Goal: Task Accomplishment & Management: Manage account settings

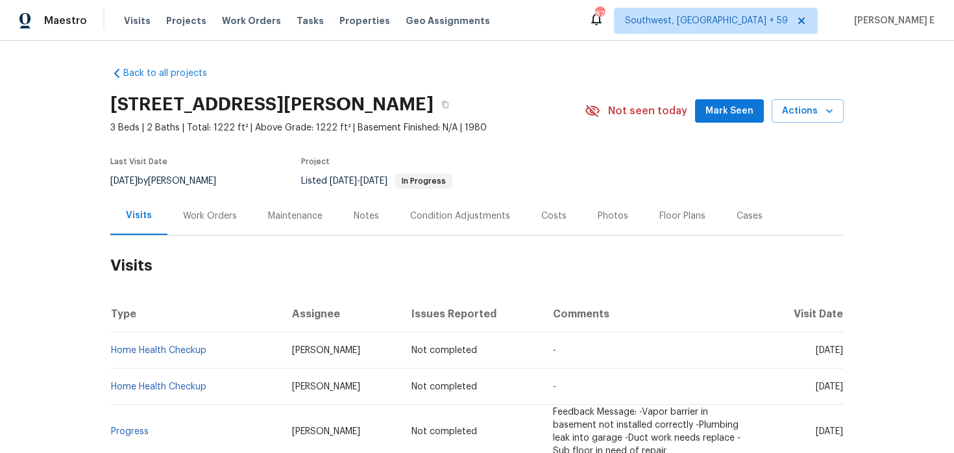
click at [221, 226] on div "Work Orders" at bounding box center [209, 216] width 85 height 38
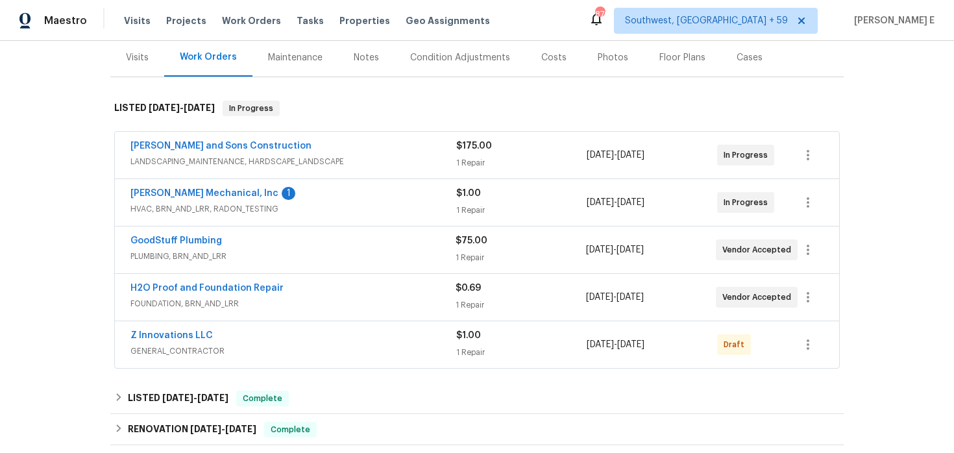
scroll to position [180, 0]
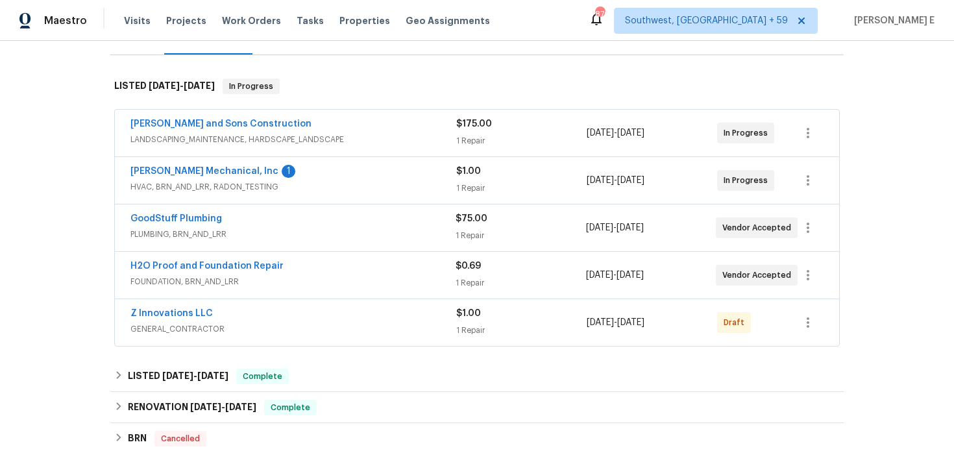
click at [301, 178] on div "JH Martin Mechanical, Inc 1" at bounding box center [293, 173] width 326 height 16
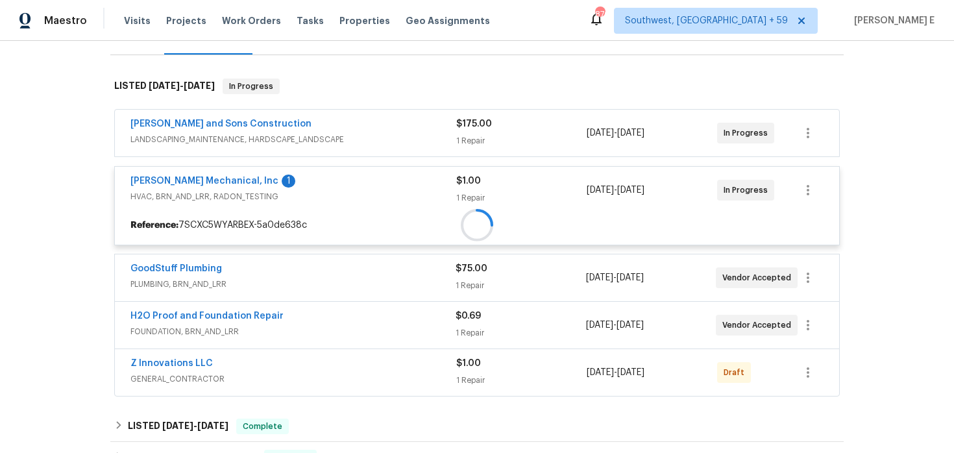
scroll to position [220, 0]
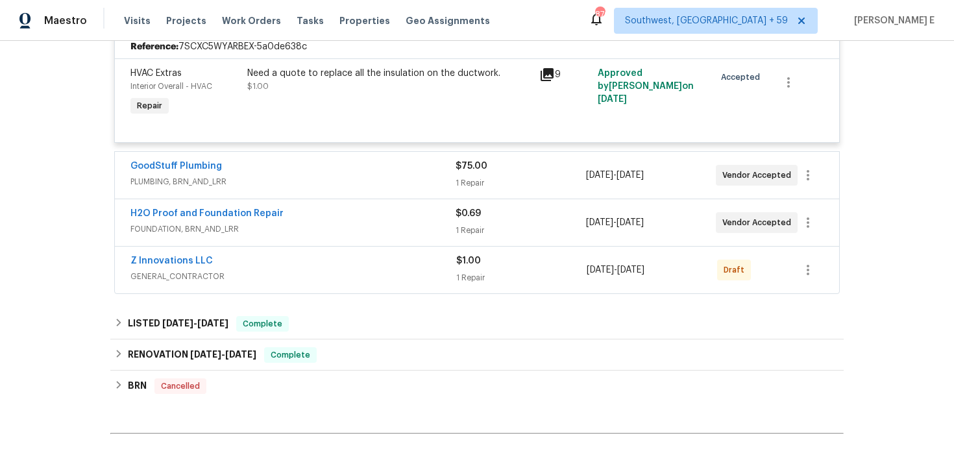
click at [320, 183] on span "PLUMBING, BRN_AND_LRR" at bounding box center [292, 181] width 325 height 13
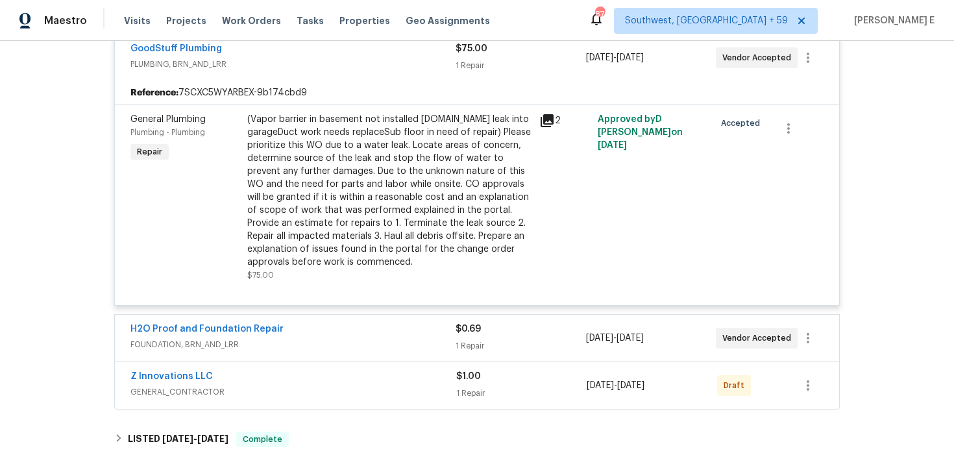
scroll to position [553, 0]
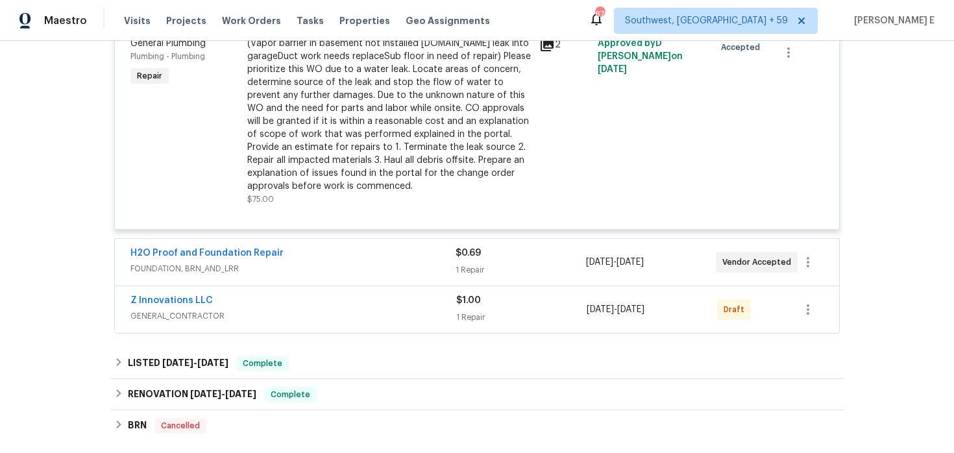
click at [293, 259] on div "H2O Proof and Foundation Repair" at bounding box center [292, 255] width 325 height 16
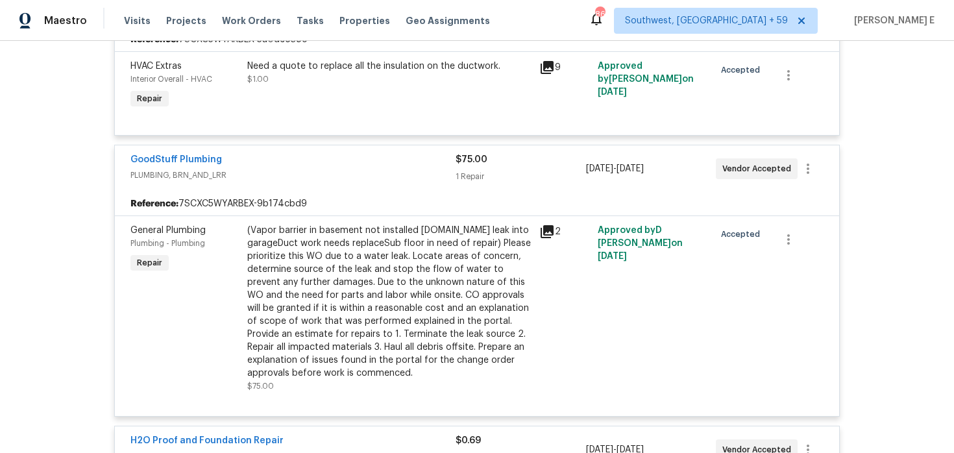
scroll to position [364, 0]
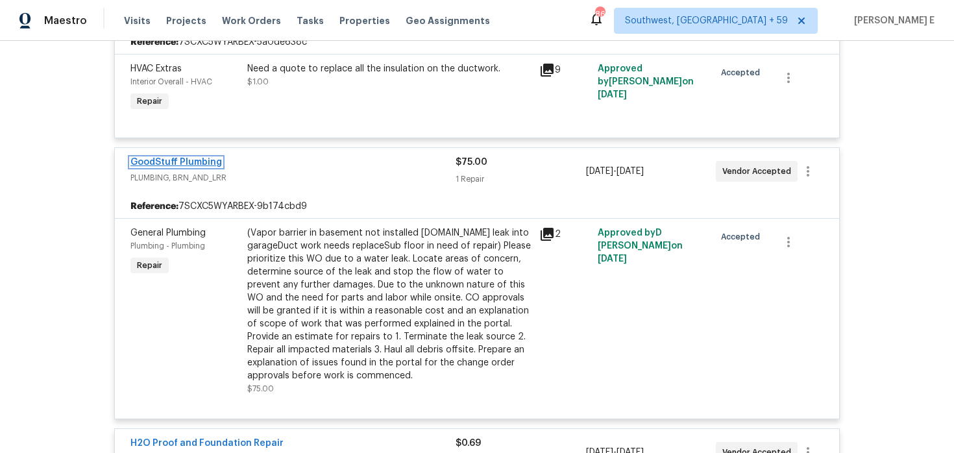
click at [188, 162] on link "GoodStuff Plumbing" at bounding box center [176, 162] width 92 height 9
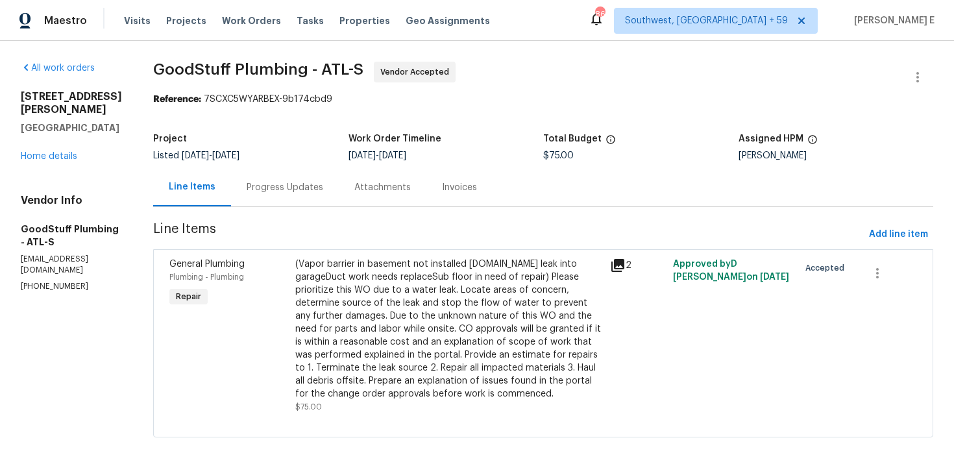
click at [363, 295] on div "(Vapor barrier in basement not installed correctly.Plumbing leak into garageDuc…" at bounding box center [448, 329] width 307 height 143
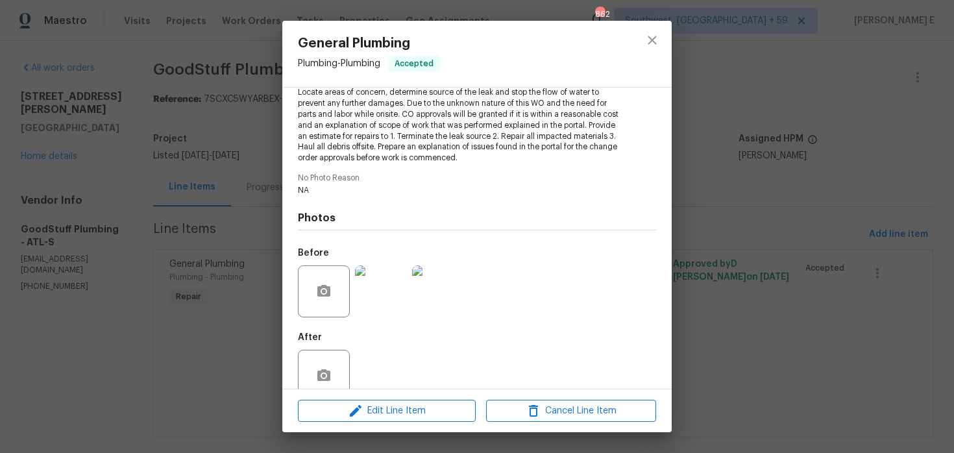
scroll to position [199, 0]
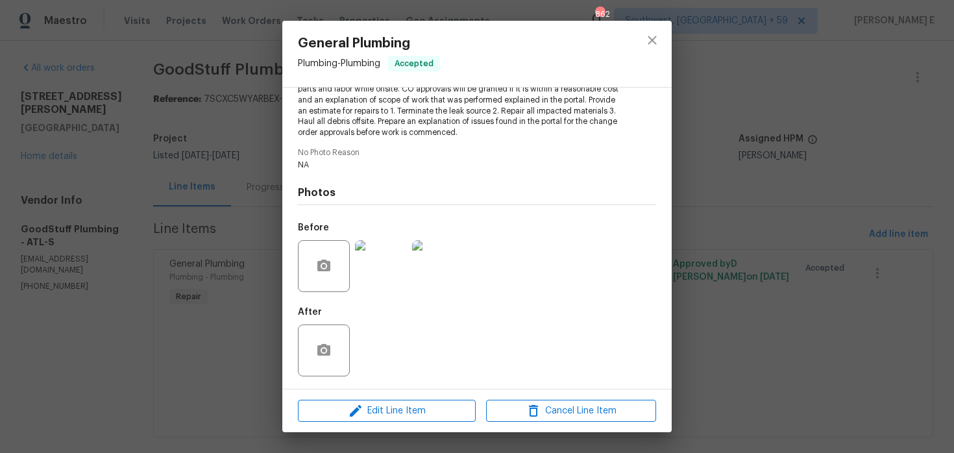
click at [390, 273] on img at bounding box center [381, 266] width 52 height 52
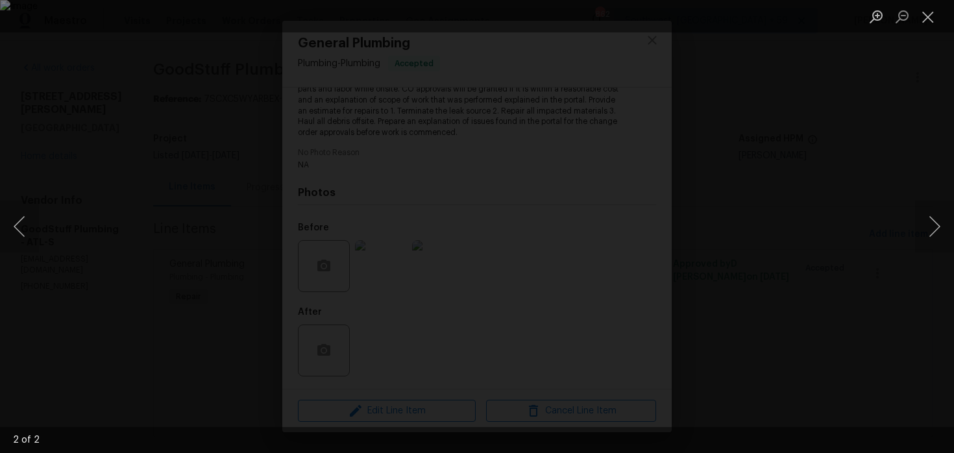
click at [798, 137] on img "Lightbox" at bounding box center [477, 226] width 954 height 453
click at [833, 128] on div "Lightbox" at bounding box center [477, 226] width 954 height 453
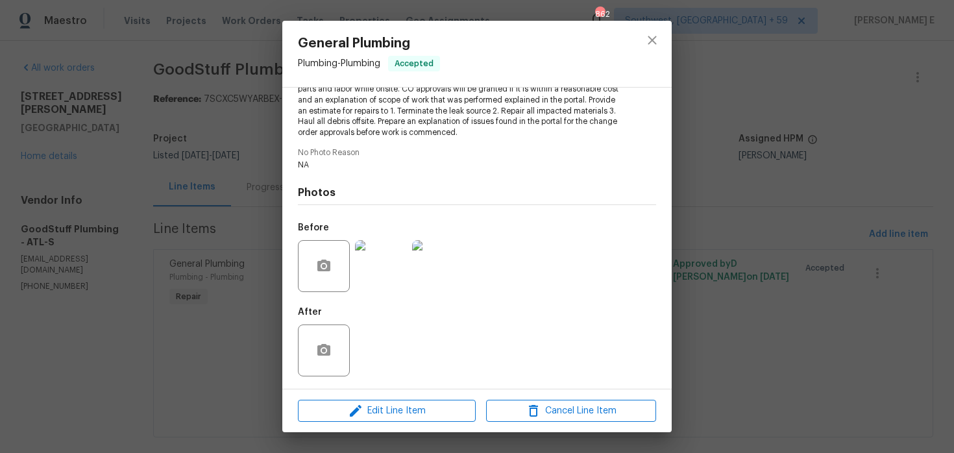
click at [833, 128] on div "General Plumbing Plumbing - Plumbing Accepted Vendor GoodStuff Plumbing Account…" at bounding box center [477, 226] width 954 height 453
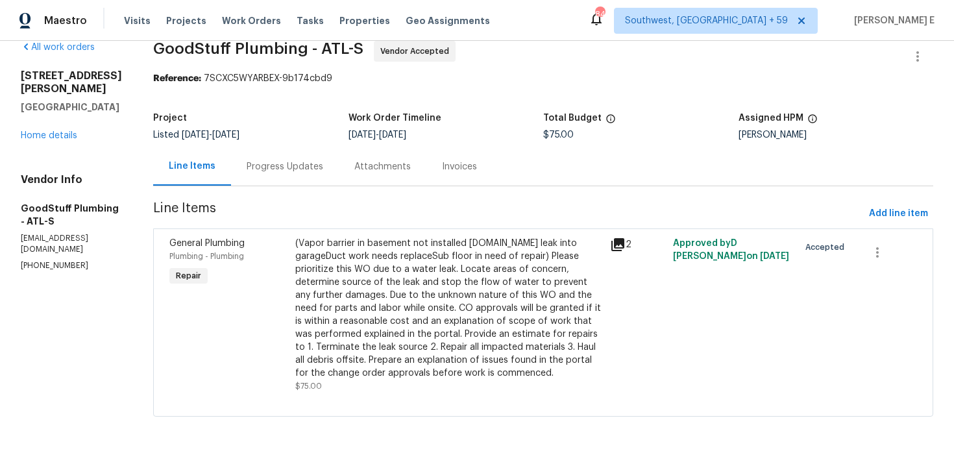
scroll to position [34, 0]
click at [539, 285] on div "(Vapor barrier in basement not installed correctly.Plumbing leak into garageDuc…" at bounding box center [448, 308] width 307 height 143
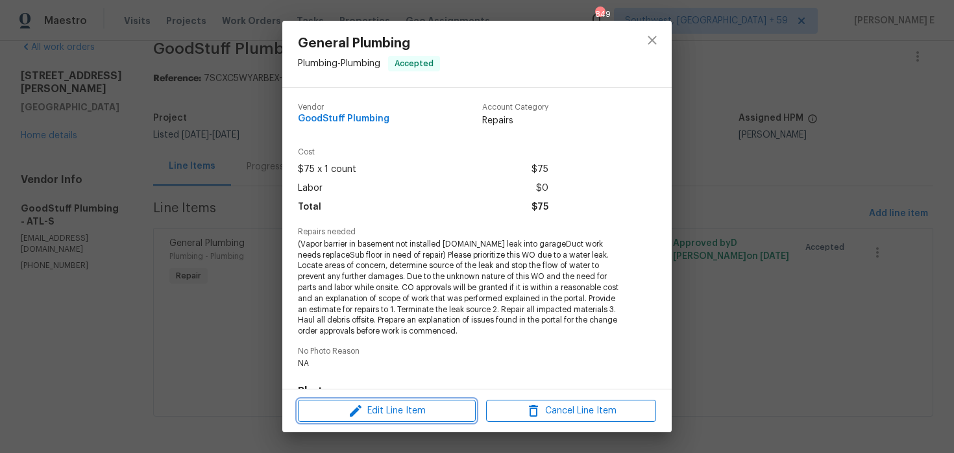
click at [400, 408] on span "Edit Line Item" at bounding box center [387, 411] width 170 height 16
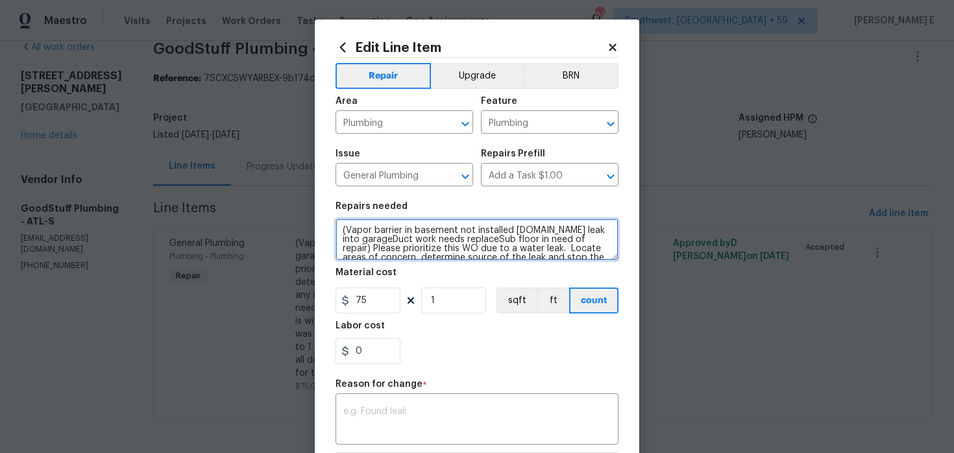
drag, startPoint x: 553, startPoint y: 231, endPoint x: 340, endPoint y: 228, distance: 213.0
click at [340, 228] on textarea "(Vapor barrier in basement not installed correctly.Plumbing leak into garageDuc…" at bounding box center [477, 240] width 283 height 42
drag, startPoint x: 456, startPoint y: 228, endPoint x: 405, endPoint y: 240, distance: 52.0
click at [405, 240] on textarea "Plumbing leak into garageDuct work needs replaceSub floor in need of repair) Pl…" at bounding box center [477, 240] width 283 height 42
type textarea "Plumbing leak into garage. Please prioritize this WO due to a water leak. Locat…"
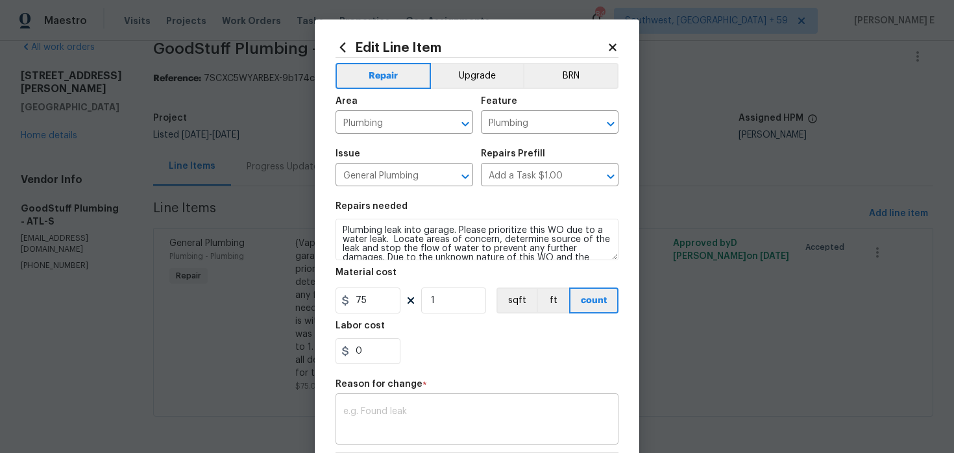
click at [402, 406] on div "x ​" at bounding box center [477, 421] width 283 height 48
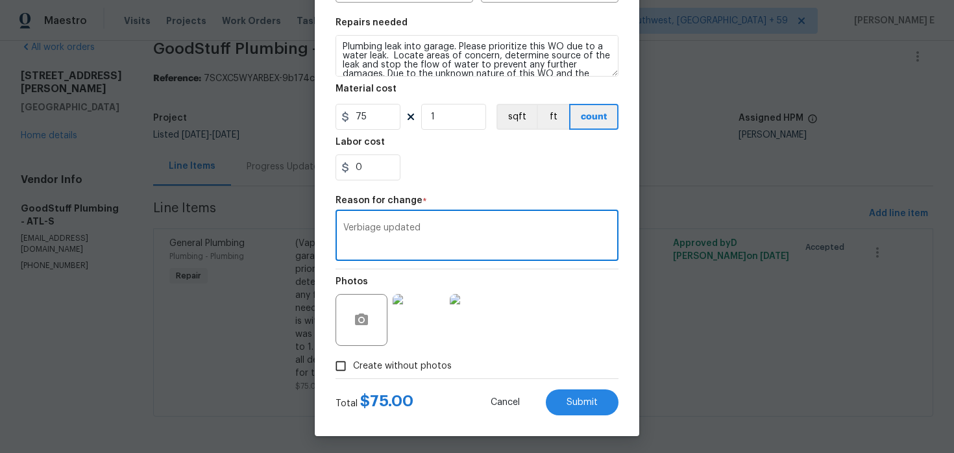
scroll to position [187, 0]
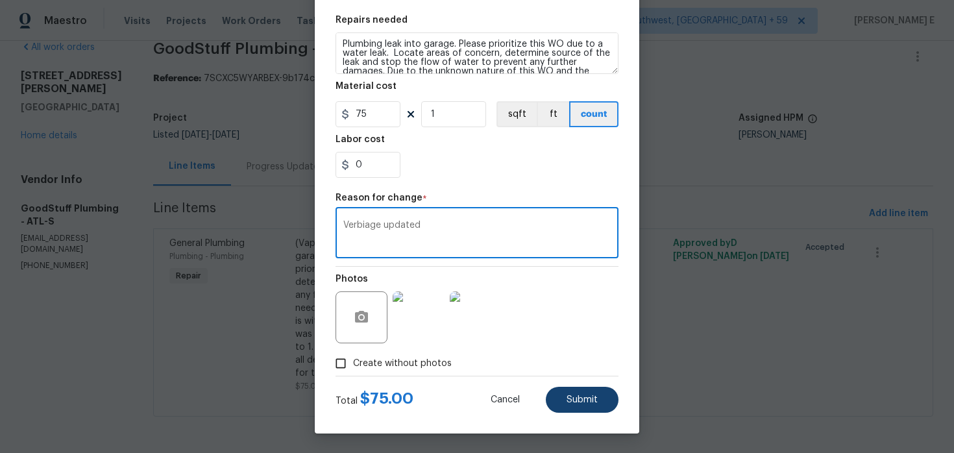
type textarea "Verbiage updated"
click at [587, 403] on span "Submit" at bounding box center [582, 400] width 31 height 10
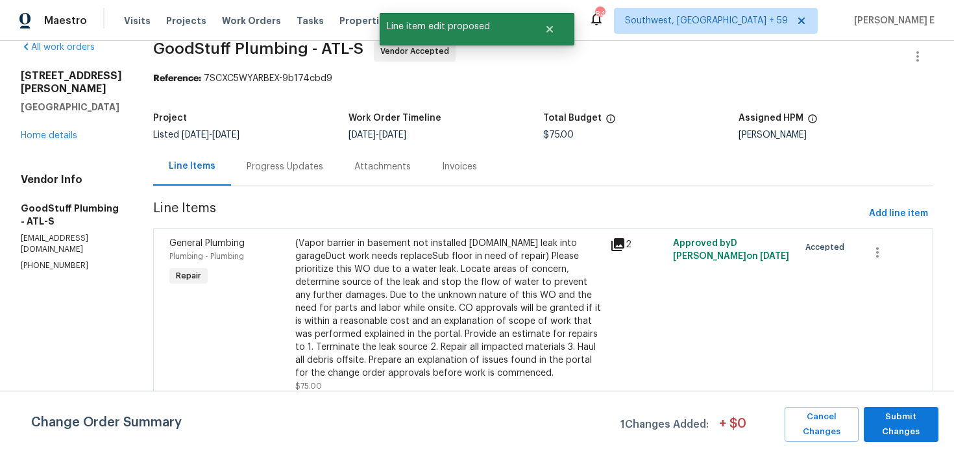
scroll to position [0, 0]
click at [918, 419] on span "Submit Changes" at bounding box center [902, 425] width 62 height 30
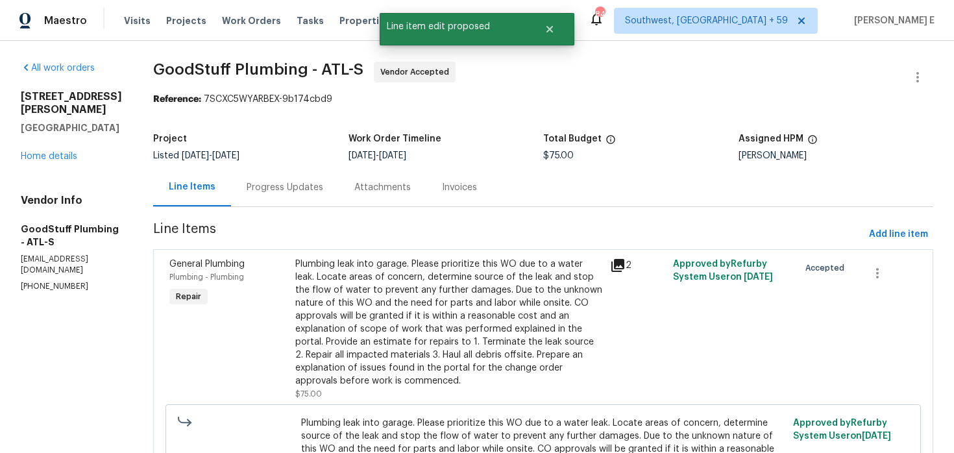
click at [316, 204] on div "Progress Updates" at bounding box center [285, 187] width 108 height 38
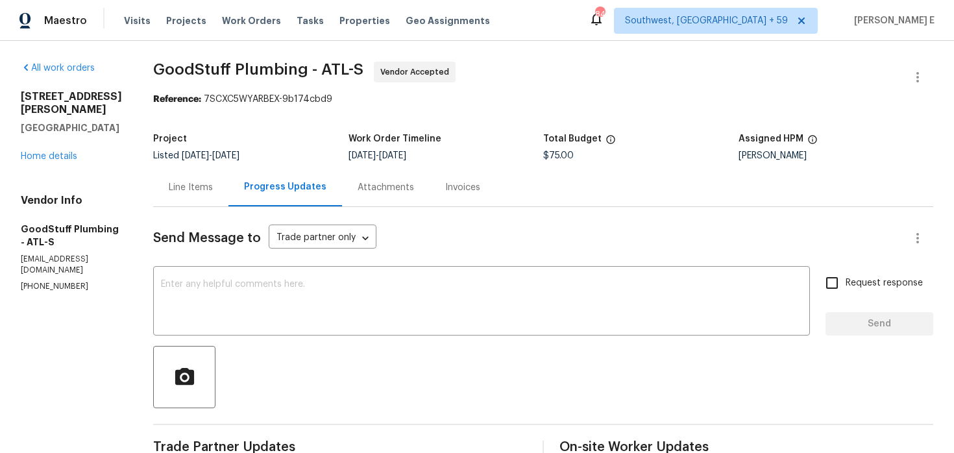
click at [229, 194] on div "Line Items" at bounding box center [190, 187] width 75 height 38
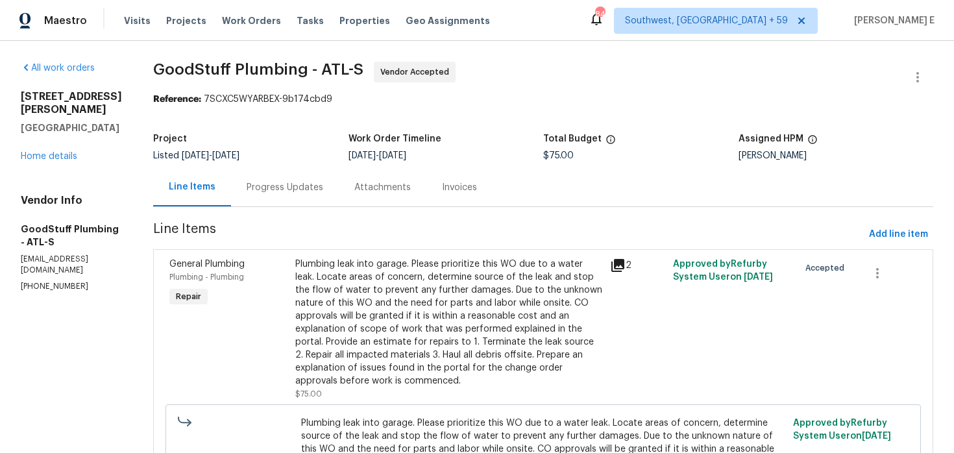
click at [351, 289] on div "Plumbing leak into garage. Please prioritize this WO due to a water leak. Locat…" at bounding box center [448, 323] width 307 height 130
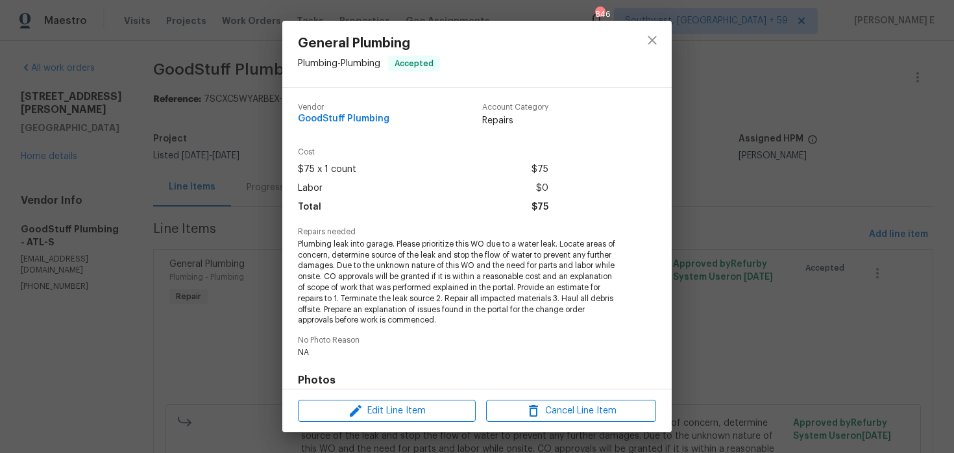
scroll to position [188, 0]
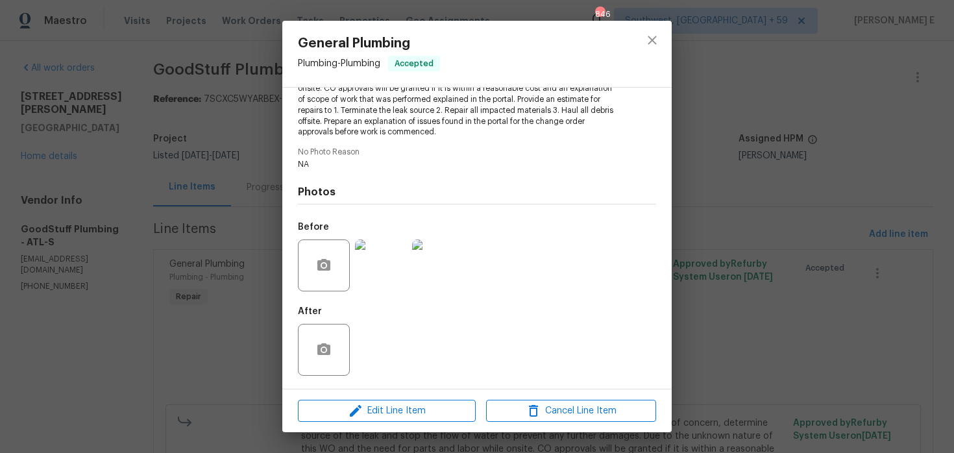
click at [316, 423] on div "Edit Line Item Cancel Line Item" at bounding box center [477, 411] width 390 height 43
click at [332, 403] on span "Edit Line Item" at bounding box center [387, 411] width 170 height 16
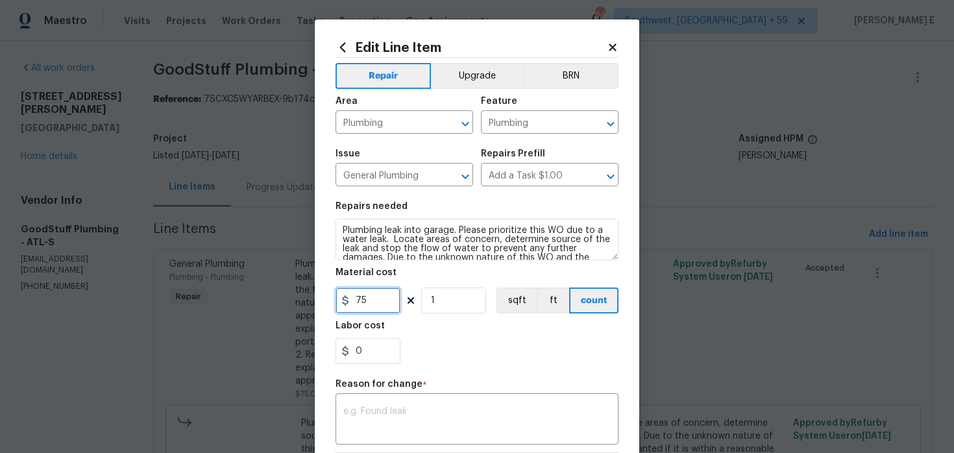
click at [358, 299] on input "75" at bounding box center [368, 301] width 65 height 26
type input "125"
click at [411, 427] on textarea at bounding box center [476, 420] width 267 height 27
paste textarea "(KE) Updated per vendor's final cost."
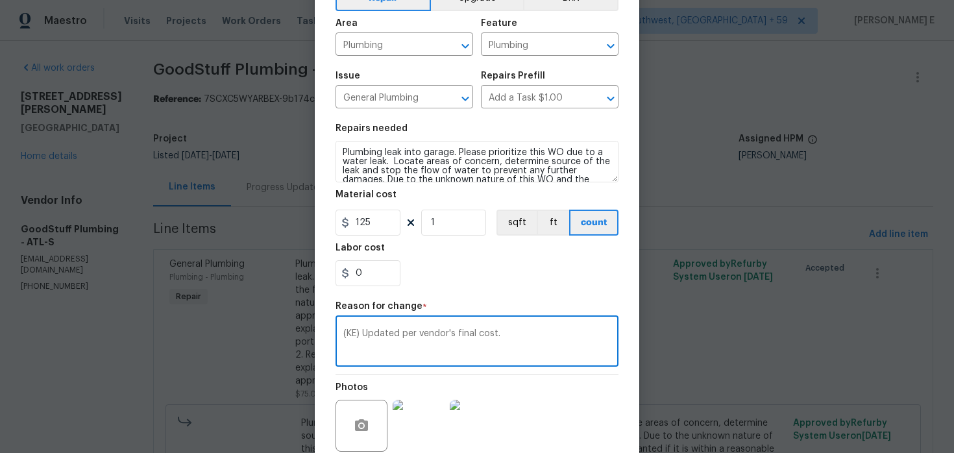
scroll to position [187, 0]
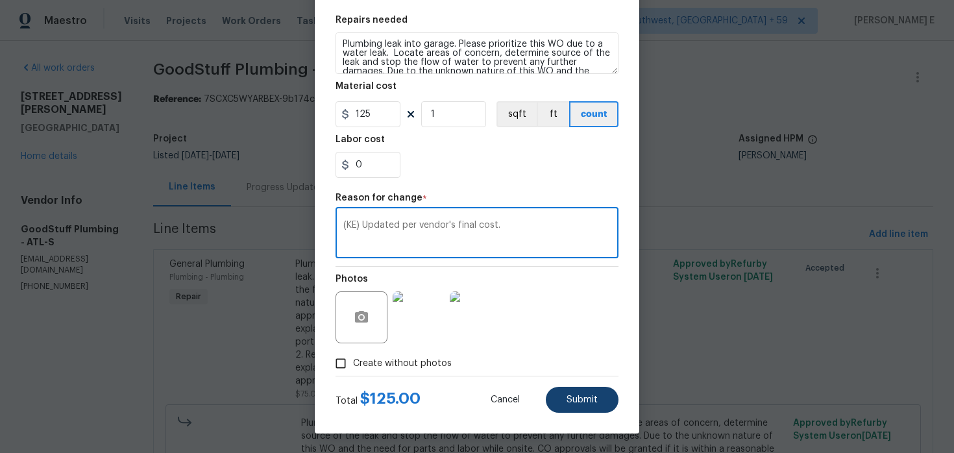
type textarea "(KE) Updated per vendor's final cost."
click at [561, 399] on button "Submit" at bounding box center [582, 400] width 73 height 26
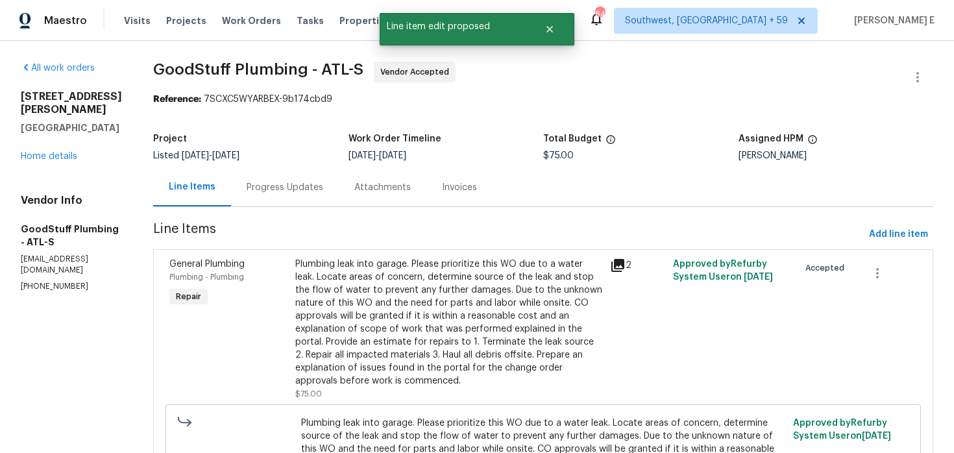
scroll to position [0, 0]
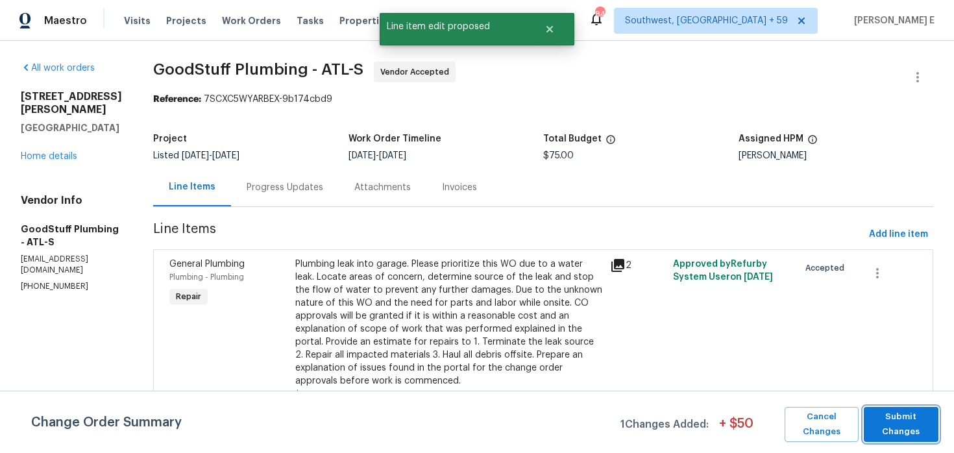
click at [908, 421] on span "Submit Changes" at bounding box center [902, 425] width 62 height 30
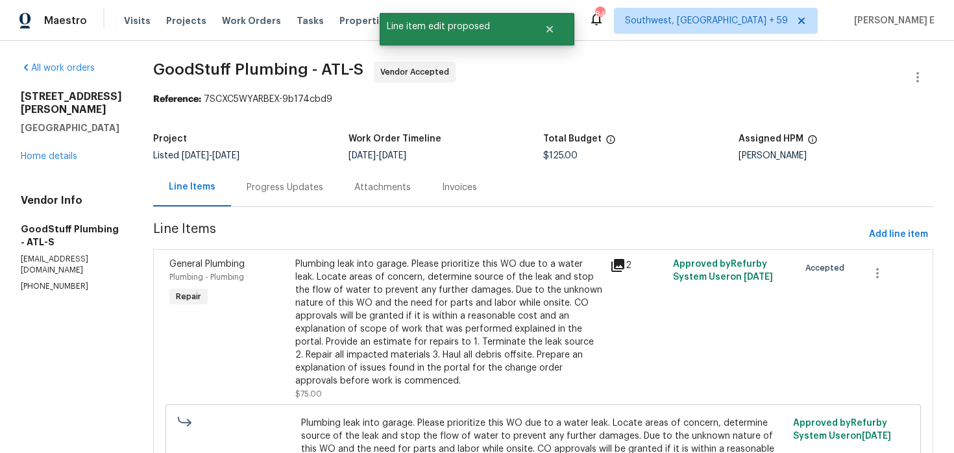
click at [319, 178] on div "Progress Updates" at bounding box center [285, 187] width 108 height 38
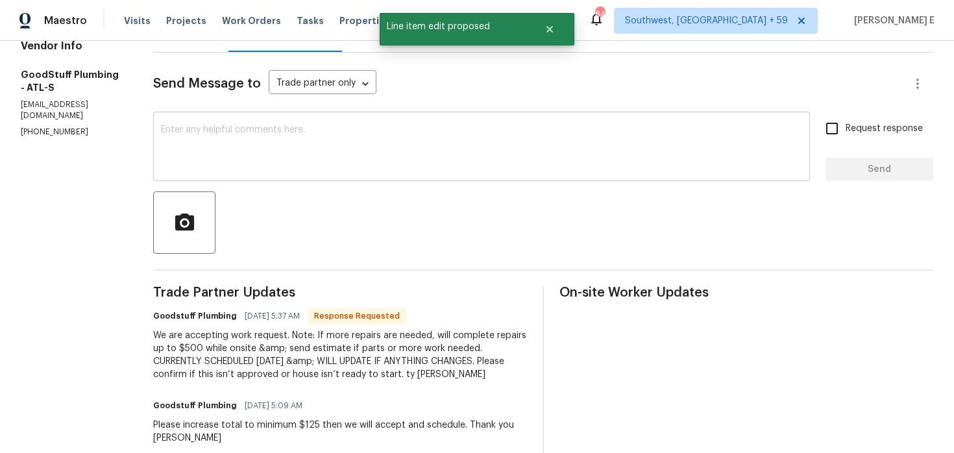
click at [375, 164] on textarea at bounding box center [481, 147] width 641 height 45
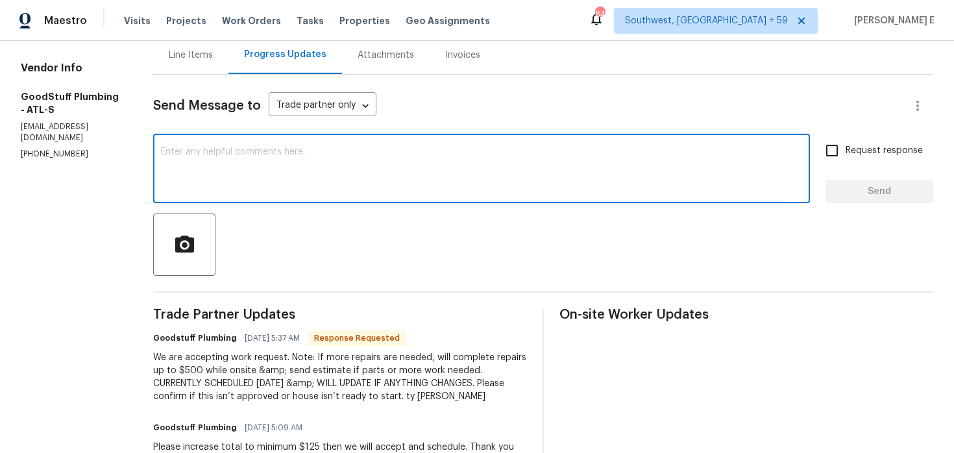
scroll to position [132, 0]
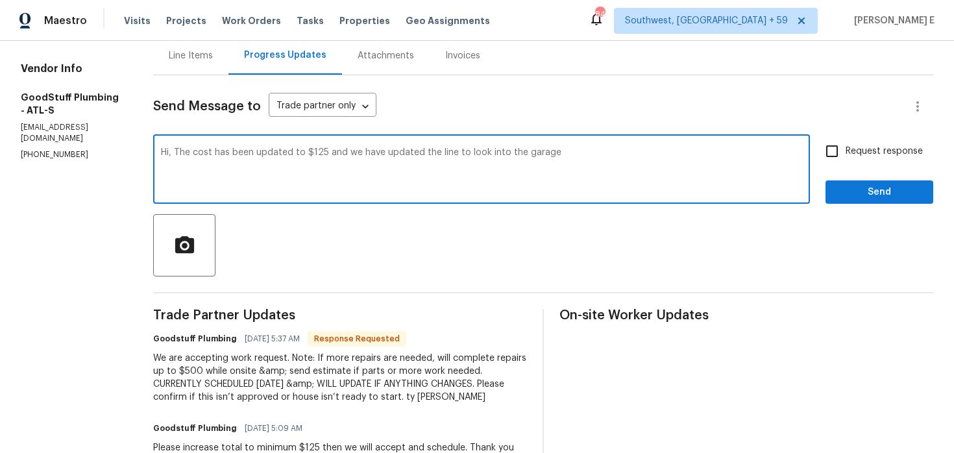
click at [375, 164] on textarea "Hi, The cost has been updated to $125 and we have updated the line to look into…" at bounding box center [481, 170] width 641 height 45
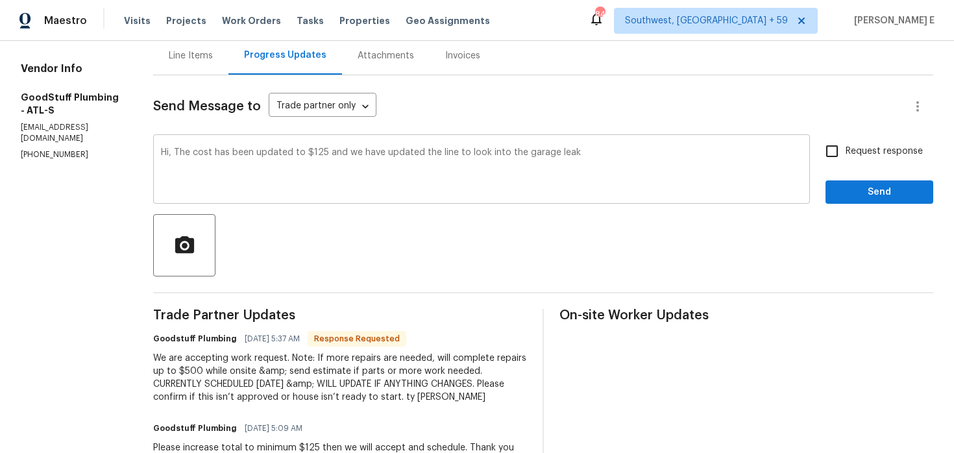
click at [580, 147] on div "Hi, The cost has been updated to $125 and we have updated the line to look into…" at bounding box center [481, 171] width 657 height 66
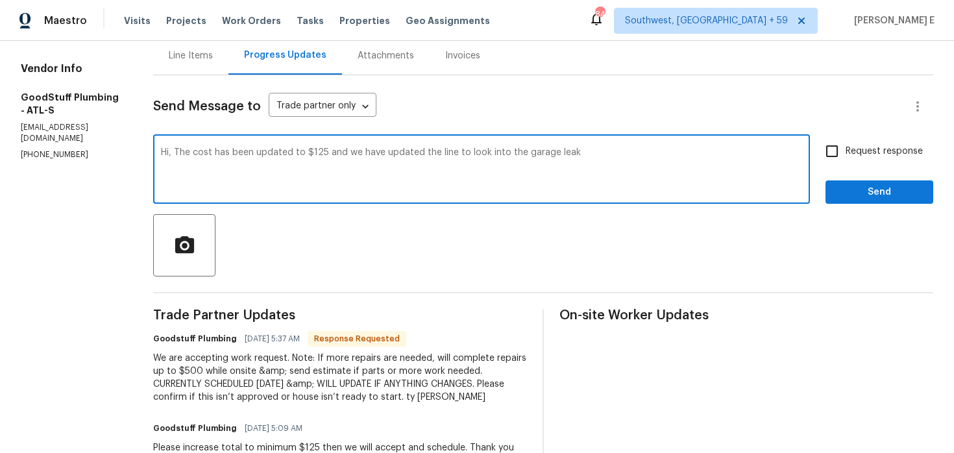
click at [582, 153] on textarea "Hi, The cost has been updated to $125 and we have updated the line to look into…" at bounding box center [481, 170] width 641 height 45
click at [657, 156] on textarea "Hi, The cost has been updated to $125 and we have updated the line to look into…" at bounding box center [481, 170] width 641 height 45
click at [485, 157] on textarea "Hi, The cost has been updated to $125 and we have updated the line to look into…" at bounding box center [481, 170] width 641 height 45
click at [484, 153] on textarea "Hi, The cost has been updated to $125 and we have updated the line to look into…" at bounding box center [481, 170] width 641 height 45
click at [521, 151] on textarea "Hi, The cost has been updated to $125 and we have updated the line item to look…" at bounding box center [481, 170] width 641 height 45
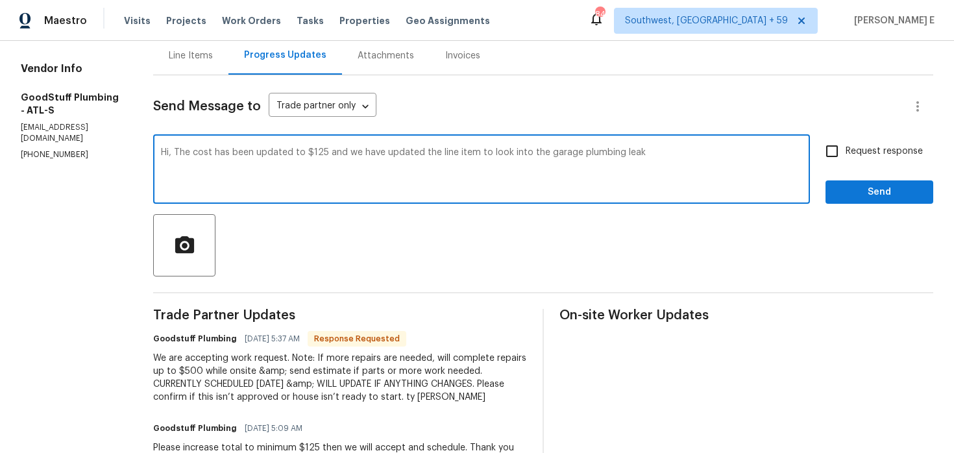
click at [521, 151] on textarea "Hi, The cost has been updated to $125 and we have updated the line item to look…" at bounding box center [481, 170] width 641 height 45
click at [667, 157] on textarea "Hi, The cost has been updated to $125 and we have updated the line item to look…" at bounding box center [481, 170] width 641 height 45
paste textarea "the cost has been updated to $125, and the line item has been revised to cover …"
type textarea "Hi, the cost has been updated to $125, and the line item has been revised to co…"
click at [841, 149] on input "Request response" at bounding box center [832, 151] width 27 height 27
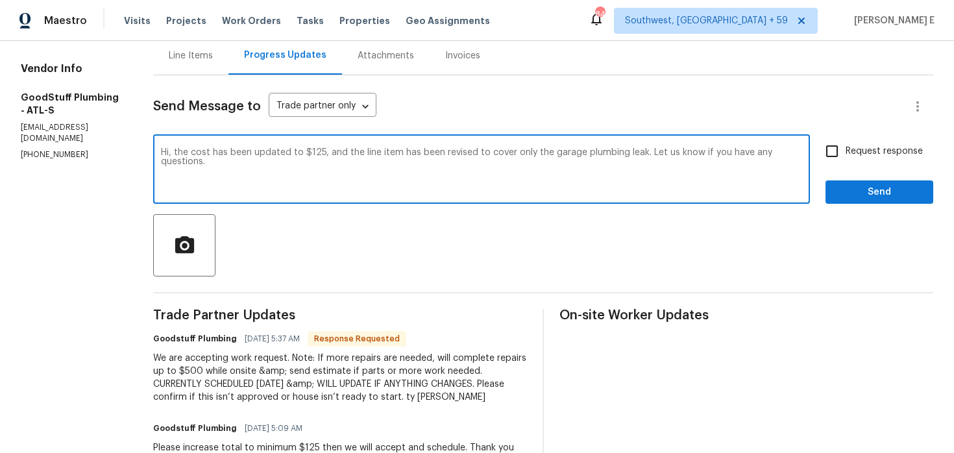
checkbox input "true"
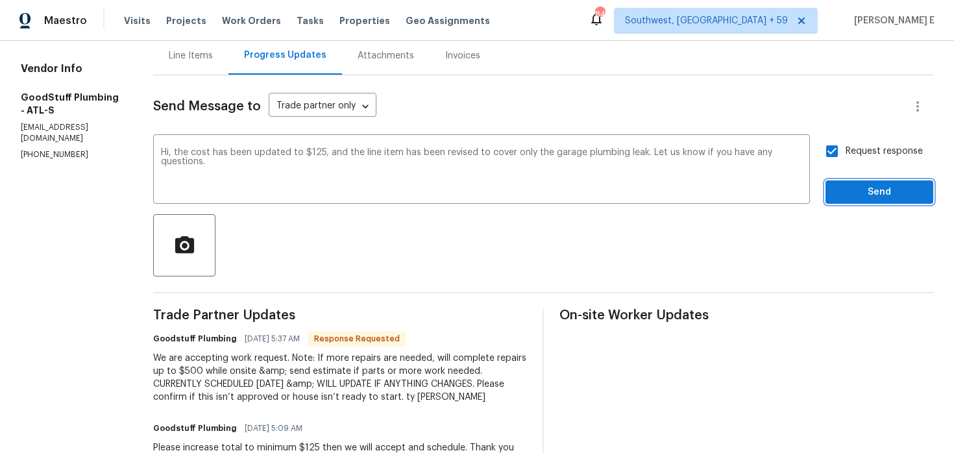
click at [841, 183] on button "Send" at bounding box center [880, 192] width 108 height 24
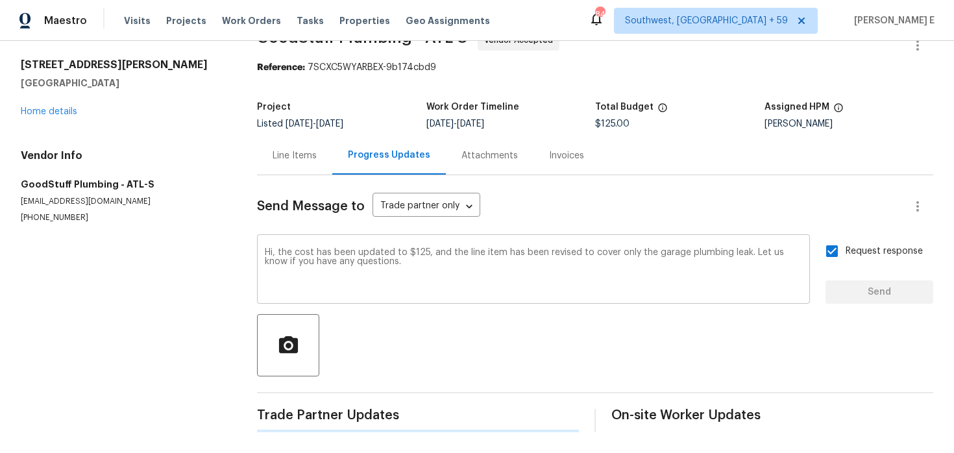
scroll to position [0, 0]
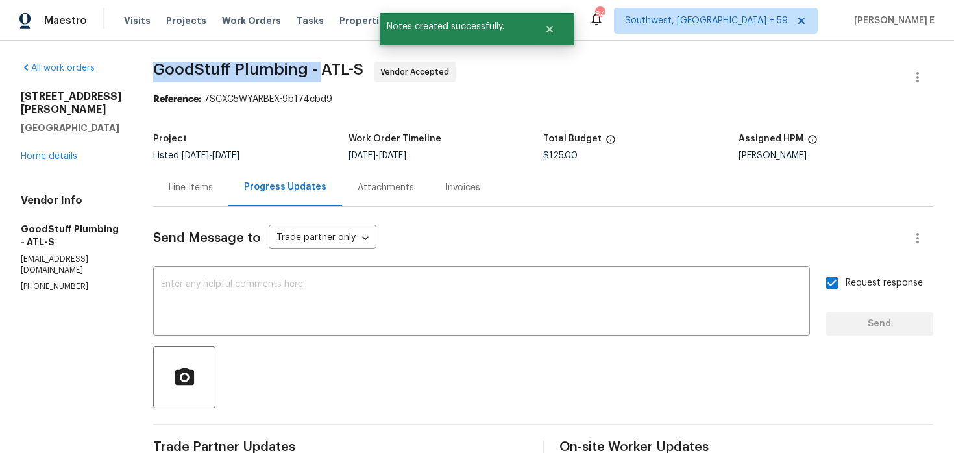
drag, startPoint x: 185, startPoint y: 69, endPoint x: 347, endPoint y: 69, distance: 161.6
click at [347, 69] on span "GoodStuff Plumbing - ATL-S" at bounding box center [258, 70] width 210 height 16
copy span "GoodStuff Plumbing -"
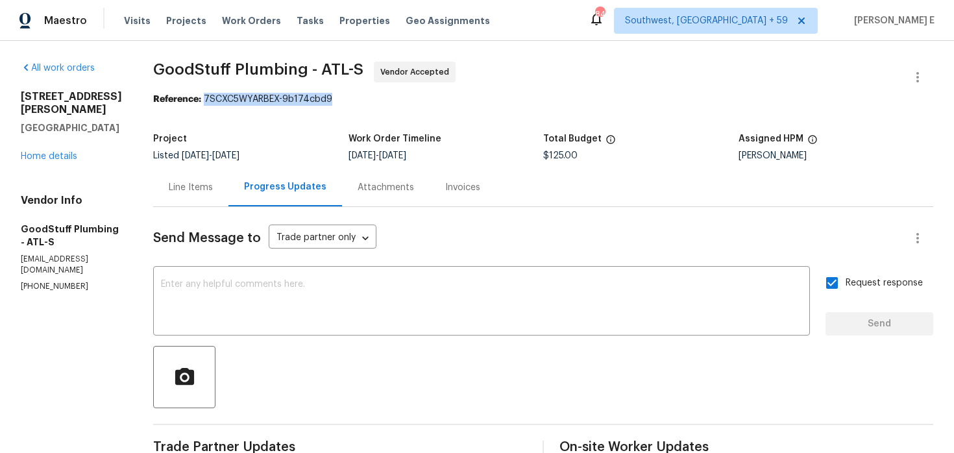
drag, startPoint x: 236, startPoint y: 100, endPoint x: 365, endPoint y: 102, distance: 128.6
click at [364, 102] on div "Reference: 7SCXC5WYARBEX-9b174cbd9" at bounding box center [543, 99] width 780 height 13
copy div "7SCXC5WYARBEX-9b174cbd9"
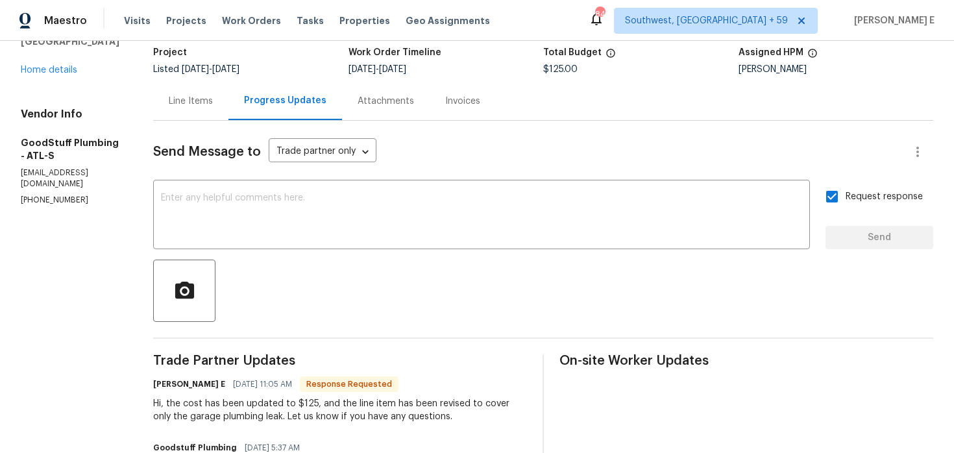
scroll to position [81, 0]
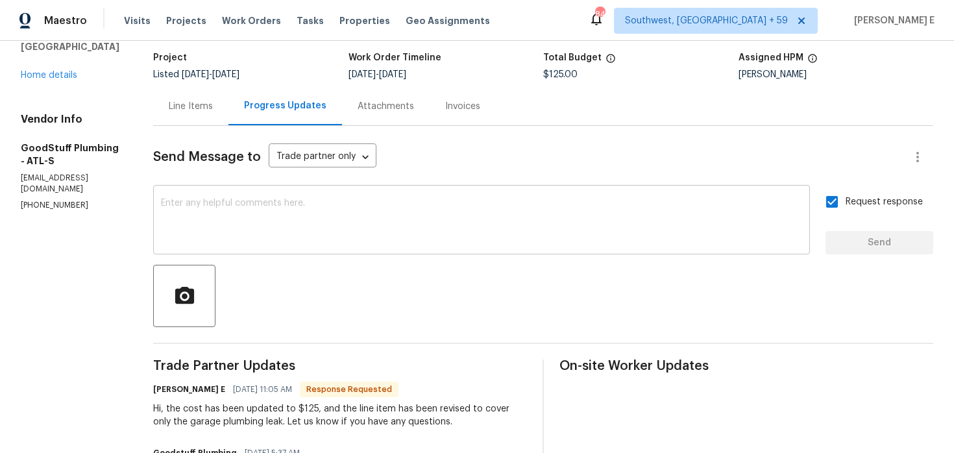
click at [357, 234] on textarea at bounding box center [481, 221] width 641 height 45
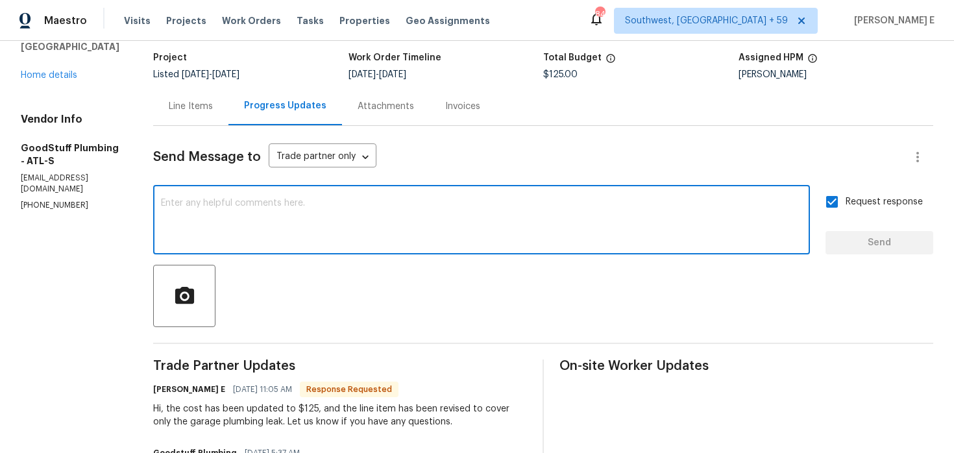
paste textarea "Hi this is Keerthana with Opendoor. I’m confirming you received the WO for the …"
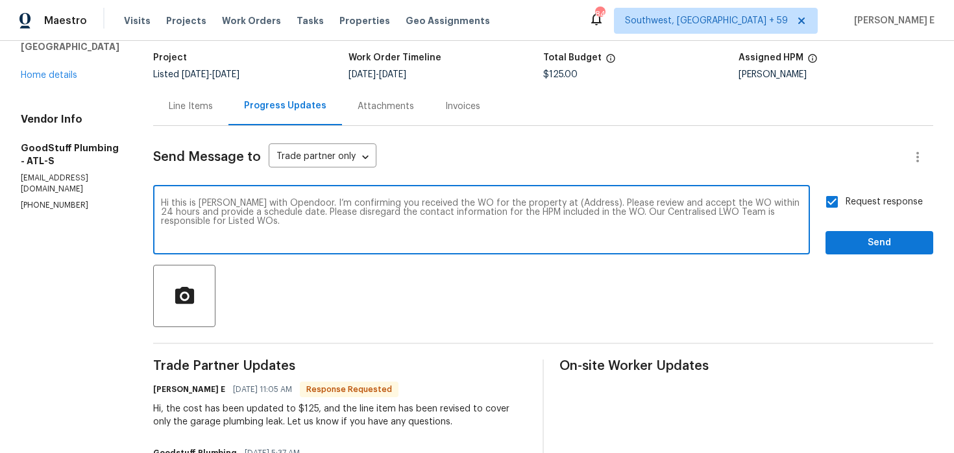
scroll to position [0, 0]
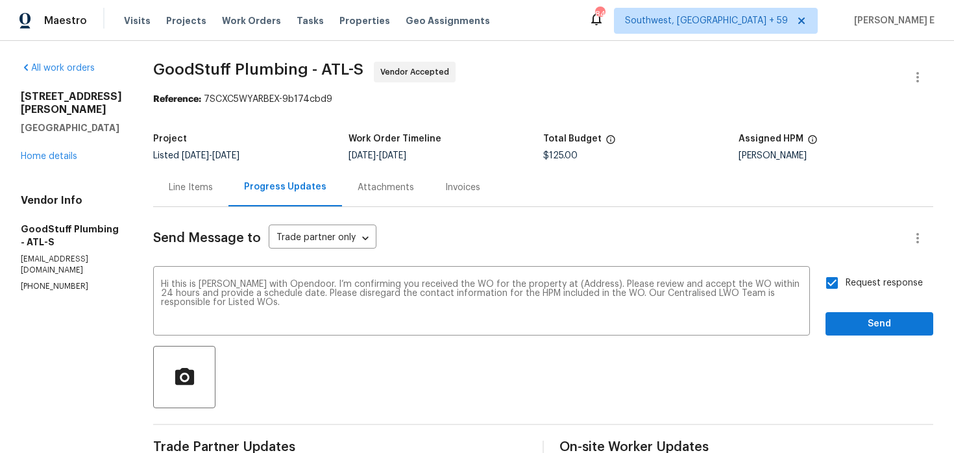
drag, startPoint x: 18, startPoint y: 92, endPoint x: 122, endPoint y: 111, distance: 105.7
click at [122, 111] on div "All work orders 294 Farm Ridge Dr NE Woodstock, GA 30188 Home details Vendor In…" at bounding box center [477, 402] width 954 height 722
copy div "294 Farm Ridge Dr NE Woodstock, GA 30188"
click at [606, 286] on textarea "Hi this is Keerthana with Opendoor. I’m confirming you received the WO for the …" at bounding box center [481, 302] width 641 height 45
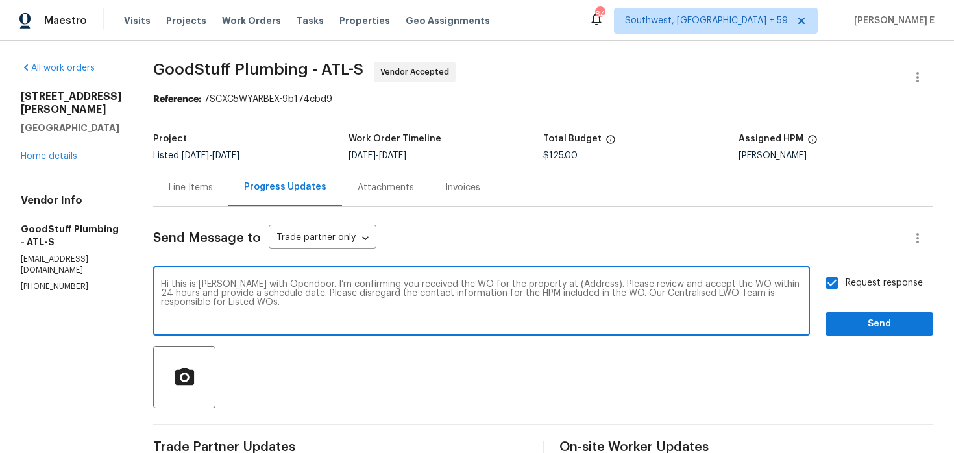
click at [606, 286] on textarea "Hi this is Keerthana with Opendoor. I’m confirming you received the WO for the …" at bounding box center [481, 302] width 641 height 45
paste textarea "294 Farm Ridge Dr NE Woodstock, GA 30188"
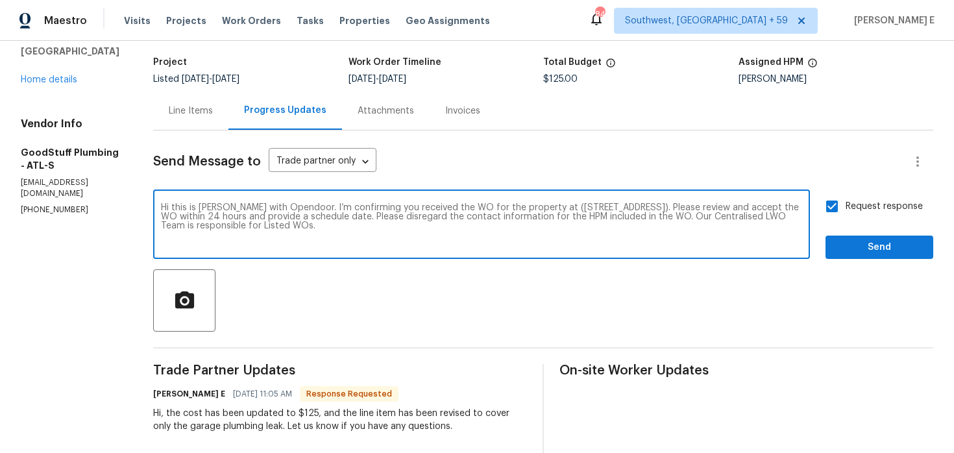
scroll to position [88, 0]
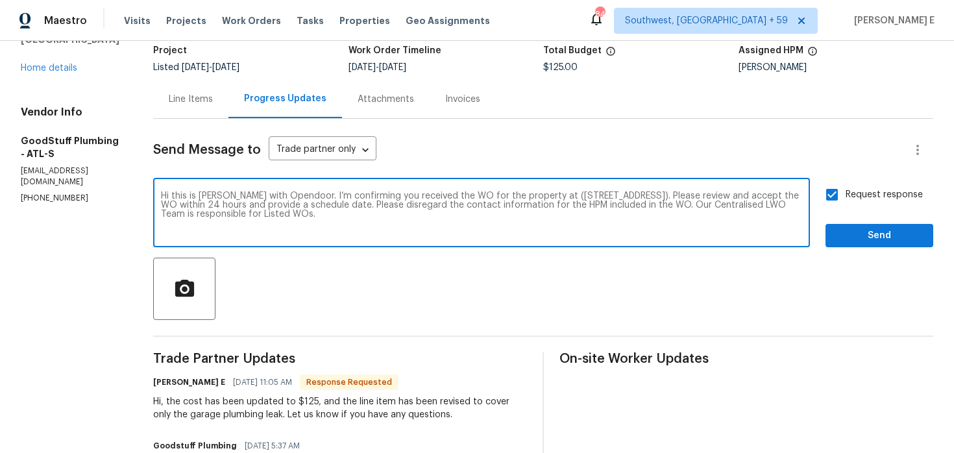
drag, startPoint x: 295, startPoint y: 206, endPoint x: 631, endPoint y: 206, distance: 335.6
click at [631, 206] on textarea "Hi this is Keerthana with Opendoor. I’m confirming you received the WO for the …" at bounding box center [481, 214] width 641 height 45
type textarea "Hi this is Keerthana with Opendoor. I’m confirming you received the WO for the …"
click at [877, 241] on span "Send" at bounding box center [879, 236] width 87 height 16
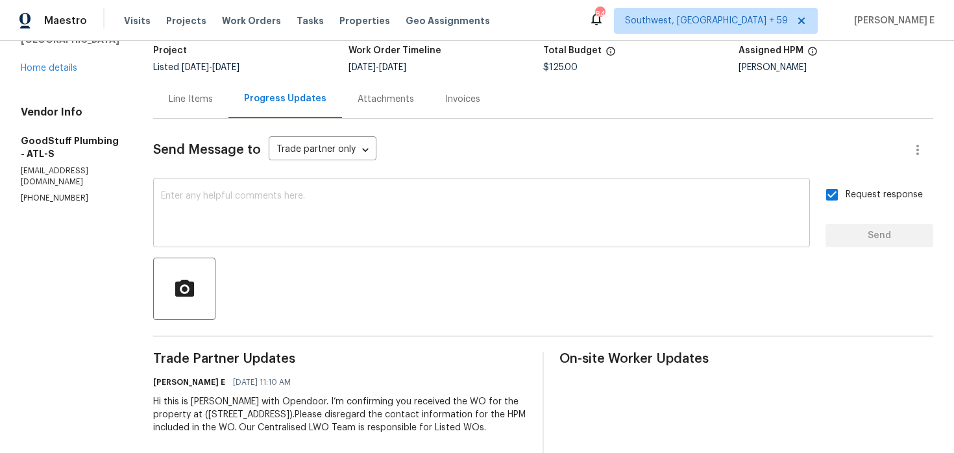
click at [663, 268] on div at bounding box center [543, 289] width 780 height 62
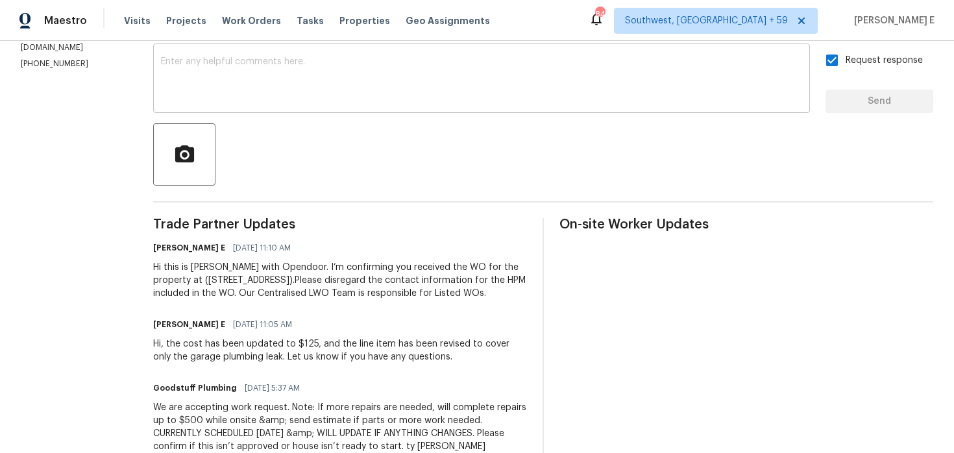
scroll to position [252, 0]
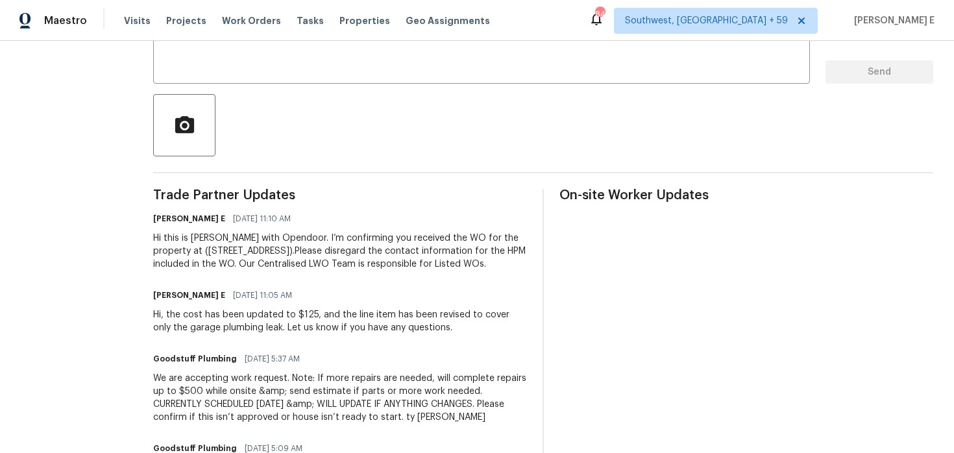
click at [235, 334] on div "Hi, the cost has been updated to $125, and the line item has been revised to co…" at bounding box center [340, 321] width 374 height 26
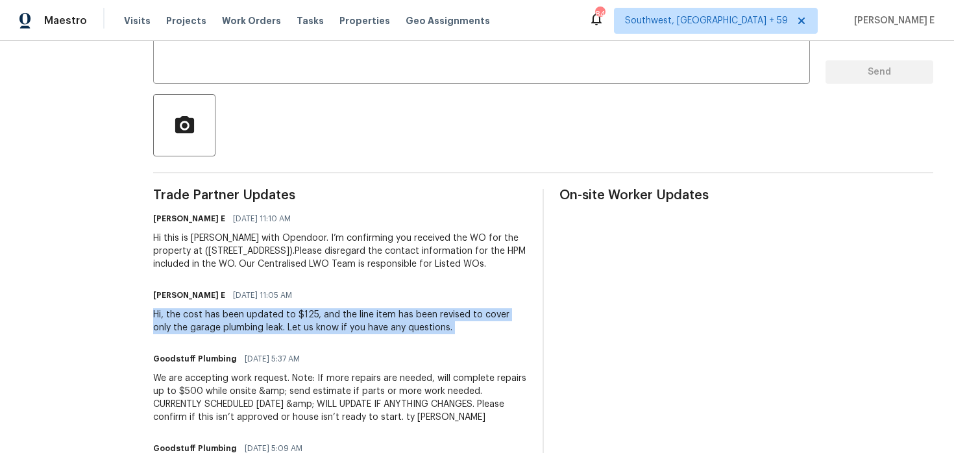
copy div "Hi, the cost has been updated to $125, and the line item has been revised to co…"
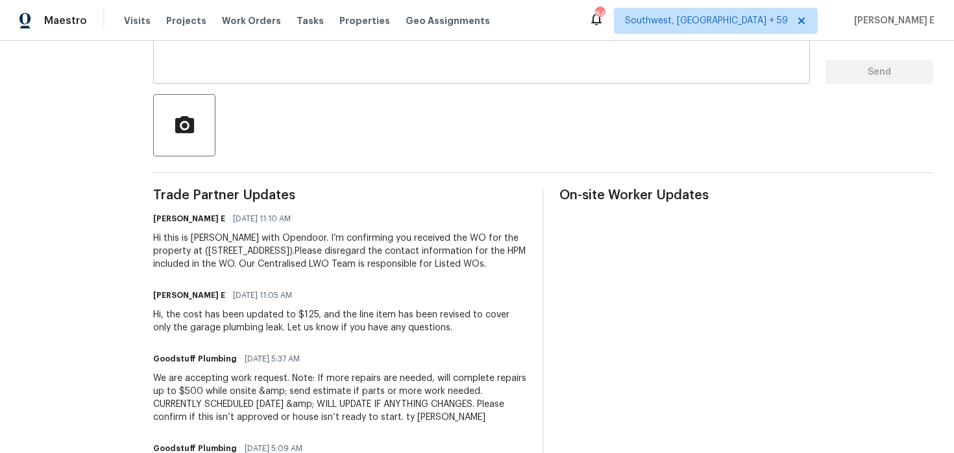
click at [487, 62] on textarea at bounding box center [481, 50] width 641 height 45
paste textarea "Hi, the cost has been updated to $125, and the line item has been revised to co…"
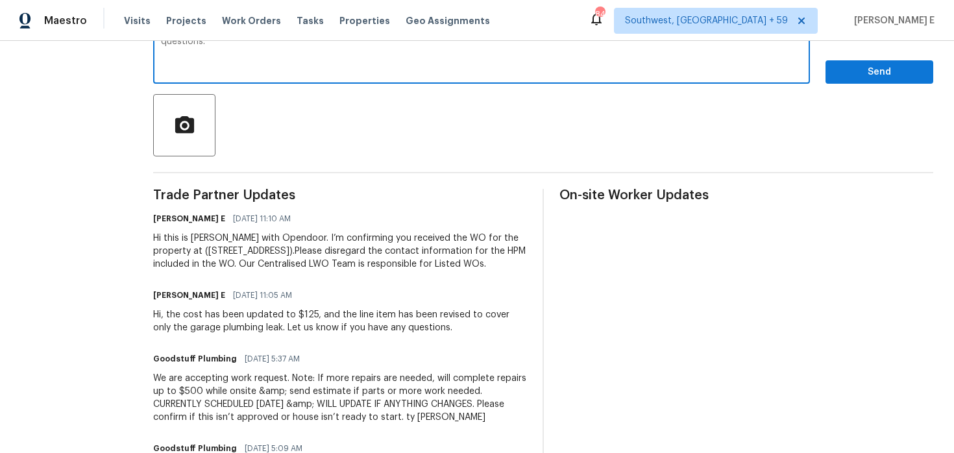
scroll to position [145, 0]
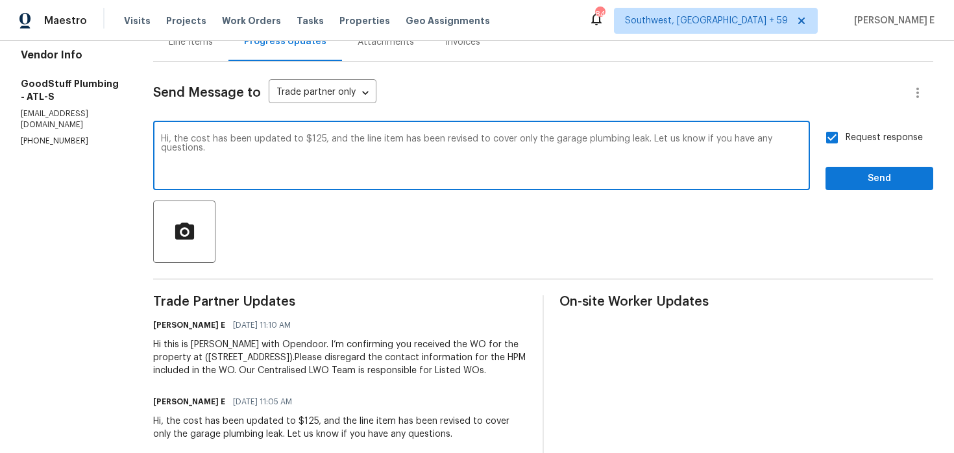
type textarea "Hi, the cost has been updated to $125, and the line item has been revised to co…"
click at [850, 175] on span "Send" at bounding box center [879, 179] width 87 height 16
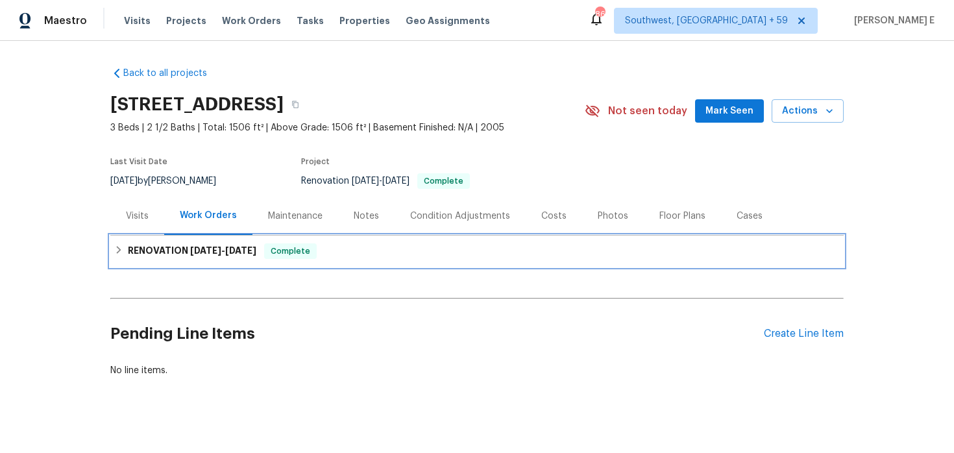
click at [225, 257] on h6 "RENOVATION 2/28/25 - 3/13/25" at bounding box center [192, 251] width 129 height 16
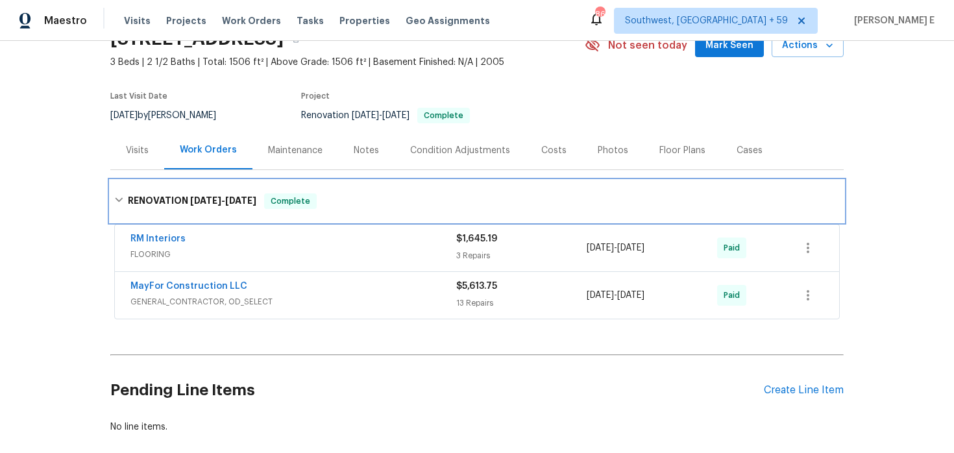
scroll to position [68, 0]
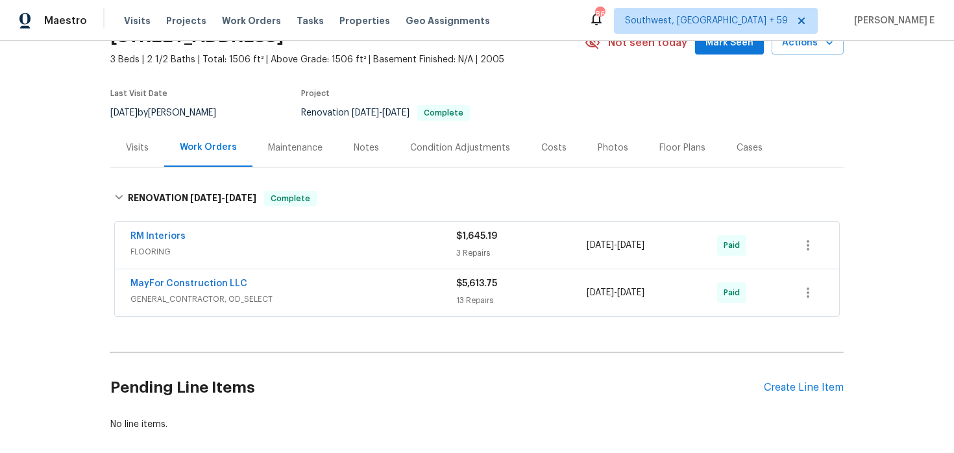
click at [845, 138] on div "Back to all projects 2555 Flat Shoals Rd Apt 3103, Atlanta, GA 30349 3 Beds | 2…" at bounding box center [477, 247] width 954 height 412
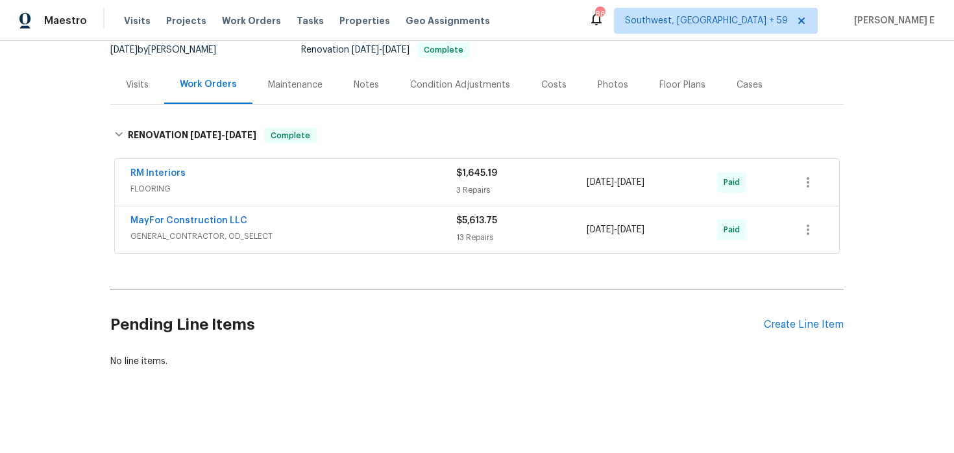
scroll to position [134, 0]
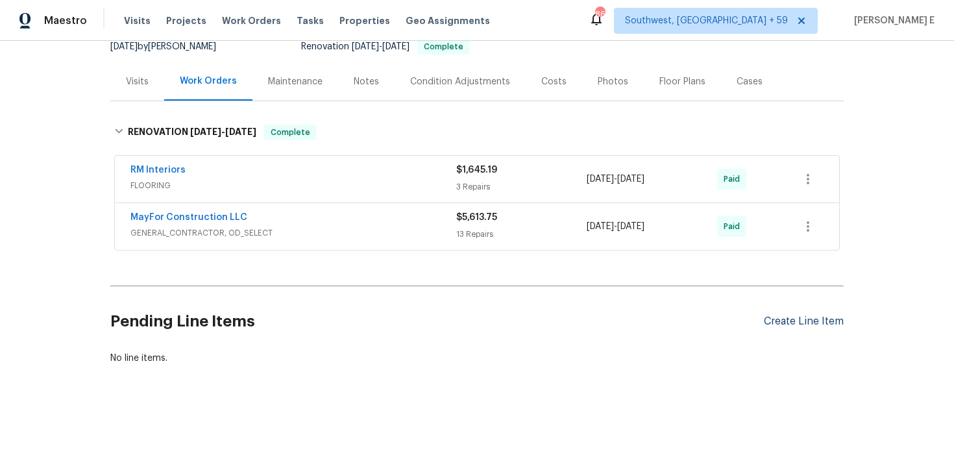
click at [794, 316] on div "Create Line Item" at bounding box center [804, 322] width 80 height 12
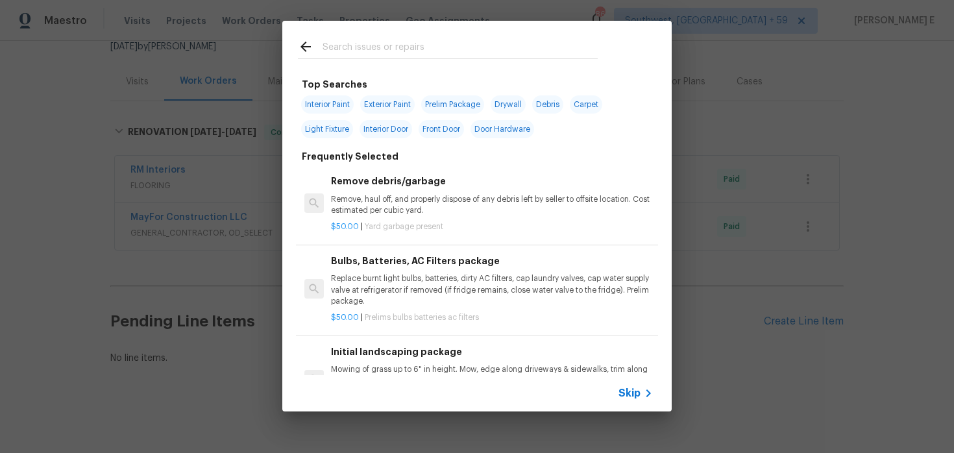
click at [368, 50] on input "text" at bounding box center [460, 48] width 275 height 19
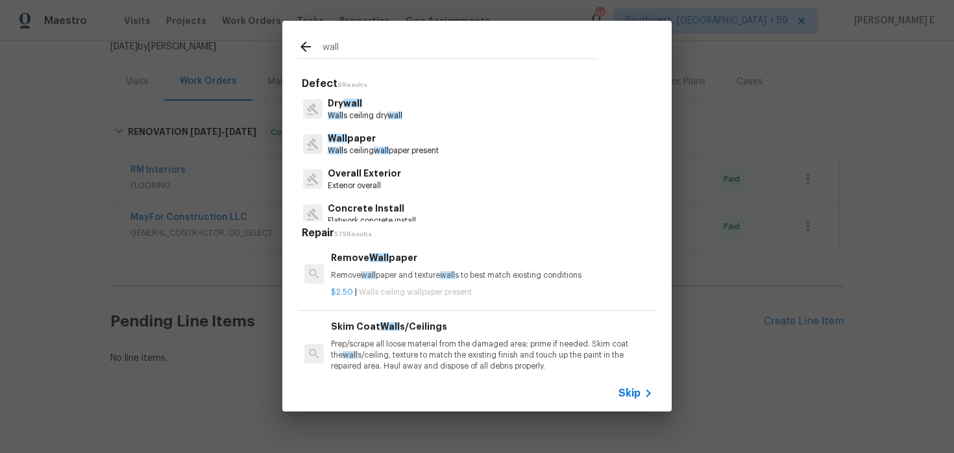
type input "wal"
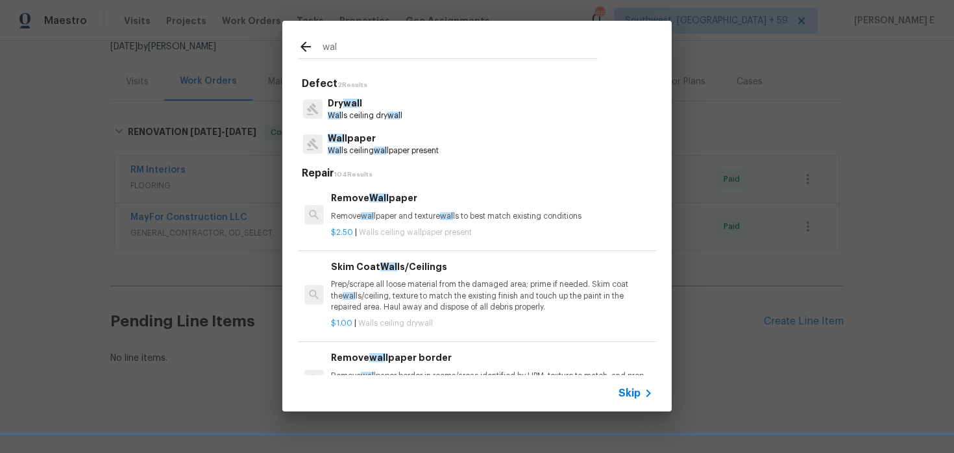
click at [366, 103] on p "Dry wal l" at bounding box center [365, 104] width 75 height 14
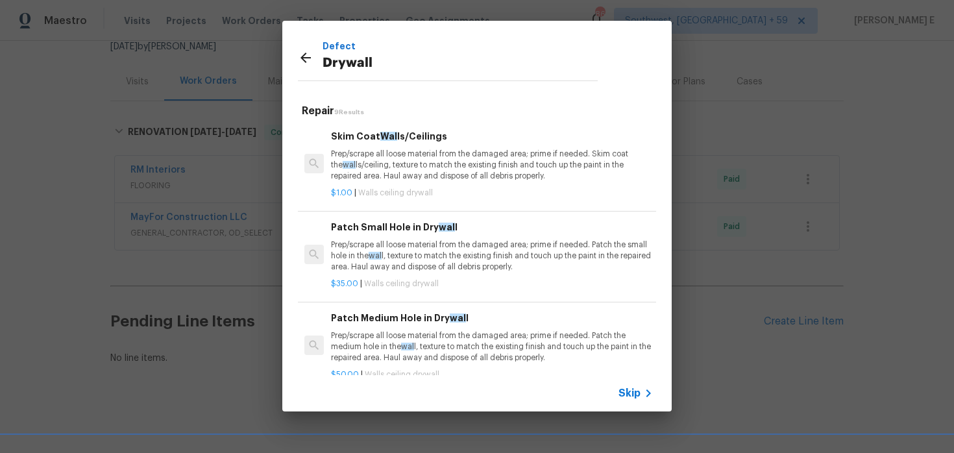
scroll to position [26, 0]
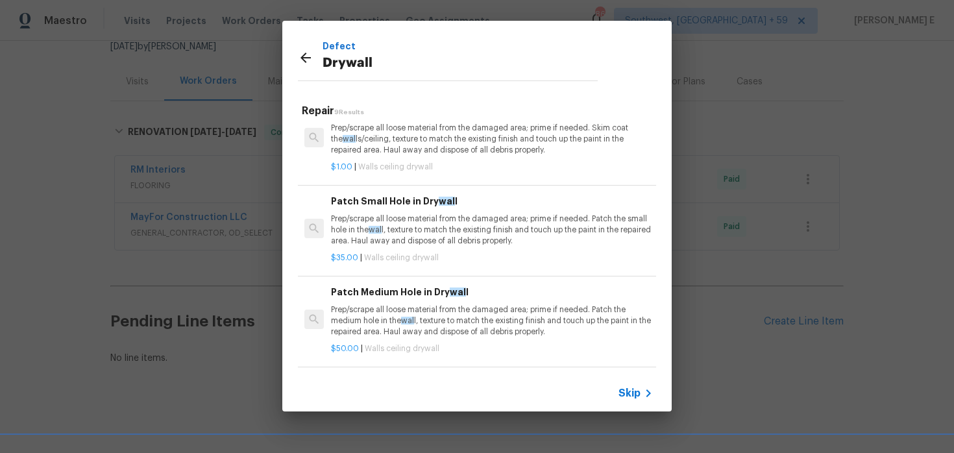
click at [429, 229] on p "Prep/scrape all loose material from the damaged area; prime if needed. Patch th…" at bounding box center [492, 230] width 322 height 33
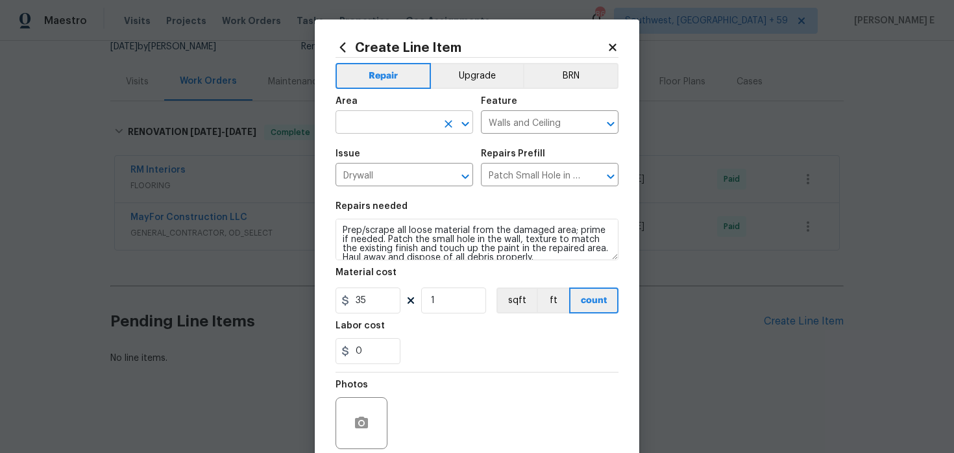
click at [373, 129] on input "text" at bounding box center [386, 124] width 101 height 20
click at [374, 175] on li "Interior Overall" at bounding box center [405, 174] width 138 height 21
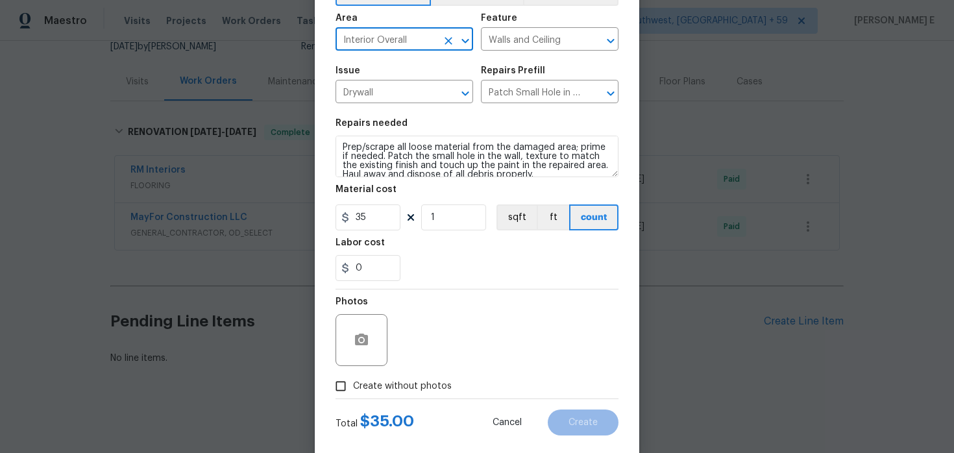
scroll to position [102, 0]
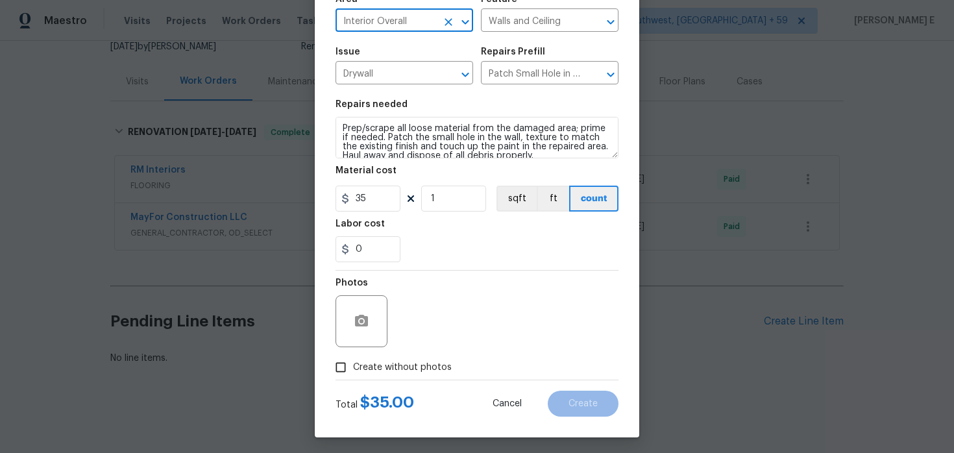
type input "Interior Overall"
click at [361, 323] on circle "button" at bounding box center [362, 321] width 4 height 4
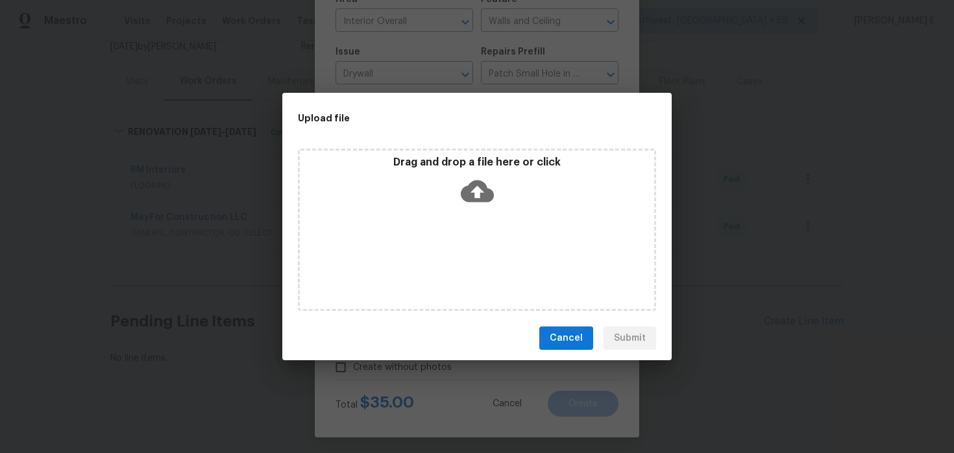
click at [476, 193] on icon at bounding box center [477, 191] width 33 height 33
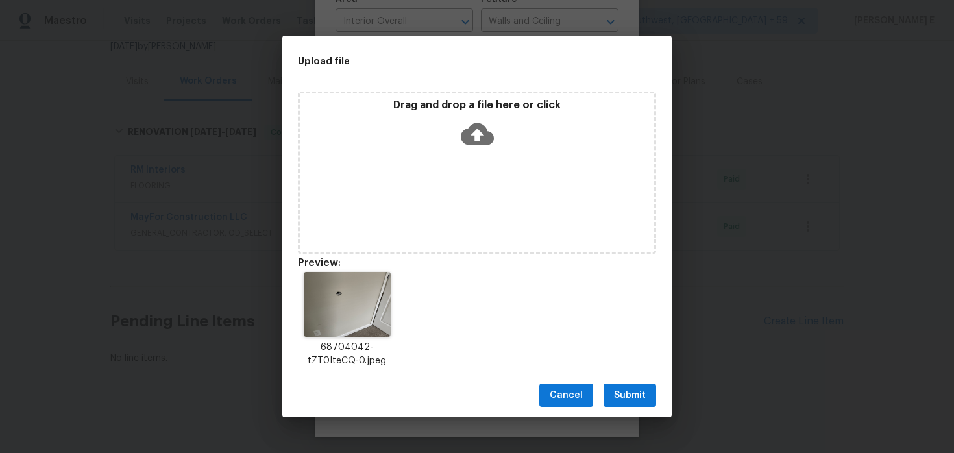
click at [621, 393] on span "Submit" at bounding box center [630, 396] width 32 height 16
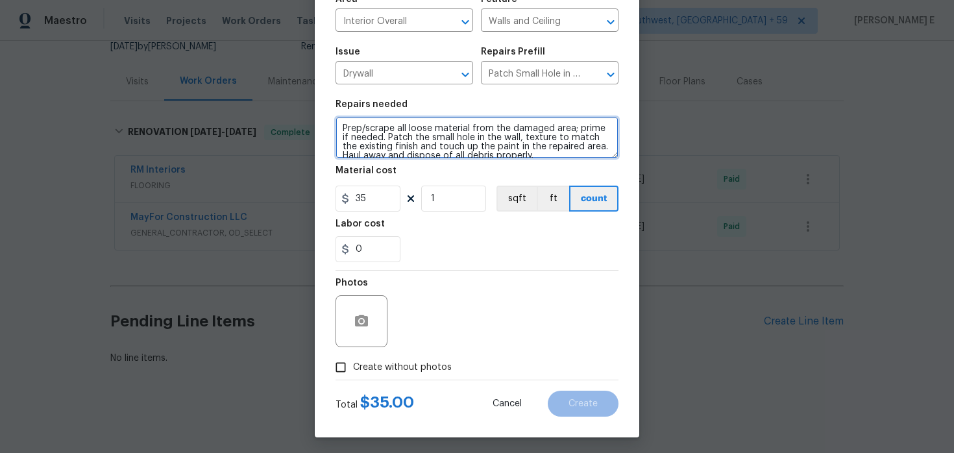
click at [415, 138] on textarea "Prep/scrape all loose material from the damaged area; prime if needed. Patch th…" at bounding box center [477, 138] width 283 height 42
paste textarea "atch and repair the small hole in the wall to restore a smooth, finished surface"
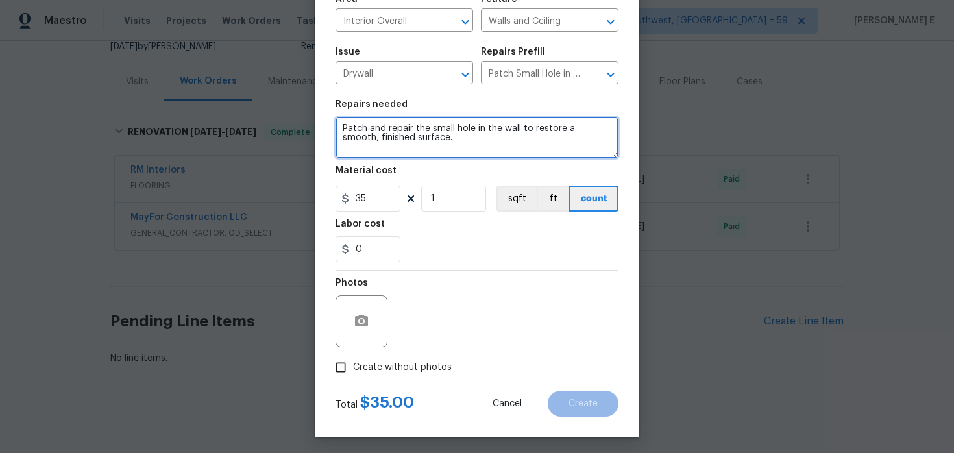
type textarea "Patch and repair the small hole in the wall to restore a smooth, finished surfa…"
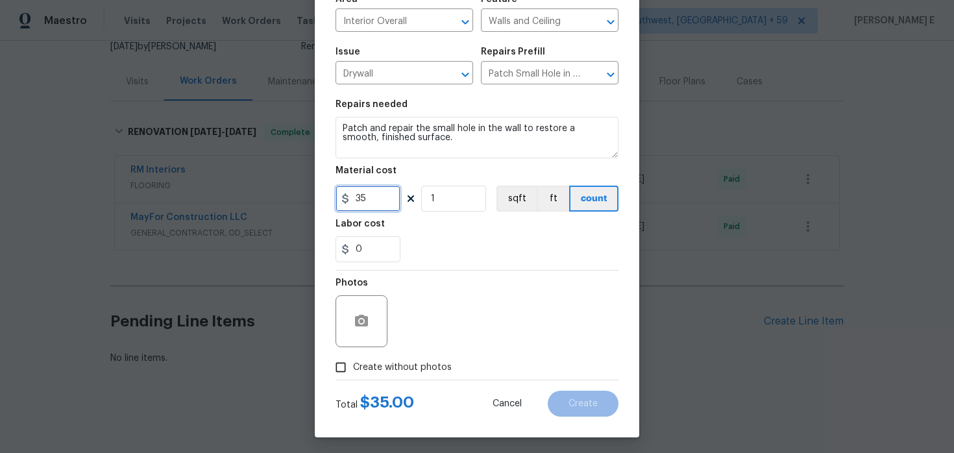
click at [360, 206] on input "35" at bounding box center [368, 199] width 65 height 26
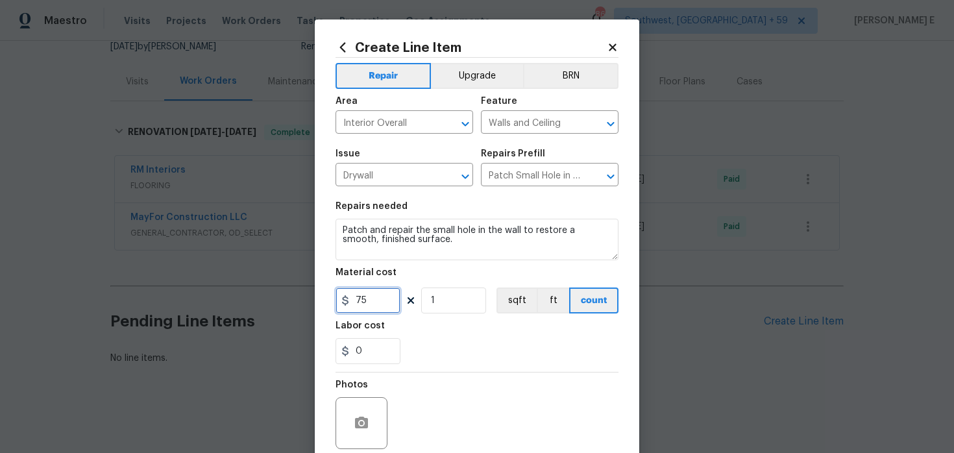
scroll to position [106, 0]
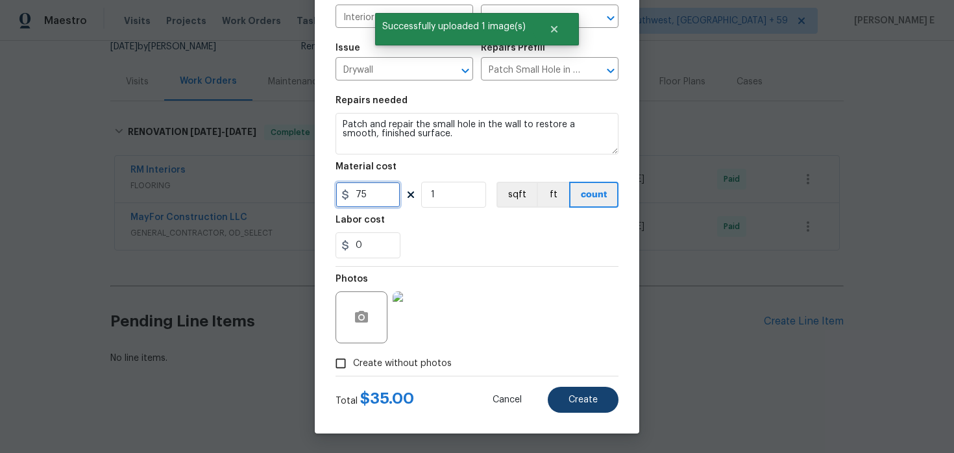
type input "75"
click at [602, 403] on button "Create" at bounding box center [583, 400] width 71 height 26
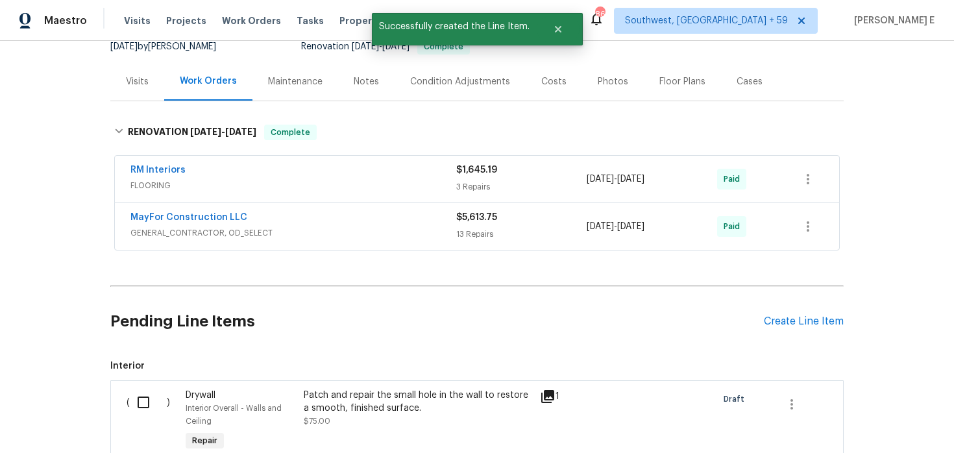
scroll to position [296, 0]
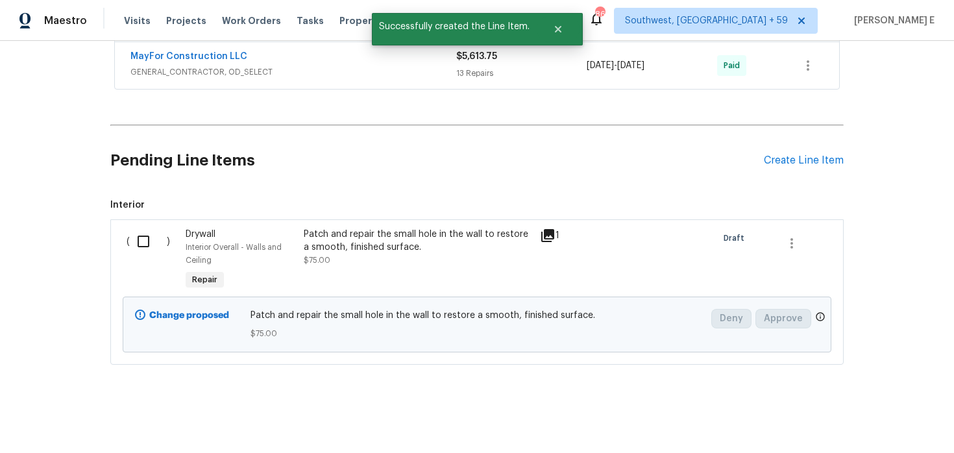
click at [147, 243] on input "checkbox" at bounding box center [148, 241] width 37 height 27
checkbox input "true"
click at [852, 410] on button "Create Work Order" at bounding box center [879, 421] width 107 height 24
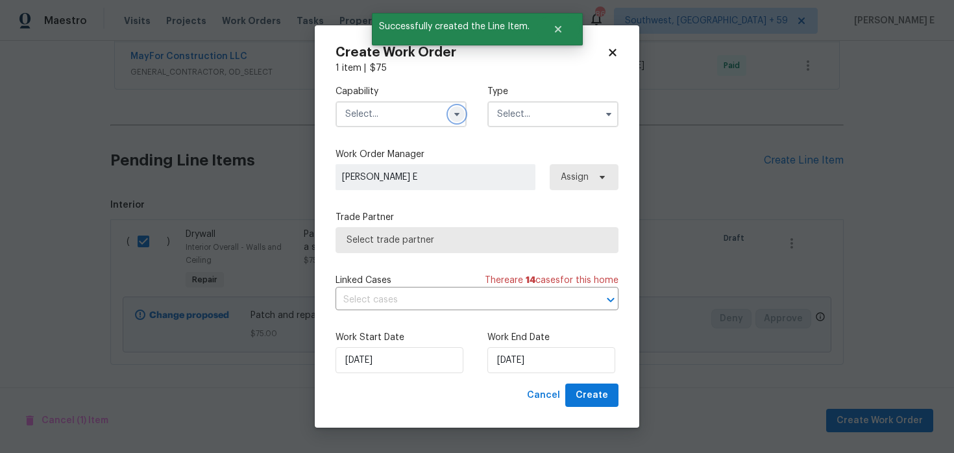
click at [456, 119] on button "button" at bounding box center [457, 114] width 16 height 16
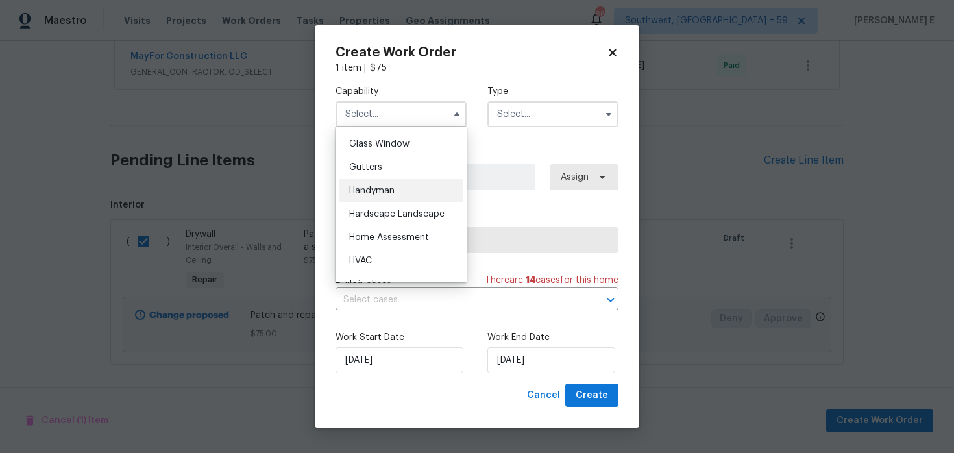
scroll to position [665, 0]
click at [430, 188] on div "Handyman" at bounding box center [401, 190] width 125 height 23
type input "Handyman"
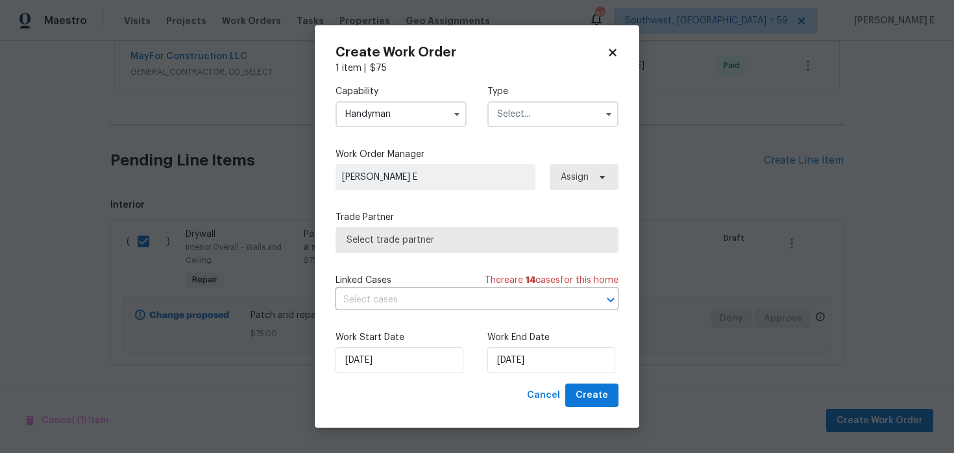
click at [507, 125] on input "text" at bounding box center [553, 114] width 131 height 26
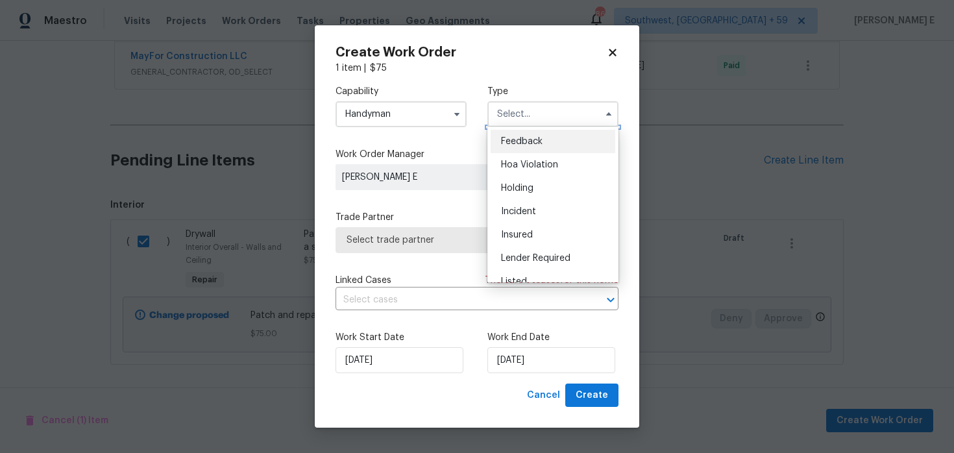
click at [507, 125] on input "text" at bounding box center [553, 114] width 131 height 26
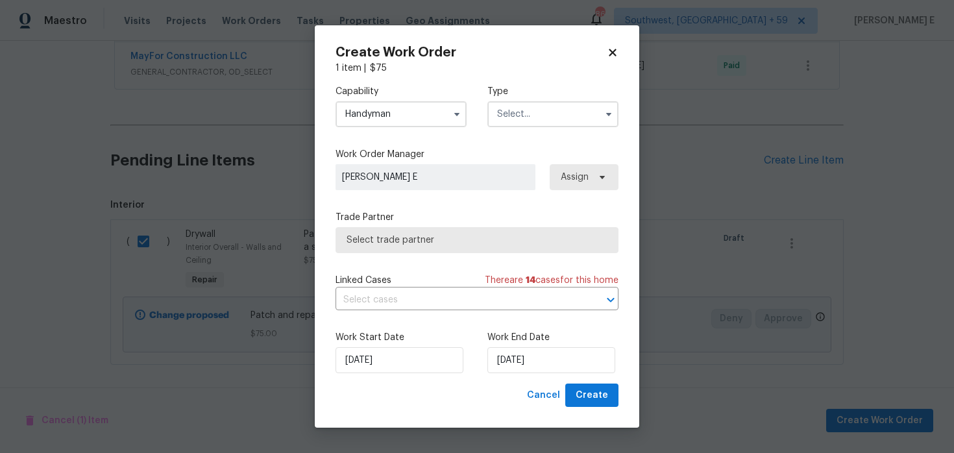
click at [507, 125] on input "text" at bounding box center [553, 114] width 131 height 26
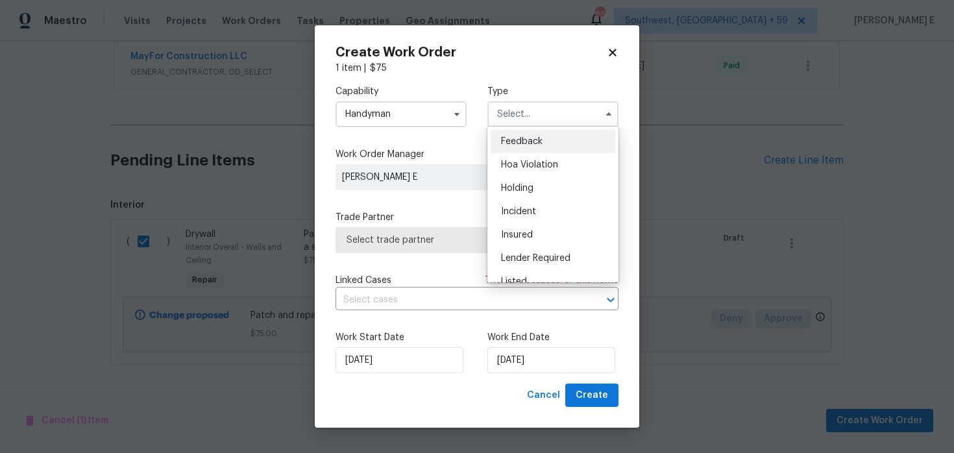
click at [508, 143] on span "Feedback" at bounding box center [522, 141] width 42 height 9
type input "Feedback"
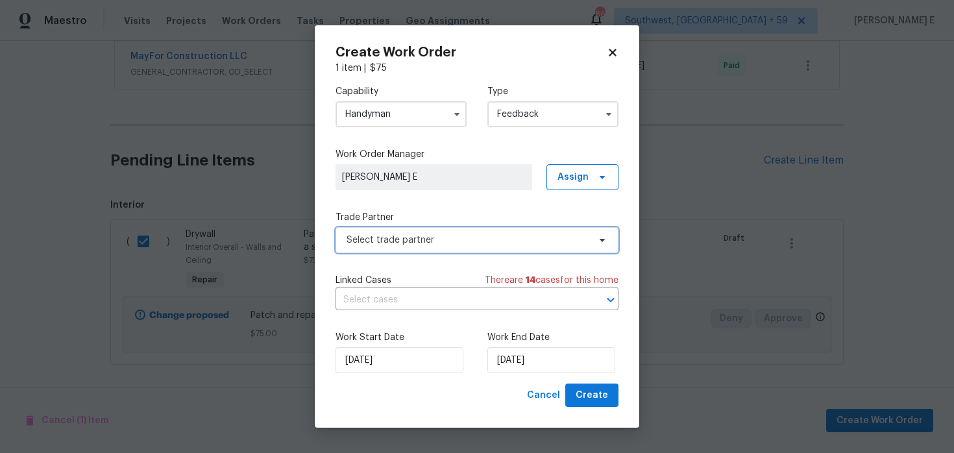
click at [413, 232] on span "Select trade partner" at bounding box center [477, 240] width 283 height 26
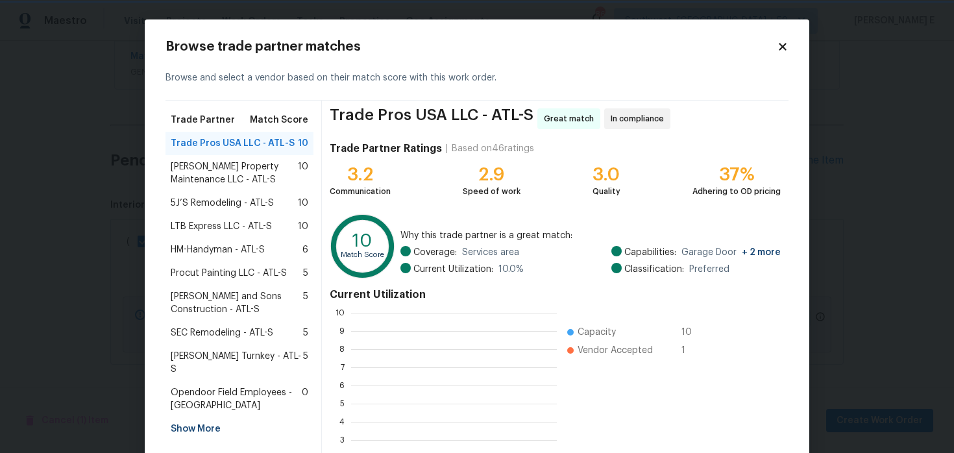
scroll to position [182, 206]
click at [203, 169] on span "Glen Property Maintenance LLC - ATL-S" at bounding box center [234, 173] width 127 height 26
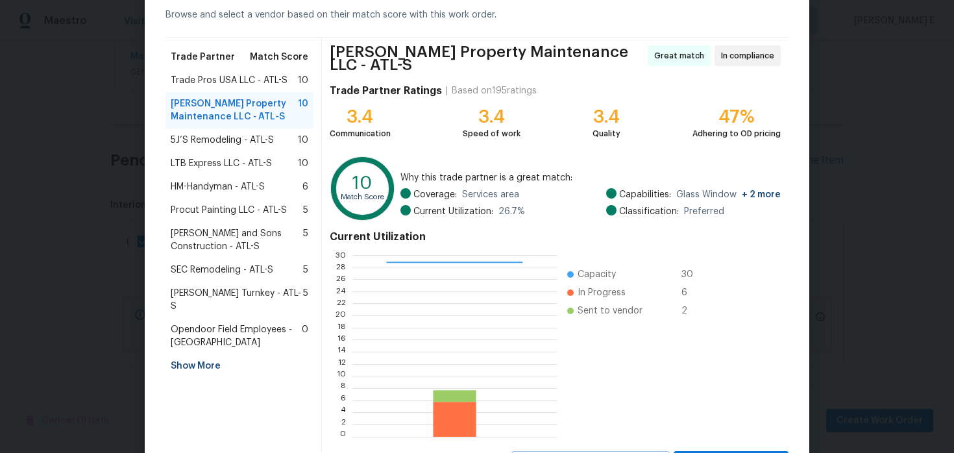
scroll to position [119, 0]
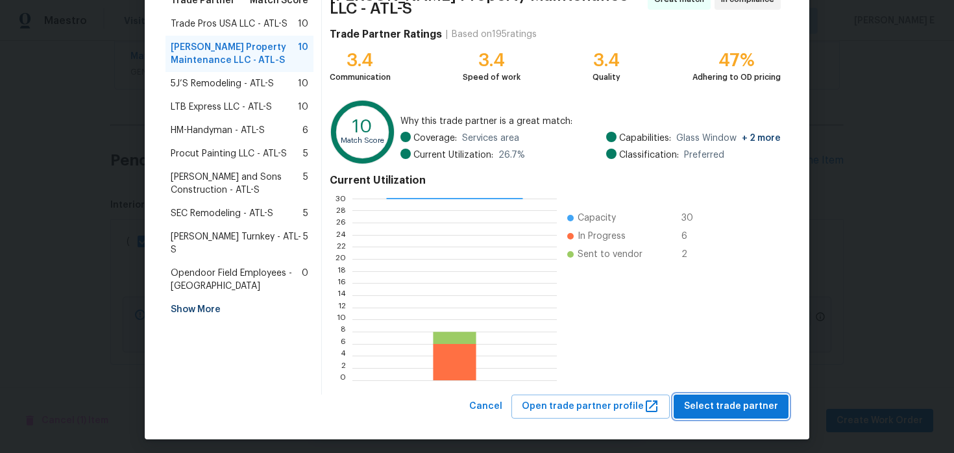
click at [680, 397] on button "Select trade partner" at bounding box center [731, 407] width 115 height 24
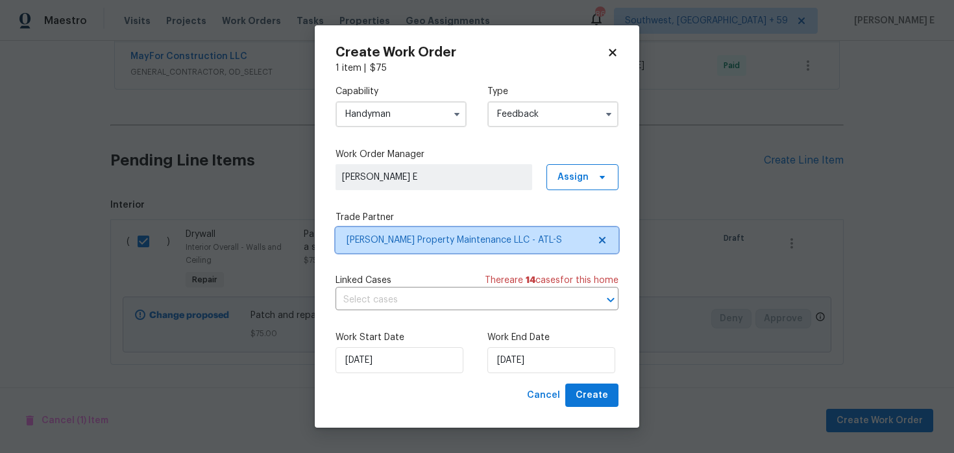
scroll to position [0, 0]
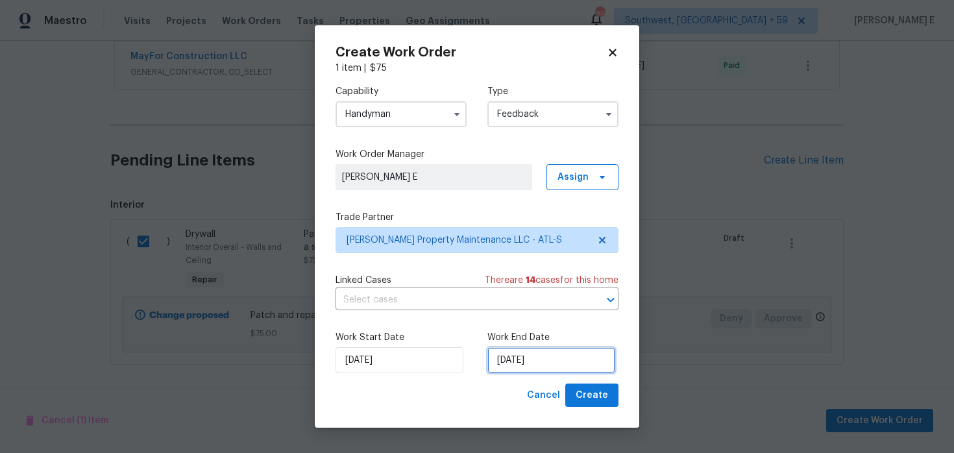
click at [561, 365] on input "25/08/2025" at bounding box center [552, 360] width 128 height 26
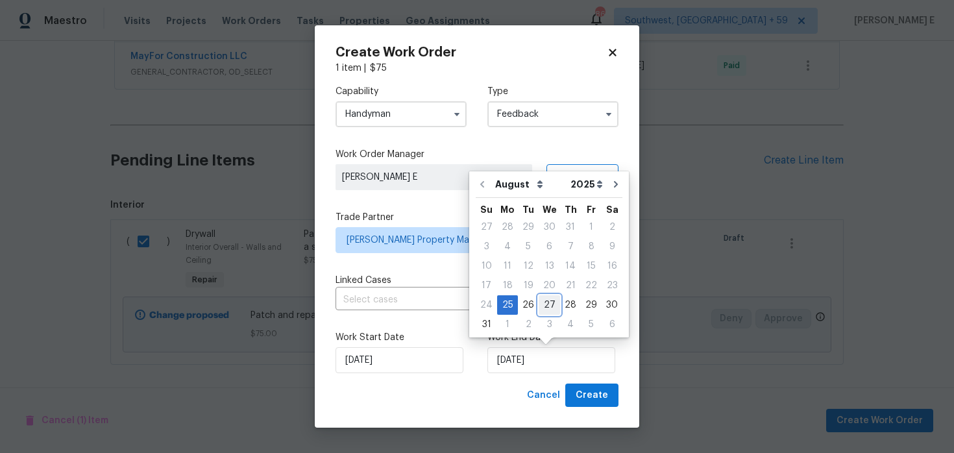
click at [547, 302] on div "27" at bounding box center [549, 305] width 21 height 18
type input "27/08/2025"
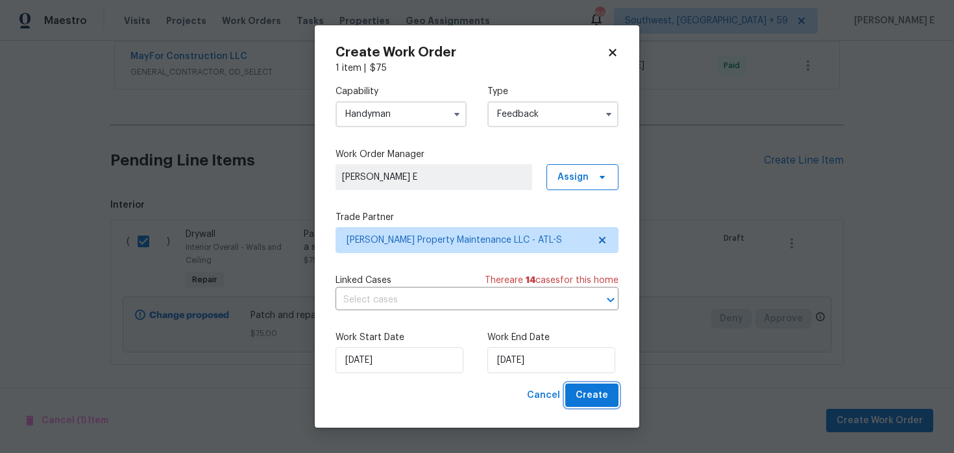
click at [588, 406] on button "Create" at bounding box center [591, 396] width 53 height 24
checkbox input "false"
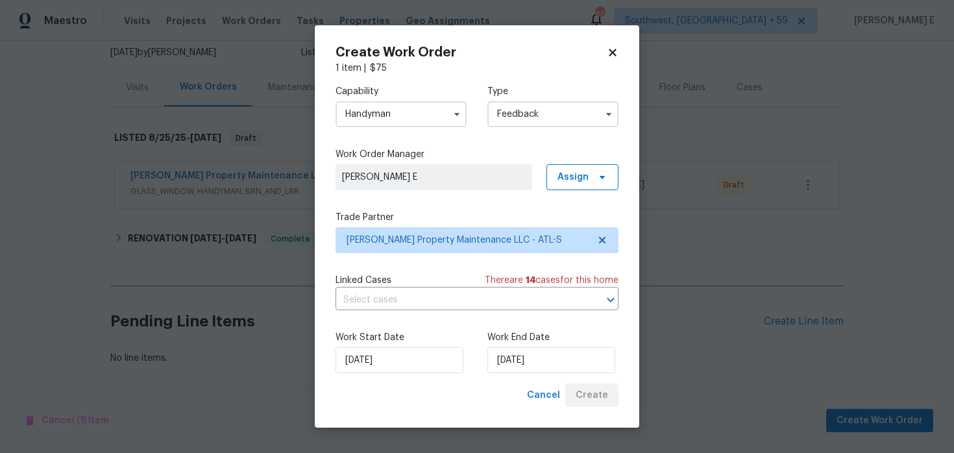
scroll to position [129, 0]
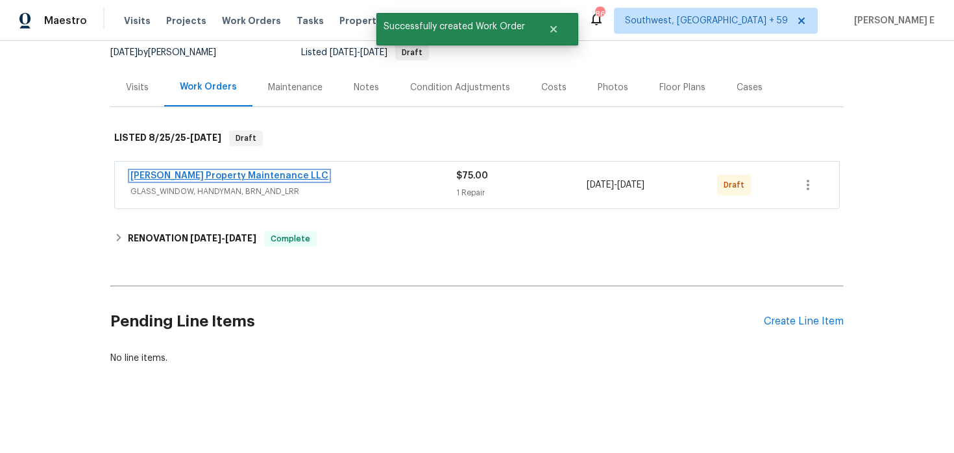
click at [241, 171] on link "Glen Property Maintenance LLC" at bounding box center [229, 175] width 198 height 9
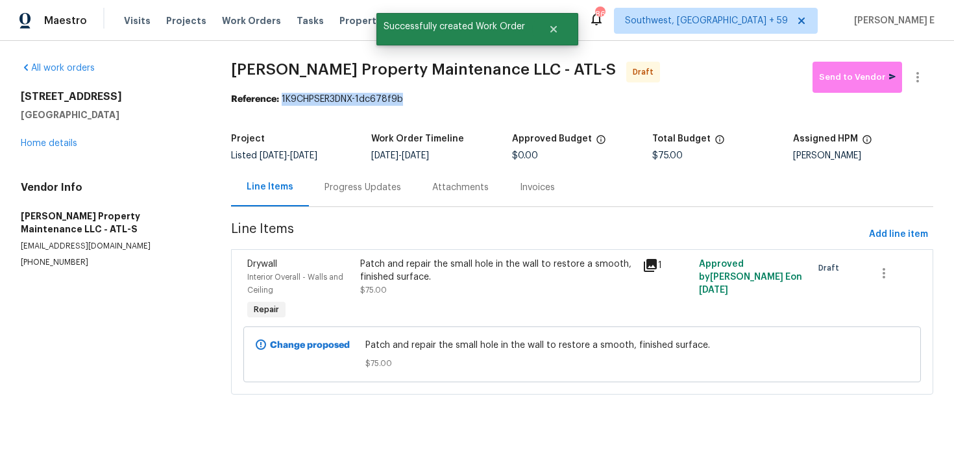
drag, startPoint x: 284, startPoint y: 101, endPoint x: 417, endPoint y: 103, distance: 132.5
click at [417, 103] on div "Reference: 1K9CHPSER3DNX-1dc678f9b" at bounding box center [582, 99] width 702 height 13
copy div "1K9CHPSER3DNX-1dc678f9b"
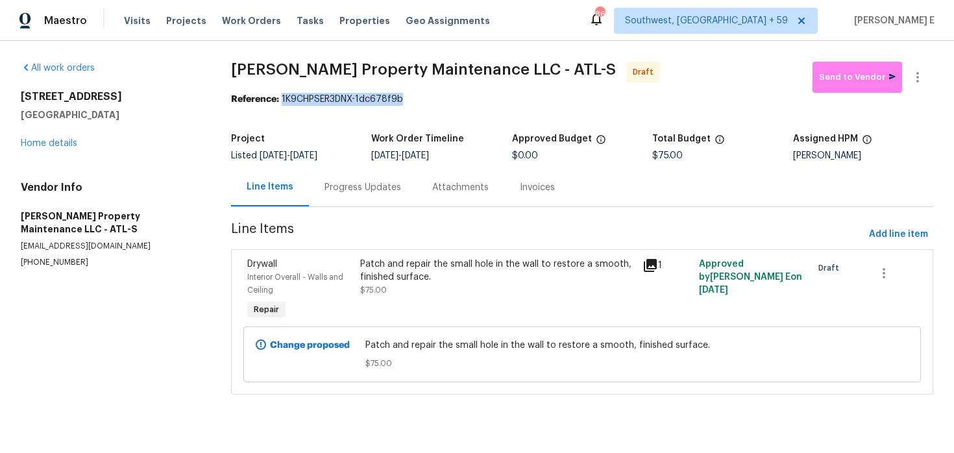
click at [341, 208] on section "Glen Property Maintenance LLC - ATL-S Draft Send to Vendor Reference: 1K9CHPSER…" at bounding box center [582, 236] width 702 height 349
click at [349, 190] on div "Progress Updates" at bounding box center [363, 187] width 77 height 13
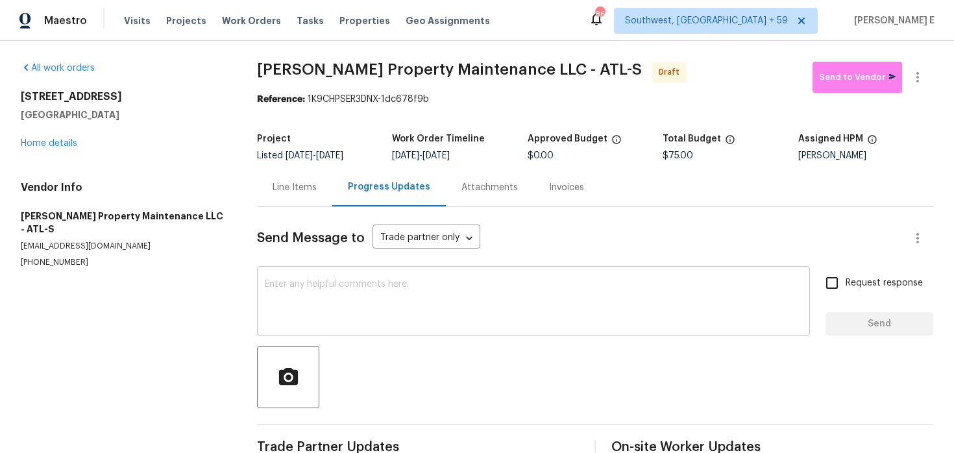
click at [439, 310] on textarea at bounding box center [534, 302] width 538 height 45
paste textarea "Hi this is Keerthana with Opendoor. I’m confirming you received the WO for the …"
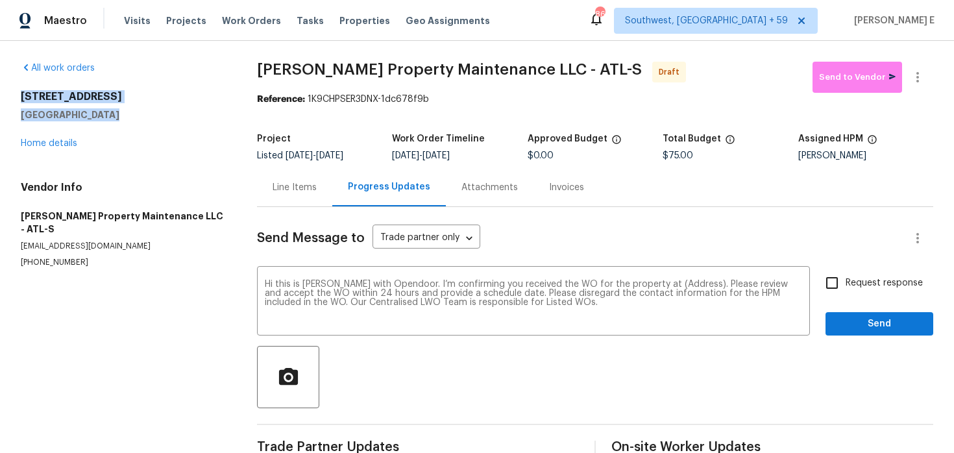
drag, startPoint x: 18, startPoint y: 96, endPoint x: 116, endPoint y: 115, distance: 100.5
click at [116, 114] on div "All work orders 2555 Flat Shoals Rd Apt 3103 Atlanta, GA 30349 Home details Ven…" at bounding box center [477, 261] width 954 height 441
copy div "2555 Flat Shoals Rd Apt 3103 Atlanta, GA 30349"
click at [673, 284] on textarea "Hi this is Keerthana with Opendoor. I’m confirming you received the WO for the …" at bounding box center [534, 302] width 538 height 45
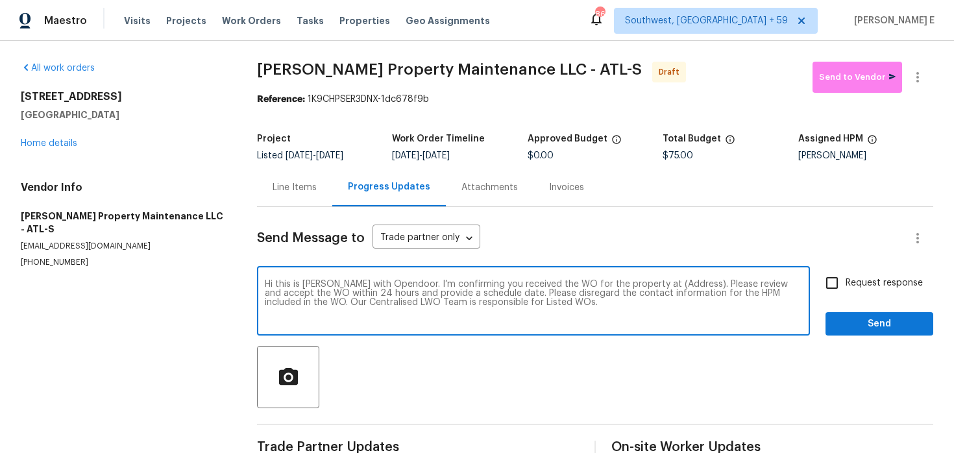
click at [687, 285] on textarea "Hi this is Keerthana with Opendoor. I’m confirming you received the WO for the …" at bounding box center [534, 302] width 538 height 45
paste textarea "2555 Flat Shoals Rd Apt 3103 Atlanta, GA 30349"
type textarea "Hi this is Keerthana with Opendoor. I’m confirming you received the WO for the …"
click at [823, 279] on input "Request response" at bounding box center [832, 282] width 27 height 27
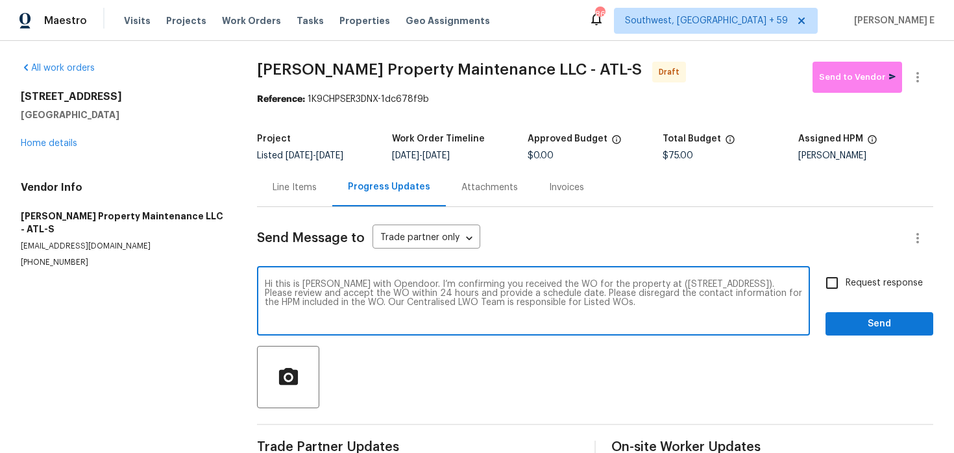
checkbox input "true"
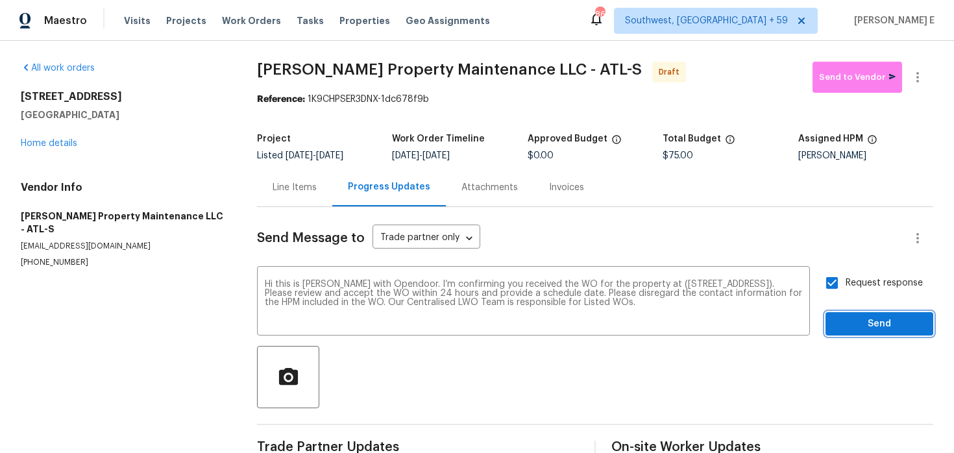
click at [855, 325] on span "Send" at bounding box center [879, 324] width 87 height 16
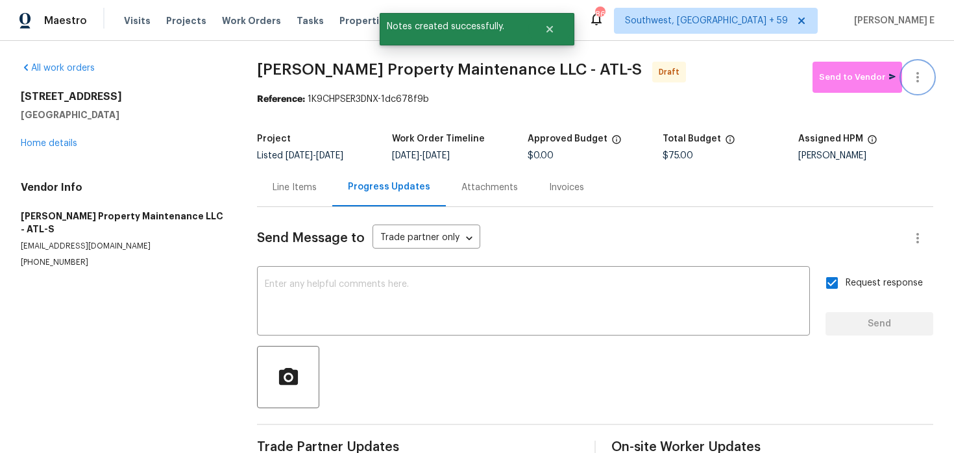
click at [917, 82] on icon "button" at bounding box center [918, 77] width 16 height 16
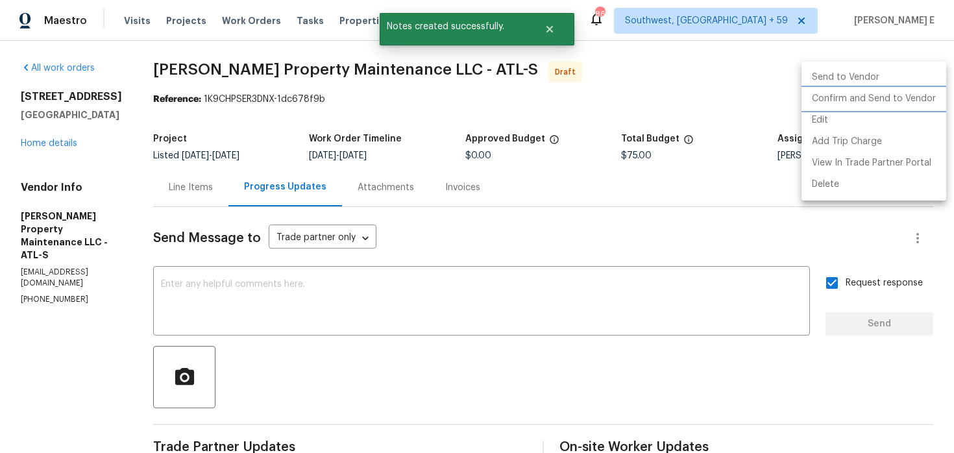
click at [838, 101] on li "Confirm and Send to Vendor" at bounding box center [874, 98] width 145 height 21
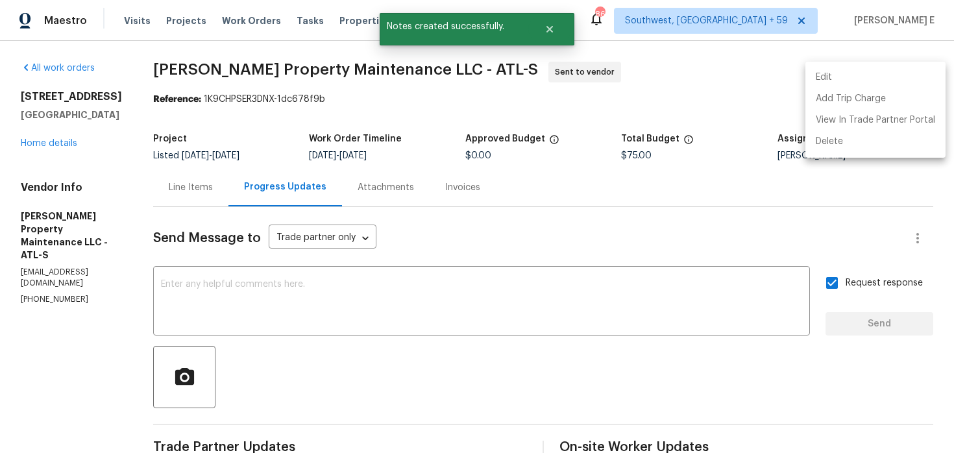
click at [202, 194] on div at bounding box center [477, 226] width 954 height 453
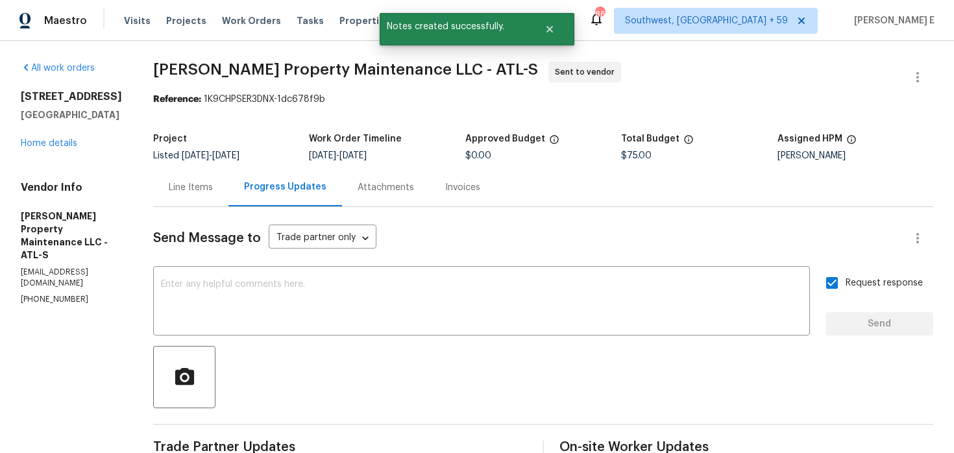
click at [199, 208] on div "Send Message to Trade partner only Trade partner only ​ x ​ Request response Se…" at bounding box center [543, 379] width 780 height 344
click at [209, 191] on div "Line Items" at bounding box center [191, 187] width 44 height 13
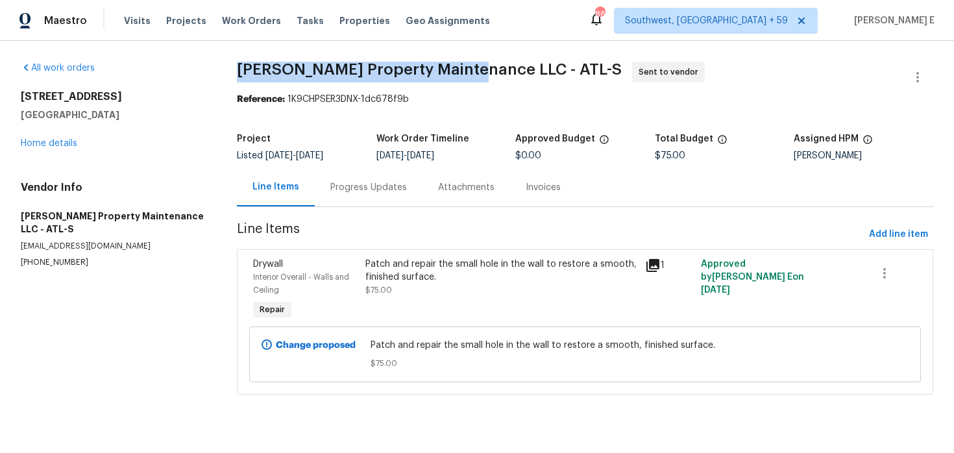
drag, startPoint x: 238, startPoint y: 66, endPoint x: 472, endPoint y: 69, distance: 233.7
click at [472, 69] on div "All work orders 2555 Flat Shoals Rd Apt 3103 Atlanta, GA 30349 Home details Ven…" at bounding box center [477, 236] width 954 height 390
copy span "Glen Property Maintenance LLC"
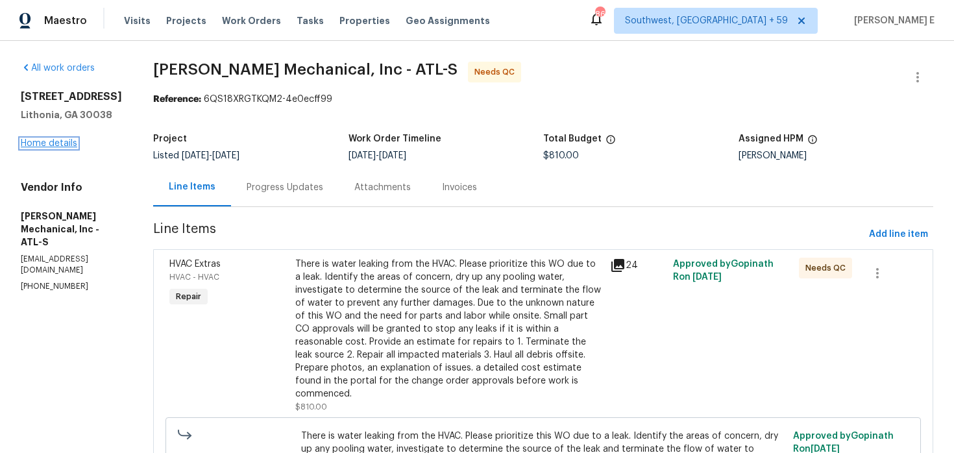
click at [63, 143] on link "Home details" at bounding box center [49, 143] width 56 height 9
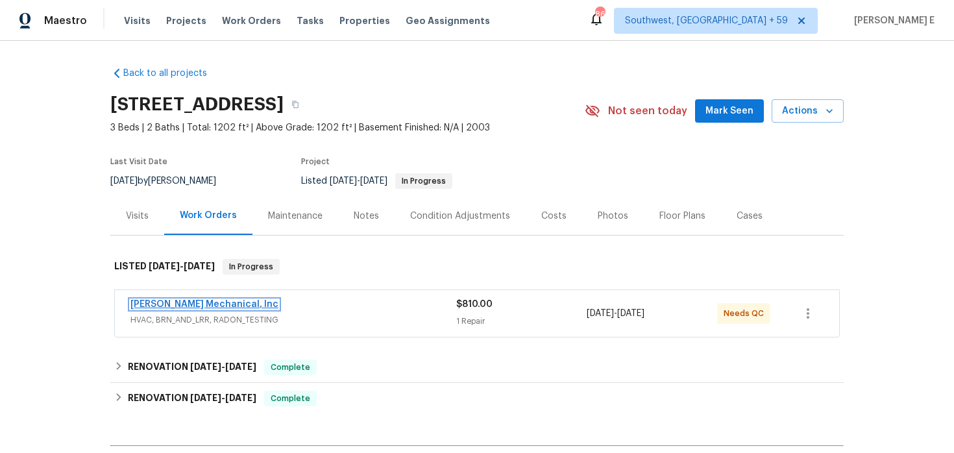
click at [177, 305] on link "[PERSON_NAME] Mechanical, Inc" at bounding box center [204, 304] width 148 height 9
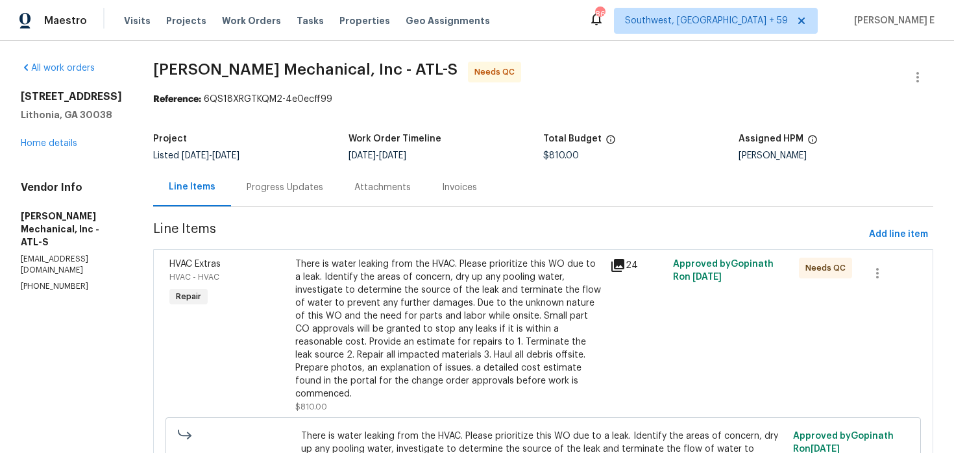
click at [378, 298] on div "There is water leaking from the HVAC. Please prioritize this WO due to a leak. …" at bounding box center [448, 329] width 307 height 143
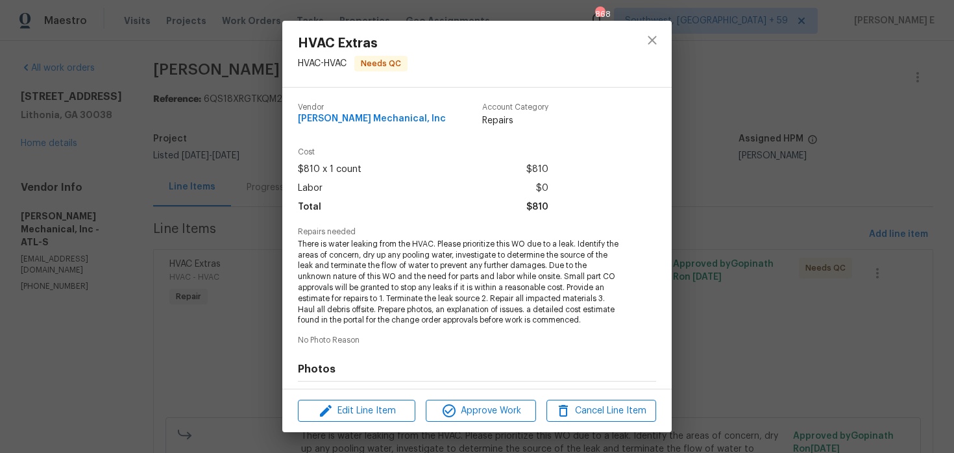
scroll to position [177, 0]
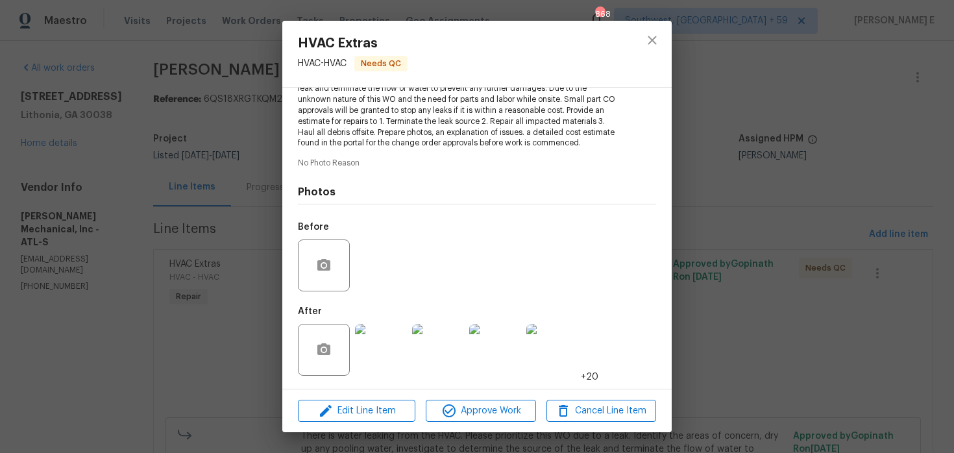
click at [375, 358] on img at bounding box center [381, 350] width 52 height 52
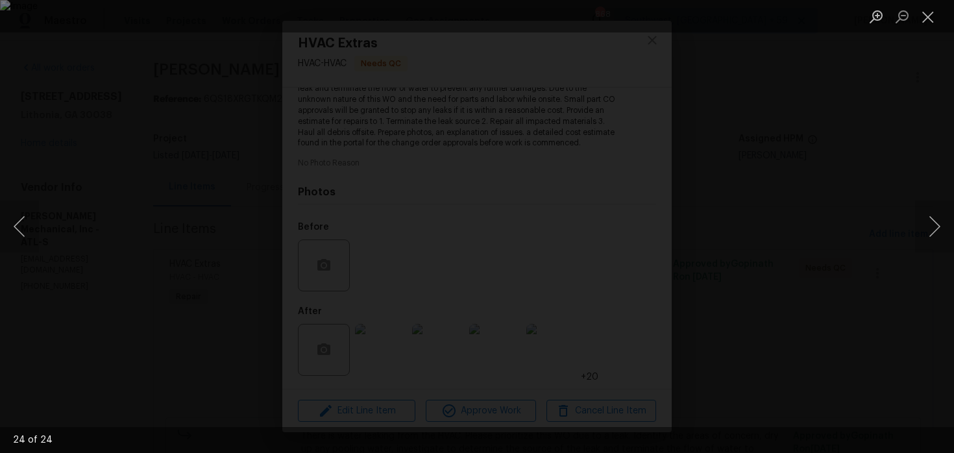
click at [882, 135] on div "Lightbox" at bounding box center [477, 226] width 954 height 453
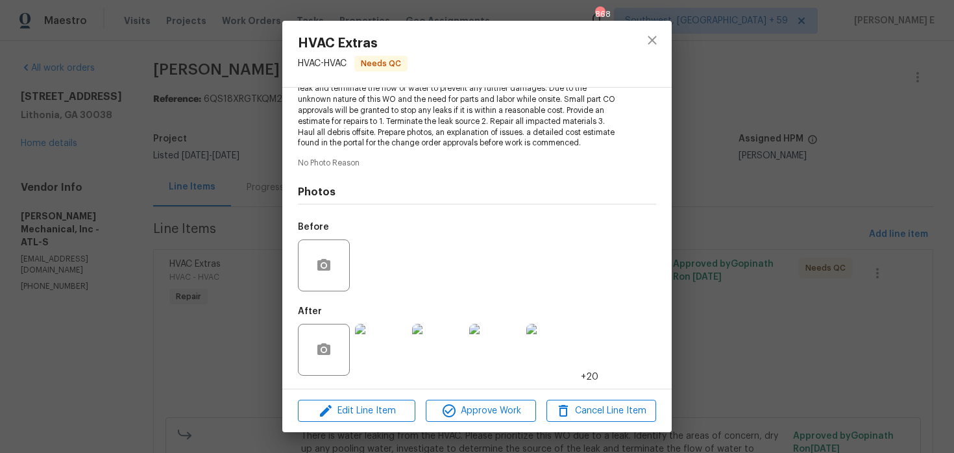
click at [882, 135] on div "HVAC Extras HVAC - HVAC Needs QC Vendor JH Martin Mechanical, Inc Account Categ…" at bounding box center [477, 226] width 954 height 453
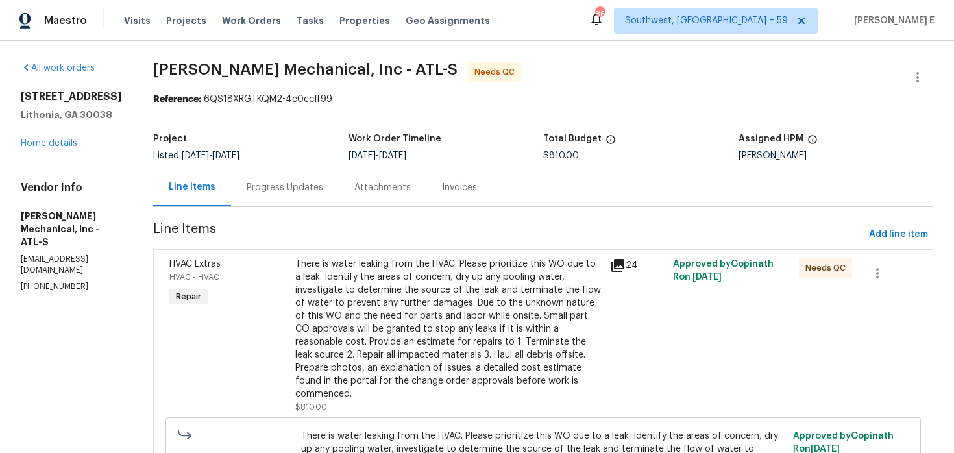
click at [306, 208] on section "JH Martin Mechanical, Inc - ATL-S Needs QC Reference: 6QS18XRGTKQM2-4e0ecff99 P…" at bounding box center [543, 330] width 780 height 536
click at [321, 193] on div "Progress Updates" at bounding box center [285, 187] width 77 height 13
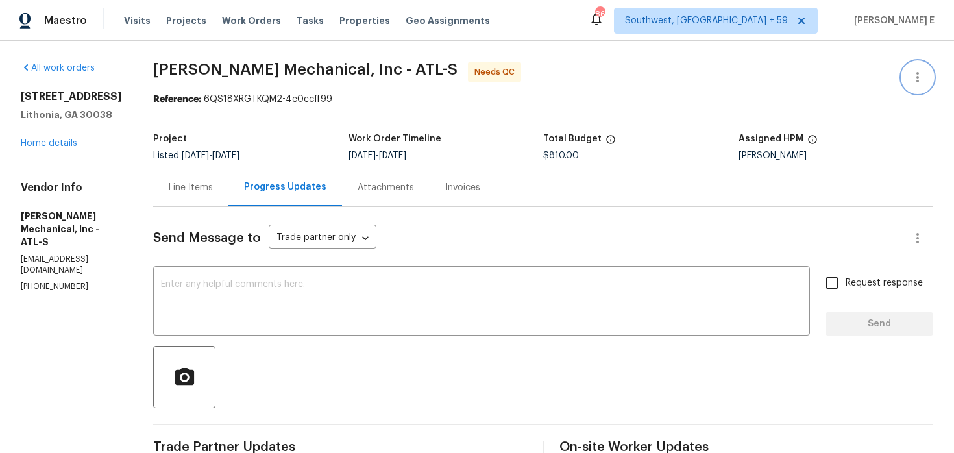
click at [913, 72] on icon "button" at bounding box center [918, 77] width 16 height 16
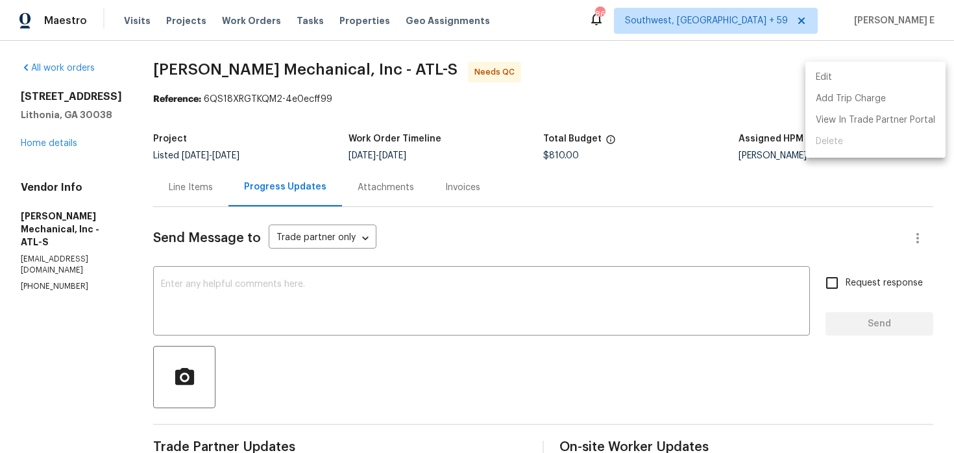
click at [848, 72] on li "Edit" at bounding box center [876, 77] width 140 height 21
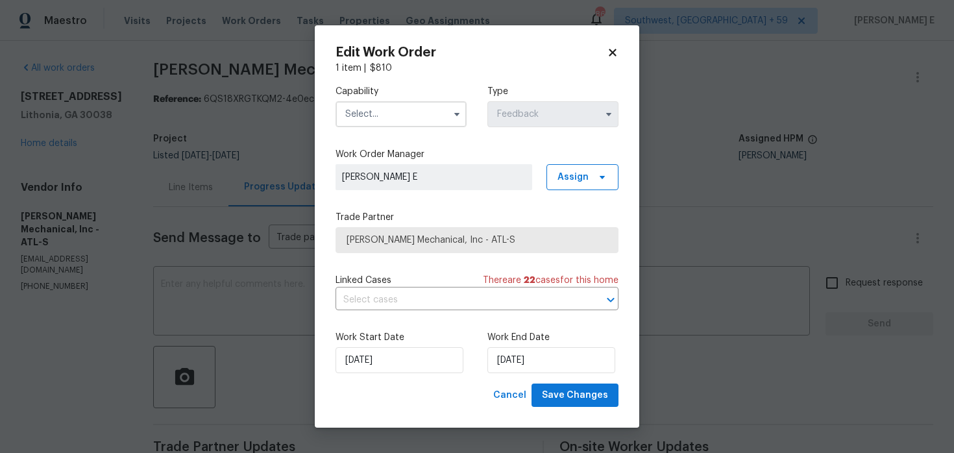
click at [397, 121] on input "text" at bounding box center [401, 114] width 131 height 26
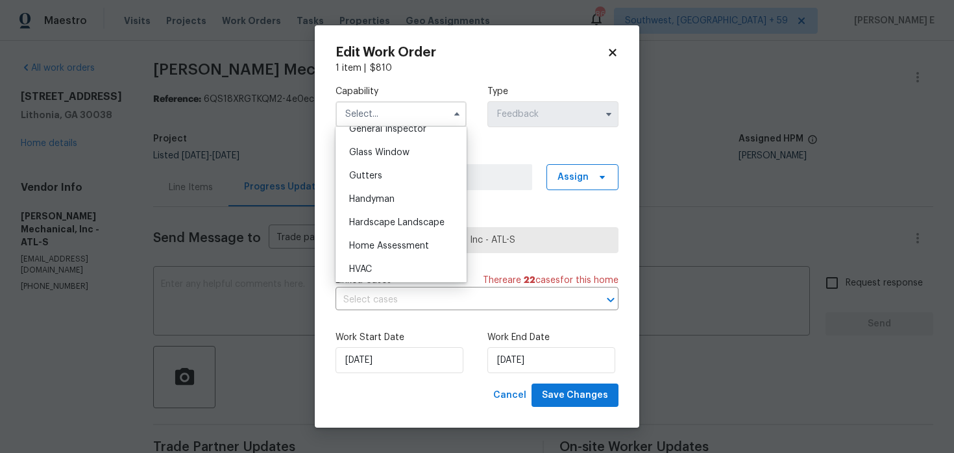
scroll to position [662, 0]
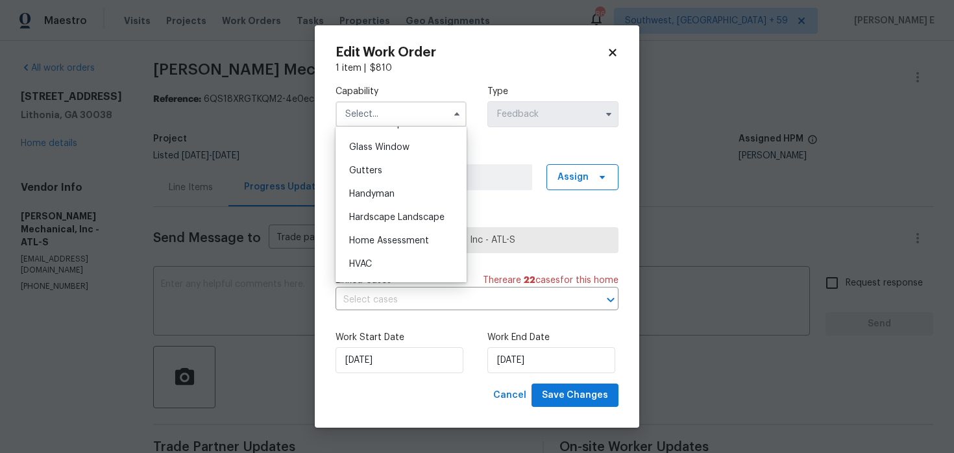
click at [396, 192] on div "Handyman" at bounding box center [401, 193] width 125 height 23
type input "Handyman"
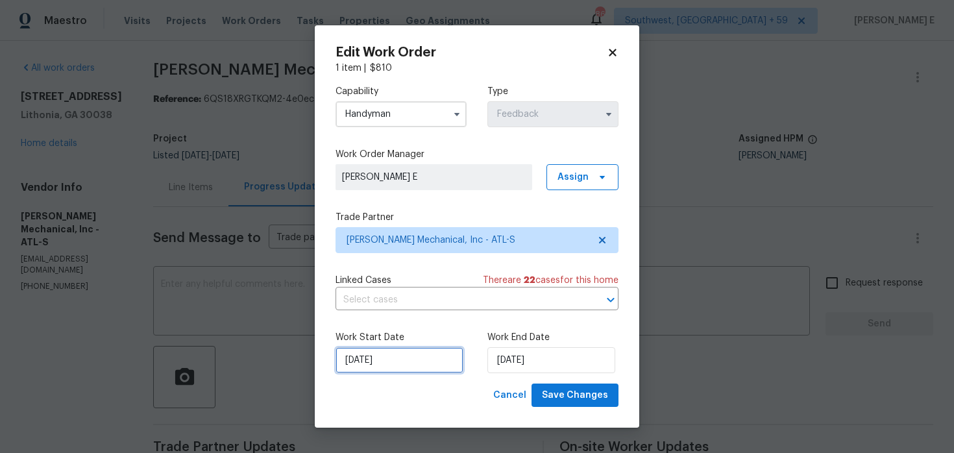
click at [420, 351] on input "19/08/2025" at bounding box center [400, 360] width 128 height 26
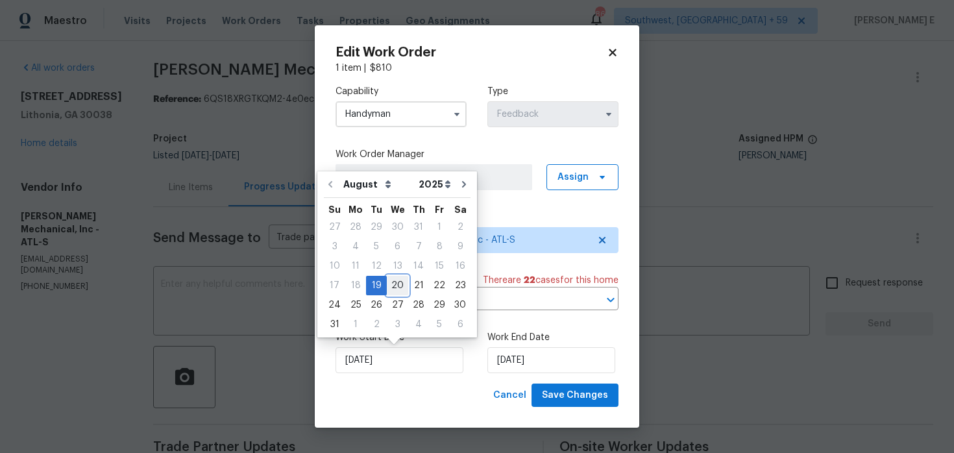
click at [394, 282] on div "20" at bounding box center [397, 286] width 21 height 18
type input "20/08/2025"
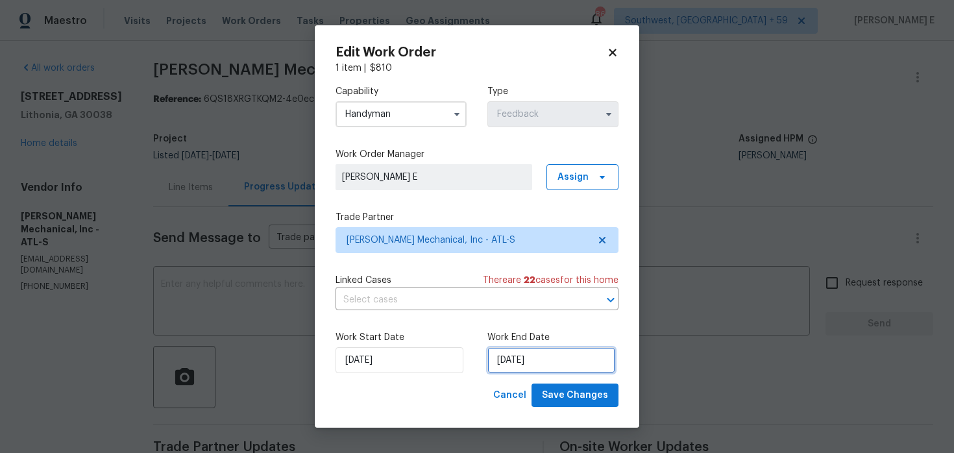
click at [509, 356] on input "21/08/2025" at bounding box center [552, 360] width 128 height 26
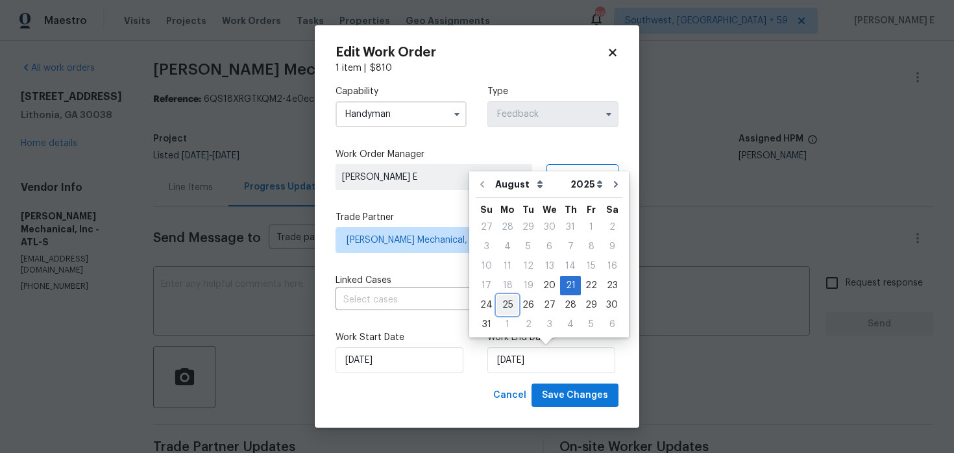
click at [509, 302] on div "25" at bounding box center [507, 305] width 21 height 18
type input "25/08/2025"
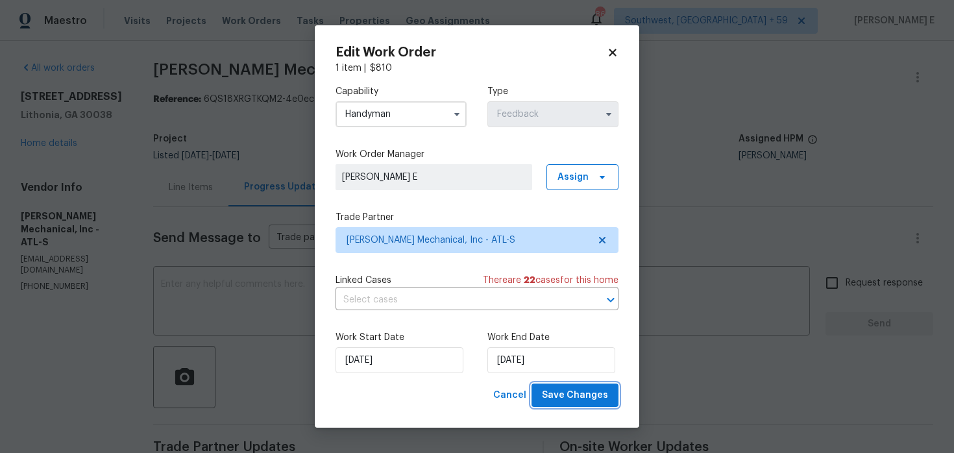
click at [577, 406] on button "Save Changes" at bounding box center [575, 396] width 87 height 24
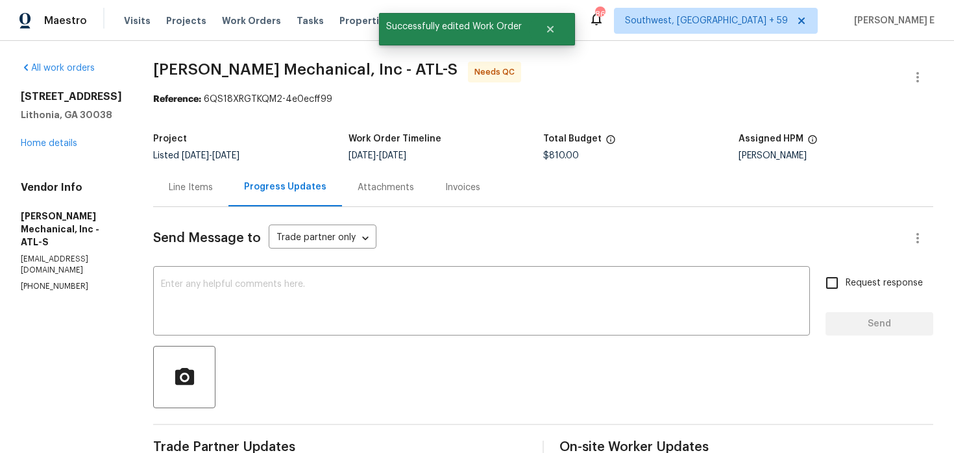
click at [223, 204] on div "Line Items" at bounding box center [190, 187] width 75 height 38
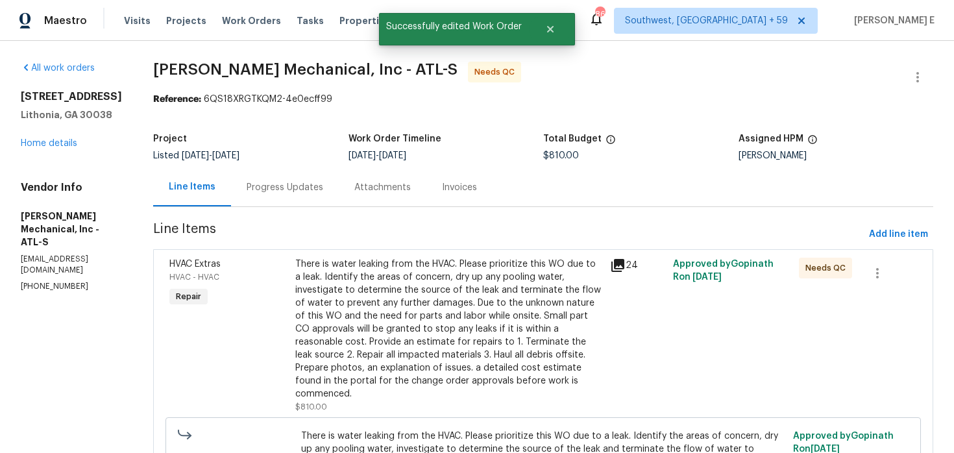
scroll to position [114, 0]
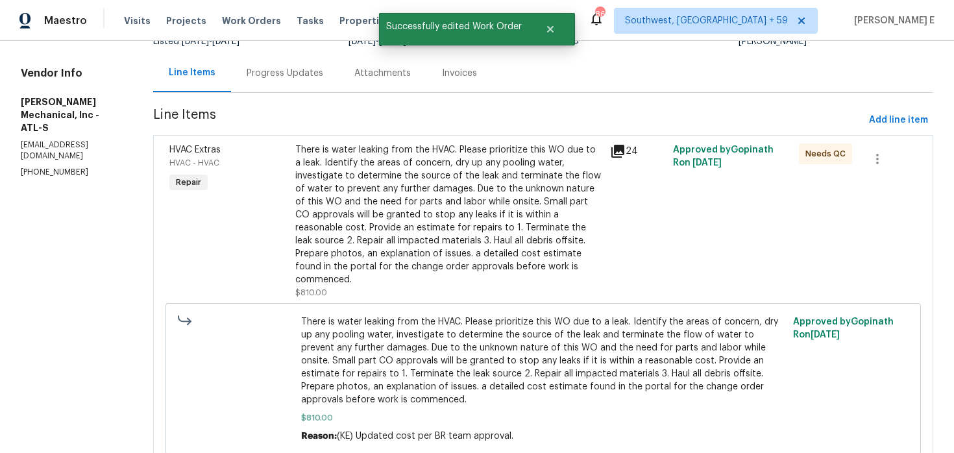
click at [390, 241] on div "There is water leaking from the HVAC. Please prioritize this WO due to a leak. …" at bounding box center [448, 214] width 307 height 143
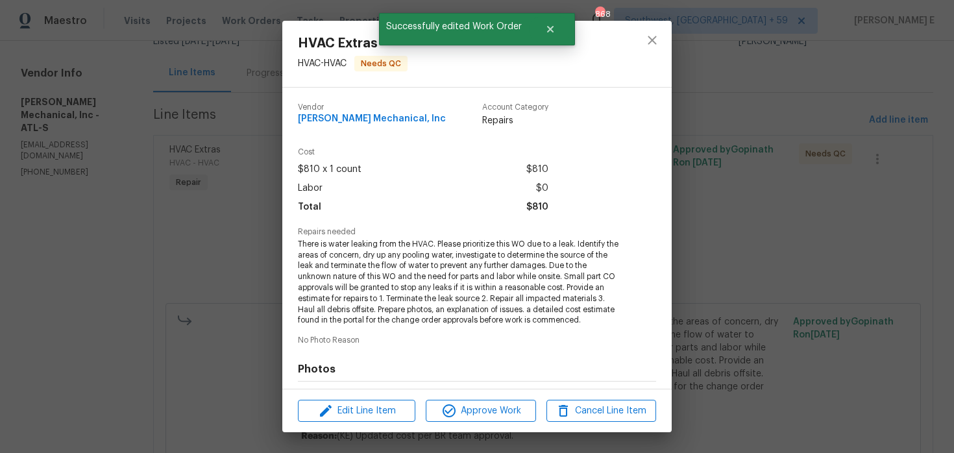
scroll to position [177, 0]
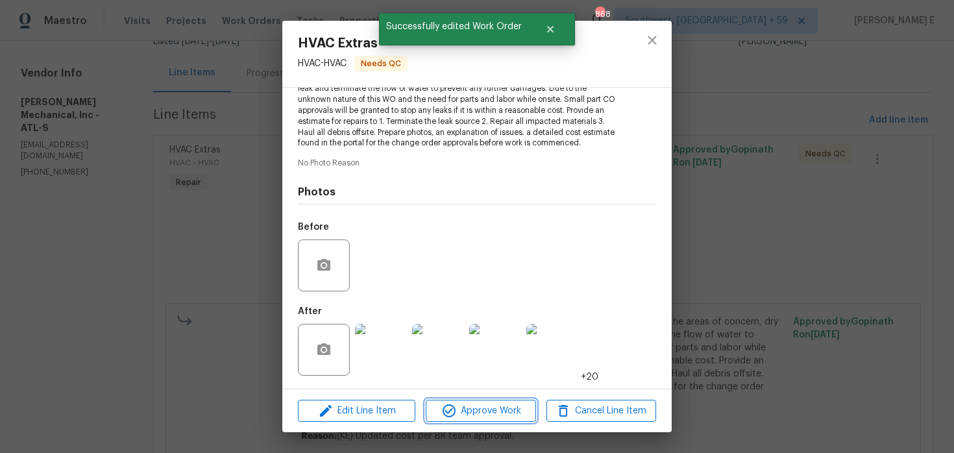
click at [456, 401] on button "Approve Work" at bounding box center [481, 411] width 110 height 23
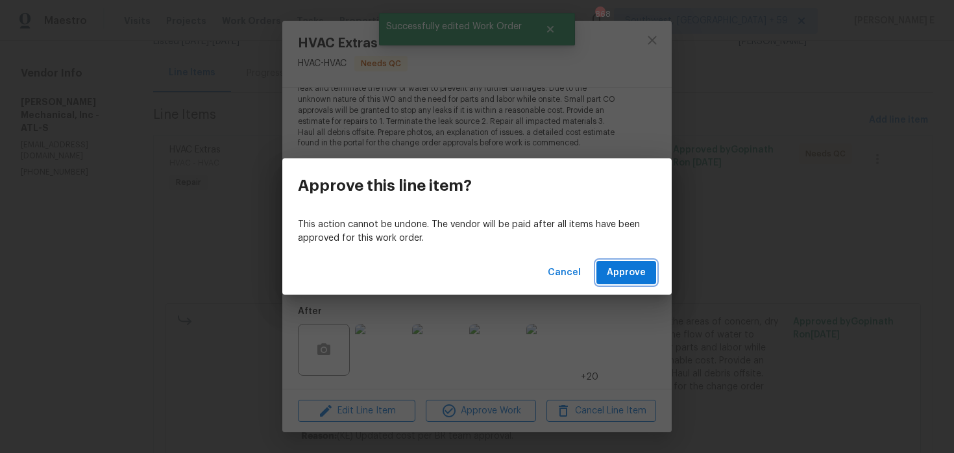
click at [607, 279] on button "Approve" at bounding box center [627, 273] width 60 height 24
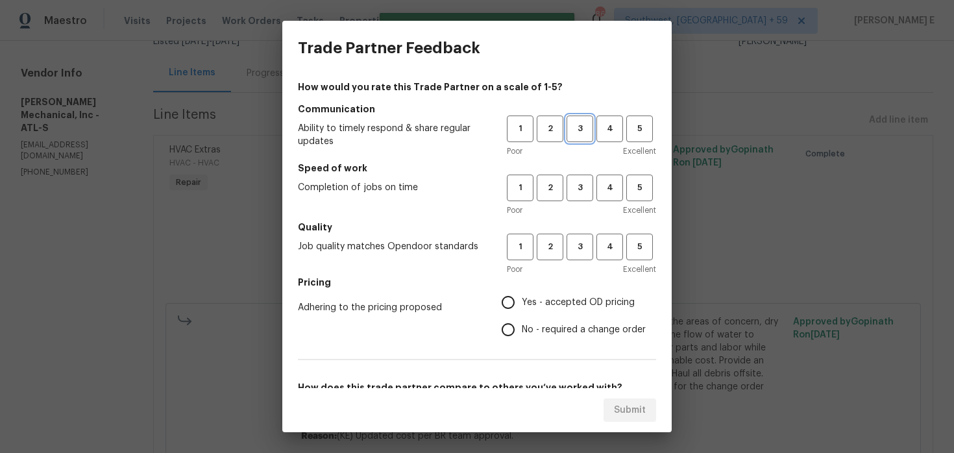
click at [570, 131] on span "3" at bounding box center [580, 128] width 24 height 15
click at [578, 186] on span "3" at bounding box center [580, 187] width 24 height 15
click at [574, 238] on button "3" at bounding box center [580, 247] width 27 height 27
click at [509, 317] on input "No - required a change order" at bounding box center [508, 329] width 27 height 27
radio input "true"
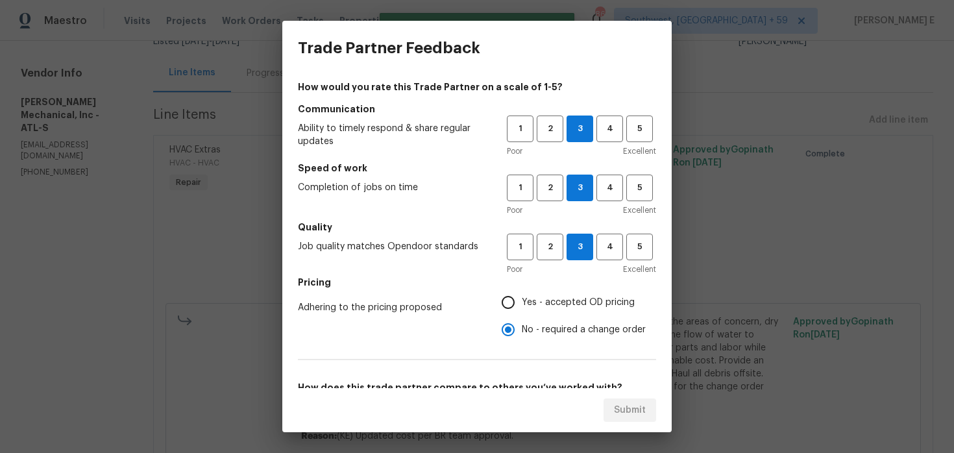
scroll to position [206, 0]
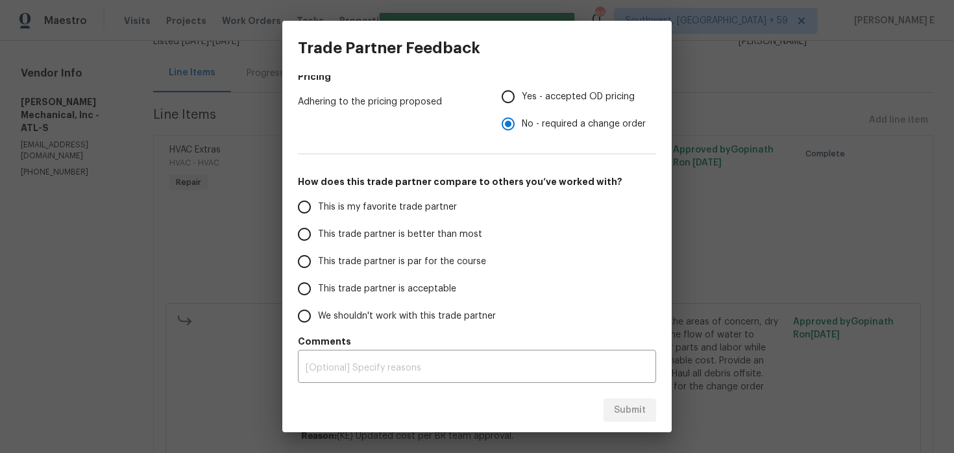
click at [386, 276] on label "This trade partner is acceptable" at bounding box center [393, 288] width 205 height 27
click at [318, 276] on input "This trade partner is acceptable" at bounding box center [304, 288] width 27 height 27
radio input "false"
click at [396, 265] on span "This trade partner is par for the course" at bounding box center [402, 262] width 168 height 14
click at [318, 265] on input "This trade partner is par for the course" at bounding box center [304, 261] width 27 height 27
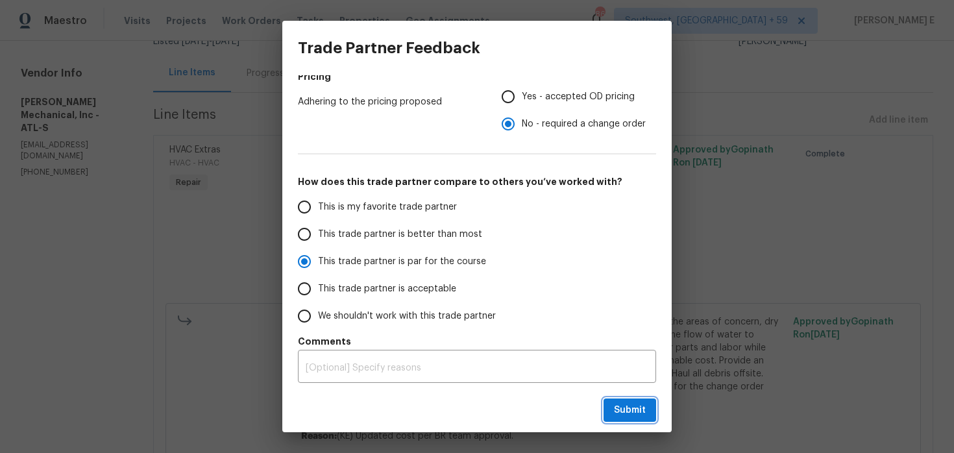
click at [639, 412] on span "Submit" at bounding box center [630, 410] width 32 height 16
radio input "true"
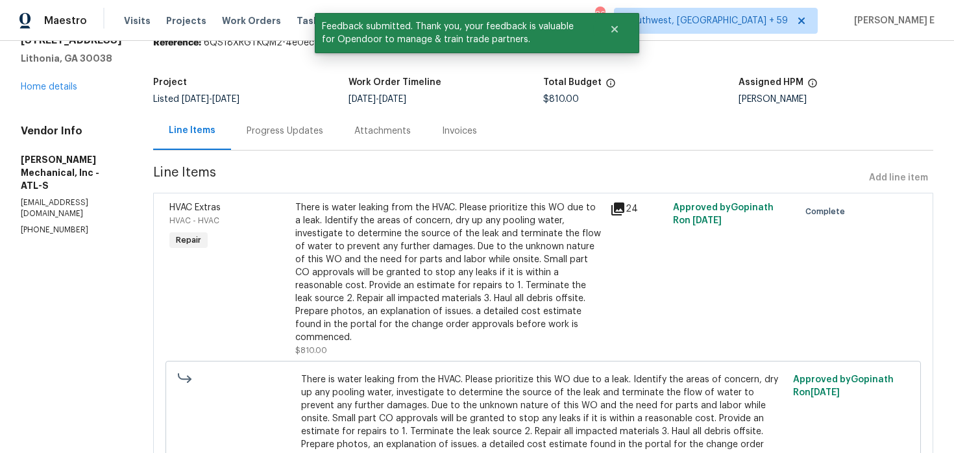
click at [323, 137] on div "Progress Updates" at bounding box center [285, 131] width 77 height 13
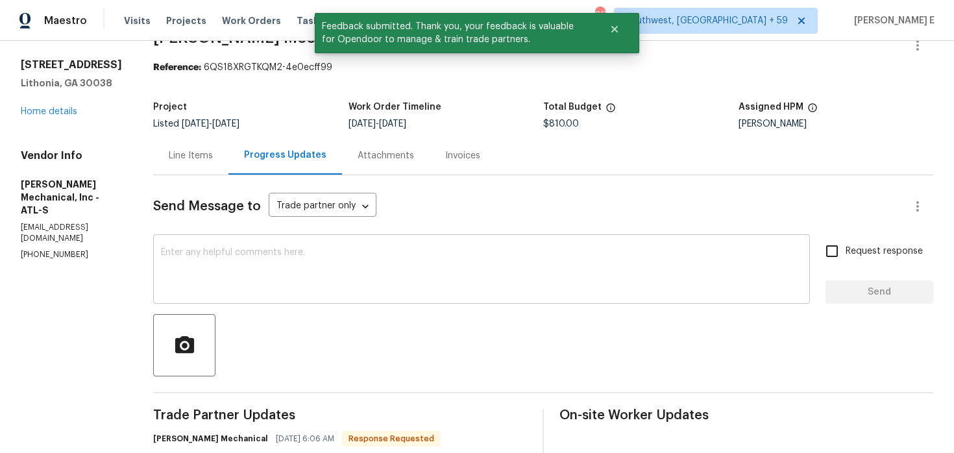
click at [354, 272] on div "x ​" at bounding box center [481, 271] width 657 height 66
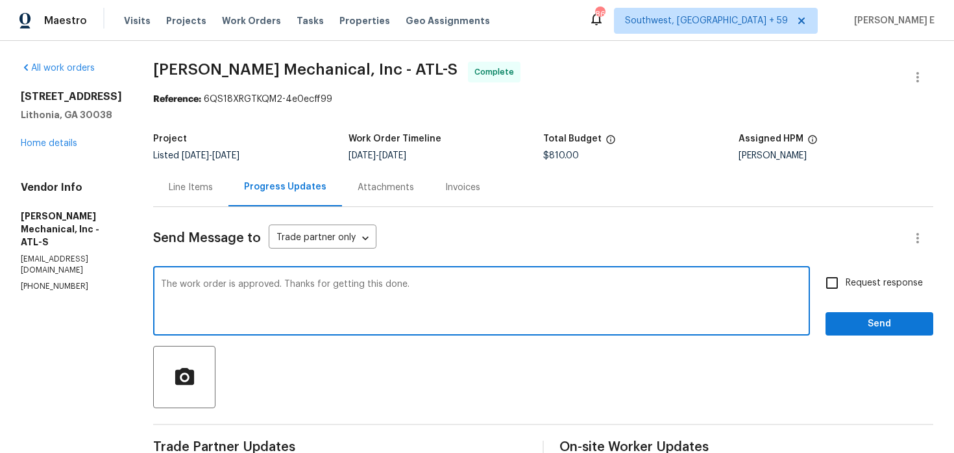
type textarea "The work order is approved. Thanks for getting this done."
click at [838, 291] on input "Request response" at bounding box center [832, 282] width 27 height 27
checkbox input "true"
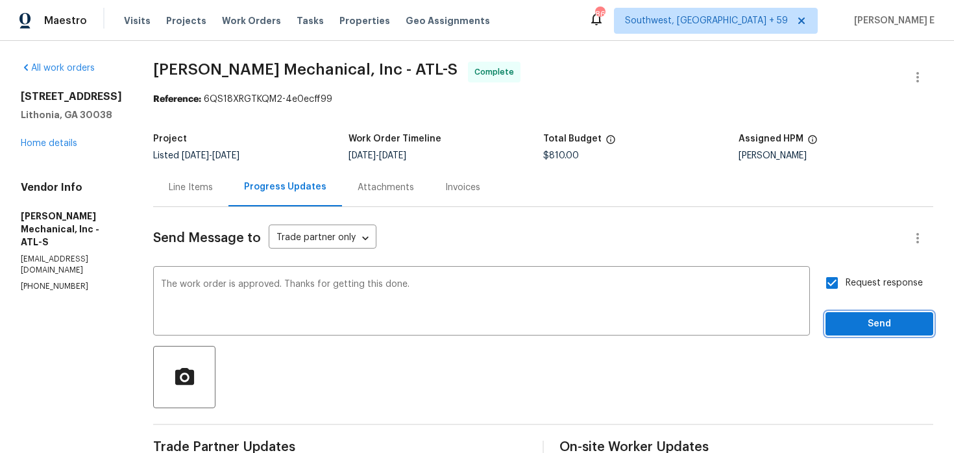
click at [855, 321] on span "Send" at bounding box center [879, 324] width 87 height 16
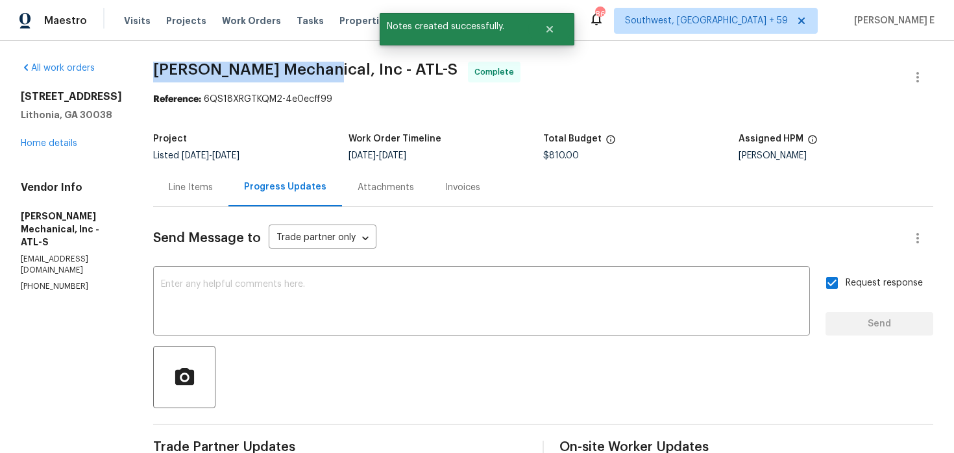
drag, startPoint x: 175, startPoint y: 62, endPoint x: 336, endPoint y: 62, distance: 161.0
copy span "JH Martin Mechanical"
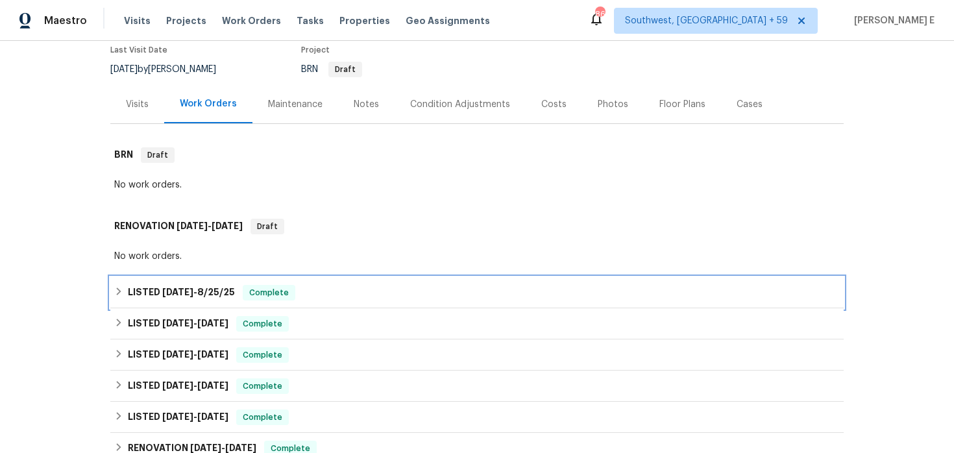
click at [207, 294] on span "8/25/25" at bounding box center [216, 292] width 38 height 9
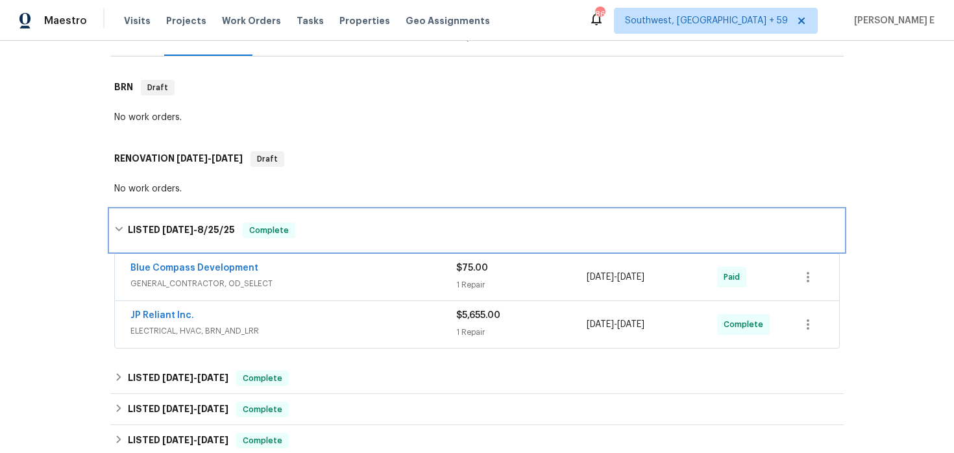
scroll to position [181, 0]
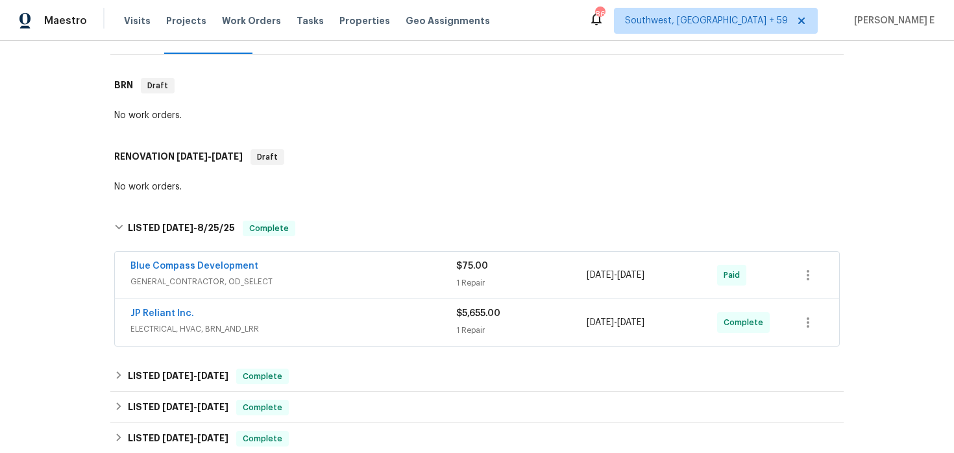
click at [313, 303] on div "JP Reliant Inc. ELECTRICAL, HVAC, BRN_AND_LRR $5,655.00 1 Repair 7/29/2025 - 8/…" at bounding box center [477, 322] width 724 height 47
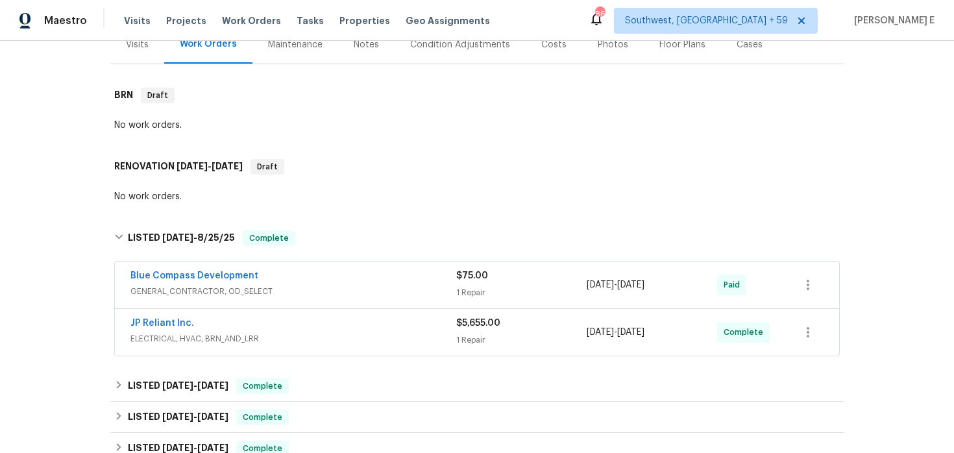
scroll to position [0, 0]
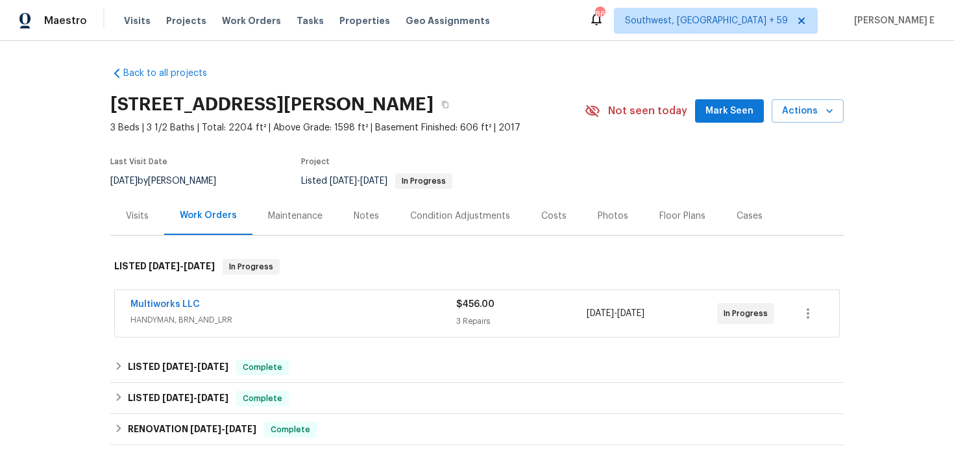
click at [372, 308] on div "Multiworks LLC" at bounding box center [293, 306] width 326 height 16
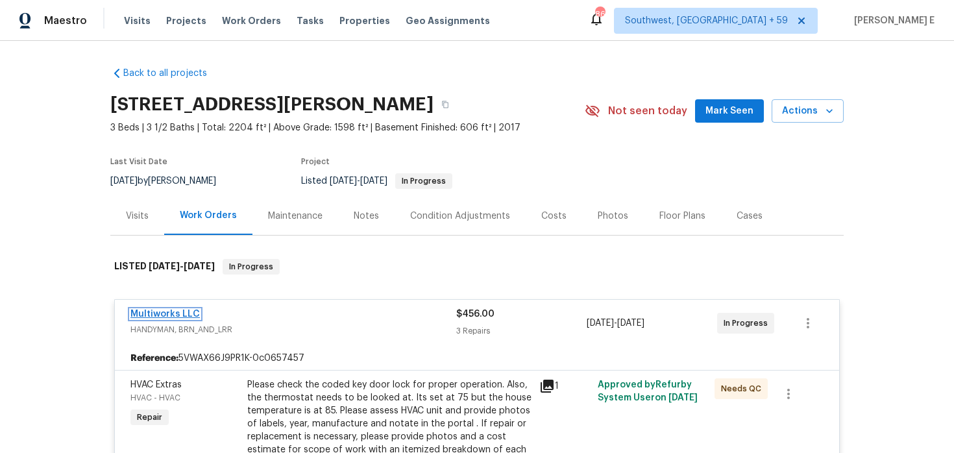
click at [158, 314] on link "Multiworks LLC" at bounding box center [164, 314] width 69 height 9
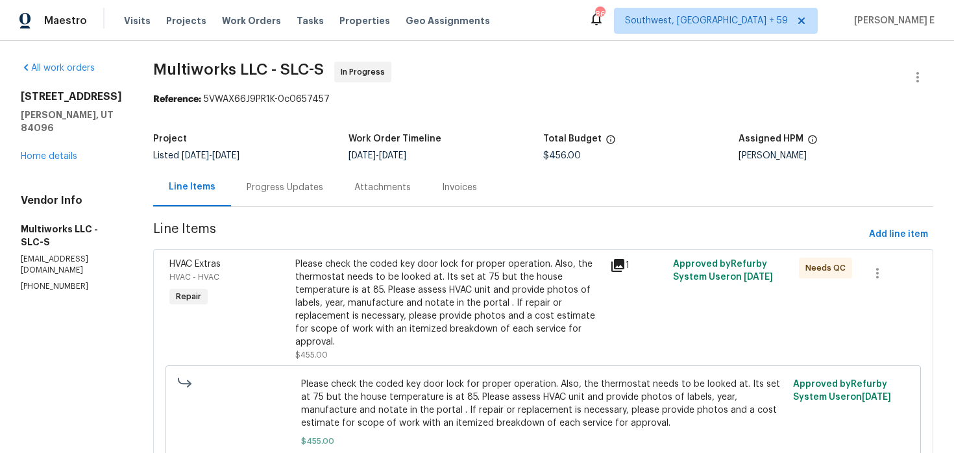
click at [293, 193] on div "Progress Updates" at bounding box center [285, 187] width 77 height 13
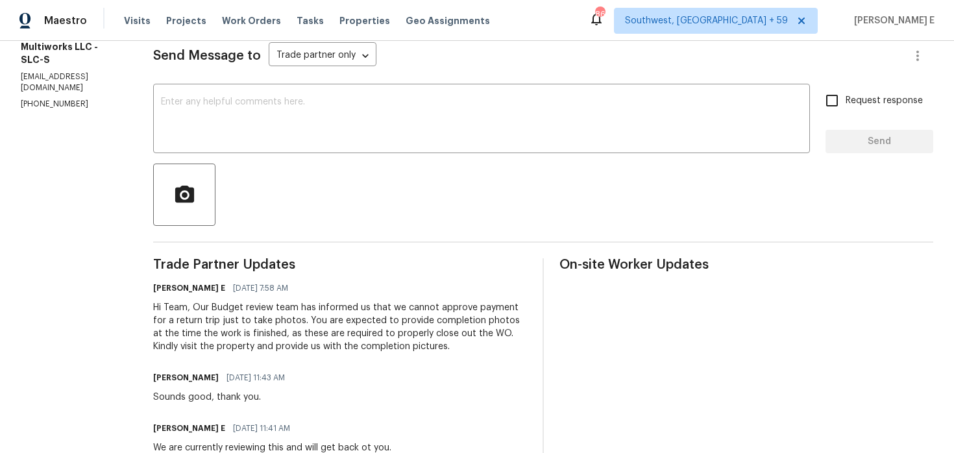
scroll to position [206, 0]
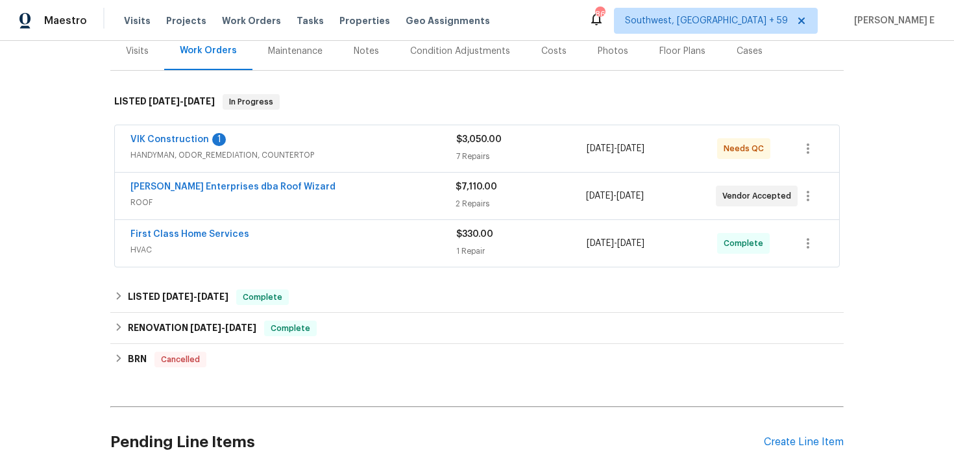
scroll to position [175, 0]
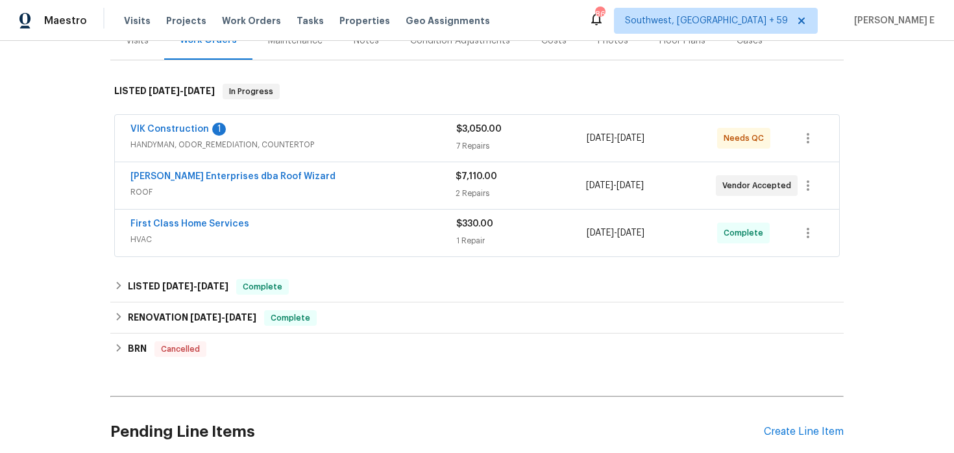
click at [353, 204] on div "[PERSON_NAME] Enterprises dba Roof Wizard ROOF $7,110.00 2 Repairs [DATE] - [DA…" at bounding box center [477, 185] width 724 height 47
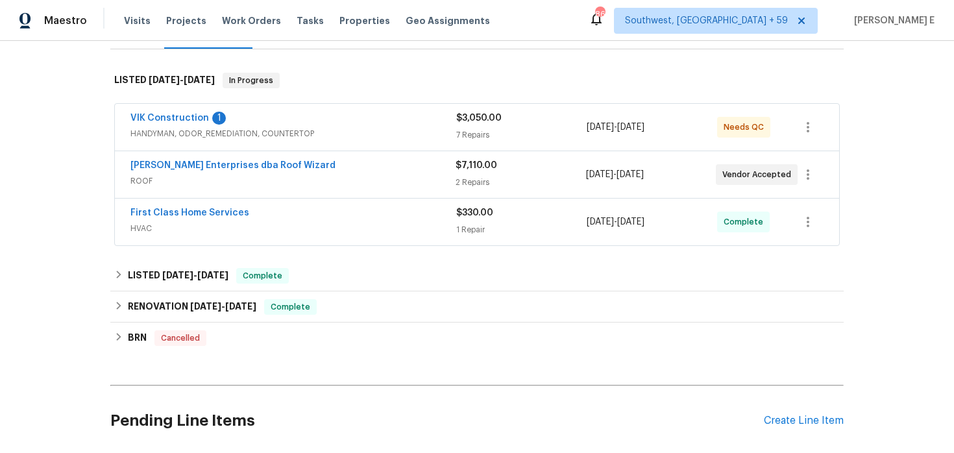
scroll to position [188, 0]
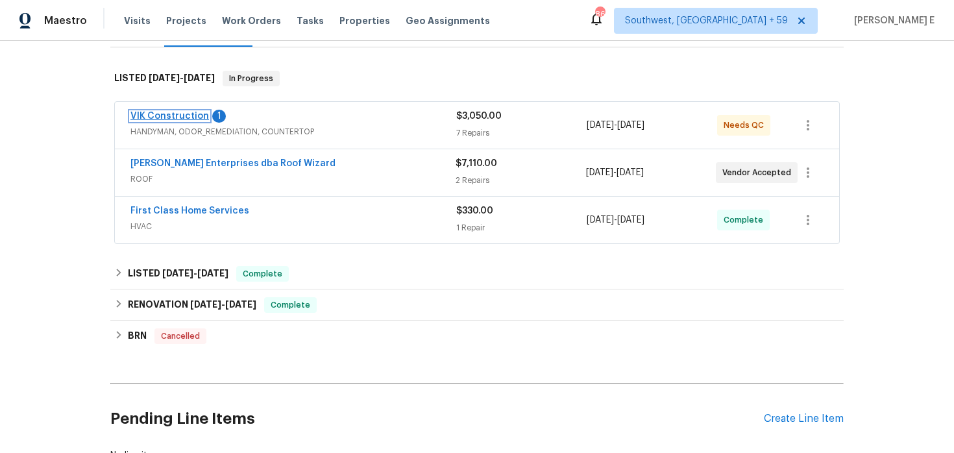
click at [194, 116] on link "VIK Construction" at bounding box center [169, 116] width 79 height 9
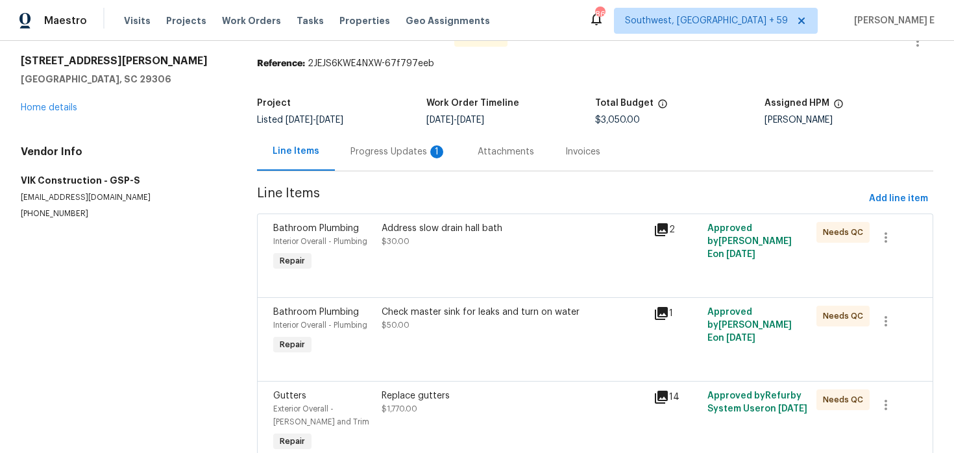
click at [384, 170] on div "Progress Updates 1" at bounding box center [398, 151] width 127 height 38
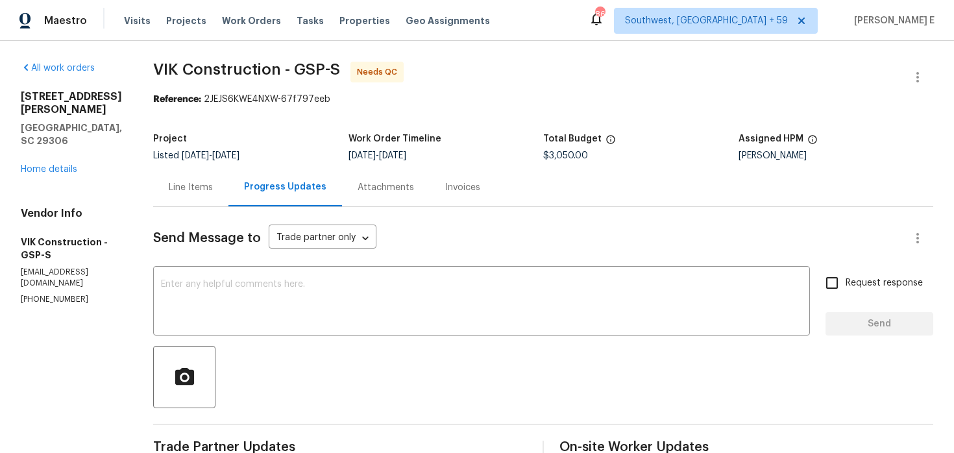
click at [202, 198] on div "Line Items" at bounding box center [190, 187] width 75 height 38
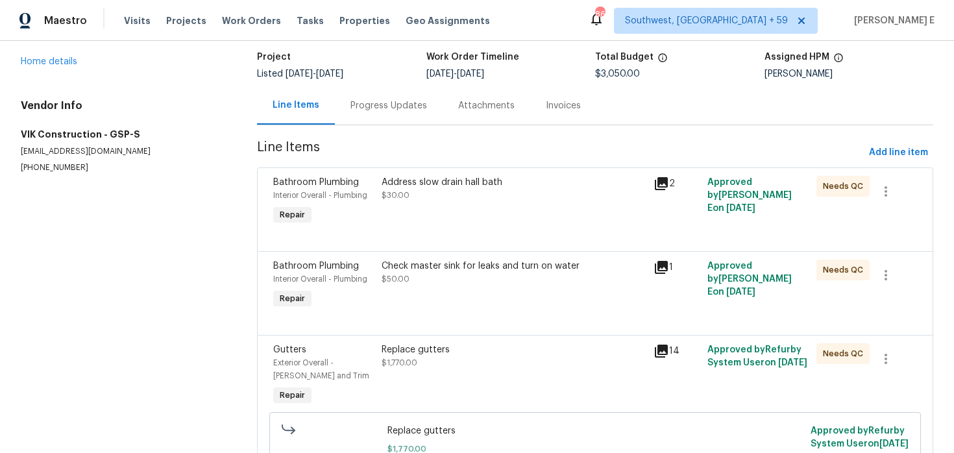
click at [436, 232] on div at bounding box center [595, 236] width 644 height 16
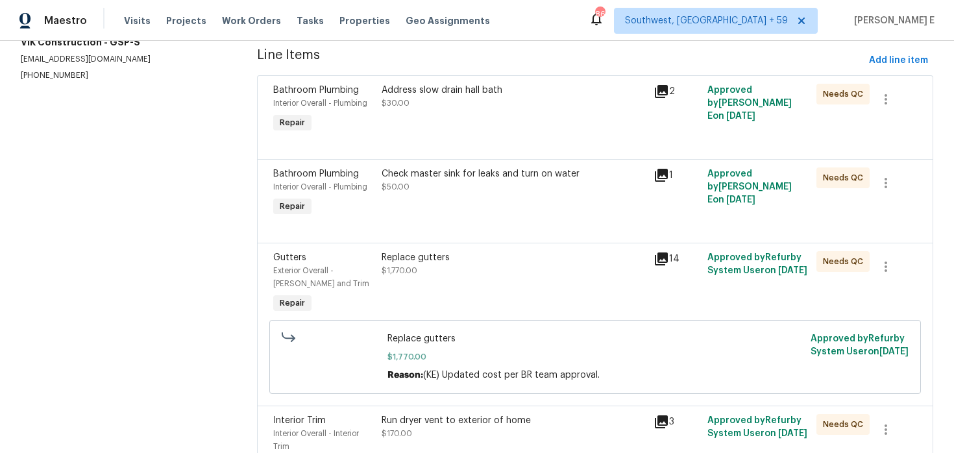
scroll to position [227, 0]
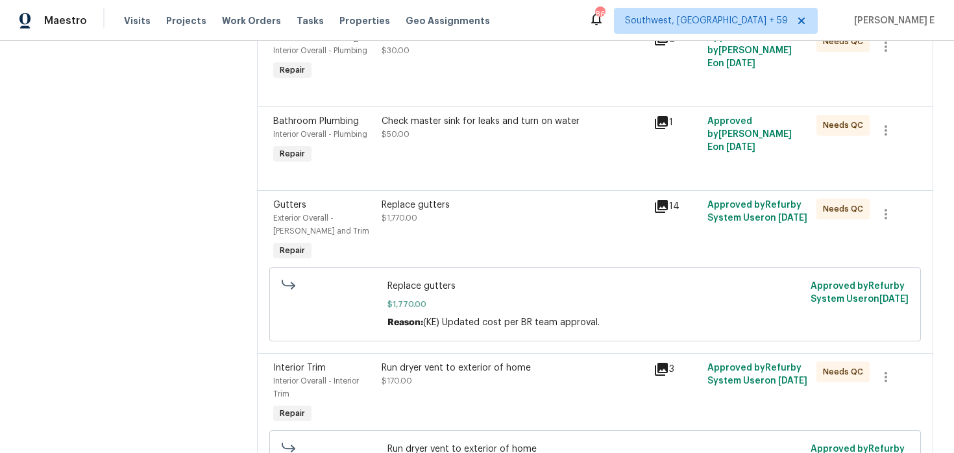
click at [473, 86] on div at bounding box center [595, 91] width 644 height 16
click at [476, 82] on div "Address slow drain hall bath $30.00" at bounding box center [513, 57] width 271 height 60
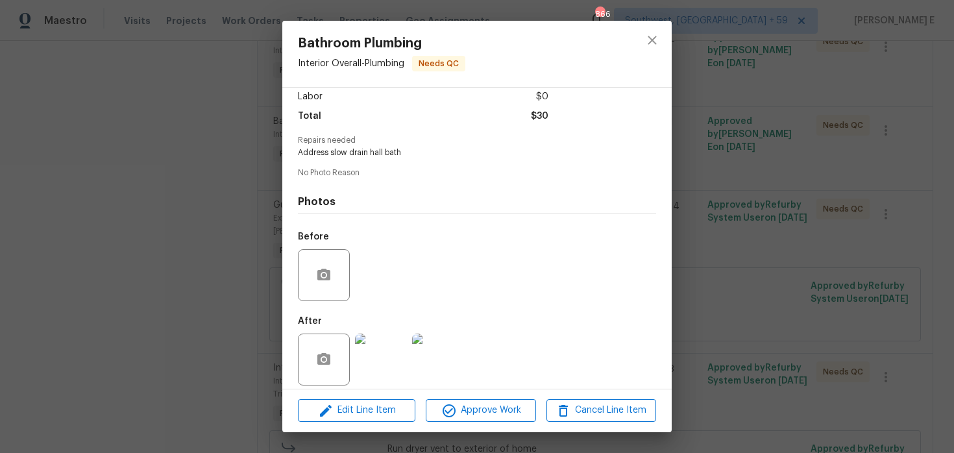
scroll to position [101, 0]
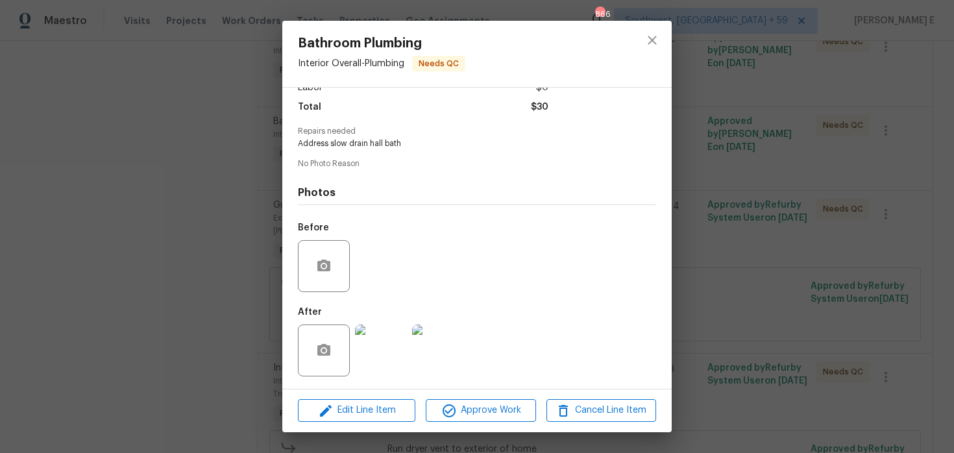
click at [362, 354] on img at bounding box center [381, 351] width 52 height 52
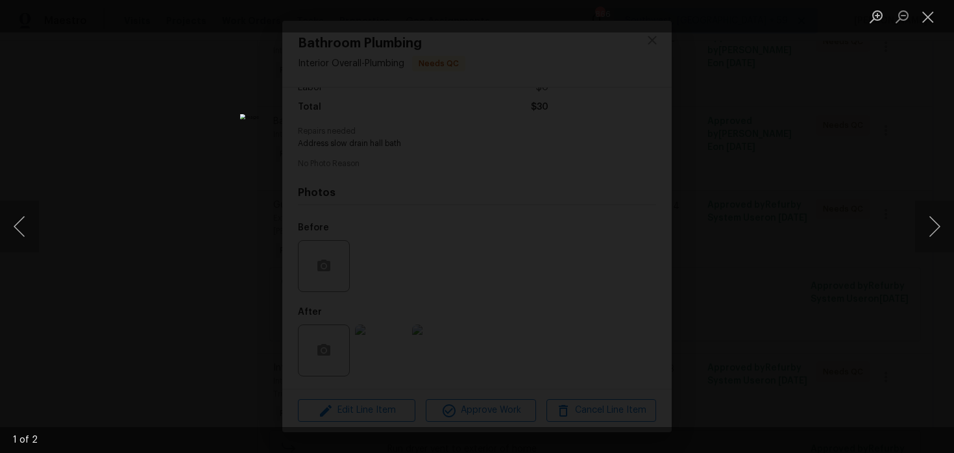
click at [444, 217] on img "Lightbox" at bounding box center [477, 226] width 474 height 225
click at [887, 70] on div "Lightbox" at bounding box center [477, 226] width 954 height 453
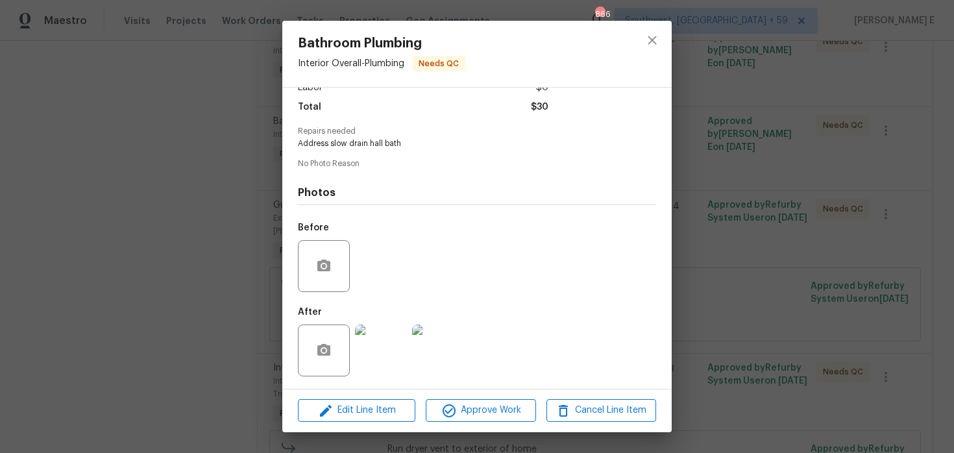
click at [887, 70] on div "Bathroom Plumbing Interior Overall - Plumbing Needs QC Vendor VIK Construction …" at bounding box center [477, 226] width 954 height 453
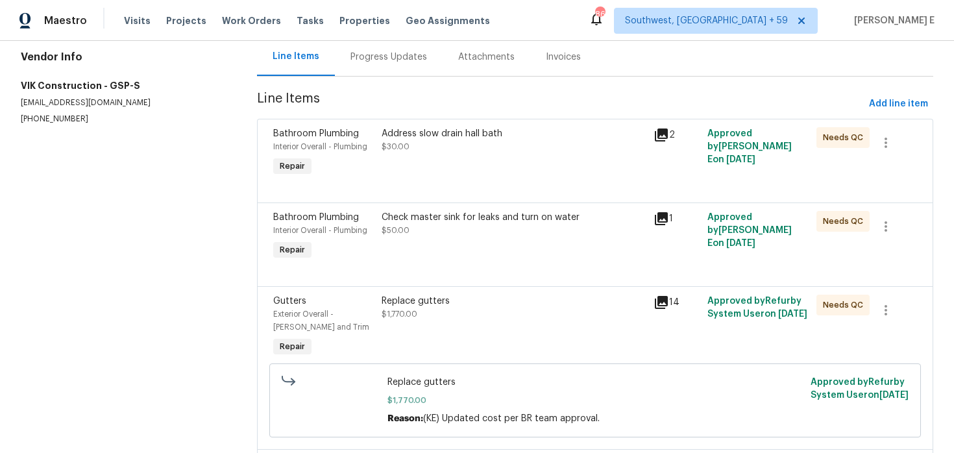
scroll to position [132, 0]
click at [384, 223] on div "Check master sink for leaks and turn on water $50.00" at bounding box center [514, 223] width 264 height 26
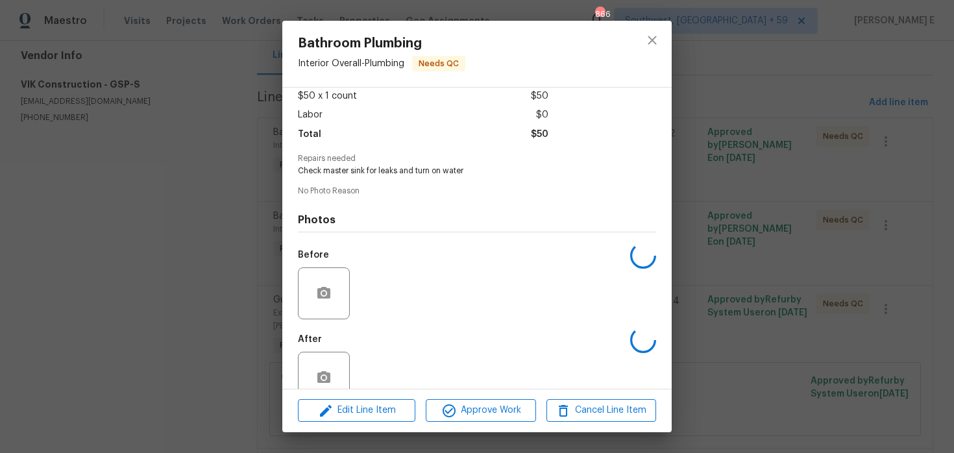
scroll to position [101, 0]
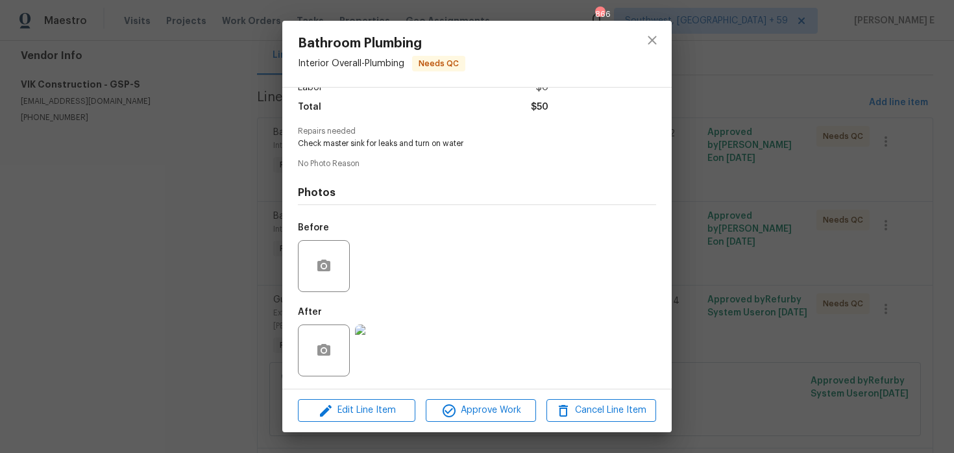
click at [364, 358] on img at bounding box center [381, 351] width 52 height 52
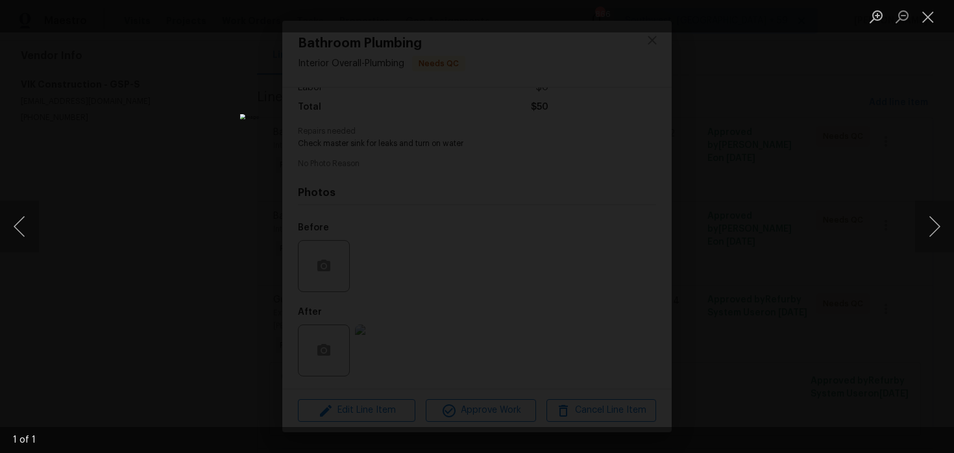
click at [810, 169] on div "Lightbox" at bounding box center [477, 226] width 954 height 453
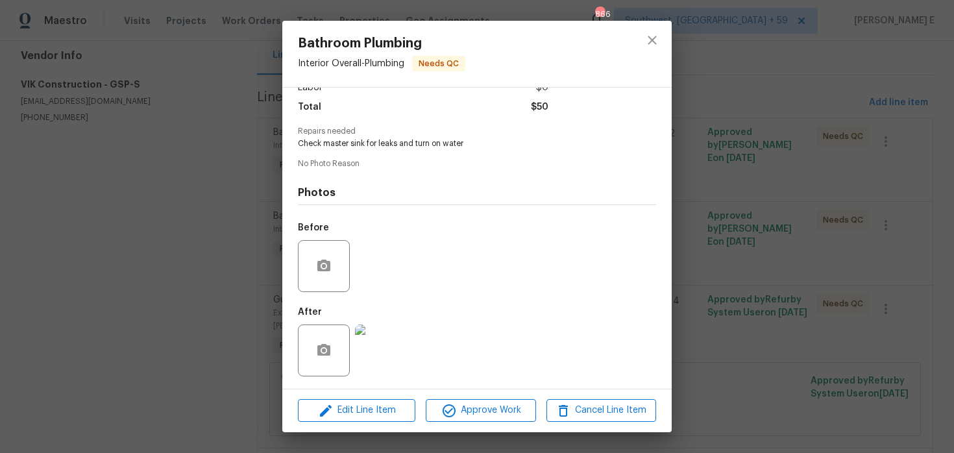
click at [810, 169] on div "Bathroom Plumbing Interior Overall - Plumbing Needs QC Vendor VIK Construction …" at bounding box center [477, 226] width 954 height 453
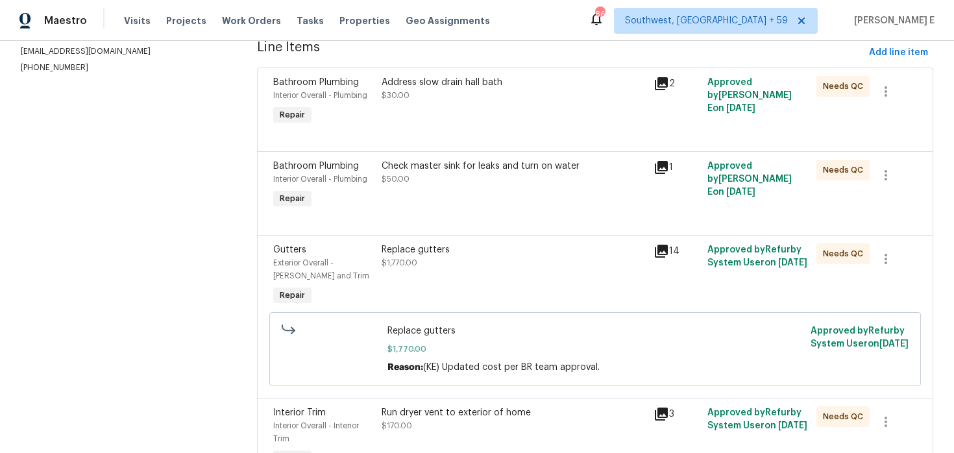
scroll to position [212, 0]
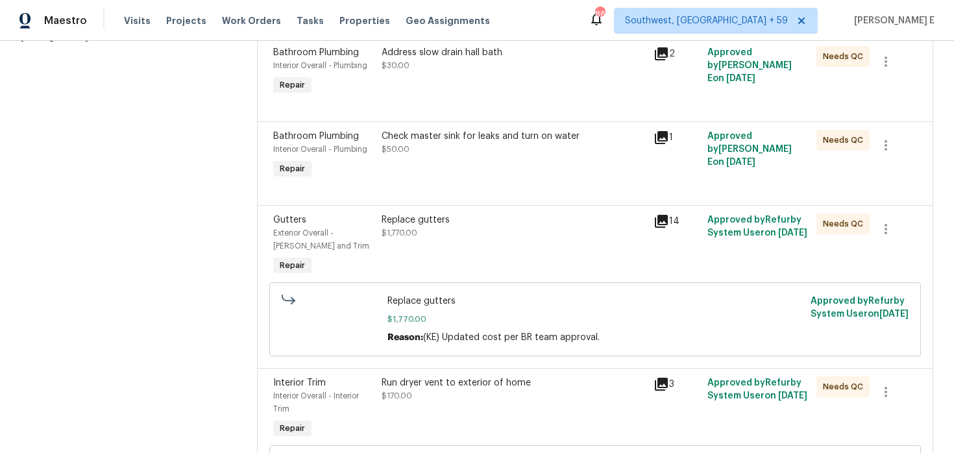
click at [499, 232] on div "Replace gutters $1,770.00" at bounding box center [514, 227] width 264 height 26
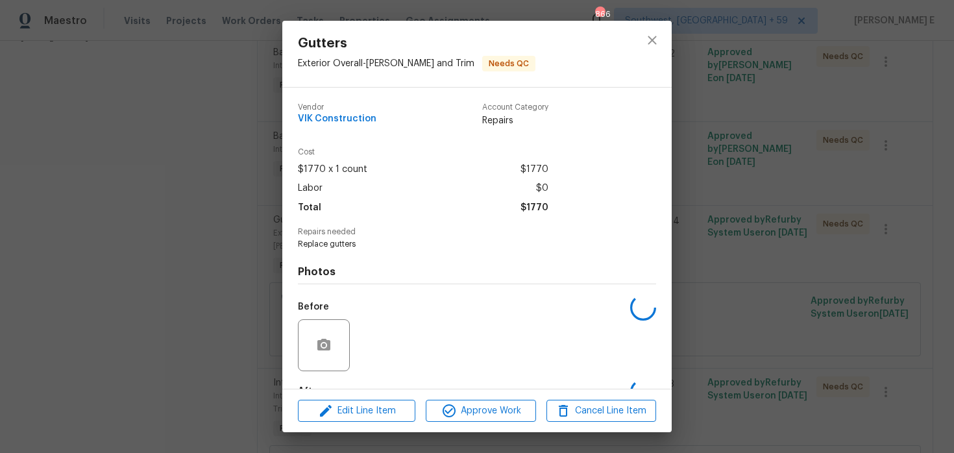
scroll to position [80, 0]
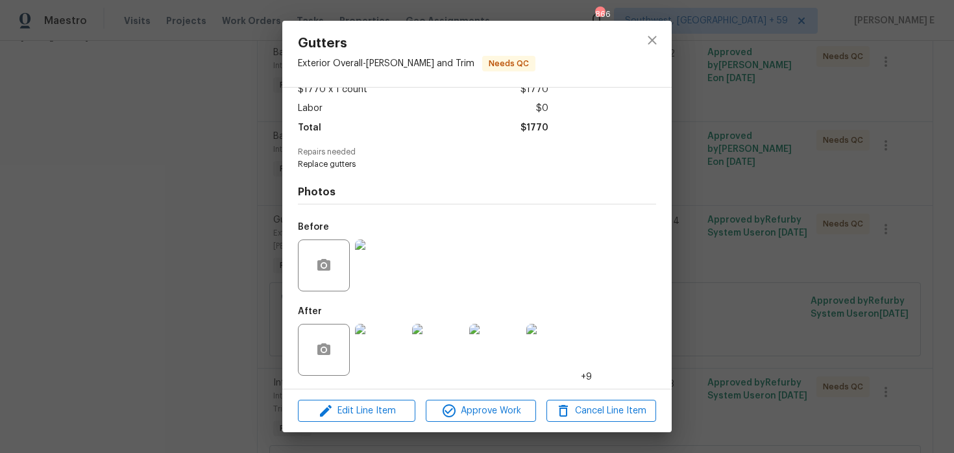
click at [380, 360] on img at bounding box center [381, 350] width 52 height 52
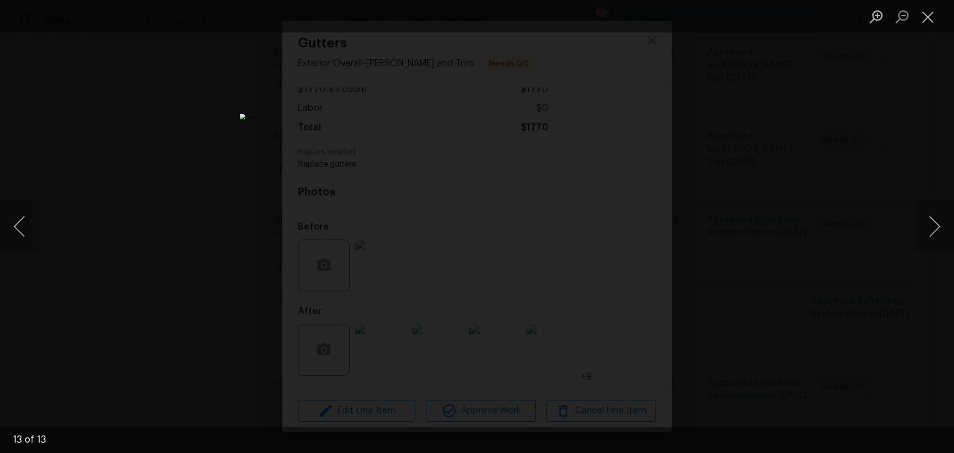
click at [726, 175] on div "Lightbox" at bounding box center [477, 226] width 954 height 453
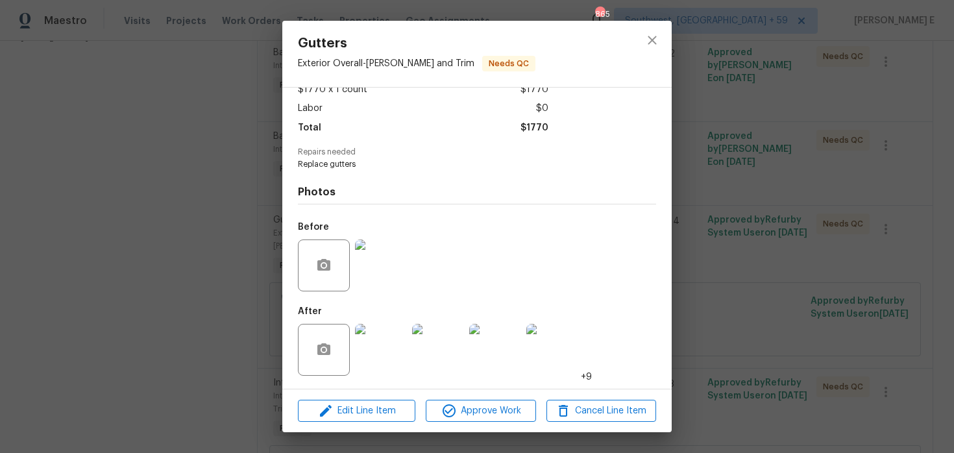
click at [726, 175] on div "Lightbox" at bounding box center [477, 226] width 954 height 453
click at [726, 175] on div "Gutters Exterior Overall - Eaves and Trim Needs QC Vendor VIK Construction Acco…" at bounding box center [477, 226] width 954 height 453
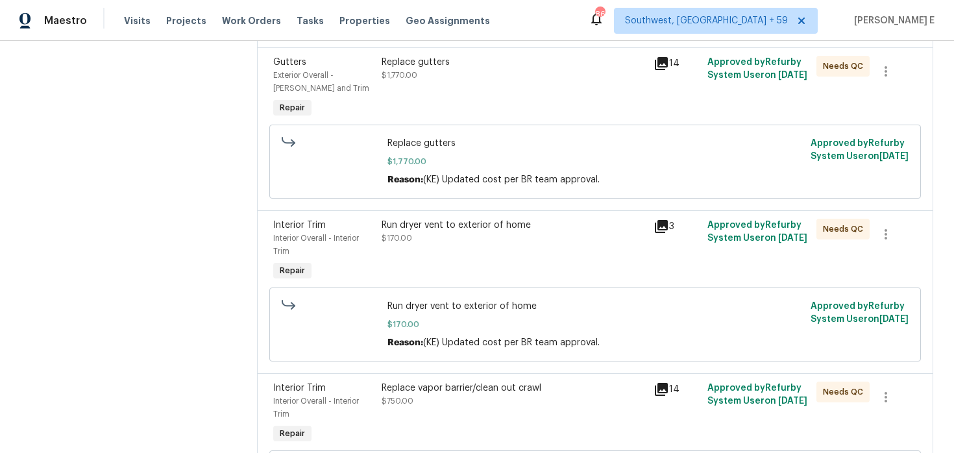
scroll to position [373, 0]
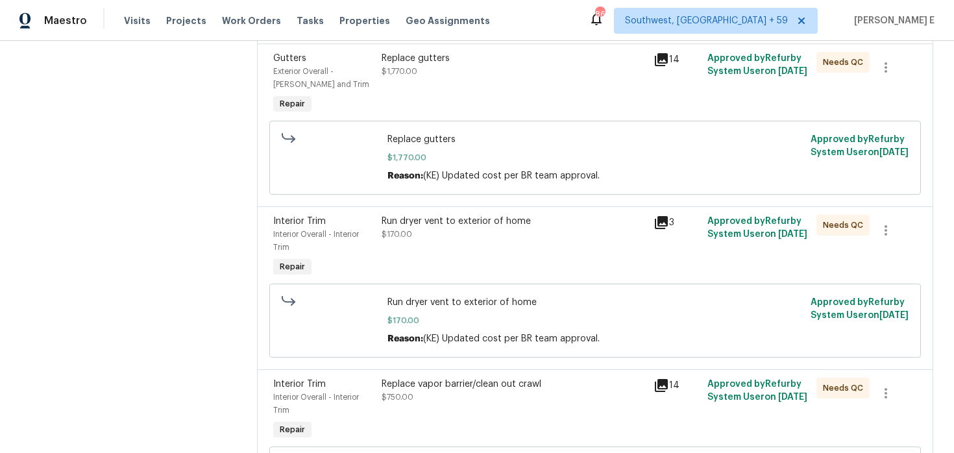
click at [498, 247] on div "Run dryer vent to exterior of home $170.00" at bounding box center [513, 247] width 271 height 73
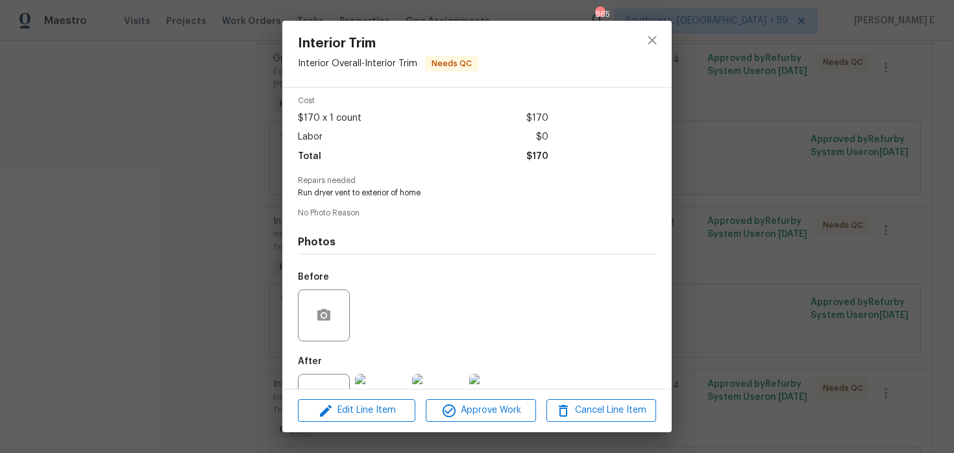
scroll to position [101, 0]
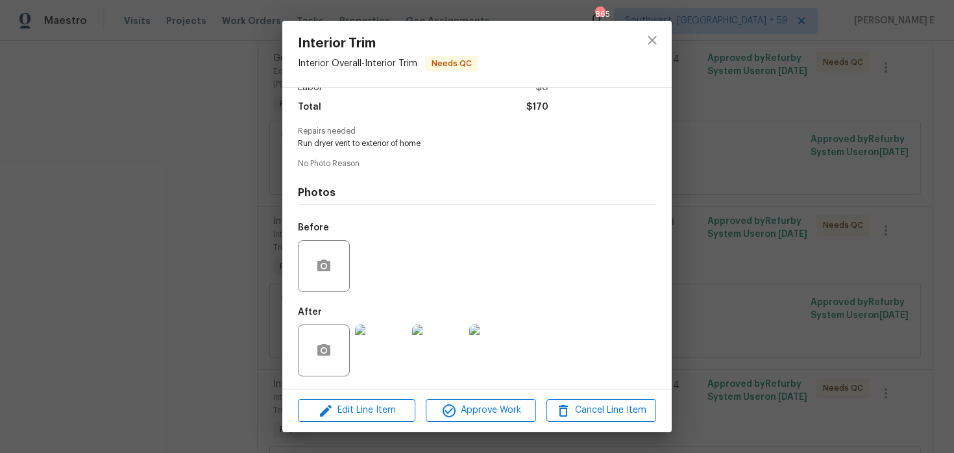
click at [395, 335] on img at bounding box center [381, 351] width 52 height 52
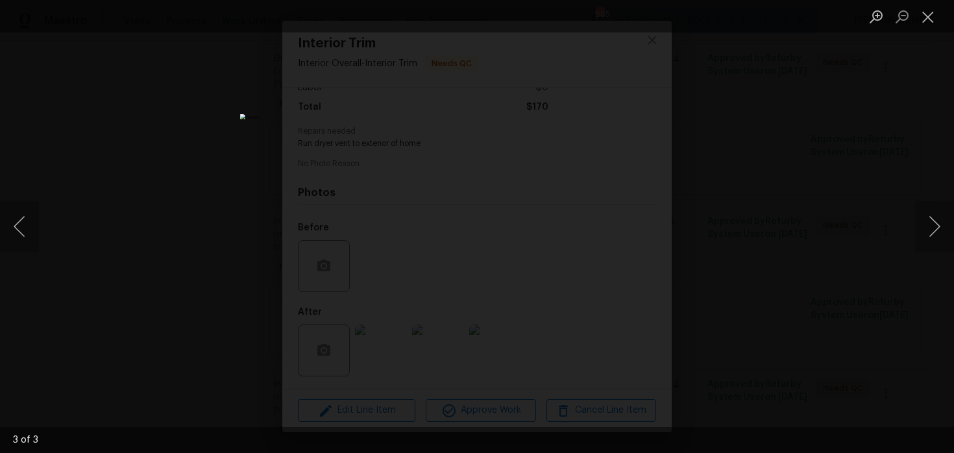
click at [743, 197] on div "Lightbox" at bounding box center [477, 226] width 954 height 453
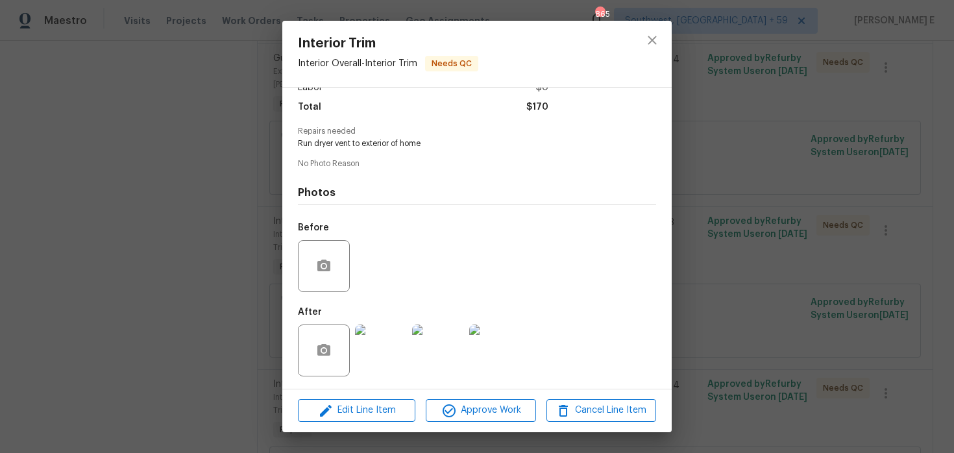
click at [743, 197] on div "Interior Trim Interior Overall - Interior Trim Needs QC Vendor VIK Construction…" at bounding box center [477, 226] width 954 height 453
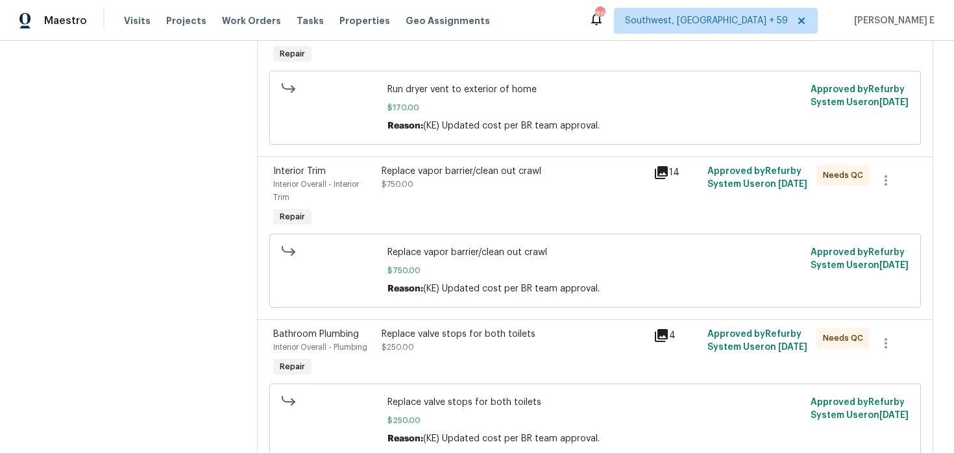
scroll to position [597, 0]
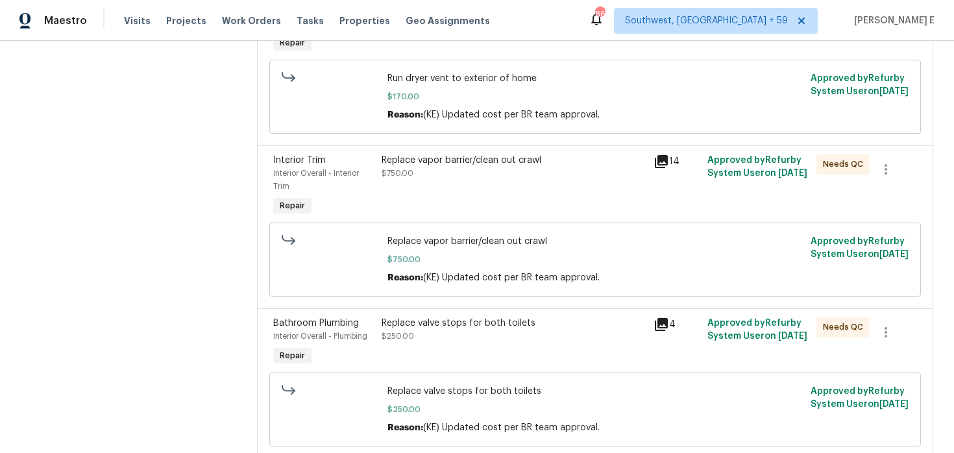
click at [464, 173] on div "Replace vapor barrier/clean out crawl $750.00" at bounding box center [514, 167] width 264 height 26
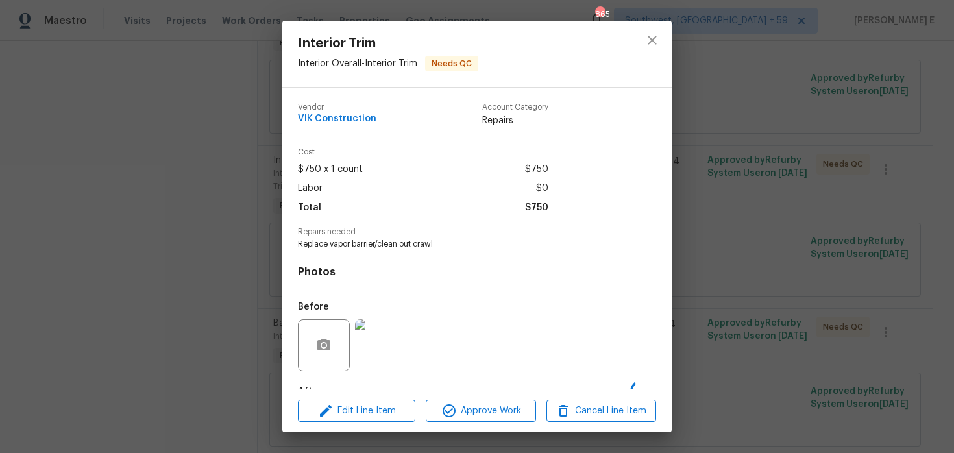
scroll to position [80, 0]
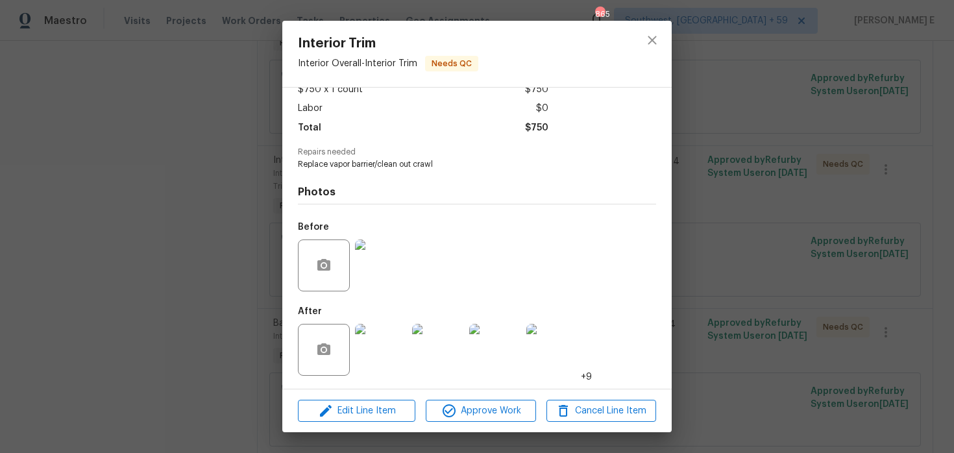
click at [377, 344] on img at bounding box center [381, 350] width 52 height 52
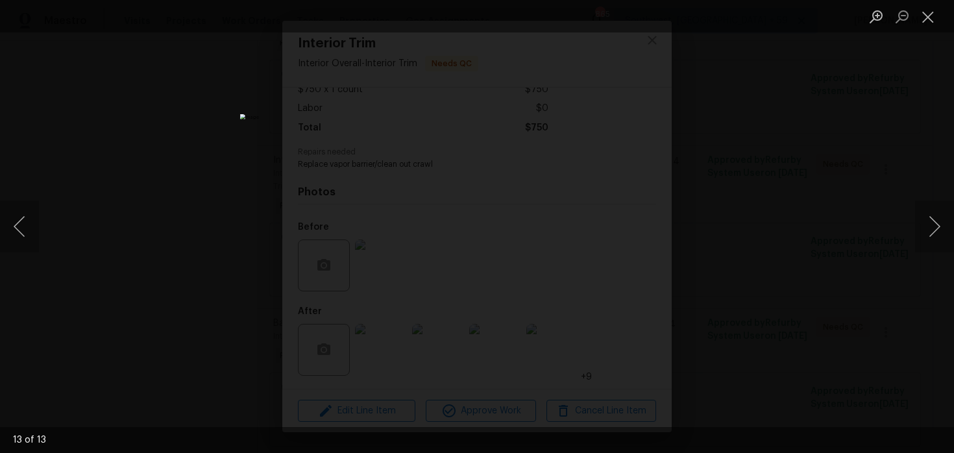
click at [824, 221] on div "Lightbox" at bounding box center [477, 226] width 954 height 453
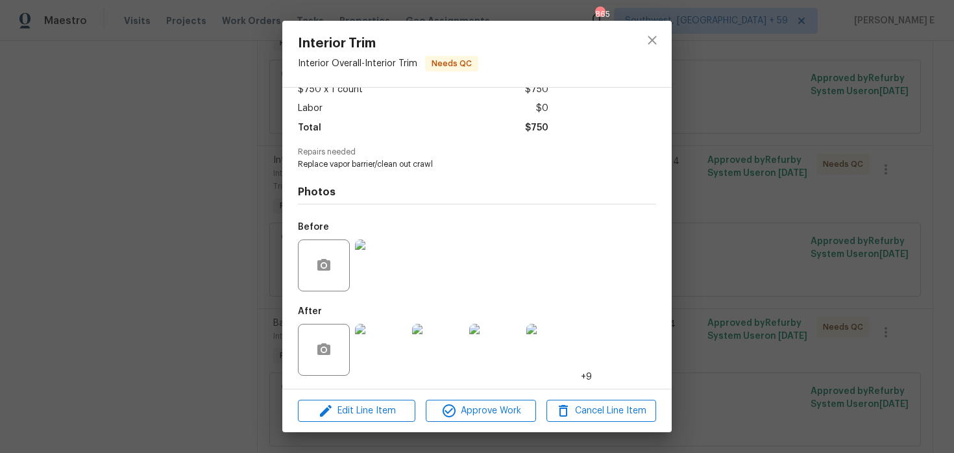
click at [812, 222] on div "Interior Trim Interior Overall - Interior Trim Needs QC Vendor VIK Construction…" at bounding box center [477, 226] width 954 height 453
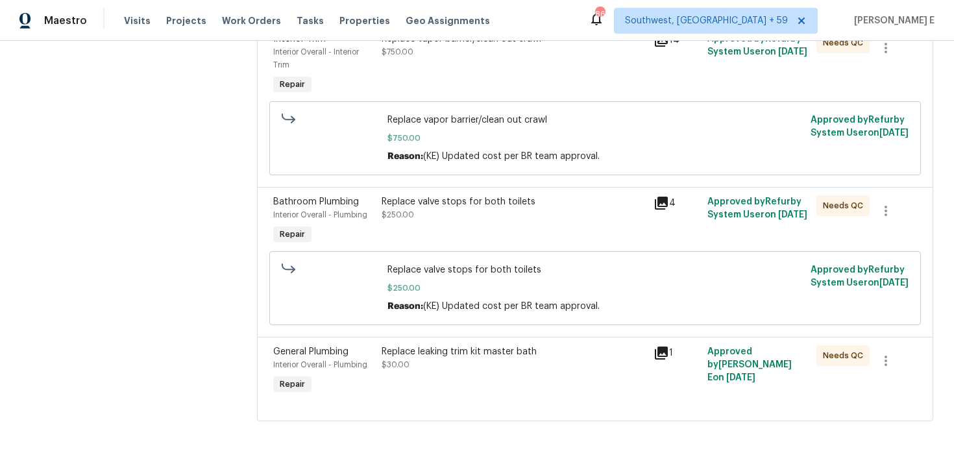
scroll to position [728, 0]
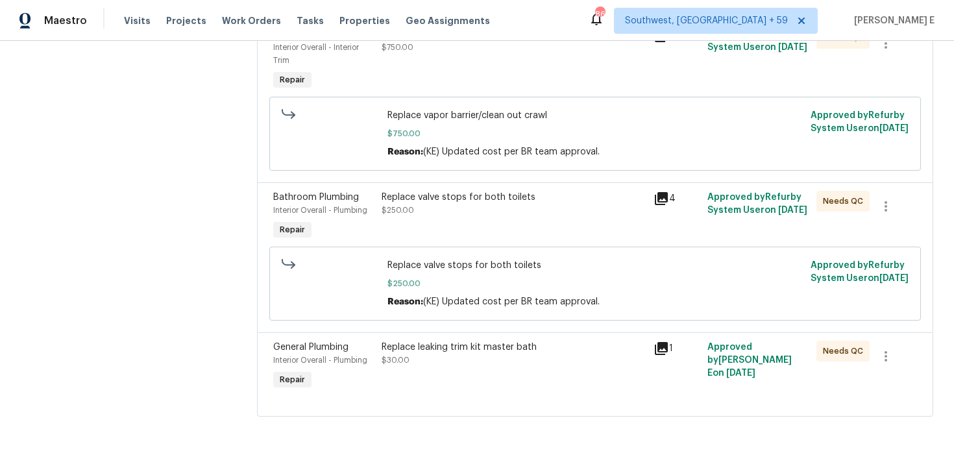
click at [474, 225] on div "Replace valve stops for both toilets $250.00" at bounding box center [513, 217] width 271 height 60
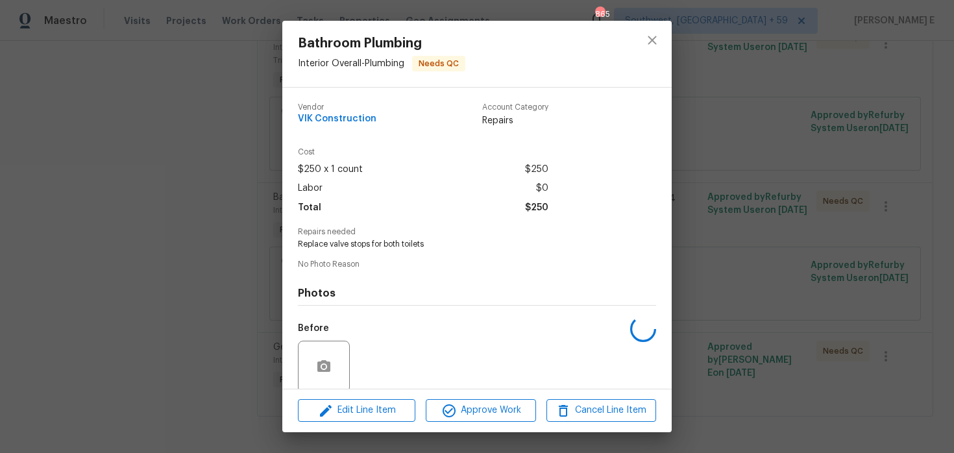
scroll to position [101, 0]
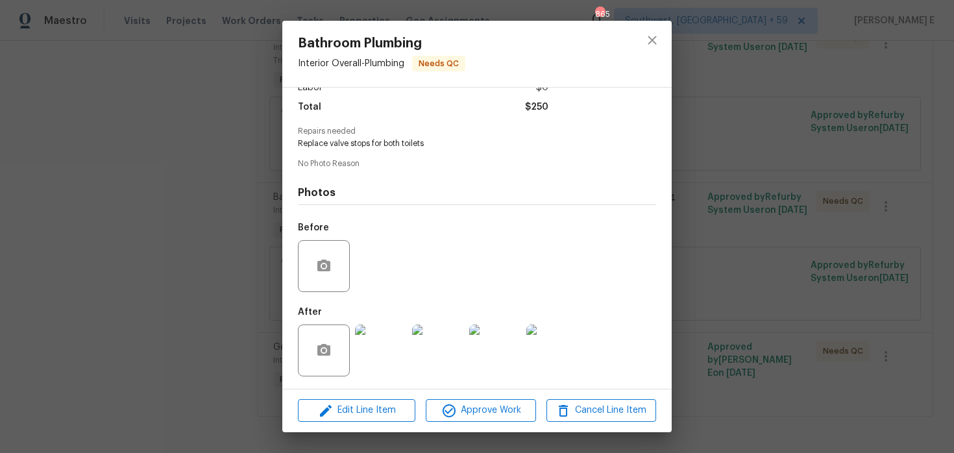
click at [384, 341] on img at bounding box center [381, 351] width 52 height 52
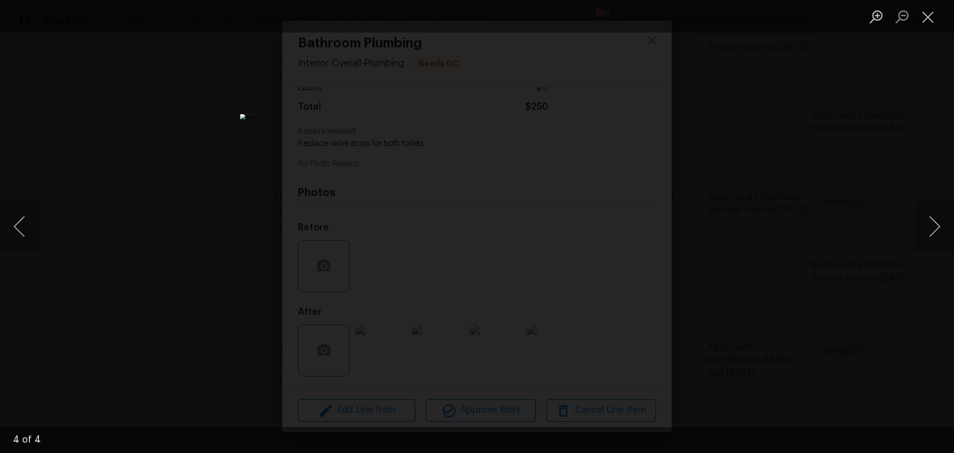
click at [717, 203] on div "Lightbox" at bounding box center [477, 226] width 954 height 453
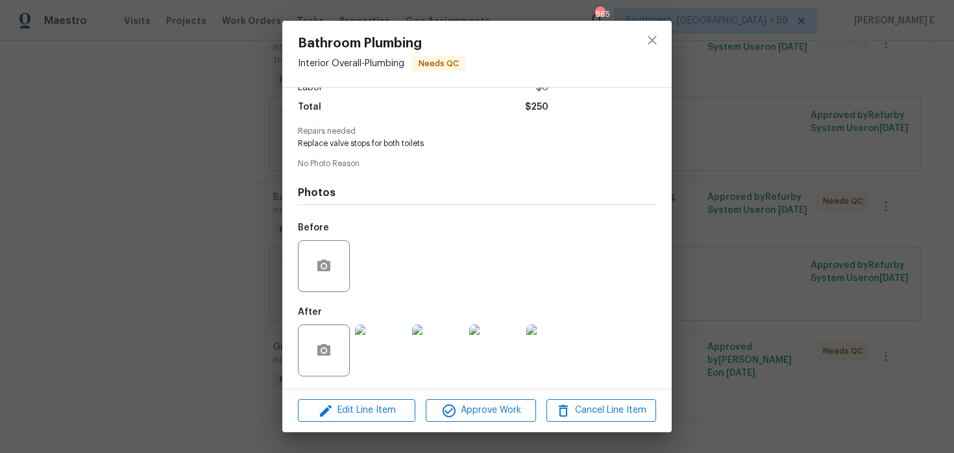
click at [717, 203] on div "Bathroom Plumbing Interior Overall - Plumbing Needs QC Vendor VIK Construction …" at bounding box center [477, 226] width 954 height 453
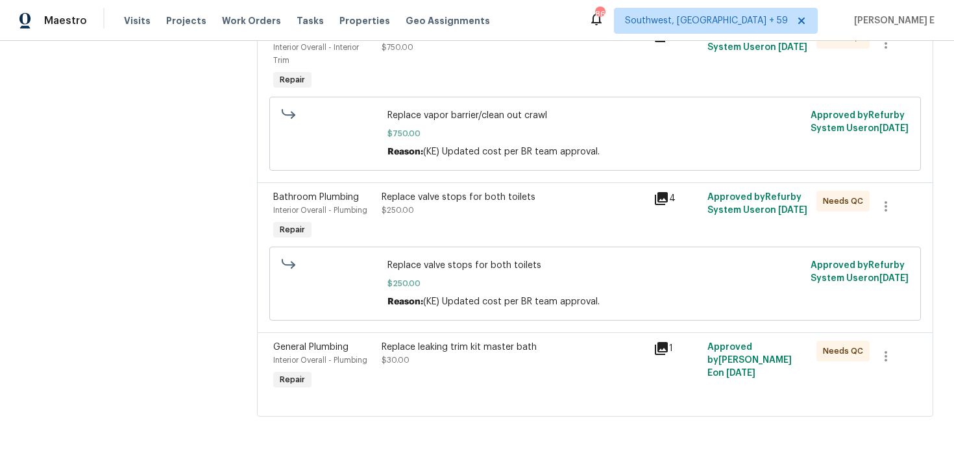
click at [415, 362] on div "Replace leaking trim kit master bath $30.00" at bounding box center [514, 354] width 264 height 26
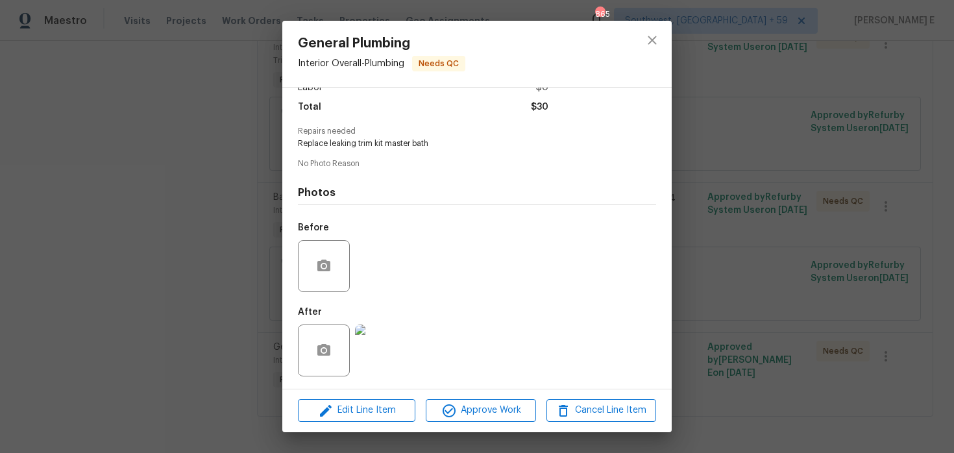
click at [392, 364] on img at bounding box center [381, 351] width 52 height 52
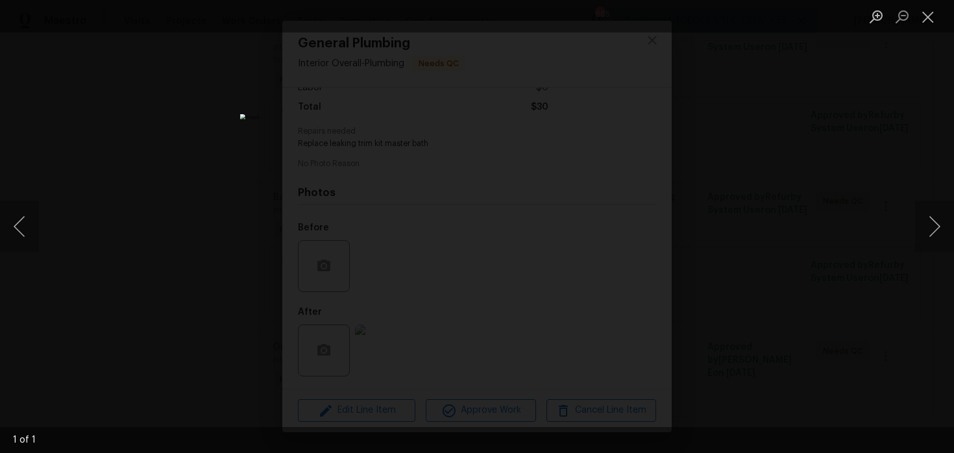
click at [788, 175] on div "Lightbox" at bounding box center [477, 226] width 954 height 453
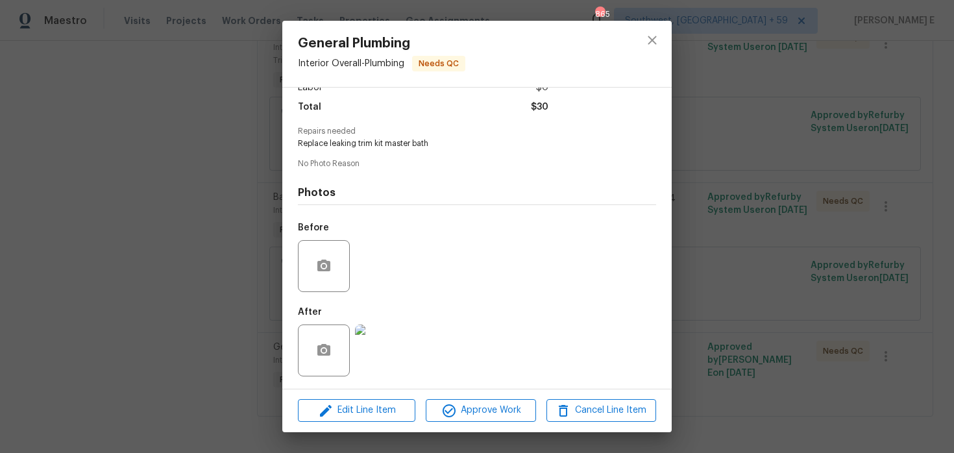
click at [788, 175] on div "General Plumbing Interior Overall - Plumbing Needs QC Vendor VIK Construction A…" at bounding box center [477, 226] width 954 height 453
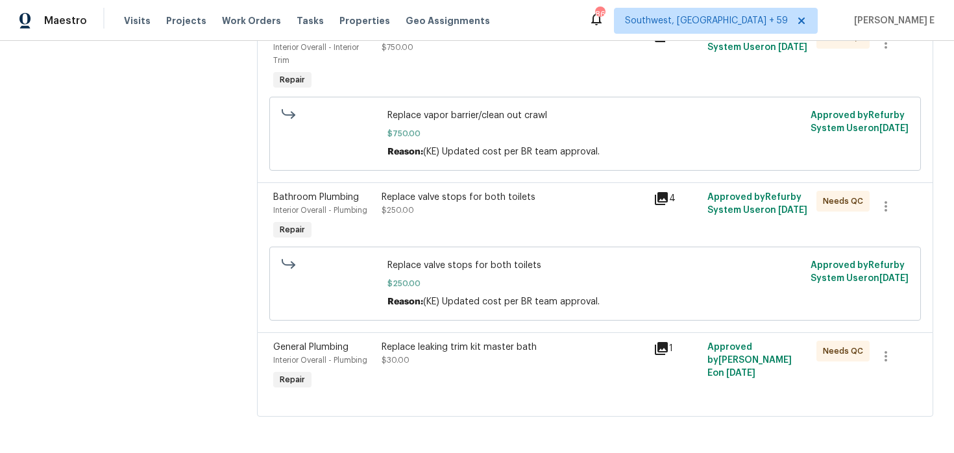
click at [788, 175] on div "Interior Trim Interior Overall - Interior Trim Repair Replace vapor barrier/cle…" at bounding box center [595, 100] width 676 height 163
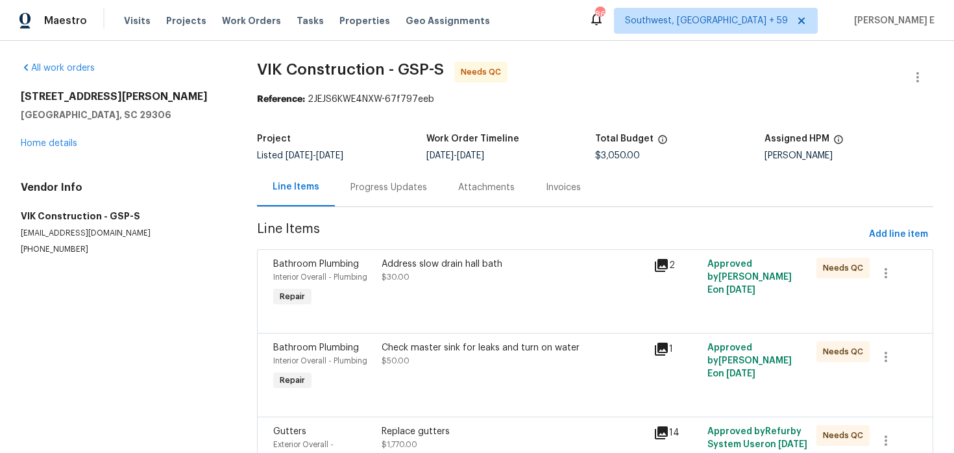
click at [412, 196] on div "Progress Updates" at bounding box center [389, 187] width 108 height 38
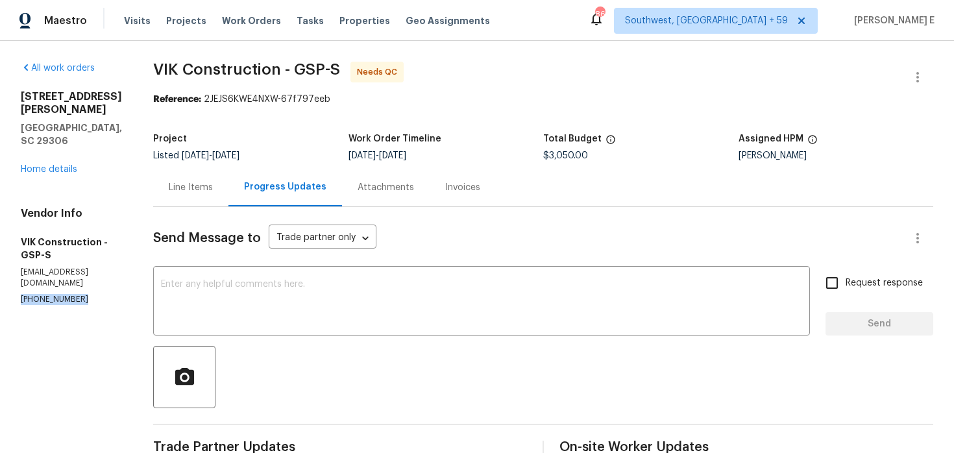
drag, startPoint x: 20, startPoint y: 252, endPoint x: 79, endPoint y: 251, distance: 58.4
copy p "(916) 804-9045"
click at [213, 182] on div "Line Items" at bounding box center [191, 187] width 44 height 13
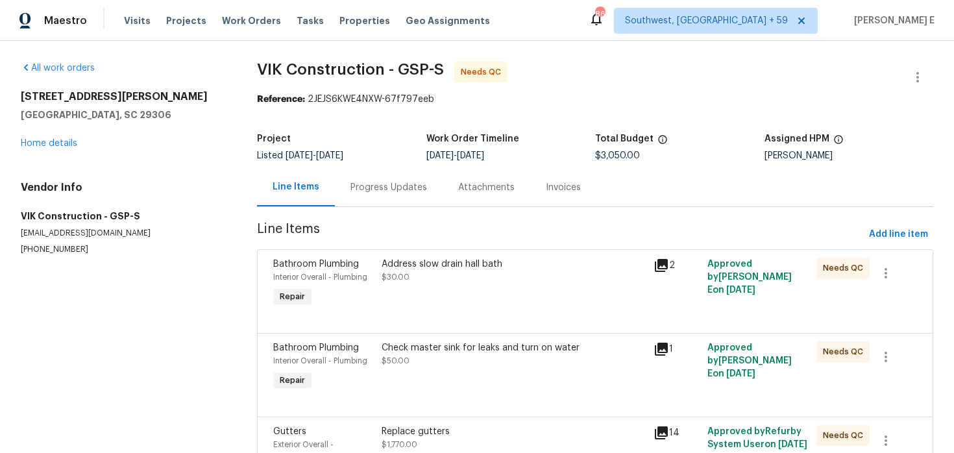
click at [406, 200] on div "Progress Updates" at bounding box center [389, 187] width 108 height 38
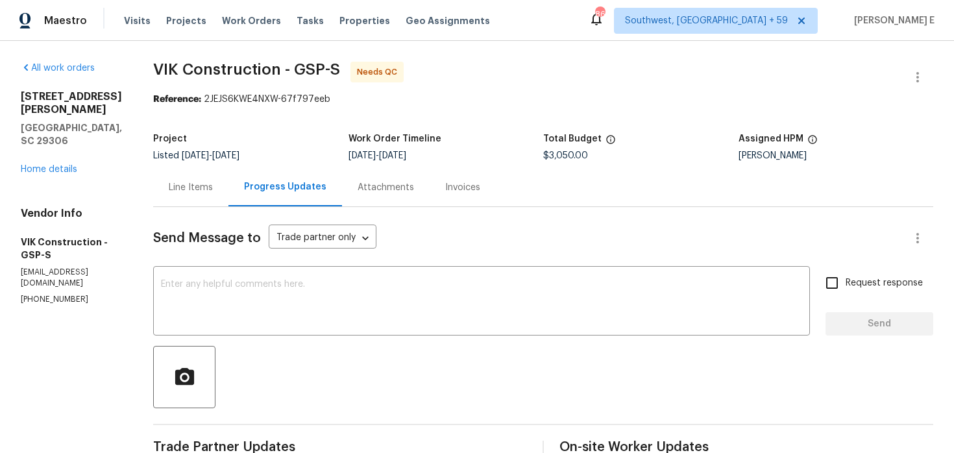
click at [213, 189] on div "Line Items" at bounding box center [191, 187] width 44 height 13
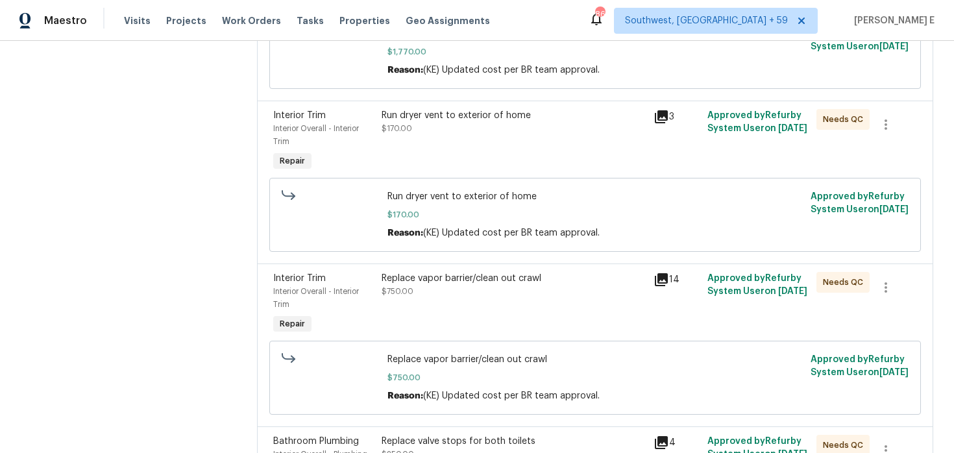
scroll to position [507, 0]
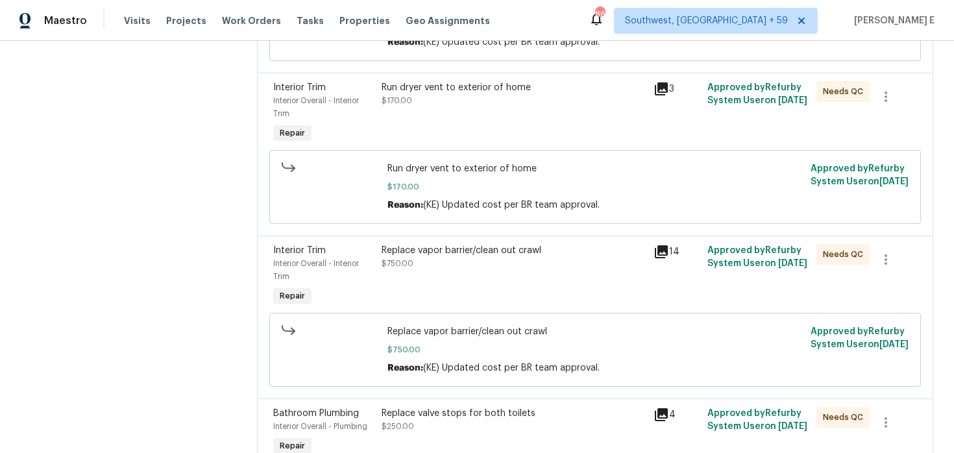
click at [484, 285] on div "Replace vapor barrier/clean out crawl $750.00" at bounding box center [513, 276] width 271 height 73
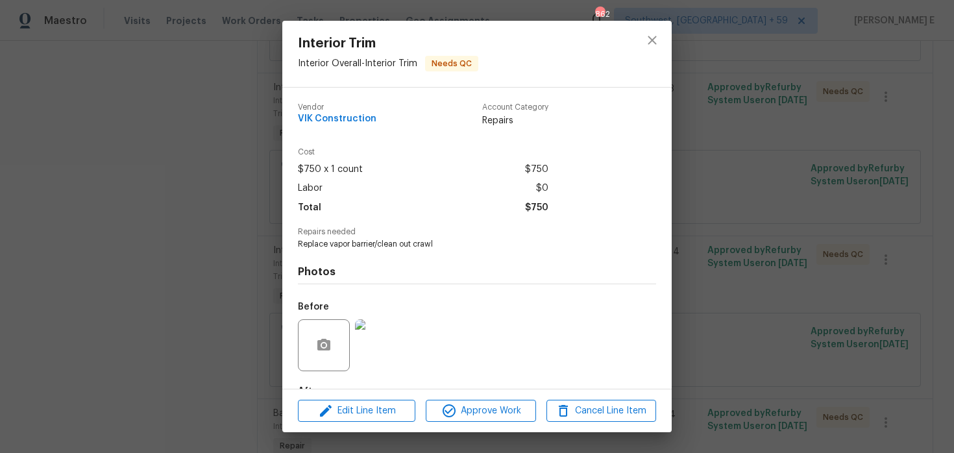
scroll to position [80, 0]
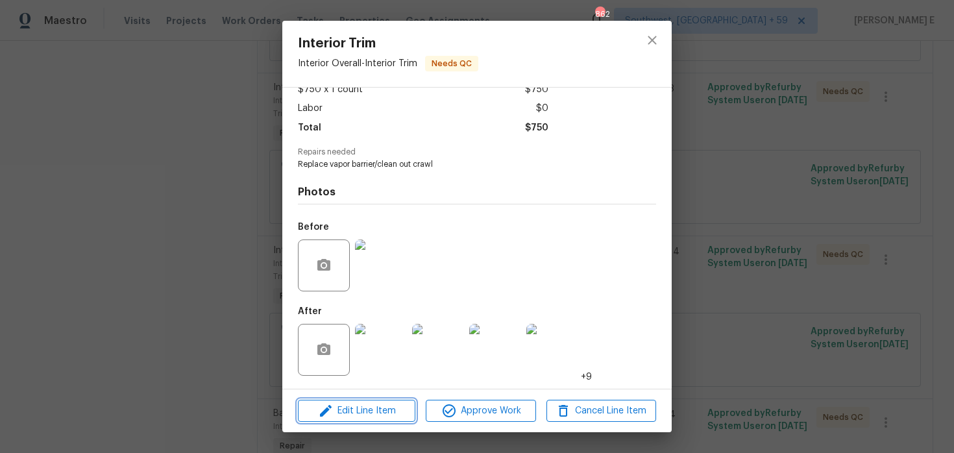
click at [354, 418] on span "Edit Line Item" at bounding box center [357, 411] width 110 height 16
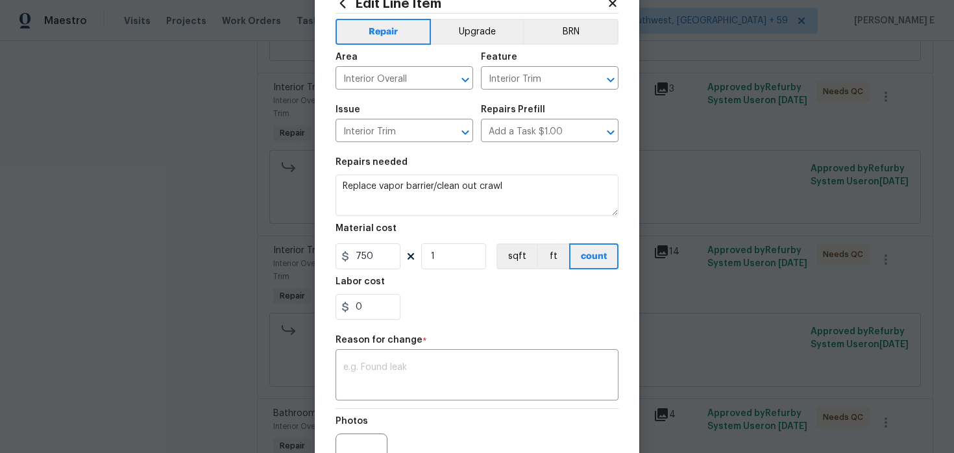
scroll to position [68, 0]
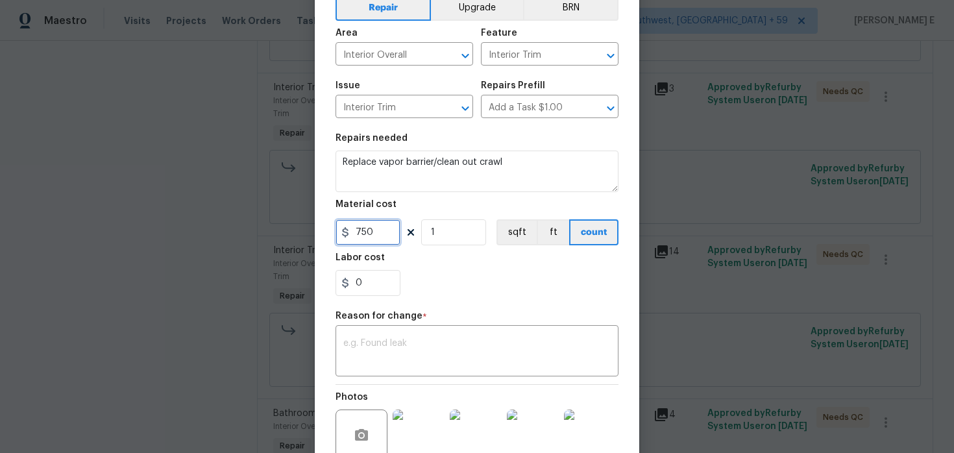
click at [369, 229] on input "750" at bounding box center [368, 232] width 65 height 26
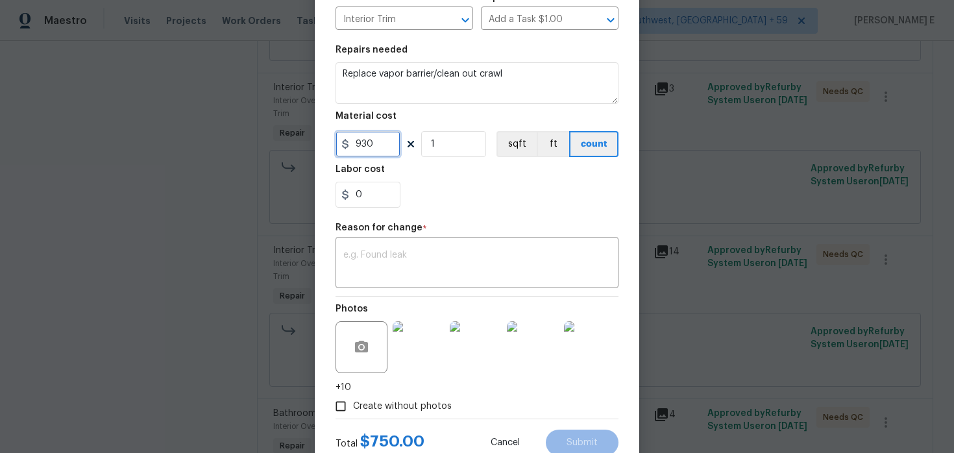
scroll to position [200, 0]
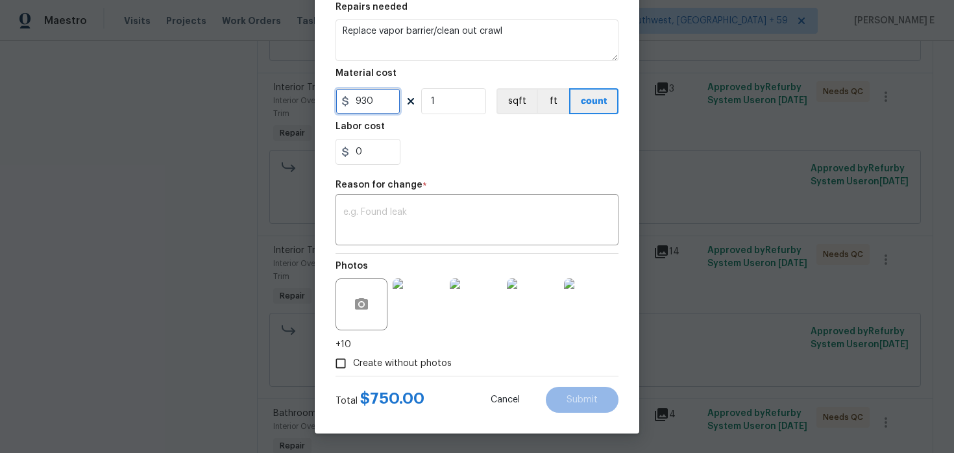
type input "930"
click at [420, 223] on textarea at bounding box center [476, 221] width 267 height 27
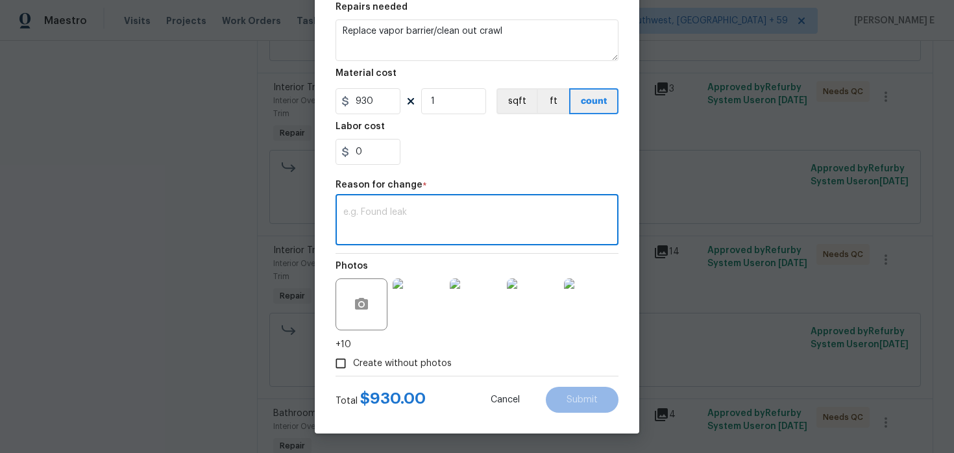
paste textarea "(KE) Updated per vendor's final cost."
type textarea "(KE) Updated per vendor's final cost."
click at [582, 398] on span "Submit" at bounding box center [582, 400] width 31 height 10
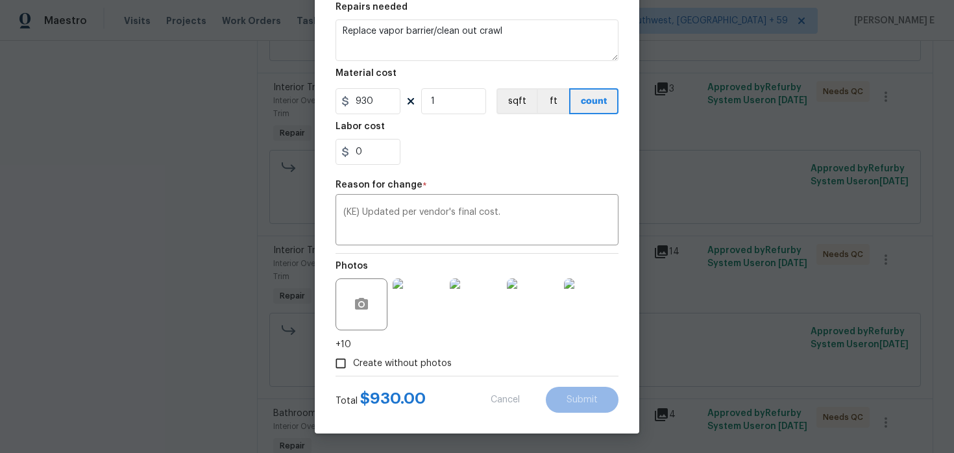
type input "750"
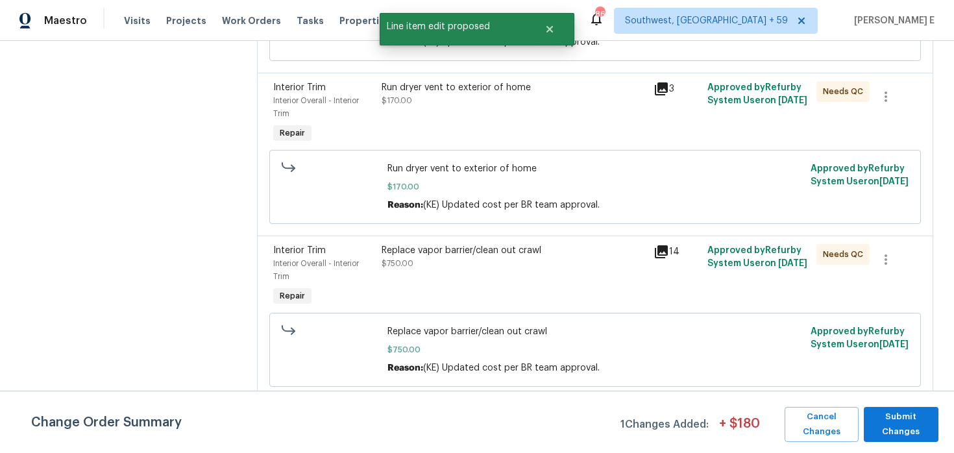
scroll to position [0, 0]
click at [922, 433] on span "Submit Changes" at bounding box center [902, 425] width 62 height 30
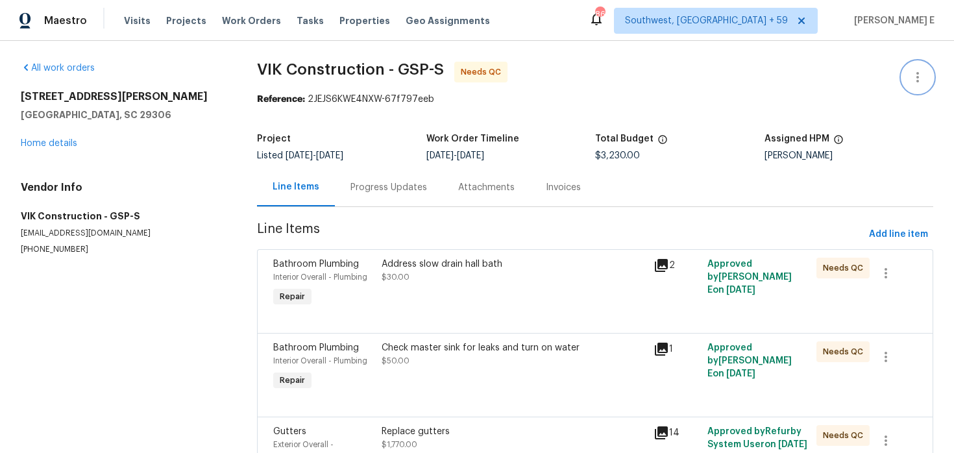
click at [924, 69] on icon "button" at bounding box center [918, 77] width 16 height 16
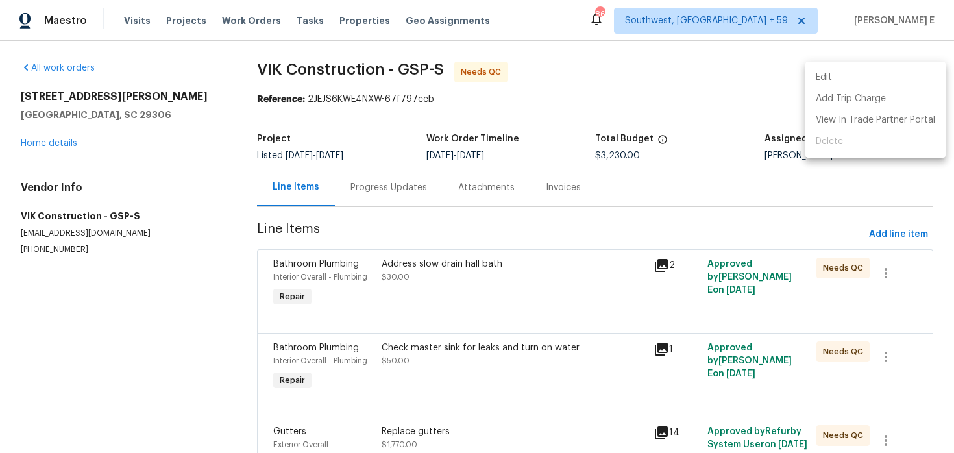
click at [884, 71] on li "Edit" at bounding box center [876, 77] width 140 height 21
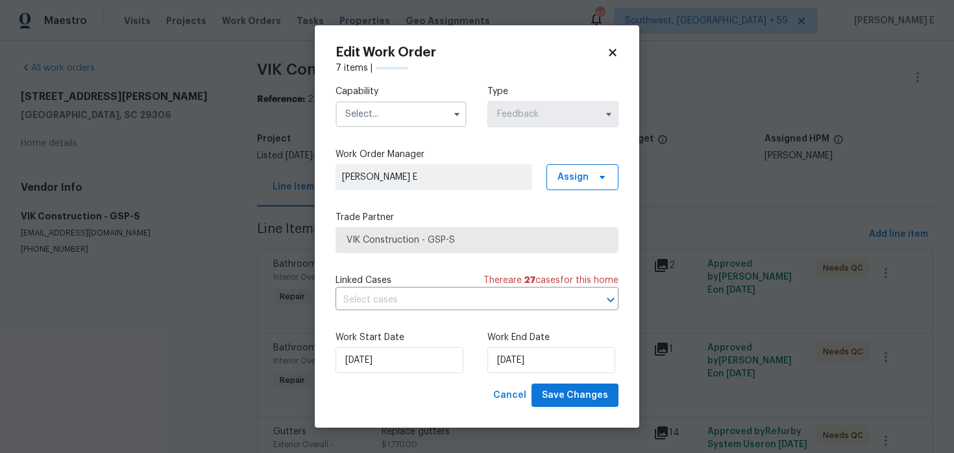
click at [428, 119] on input "text" at bounding box center [401, 114] width 131 height 26
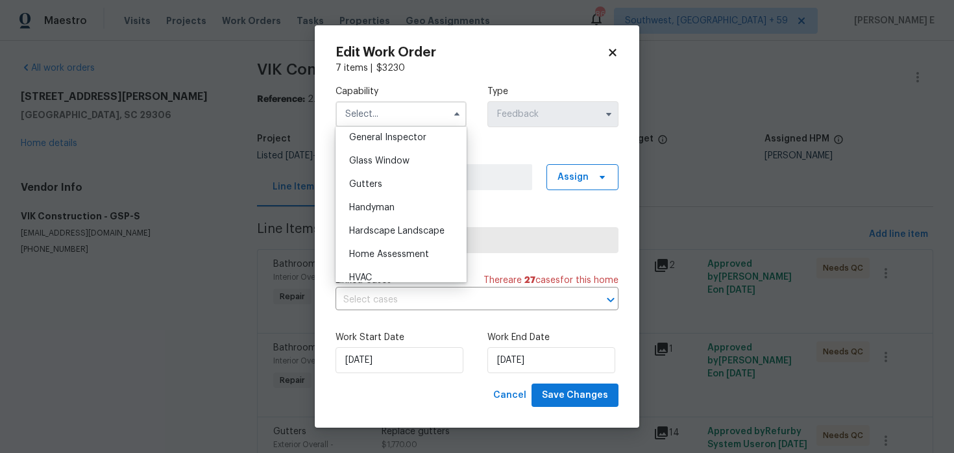
scroll to position [661, 0]
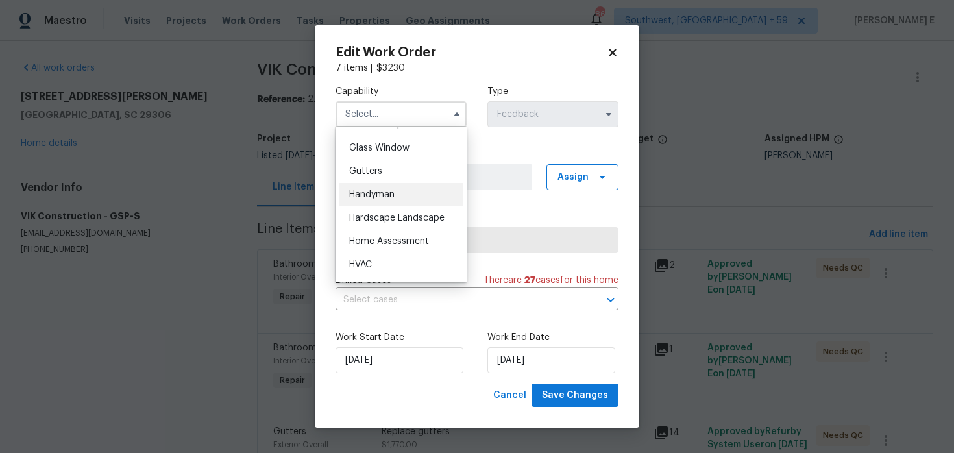
click at [415, 196] on div "Handyman" at bounding box center [401, 194] width 125 height 23
type input "Handyman"
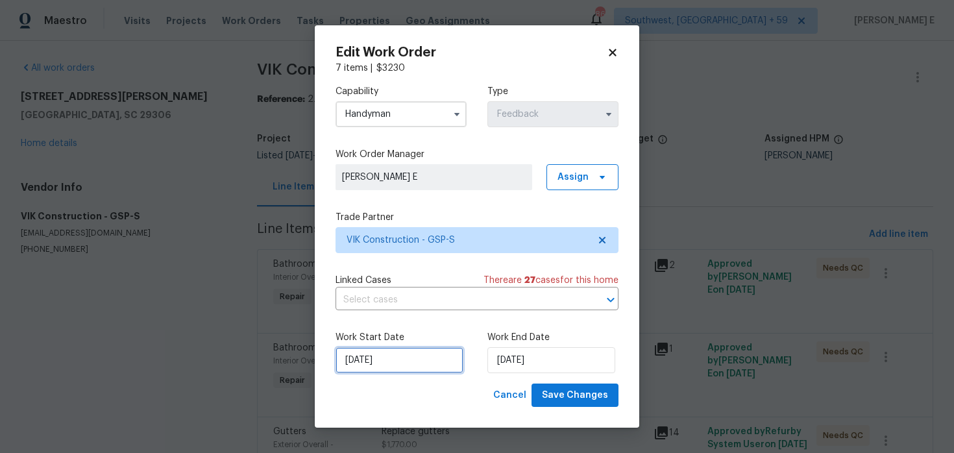
click at [406, 364] on input "12/08/2025" at bounding box center [400, 360] width 128 height 26
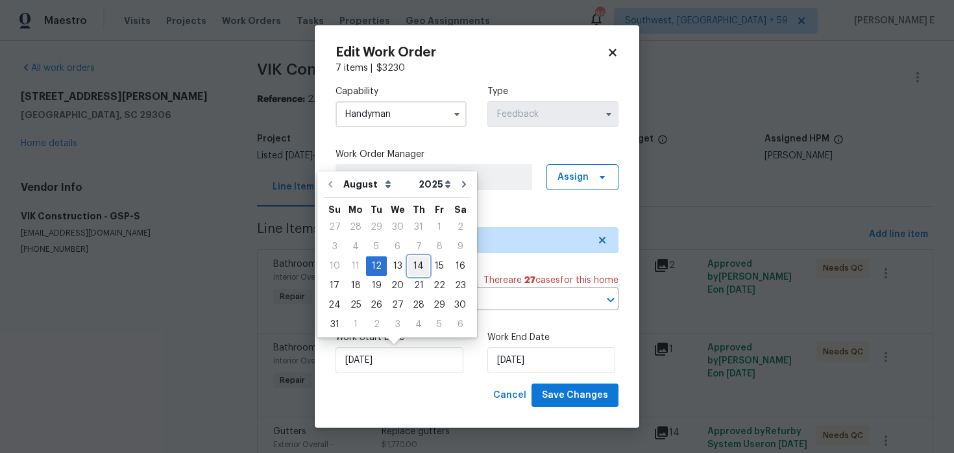
click at [412, 260] on div "14" at bounding box center [418, 266] width 21 height 18
type input "14/08/2025"
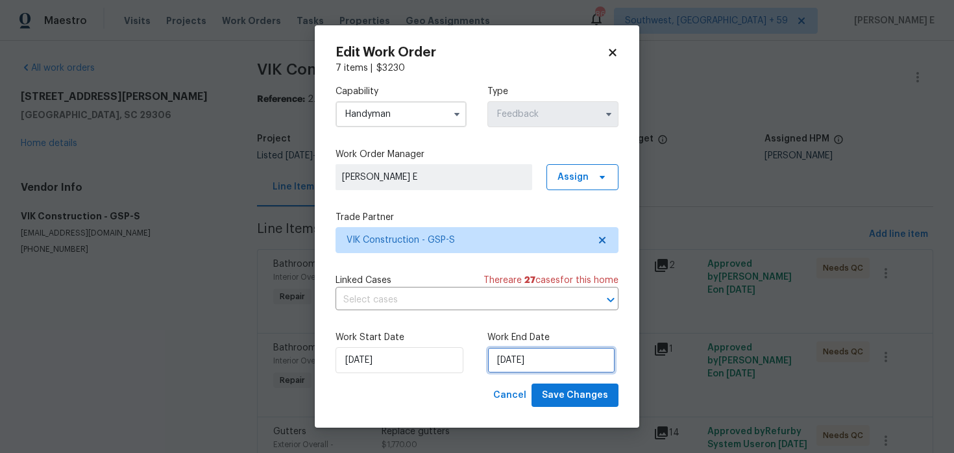
click at [517, 358] on input "14/08/2025" at bounding box center [552, 360] width 128 height 26
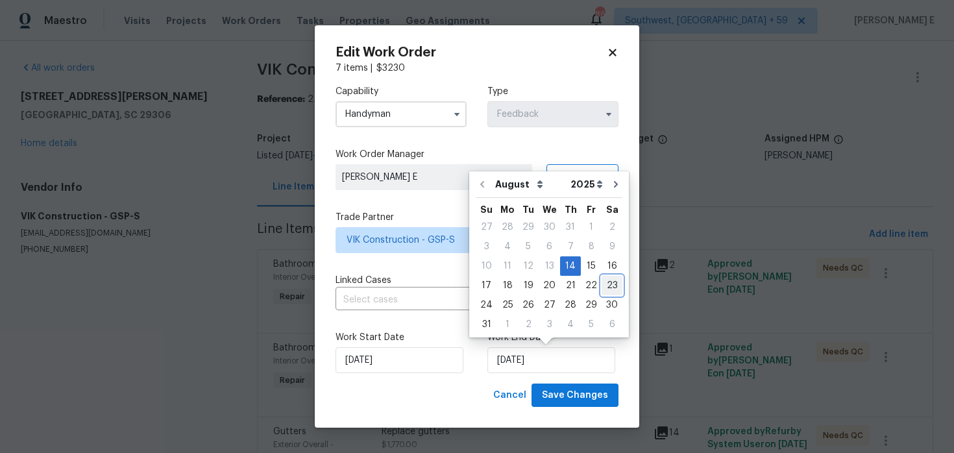
click at [606, 281] on div "23" at bounding box center [612, 286] width 21 height 18
type input "23/08/2025"
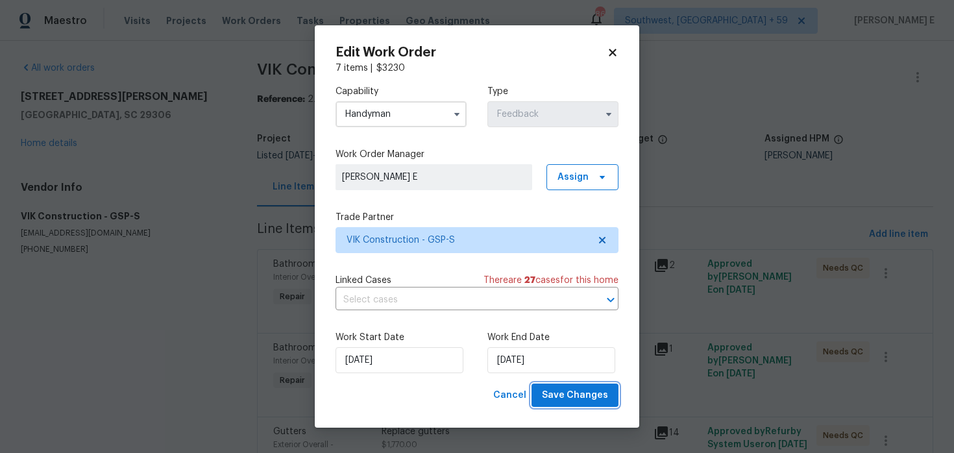
click at [613, 402] on button "Save Changes" at bounding box center [575, 396] width 87 height 24
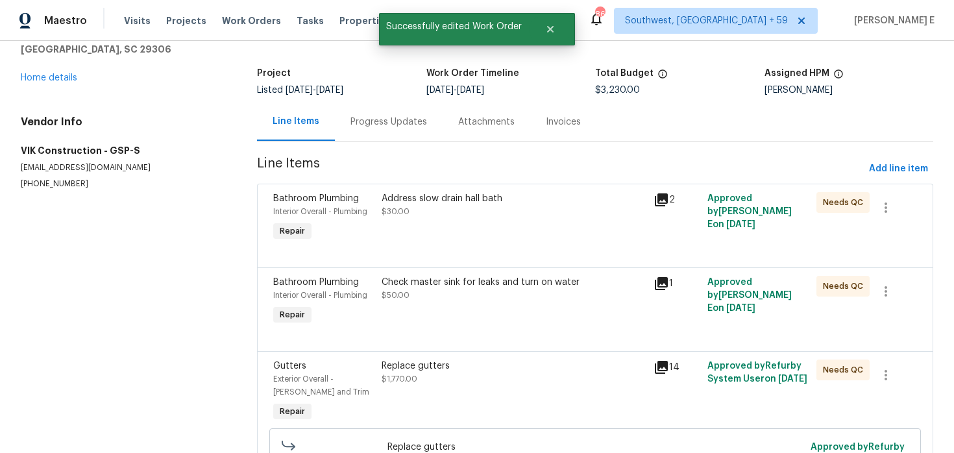
scroll to position [68, 0]
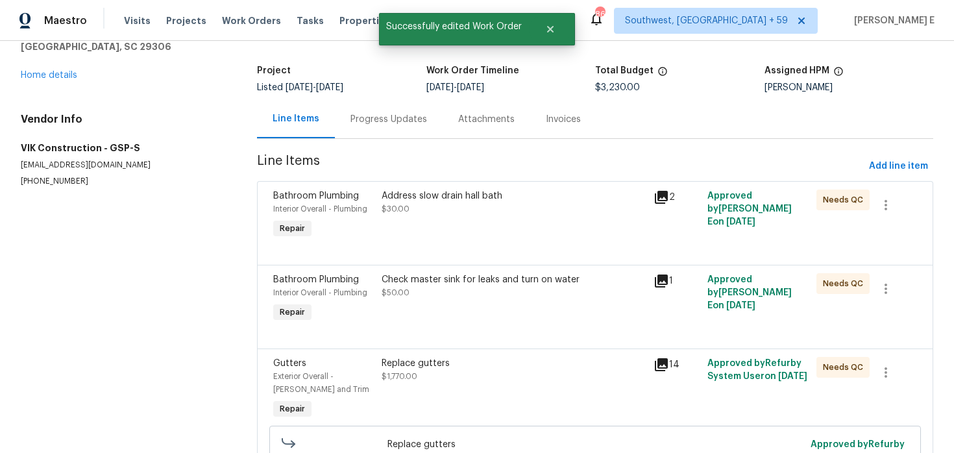
click at [445, 201] on div "Address slow drain hall bath" at bounding box center [514, 196] width 264 height 13
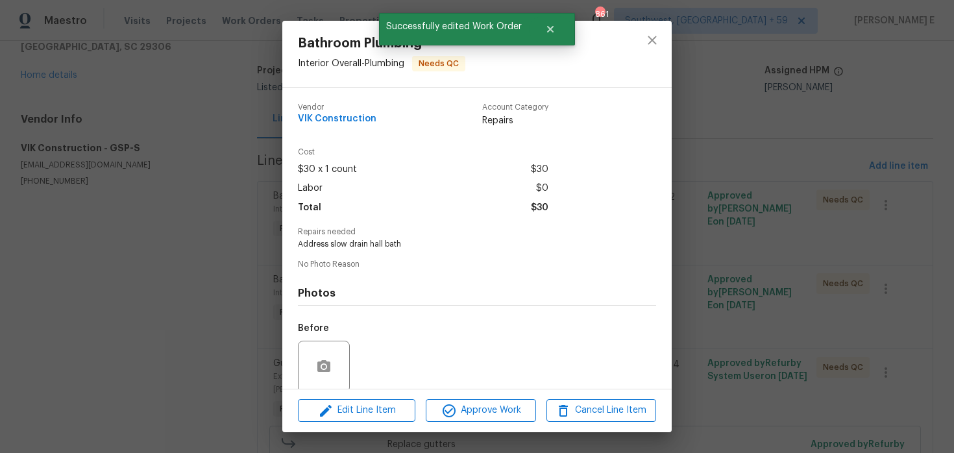
scroll to position [101, 0]
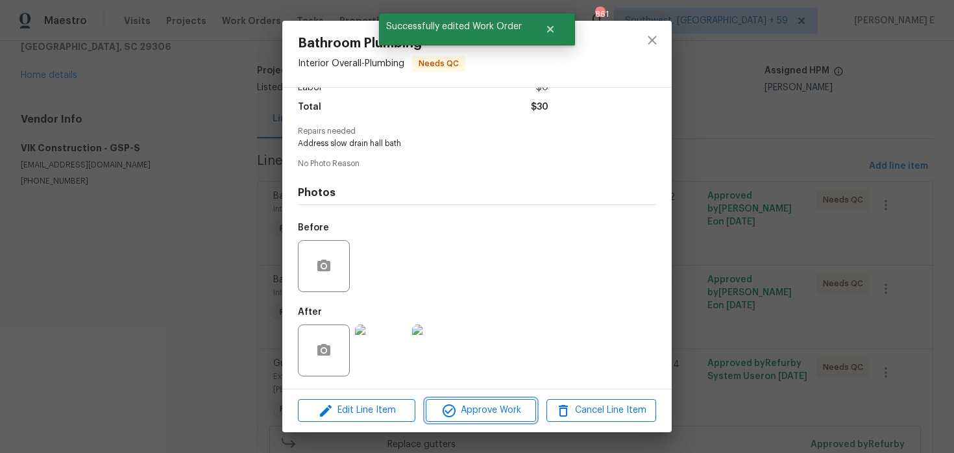
click at [471, 417] on span "Approve Work" at bounding box center [481, 410] width 102 height 16
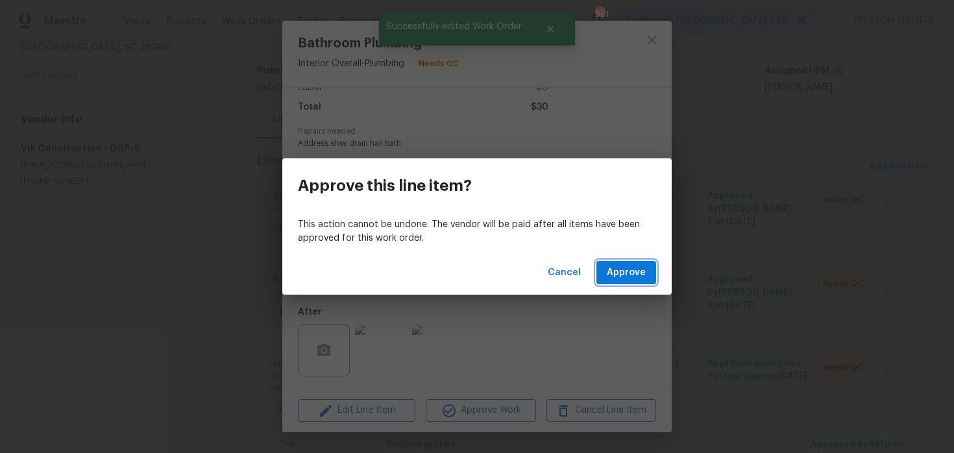
click at [636, 266] on span "Approve" at bounding box center [626, 273] width 39 height 16
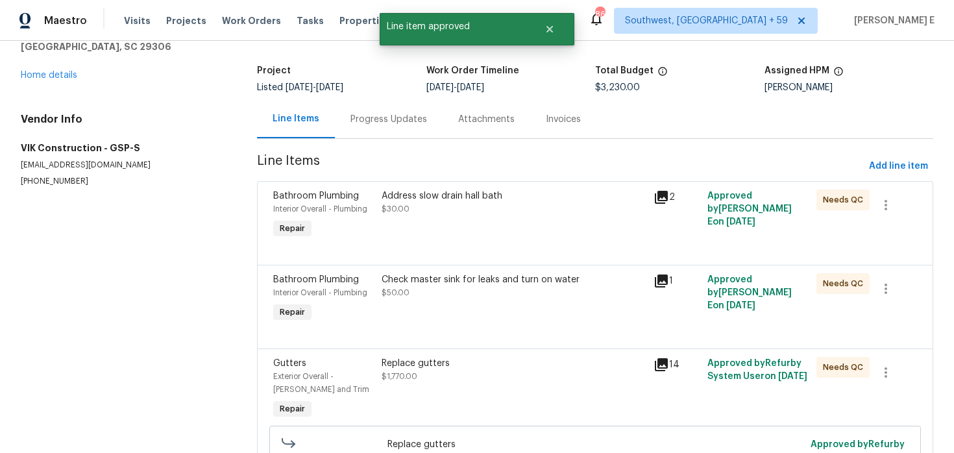
scroll to position [0, 0]
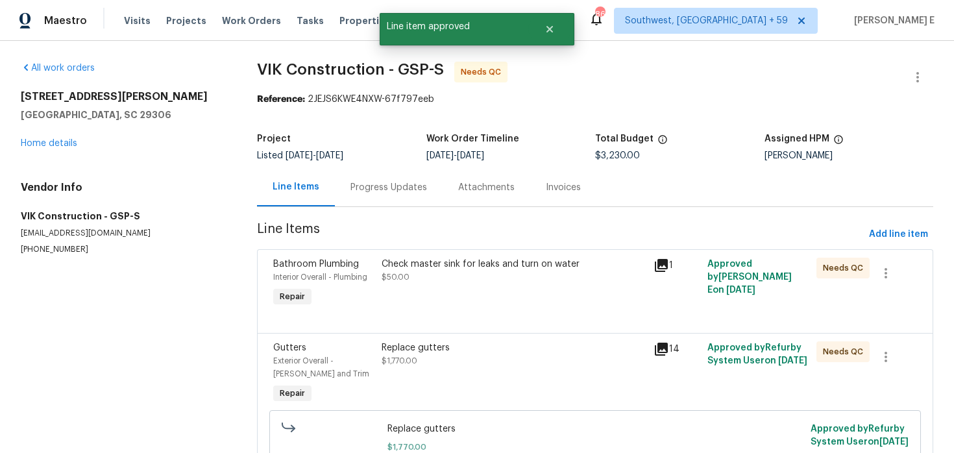
click at [508, 261] on div "Check master sink for leaks and turn on water" at bounding box center [514, 264] width 264 height 13
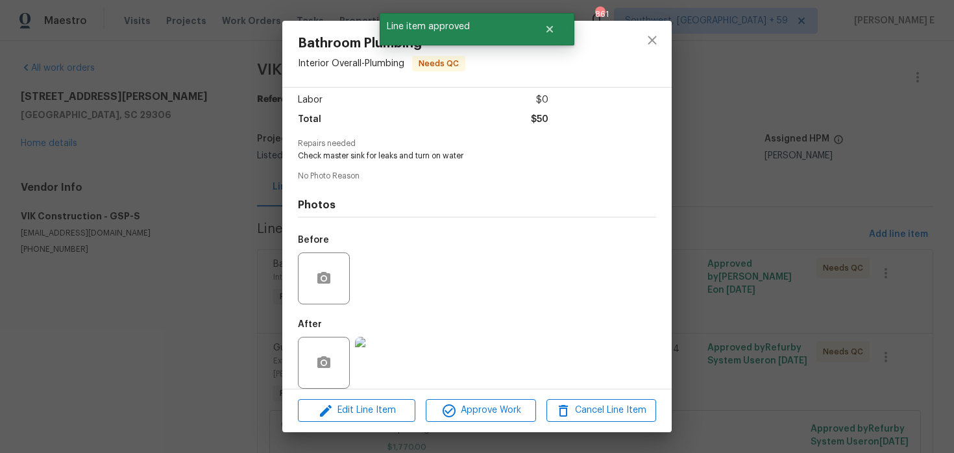
scroll to position [101, 0]
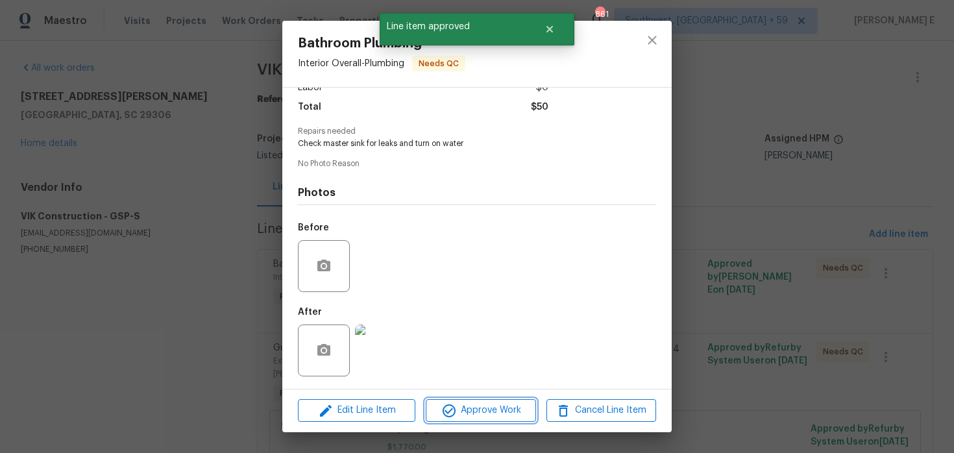
click at [483, 406] on span "Approve Work" at bounding box center [481, 410] width 102 height 16
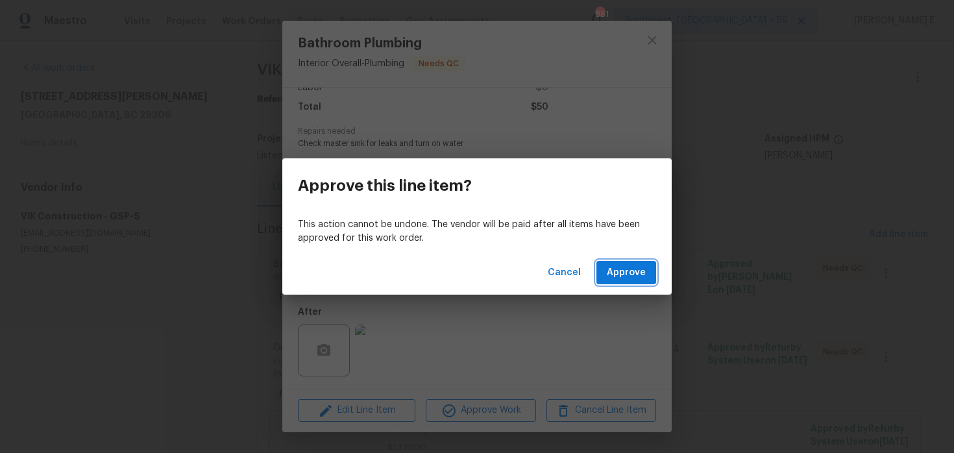
click at [619, 275] on span "Approve" at bounding box center [626, 273] width 39 height 16
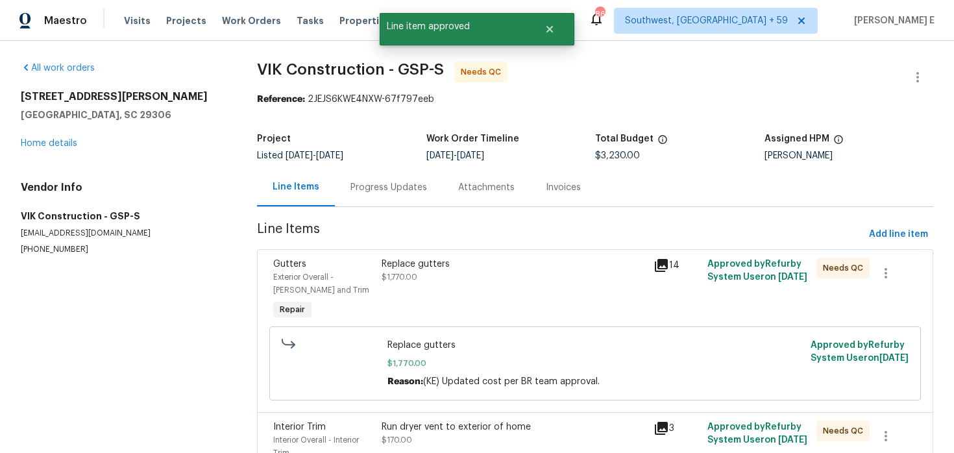
click at [432, 284] on div "Replace gutters $1,770.00" at bounding box center [513, 290] width 271 height 73
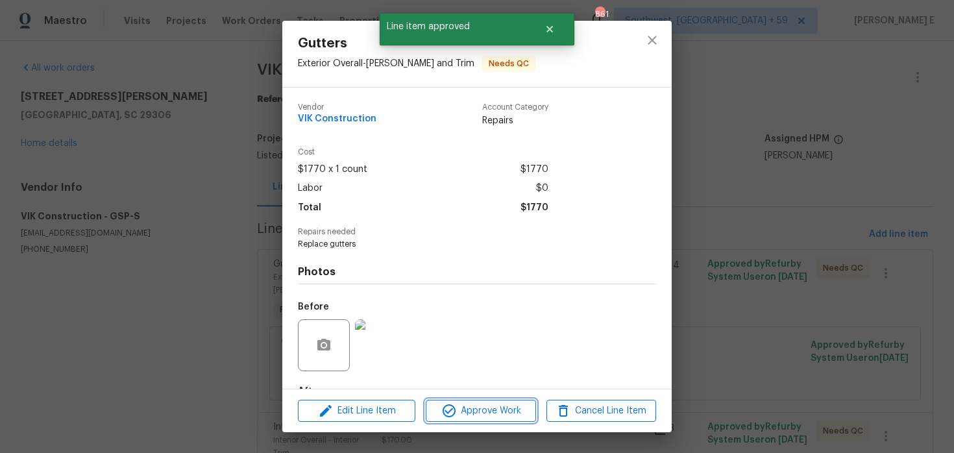
click at [497, 420] on button "Approve Work" at bounding box center [481, 411] width 110 height 23
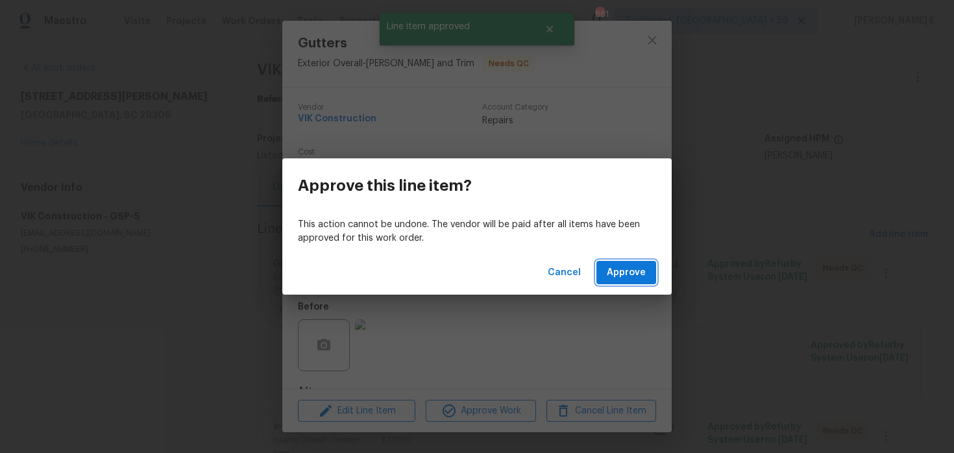
click at [623, 278] on span "Approve" at bounding box center [626, 273] width 39 height 16
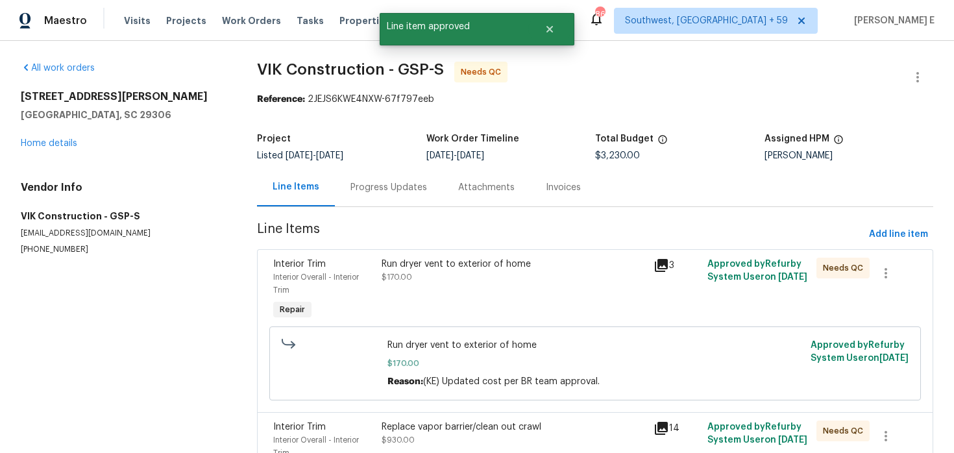
click at [477, 295] on div "Run dryer vent to exterior of home $170.00" at bounding box center [513, 290] width 271 height 73
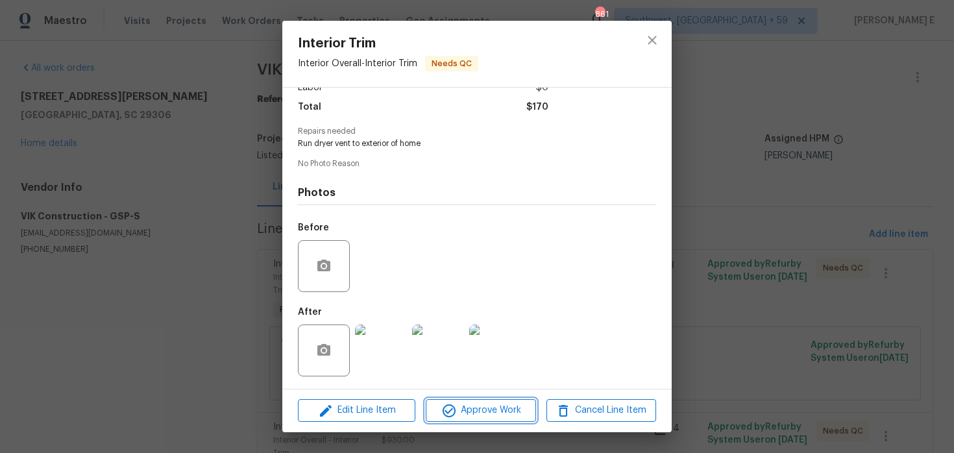
click at [464, 406] on span "Approve Work" at bounding box center [481, 410] width 102 height 16
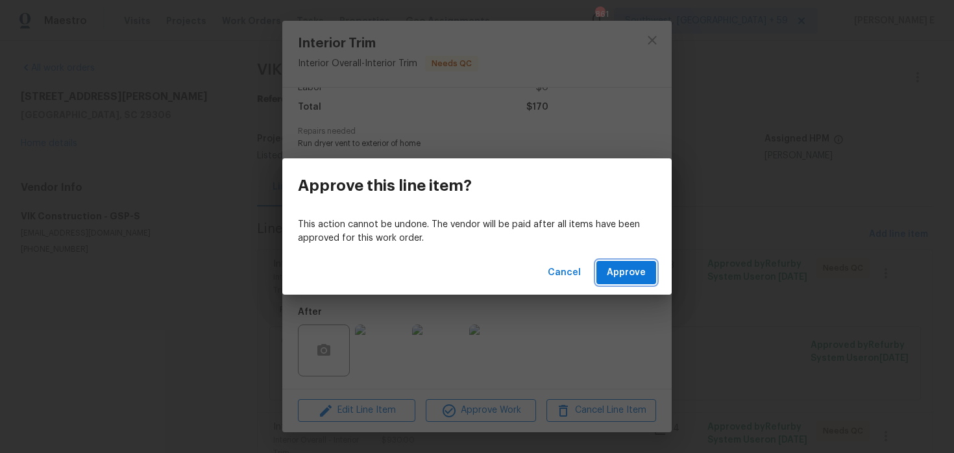
click at [624, 270] on span "Approve" at bounding box center [626, 273] width 39 height 16
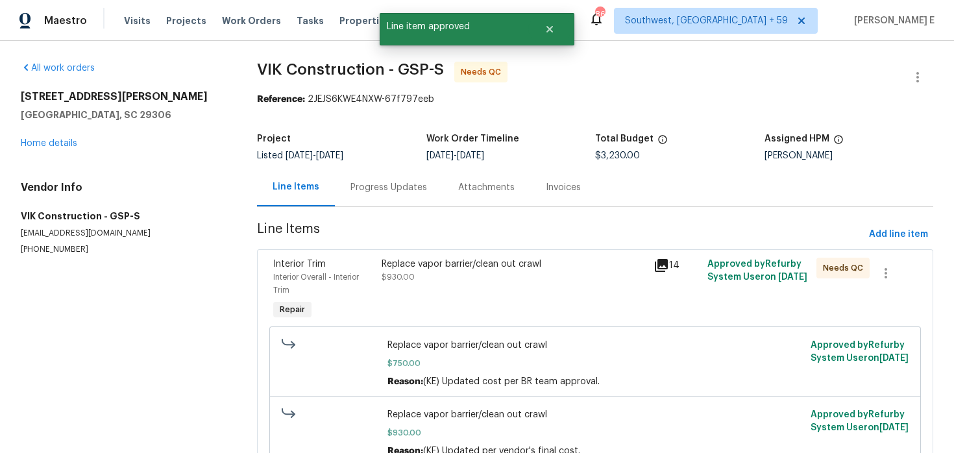
click at [509, 293] on div "Replace vapor barrier/clean out crawl $930.00" at bounding box center [513, 290] width 271 height 73
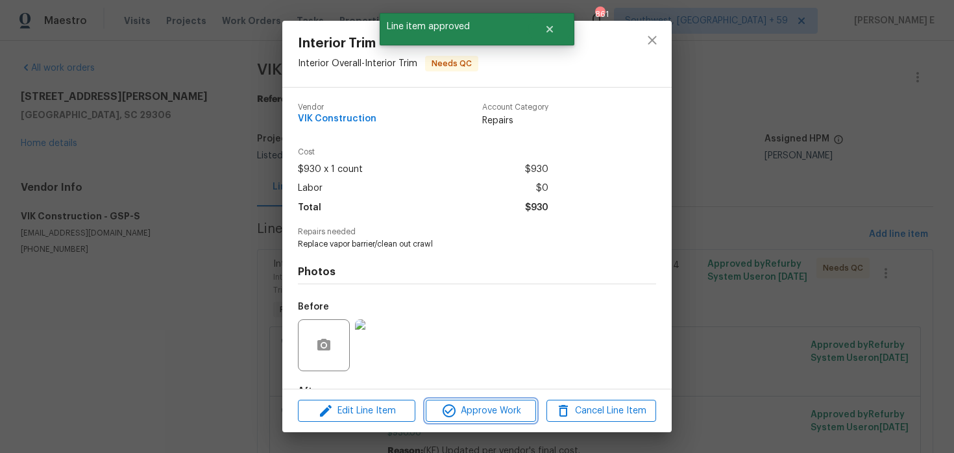
click at [480, 412] on span "Approve Work" at bounding box center [481, 411] width 102 height 16
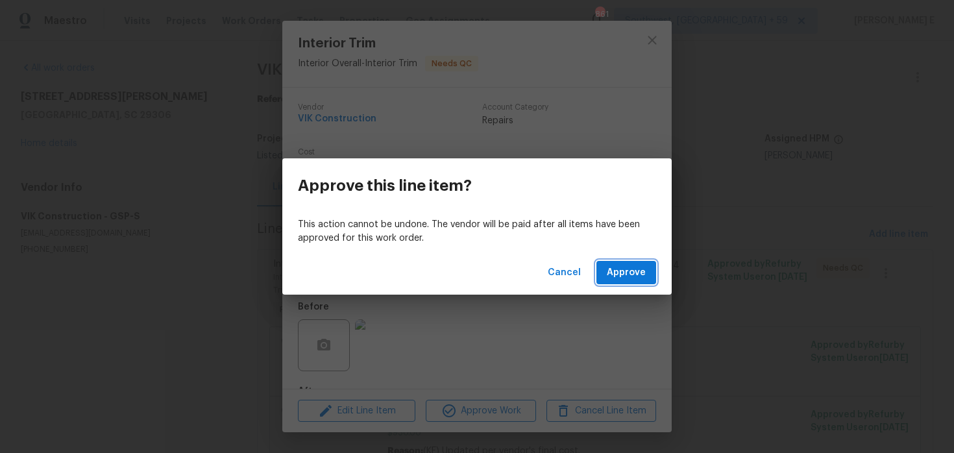
click at [619, 275] on span "Approve" at bounding box center [626, 273] width 39 height 16
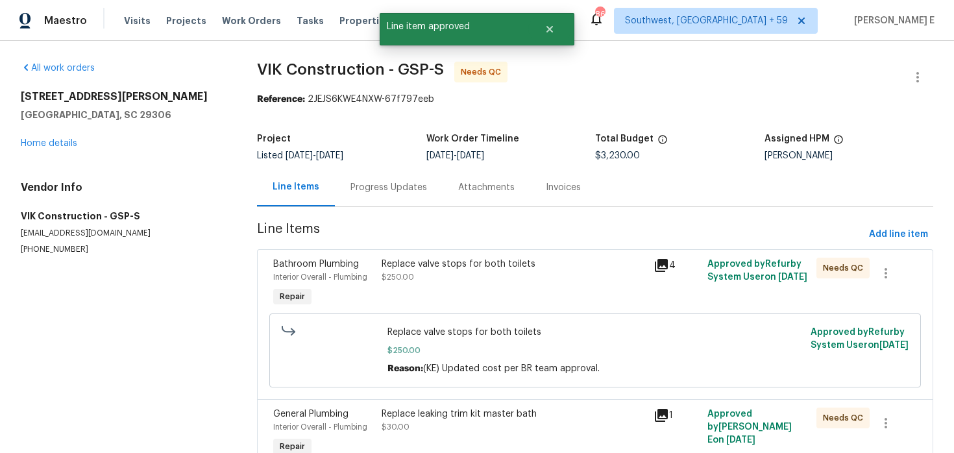
click at [482, 306] on div "Replace valve stops for both toilets $250.00" at bounding box center [513, 284] width 271 height 60
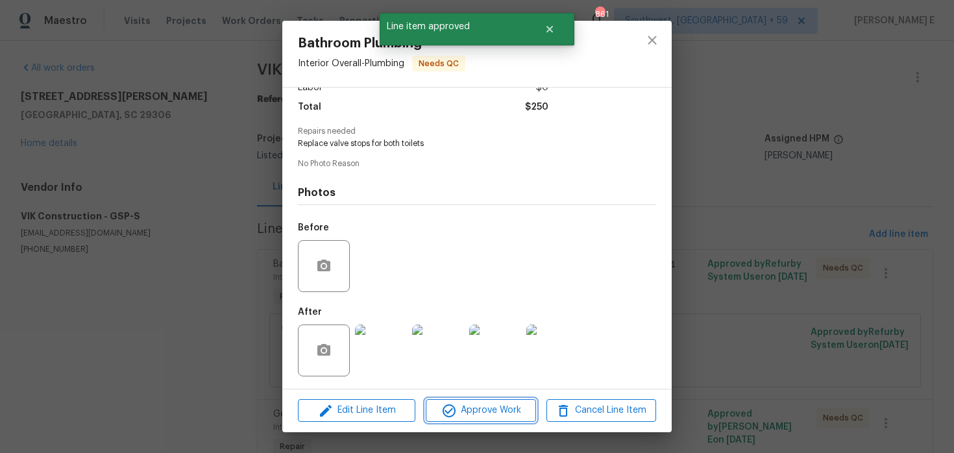
click at [467, 419] on button "Approve Work" at bounding box center [481, 410] width 110 height 23
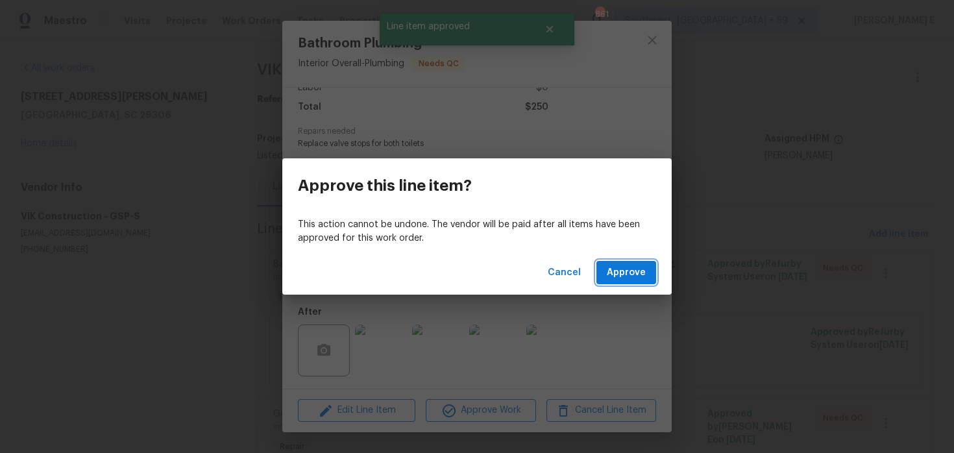
click at [616, 280] on span "Approve" at bounding box center [626, 273] width 39 height 16
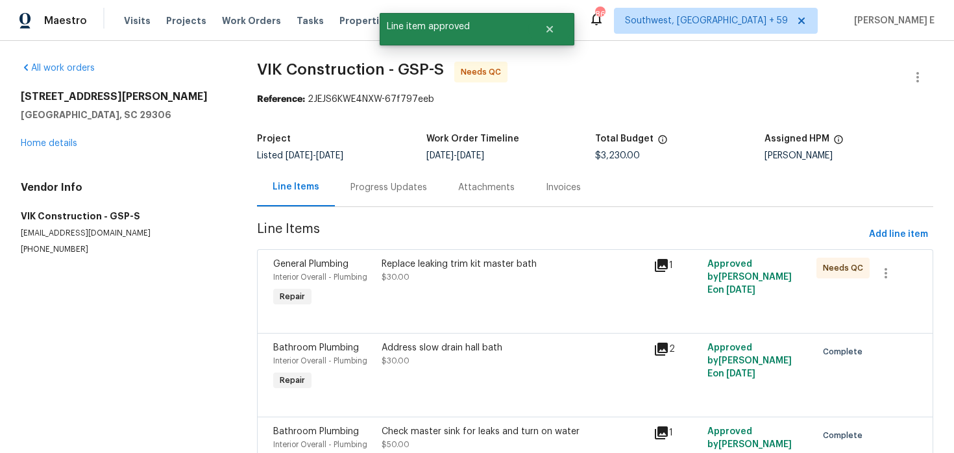
click at [421, 287] on div "Replace leaking trim kit master bath $30.00" at bounding box center [513, 284] width 271 height 60
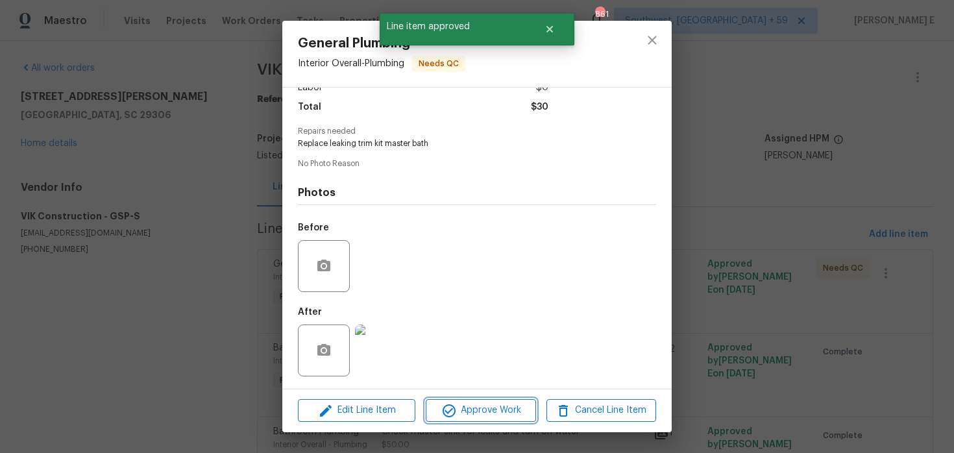
click at [436, 409] on span "Approve Work" at bounding box center [481, 410] width 102 height 16
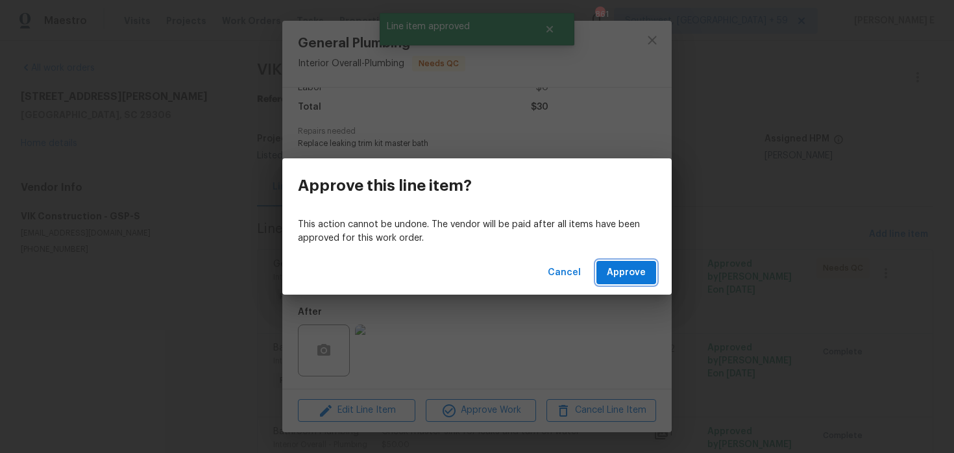
click at [627, 269] on span "Approve" at bounding box center [626, 273] width 39 height 16
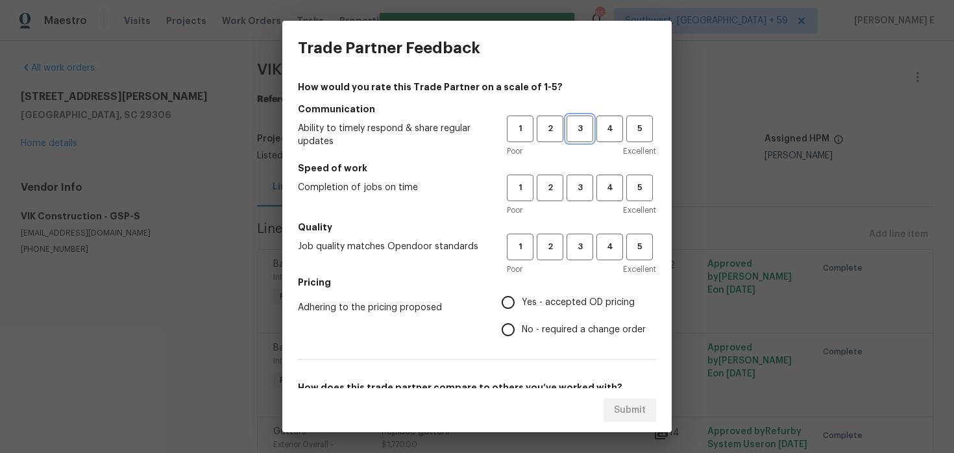
click at [573, 129] on span "3" at bounding box center [580, 128] width 24 height 15
click at [572, 172] on h5 "Speed of work" at bounding box center [477, 168] width 358 height 13
click at [573, 181] on span "3" at bounding box center [580, 187] width 24 height 15
click at [577, 247] on span "3" at bounding box center [580, 247] width 24 height 15
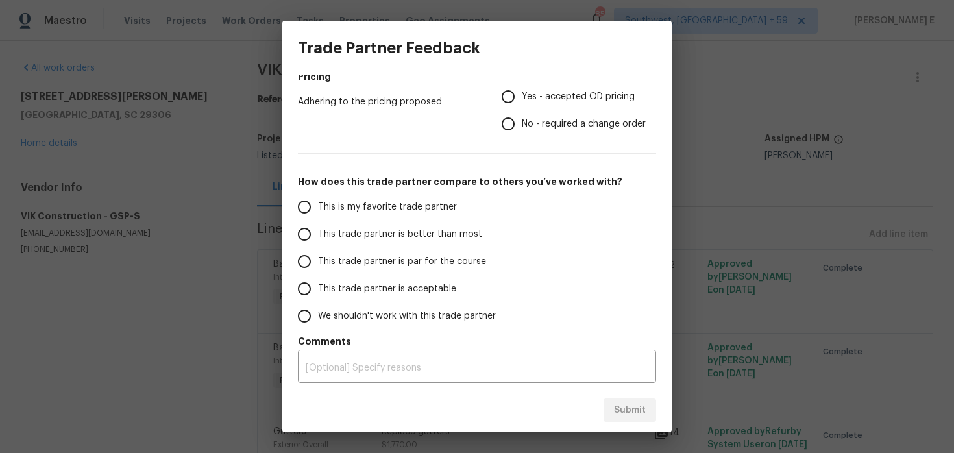
click at [560, 139] on div "How would you rate this Trade Partner on a scale of 1-5? Communication Ability …" at bounding box center [477, 129] width 358 height 508
click at [566, 128] on span "No - required a change order" at bounding box center [584, 125] width 124 height 14
click at [522, 128] on input "No - required a change order" at bounding box center [508, 123] width 27 height 27
radio input "true"
click at [414, 258] on span "This trade partner is par for the course" at bounding box center [402, 262] width 168 height 14
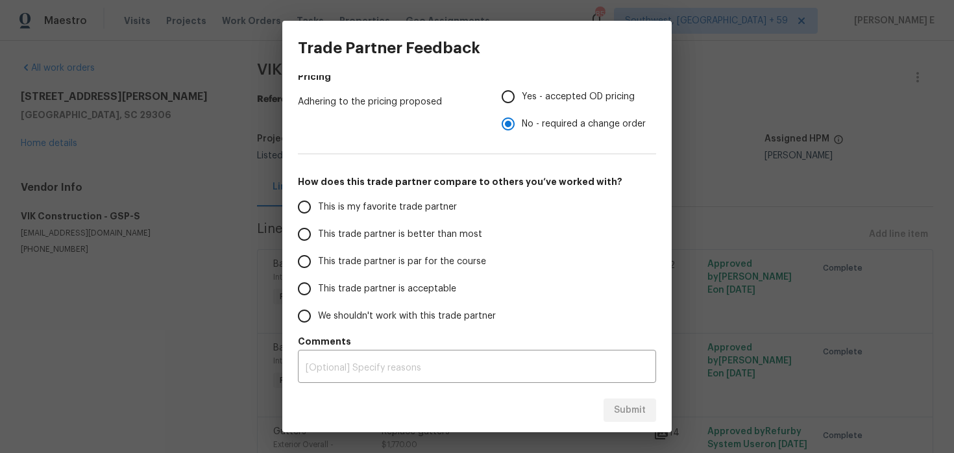
click at [318, 258] on input "This trade partner is par for the course" at bounding box center [304, 261] width 27 height 27
click at [612, 402] on button "Submit" at bounding box center [630, 411] width 53 height 24
radio input "true"
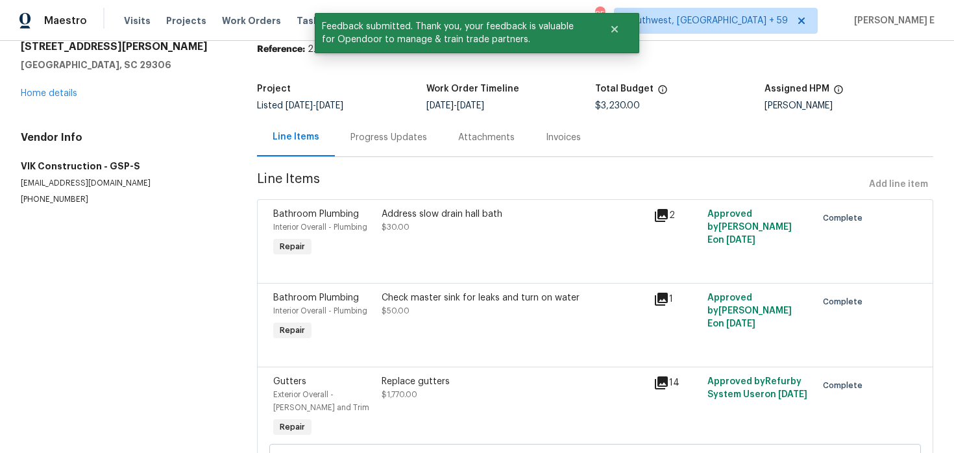
click at [390, 145] on div "Progress Updates" at bounding box center [389, 137] width 108 height 38
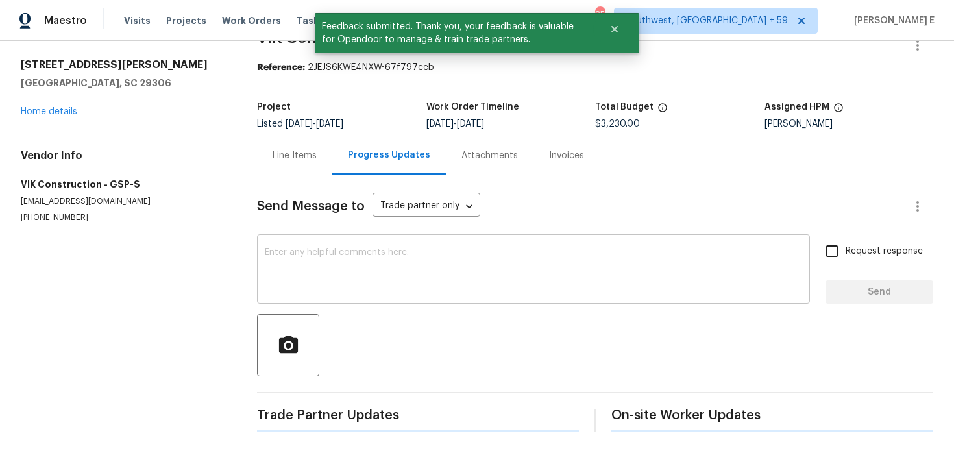
click at [379, 266] on textarea at bounding box center [534, 270] width 538 height 45
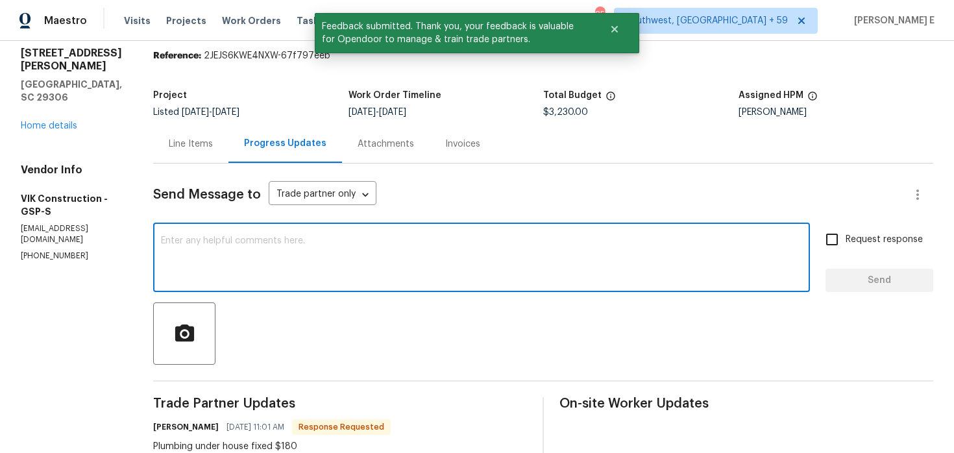
scroll to position [42, 0]
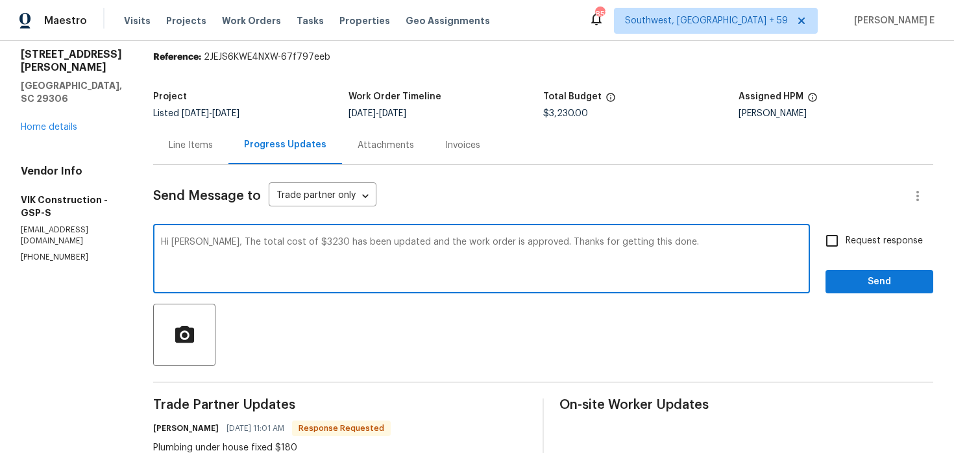
type textarea "Hi Viktor, The total cost of $3230 has been updated and the work order is appro…"
click at [886, 239] on span "Request response" at bounding box center [884, 241] width 77 height 14
click at [846, 239] on input "Request response" at bounding box center [832, 240] width 27 height 27
checkbox input "true"
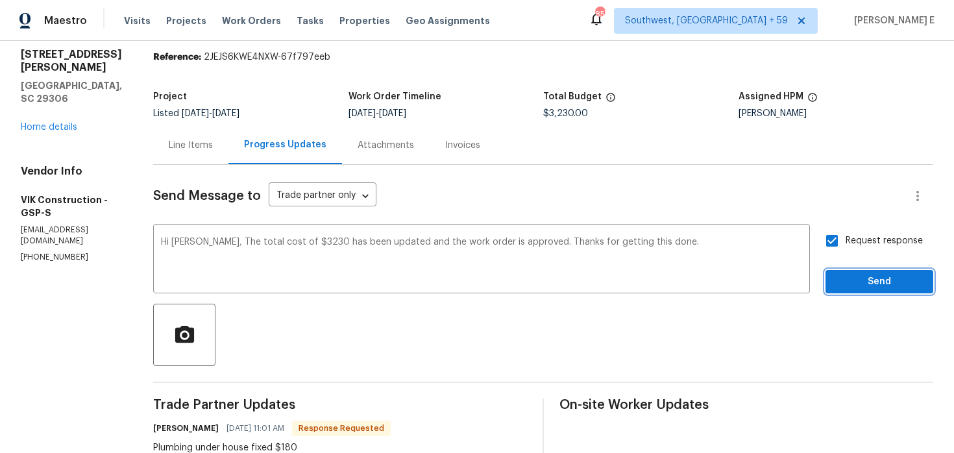
click at [880, 289] on span "Send" at bounding box center [879, 282] width 87 height 16
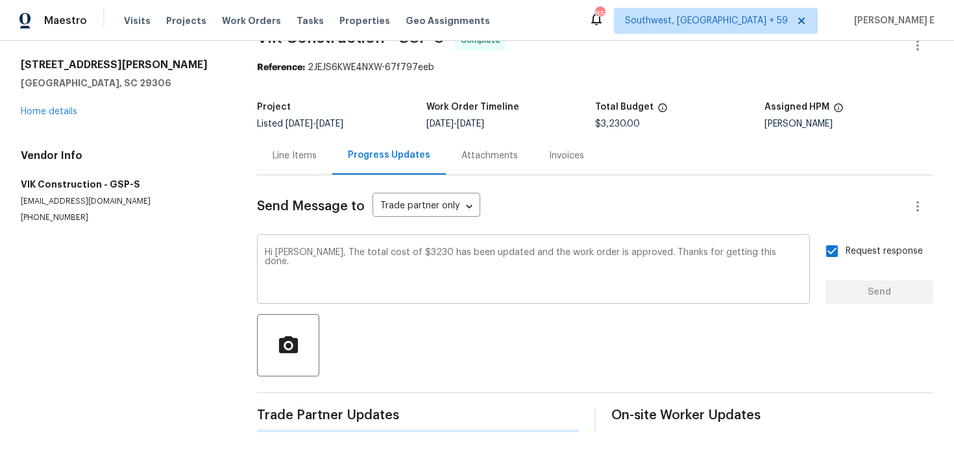
scroll to position [0, 0]
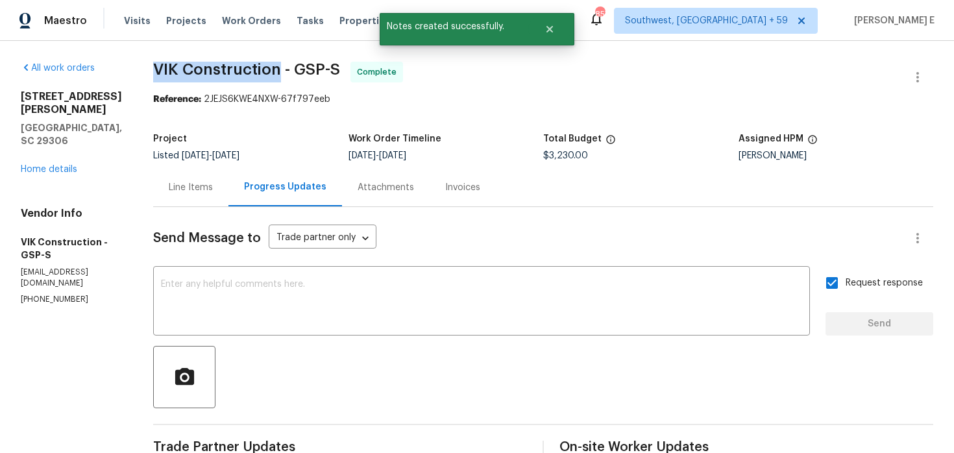
drag, startPoint x: 177, startPoint y: 69, endPoint x: 306, endPoint y: 73, distance: 129.2
copy span "VIK Construction"
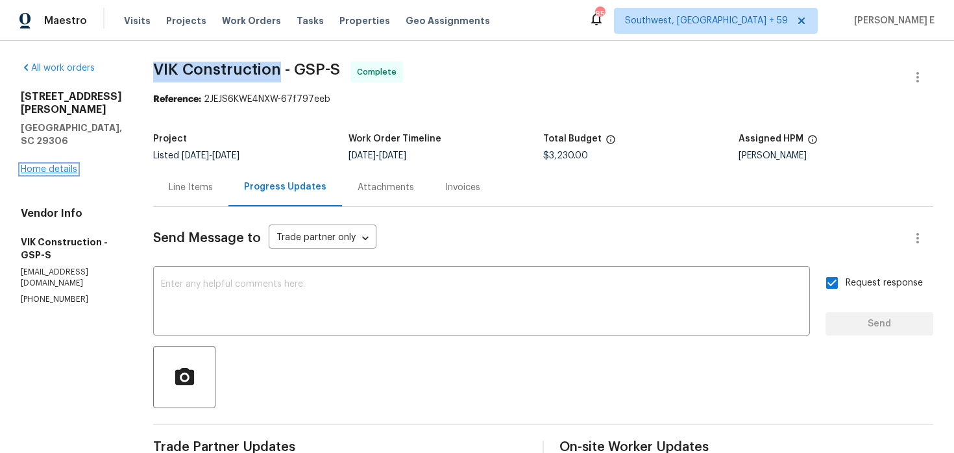
click at [62, 165] on link "Home details" at bounding box center [49, 169] width 56 height 9
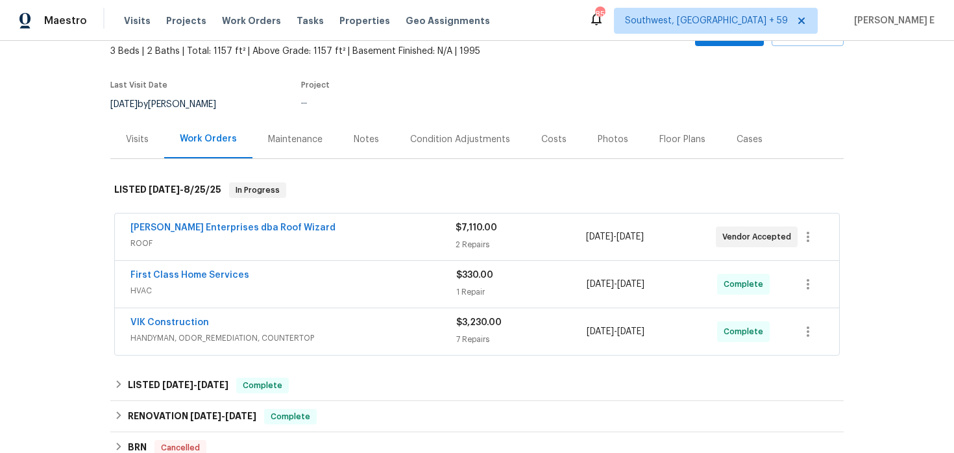
scroll to position [105, 0]
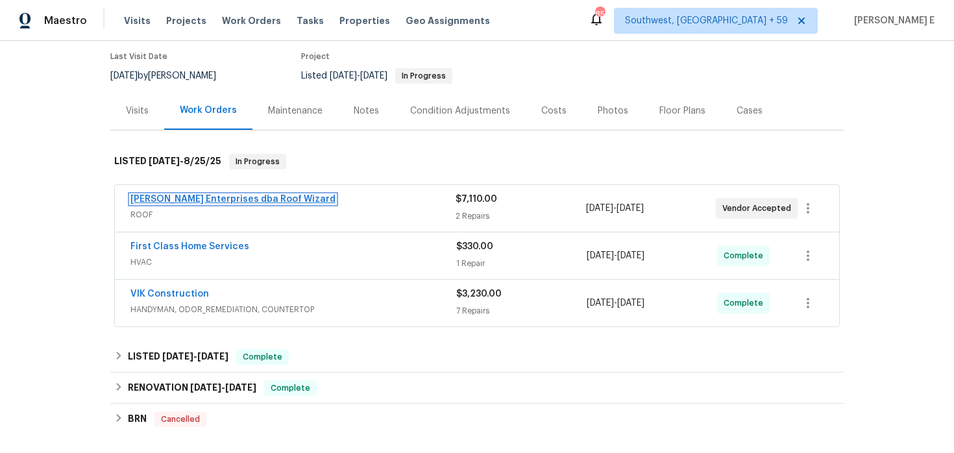
click at [243, 203] on link "Nordman Enterprises dba Roof Wizard" at bounding box center [232, 199] width 205 height 9
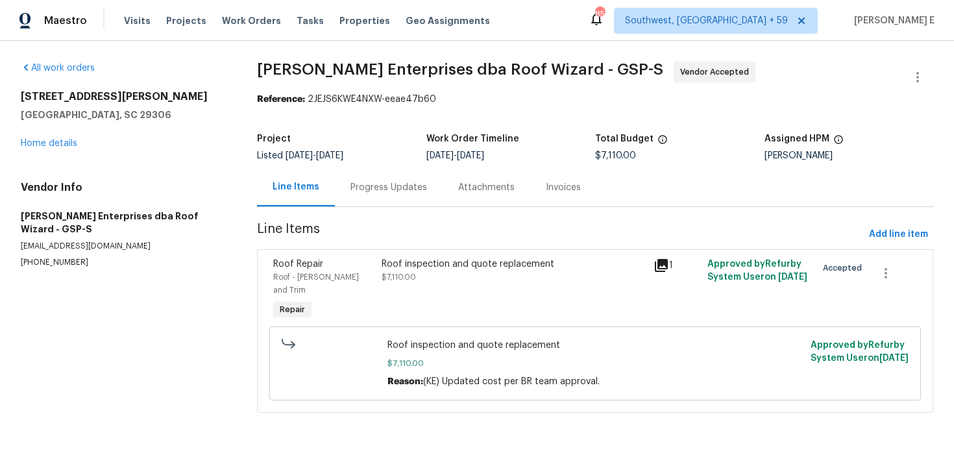
click at [356, 188] on div "Progress Updates" at bounding box center [389, 187] width 77 height 13
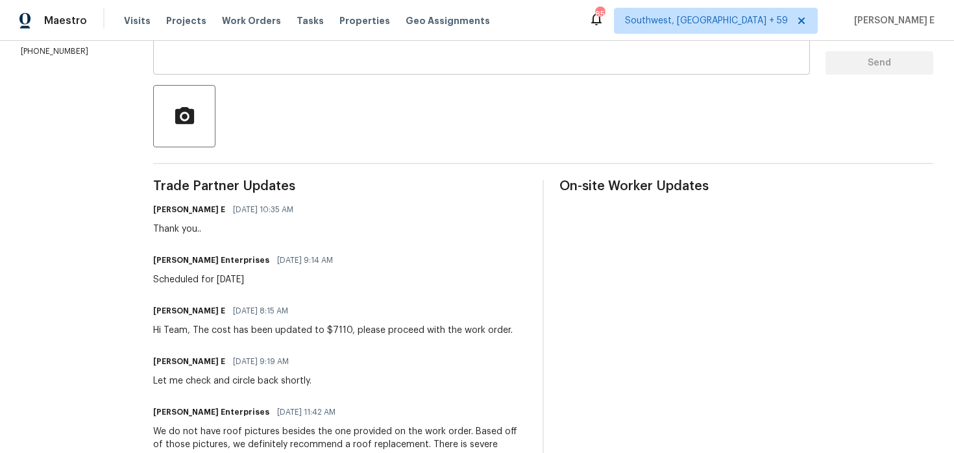
scroll to position [263, 0]
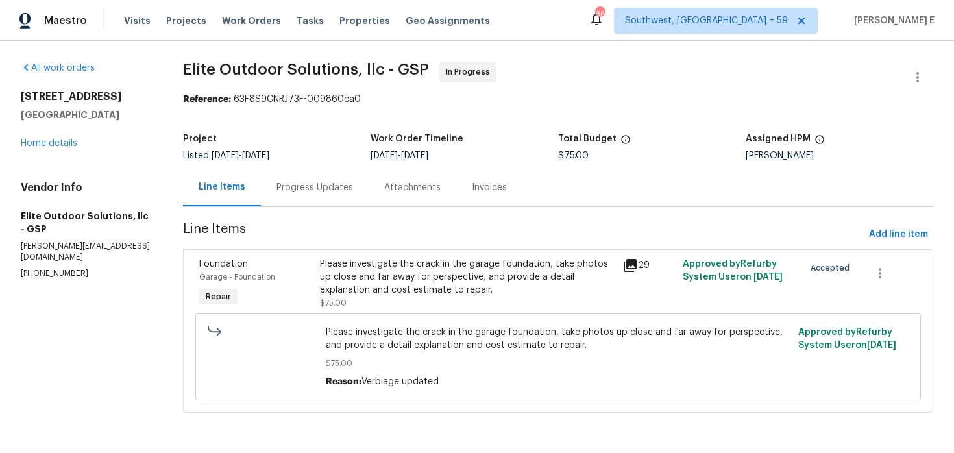
click at [312, 193] on div "Progress Updates" at bounding box center [315, 187] width 77 height 13
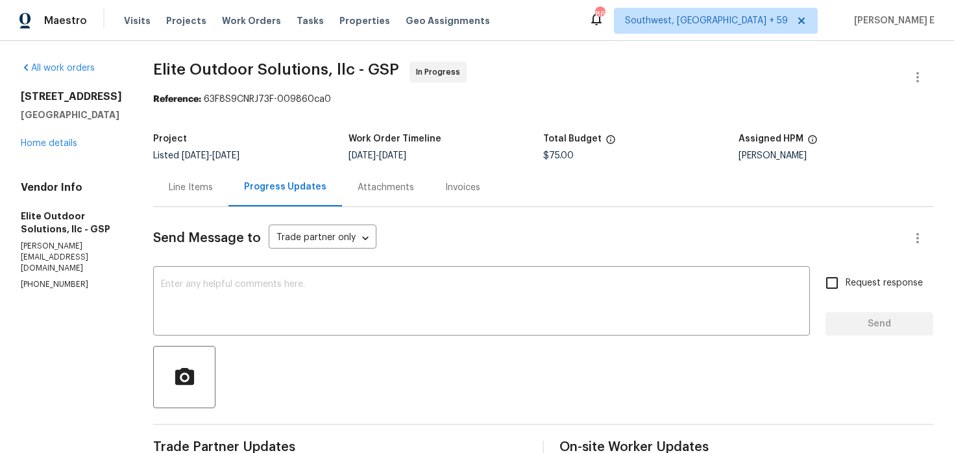
click at [199, 191] on div "Line Items" at bounding box center [191, 187] width 44 height 13
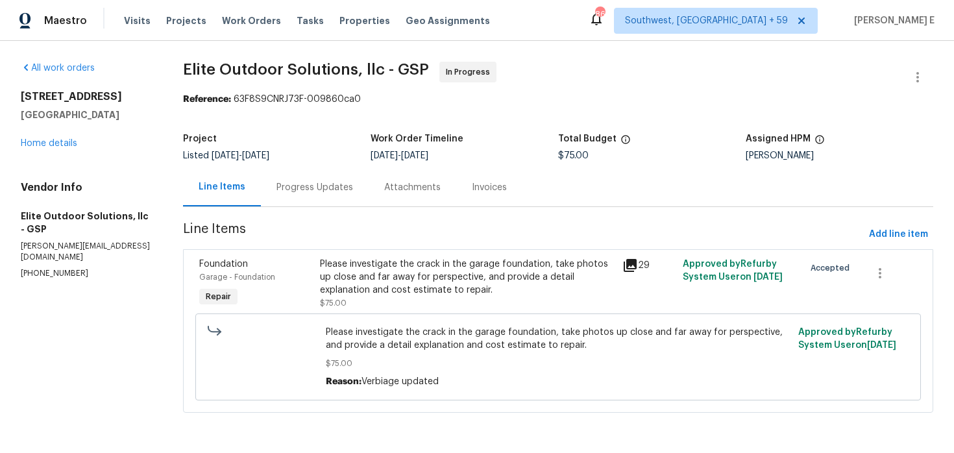
click at [379, 271] on div "Please investigate the crack in the garage foundation, take photos up close and…" at bounding box center [467, 277] width 295 height 39
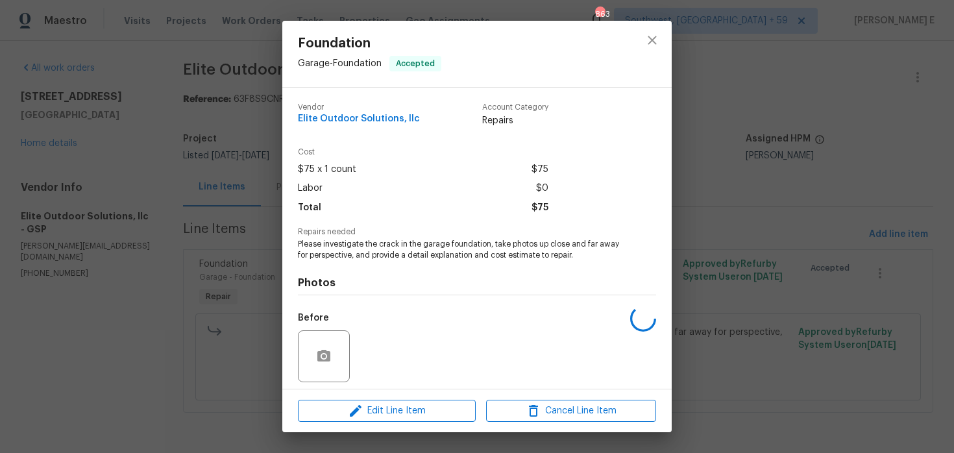
scroll to position [91, 0]
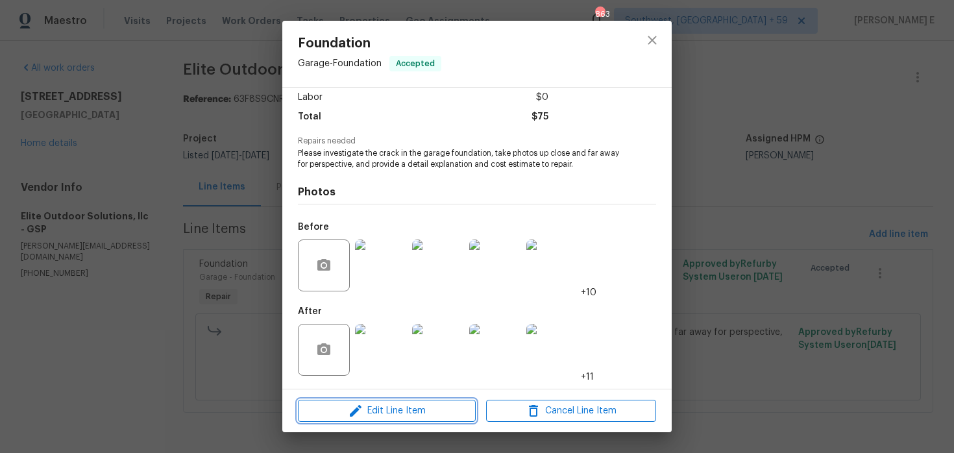
click at [368, 400] on button "Edit Line Item" at bounding box center [387, 411] width 178 height 23
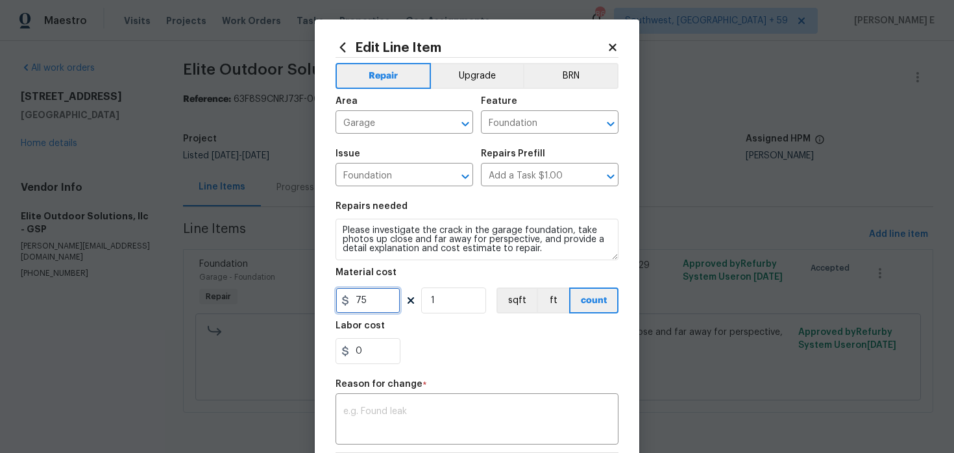
click at [367, 305] on input "75" at bounding box center [368, 301] width 65 height 26
type input "500"
click at [396, 408] on textarea at bounding box center [476, 420] width 267 height 27
paste textarea "(KE) Updated cost per BR team approval."
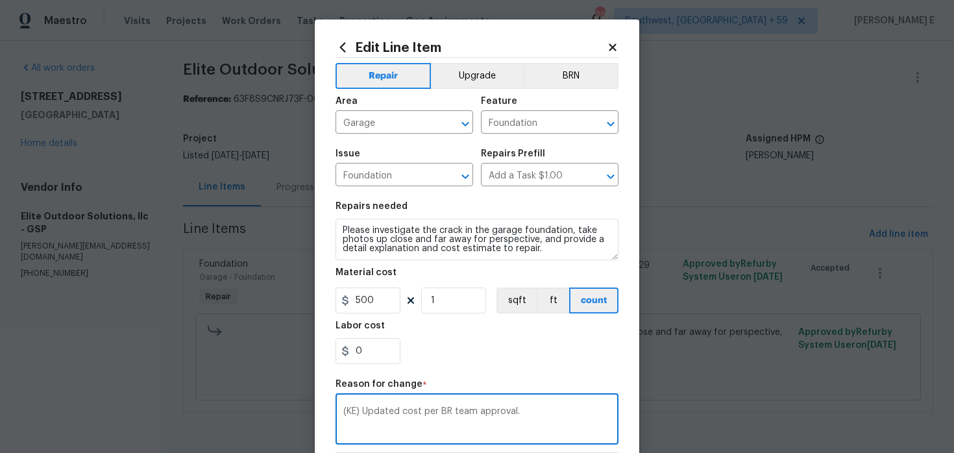
scroll to position [200, 0]
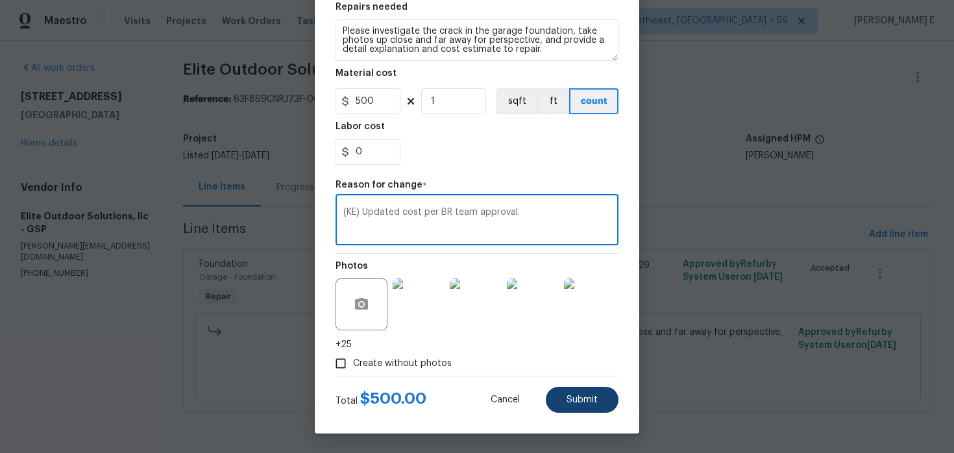
type textarea "(KE) Updated cost per BR team approval."
click at [584, 393] on button "Submit" at bounding box center [582, 400] width 73 height 26
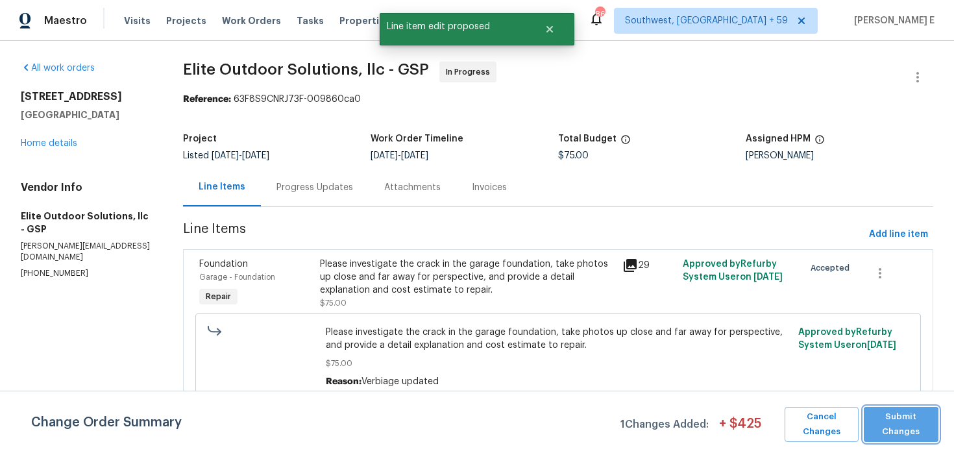
click at [890, 428] on span "Submit Changes" at bounding box center [902, 425] width 62 height 30
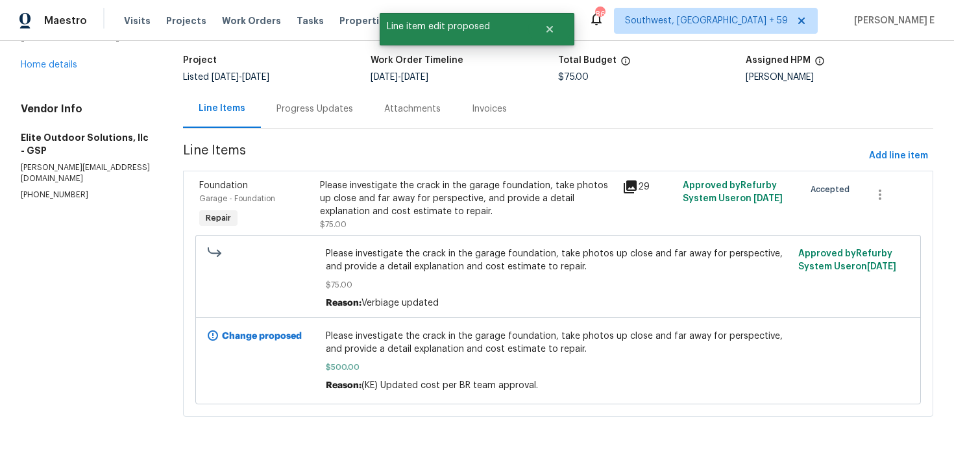
scroll to position [0, 0]
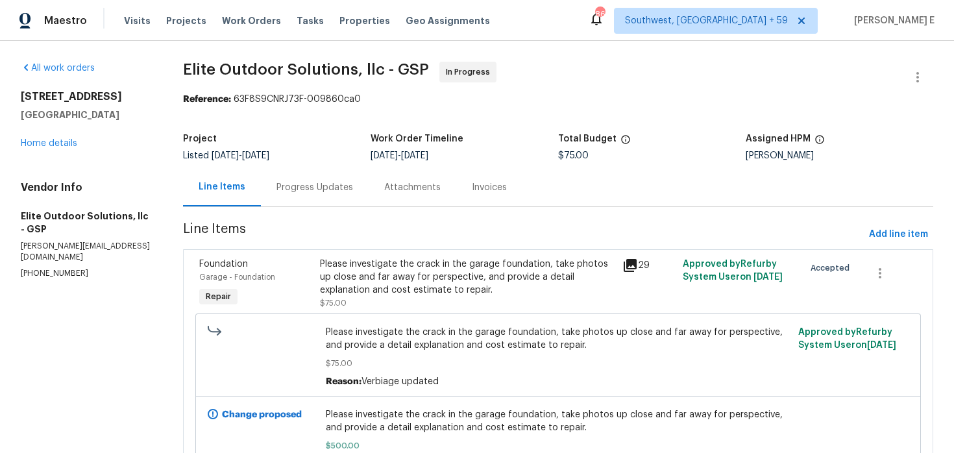
click at [299, 199] on div "Progress Updates" at bounding box center [315, 187] width 108 height 38
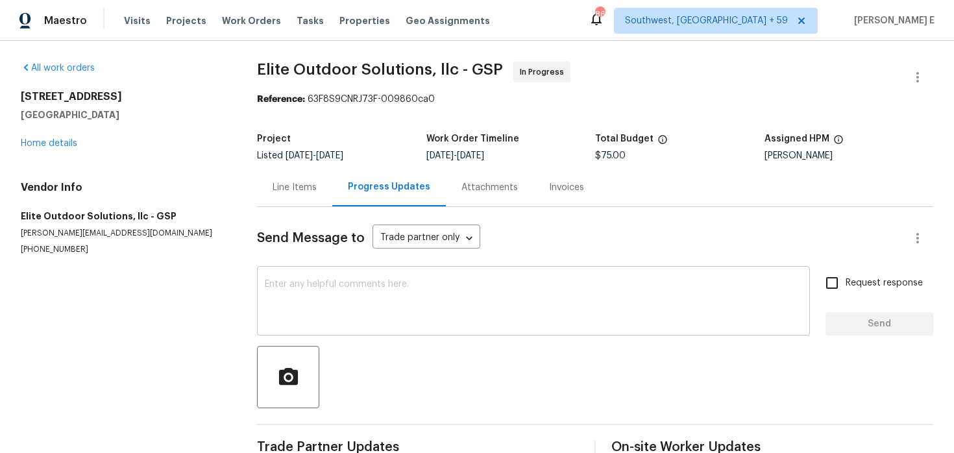
click at [325, 303] on textarea at bounding box center [534, 302] width 538 height 45
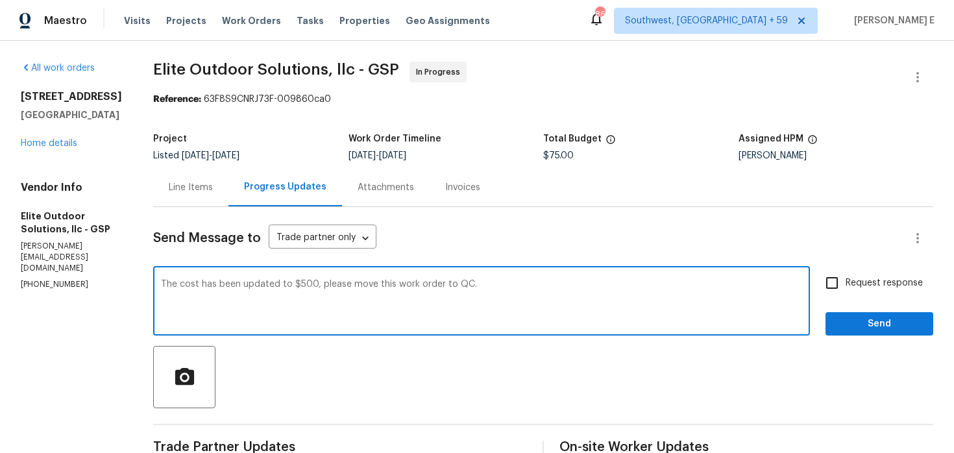
type textarea "The cost has been updated to $500, please move this work order to QC."
click at [863, 272] on label "Request response" at bounding box center [871, 282] width 105 height 27
click at [846, 272] on input "Request response" at bounding box center [832, 282] width 27 height 27
checkbox input "true"
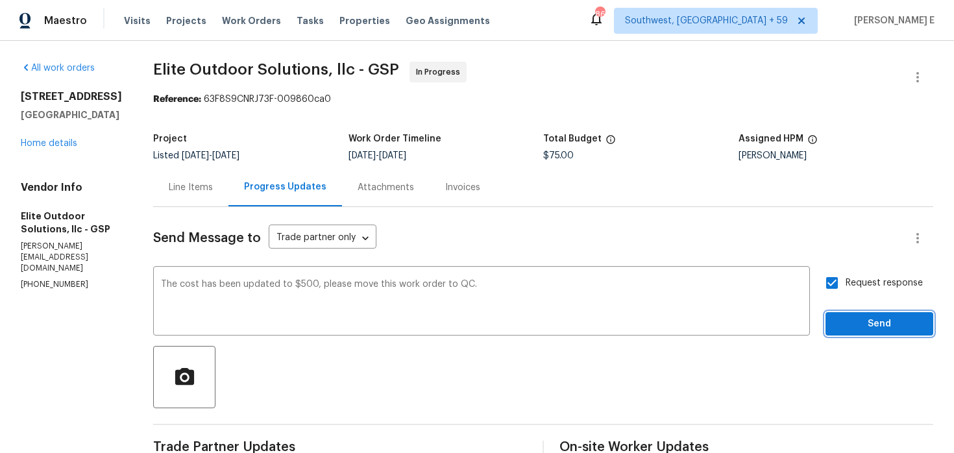
click at [856, 334] on button "Send" at bounding box center [880, 324] width 108 height 24
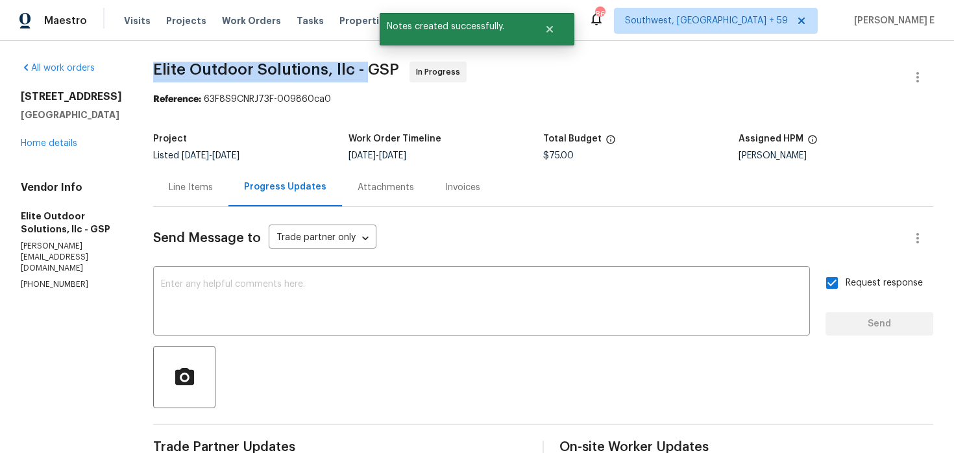
drag, startPoint x: 143, startPoint y: 69, endPoint x: 351, endPoint y: 70, distance: 207.7
click at [351, 70] on span "Elite Outdoor Solutions, llc - GSP" at bounding box center [276, 70] width 246 height 16
copy span "Elite Outdoor Solutions, llc -"
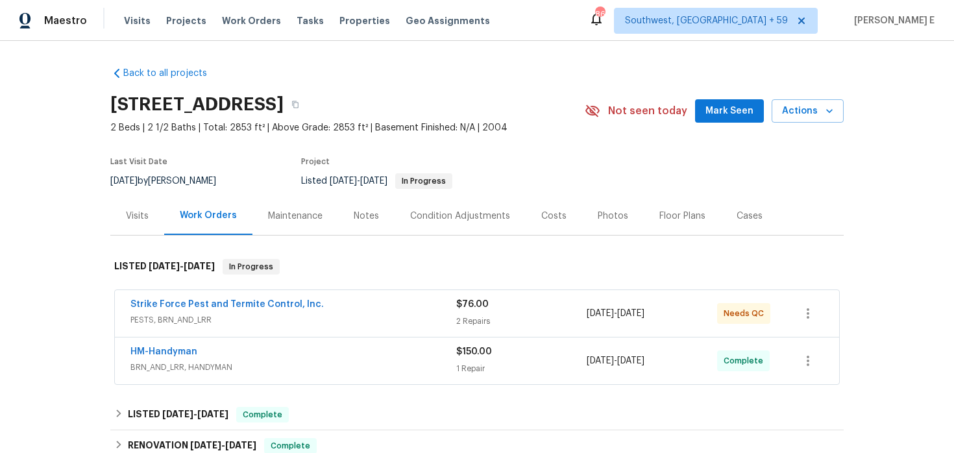
scroll to position [42, 0]
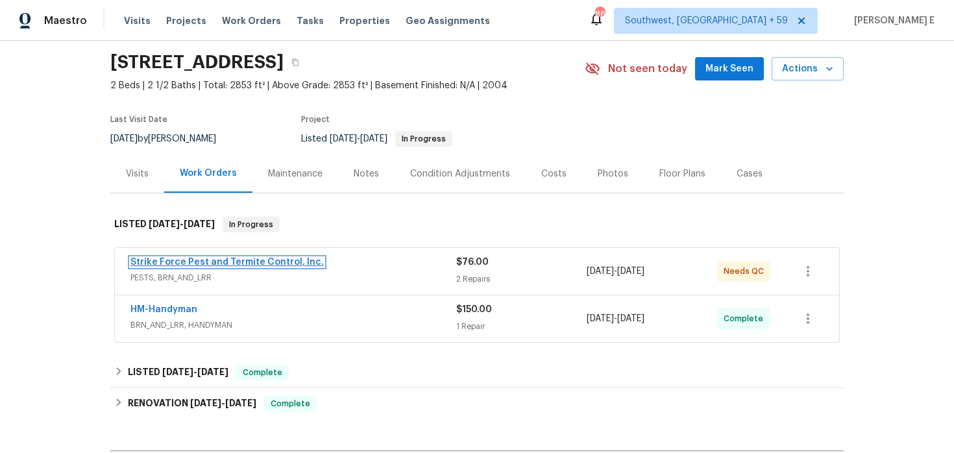
click at [260, 265] on link "Strike Force Pest and Termite Control, Inc." at bounding box center [226, 262] width 193 height 9
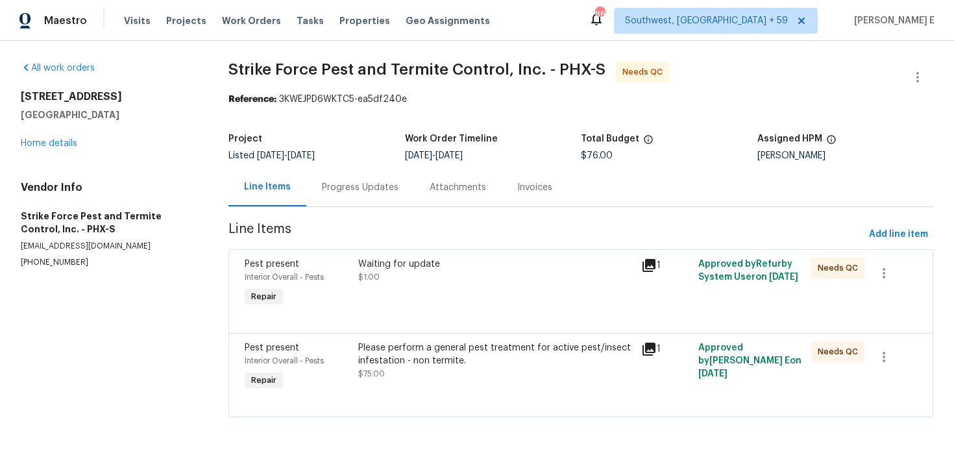
scroll to position [1, 0]
click at [349, 200] on div "Progress Updates" at bounding box center [360, 186] width 108 height 38
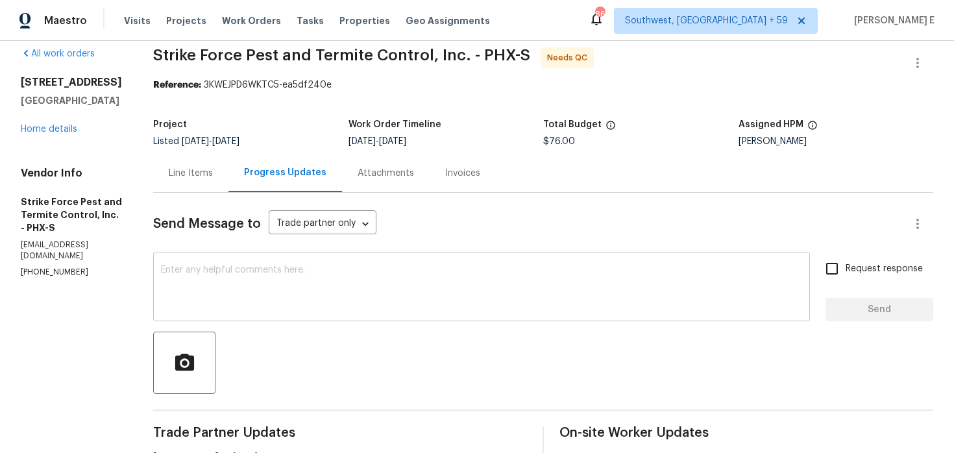
scroll to position [16, 0]
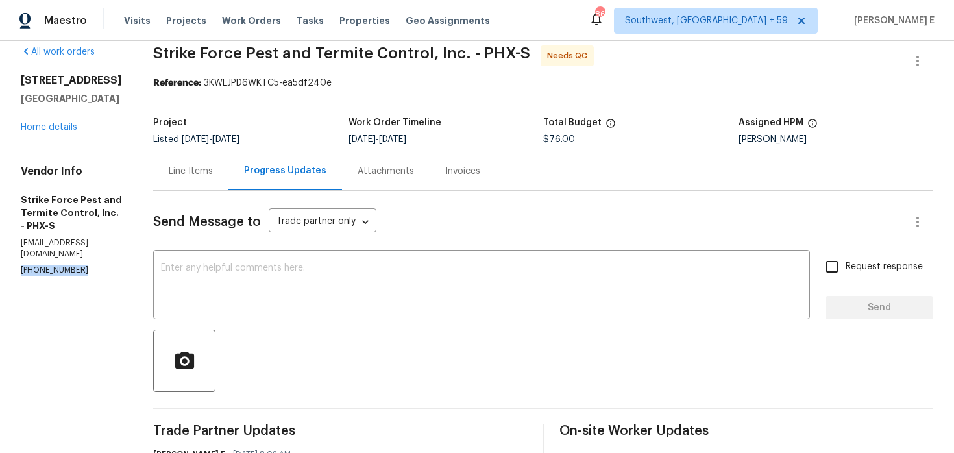
drag, startPoint x: 17, startPoint y: 258, endPoint x: 80, endPoint y: 258, distance: 63.6
click at [80, 258] on div "All work orders [STREET_ADDRESS] Home details Vendor Info Strike Force Pest and…" at bounding box center [477, 436] width 954 height 823
copy p "[PHONE_NUMBER]"
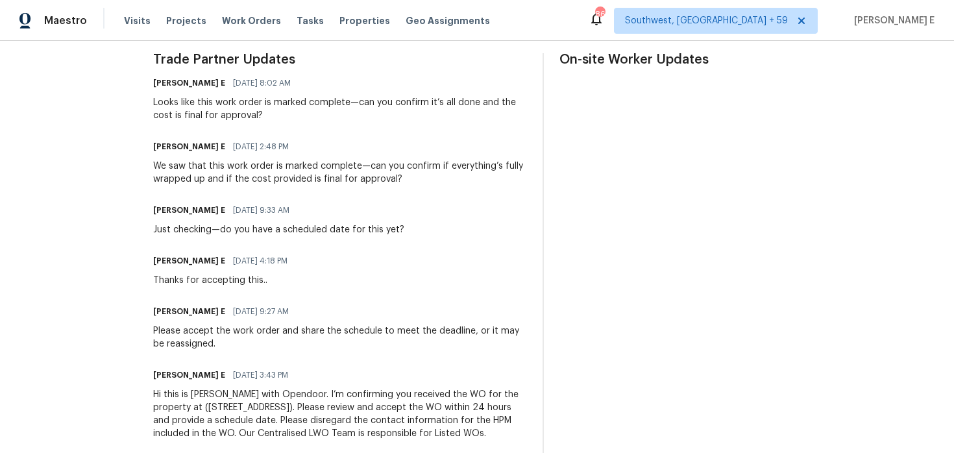
scroll to position [0, 0]
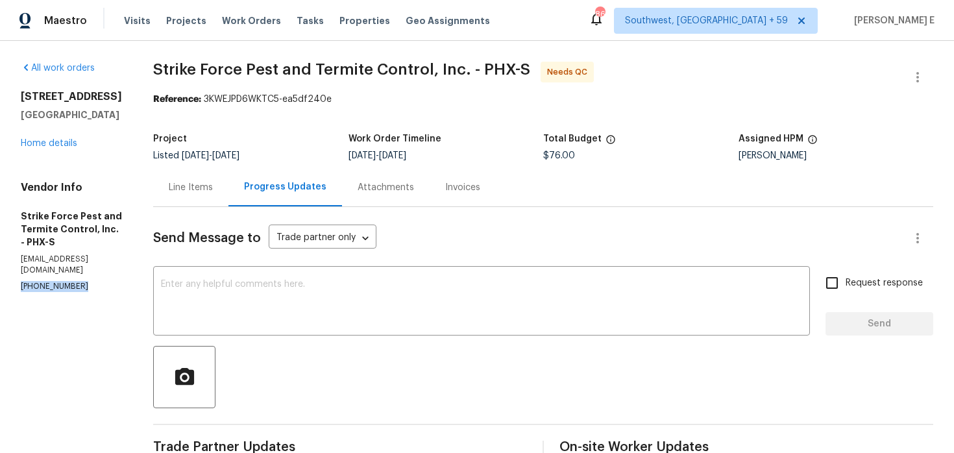
click at [218, 197] on div "Line Items" at bounding box center [190, 187] width 75 height 38
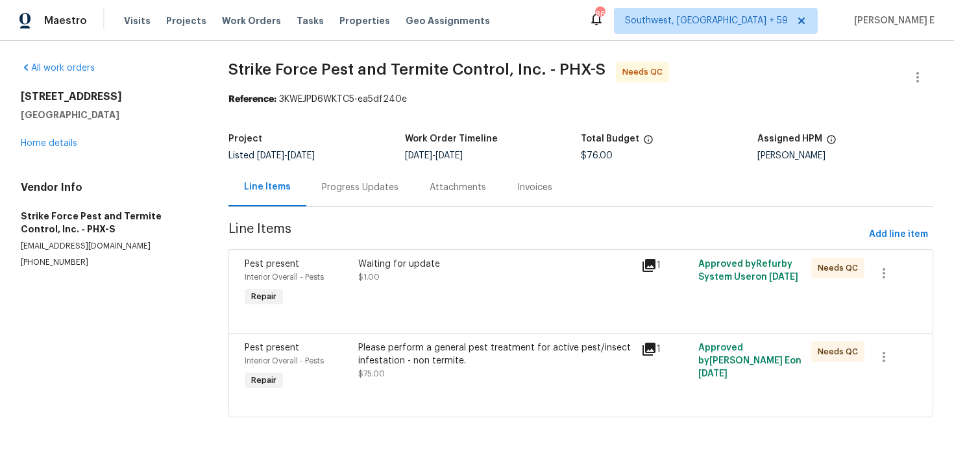
click at [400, 352] on div "Please perform a general pest treatment for active pest/insect infestation - no…" at bounding box center [496, 354] width 276 height 26
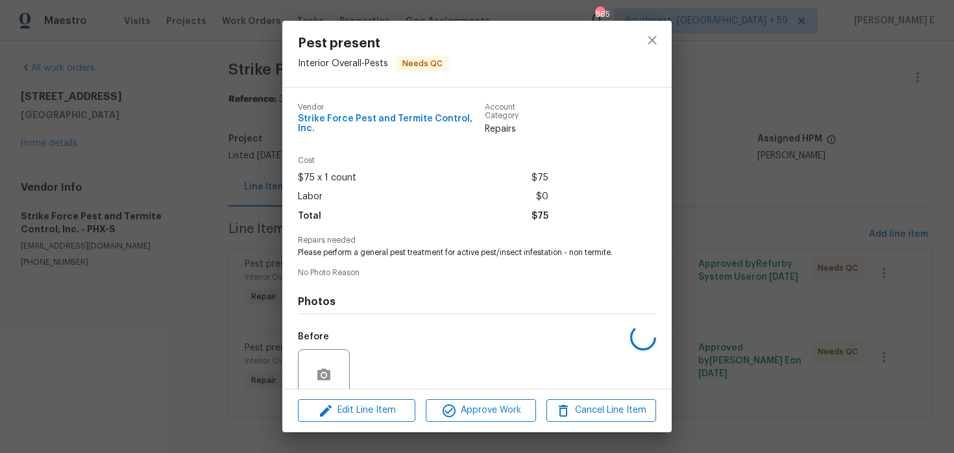
scroll to position [101, 0]
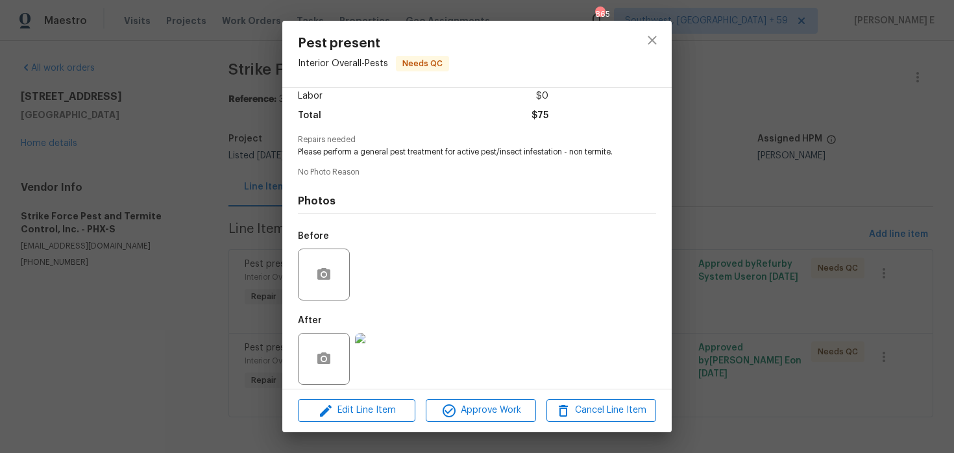
click at [388, 361] on img at bounding box center [381, 359] width 52 height 52
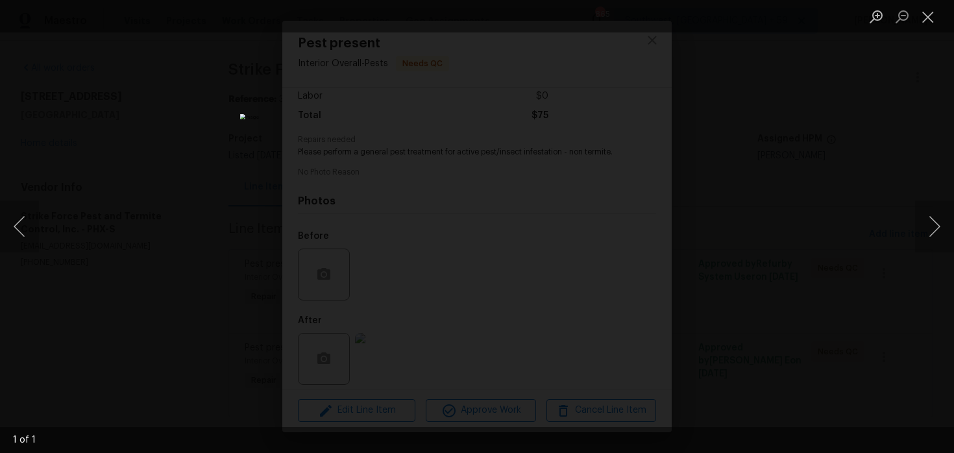
click at [816, 69] on div "Lightbox" at bounding box center [477, 226] width 954 height 453
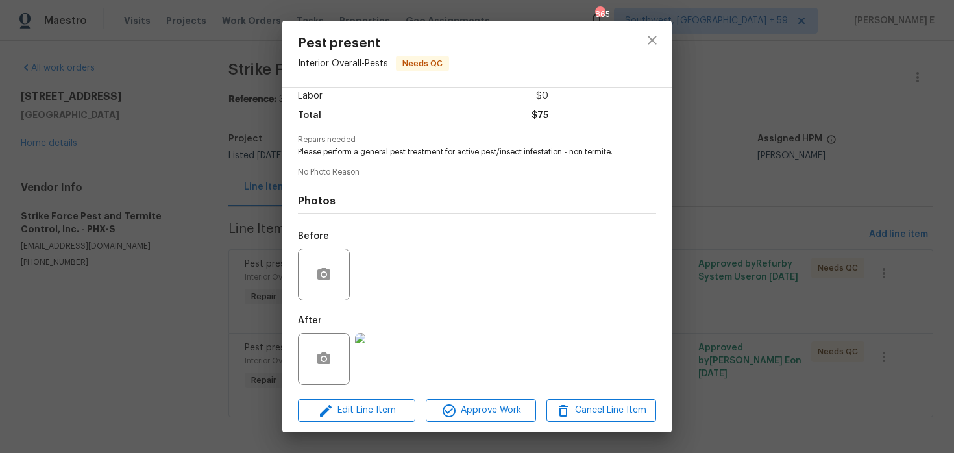
click at [816, 69] on div "Pest present Interior Overall - Pests Needs QC Vendor Strike Force Pest and Ter…" at bounding box center [477, 226] width 954 height 453
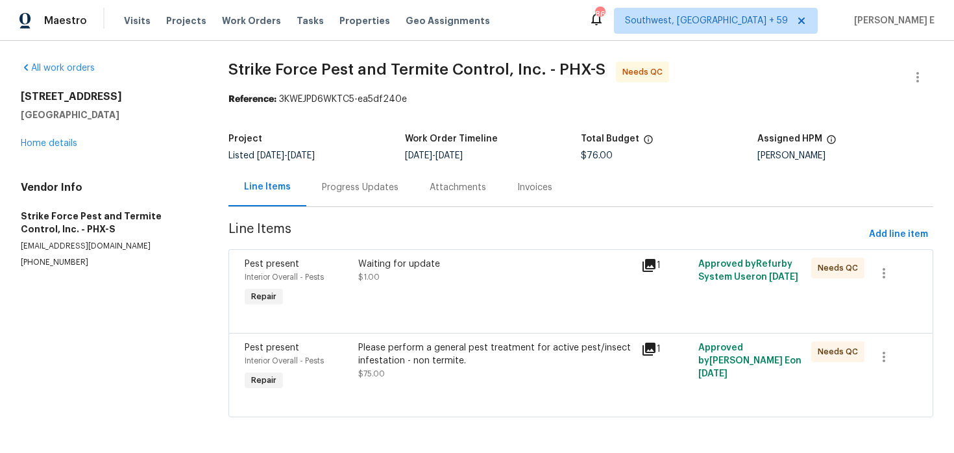
click at [399, 283] on div "Waiting for update $1.00" at bounding box center [496, 271] width 276 height 26
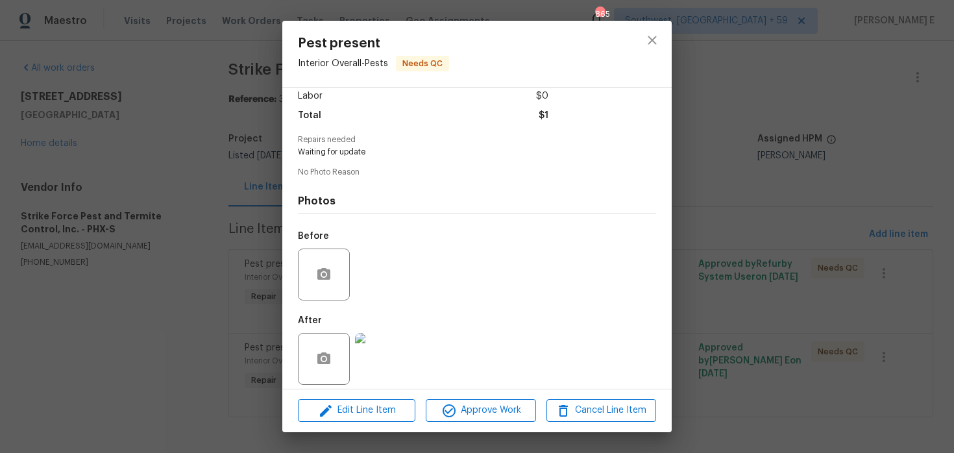
click at [382, 353] on img at bounding box center [381, 359] width 52 height 52
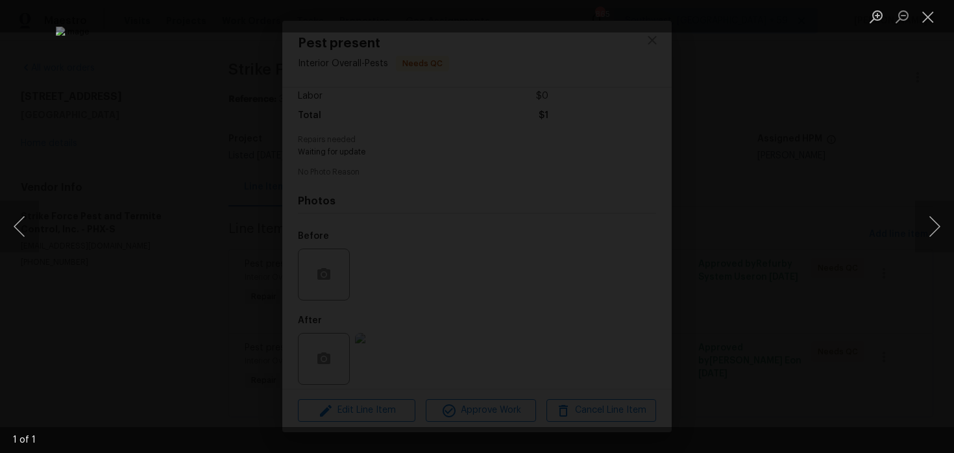
click at [850, 142] on div "Lightbox" at bounding box center [477, 226] width 954 height 453
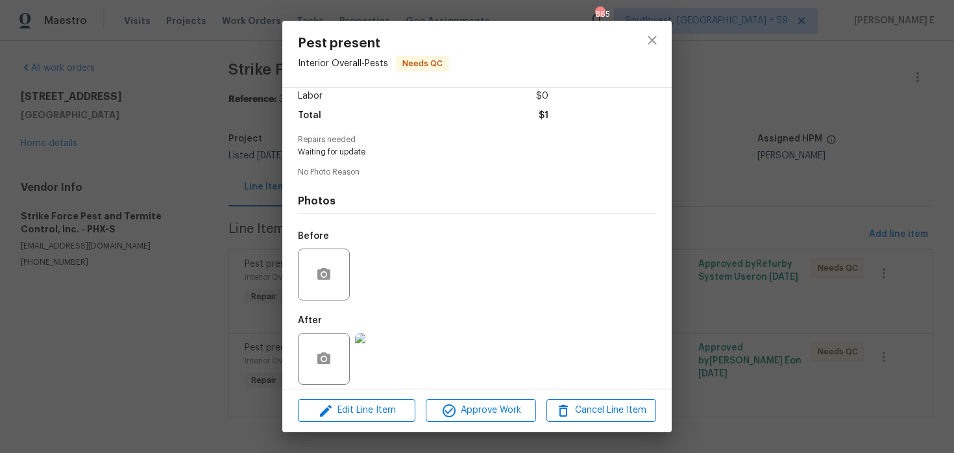
click at [822, 180] on div "Pest present Interior Overall - Pests Needs QC Vendor Strike Force Pest and Ter…" at bounding box center [477, 226] width 954 height 453
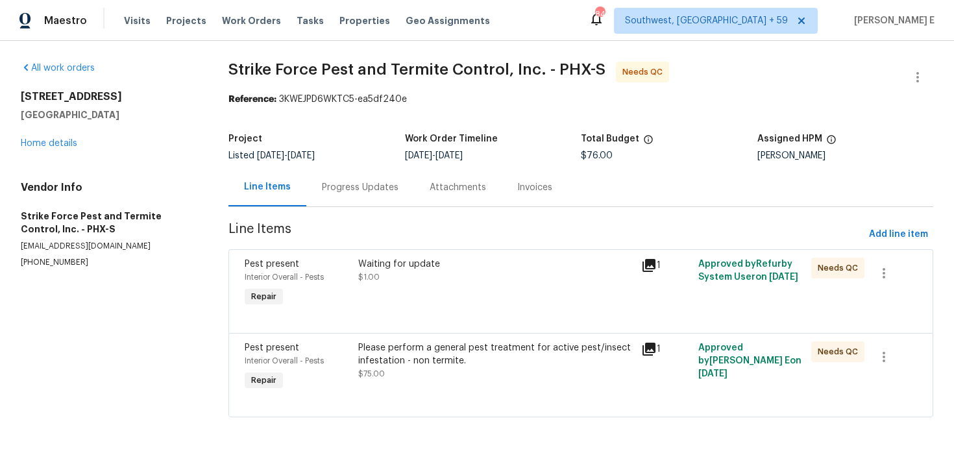
click at [904, 277] on div at bounding box center [893, 273] width 49 height 31
click at [889, 276] on icon "button" at bounding box center [884, 274] width 16 height 16
click at [889, 276] on li "Cancel" at bounding box center [894, 273] width 50 height 21
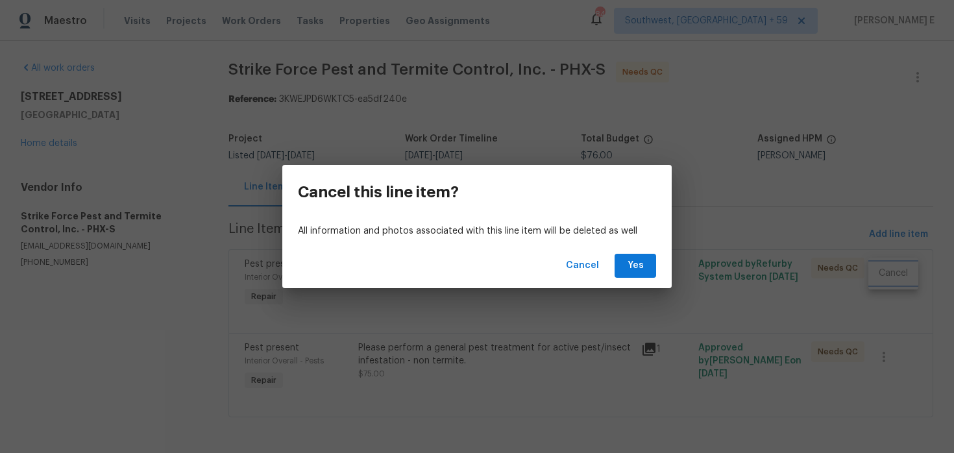
click at [889, 276] on div "Cancel this line item? All information and photos associated with this line ite…" at bounding box center [477, 226] width 954 height 453
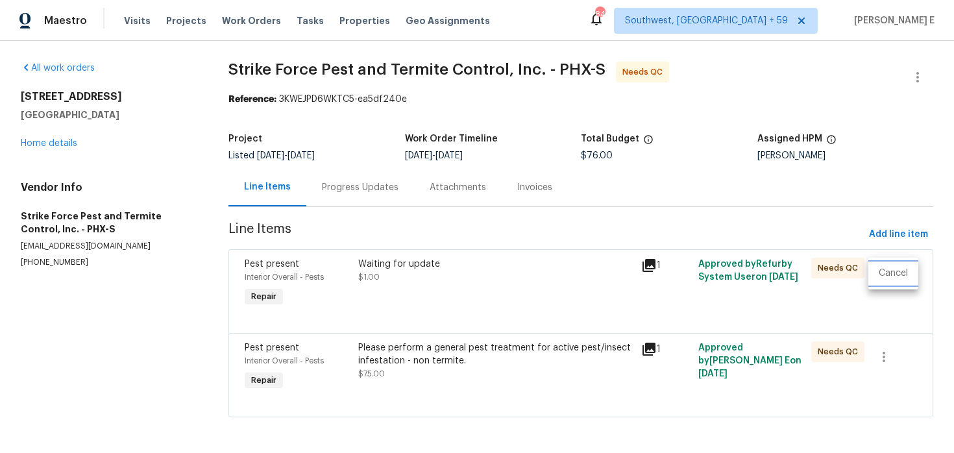
click at [884, 270] on li "Cancel" at bounding box center [894, 273] width 50 height 21
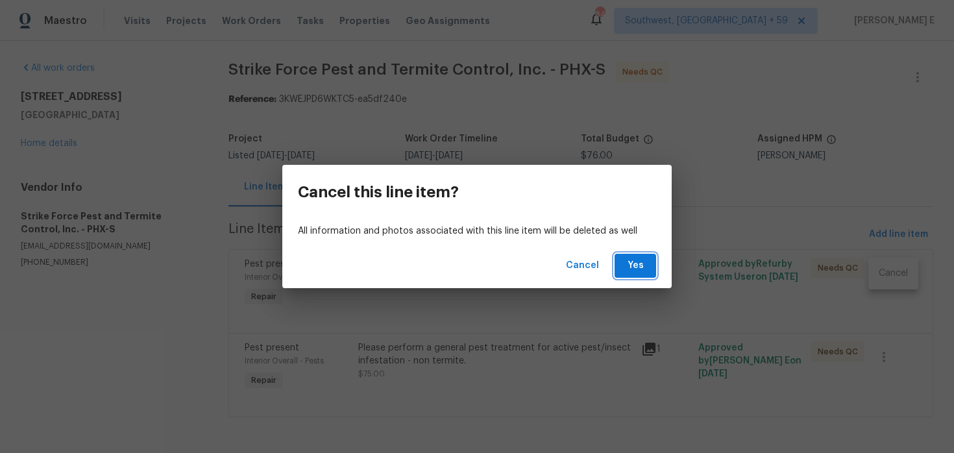
click at [654, 273] on button "Yes" at bounding box center [636, 266] width 42 height 24
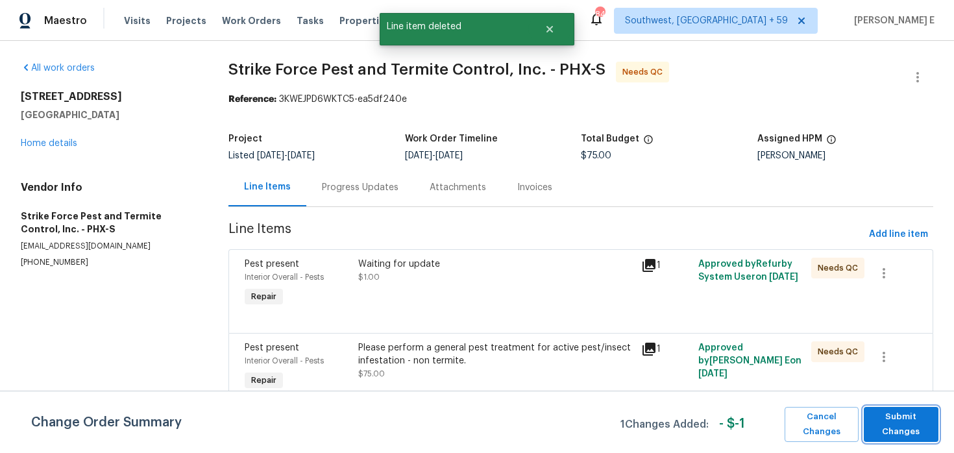
click at [911, 432] on span "Submit Changes" at bounding box center [902, 425] width 62 height 30
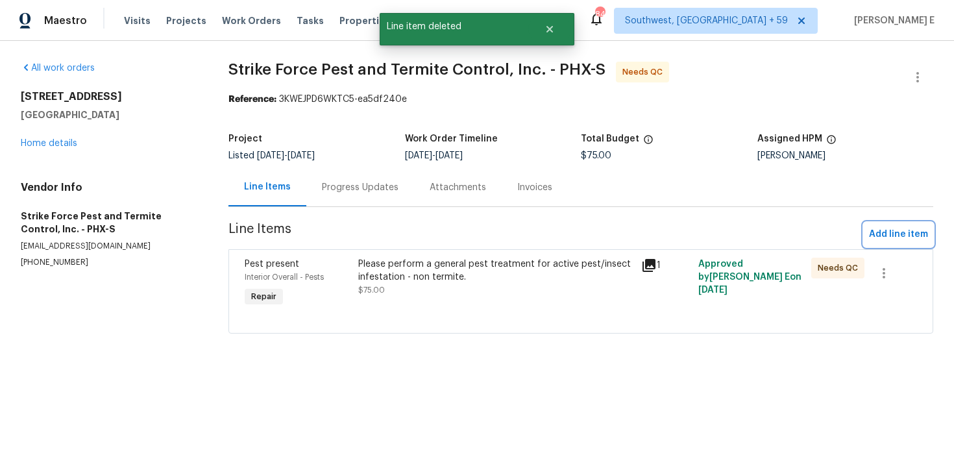
click at [881, 232] on span "Add line item" at bounding box center [898, 235] width 59 height 16
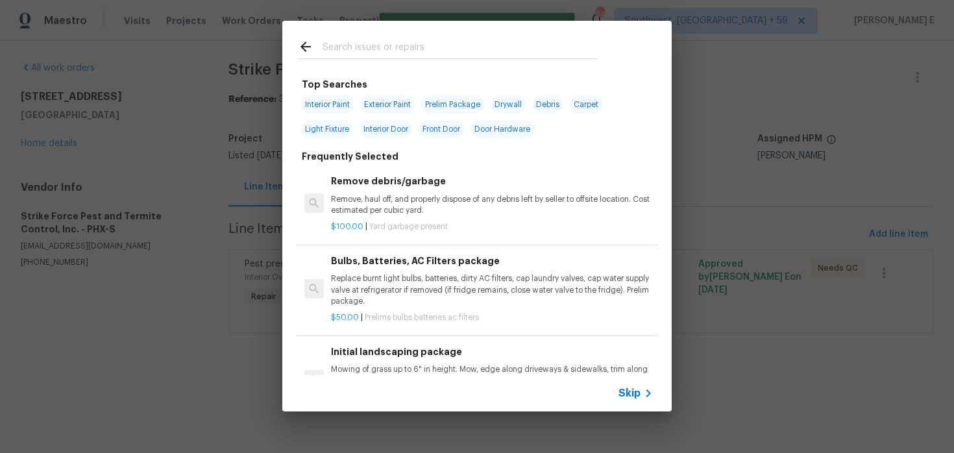
click at [634, 390] on span "Skip" at bounding box center [630, 393] width 22 height 13
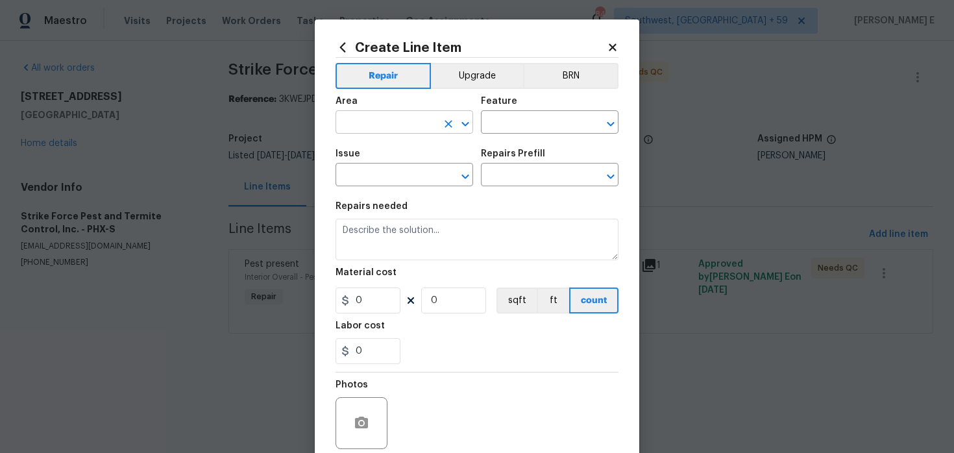
click at [382, 127] on input "text" at bounding box center [386, 124] width 101 height 20
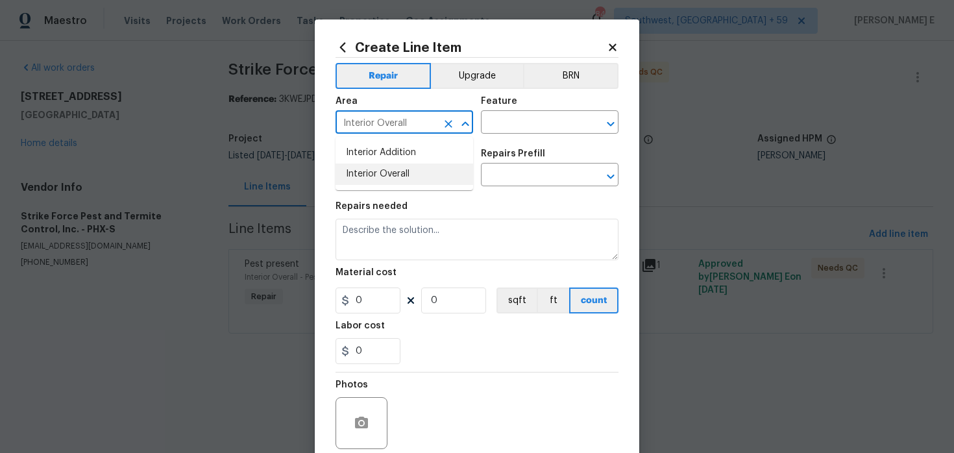
type input "Interior Overall"
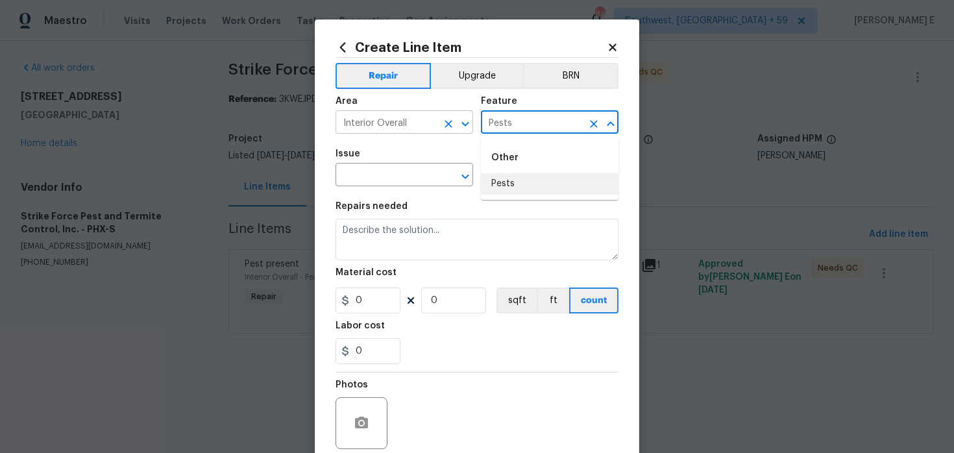
type input "Pests"
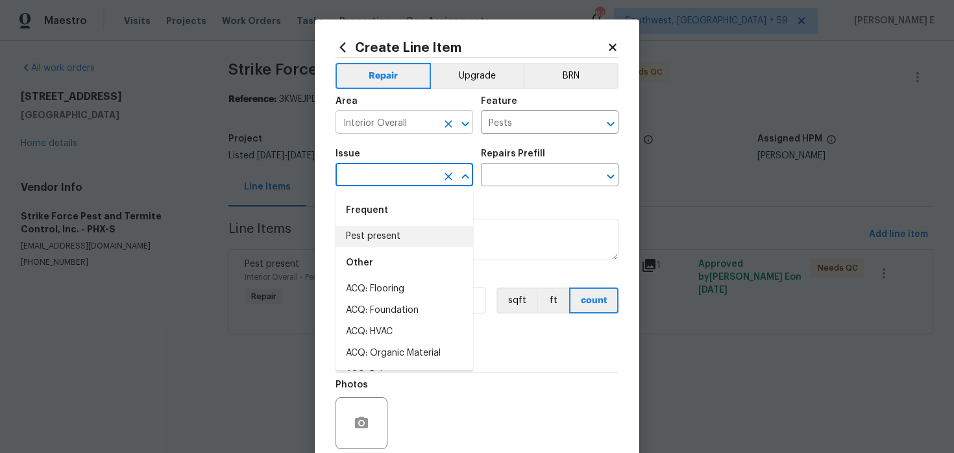
type input "Pest present"
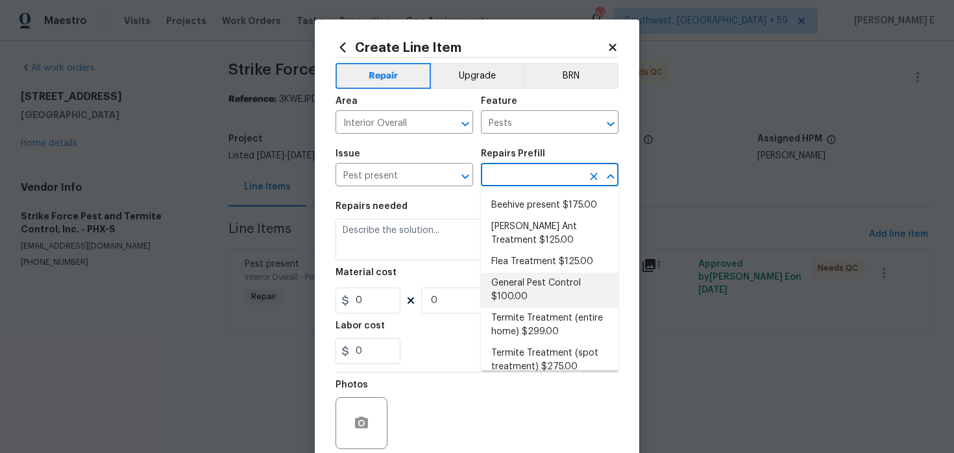
scroll to position [12, 0]
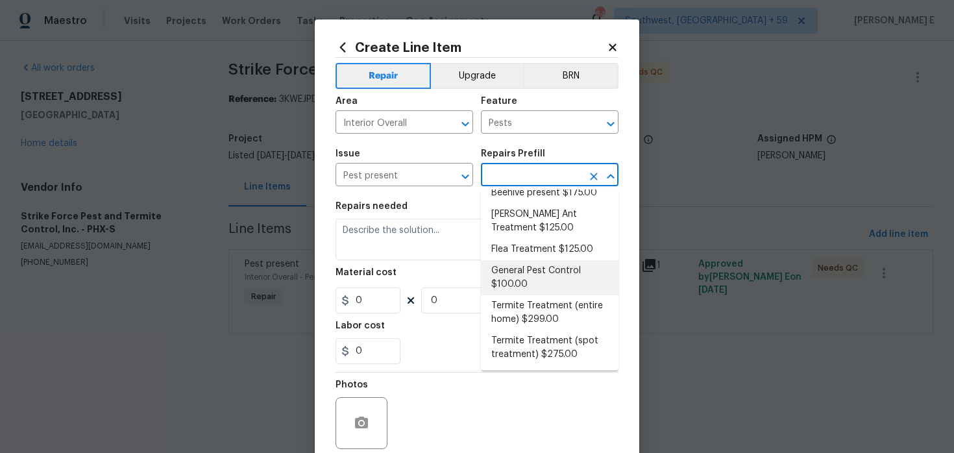
click at [512, 285] on li "General Pest Control $100.00" at bounding box center [550, 277] width 138 height 35
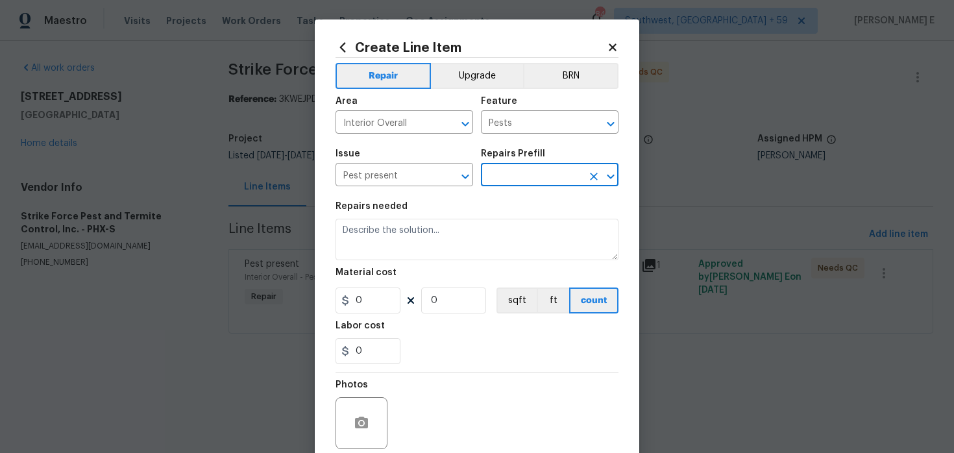
type input "General Pest Control $100.00"
type textarea "General pest treatment for active pest/insect infestation - non termite"
type input "100"
type input "1"
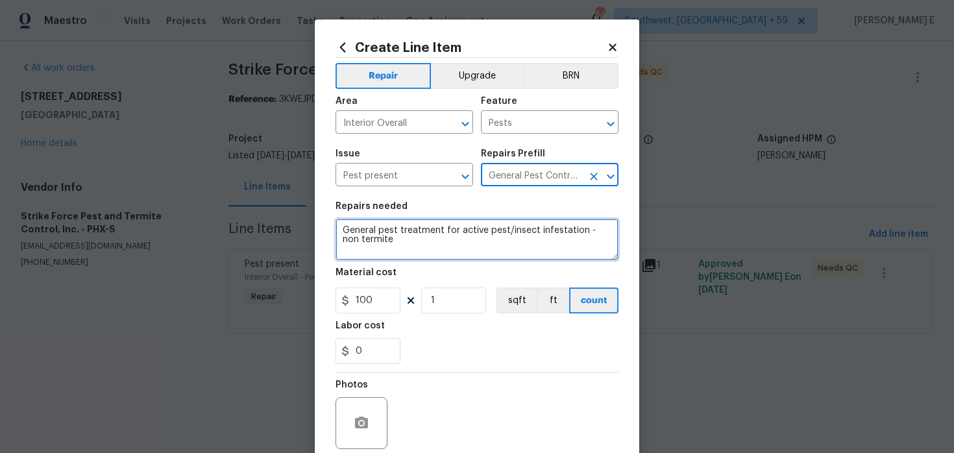
click at [419, 246] on textarea "General pest treatment for active pest/insect infestation - non termite" at bounding box center [477, 240] width 283 height 42
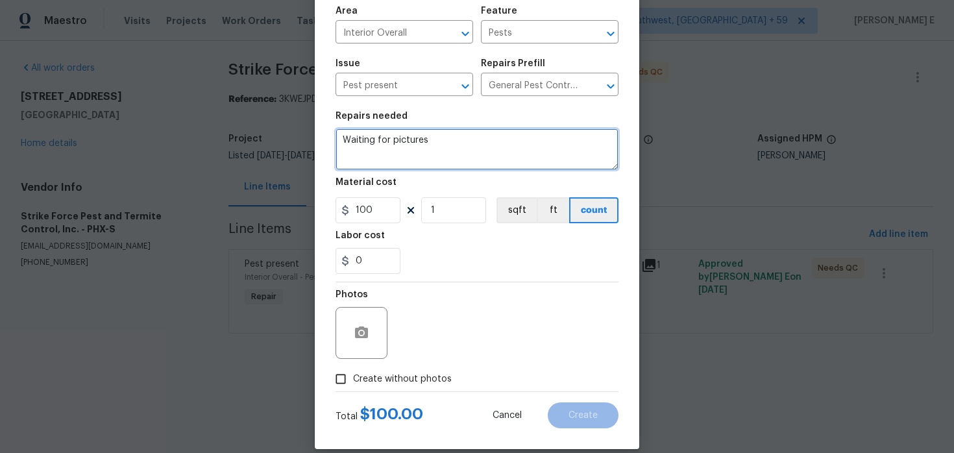
scroll to position [103, 0]
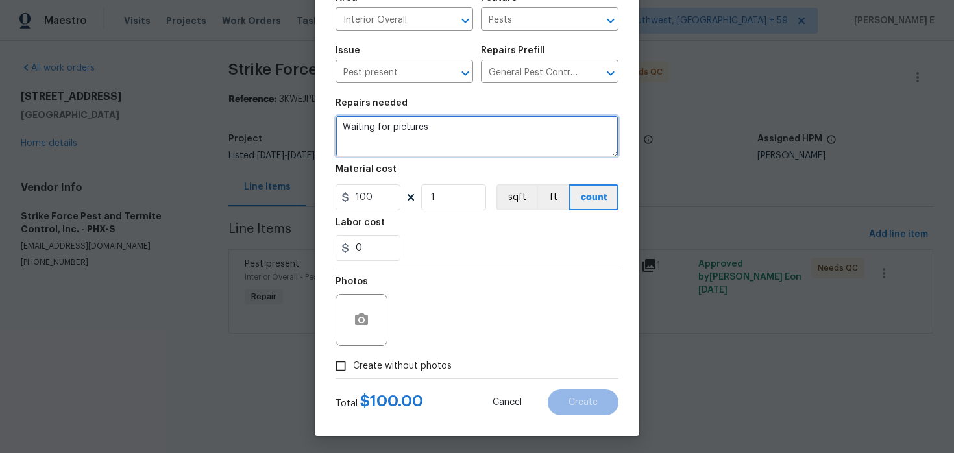
type textarea "Waiting for pictures"
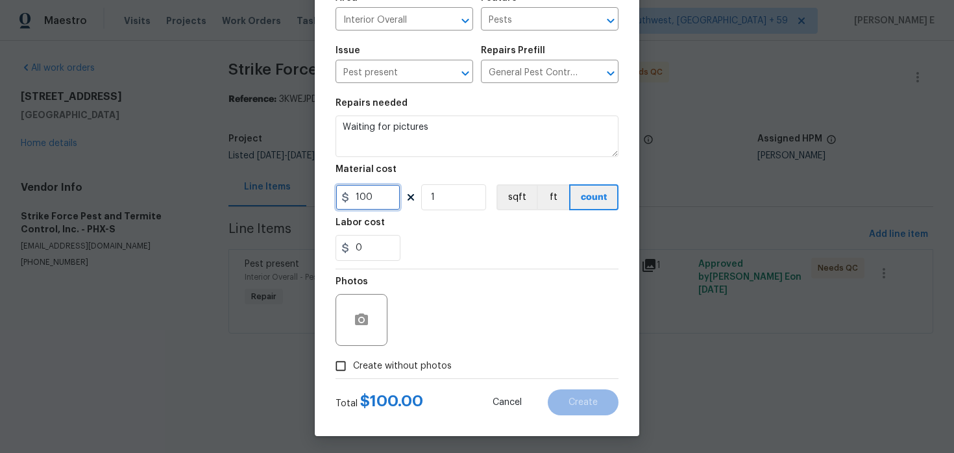
click at [362, 199] on input "100" at bounding box center [368, 197] width 65 height 26
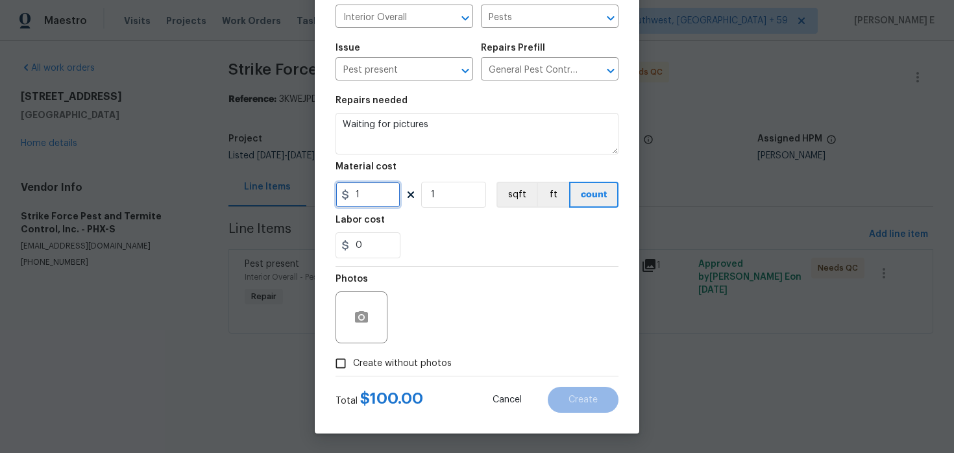
type input "1"
click at [341, 358] on input "Create without photos" at bounding box center [340, 363] width 25 height 25
checkbox input "true"
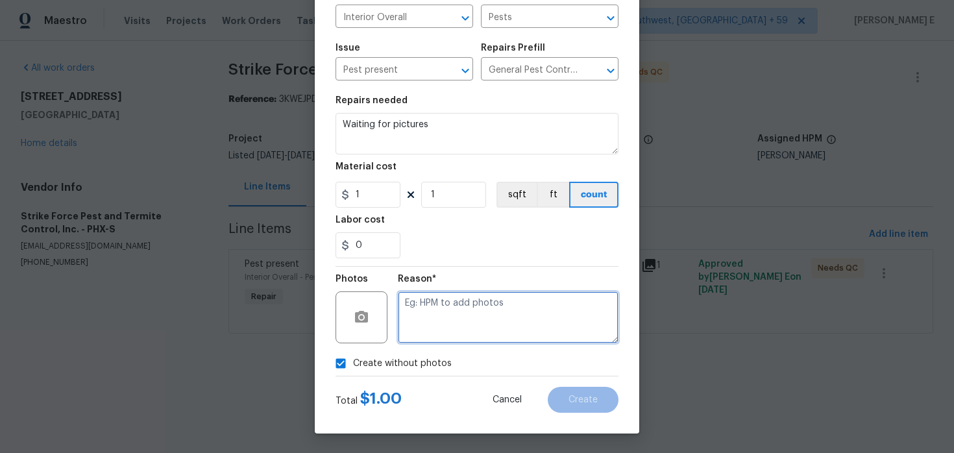
click at [465, 305] on textarea at bounding box center [508, 317] width 221 height 52
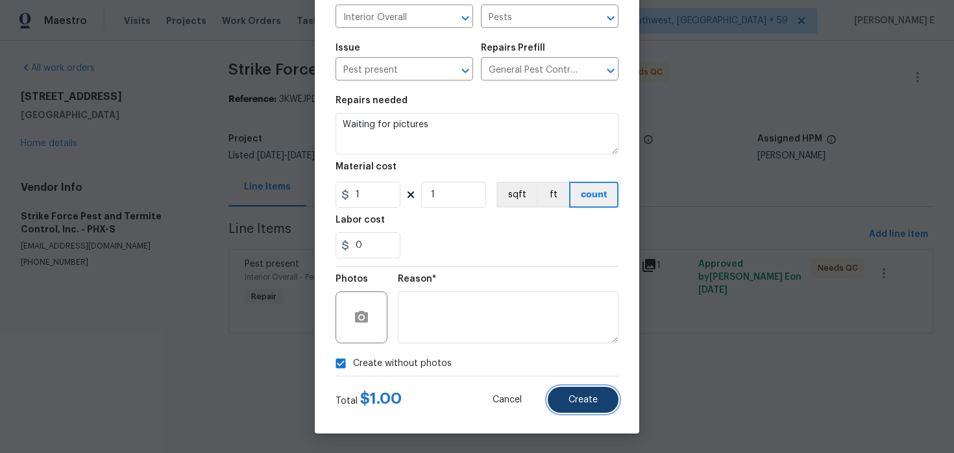
click at [577, 404] on span "Create" at bounding box center [583, 400] width 29 height 10
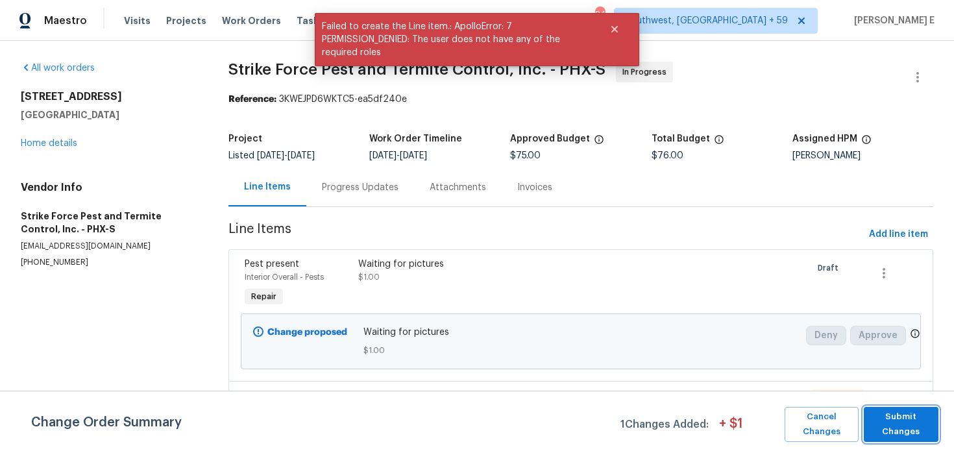
click at [882, 437] on span "Submit Changes" at bounding box center [902, 425] width 62 height 30
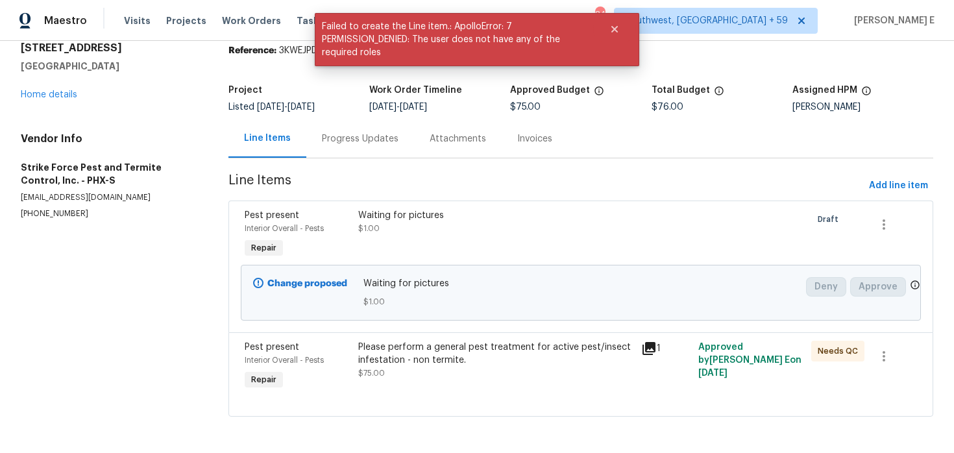
scroll to position [0, 0]
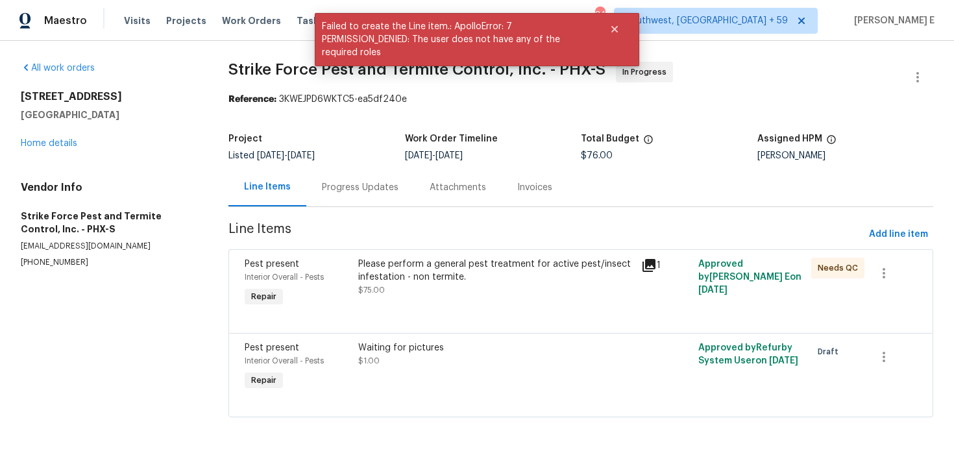
click at [366, 191] on div "Progress Updates" at bounding box center [360, 187] width 77 height 13
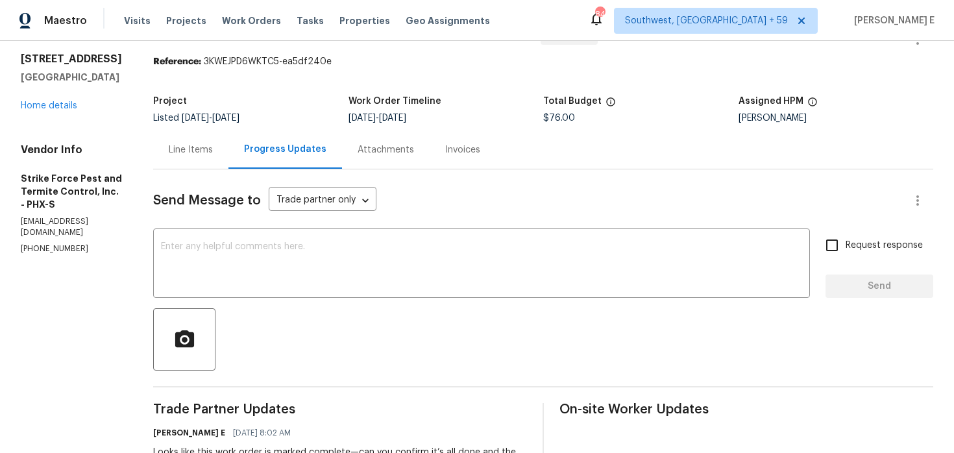
scroll to position [46, 0]
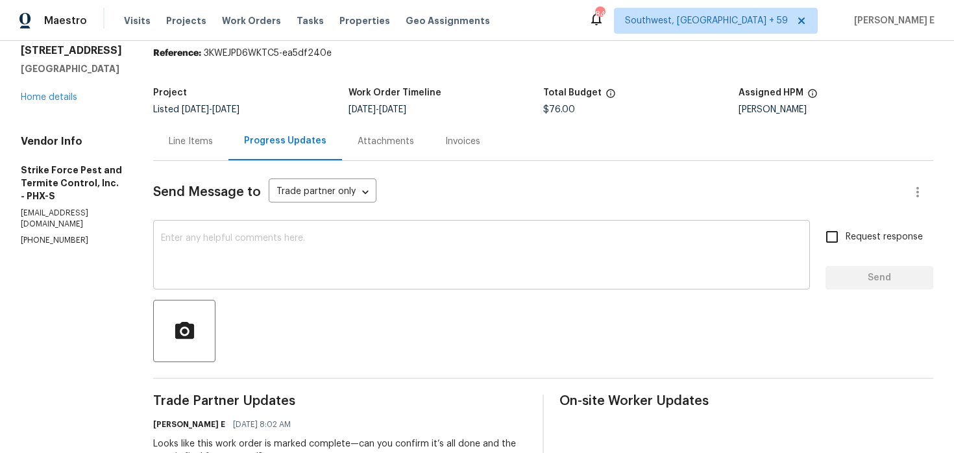
click at [262, 264] on textarea at bounding box center [481, 256] width 641 height 45
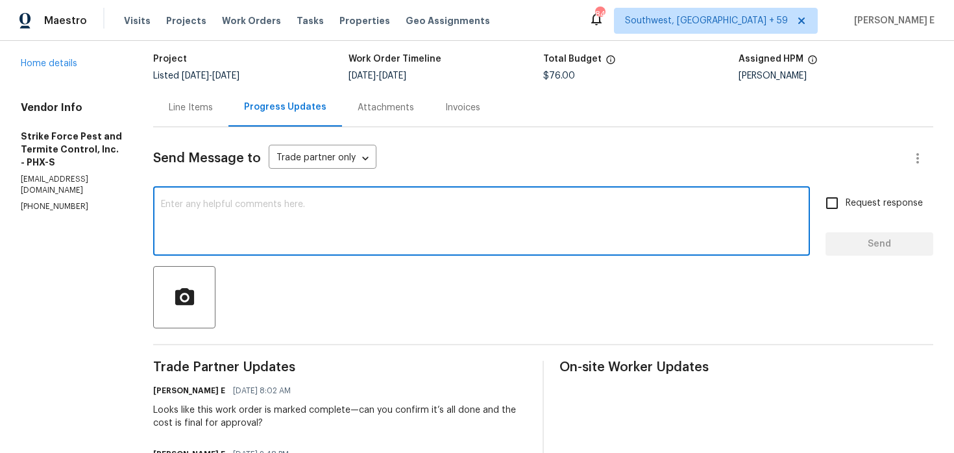
scroll to position [65, 0]
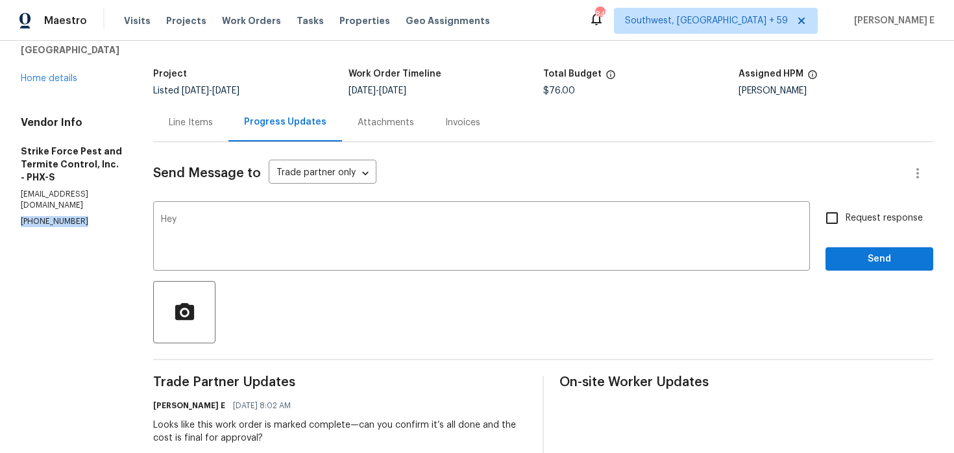
drag, startPoint x: 17, startPoint y: 211, endPoint x: 80, endPoint y: 212, distance: 63.6
click at [80, 212] on div "All work orders 12446 W Bajada Rd Peoria, AZ 85383 Home details Vendor Info Str…" at bounding box center [477, 387] width 954 height 823
copy p "(480) 922-8800"
click at [208, 219] on textarea "Hey" at bounding box center [481, 237] width 641 height 45
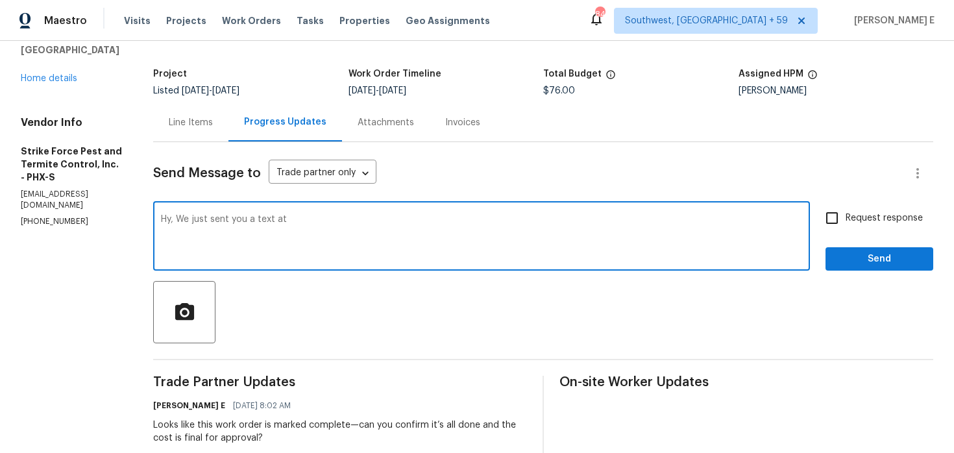
paste textarea "(480) 922-8800"
drag, startPoint x: 186, startPoint y: 219, endPoint x: 199, endPoint y: 255, distance: 37.8
click at [199, 255] on textarea "Hy, We just sent you a text at (480) 922-8800 to know if the work order has bee…" at bounding box center [481, 237] width 641 height 45
paste textarea "check if the work order has been completed and to request the completion picture"
type textarea "Hy, We just sent you a text at (480) 922-8800 to check if the work order has be…"
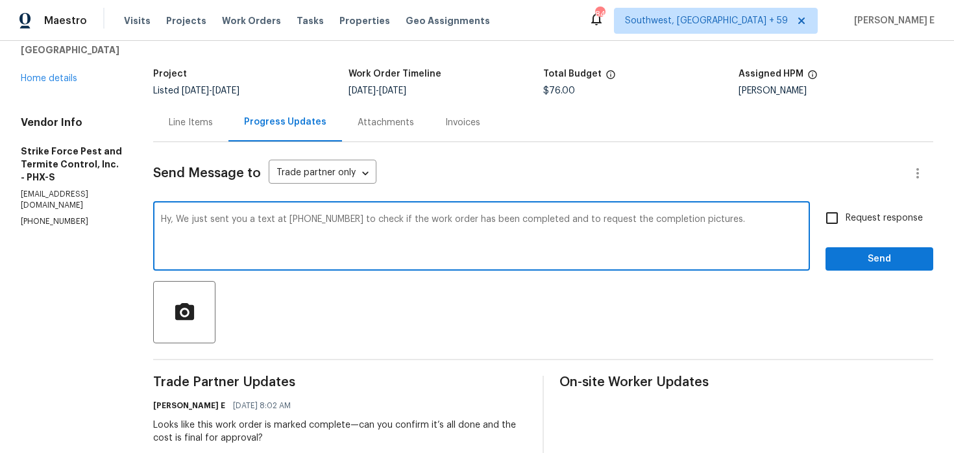
click at [831, 210] on input "Request response" at bounding box center [832, 217] width 27 height 27
checkbox input "true"
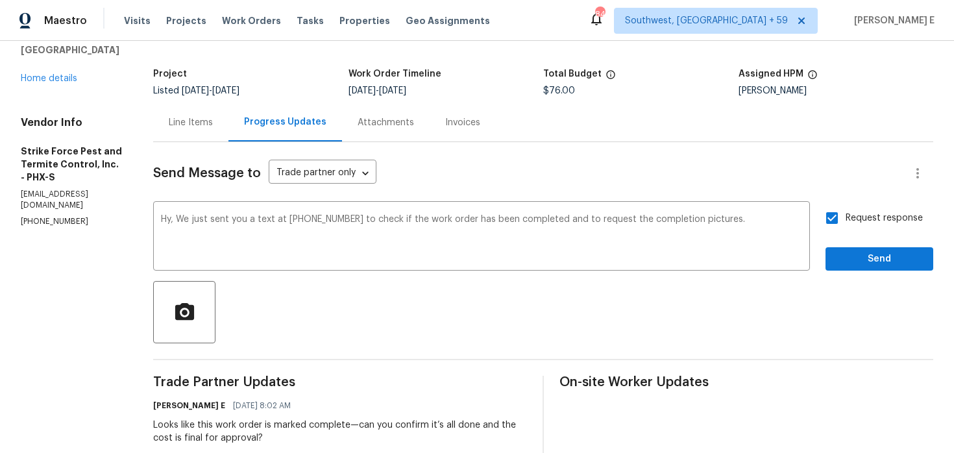
click at [841, 245] on div "Request response Send" at bounding box center [880, 237] width 108 height 66
click at [852, 260] on span "Send" at bounding box center [879, 259] width 87 height 16
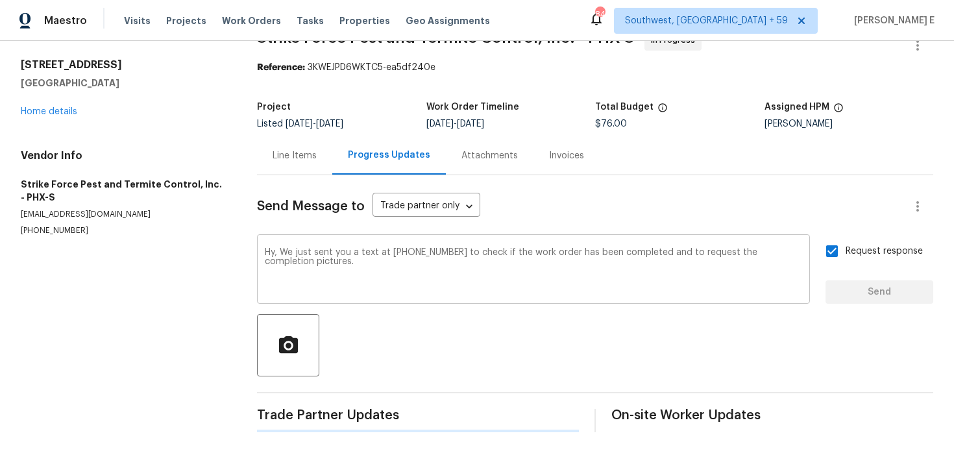
scroll to position [0, 0]
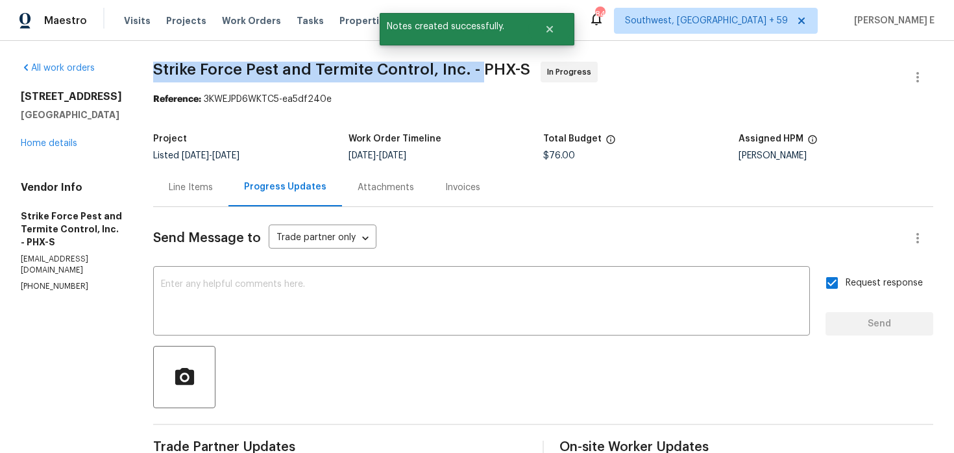
drag, startPoint x: 160, startPoint y: 68, endPoint x: 488, endPoint y: 66, distance: 328.5
copy span "Strike Force Pest and Termite Control, Inc. -"
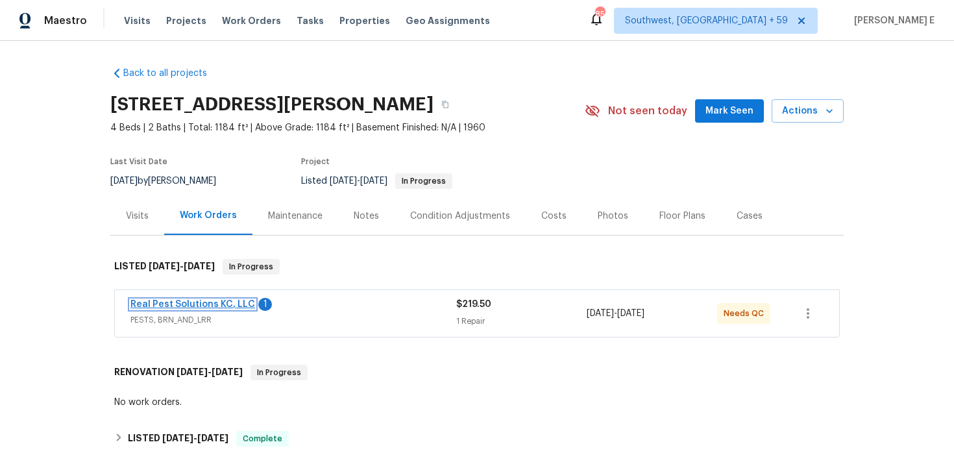
click at [195, 300] on link "Real Pest Solutions KC, LLC" at bounding box center [192, 304] width 125 height 9
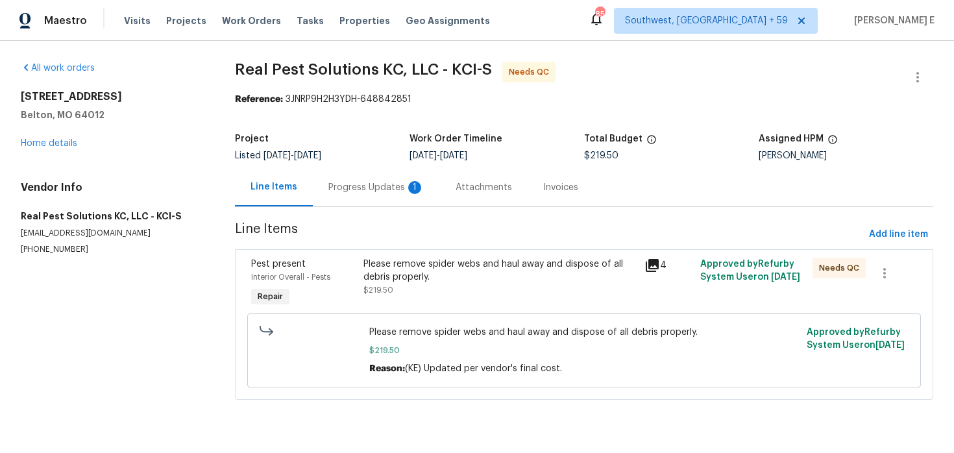
click at [347, 191] on div "Progress Updates 1" at bounding box center [376, 187] width 96 height 13
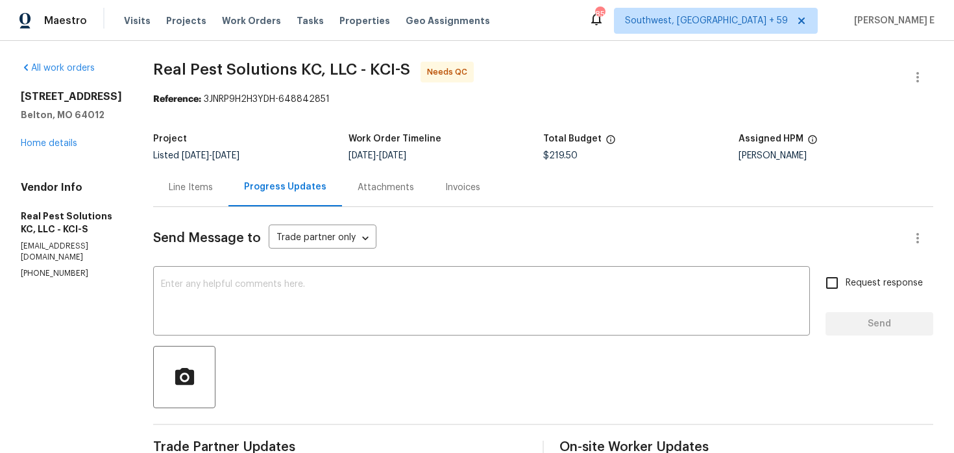
click at [223, 180] on div "Line Items" at bounding box center [190, 187] width 75 height 38
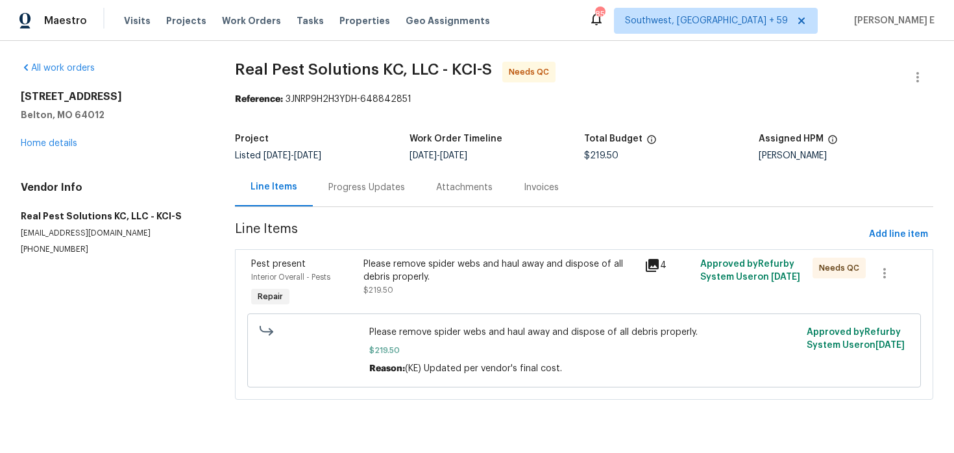
click at [467, 280] on div "Please remove spider webs and haul away and dispose of all debris properly." at bounding box center [500, 271] width 273 height 26
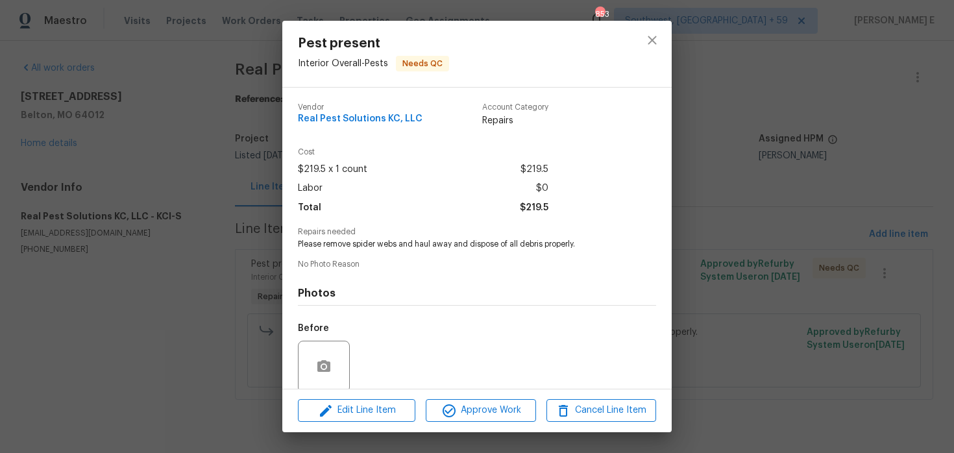
scroll to position [101, 0]
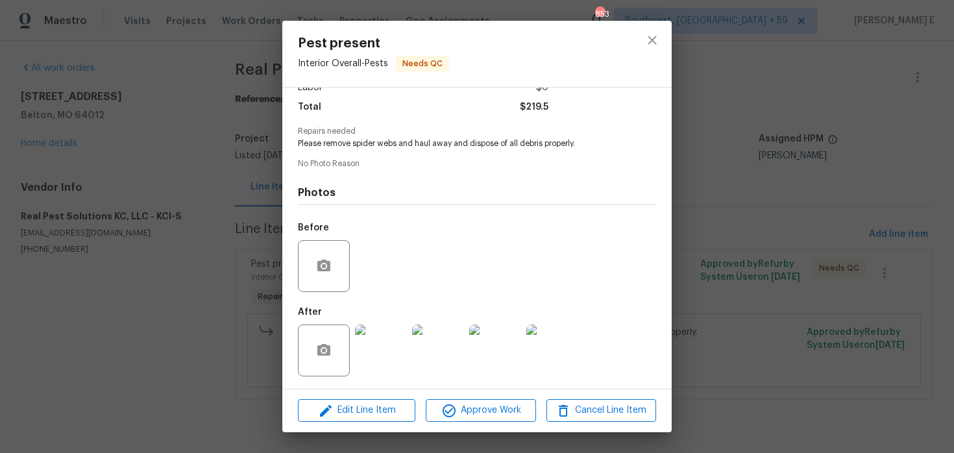
click at [379, 355] on img at bounding box center [381, 351] width 52 height 52
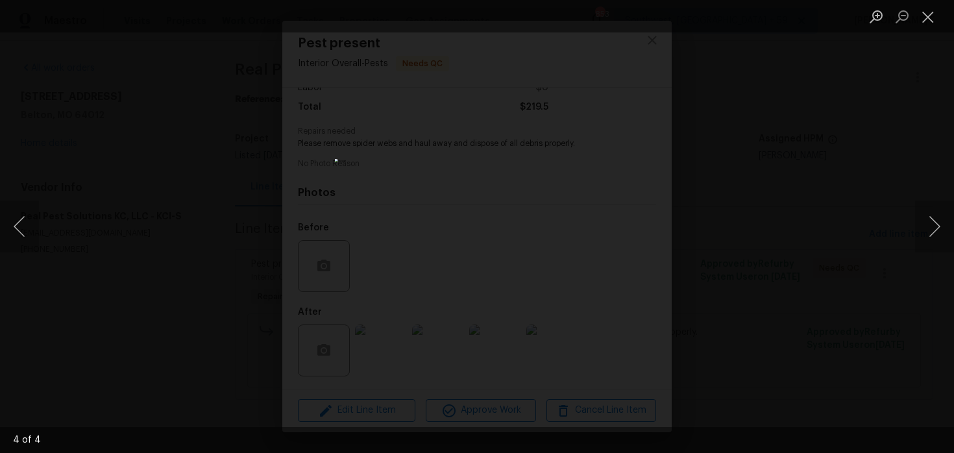
click at [732, 169] on div "Lightbox" at bounding box center [477, 226] width 954 height 453
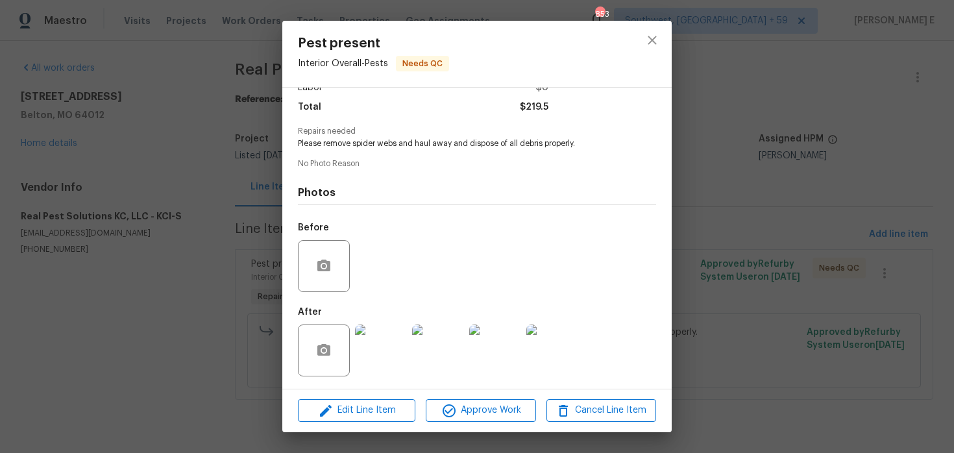
click at [732, 169] on div "Pest present Interior Overall - Pests Needs QC Vendor Real Pest Solutions KC, L…" at bounding box center [477, 226] width 954 height 453
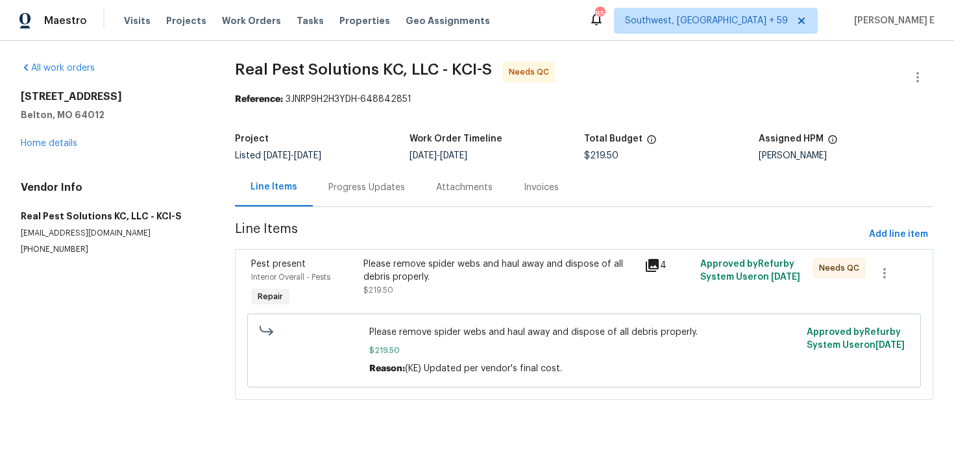
click at [377, 209] on section "Real Pest Solutions KC, LLC - KCI-S Needs QC Reference: 3JNRP9H2H3YDH-648842851…" at bounding box center [584, 239] width 699 height 354
click at [374, 175] on div "Progress Updates" at bounding box center [367, 187] width 108 height 38
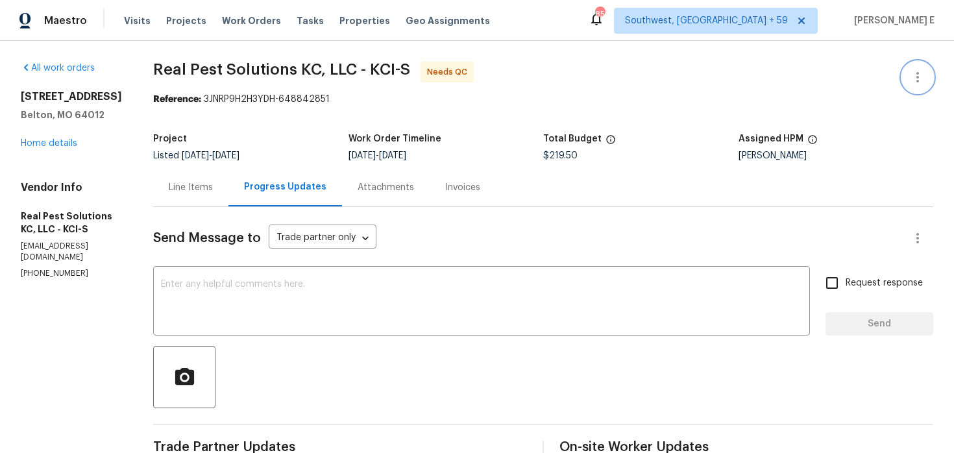
click at [919, 67] on button "button" at bounding box center [917, 77] width 31 height 31
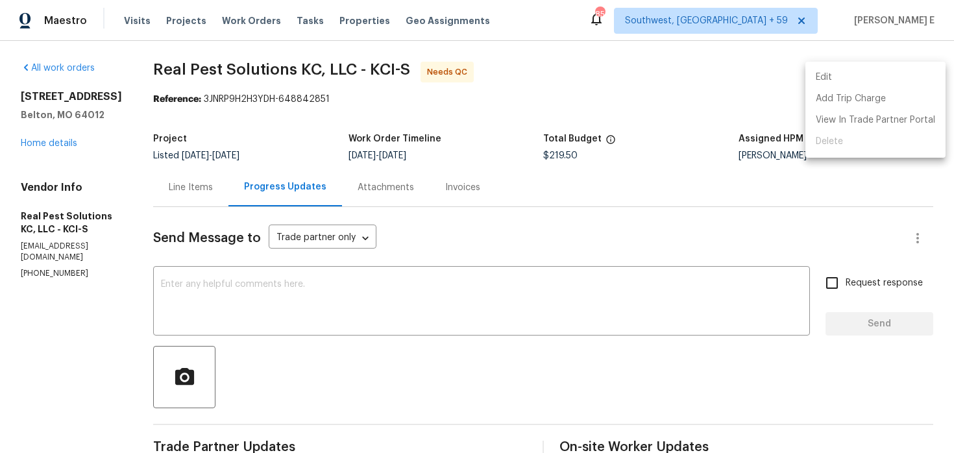
click at [856, 77] on li "Edit" at bounding box center [876, 77] width 140 height 21
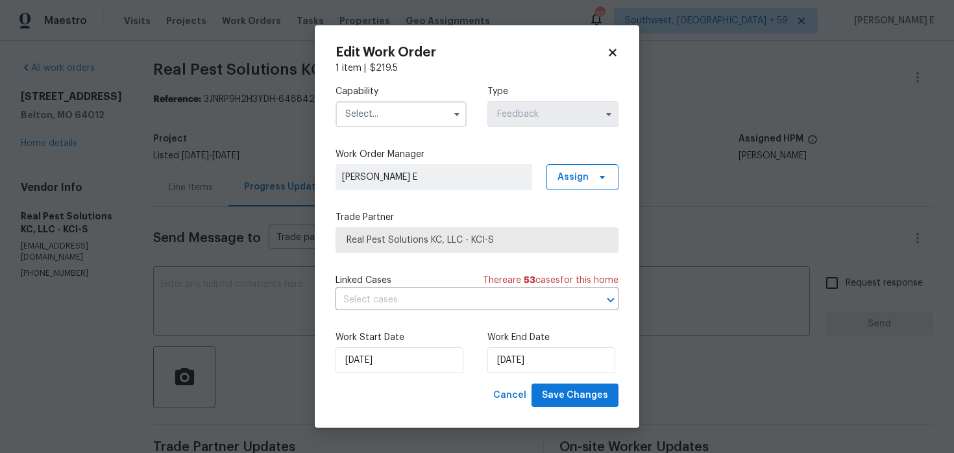
click at [449, 119] on span at bounding box center [456, 114] width 19 height 19
click at [465, 112] on span at bounding box center [456, 114] width 19 height 19
click at [460, 116] on icon "button" at bounding box center [457, 114] width 10 height 10
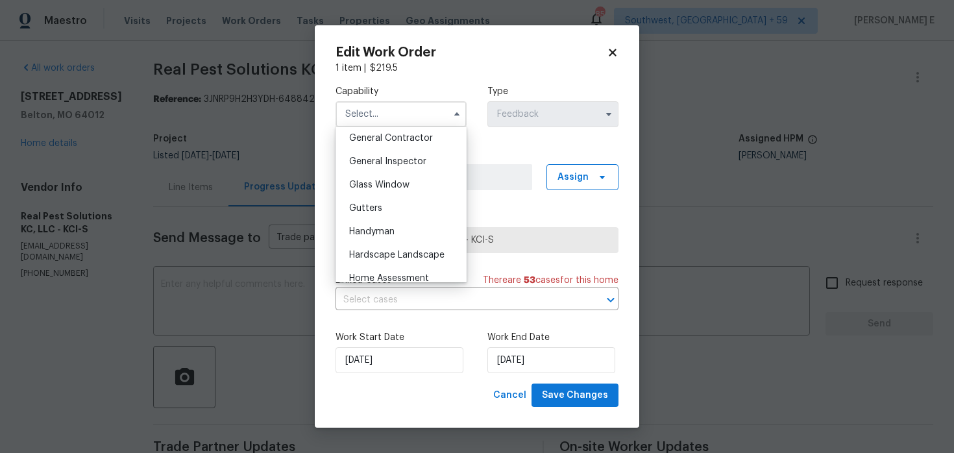
scroll to position [628, 0]
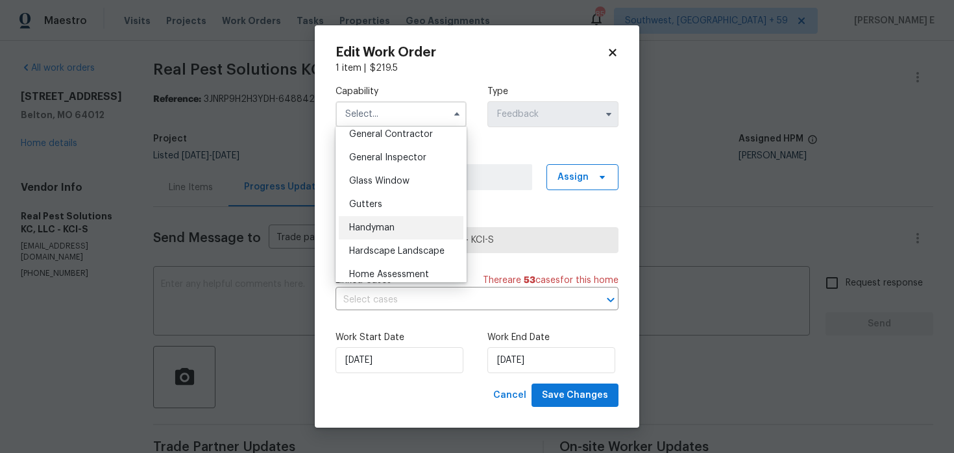
click at [426, 222] on div "Handyman" at bounding box center [401, 227] width 125 height 23
type input "Handyman"
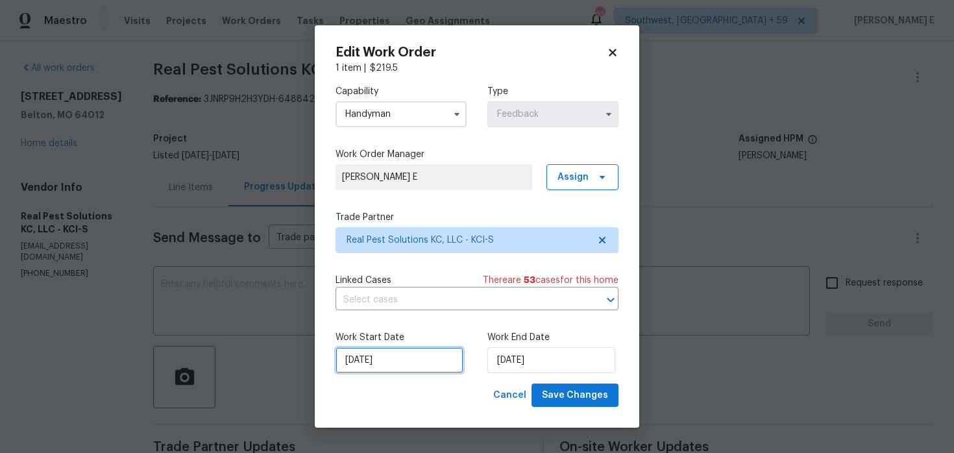
click at [399, 356] on input "[DATE]" at bounding box center [400, 360] width 128 height 26
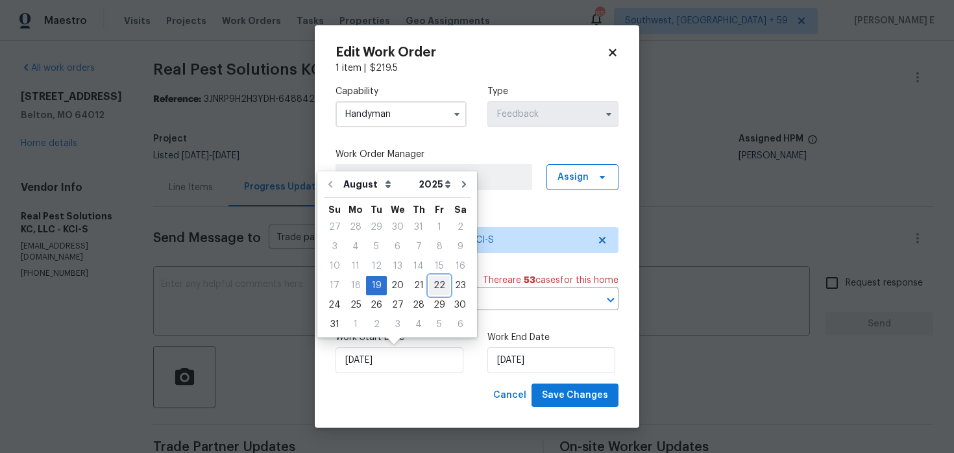
click at [440, 289] on div "22" at bounding box center [439, 286] width 21 height 18
type input "[DATE]"
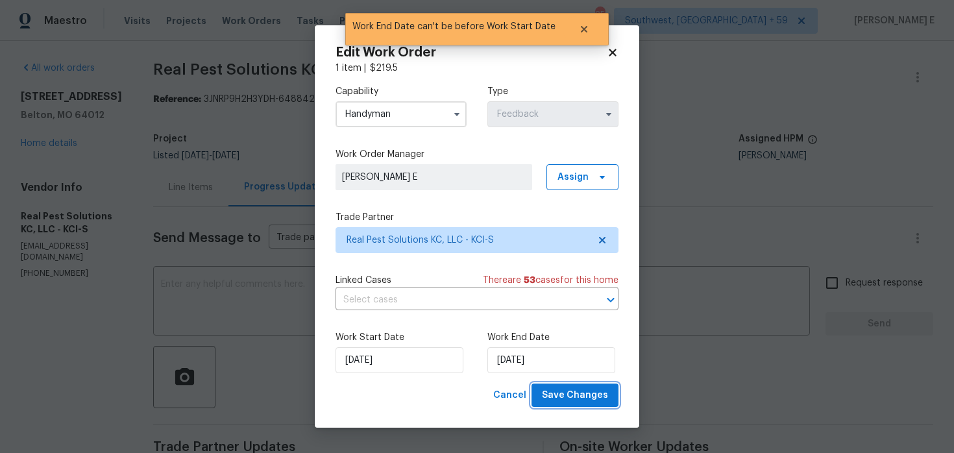
click at [561, 399] on span "Save Changes" at bounding box center [575, 396] width 66 height 16
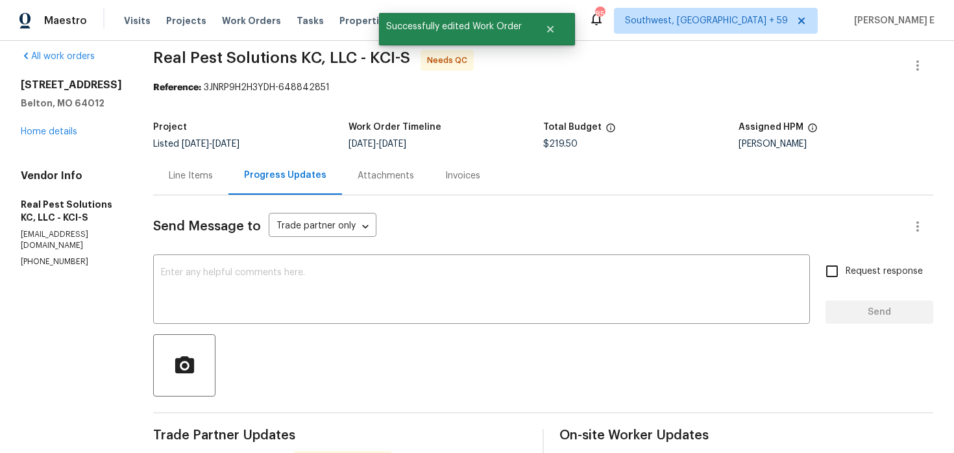
scroll to position [23, 0]
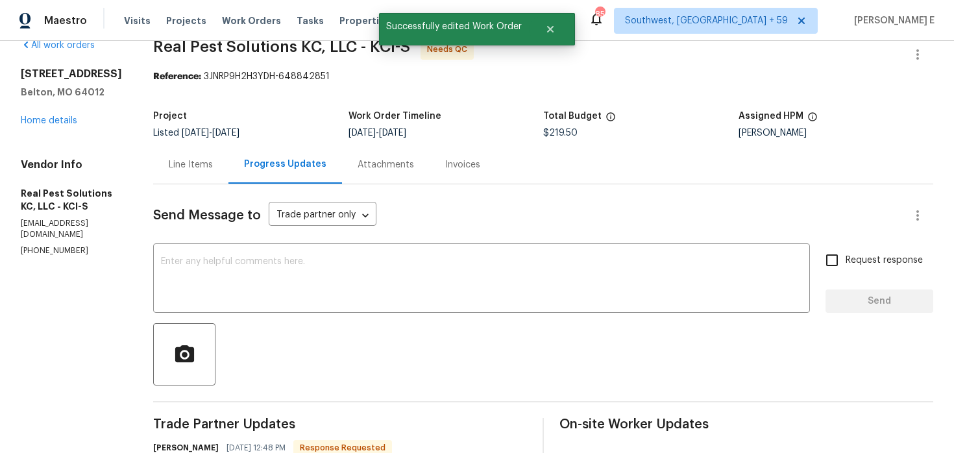
click at [204, 141] on div "Project Listed [DATE] - [DATE] Work Order Timeline [DATE] - [DATE] Total Budget…" at bounding box center [543, 125] width 780 height 42
click at [206, 176] on div "Line Items" at bounding box center [190, 164] width 75 height 38
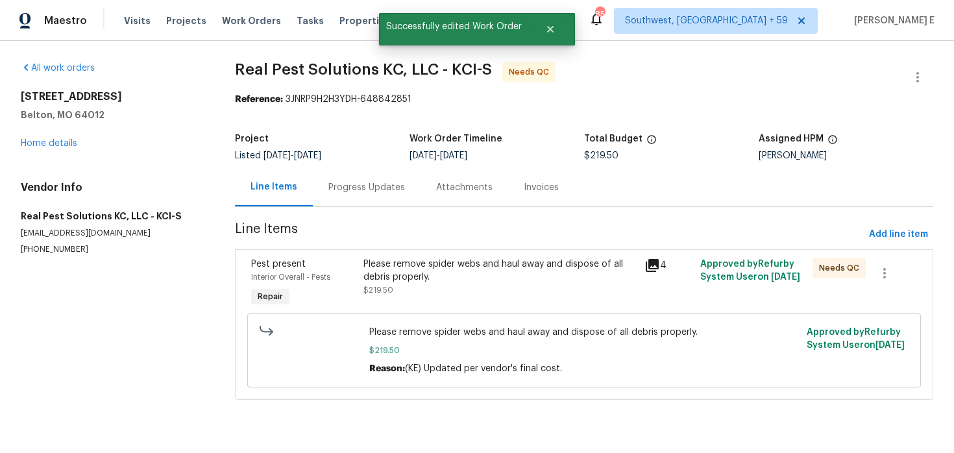
click at [445, 262] on div "Please remove spider webs and haul away and dispose of all debris properly." at bounding box center [500, 271] width 273 height 26
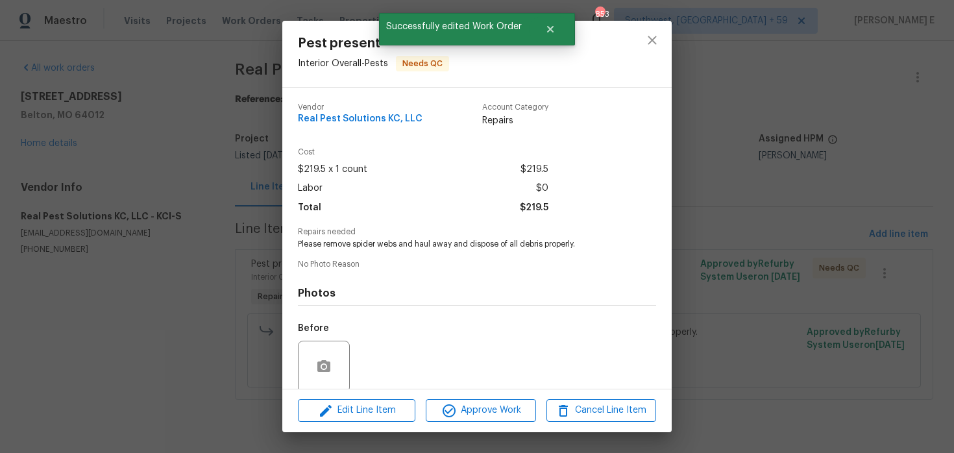
scroll to position [101, 0]
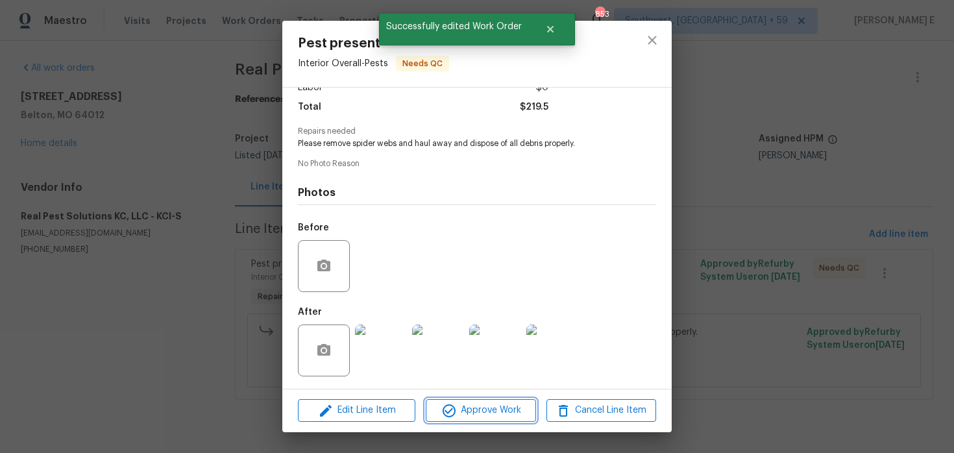
click at [482, 406] on span "Approve Work" at bounding box center [481, 410] width 102 height 16
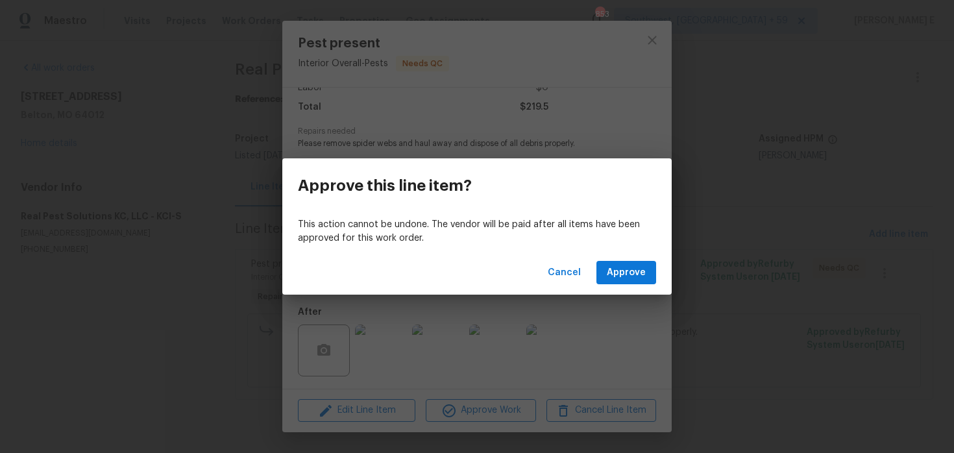
click at [619, 289] on div "Cancel Approve" at bounding box center [477, 273] width 390 height 45
click at [629, 273] on span "Approve" at bounding box center [626, 273] width 39 height 16
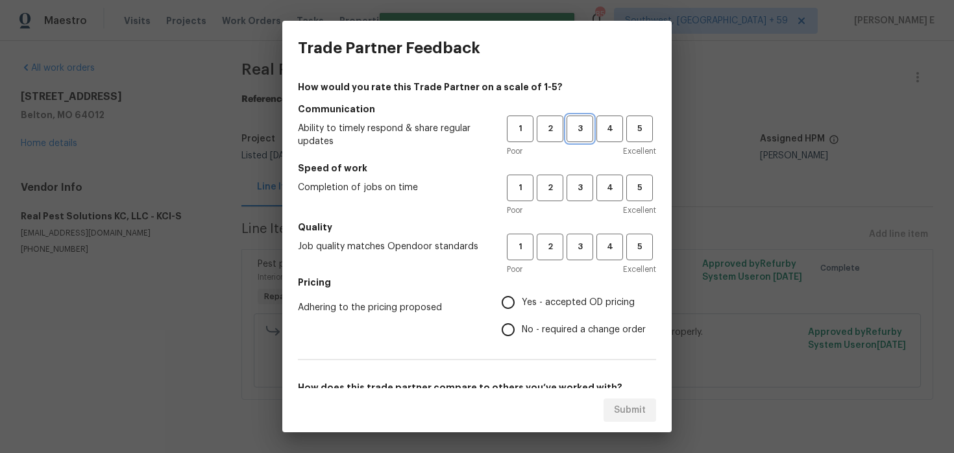
click at [578, 141] on button "3" at bounding box center [580, 129] width 27 height 27
click at [582, 202] on div "1 2 3 4 5 Poor Excellent" at bounding box center [581, 196] width 149 height 42
click at [575, 185] on span "3" at bounding box center [580, 187] width 24 height 15
click at [576, 234] on button "3" at bounding box center [580, 247] width 27 height 27
click at [515, 326] on input "No - required a change order" at bounding box center [508, 329] width 27 height 27
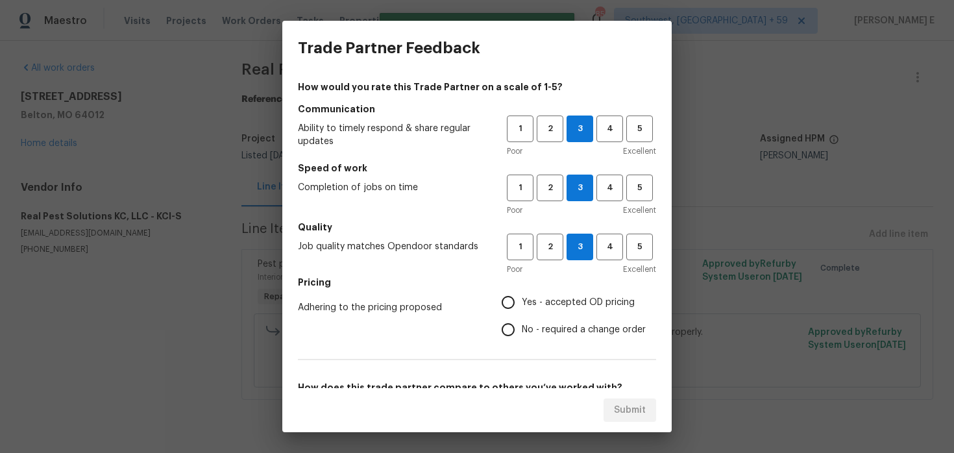
radio input "true"
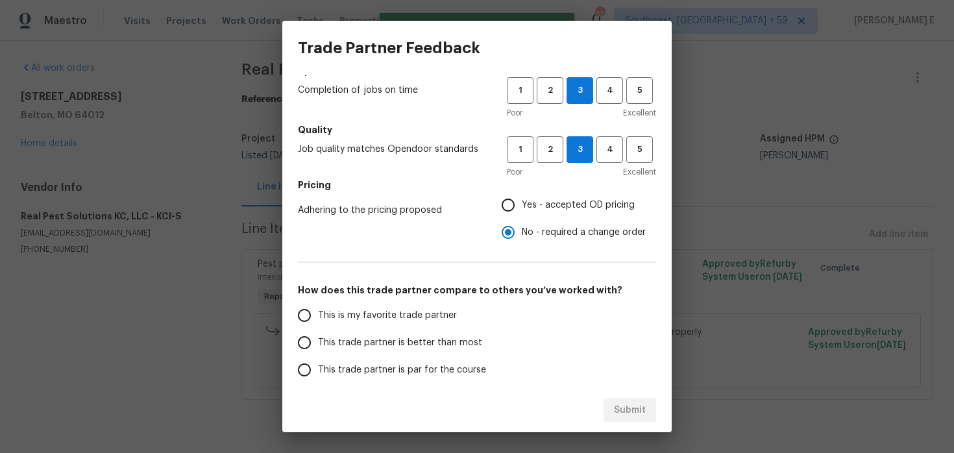
scroll to position [206, 0]
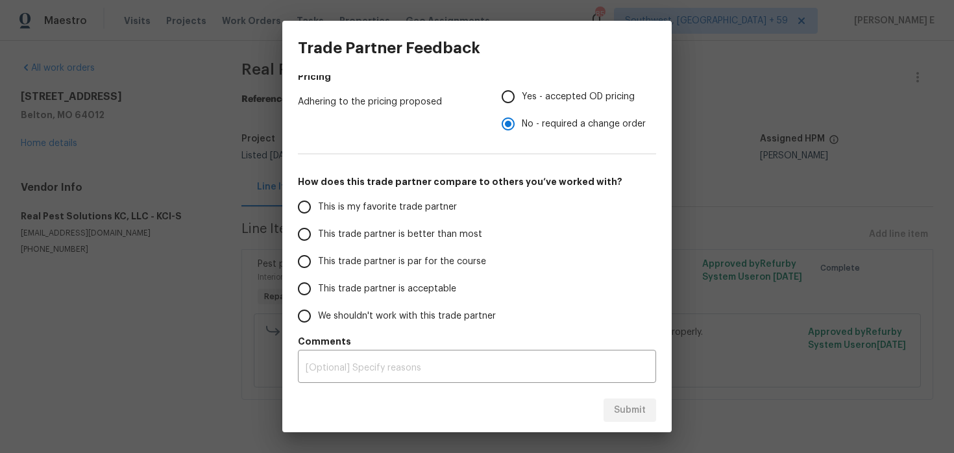
click at [458, 262] on span "This trade partner is par for the course" at bounding box center [402, 262] width 168 height 14
click at [318, 262] on input "This trade partner is par for the course" at bounding box center [304, 261] width 27 height 27
click at [618, 412] on span "Submit" at bounding box center [630, 410] width 32 height 16
radio input "true"
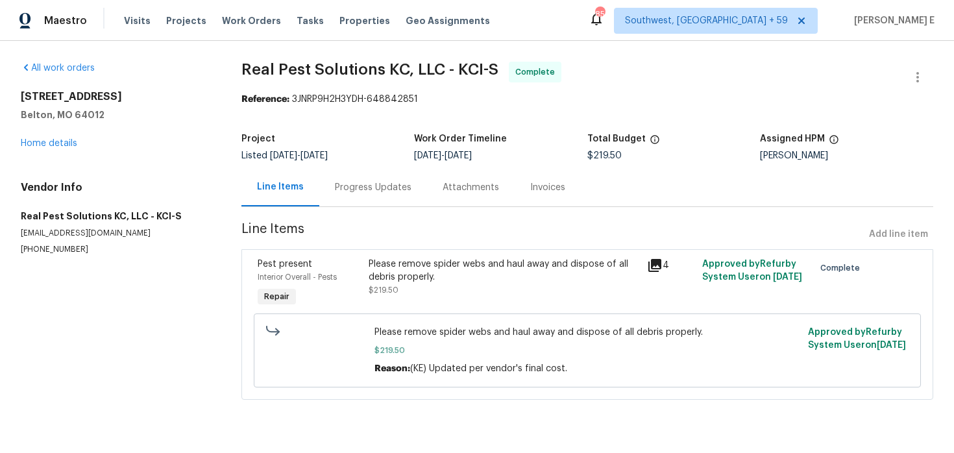
click at [364, 198] on div "Progress Updates" at bounding box center [373, 187] width 108 height 38
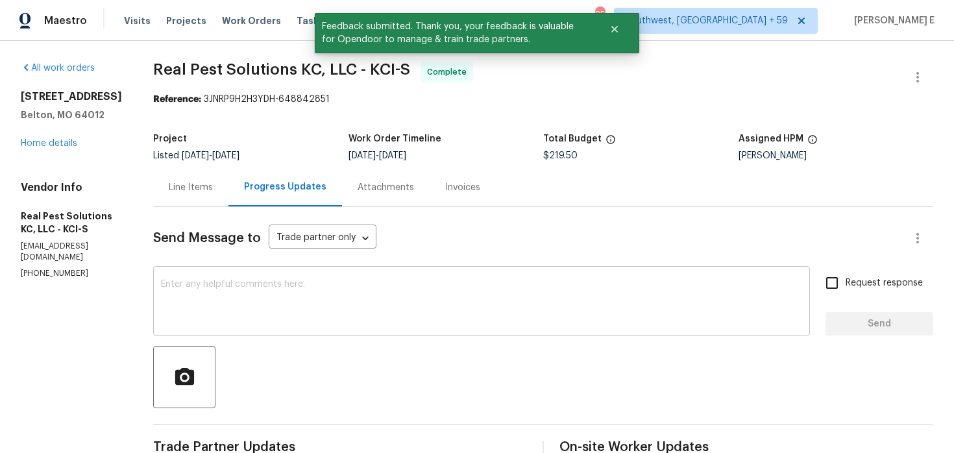
click at [362, 297] on textarea at bounding box center [481, 302] width 641 height 45
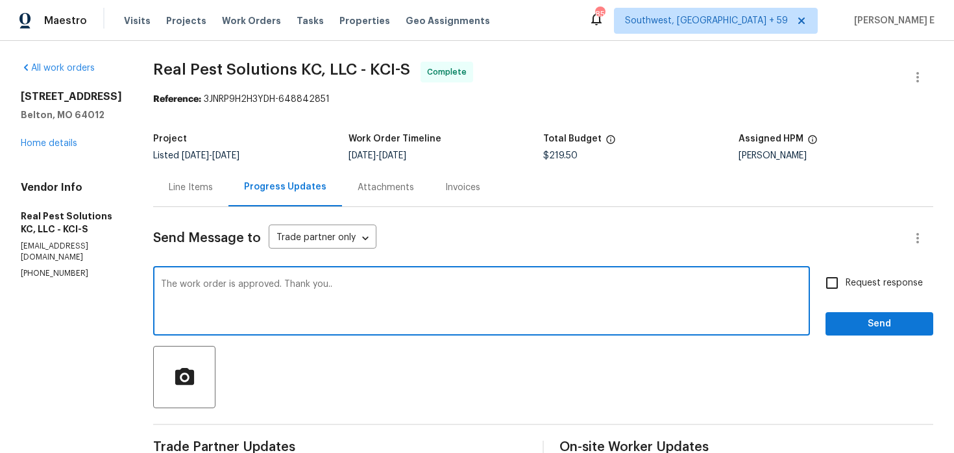
type textarea "The work order is approved. Thank you.."
click at [828, 288] on input "Request response" at bounding box center [832, 282] width 27 height 27
checkbox input "true"
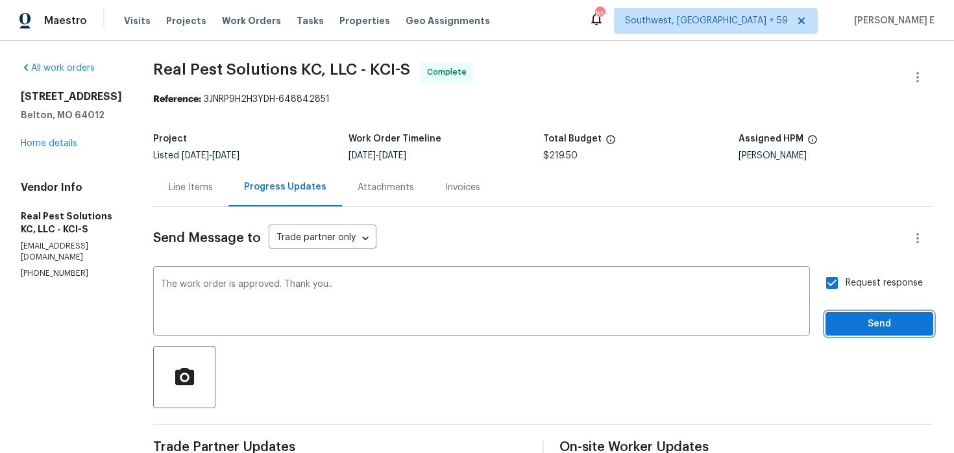
click at [845, 313] on button "Send" at bounding box center [880, 324] width 108 height 24
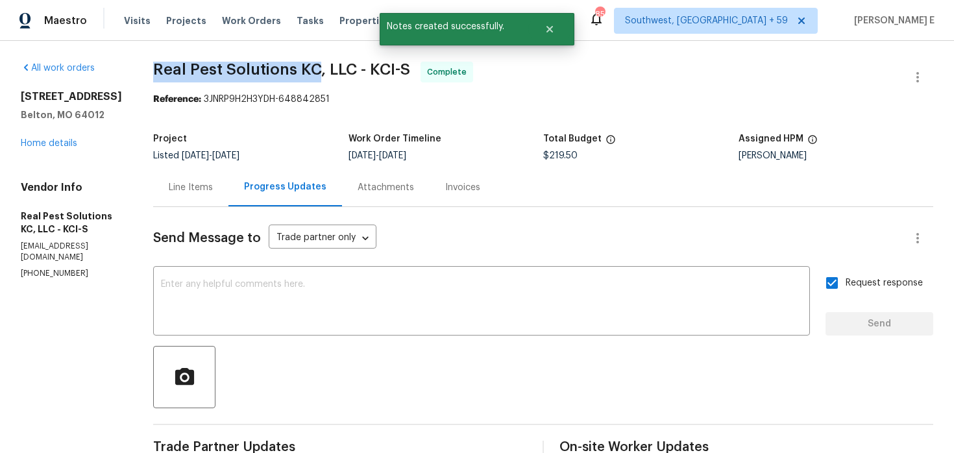
drag, startPoint x: 178, startPoint y: 72, endPoint x: 339, endPoint y: 71, distance: 161.0
click at [339, 71] on span "Real Pest Solutions KC, LLC - KCI-S" at bounding box center [281, 70] width 257 height 16
copy span "Real Pest Solutions KC"
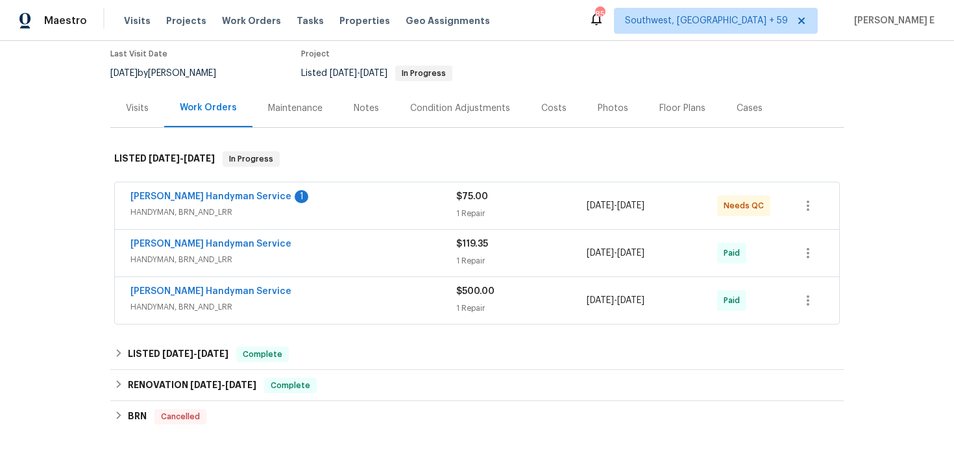
scroll to position [129, 0]
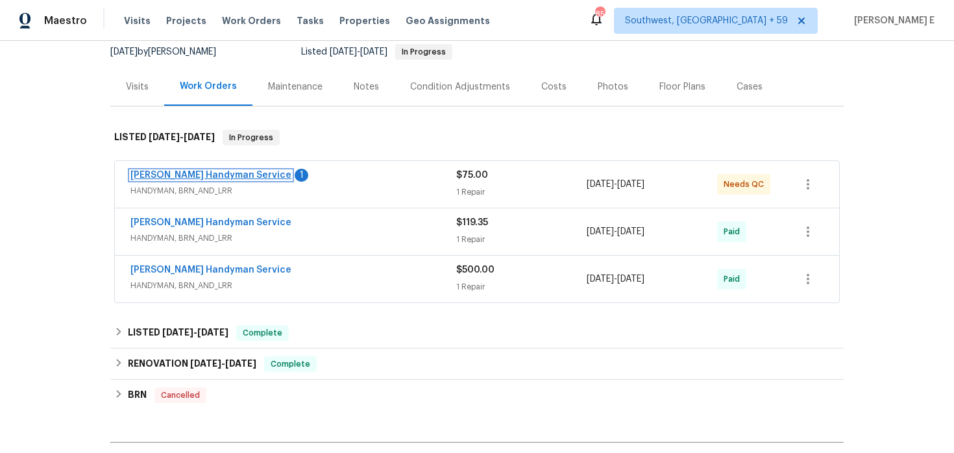
click at [204, 179] on link "[PERSON_NAME] Handyman Service" at bounding box center [210, 175] width 161 height 9
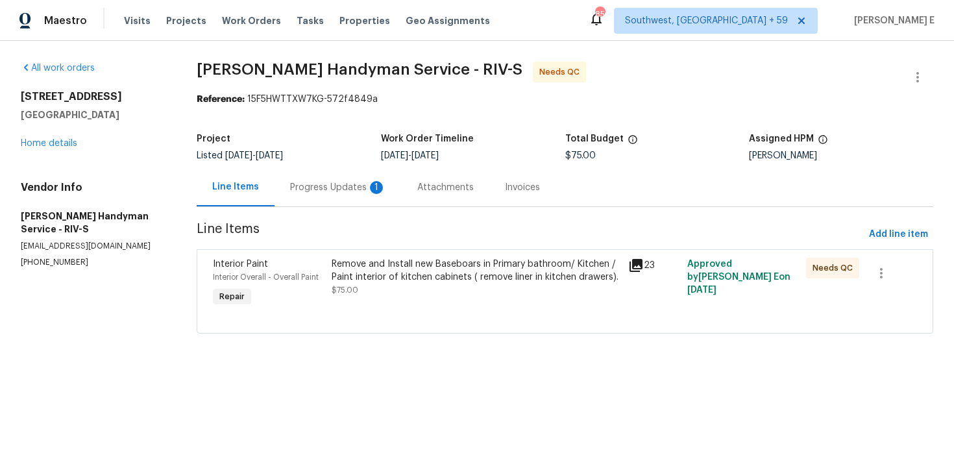
click at [395, 262] on div "Remove and Install new Baseboars in Primary bathroom/ Kitchen / Paint interior …" at bounding box center [476, 271] width 289 height 26
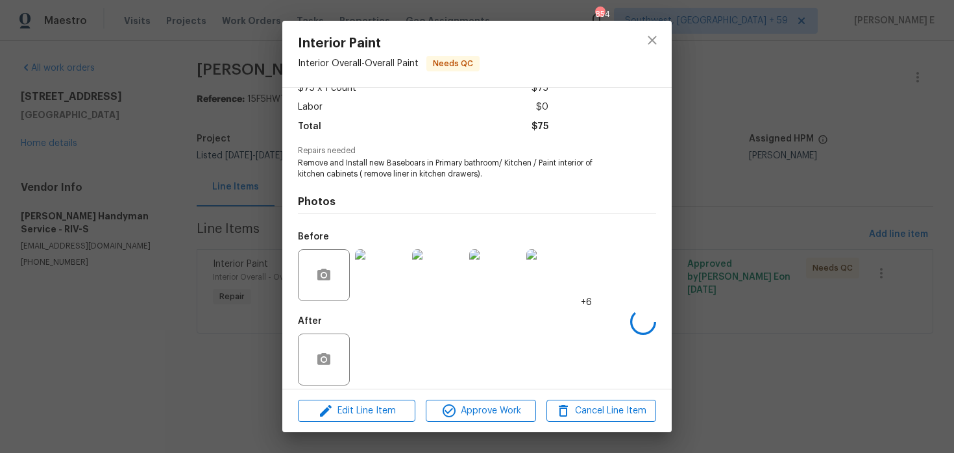
scroll to position [91, 0]
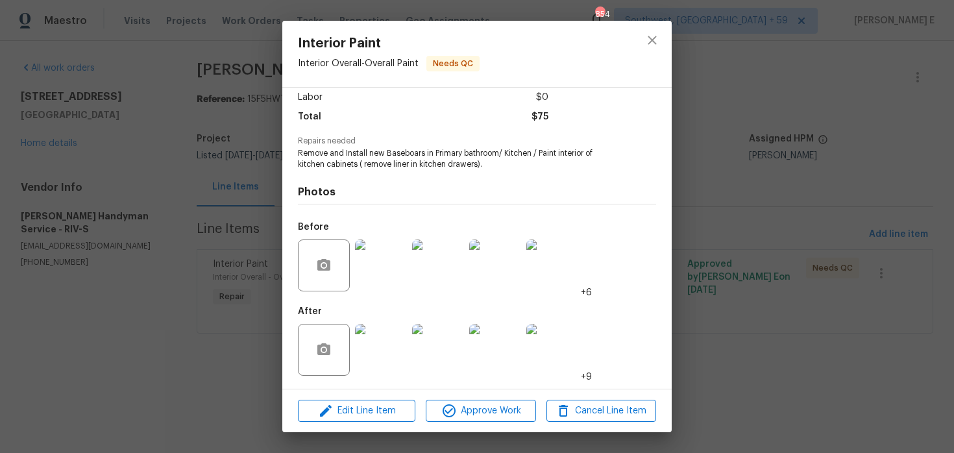
click at [371, 243] on img at bounding box center [381, 266] width 52 height 52
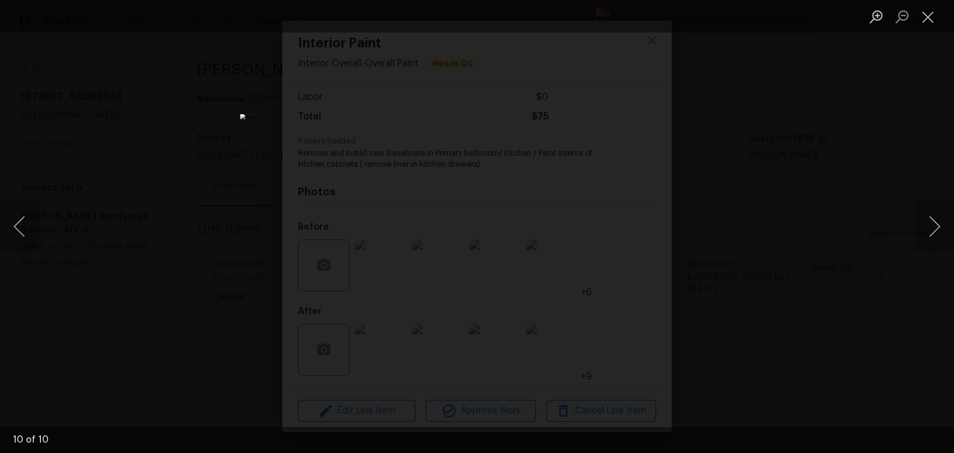
click at [723, 196] on div "Lightbox" at bounding box center [477, 226] width 954 height 453
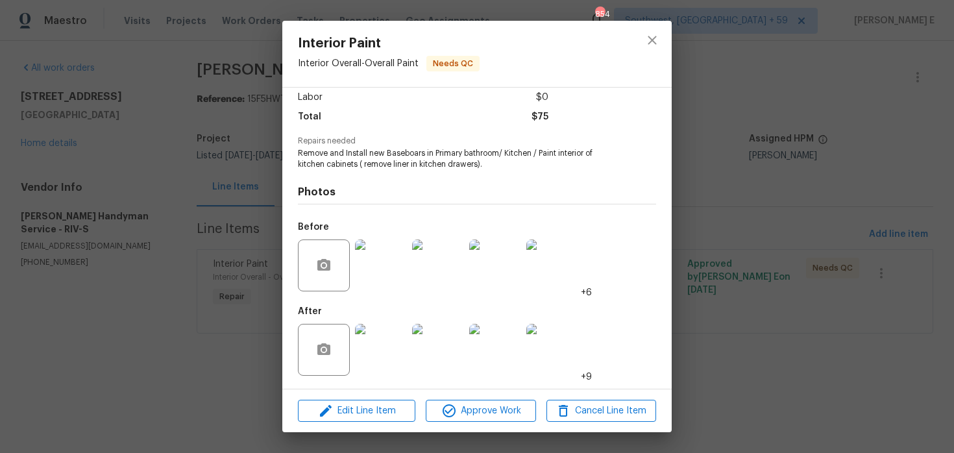
click at [393, 336] on img at bounding box center [381, 350] width 52 height 52
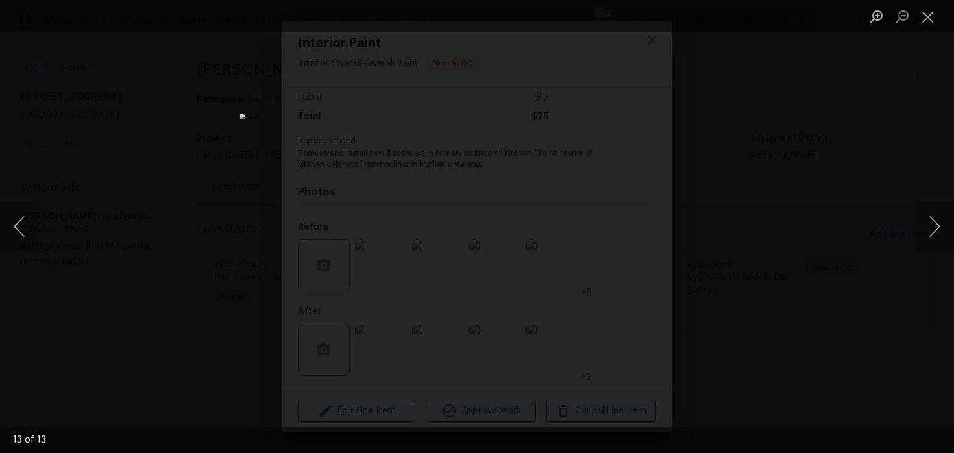
click at [765, 180] on div "Lightbox" at bounding box center [477, 226] width 954 height 453
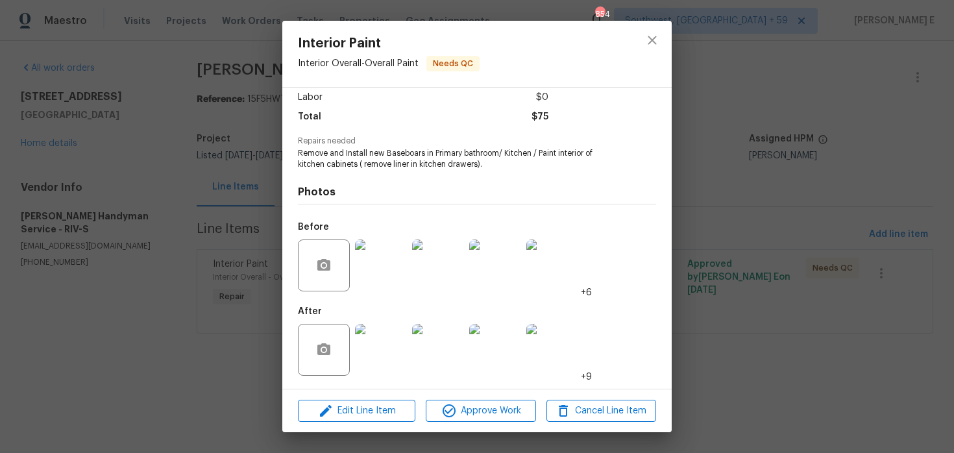
click at [765, 180] on div "Interior Paint Interior Overall - Overall Paint Needs QC Vendor [PERSON_NAME] H…" at bounding box center [477, 226] width 954 height 453
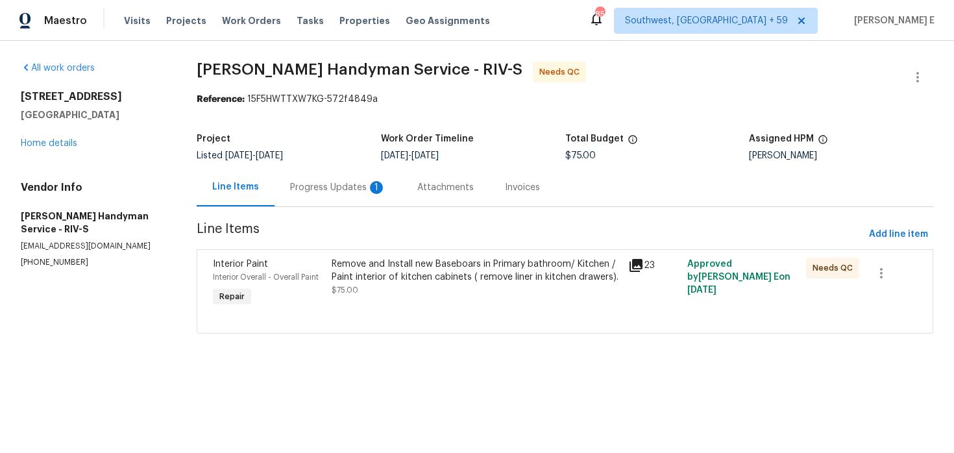
click at [304, 186] on div "Progress Updates 1" at bounding box center [338, 187] width 96 height 13
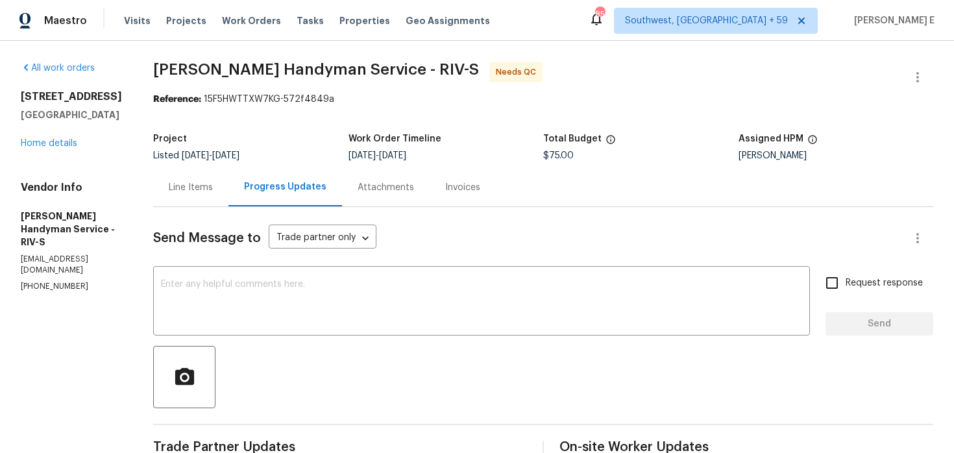
click at [212, 197] on div "Line Items" at bounding box center [190, 187] width 75 height 38
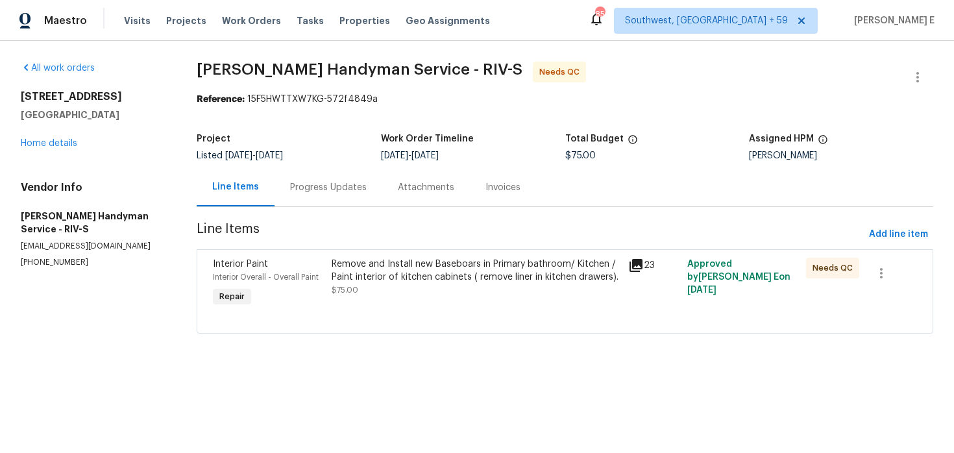
click at [314, 193] on div "Progress Updates" at bounding box center [328, 187] width 77 height 13
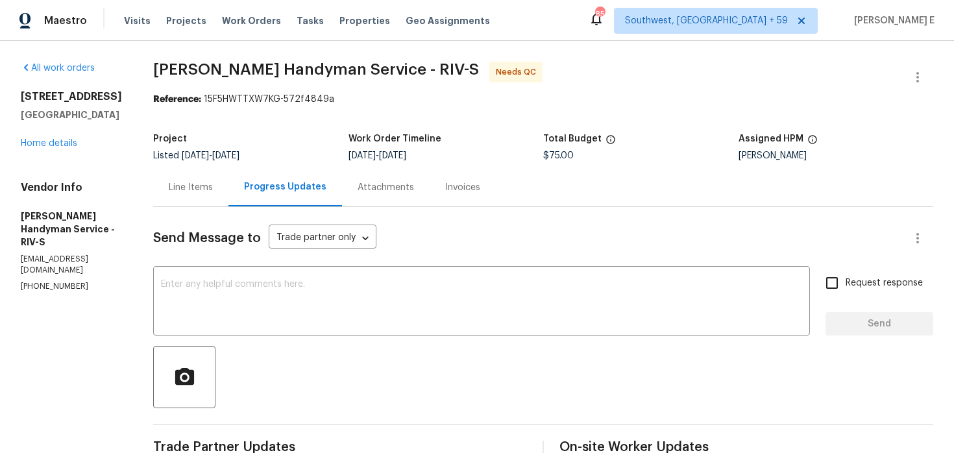
click at [212, 193] on div "Line Items" at bounding box center [191, 187] width 44 height 13
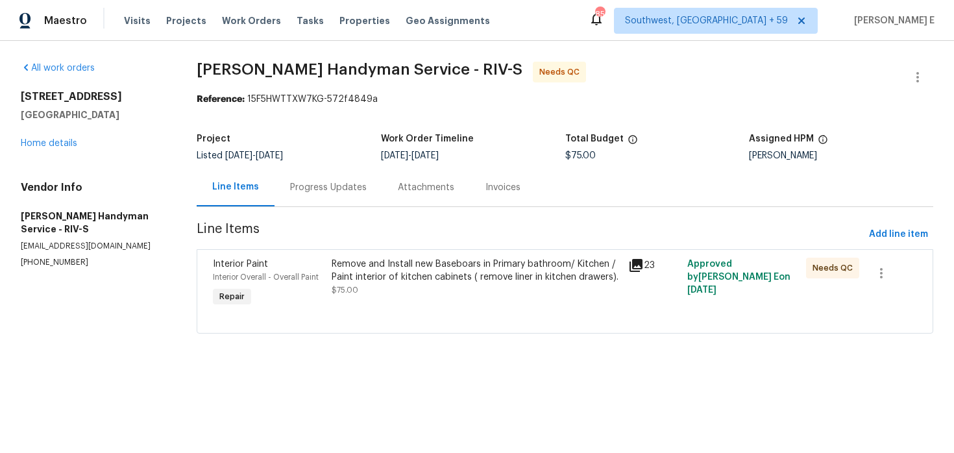
click at [348, 284] on div "Remove and Install new Baseboars in Primary bathroom/ Kitchen / Paint interior …" at bounding box center [476, 277] width 289 height 39
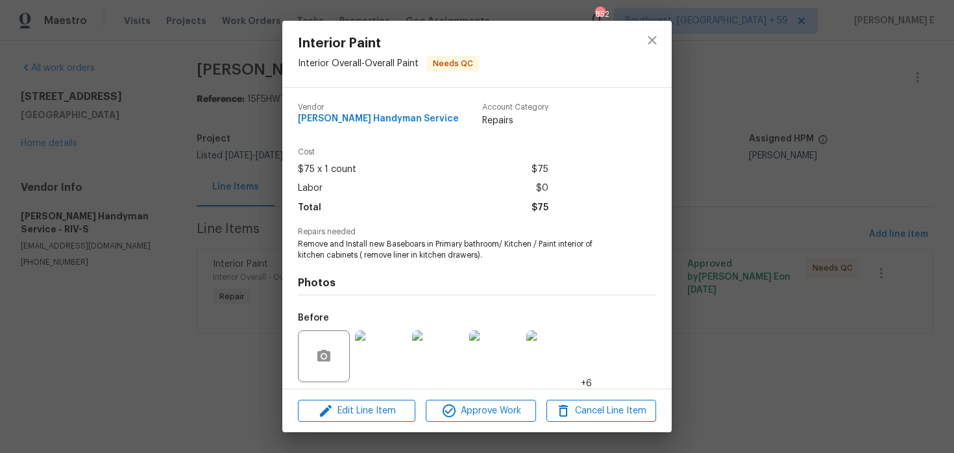
scroll to position [91, 0]
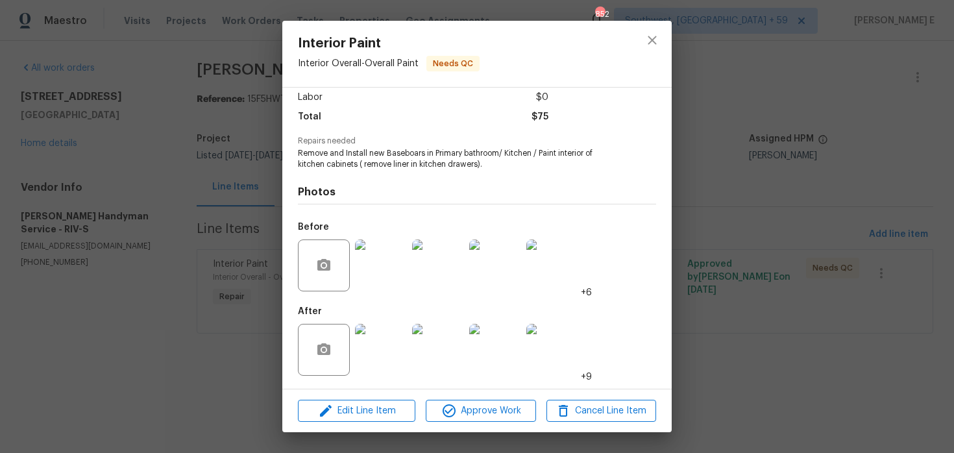
click at [345, 422] on div "Edit Line Item Approve Work Cancel Line Item" at bounding box center [477, 411] width 390 height 43
click at [354, 406] on span "Edit Line Item" at bounding box center [357, 411] width 110 height 16
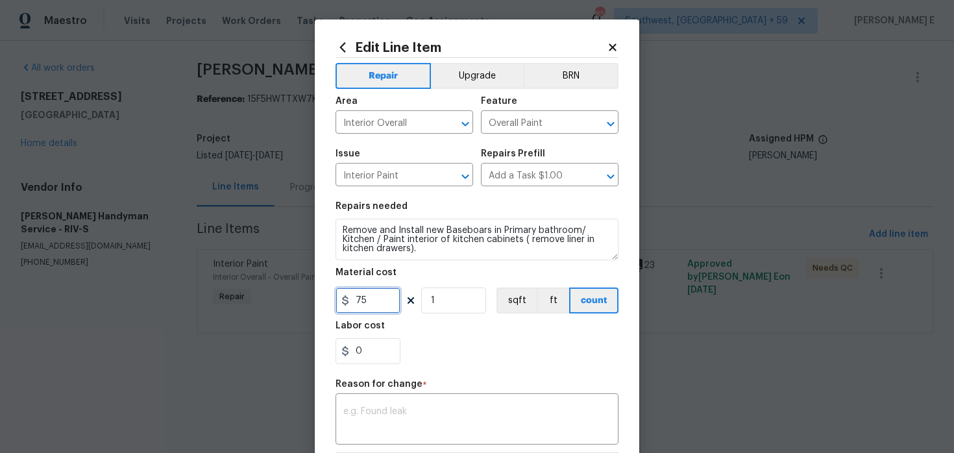
click at [364, 301] on input "75" at bounding box center [368, 301] width 65 height 26
type input "300"
click at [364, 421] on textarea at bounding box center [476, 420] width 267 height 27
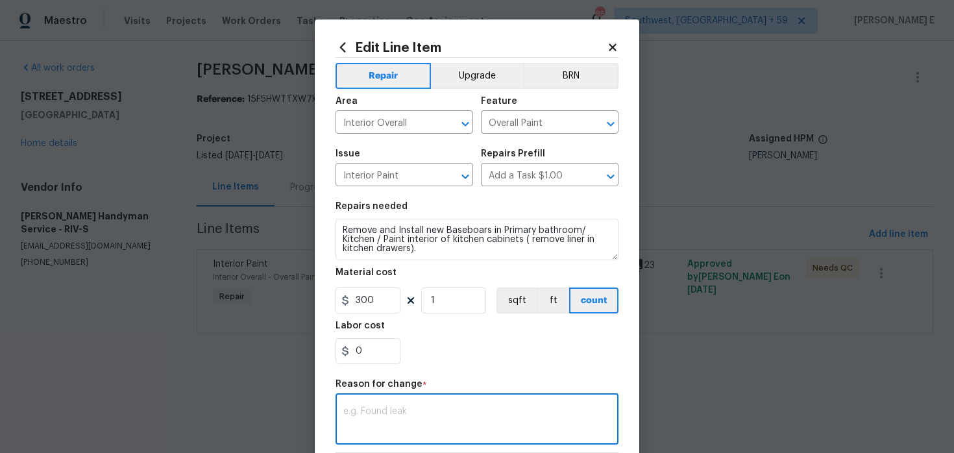
paste textarea "(KE) Updated per vendor's final cost."
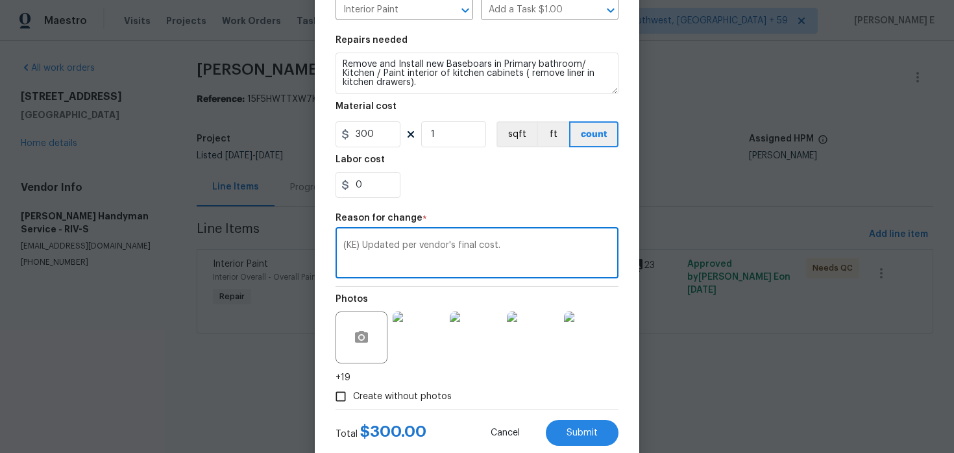
scroll to position [200, 0]
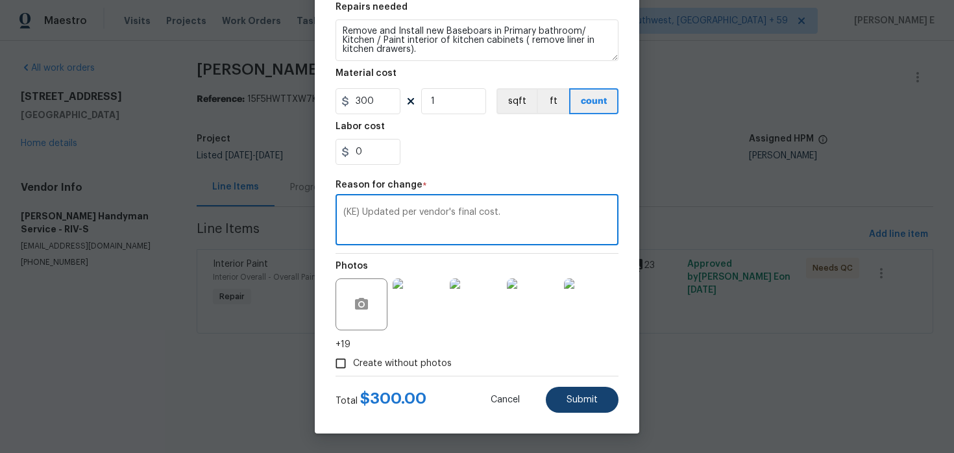
type textarea "(KE) Updated per vendor's final cost."
click at [580, 395] on span "Submit" at bounding box center [582, 400] width 31 height 10
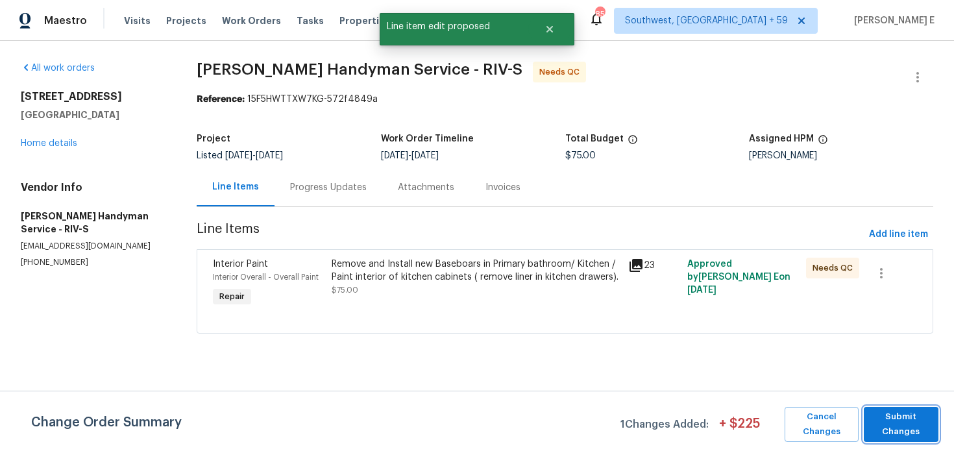
click at [928, 430] on span "Submit Changes" at bounding box center [902, 425] width 62 height 30
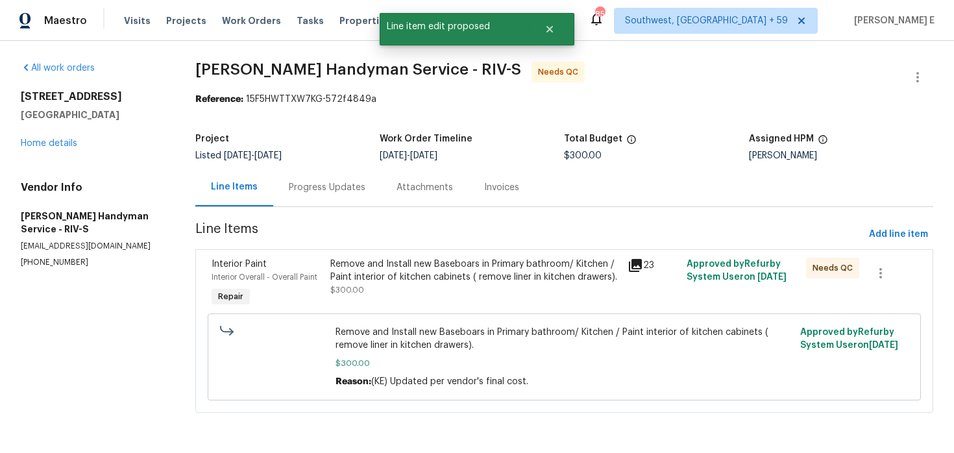
click at [317, 179] on div "Progress Updates" at bounding box center [327, 187] width 108 height 38
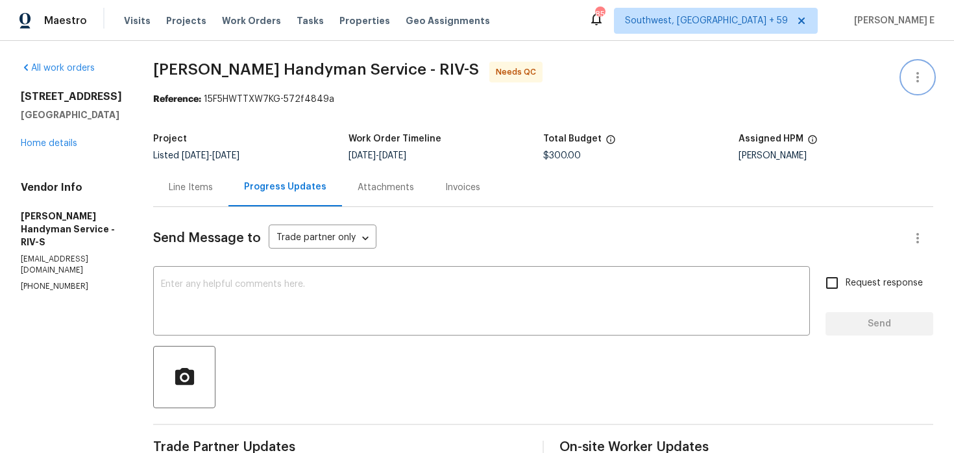
click at [908, 84] on button "button" at bounding box center [917, 77] width 31 height 31
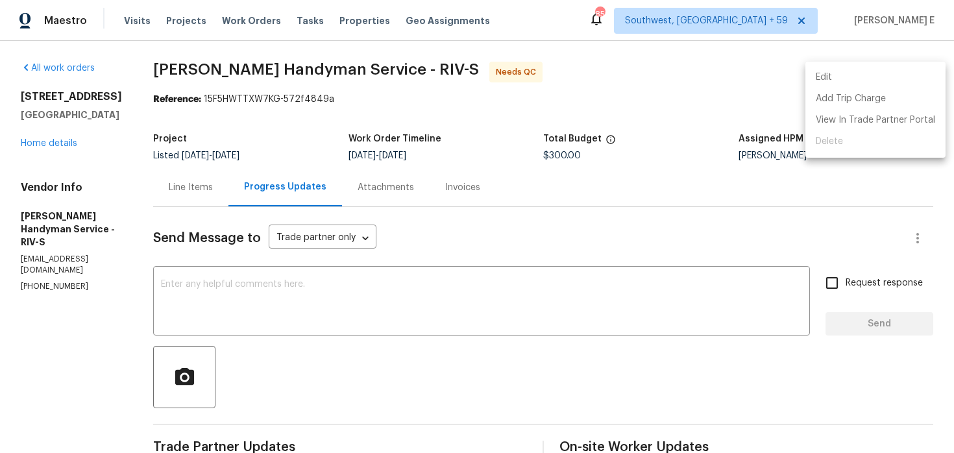
click at [856, 84] on li "Edit" at bounding box center [876, 77] width 140 height 21
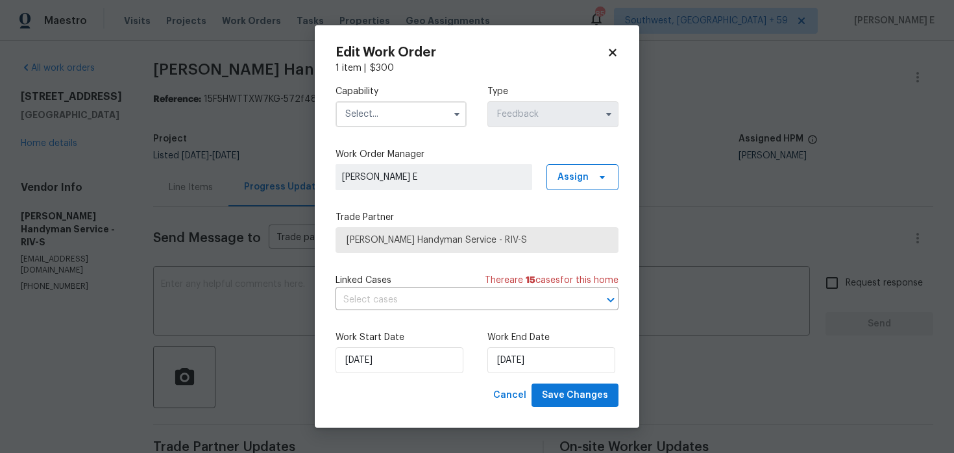
click at [423, 124] on input "text" at bounding box center [401, 114] width 131 height 26
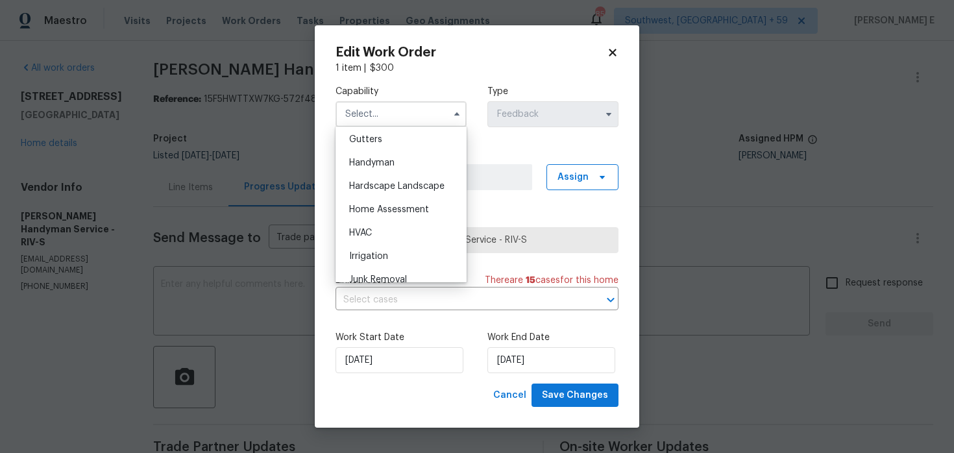
scroll to position [699, 0]
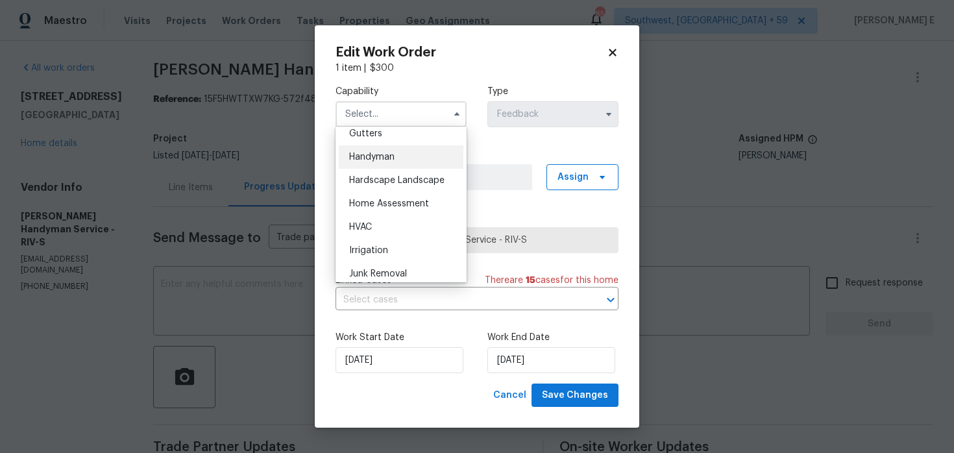
click at [434, 161] on div "Handyman" at bounding box center [401, 156] width 125 height 23
type input "Handyman"
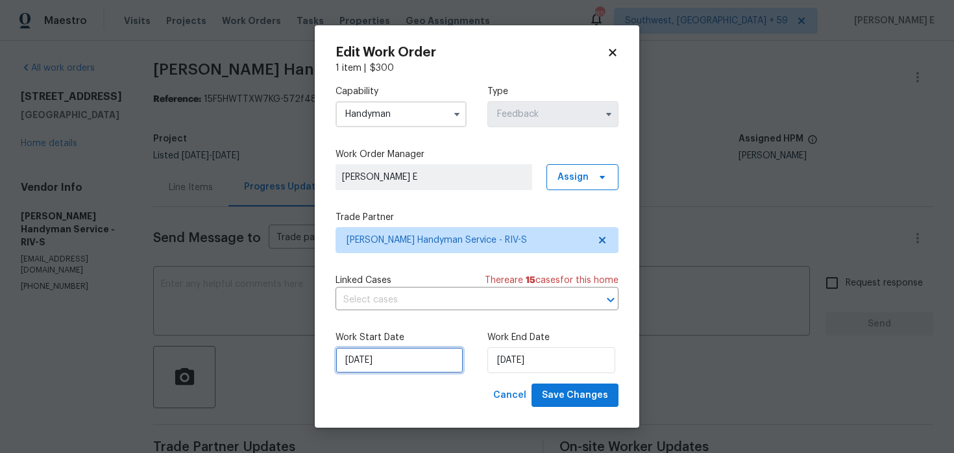
click at [395, 357] on input "[DATE]" at bounding box center [400, 360] width 128 height 26
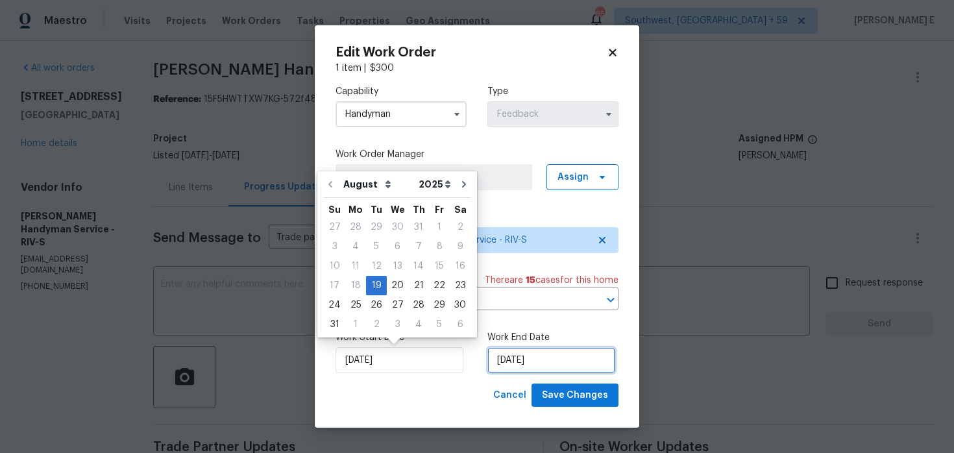
click at [495, 356] on input "[DATE]" at bounding box center [552, 360] width 128 height 26
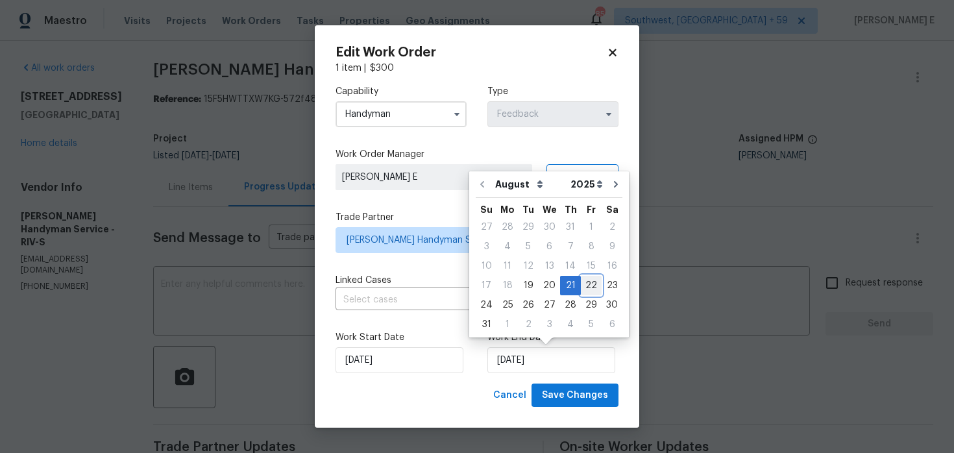
click at [585, 282] on div "22" at bounding box center [591, 286] width 21 height 18
type input "[DATE]"
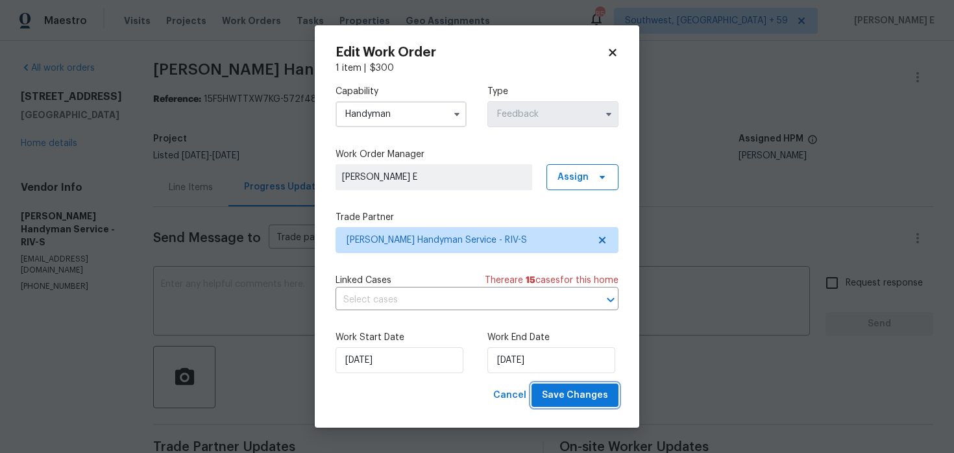
click at [555, 391] on span "Save Changes" at bounding box center [575, 396] width 66 height 16
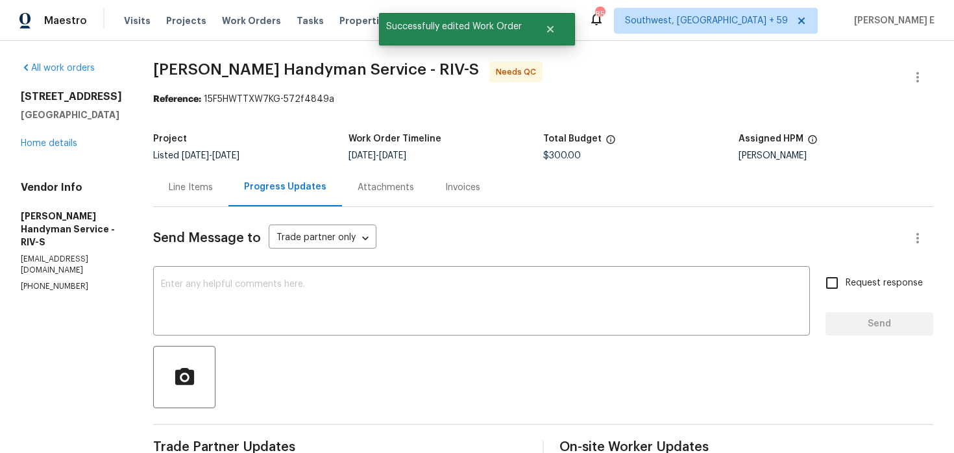
click at [222, 201] on div "Line Items" at bounding box center [190, 187] width 75 height 38
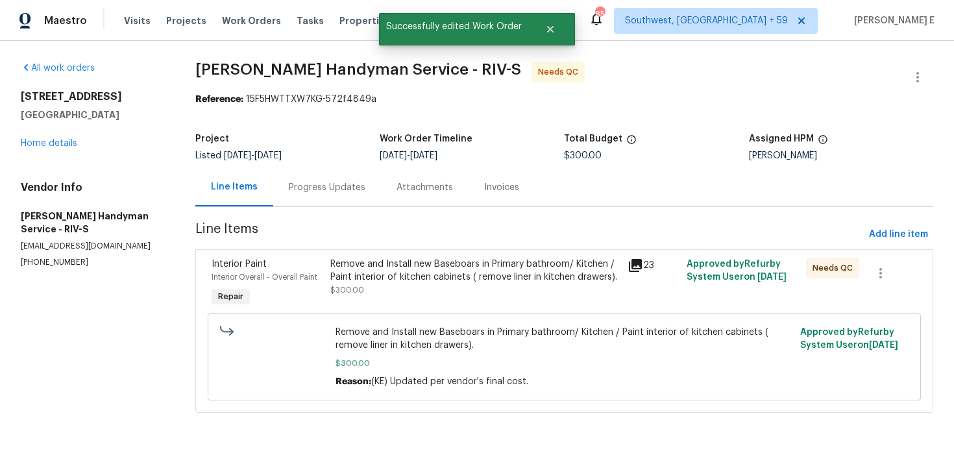
click at [414, 280] on div "Remove and Install new Baseboars in Primary bathroom/ Kitchen / Paint interior …" at bounding box center [475, 271] width 290 height 26
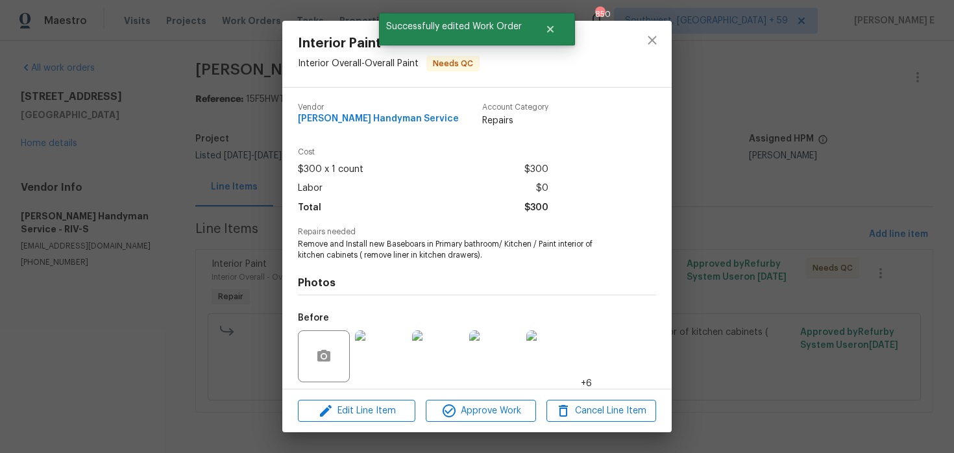
scroll to position [91, 0]
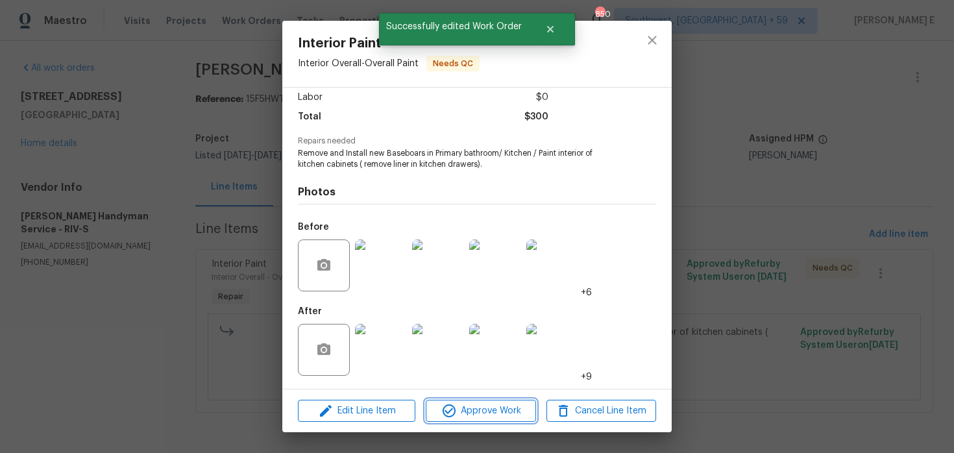
click at [462, 410] on span "Approve Work" at bounding box center [481, 411] width 102 height 16
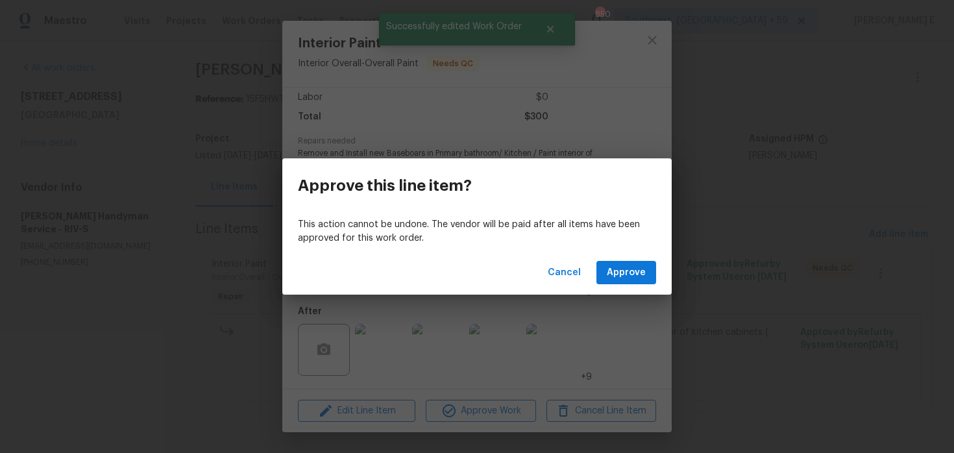
click at [597, 268] on div "Cancel Approve" at bounding box center [477, 273] width 390 height 45
click at [612, 271] on span "Approve" at bounding box center [626, 273] width 39 height 16
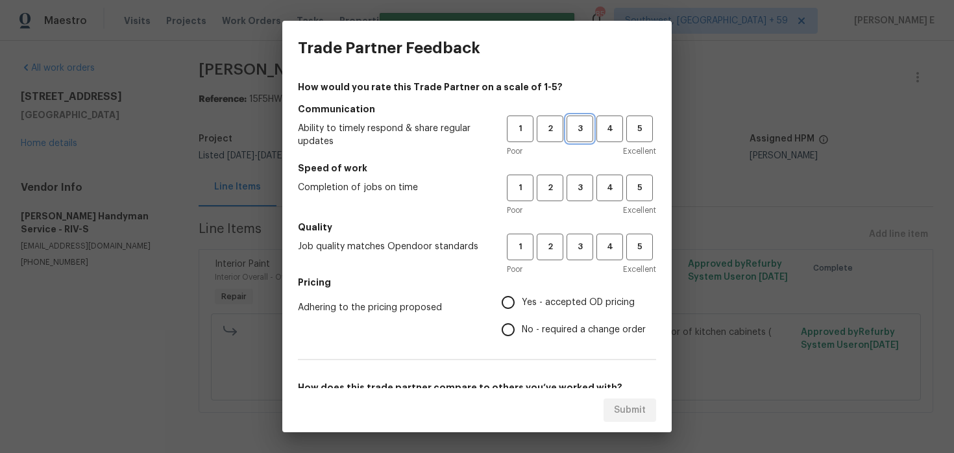
click at [587, 136] on span "3" at bounding box center [580, 128] width 24 height 15
click at [585, 183] on span "3" at bounding box center [580, 187] width 24 height 15
click at [585, 241] on span "3" at bounding box center [580, 247] width 24 height 15
click at [508, 334] on input "No - required a change order" at bounding box center [508, 329] width 27 height 27
radio input "true"
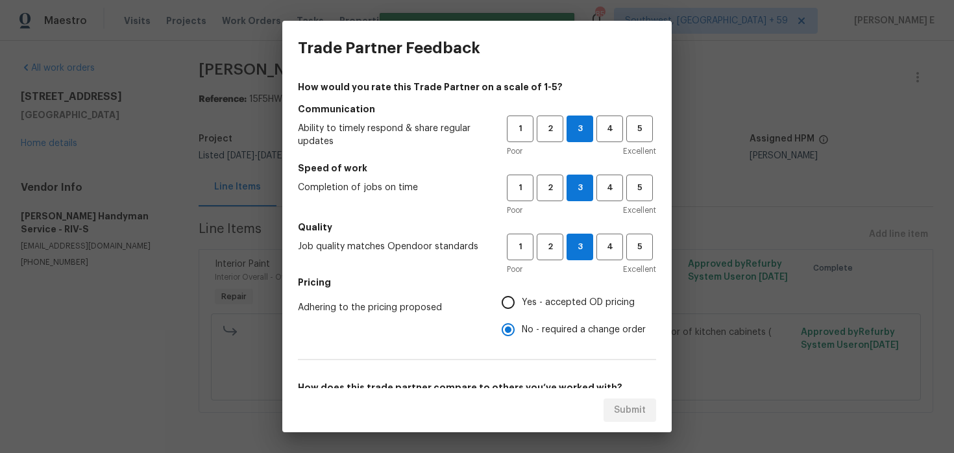
scroll to position [206, 0]
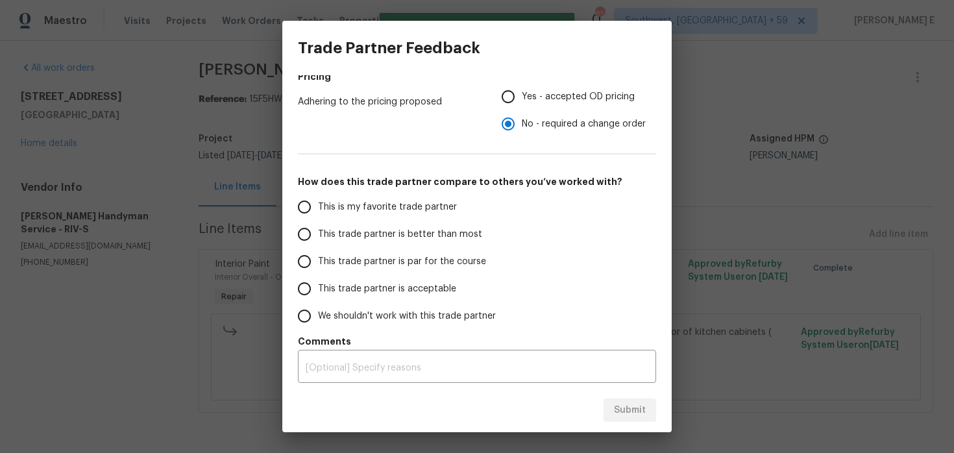
click at [459, 266] on span "This trade partner is par for the course" at bounding box center [402, 262] width 168 height 14
click at [318, 266] on input "This trade partner is par for the course" at bounding box center [304, 261] width 27 height 27
click at [629, 410] on span "Submit" at bounding box center [630, 410] width 32 height 16
radio input "true"
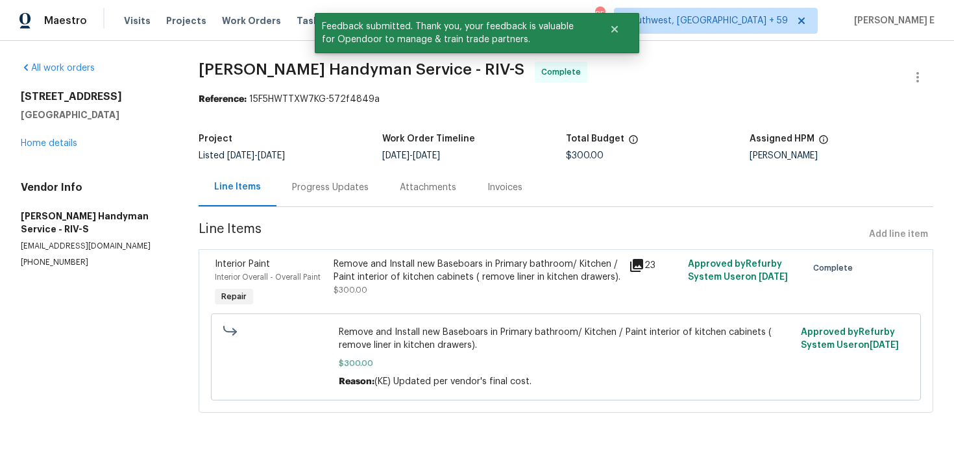
click at [337, 180] on div "Progress Updates" at bounding box center [331, 187] width 108 height 38
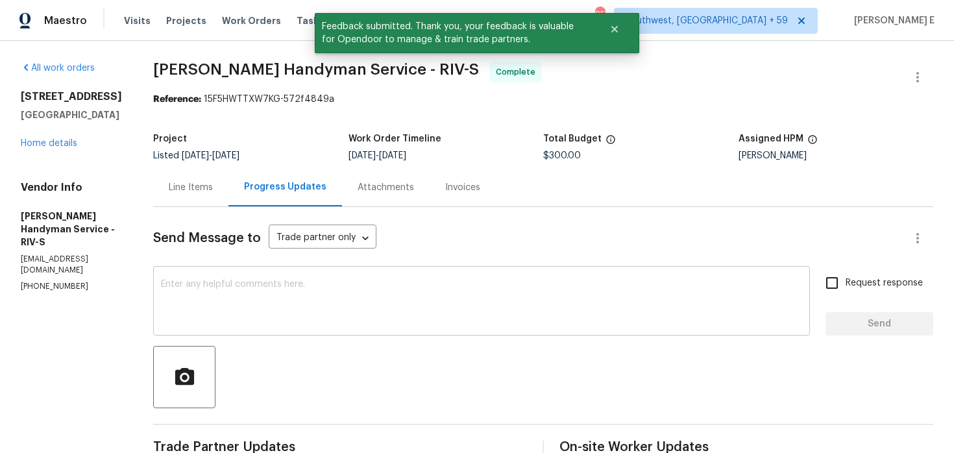
click at [371, 288] on textarea at bounding box center [481, 302] width 641 height 45
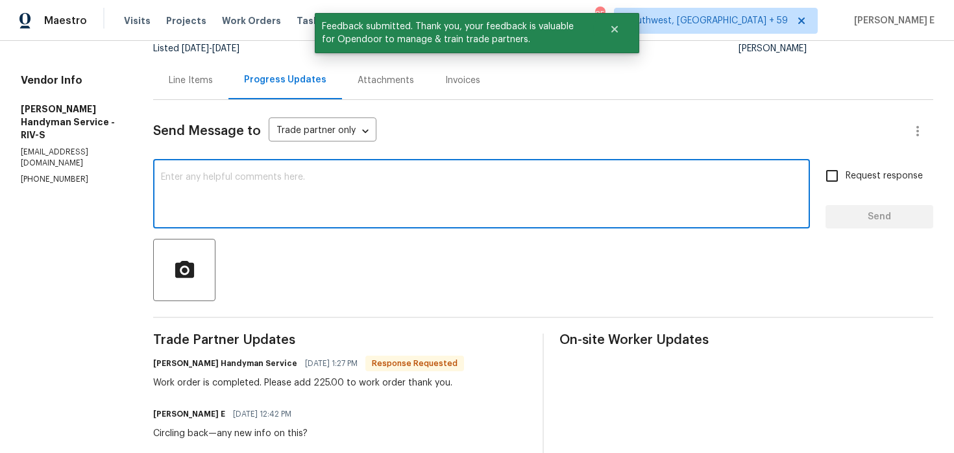
scroll to position [109, 0]
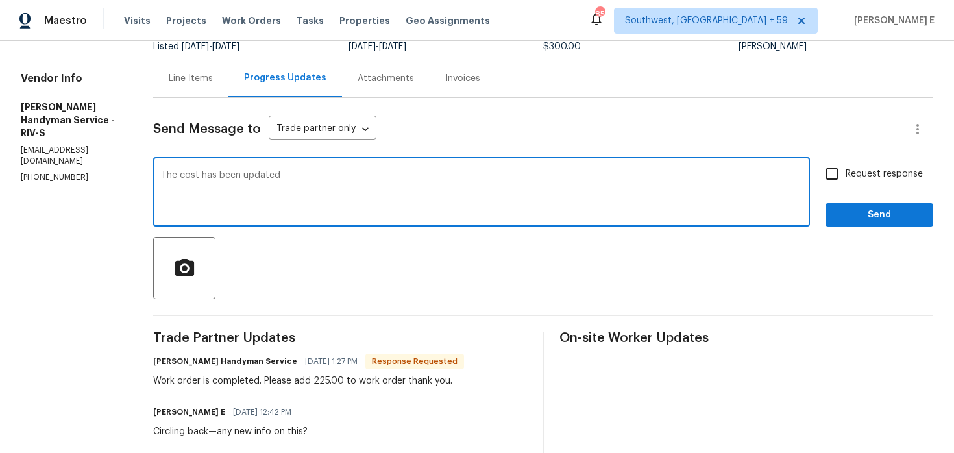
click at [206, 175] on textarea "The cost has been updated" at bounding box center [481, 193] width 641 height 45
click at [334, 180] on textarea "The total cost has been updated" at bounding box center [481, 193] width 641 height 45
type textarea "The total cost has been updated to $300 and the work order is approved. Thank y…"
click at [837, 172] on input "Request response" at bounding box center [832, 173] width 27 height 27
checkbox input "true"
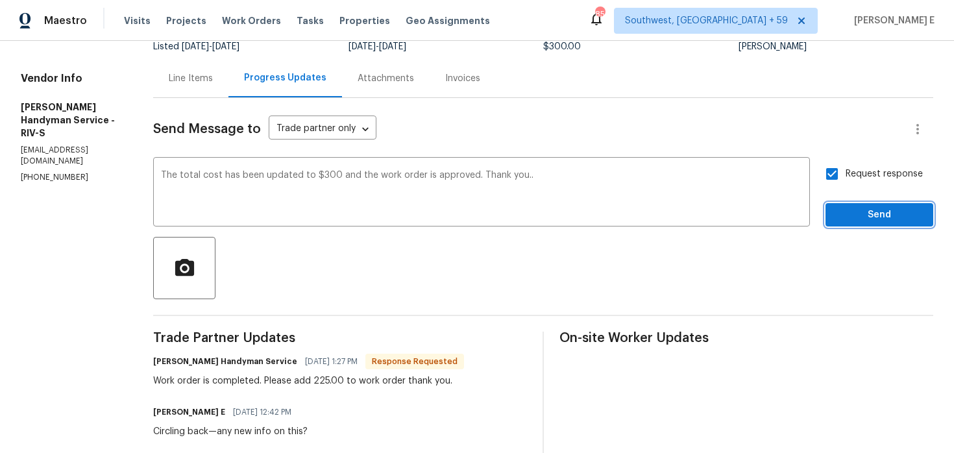
click at [871, 219] on span "Send" at bounding box center [879, 215] width 87 height 16
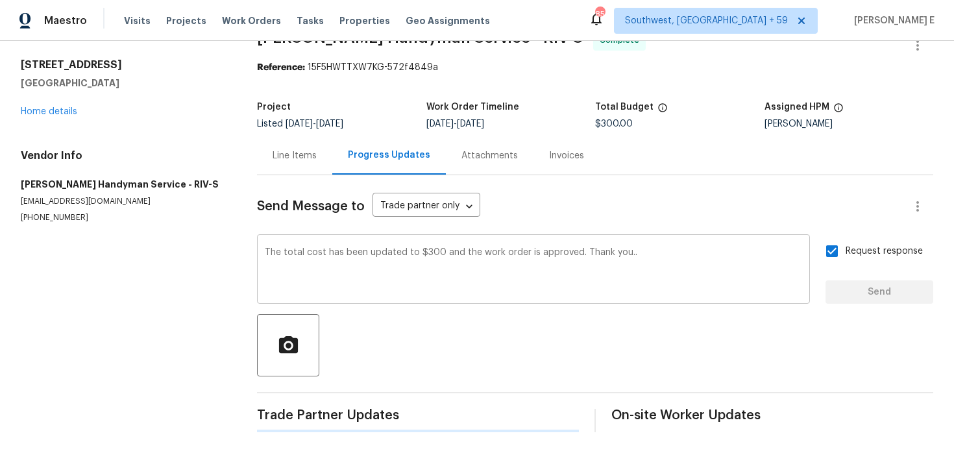
scroll to position [0, 0]
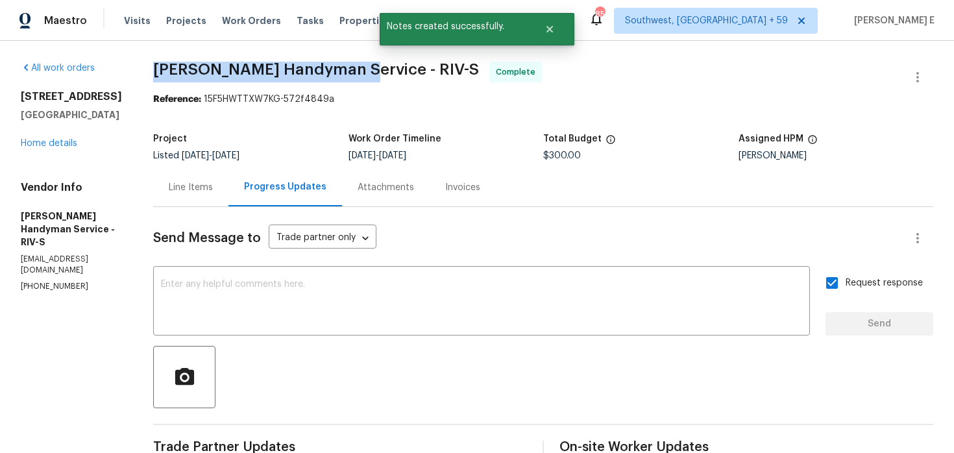
drag, startPoint x: 177, startPoint y: 71, endPoint x: 377, endPoint y: 68, distance: 200.0
copy span "[PERSON_NAME] Handyman Service"
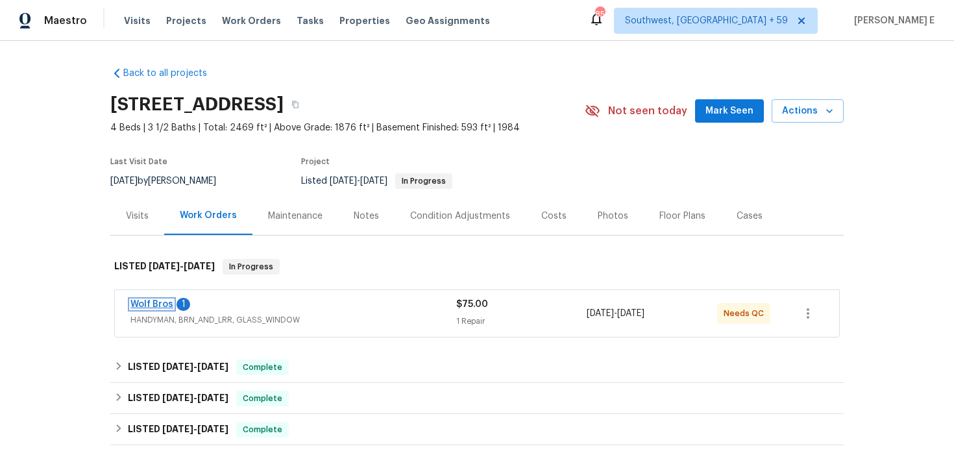
click at [156, 301] on link "Wolf Bros" at bounding box center [151, 304] width 43 height 9
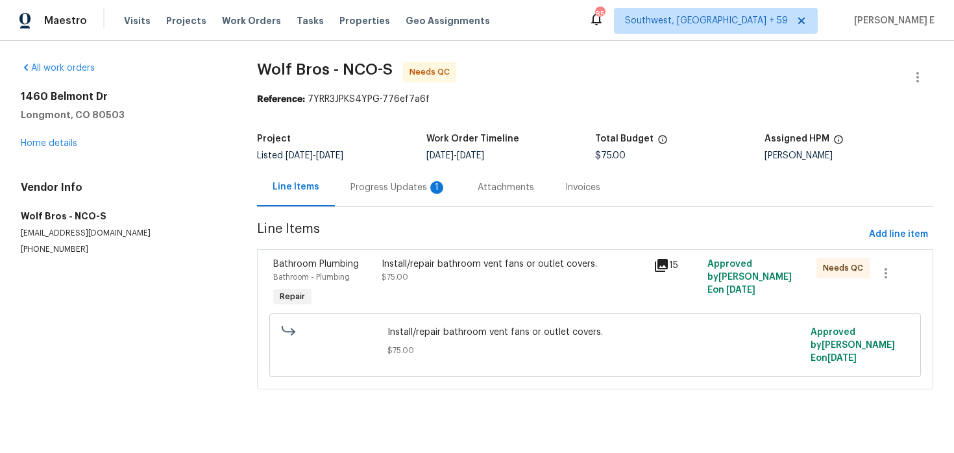
click at [402, 191] on div "Progress Updates 1" at bounding box center [399, 187] width 96 height 13
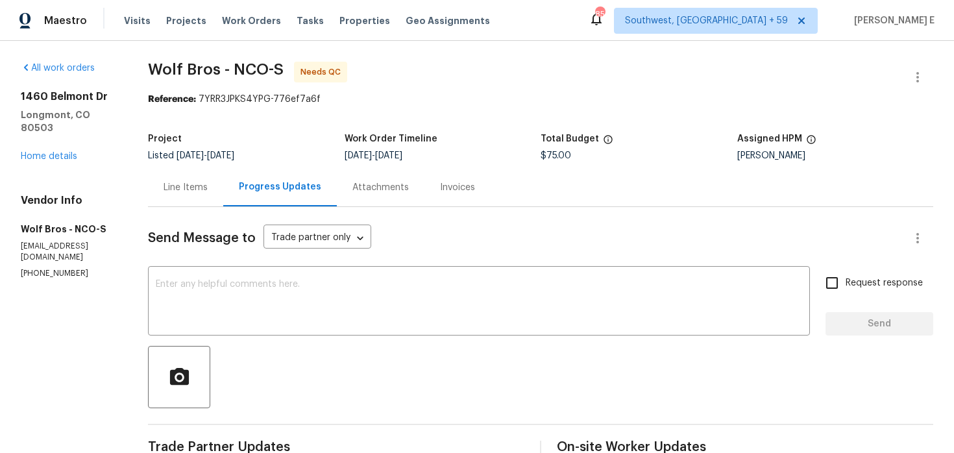
click at [194, 193] on div "Line Items" at bounding box center [186, 187] width 44 height 13
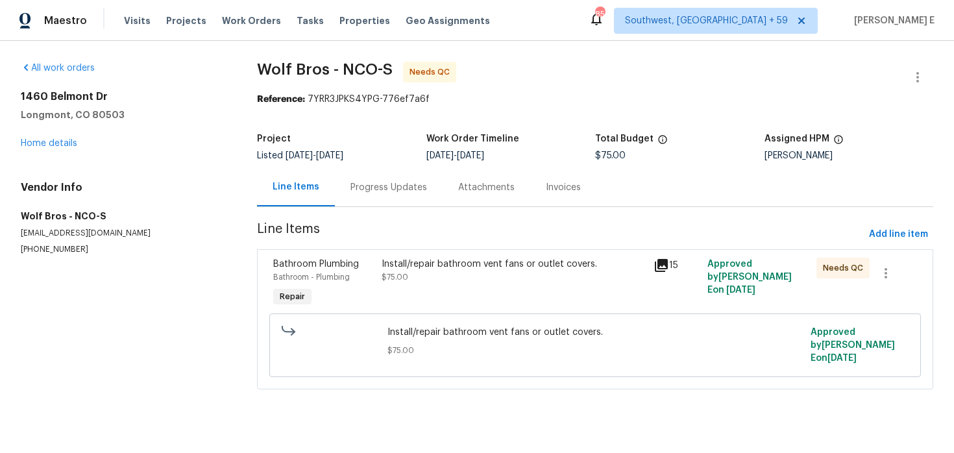
click at [393, 285] on div "Install/repair bathroom vent fans or outlet covers. $75.00" at bounding box center [513, 284] width 271 height 60
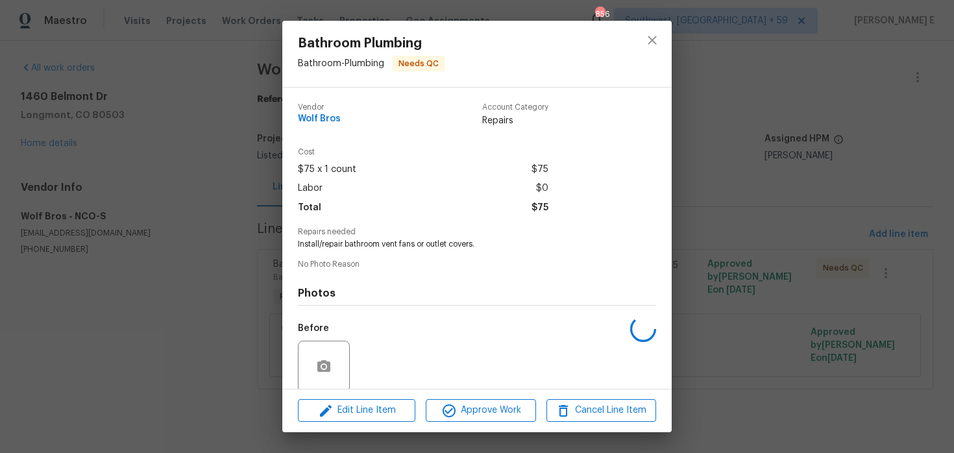
scroll to position [101, 0]
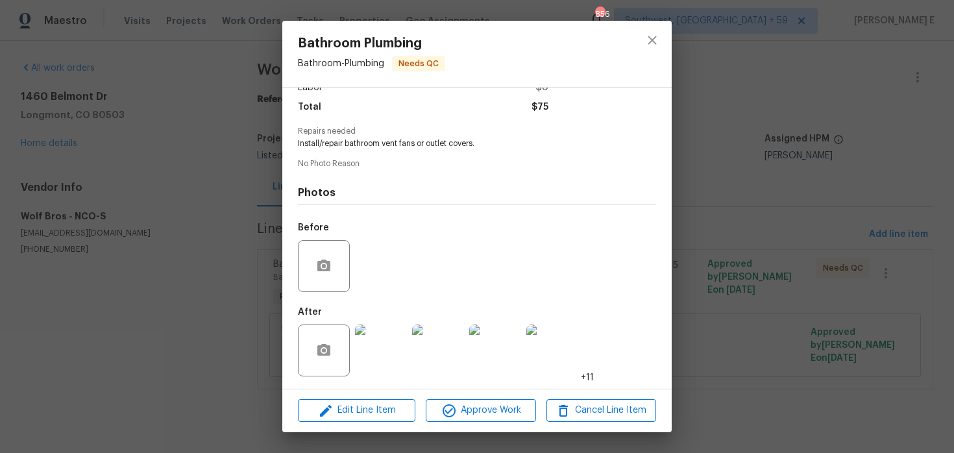
click at [388, 349] on img at bounding box center [381, 351] width 52 height 52
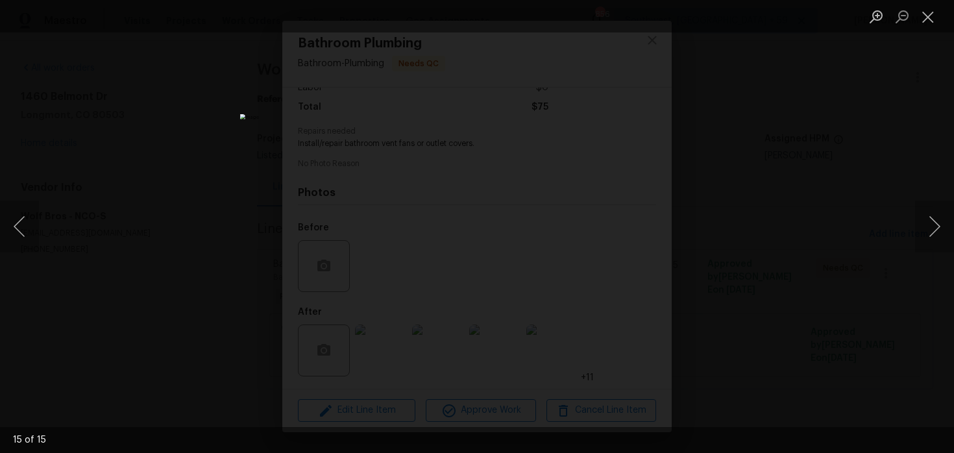
click at [843, 226] on div "Lightbox" at bounding box center [477, 226] width 954 height 453
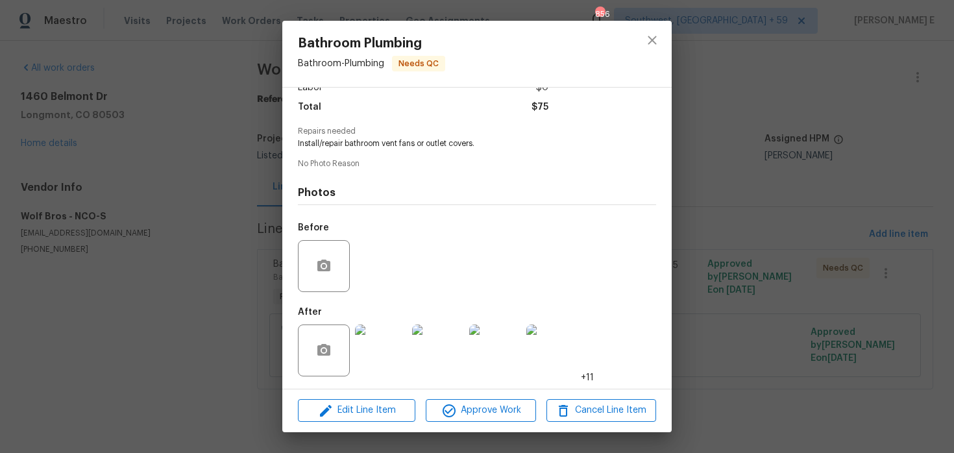
click at [843, 226] on div "Bathroom Plumbing Bathroom - Plumbing Needs QC Vendor Wolf Bros Account Categor…" at bounding box center [477, 226] width 954 height 453
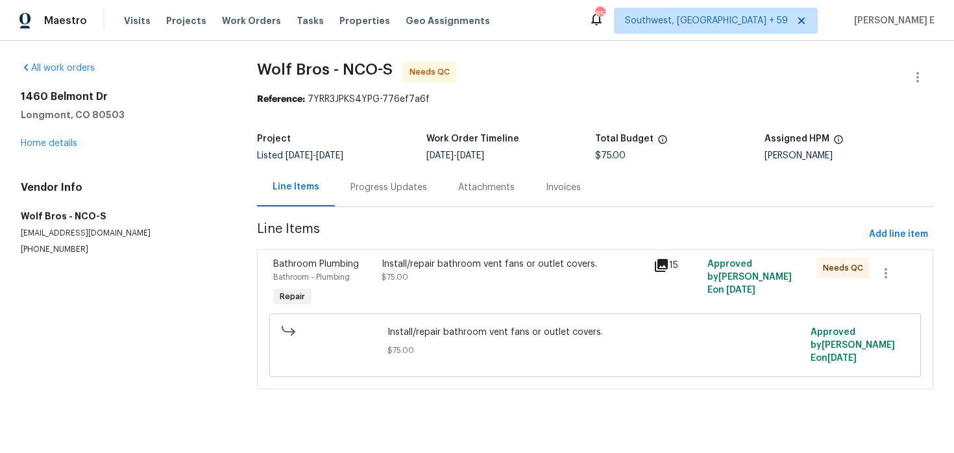
click at [369, 193] on div "Progress Updates" at bounding box center [389, 187] width 77 height 13
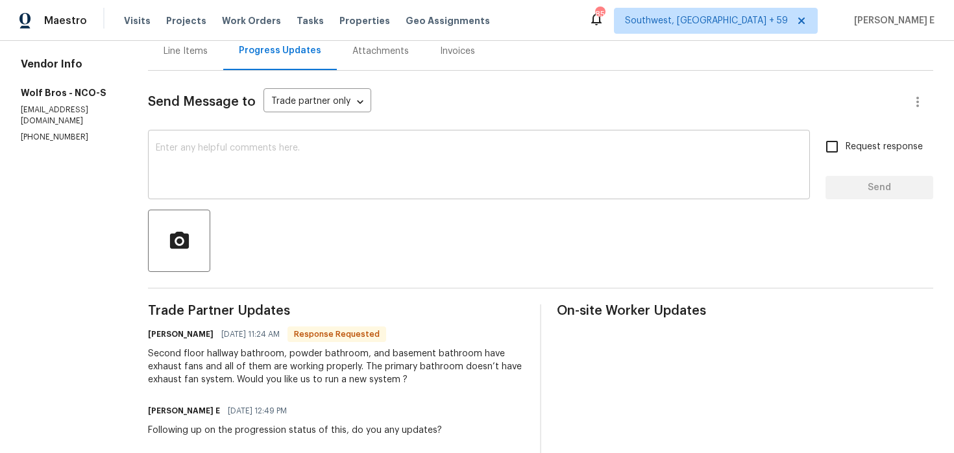
click at [404, 166] on textarea at bounding box center [479, 165] width 647 height 45
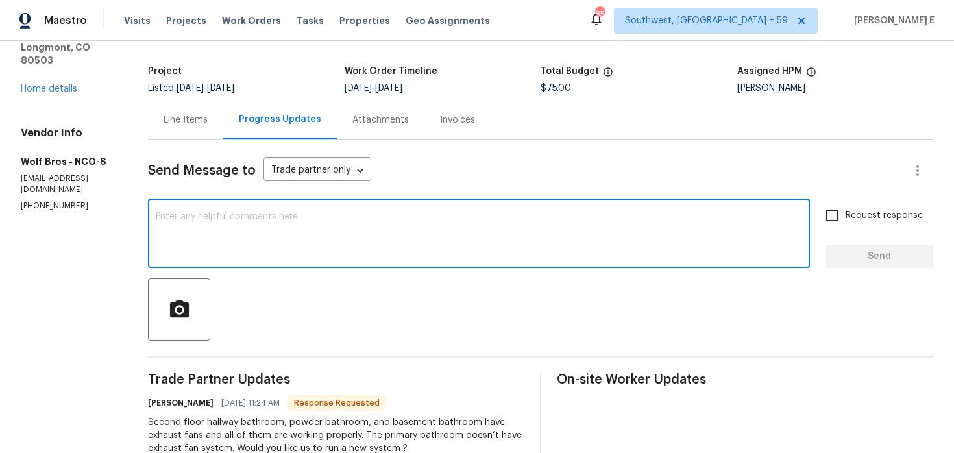
scroll to position [63, 0]
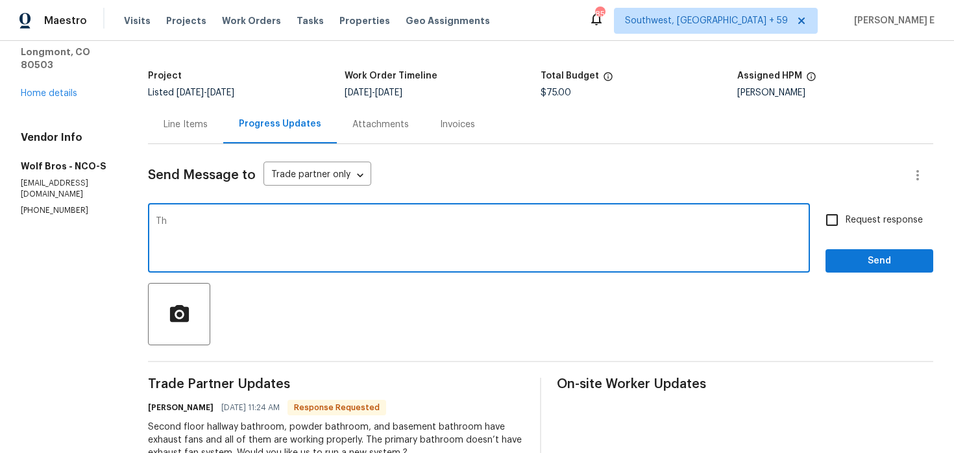
type textarea "T"
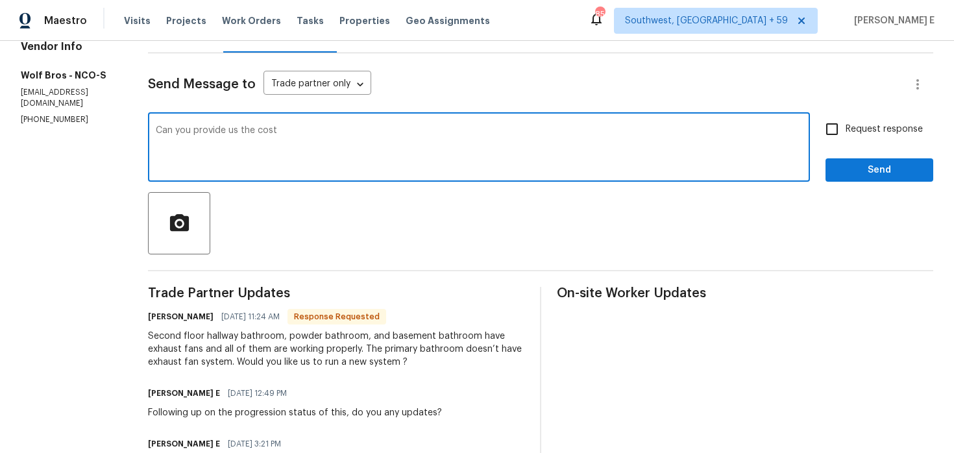
scroll to position [155, 0]
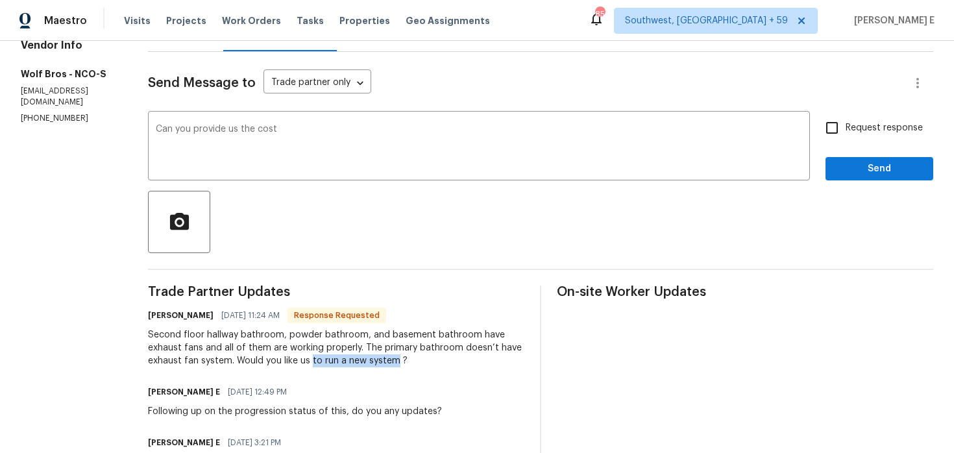
drag, startPoint x: 312, startPoint y: 364, endPoint x: 397, endPoint y: 364, distance: 85.0
click at [397, 364] on div "Second floor hallway bathroom, powder bathroom, and basement bathroom have exha…" at bounding box center [336, 347] width 377 height 39
copy div "to run a new system"
click at [332, 157] on textarea "Can you provide us the cost" at bounding box center [479, 147] width 647 height 45
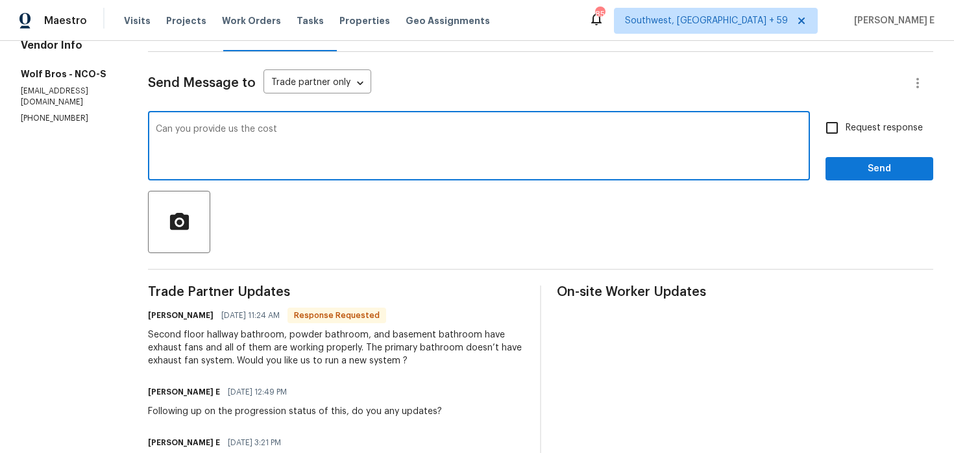
paste textarea "to run a new system"
paste textarea "ould you provide us with the cost to run a new system? We’ll review it and get …"
type textarea "Could you provide us with the cost to run a new system? We’ll review it and get…"
click at [822, 132] on input "Request response" at bounding box center [832, 127] width 27 height 27
checkbox input "true"
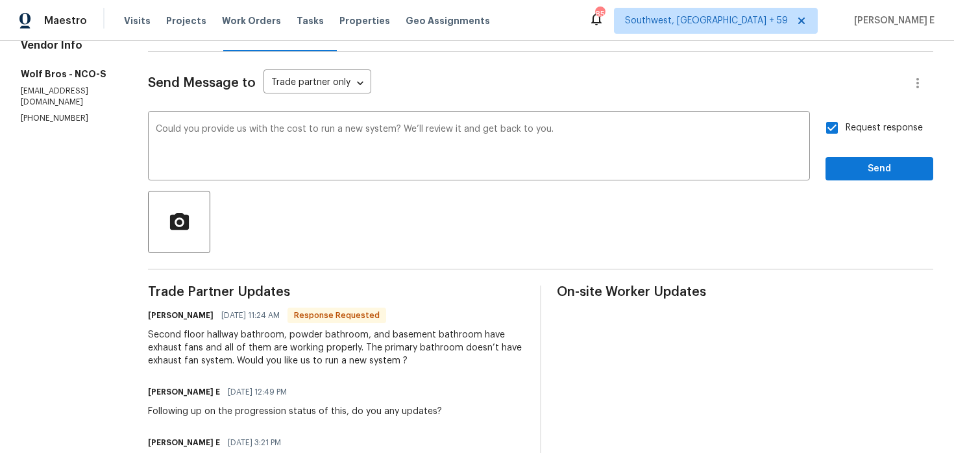
click at [845, 184] on div "Send Message to Trade partner only Trade partner only ​ Could you provide us wi…" at bounding box center [541, 364] width 786 height 625
click at [867, 166] on span "Send" at bounding box center [879, 169] width 87 height 16
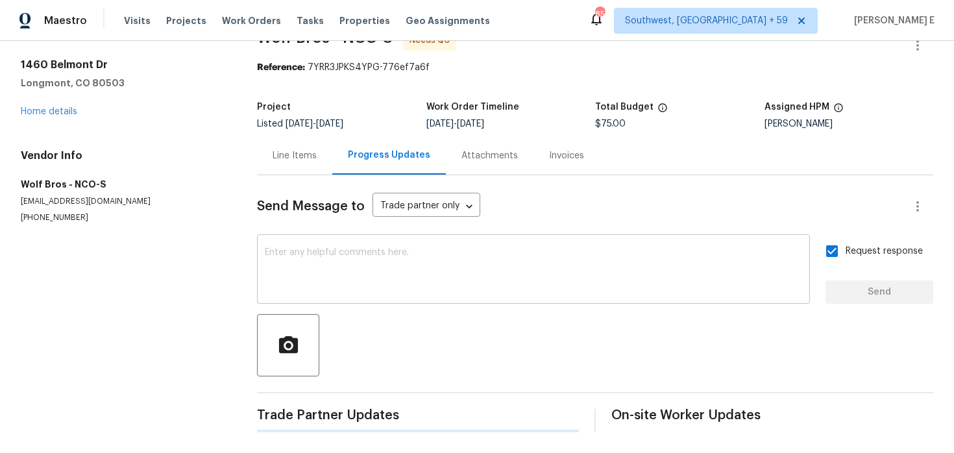
scroll to position [0, 0]
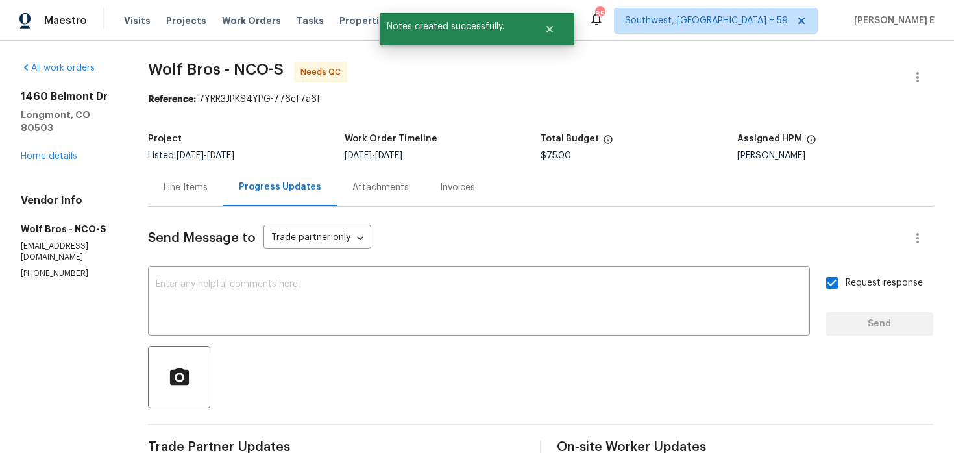
click at [193, 192] on div "Line Items" at bounding box center [186, 187] width 44 height 13
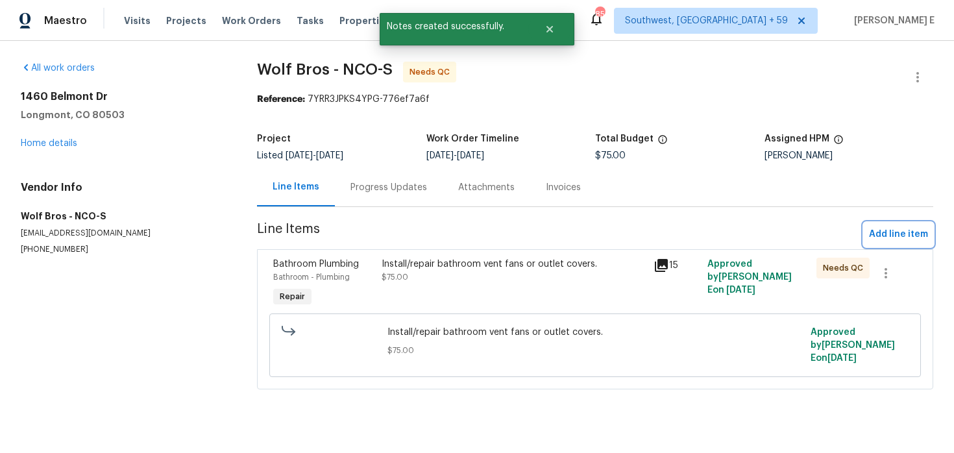
click at [904, 243] on button "Add line item" at bounding box center [898, 235] width 69 height 24
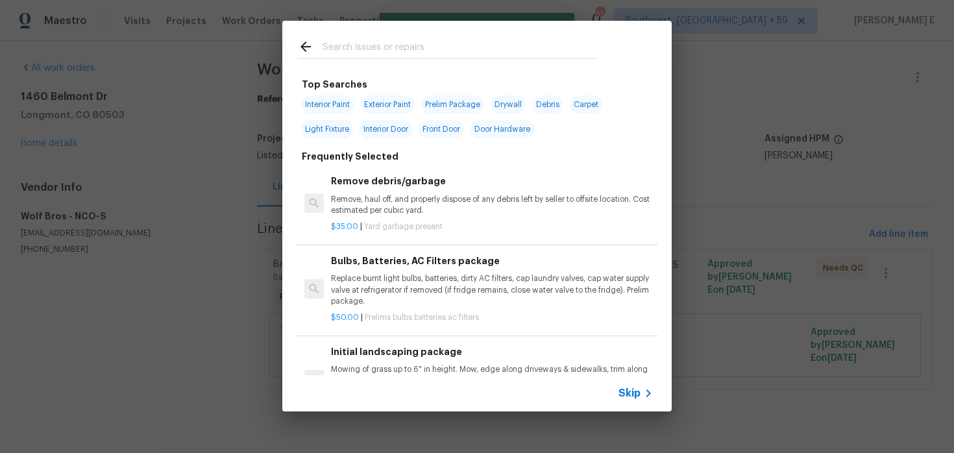
click at [625, 394] on span "Skip" at bounding box center [630, 393] width 22 height 13
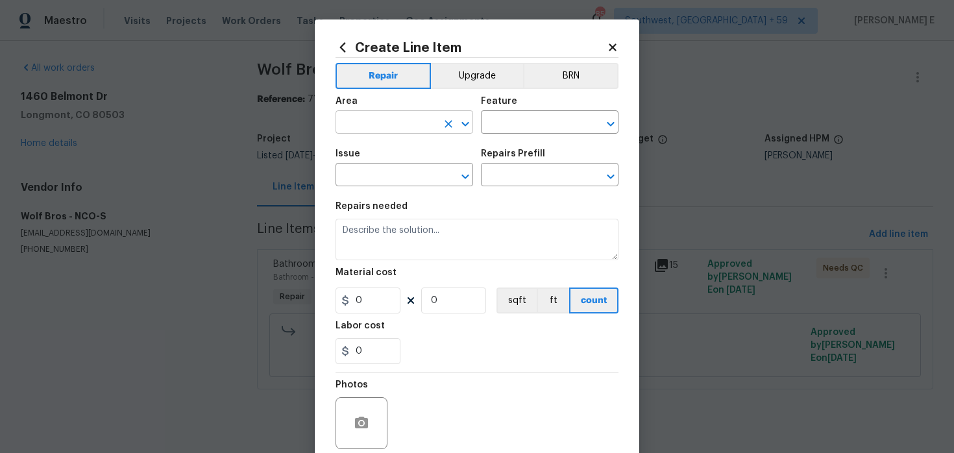
click at [365, 120] on input "text" at bounding box center [386, 124] width 101 height 20
type input "Bathroom"
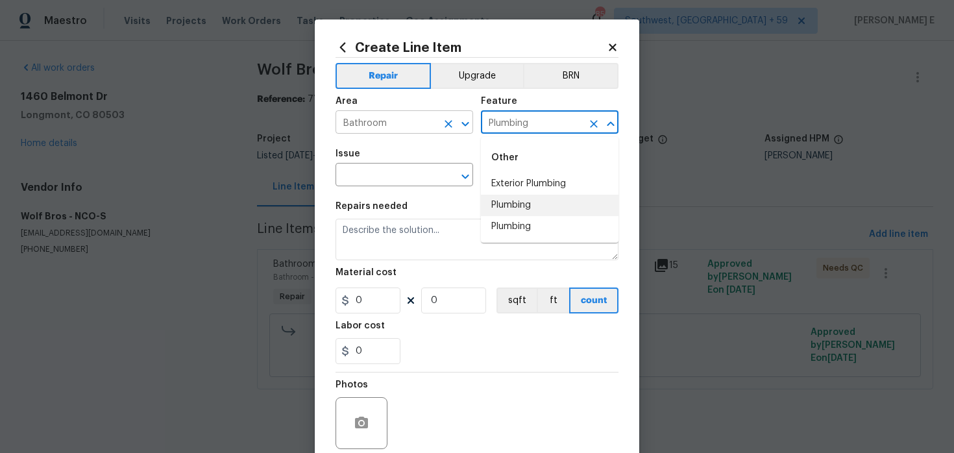
type input "Plumbing"
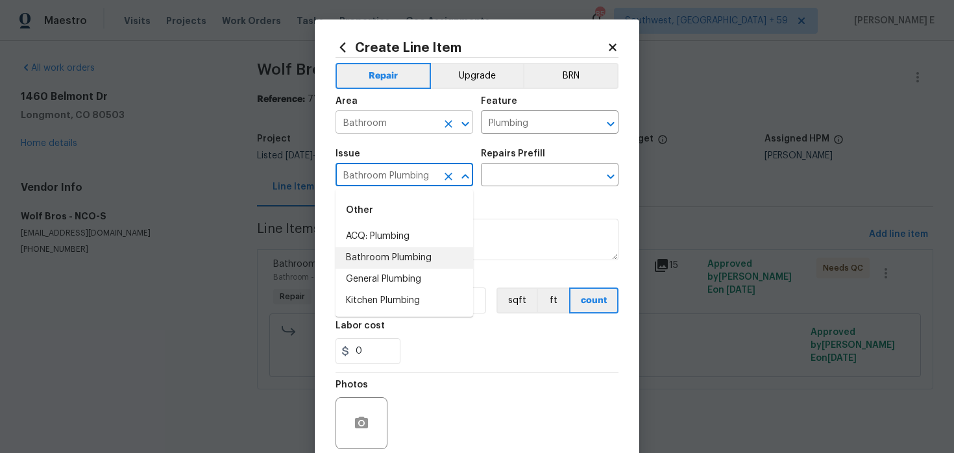
type input "Bathroom Plumbing"
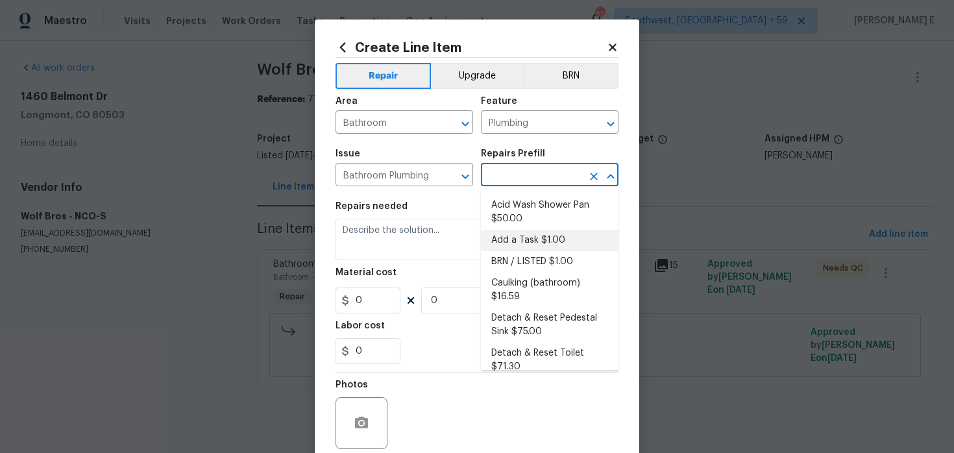
click at [523, 245] on li "Add a Task $1.00" at bounding box center [550, 240] width 138 height 21
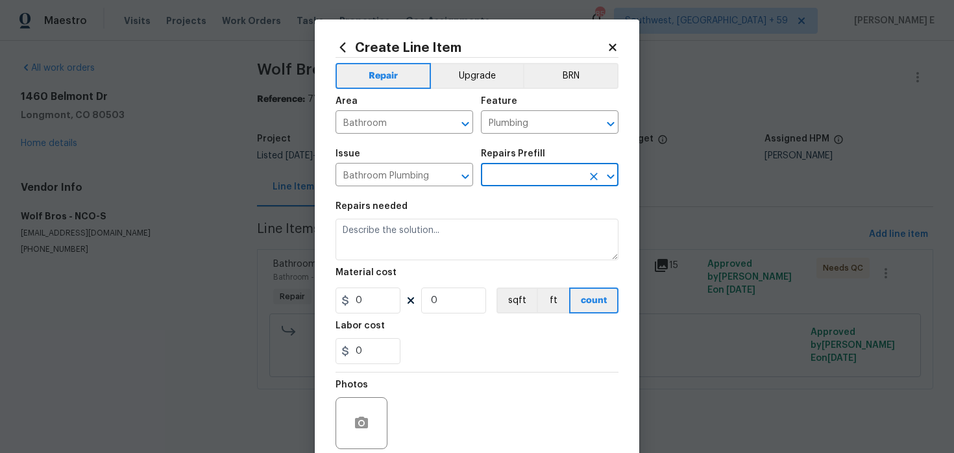
type input "Add a Task $1.00"
type textarea "HPM to detail"
type input "1"
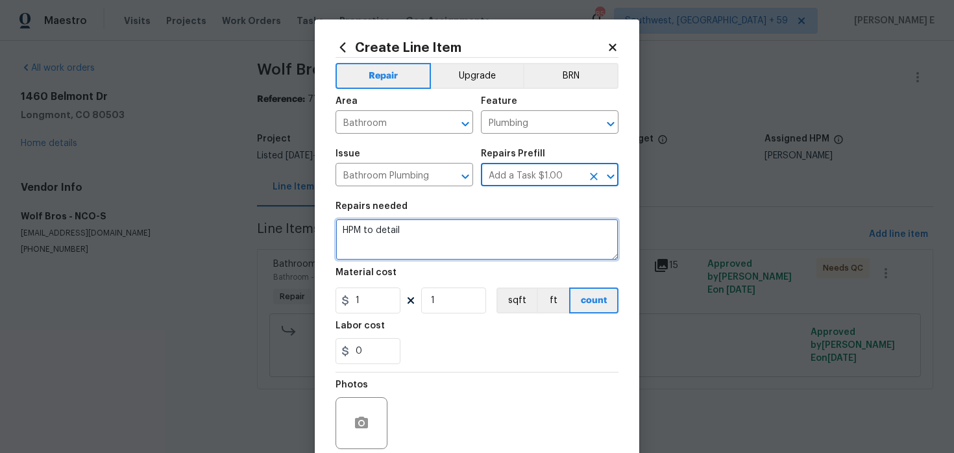
click at [440, 249] on textarea "HPM to detail" at bounding box center [477, 240] width 283 height 42
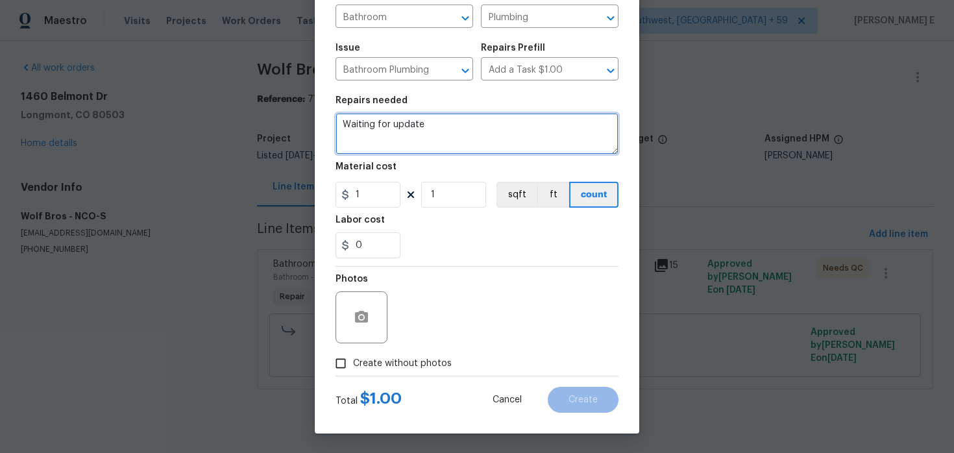
type textarea "Waiting for update"
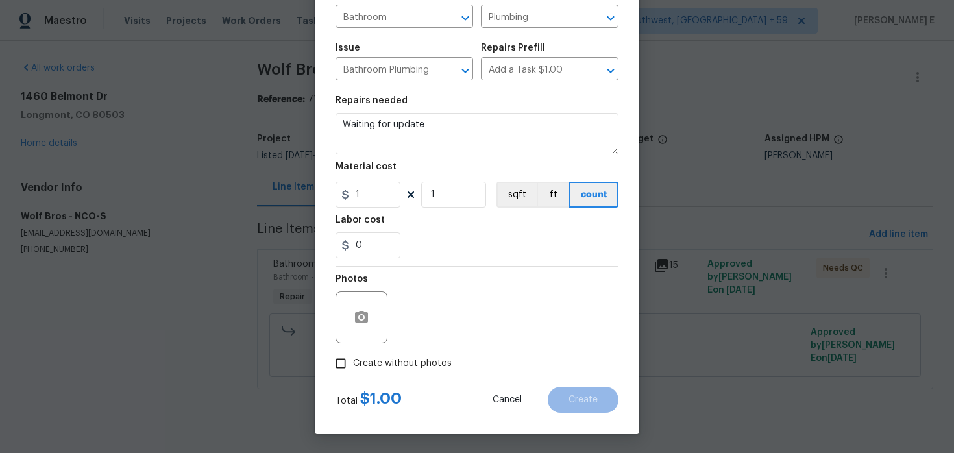
click at [384, 362] on span "Create without photos" at bounding box center [402, 364] width 99 height 14
click at [353, 362] on input "Create without photos" at bounding box center [340, 363] width 25 height 25
checkbox input "true"
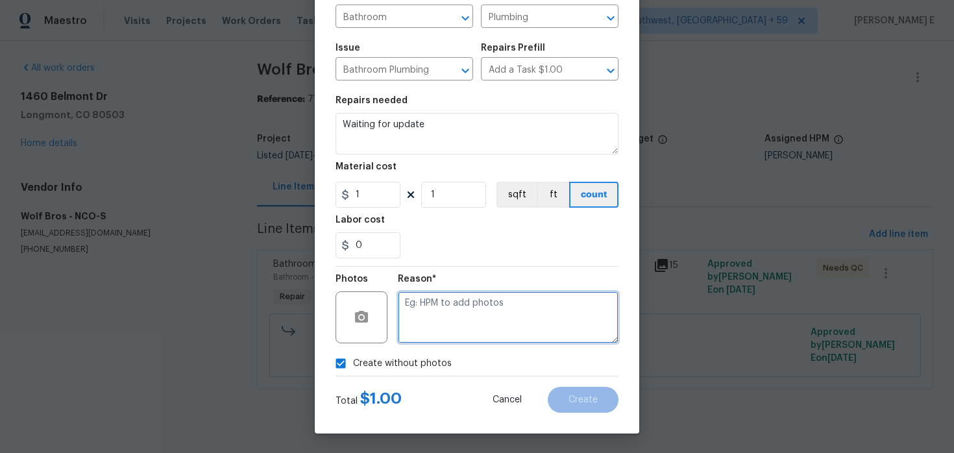
click at [469, 308] on textarea at bounding box center [508, 317] width 221 height 52
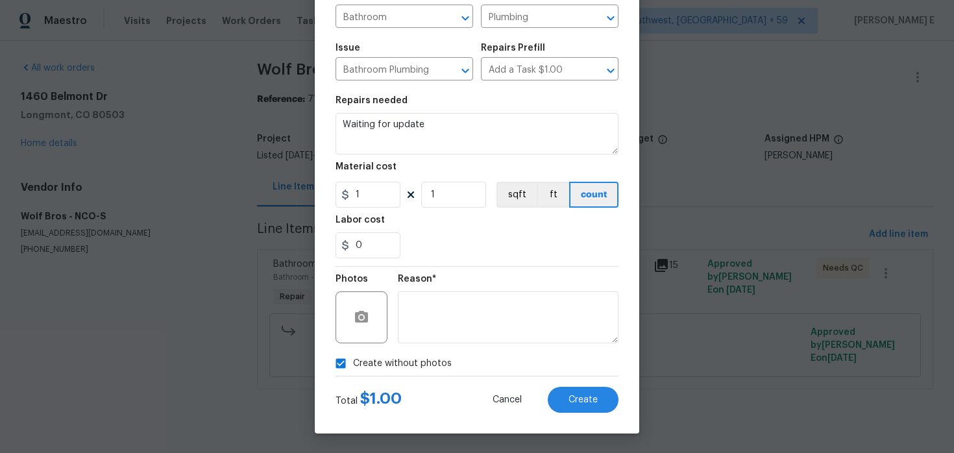
click at [559, 384] on div "Total $ 1.00 Cancel Create" at bounding box center [477, 395] width 283 height 36
click at [572, 401] on span "Create" at bounding box center [583, 400] width 29 height 10
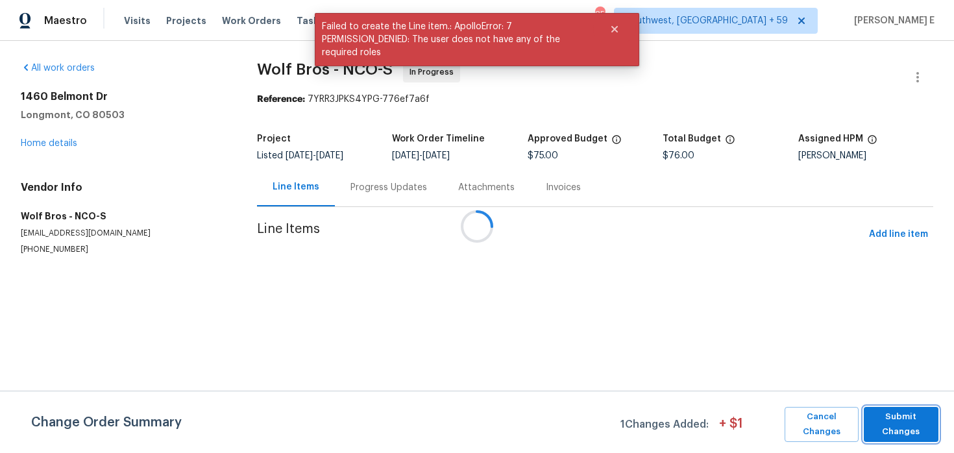
click at [880, 411] on span "Submit Changes" at bounding box center [902, 425] width 62 height 30
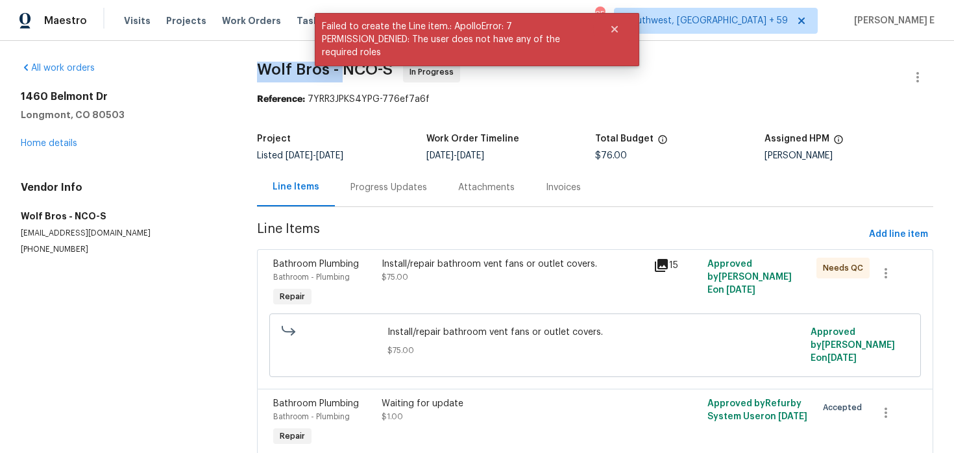
drag, startPoint x: 251, startPoint y: 68, endPoint x: 342, endPoint y: 69, distance: 90.9
click at [342, 69] on div "All work orders 1460 Belmont Dr Longmont, CO 80503 Home details Vendor Info Wol…" at bounding box center [477, 275] width 954 height 469
copy span "Wolf Bros -"
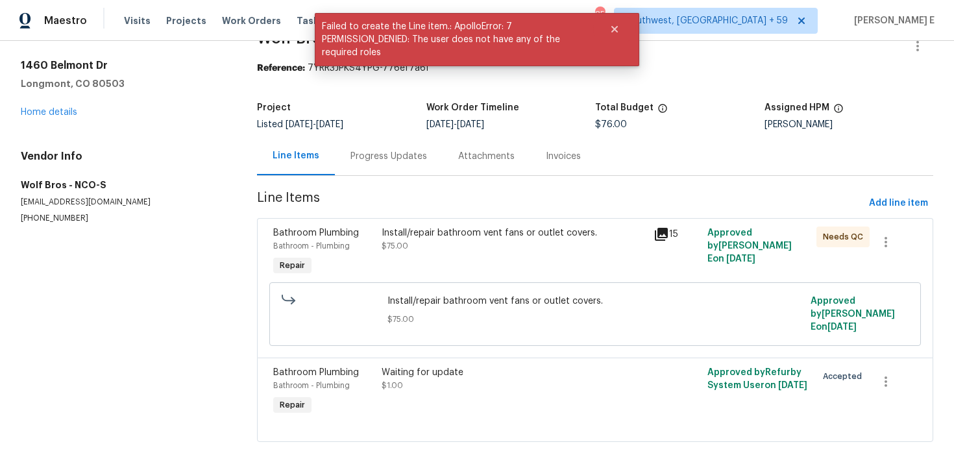
click at [409, 169] on div "Progress Updates" at bounding box center [389, 156] width 108 height 38
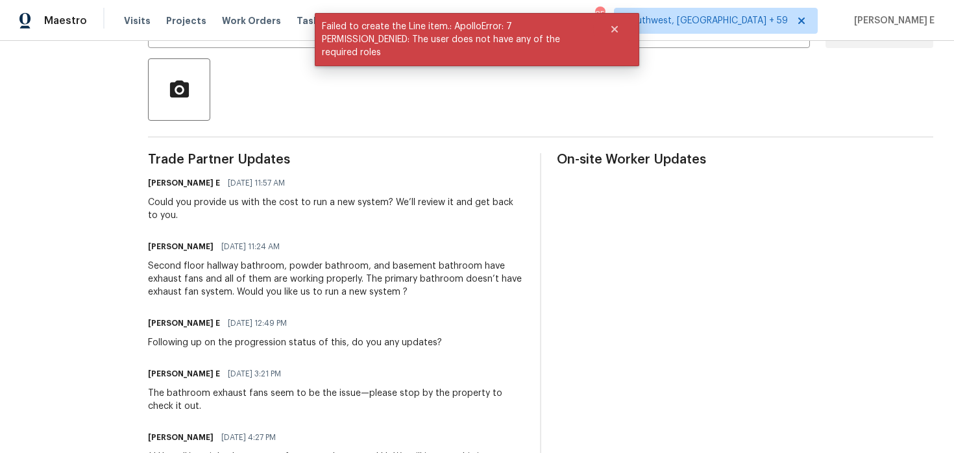
scroll to position [295, 0]
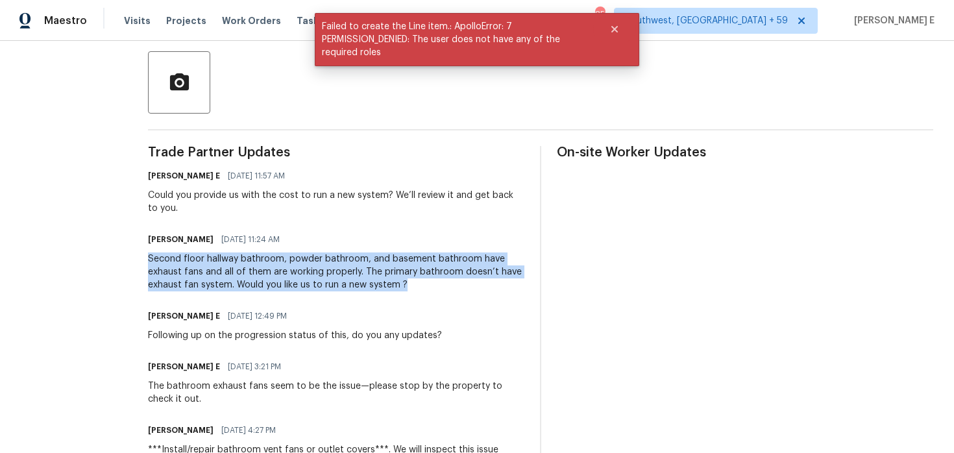
drag, startPoint x: 146, startPoint y: 256, endPoint x: 431, endPoint y: 290, distance: 287.0
click at [431, 290] on div "All work orders 1460 Belmont Dr Longmont, CO 80503 Home details Vendor Info Wol…" at bounding box center [477, 183] width 954 height 875
copy div "Second floor hallway bathroom, powder bathroom, and basement bathroom have exha…"
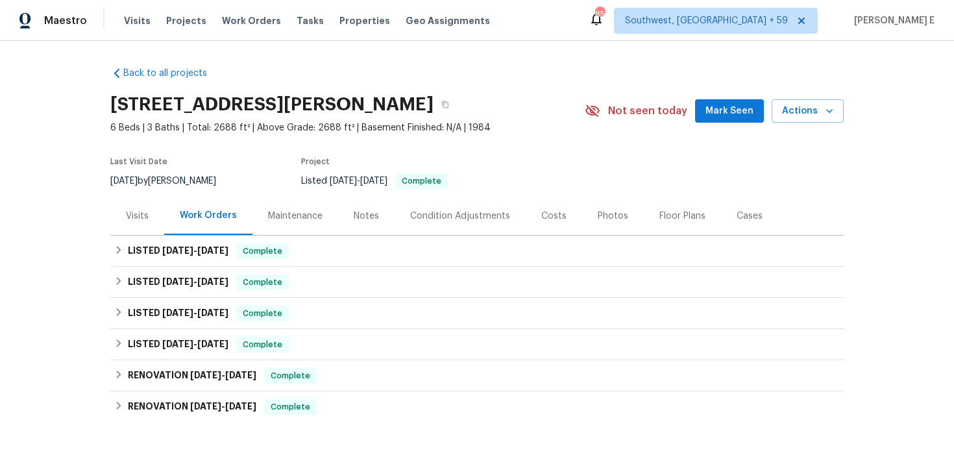
scroll to position [51, 0]
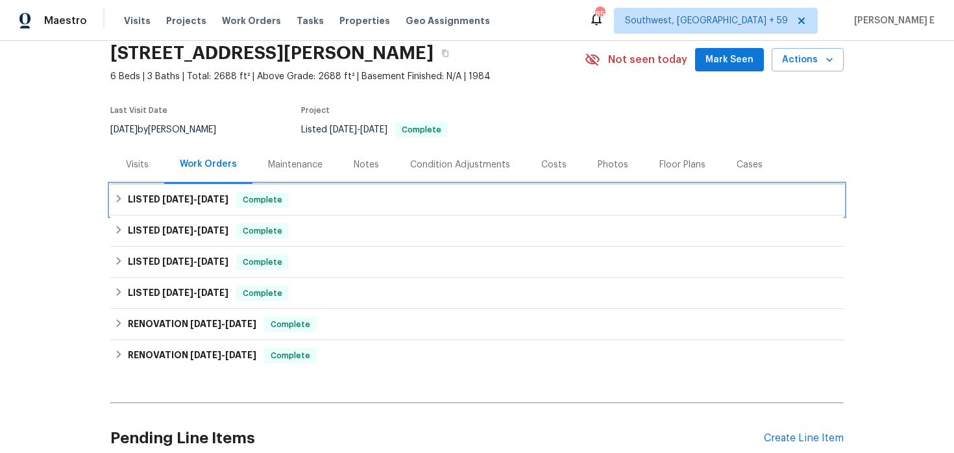
click at [208, 193] on h6 "LISTED [DATE] - [DATE]" at bounding box center [178, 200] width 101 height 16
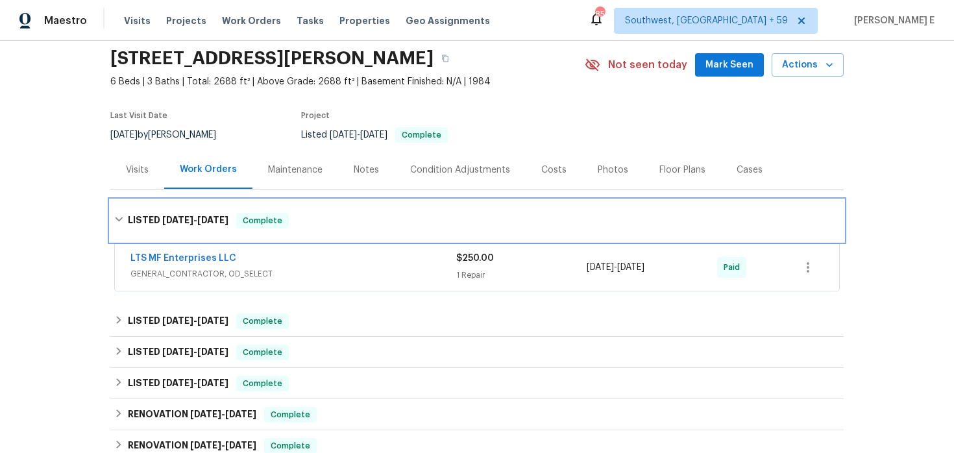
scroll to position [0, 0]
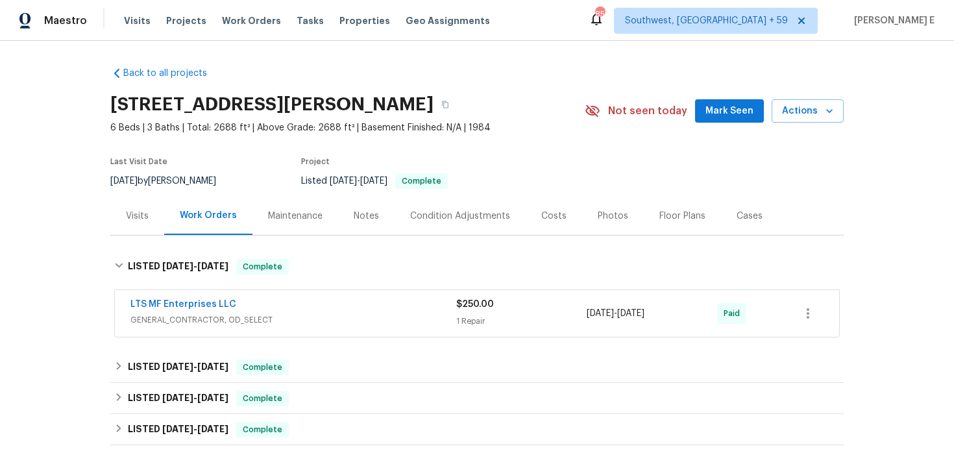
click at [207, 206] on div "Work Orders" at bounding box center [208, 216] width 88 height 38
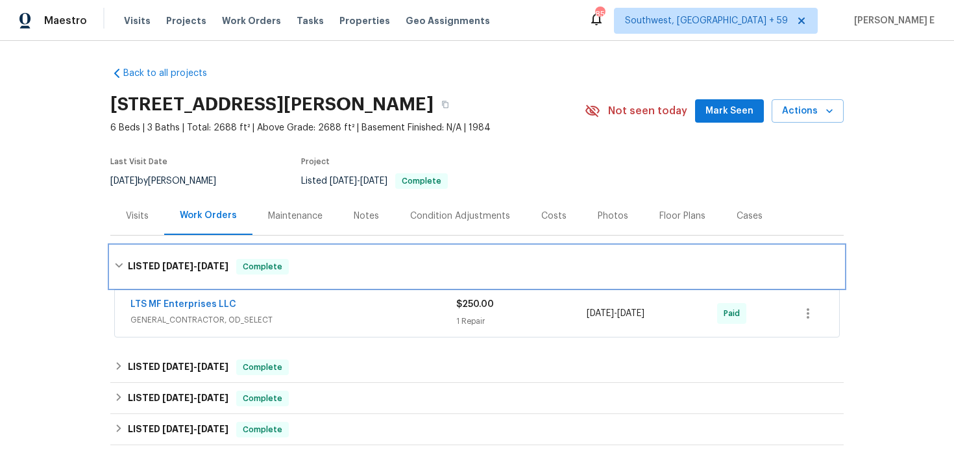
click at [193, 266] on span "[DATE]" at bounding box center [177, 266] width 31 height 9
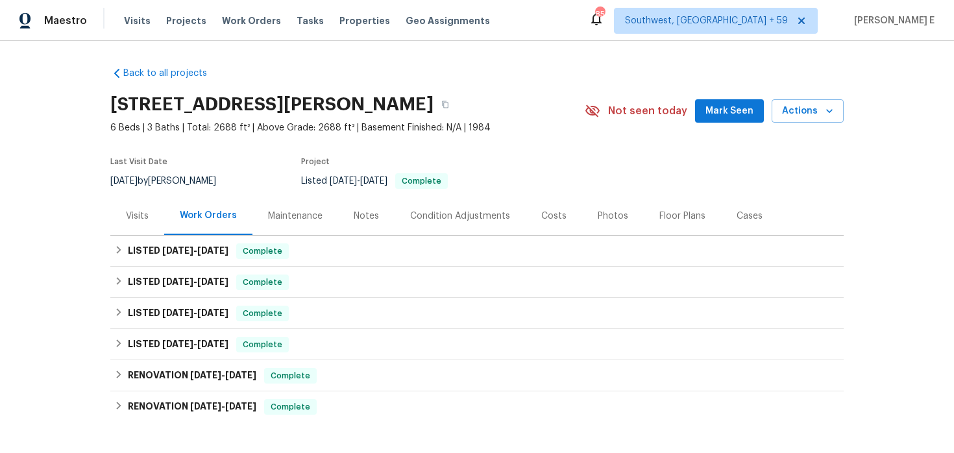
click at [303, 206] on div "Maintenance" at bounding box center [296, 216] width 86 height 38
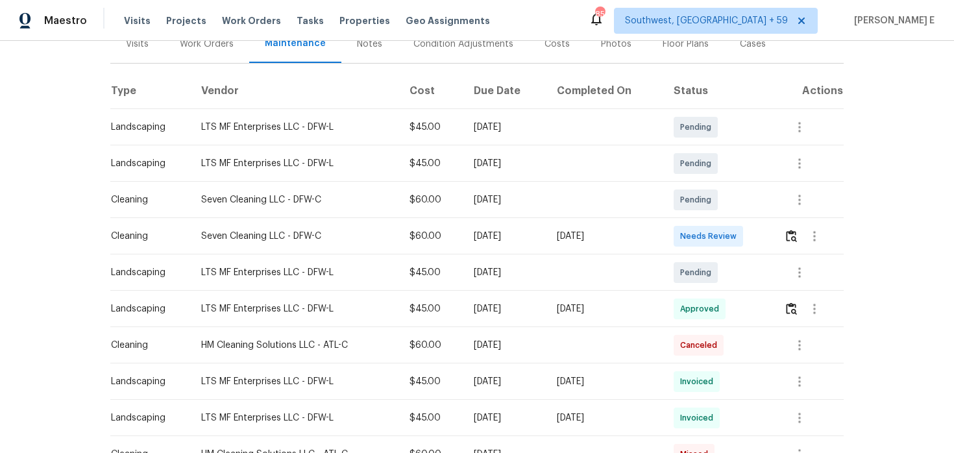
scroll to position [175, 0]
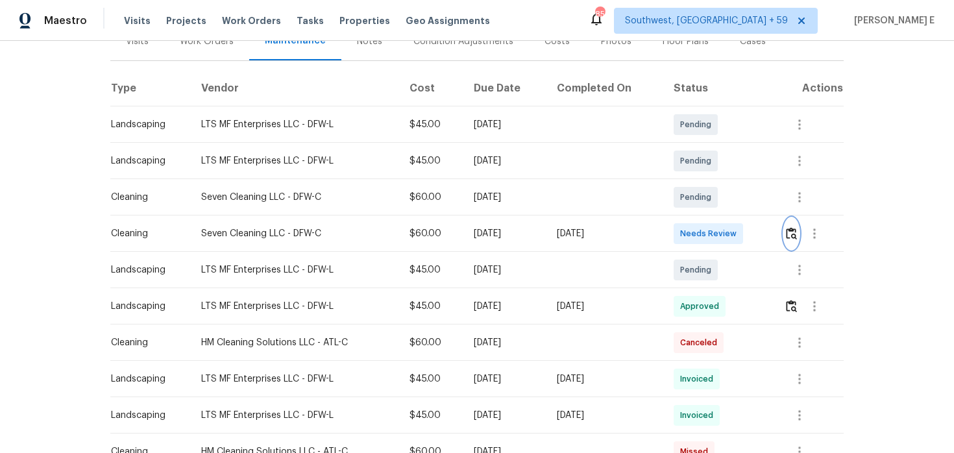
click at [789, 234] on img "button" at bounding box center [791, 233] width 11 height 12
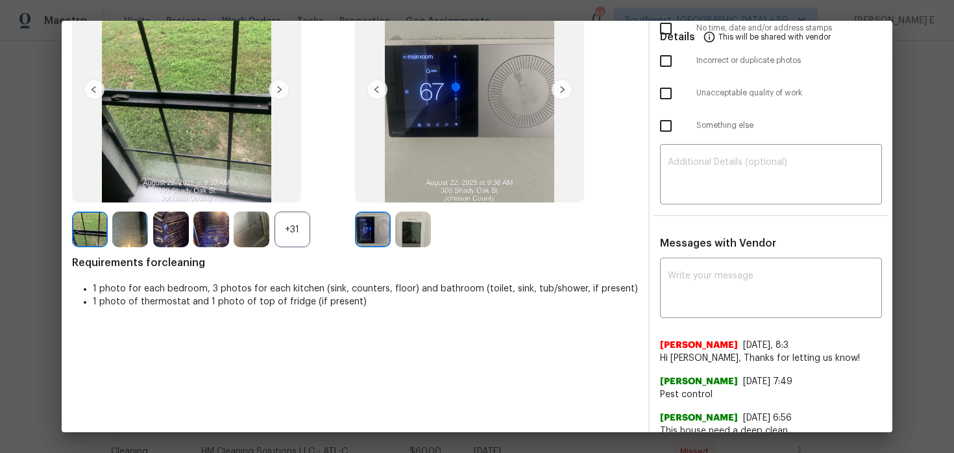
scroll to position [137, 0]
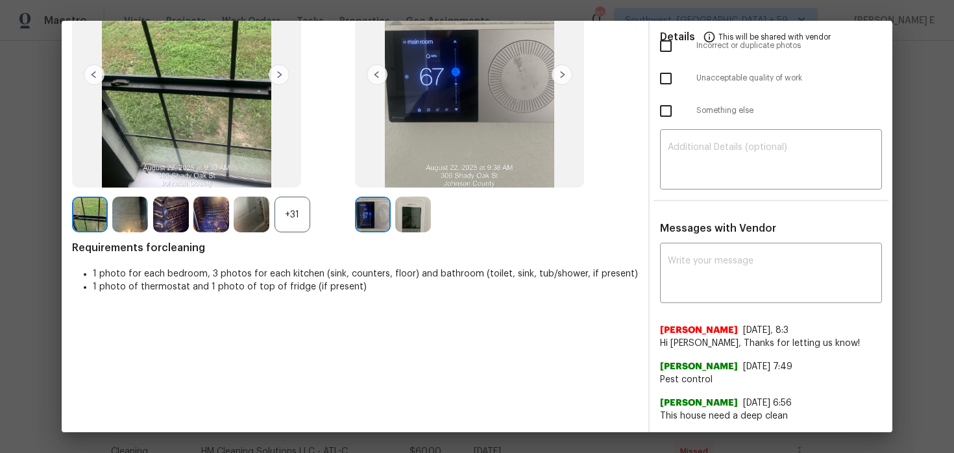
click at [171, 217] on img at bounding box center [171, 215] width 36 height 36
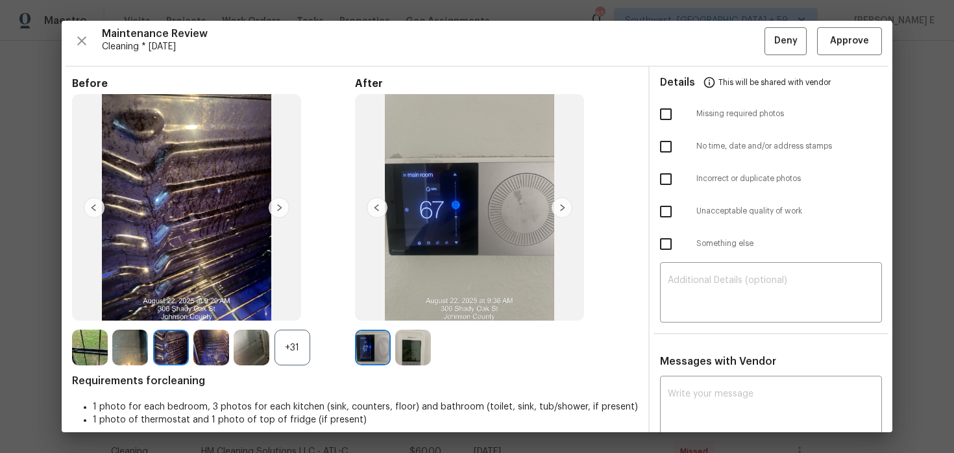
scroll to position [0, 0]
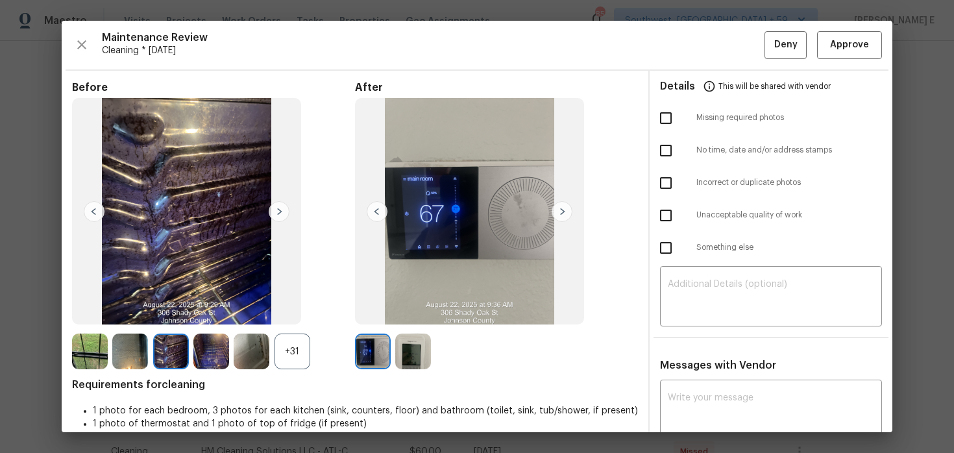
click at [161, 346] on img at bounding box center [171, 352] width 36 height 36
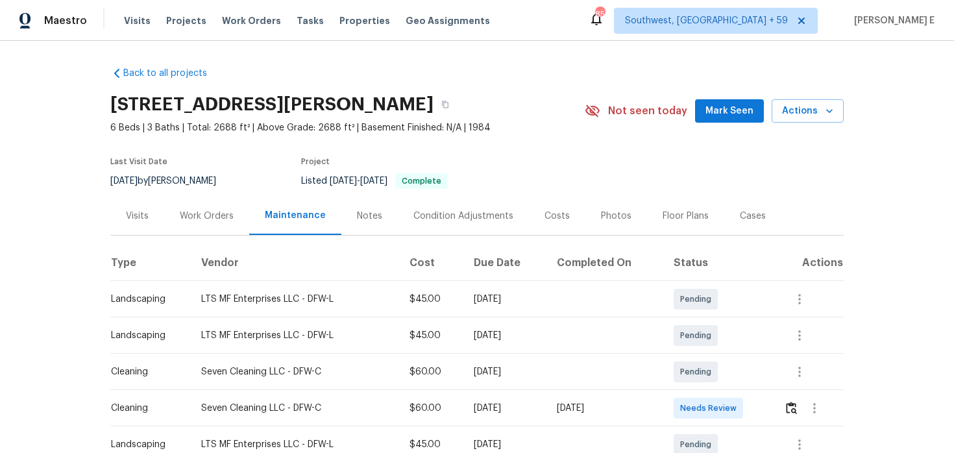
click at [222, 203] on div "Work Orders" at bounding box center [206, 216] width 85 height 38
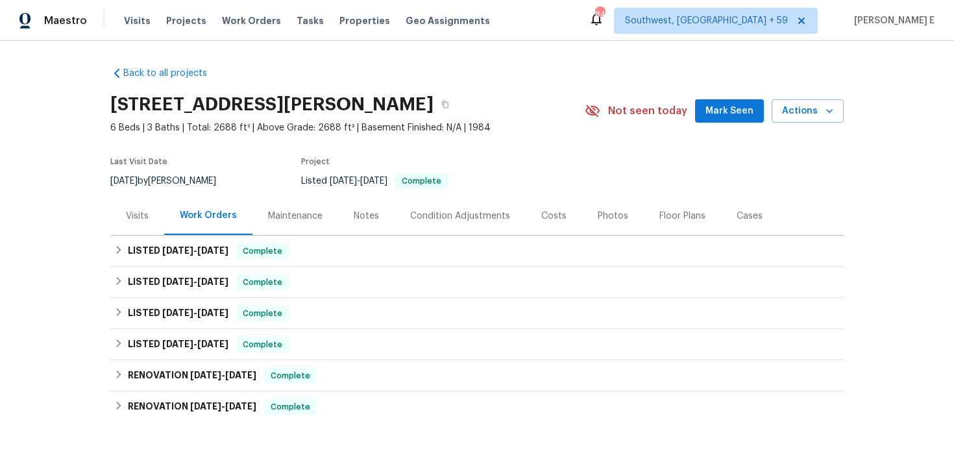
scroll to position [168, 0]
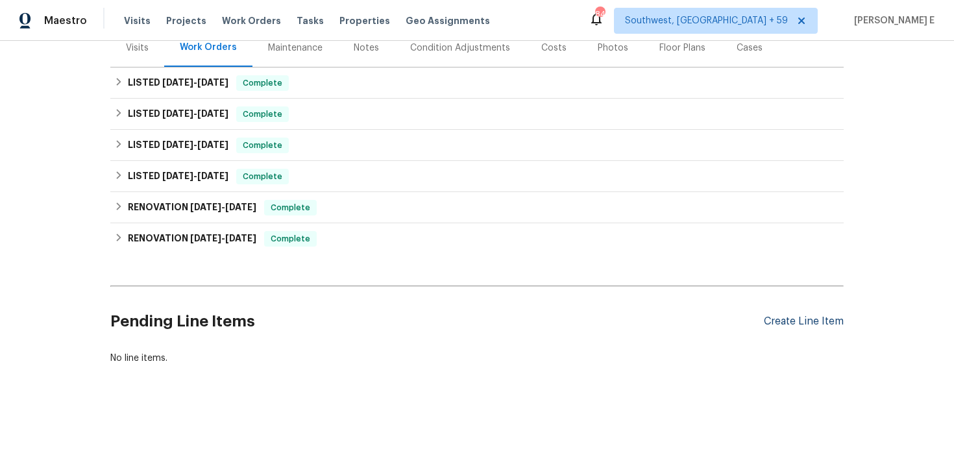
click at [796, 318] on div "Create Line Item" at bounding box center [804, 322] width 80 height 12
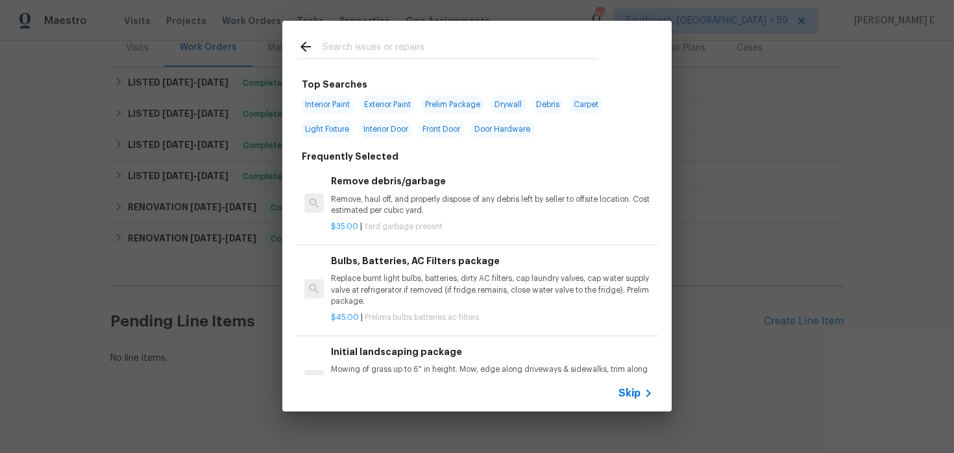
click at [631, 399] on span "Skip" at bounding box center [630, 393] width 22 height 13
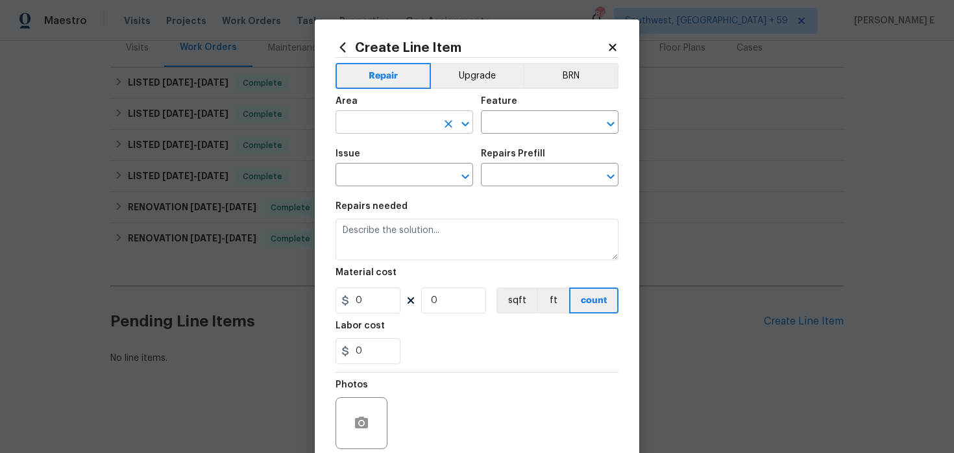
click at [403, 117] on input "text" at bounding box center [386, 124] width 101 height 20
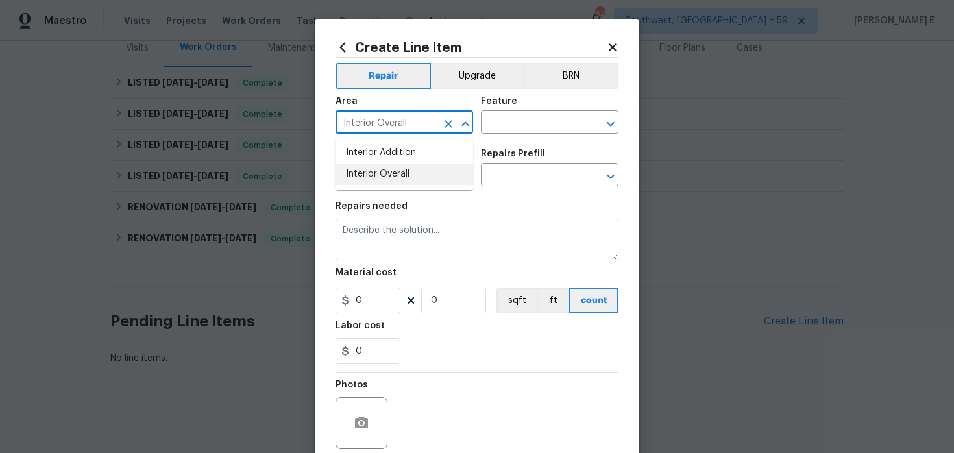
type input "Interior Overall"
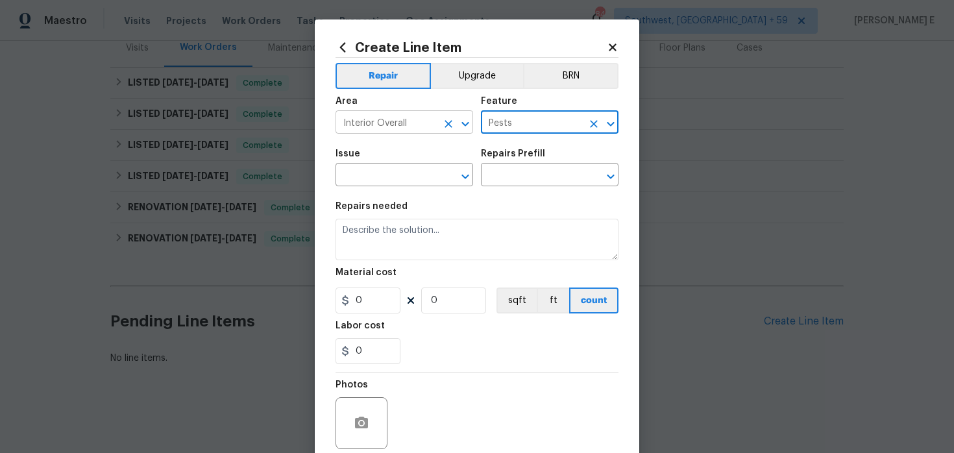
type input "Pests"
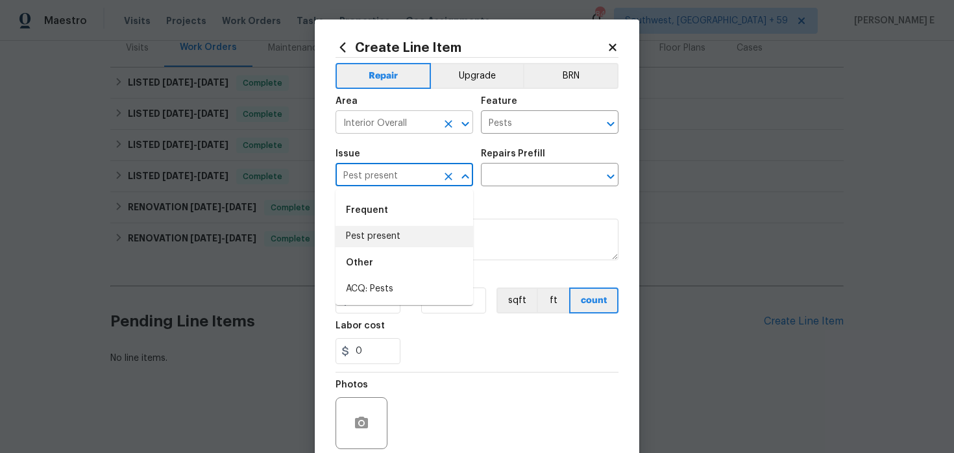
type input "Pest present"
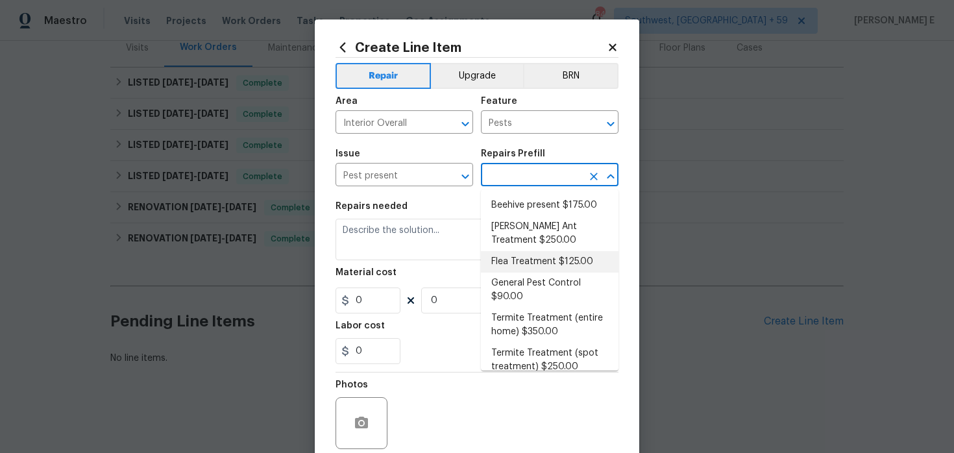
scroll to position [12, 0]
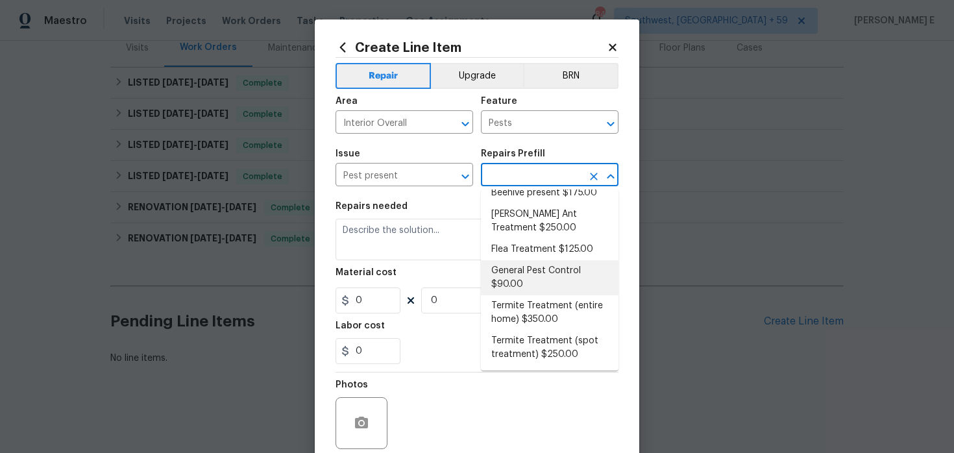
click at [504, 273] on li "General Pest Control $90.00" at bounding box center [550, 277] width 138 height 35
type input "General Pest Control $90.00"
type textarea "General pest treatment for active pest/insect infestation - non termite"
type input "90"
type input "1"
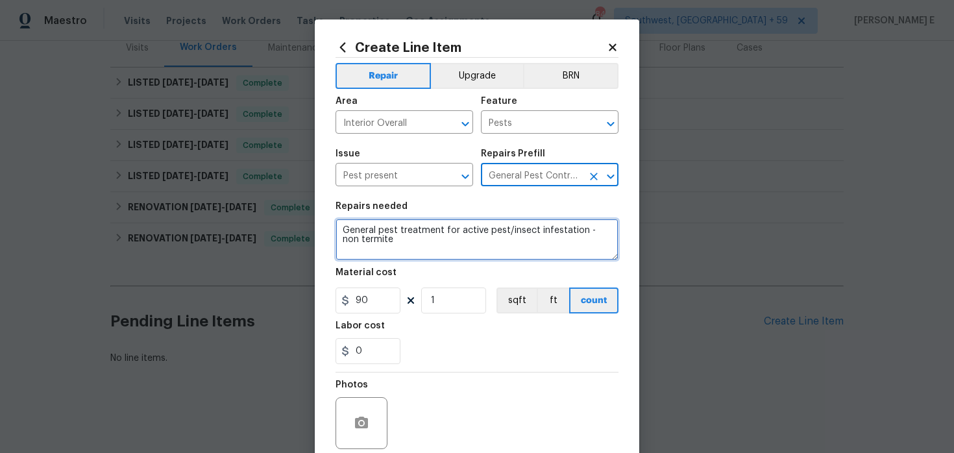
click at [442, 244] on textarea "General pest treatment for active pest/insect infestation - non termite" at bounding box center [477, 240] width 283 height 42
paste textarea "There are active bugs inside the home. Please perform a general pest treatment …"
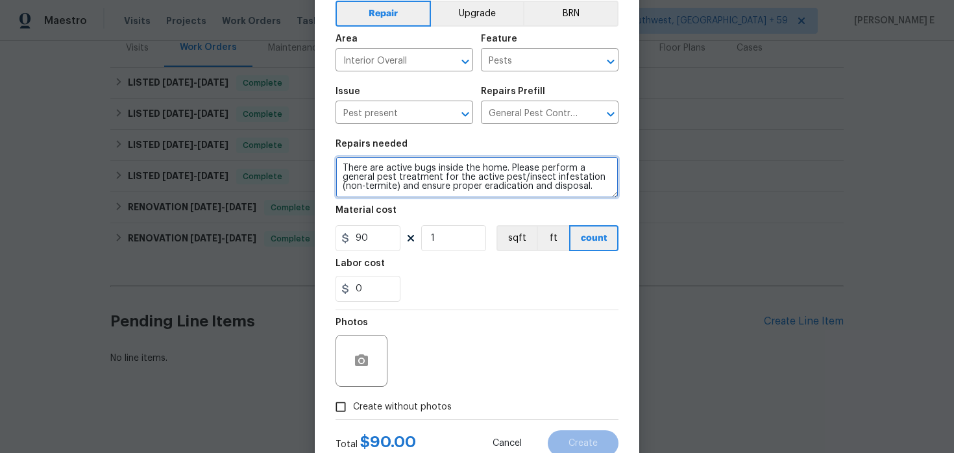
scroll to position [65, 0]
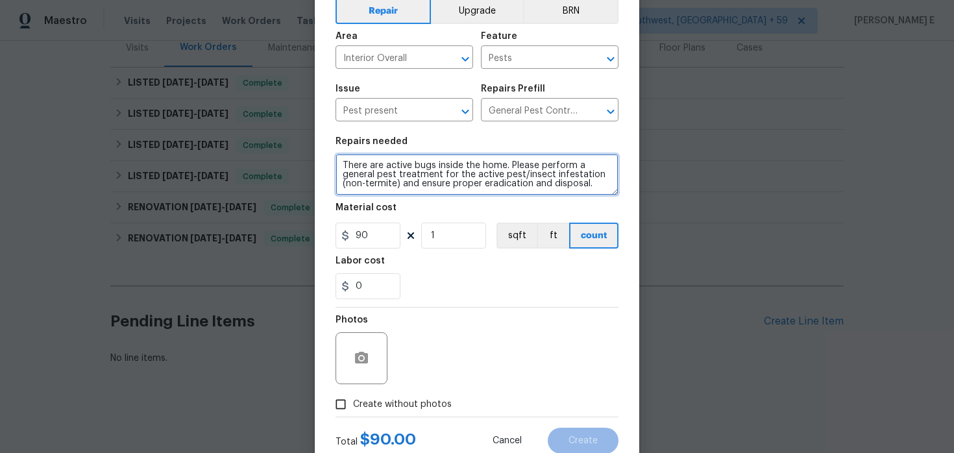
type textarea "There are active bugs inside the home. Please perform a general pest treatment …"
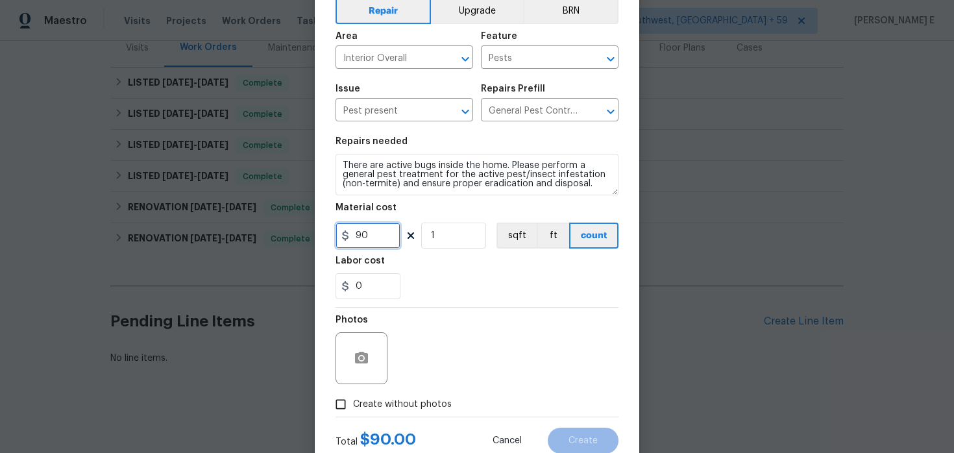
click at [360, 238] on input "90" at bounding box center [368, 236] width 65 height 26
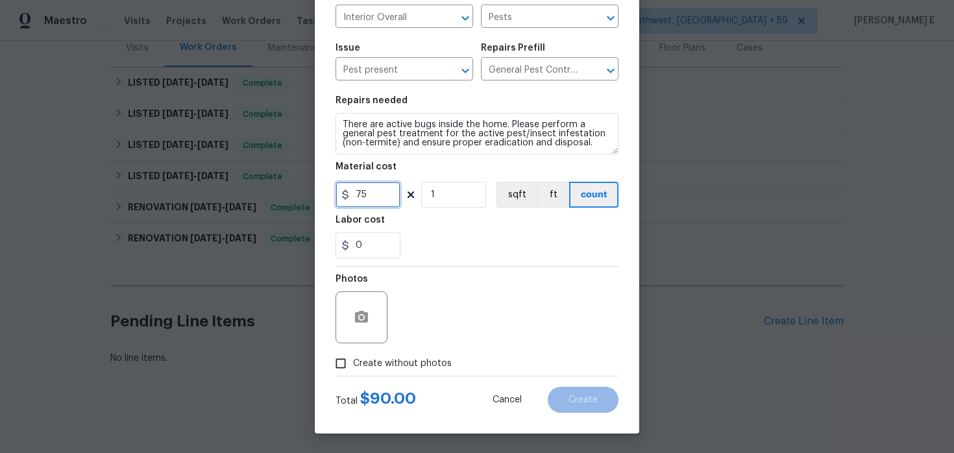
type input "75"
click at [347, 320] on button "button" at bounding box center [361, 317] width 31 height 31
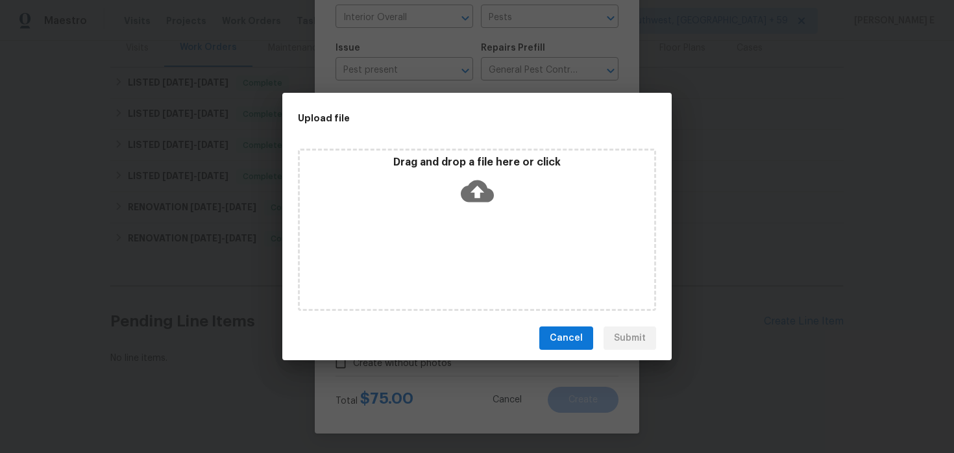
click at [478, 191] on icon at bounding box center [477, 191] width 33 height 33
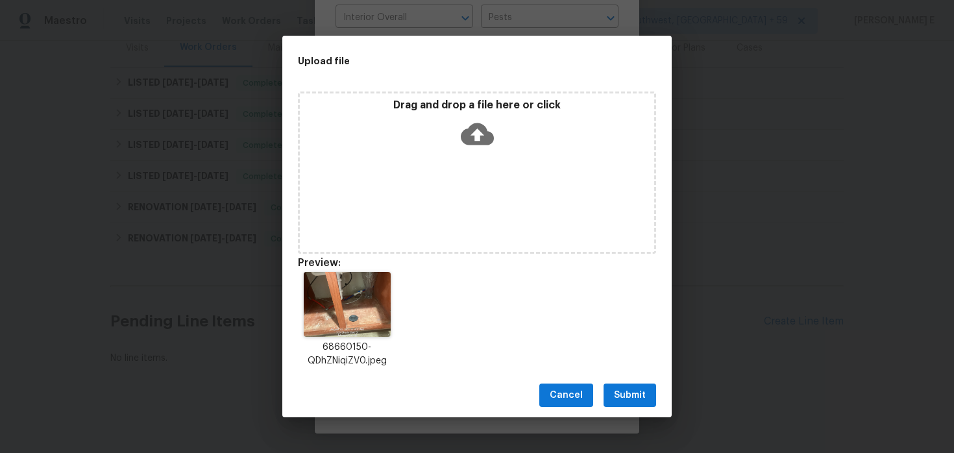
click at [636, 390] on span "Submit" at bounding box center [630, 396] width 32 height 16
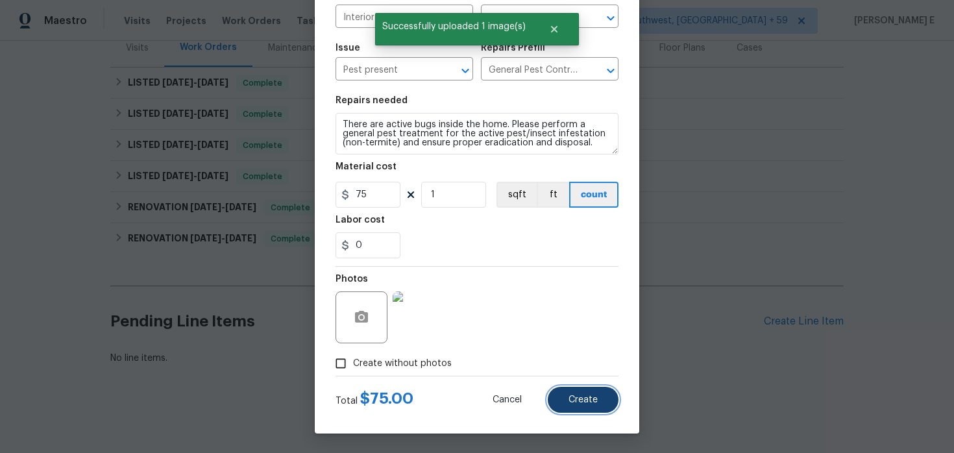
click at [585, 398] on span "Create" at bounding box center [583, 400] width 29 height 10
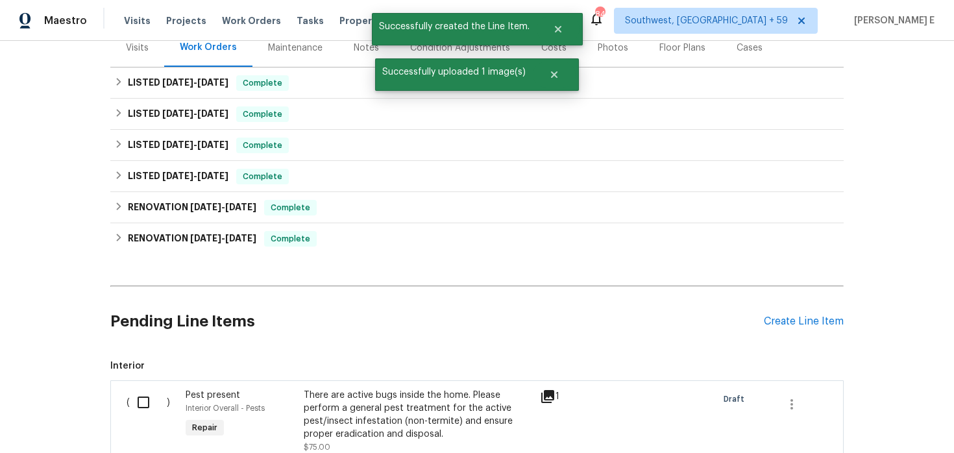
scroll to position [342, 0]
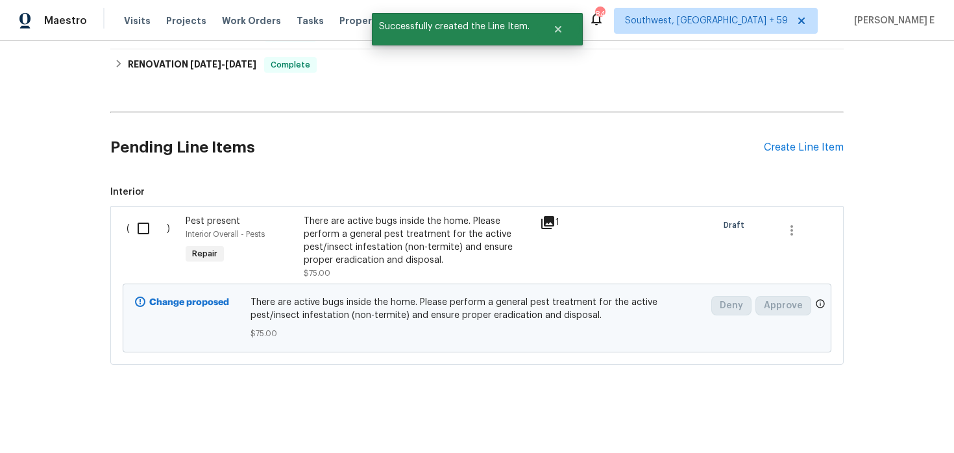
click at [145, 237] on input "checkbox" at bounding box center [148, 228] width 37 height 27
checkbox input "true"
click at [882, 418] on span "Create Work Order" at bounding box center [880, 421] width 86 height 16
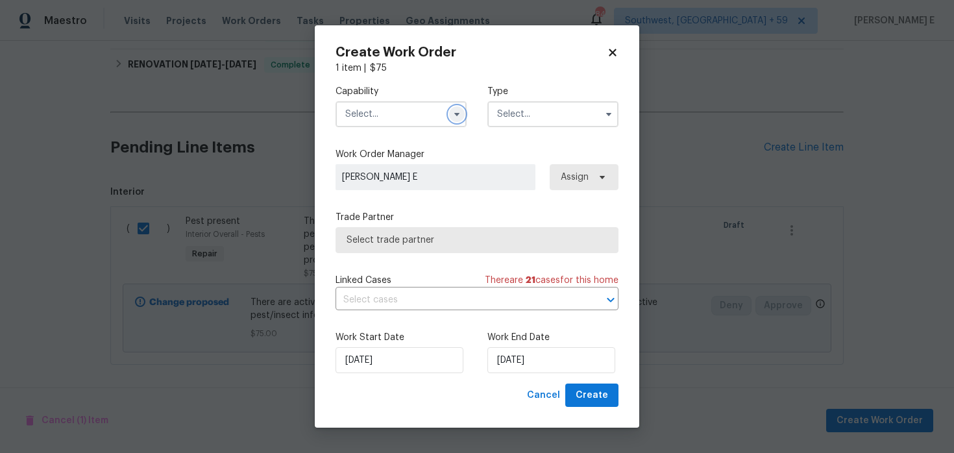
click at [454, 110] on icon "button" at bounding box center [457, 114] width 10 height 10
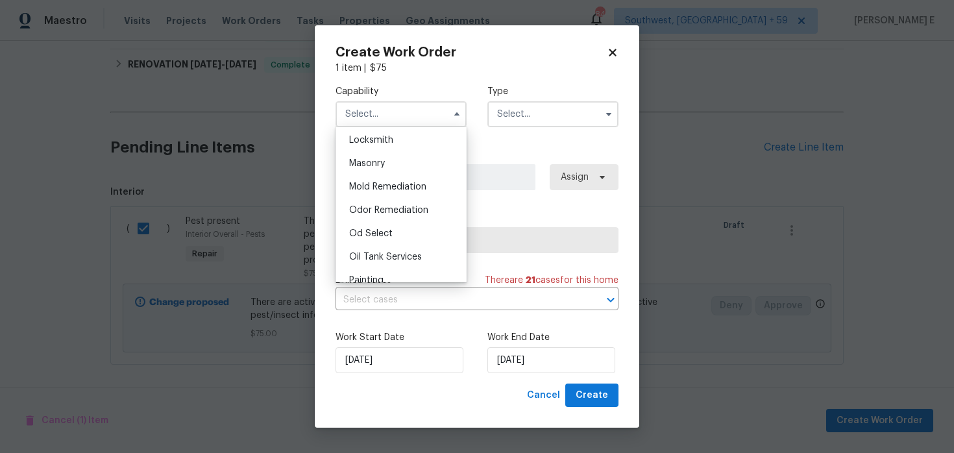
scroll to position [1007, 0]
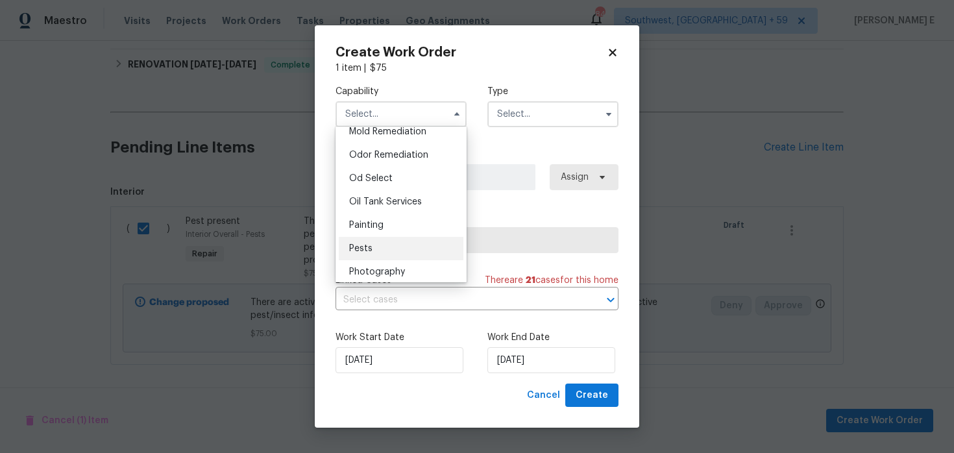
click at [385, 247] on div "Pests" at bounding box center [401, 248] width 125 height 23
type input "Pests"
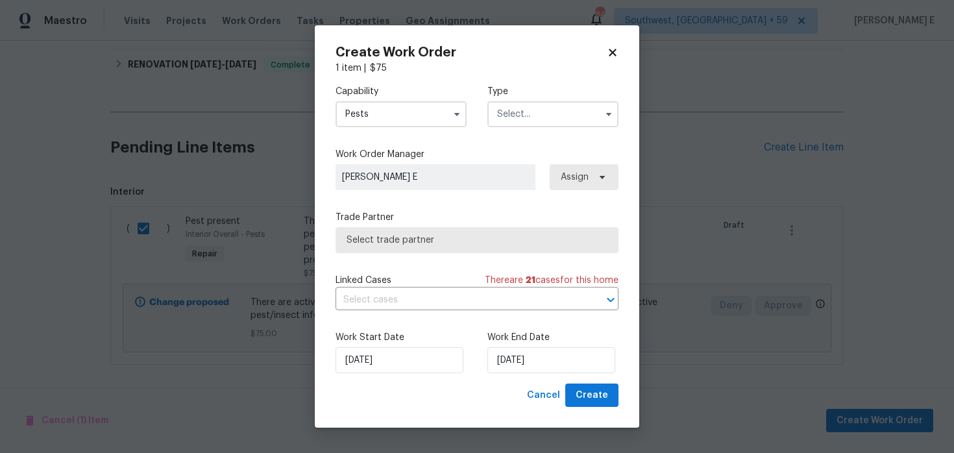
click at [546, 127] on div "Capability Pests Type" at bounding box center [477, 106] width 283 height 63
click at [551, 113] on input "text" at bounding box center [553, 114] width 131 height 26
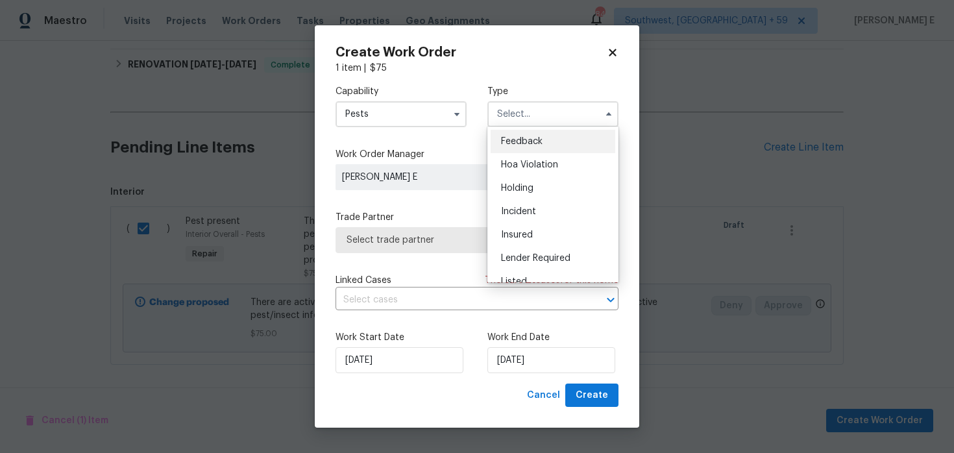
click at [534, 149] on div "Feedback" at bounding box center [553, 141] width 125 height 23
type input "Feedback"
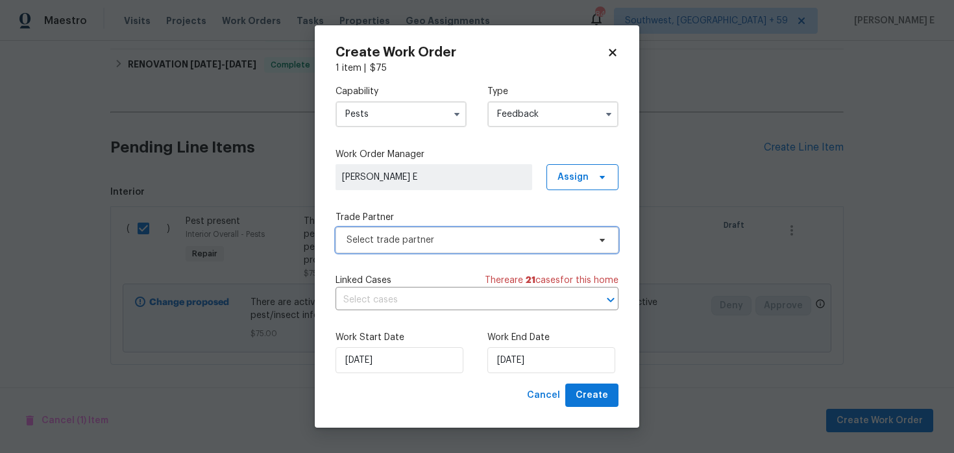
click at [411, 228] on span "Select trade partner" at bounding box center [477, 240] width 283 height 26
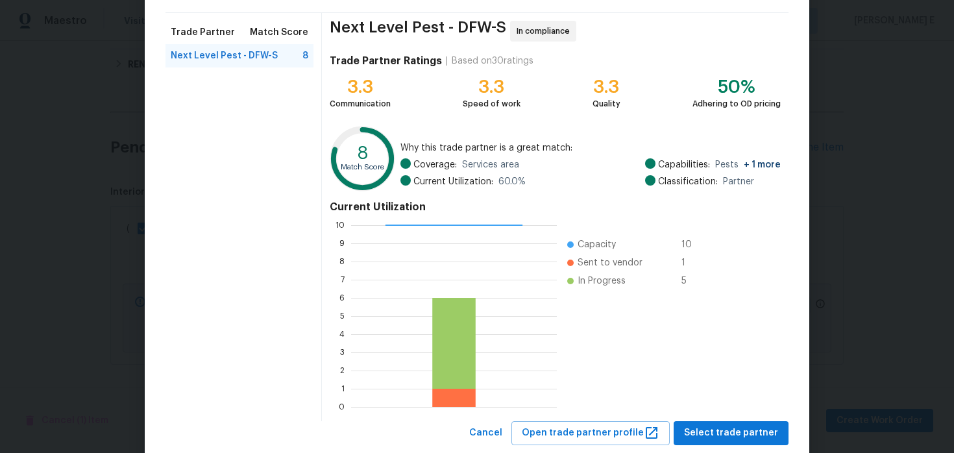
scroll to position [119, 0]
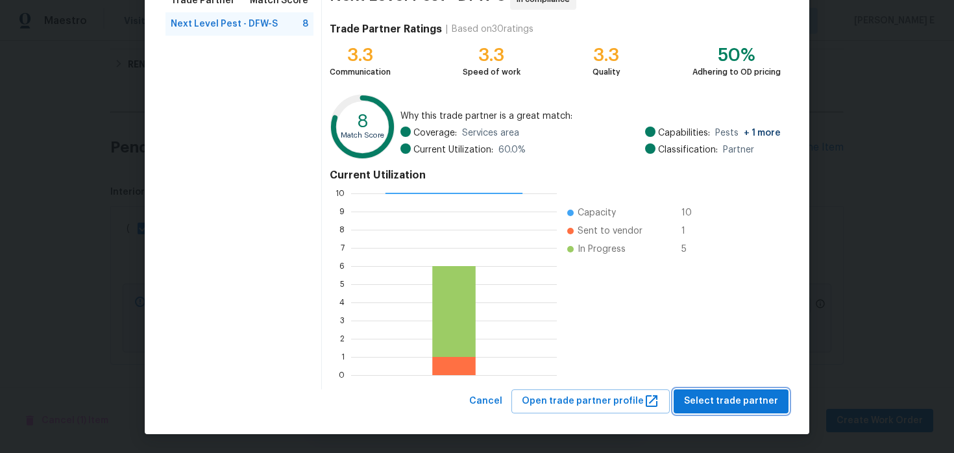
click at [706, 406] on span "Select trade partner" at bounding box center [731, 401] width 94 height 16
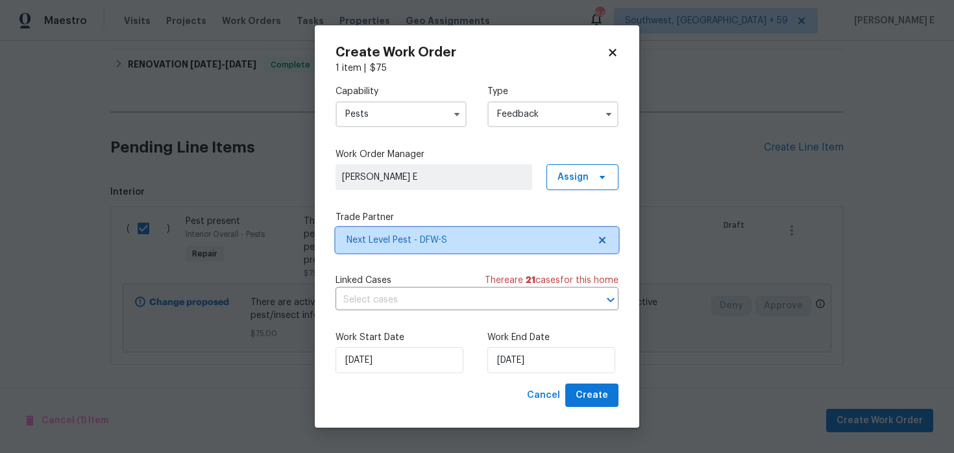
scroll to position [0, 0]
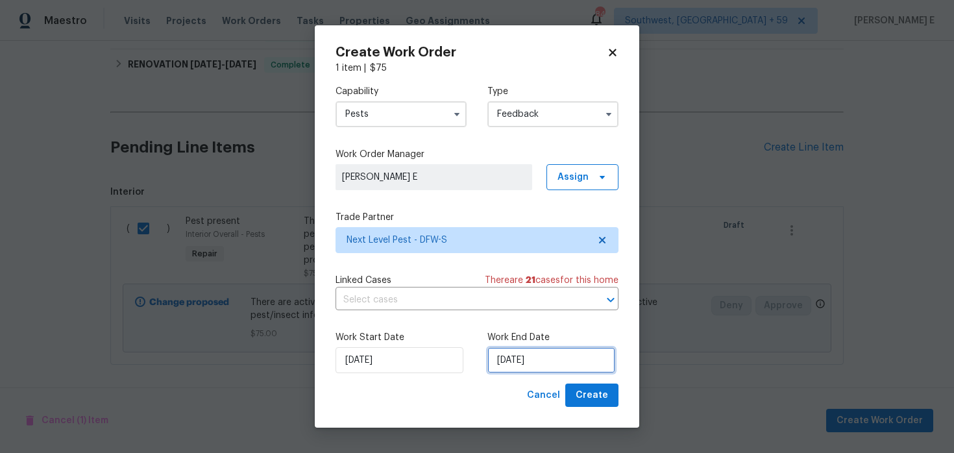
click at [553, 363] on input "25/08/2025" at bounding box center [552, 360] width 128 height 26
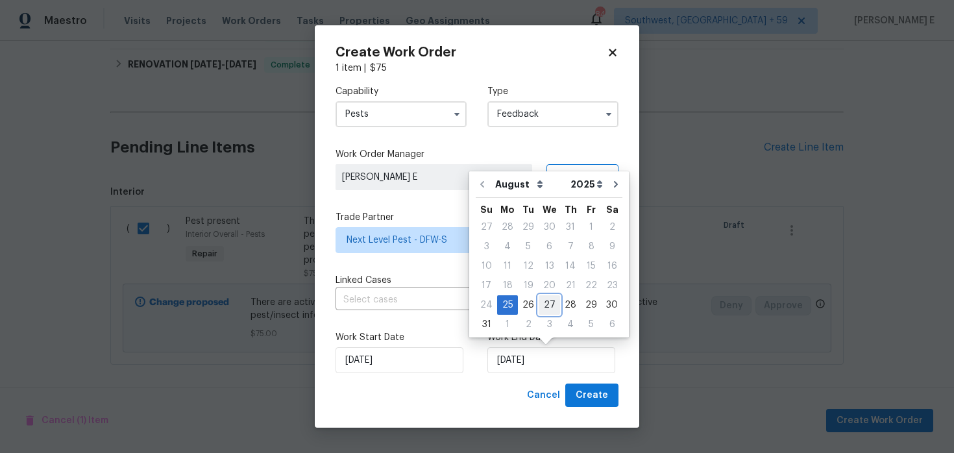
click at [546, 303] on div "27" at bounding box center [549, 305] width 21 height 18
type input "27/08/2025"
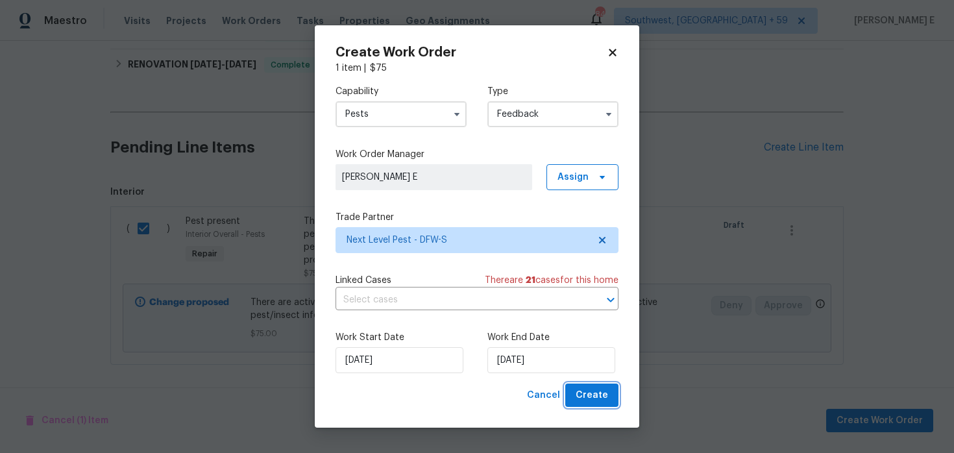
click at [582, 397] on span "Create" at bounding box center [592, 396] width 32 height 16
checkbox input "false"
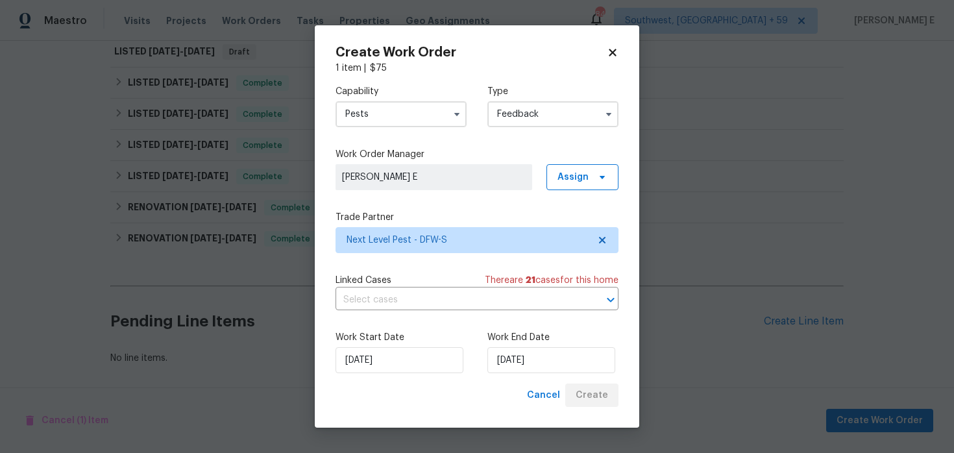
scroll to position [199, 0]
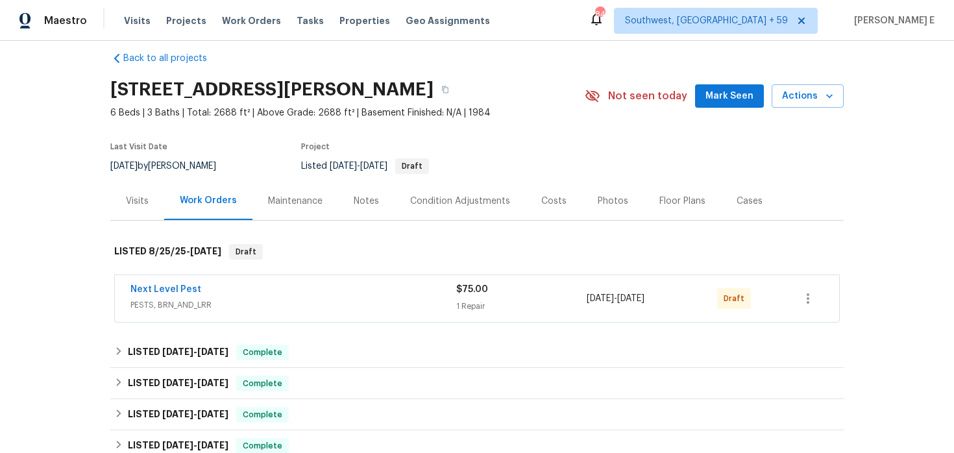
scroll to position [16, 0]
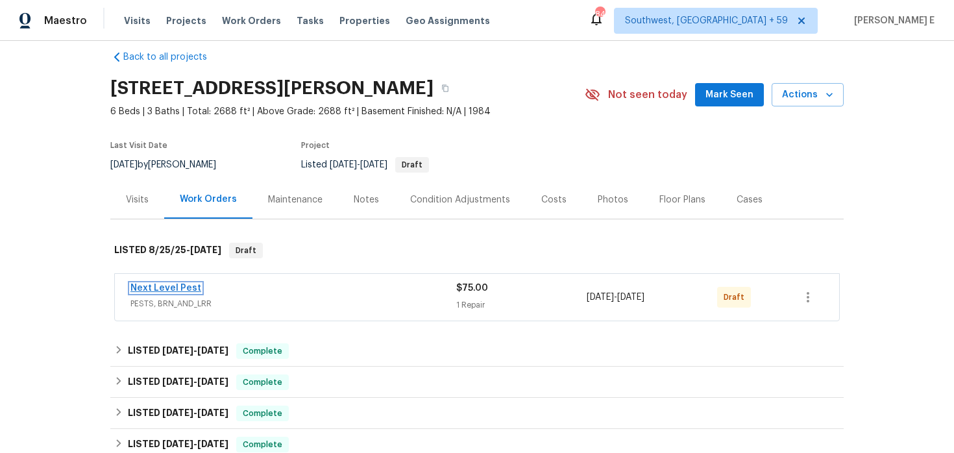
click at [180, 289] on link "Next Level Pest" at bounding box center [165, 288] width 71 height 9
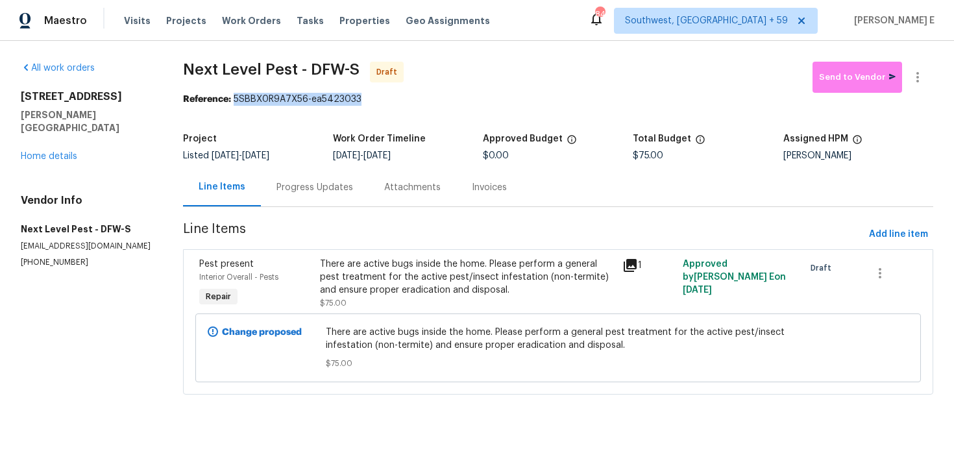
drag, startPoint x: 238, startPoint y: 101, endPoint x: 378, endPoint y: 101, distance: 140.2
click at [378, 101] on div "Reference: 5SBBX0R9A7X56-ea5423033" at bounding box center [558, 99] width 750 height 13
copy div "5SBBX0R9A7X56-ea5423033"
click at [327, 198] on div "Progress Updates" at bounding box center [315, 187] width 108 height 38
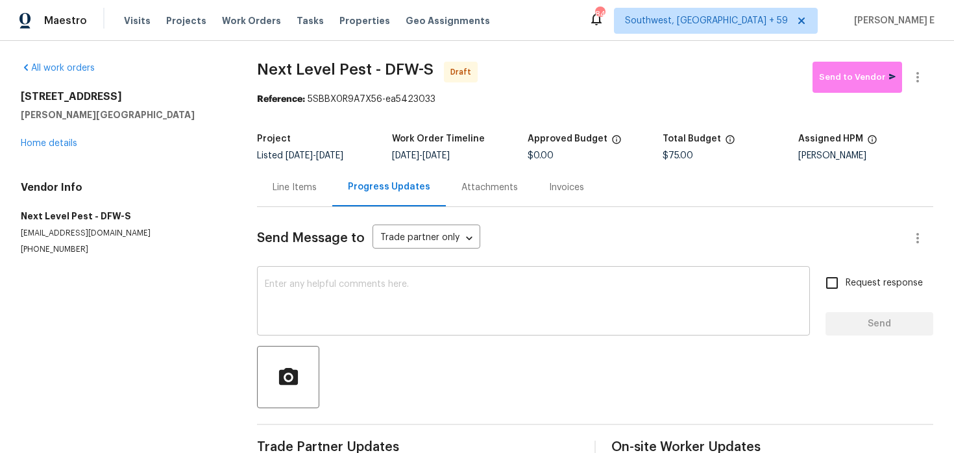
click at [345, 301] on textarea at bounding box center [534, 302] width 538 height 45
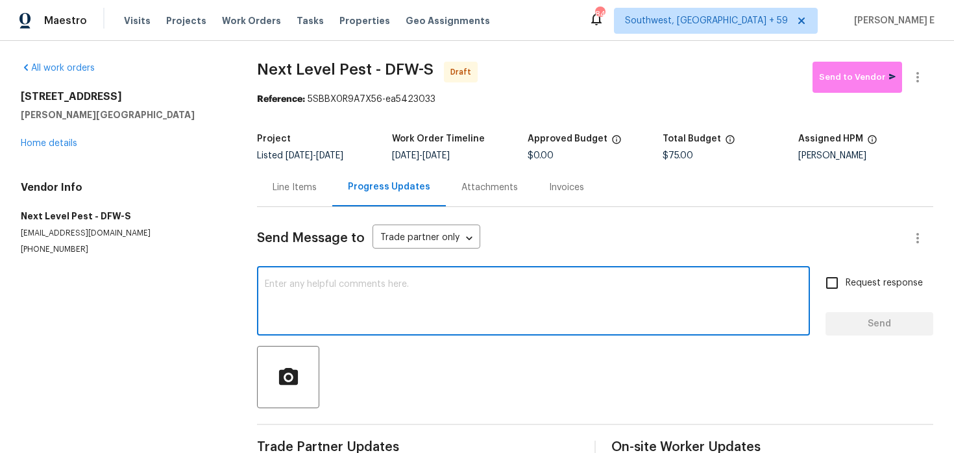
paste textarea "Hi this is [PERSON_NAME] with Opendoor. I’m confirming you received the WO for …"
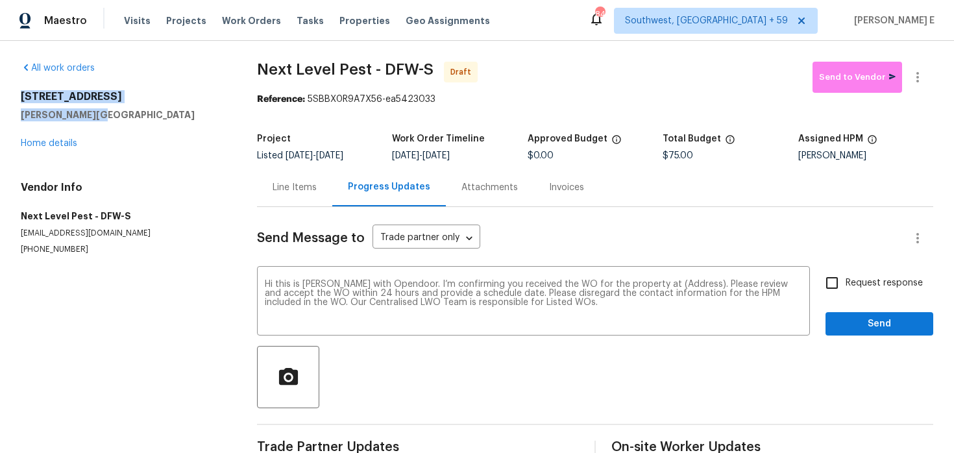
drag, startPoint x: 19, startPoint y: 97, endPoint x: 150, endPoint y: 116, distance: 131.8
click at [150, 116] on div "All work orders [STREET_ADDRESS][PERSON_NAME] Home details Vendor Info Next Lev…" at bounding box center [477, 261] width 954 height 441
copy div "[STREET_ADDRESS][PERSON_NAME]"
click at [675, 280] on textarea "Hi this is [PERSON_NAME] with Opendoor. I’m confirming you received the WO for …" at bounding box center [534, 302] width 538 height 45
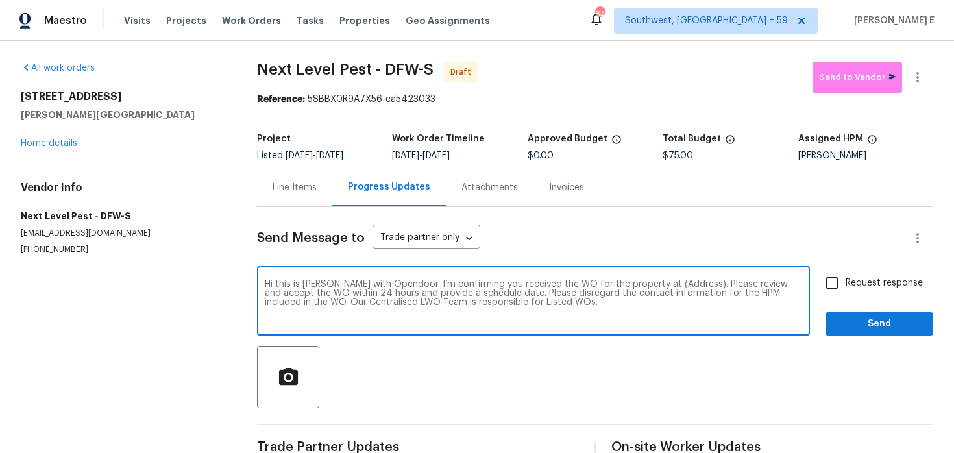
paste textarea "[STREET_ADDRESS][PERSON_NAME]"
type textarea "Hi this is [PERSON_NAME] with Opendoor. I’m confirming you received the WO for …"
click at [818, 298] on div "Hi this is [PERSON_NAME] with Opendoor. I’m confirming you received the WO for …" at bounding box center [595, 302] width 676 height 66
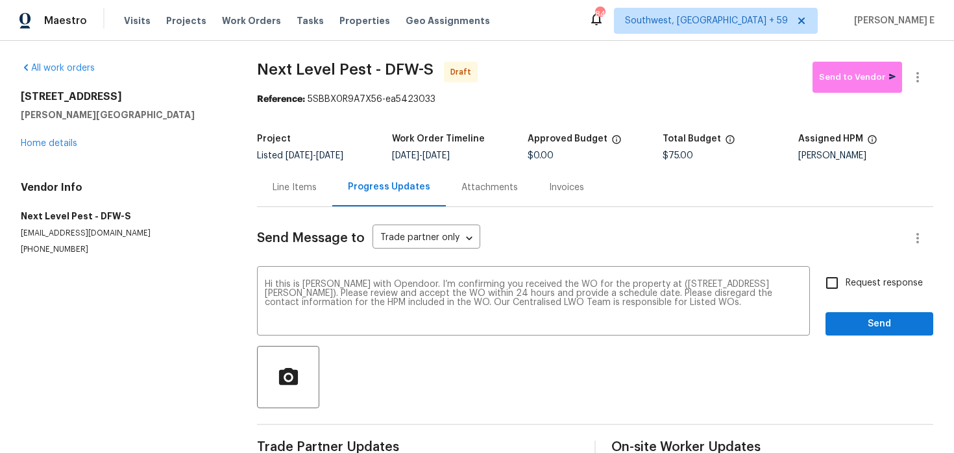
click at [849, 292] on label "Request response" at bounding box center [871, 282] width 105 height 27
click at [846, 292] on input "Request response" at bounding box center [832, 282] width 27 height 27
checkbox input "true"
click at [861, 319] on span "Send" at bounding box center [879, 324] width 87 height 16
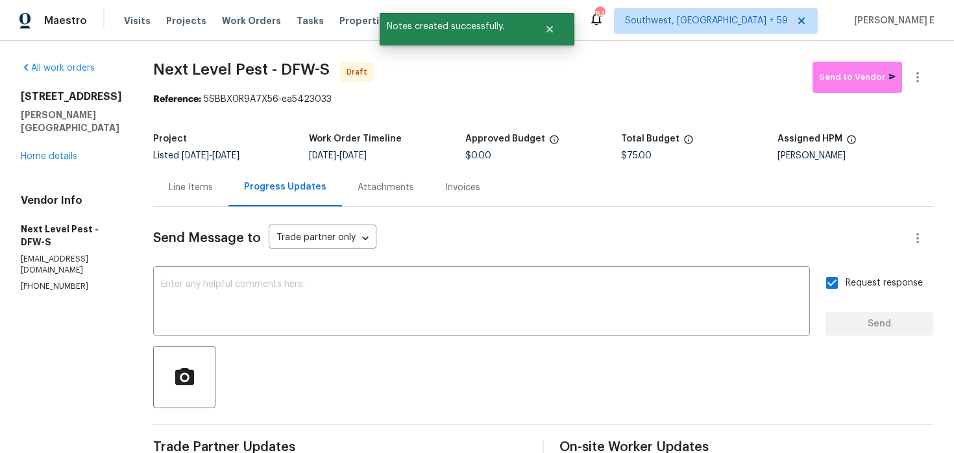
click at [921, 62] on div at bounding box center [917, 77] width 31 height 31
click at [919, 82] on icon "button" at bounding box center [918, 77] width 16 height 16
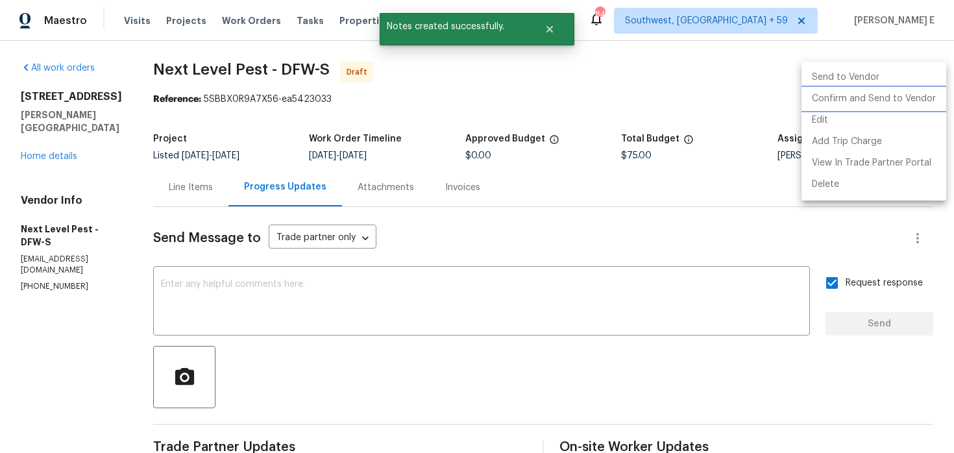
click at [866, 96] on li "Confirm and Send to Vendor" at bounding box center [874, 98] width 145 height 21
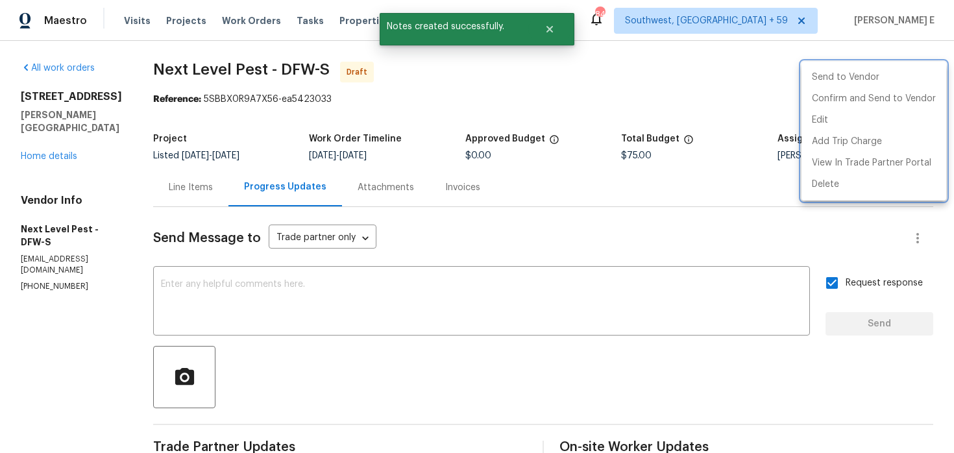
click at [547, 113] on div at bounding box center [477, 226] width 954 height 453
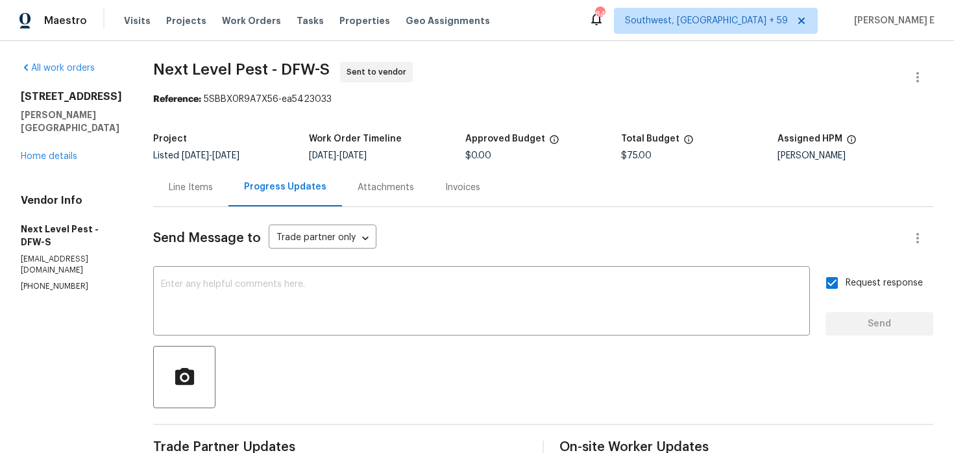
click at [154, 93] on div "Reference: 5SBBX0R9A7X56-ea5423033" at bounding box center [543, 99] width 780 height 13
drag, startPoint x: 152, startPoint y: 70, endPoint x: 263, endPoint y: 71, distance: 111.0
click at [263, 71] on span "Next Level Pest - DFW-S" at bounding box center [241, 70] width 177 height 16
copy span "Next Level Pest"
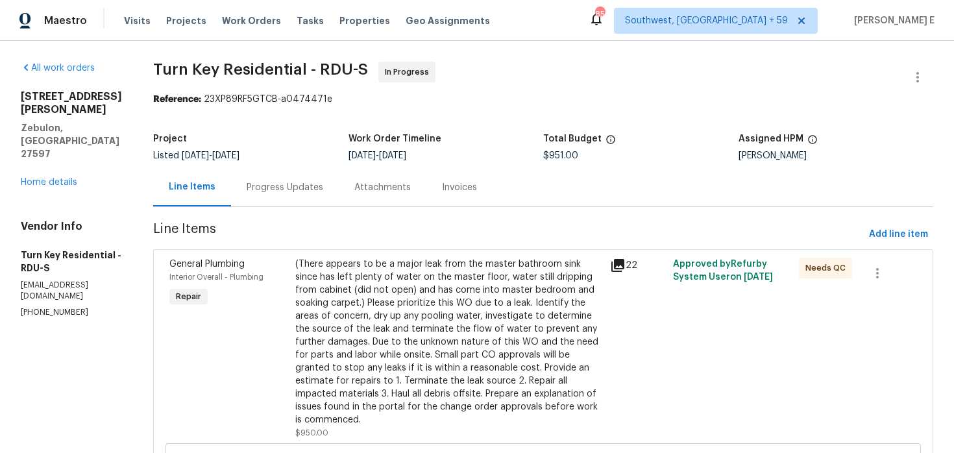
click at [323, 187] on div "Progress Updates" at bounding box center [285, 187] width 77 height 13
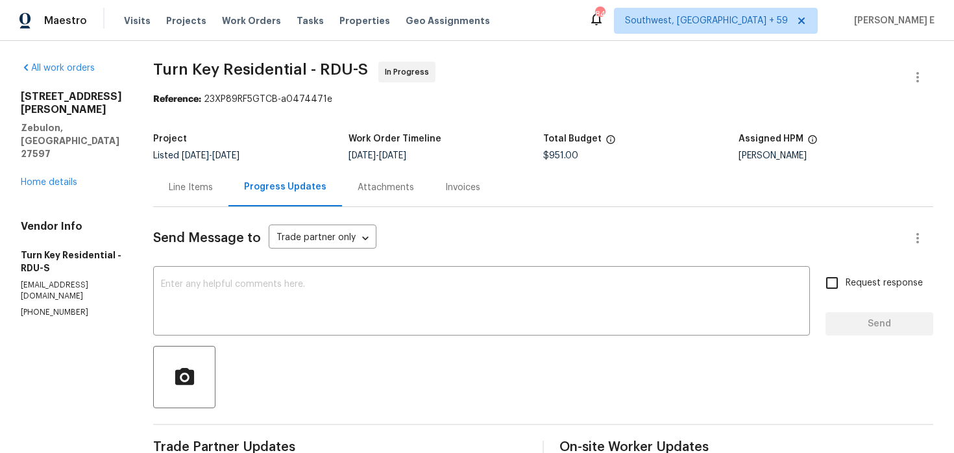
click at [213, 182] on div "Line Items" at bounding box center [191, 187] width 44 height 13
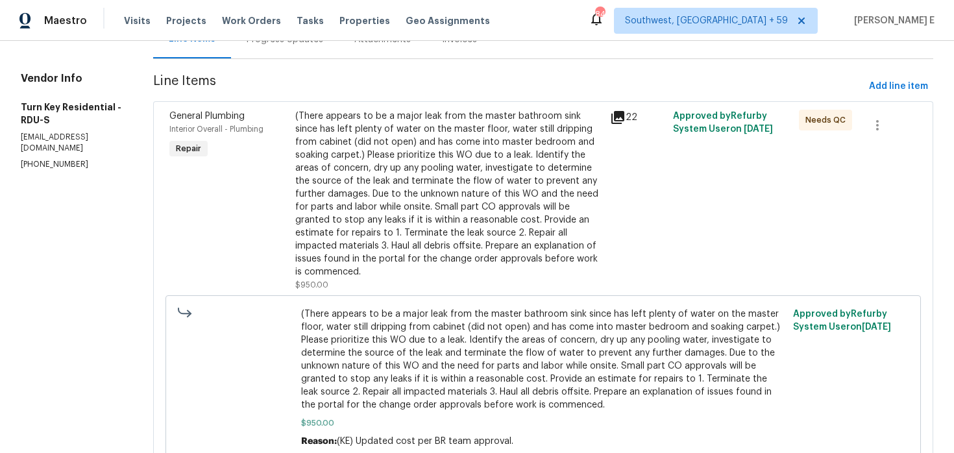
scroll to position [144, 0]
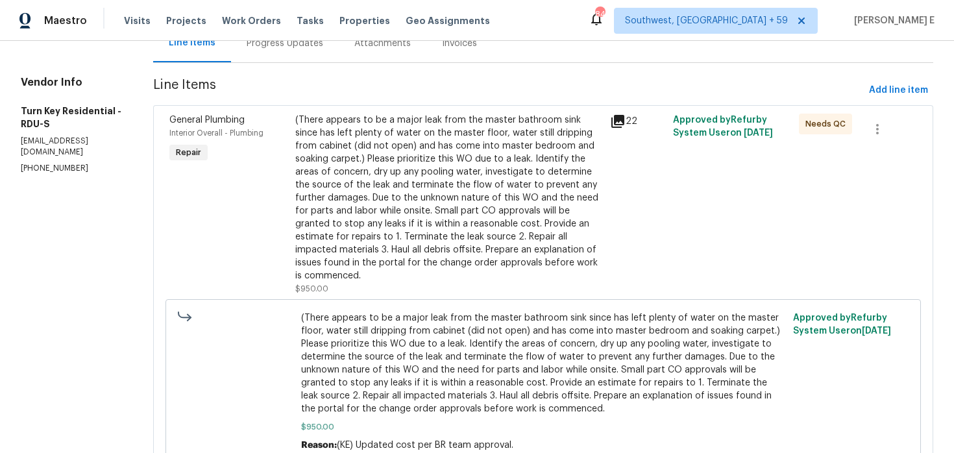
click at [427, 268] on div "(There appears to be a major leak from the master bathroom sink since has left …" at bounding box center [448, 198] width 307 height 169
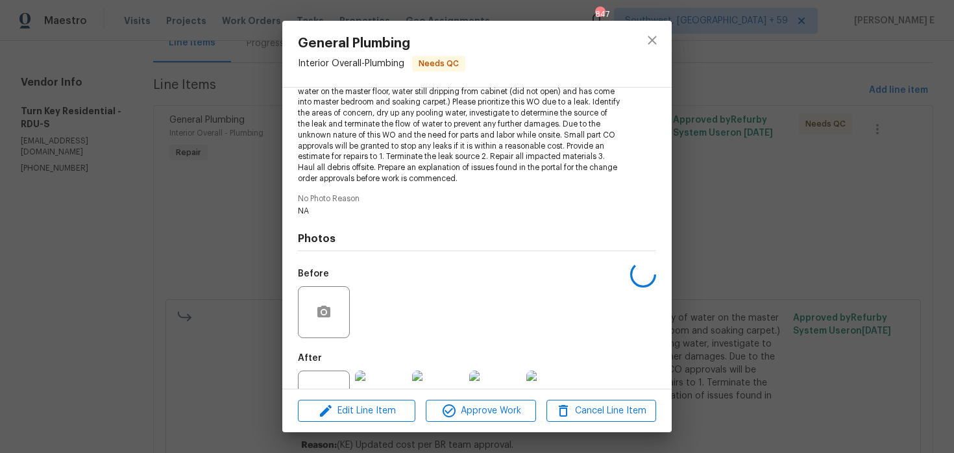
scroll to position [210, 0]
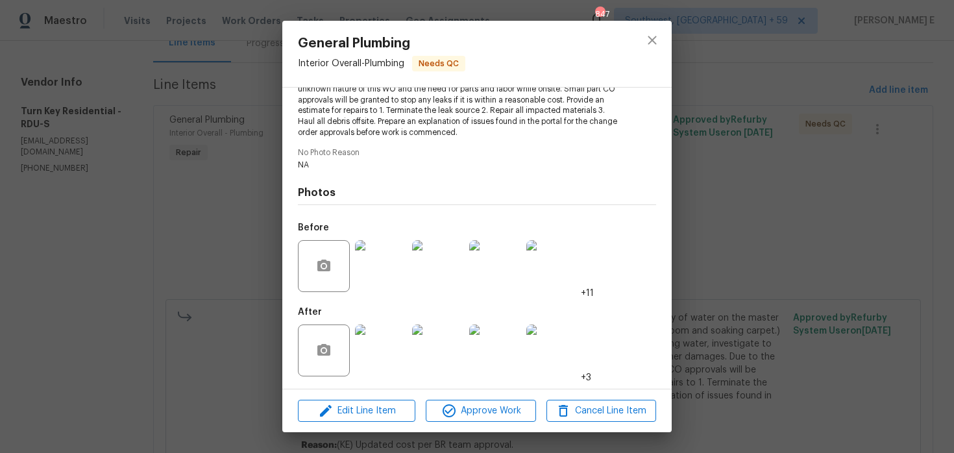
click at [269, 338] on div "General Plumbing Interior Overall - Plumbing Needs QC Vendor Turn Key Residenti…" at bounding box center [477, 226] width 954 height 453
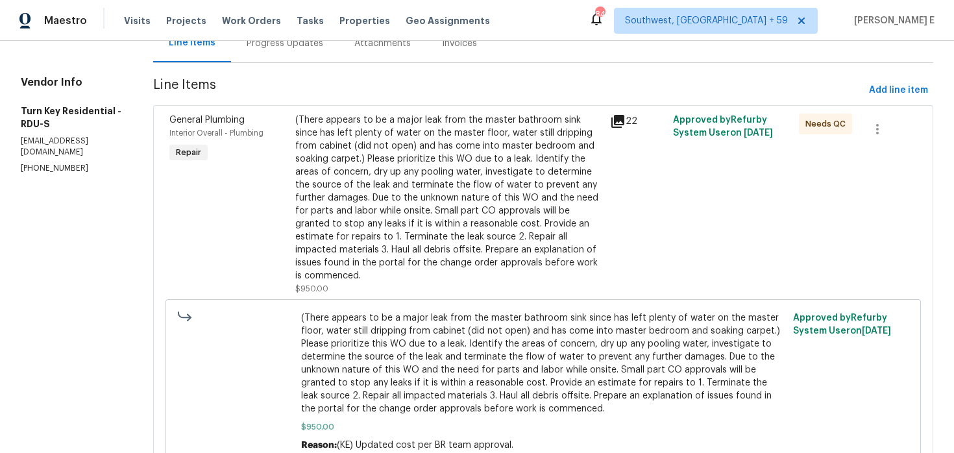
scroll to position [0, 0]
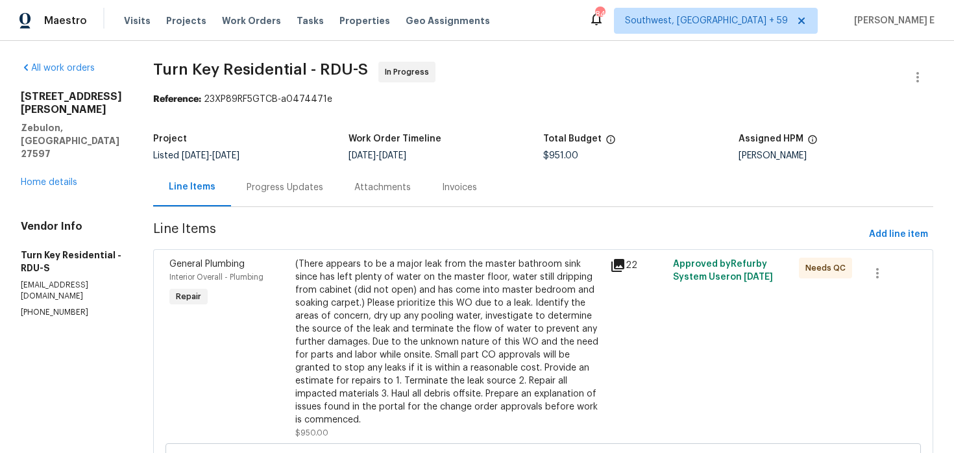
click at [302, 211] on section "Turn Key Residential - RDU-S In Progress Reference: 23XP89RF5GTCB-a0474471e Pro…" at bounding box center [543, 391] width 780 height 658
click at [307, 196] on div "Progress Updates" at bounding box center [285, 187] width 108 height 38
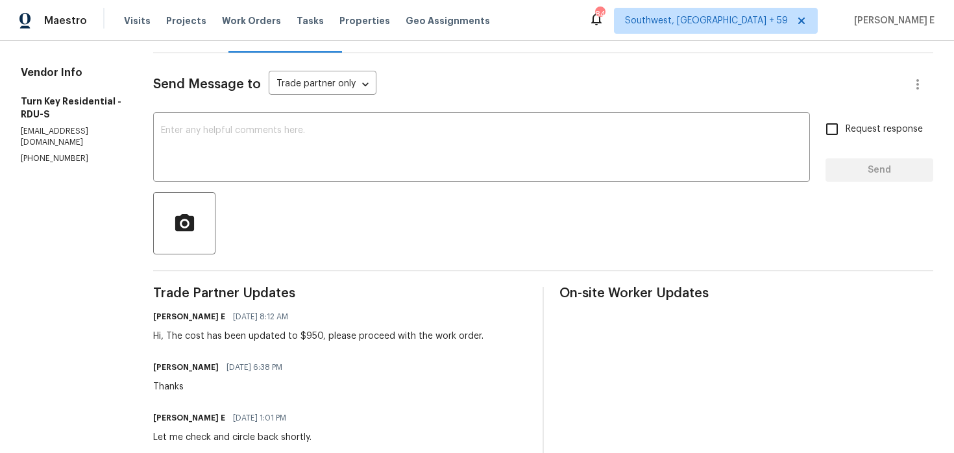
scroll to position [152, 0]
click at [358, 165] on textarea at bounding box center [481, 150] width 641 height 45
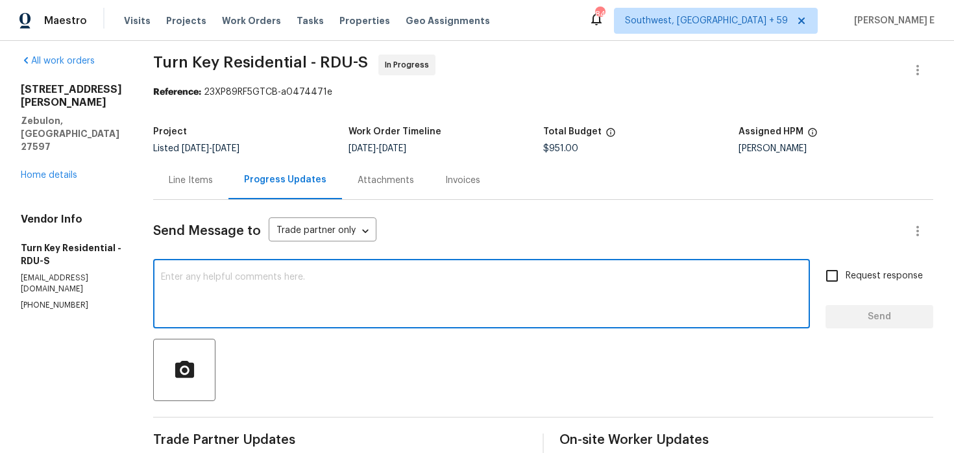
scroll to position [0, 0]
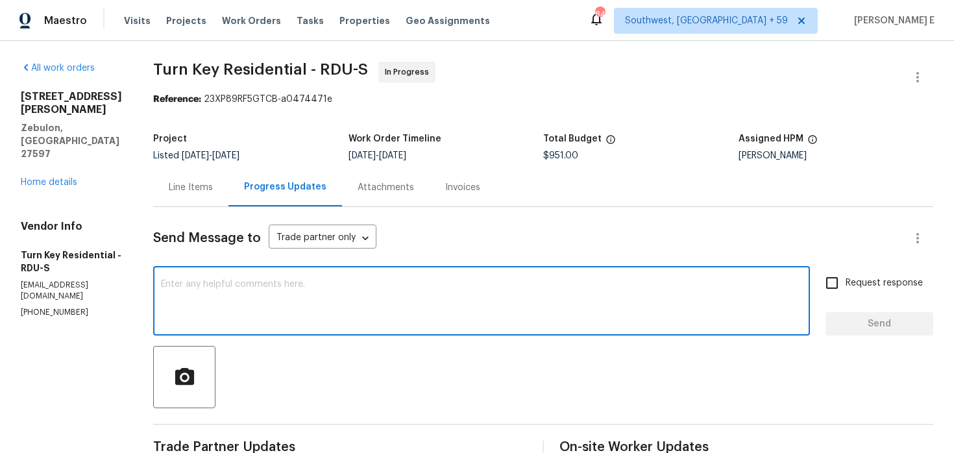
paste textarea "Just checking—do you have a scheduled date for this yet?"
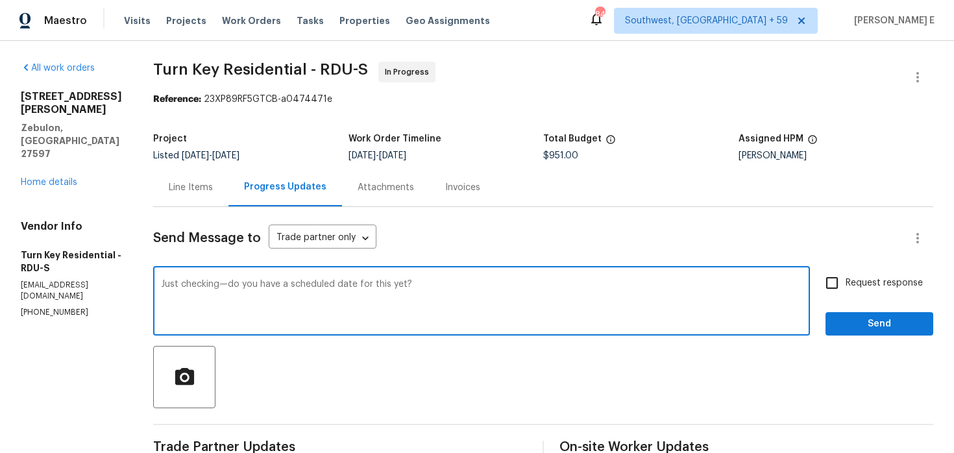
click at [321, 283] on textarea "Just checking—do you have a scheduled date for this yet?" at bounding box center [481, 302] width 641 height 45
type textarea "Just checking—do you have a rescheduled date for this yet?"
click at [846, 288] on input "Request response" at bounding box center [832, 282] width 27 height 27
checkbox input "true"
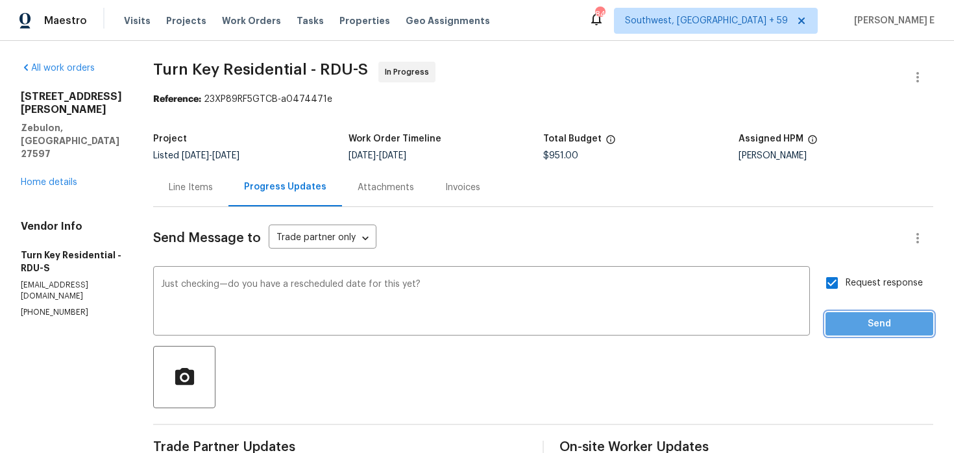
click at [850, 330] on span "Send" at bounding box center [879, 324] width 87 height 16
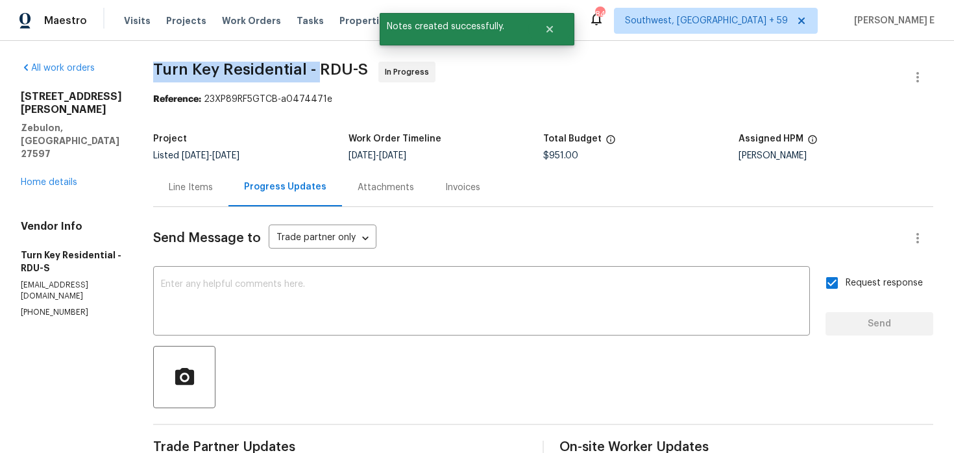
drag, startPoint x: 182, startPoint y: 62, endPoint x: 346, endPoint y: 73, distance: 163.9
copy span "Turn Key Residential -"
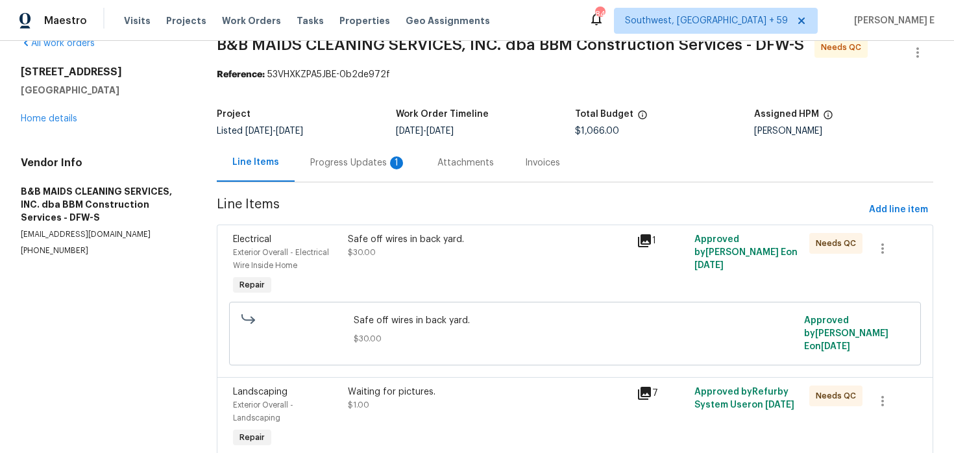
scroll to position [40, 0]
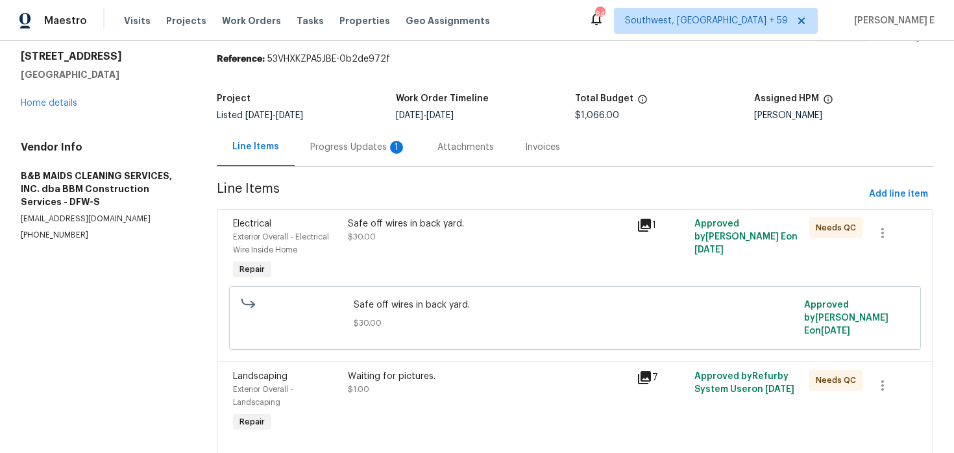
click at [342, 157] on div "Progress Updates 1" at bounding box center [358, 147] width 127 height 38
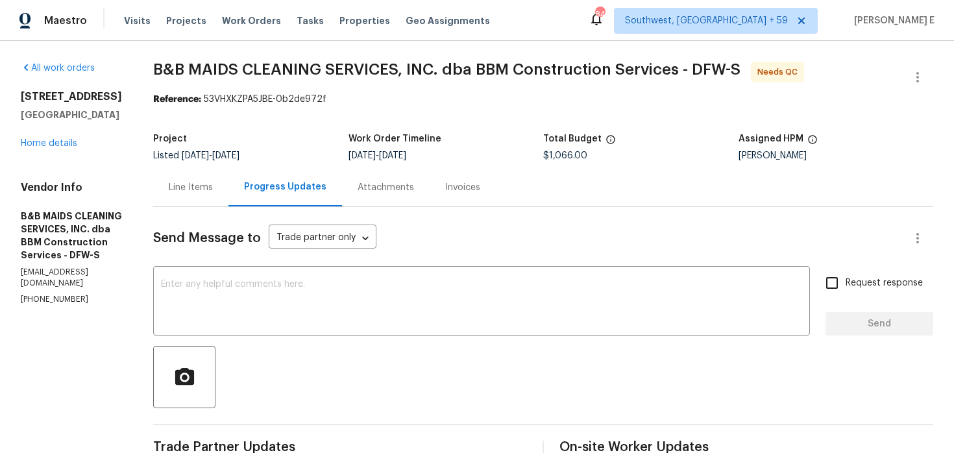
click at [213, 188] on div "Line Items" at bounding box center [191, 187] width 44 height 13
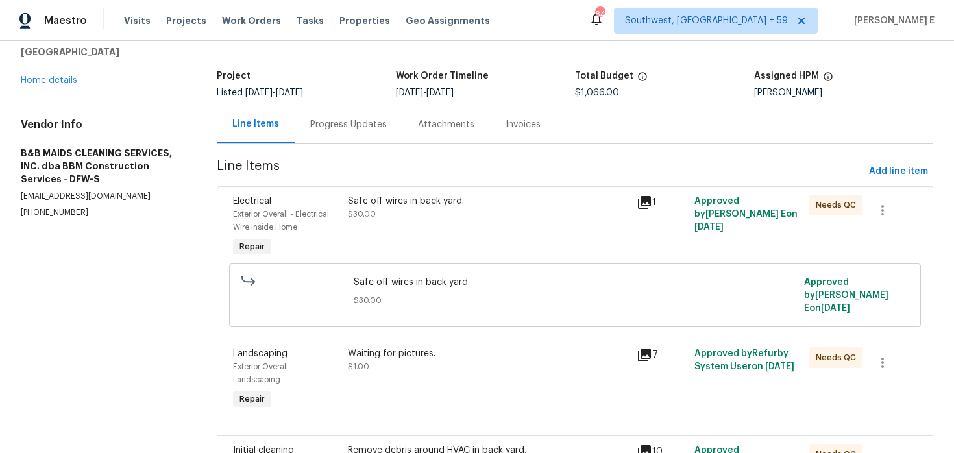
scroll to position [7, 0]
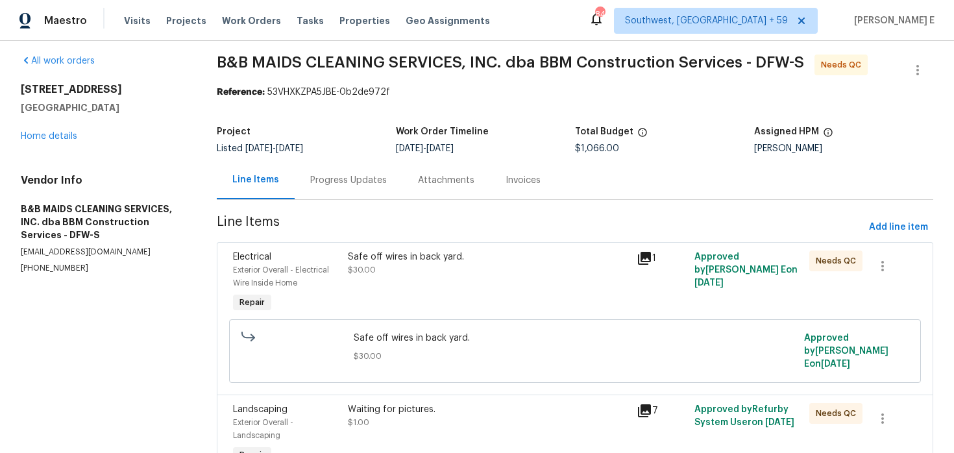
click at [488, 258] on div "Safe off wires in back yard." at bounding box center [488, 257] width 280 height 13
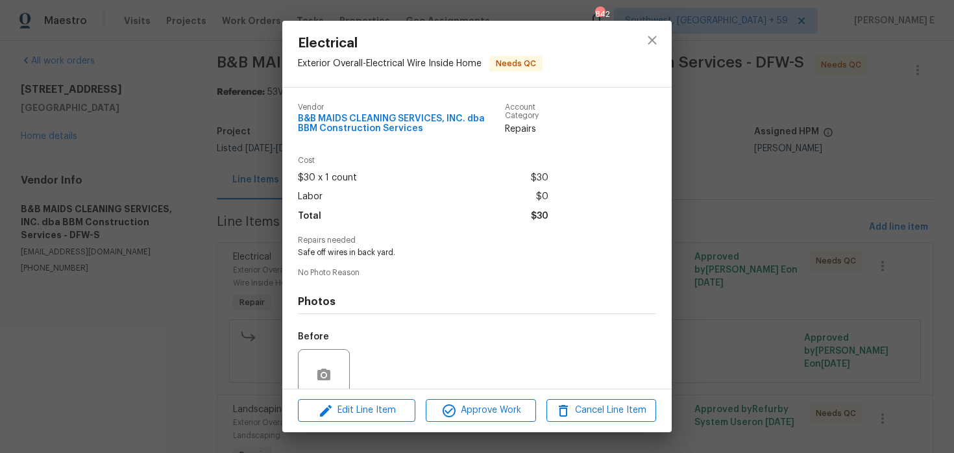
scroll to position [109, 0]
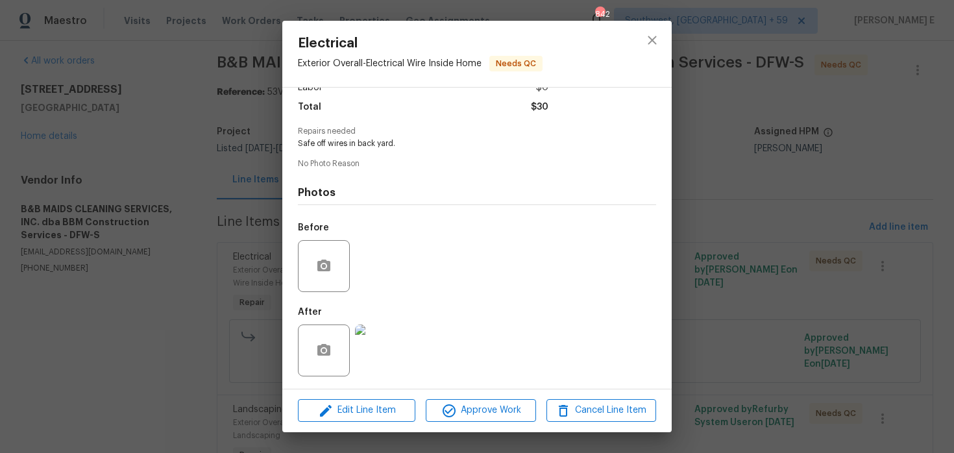
click at [371, 342] on img at bounding box center [381, 351] width 52 height 52
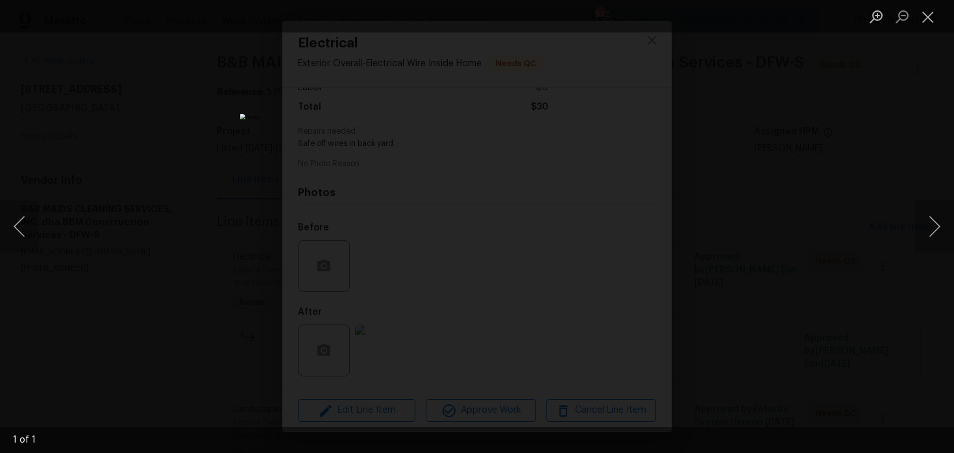
click at [725, 159] on div "Lightbox" at bounding box center [477, 226] width 954 height 453
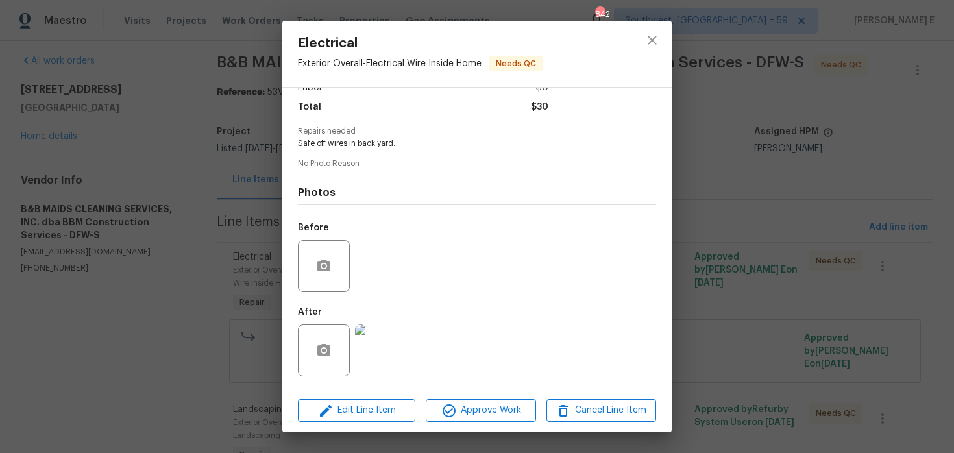
click at [725, 159] on div "Lightbox" at bounding box center [477, 226] width 954 height 453
click at [725, 159] on div "Electrical Exterior Overall - Electrical Wire Inside Home Needs QC Vendor B&B M…" at bounding box center [477, 226] width 954 height 453
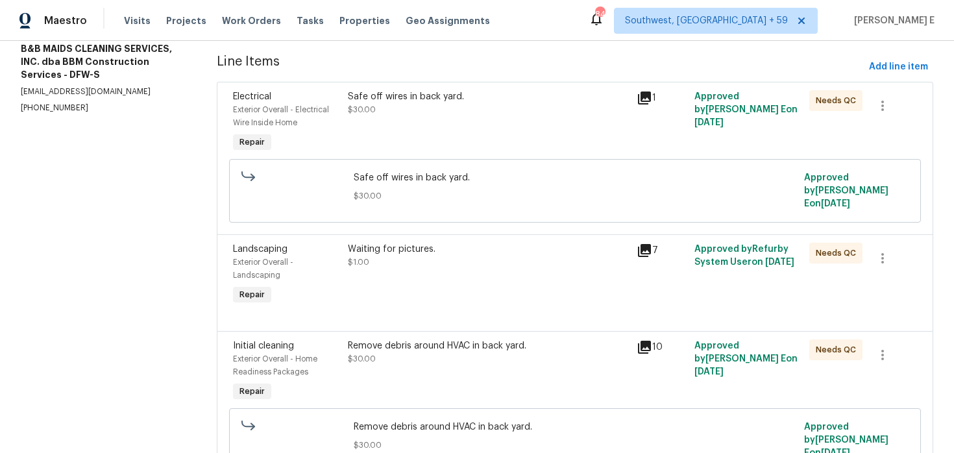
scroll to position [169, 0]
click at [482, 280] on div "Waiting for pictures. $1.00" at bounding box center [488, 274] width 288 height 73
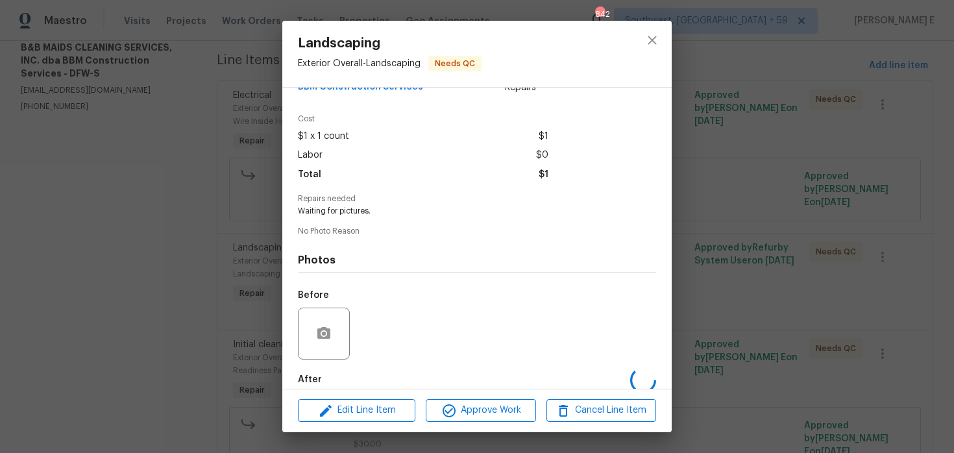
scroll to position [109, 0]
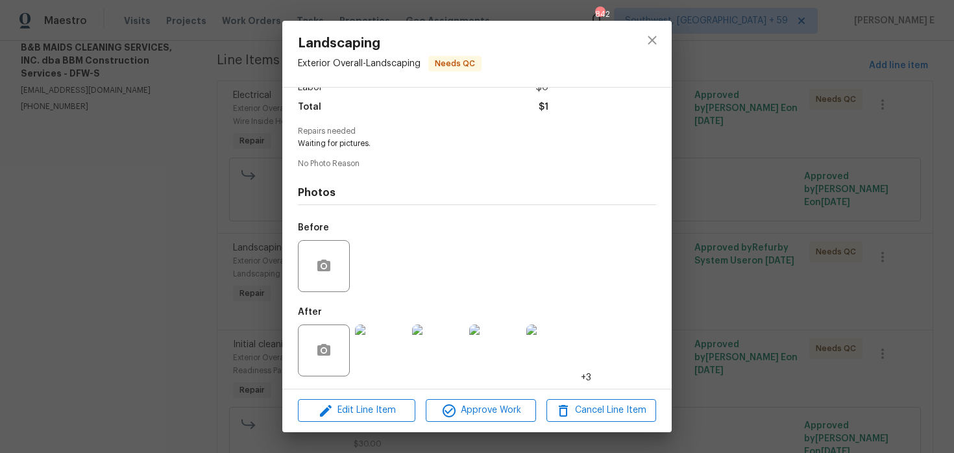
click at [383, 356] on img at bounding box center [381, 351] width 52 height 52
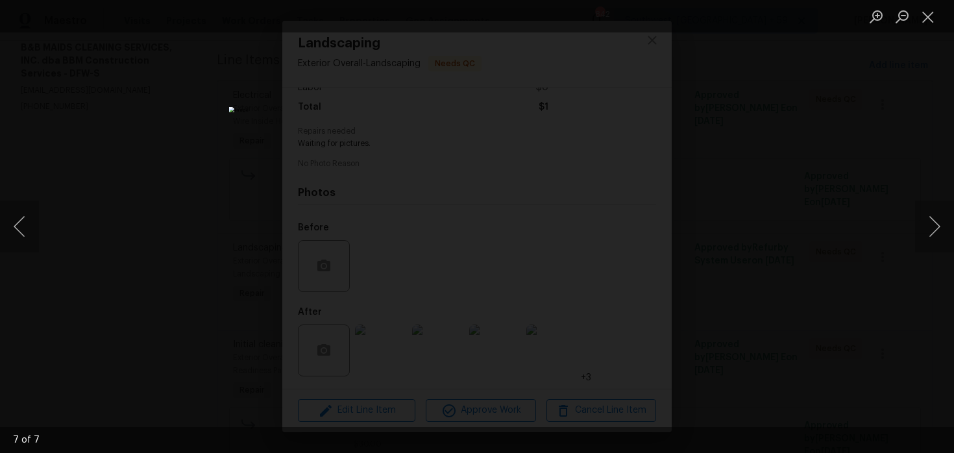
click at [813, 140] on div "Lightbox" at bounding box center [477, 226] width 954 height 453
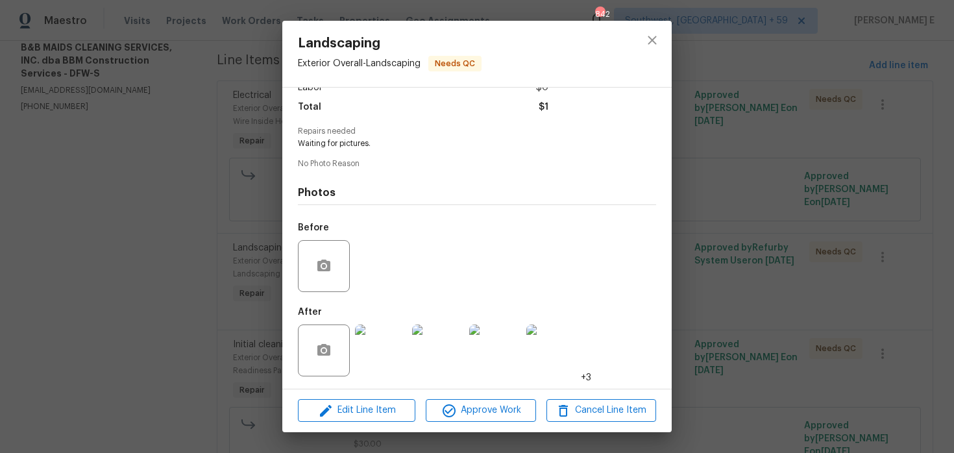
click at [813, 140] on div "Landscaping Exterior Overall - Landscaping Needs QC Vendor B&B MAIDS CLEANING S…" at bounding box center [477, 226] width 954 height 453
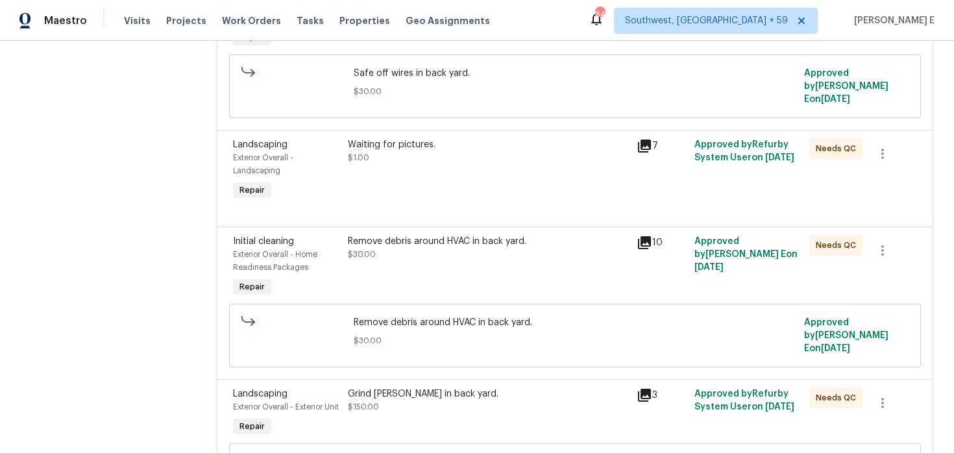
scroll to position [275, 0]
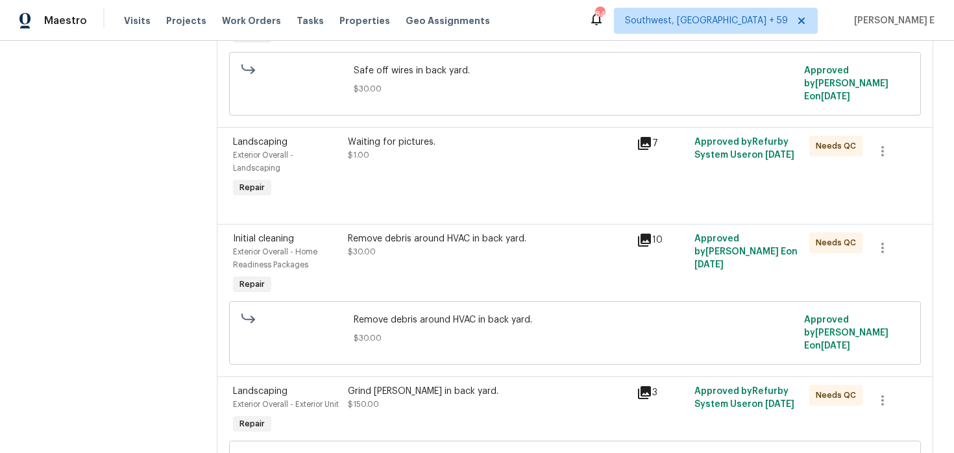
click at [505, 245] on div "Remove debris around HVAC in back yard. $30.00" at bounding box center [488, 245] width 280 height 26
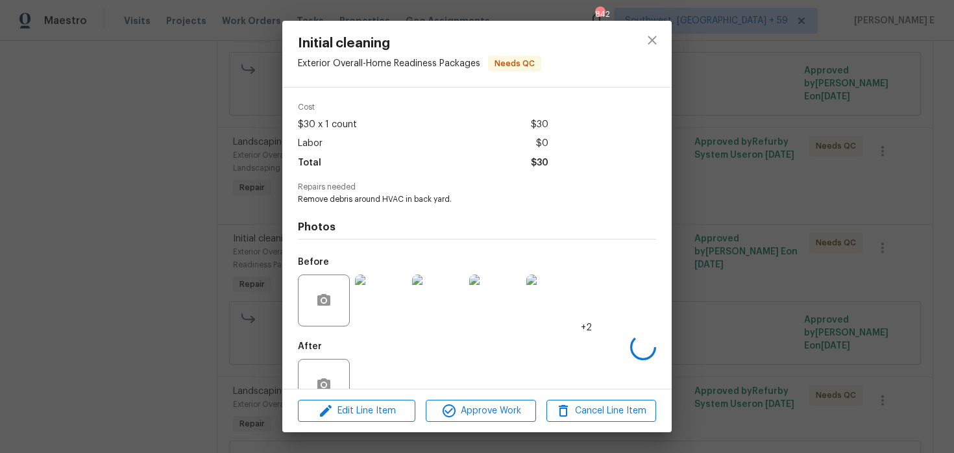
scroll to position [88, 0]
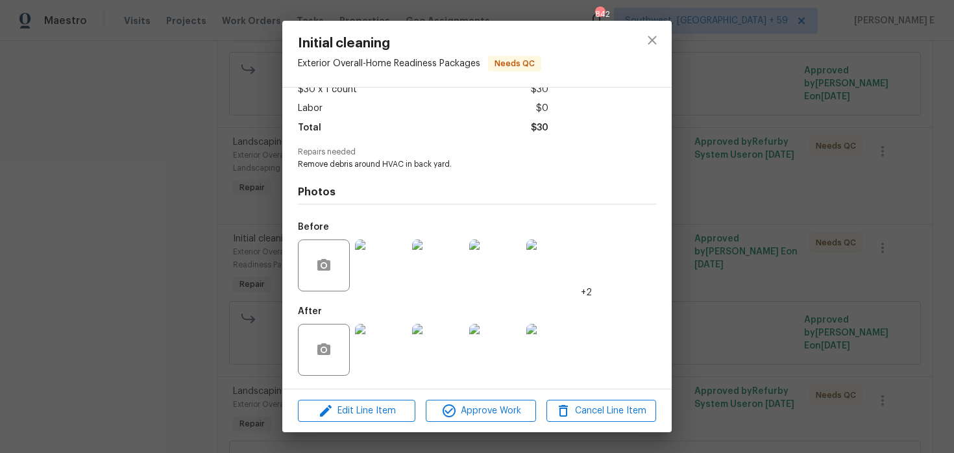
click at [387, 358] on img at bounding box center [381, 350] width 52 height 52
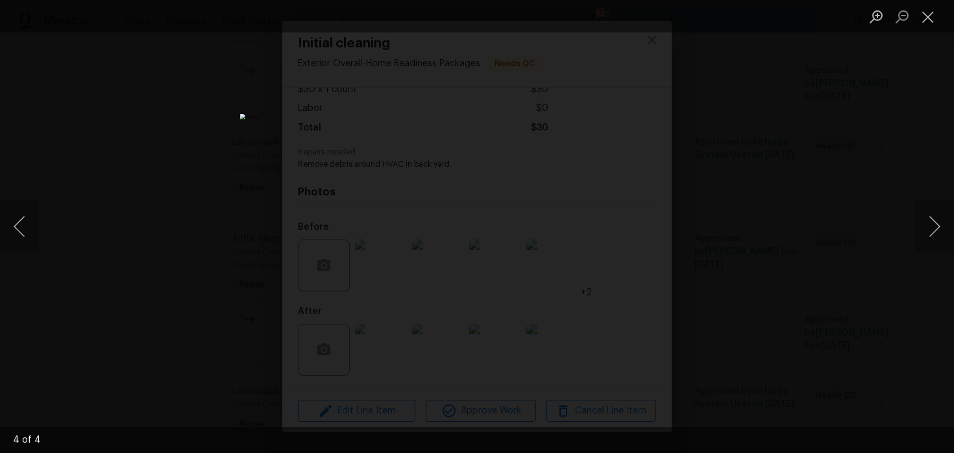
click at [763, 230] on div "Lightbox" at bounding box center [477, 226] width 954 height 453
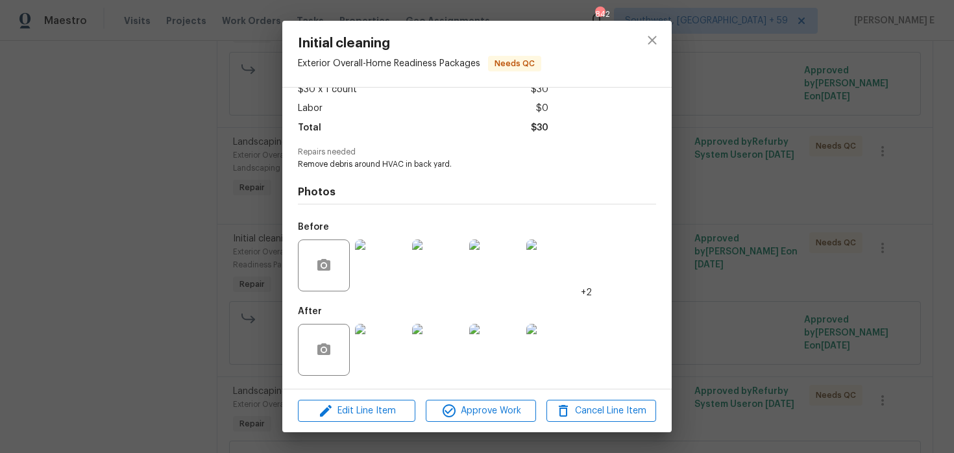
click at [763, 230] on div "Initial cleaning Exterior Overall - Home Readiness Packages Needs QC Vendor B&B…" at bounding box center [477, 226] width 954 height 453
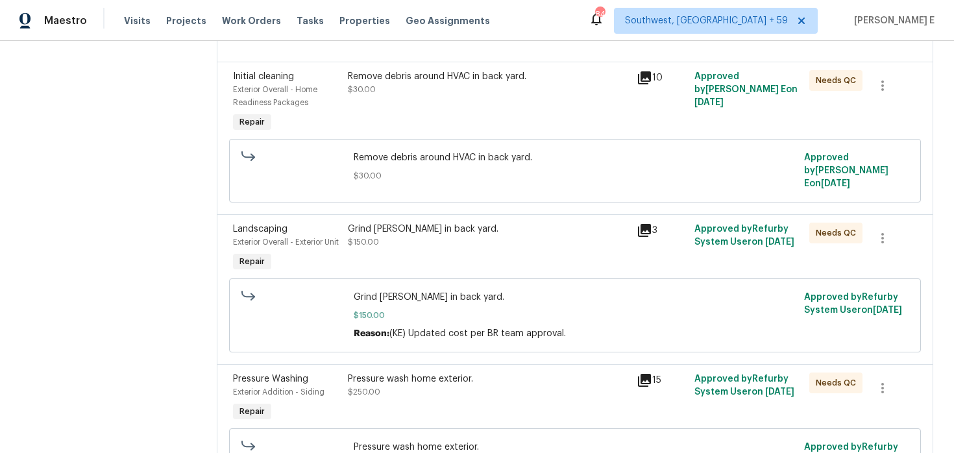
scroll to position [464, 0]
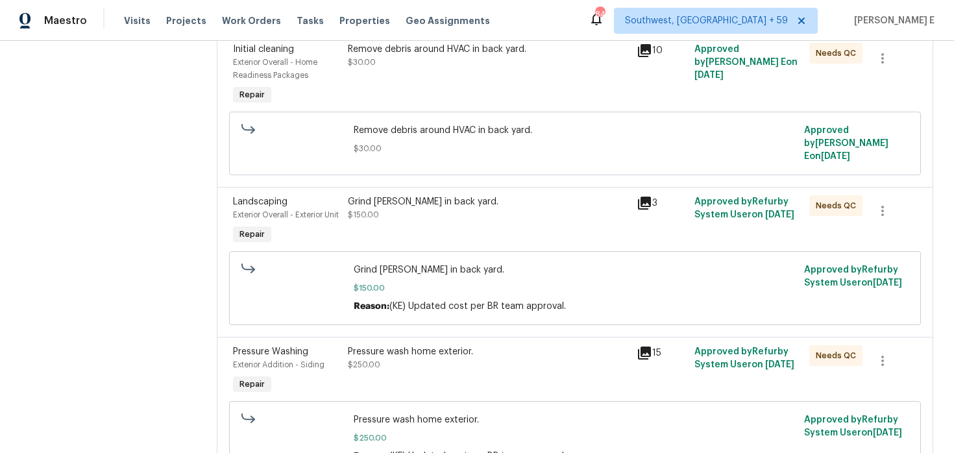
click at [456, 233] on div "Grind stump in back yard. $150.00" at bounding box center [488, 222] width 288 height 60
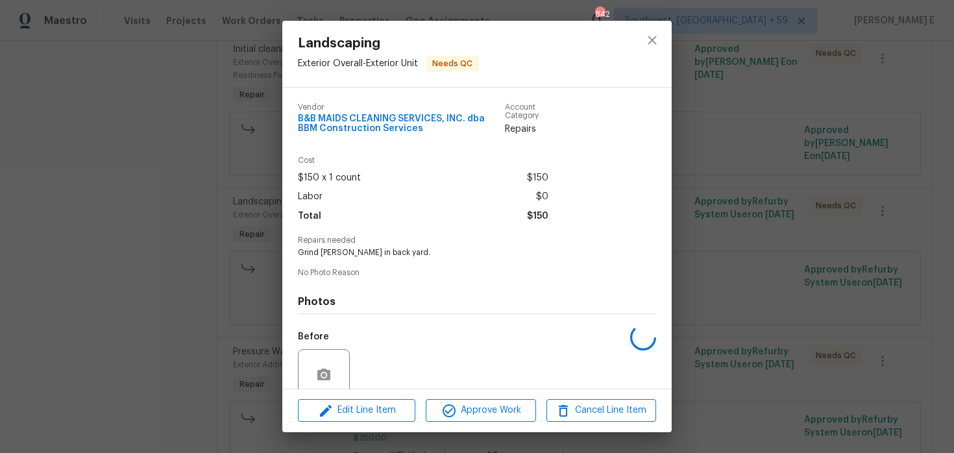
scroll to position [109, 0]
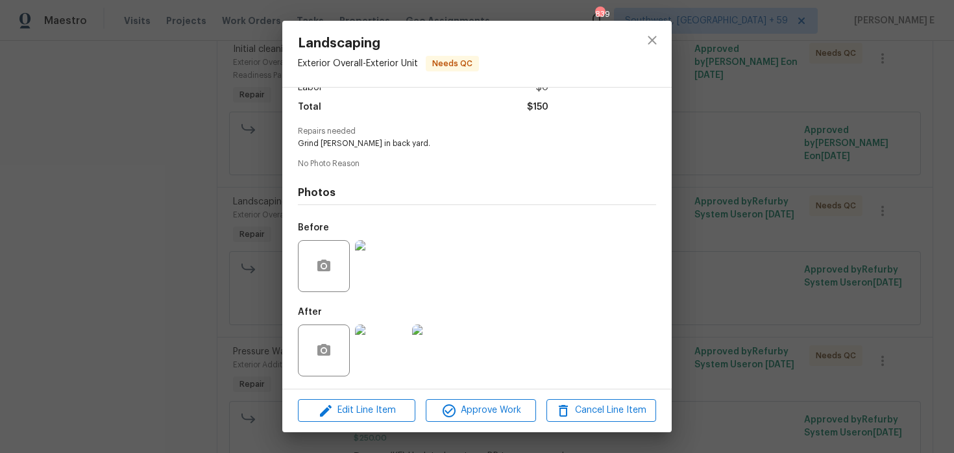
click at [386, 348] on img at bounding box center [381, 351] width 52 height 52
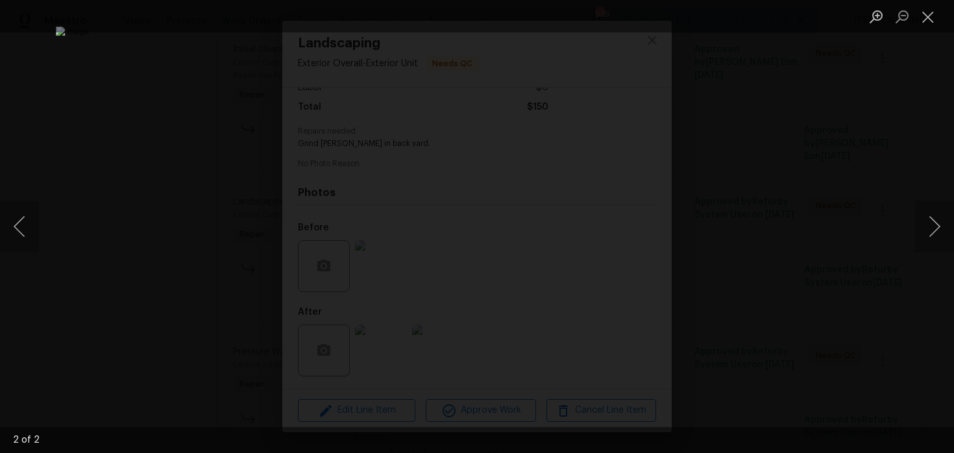
click at [901, 73] on div "Lightbox" at bounding box center [477, 226] width 954 height 453
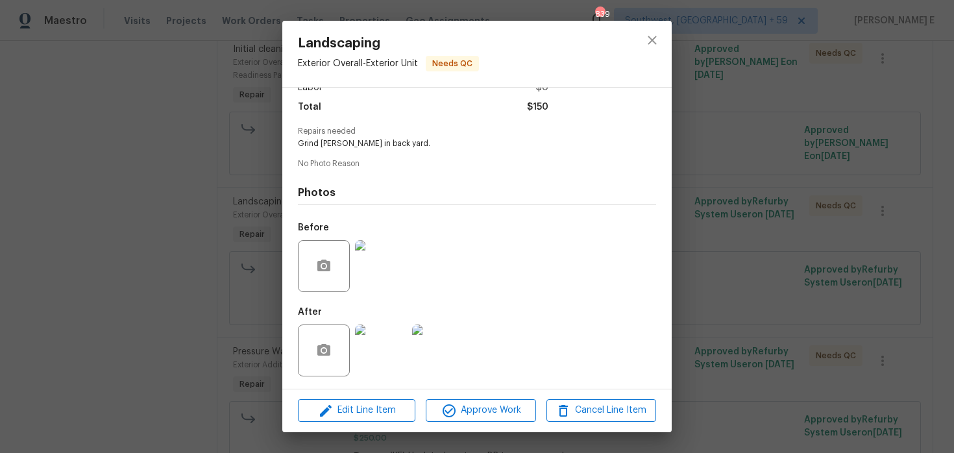
click at [872, 129] on div "Landscaping Exterior Overall - Exterior Unit Needs QC Vendor B&B MAIDS CLEANING…" at bounding box center [477, 226] width 954 height 453
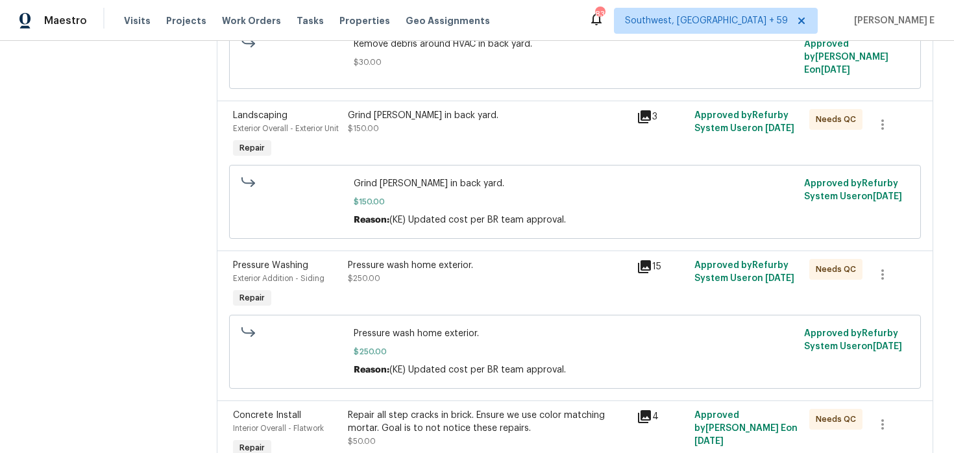
scroll to position [613, 0]
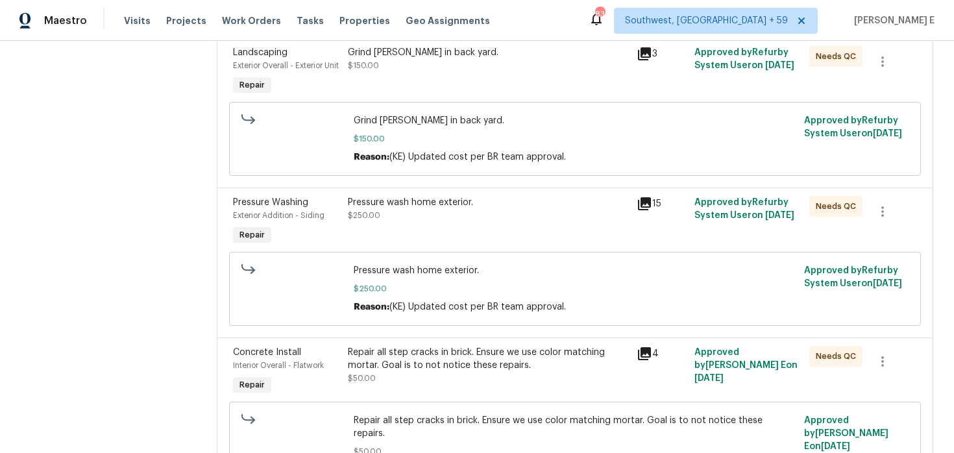
click at [515, 227] on div "Pressure wash home exterior. $250.00" at bounding box center [488, 222] width 288 height 60
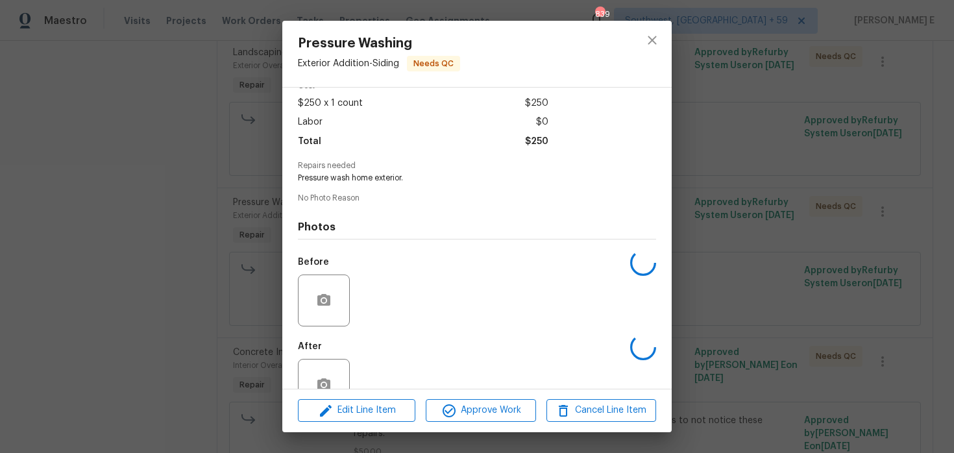
scroll to position [109, 0]
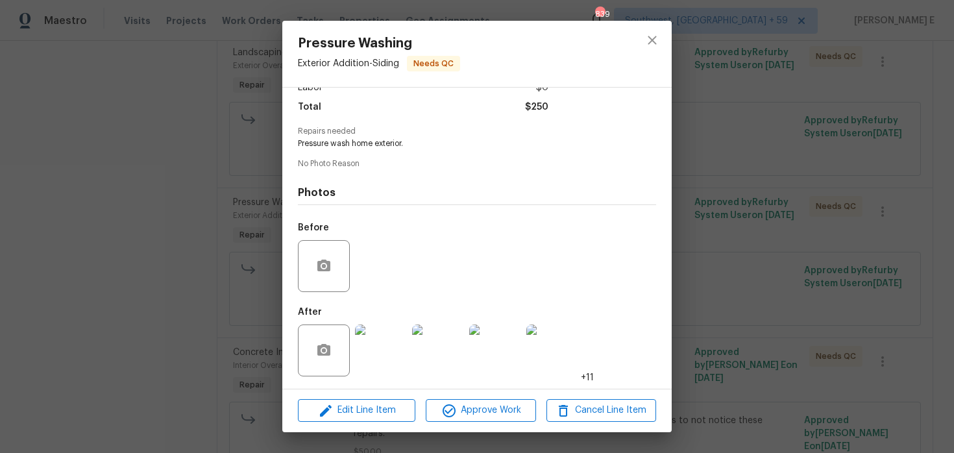
click at [362, 355] on img at bounding box center [381, 351] width 52 height 52
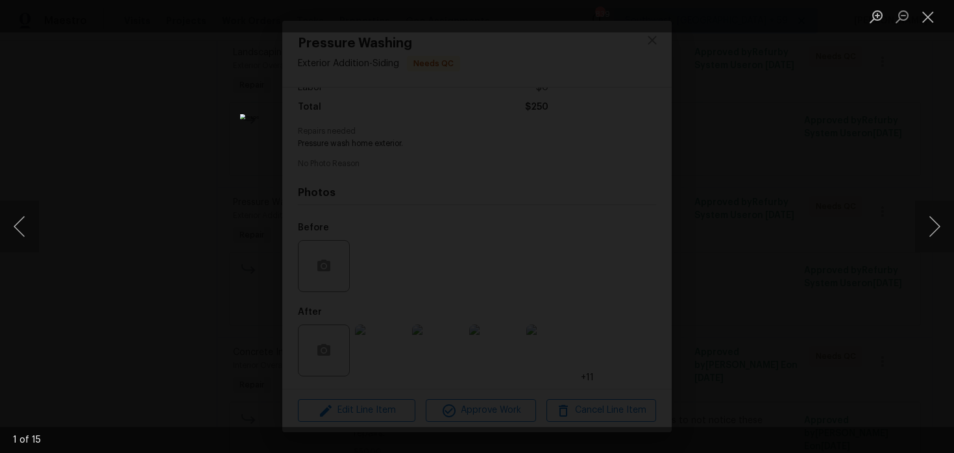
click at [620, 296] on img "Lightbox" at bounding box center [477, 226] width 474 height 225
click at [752, 207] on div "Lightbox" at bounding box center [477, 226] width 954 height 453
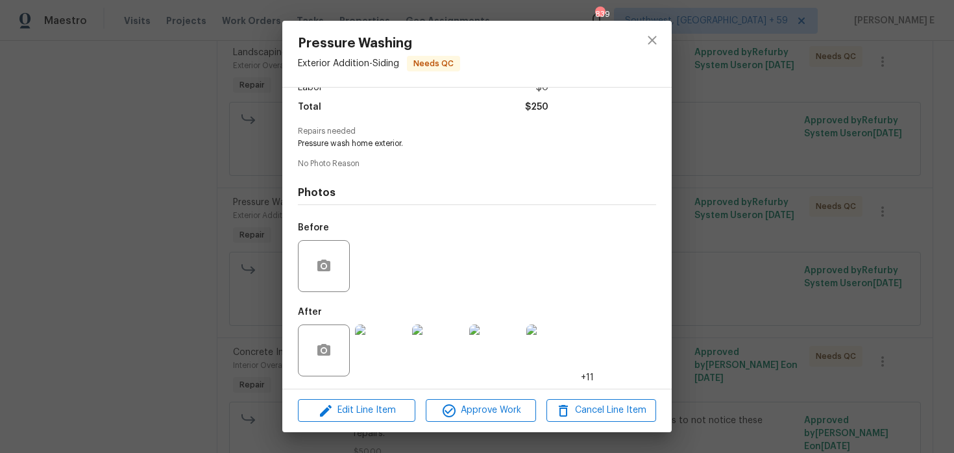
click at [752, 207] on div "Pressure Washing Exterior Addition - Siding Needs QC Vendor B&B MAIDS CLEANING …" at bounding box center [477, 226] width 954 height 453
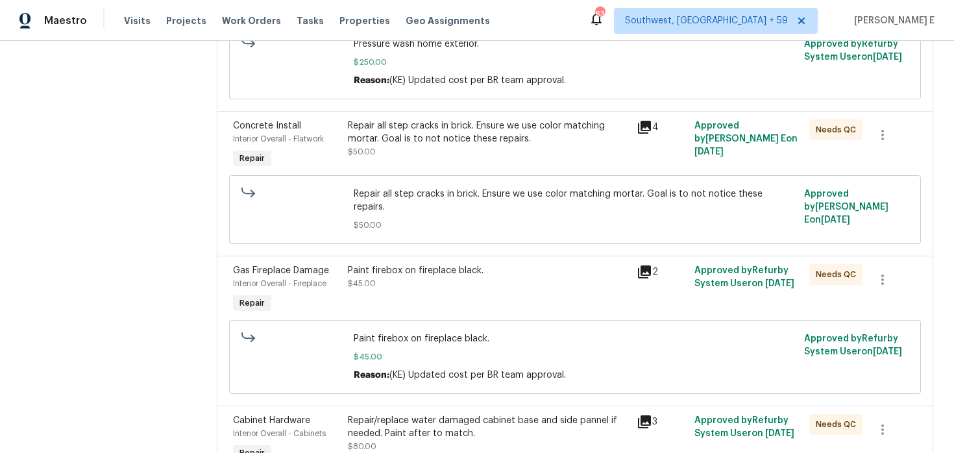
scroll to position [905, 0]
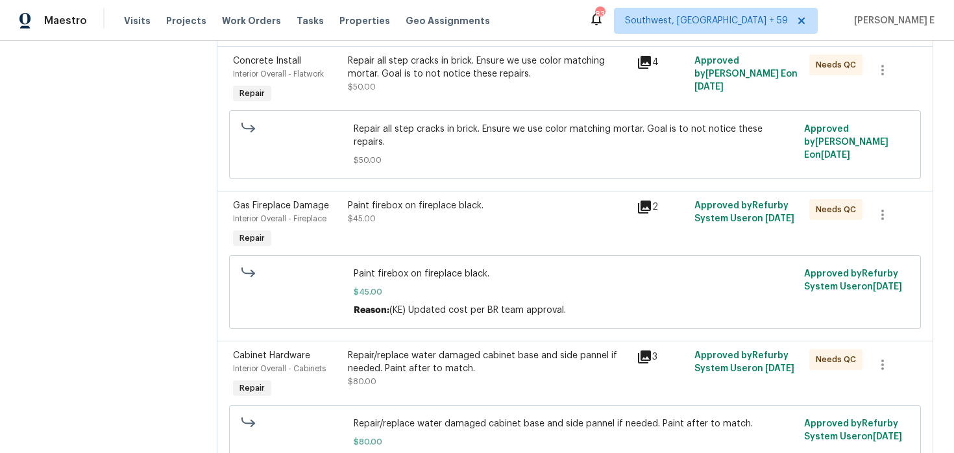
click at [424, 101] on div "Repair all step cracks in brick. Ensure we use color matching mortar. Goal is t…" at bounding box center [488, 81] width 288 height 60
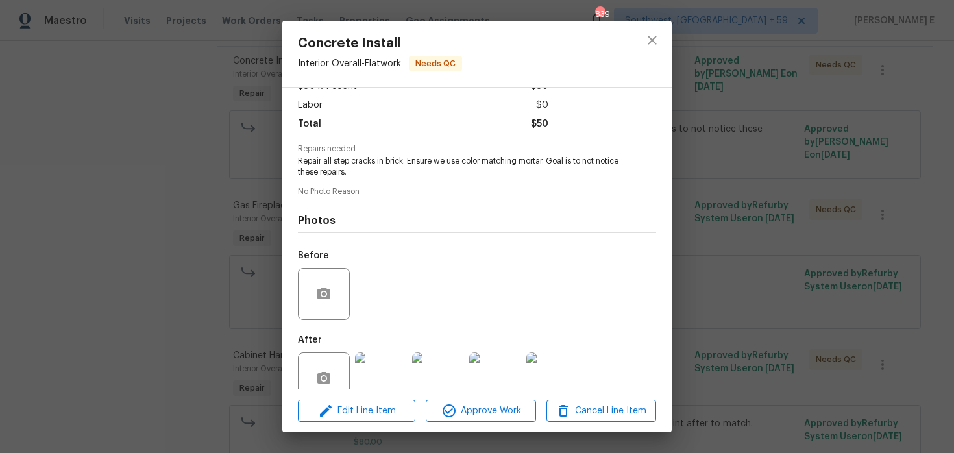
scroll to position [120, 0]
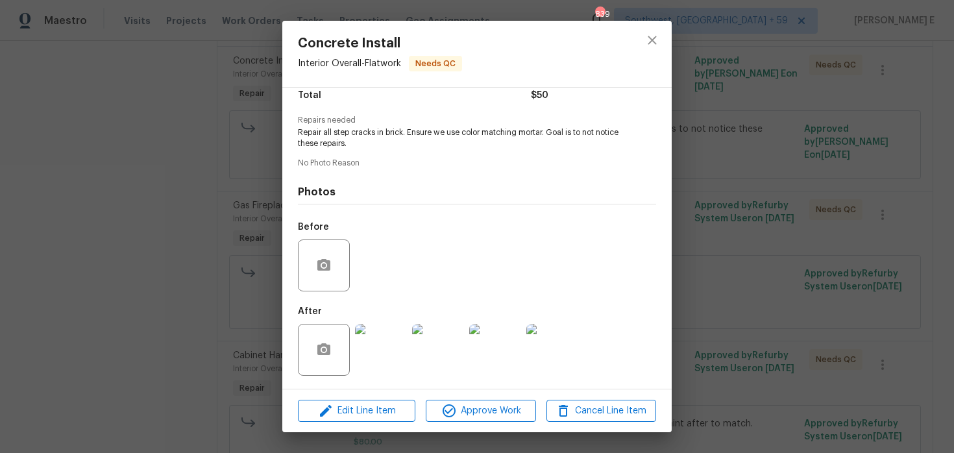
click at [399, 357] on img at bounding box center [381, 350] width 52 height 52
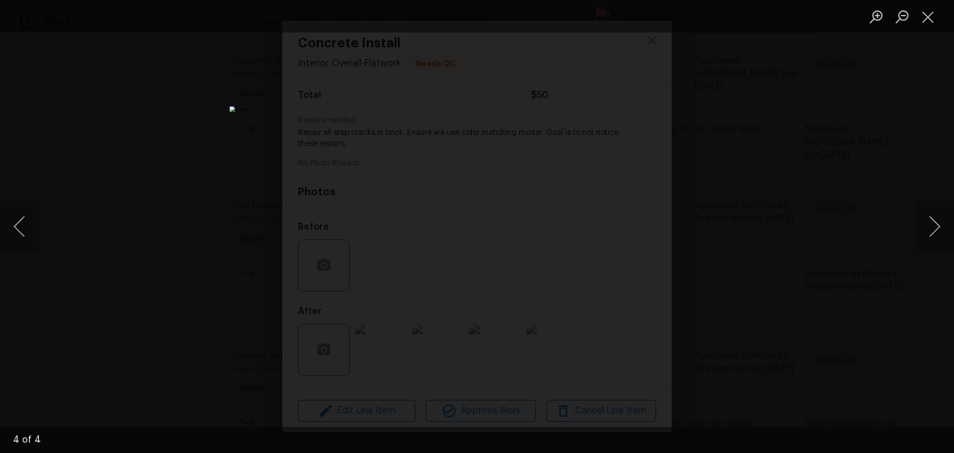
click at [789, 192] on div "Lightbox" at bounding box center [477, 226] width 954 height 453
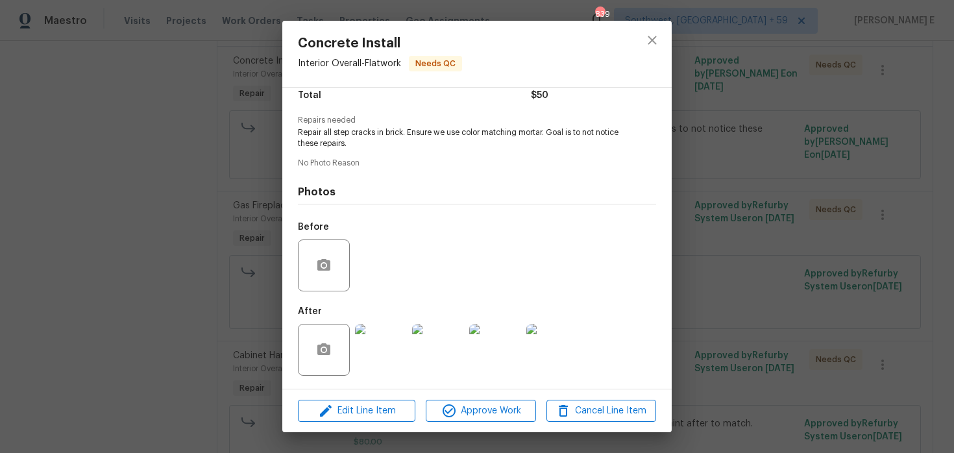
click at [789, 192] on div "Lightbox" at bounding box center [477, 226] width 954 height 453
click at [789, 192] on div "Concrete Install Interior Overall - Flatwork Needs QC Vendor B&B MAIDS CLEANING…" at bounding box center [477, 226] width 954 height 453
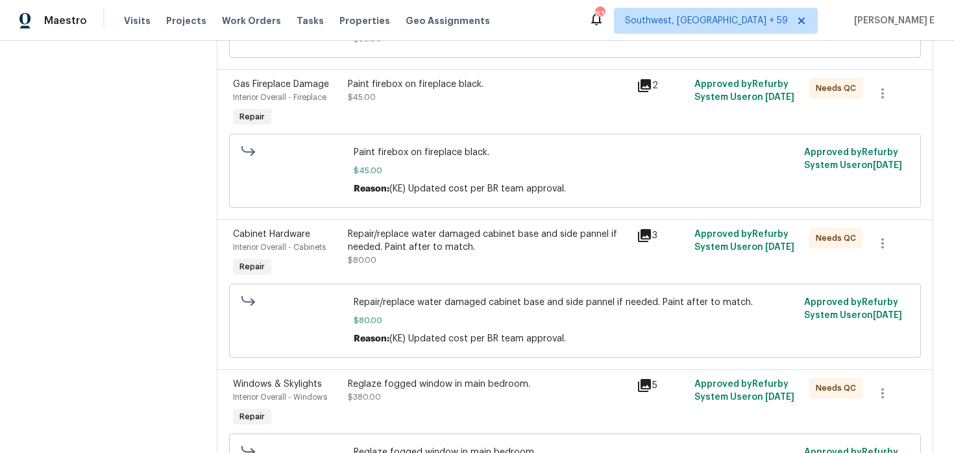
scroll to position [1027, 0]
click at [465, 253] on div "Repair/replace water damaged cabinet base and side pannel if needed. Paint afte…" at bounding box center [488, 246] width 280 height 39
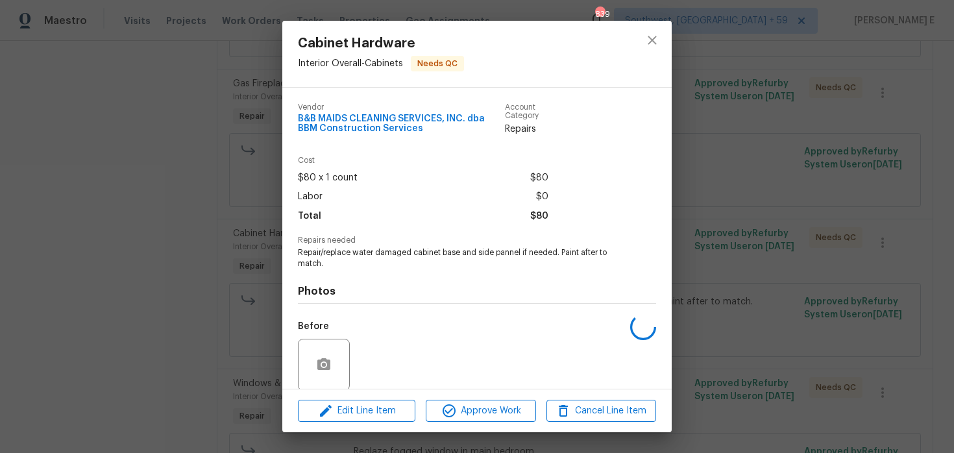
scroll to position [99, 0]
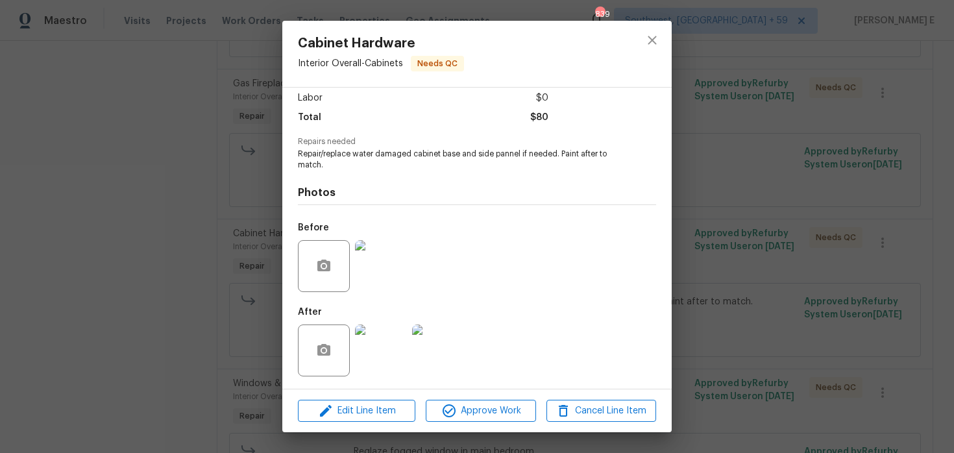
click at [751, 178] on div "Cabinet Hardware Interior Overall - Cabinets Needs QC Vendor B&B MAIDS CLEANING…" at bounding box center [477, 226] width 954 height 453
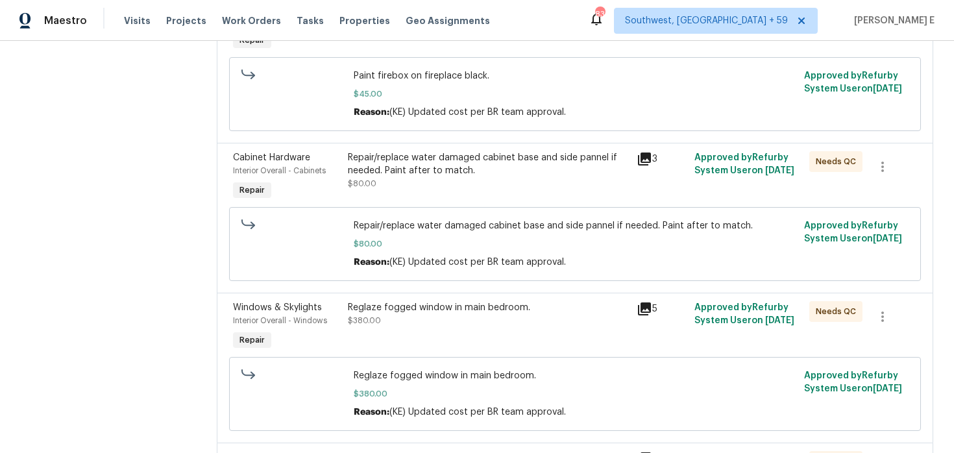
scroll to position [1252, 0]
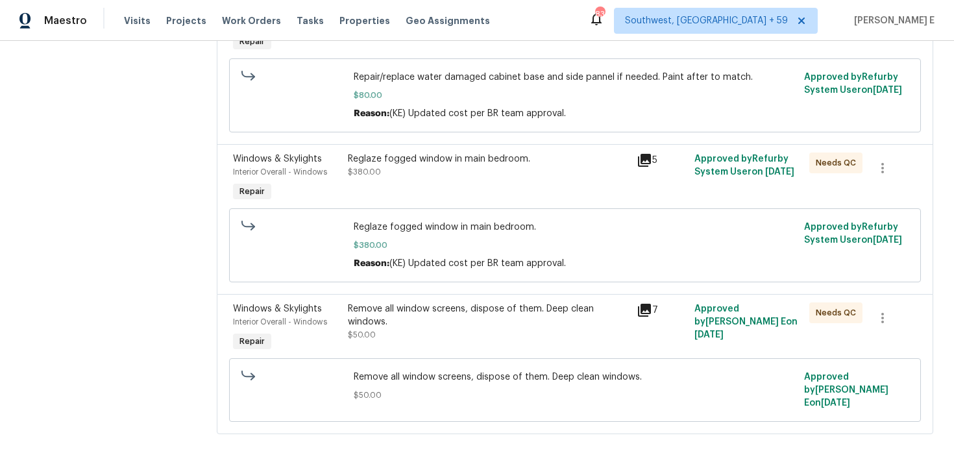
click at [512, 179] on div "Reglaze fogged window in main bedroom. $380.00" at bounding box center [488, 179] width 288 height 60
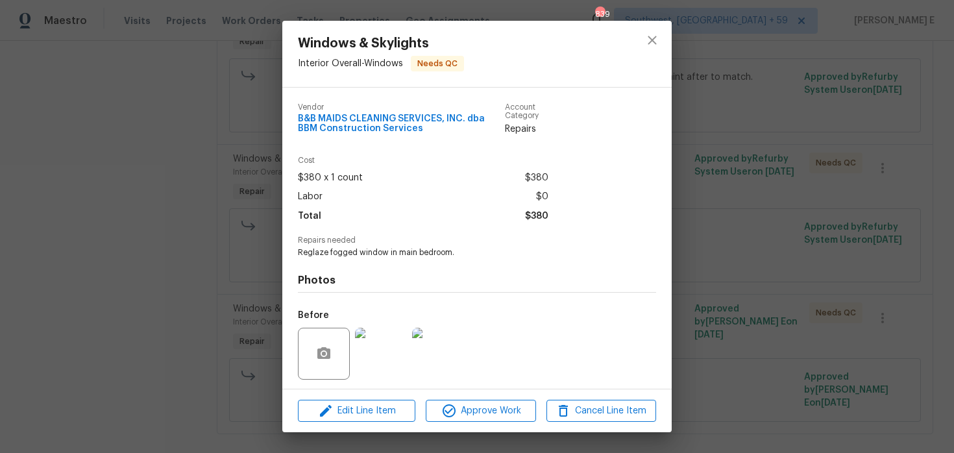
scroll to position [88, 0]
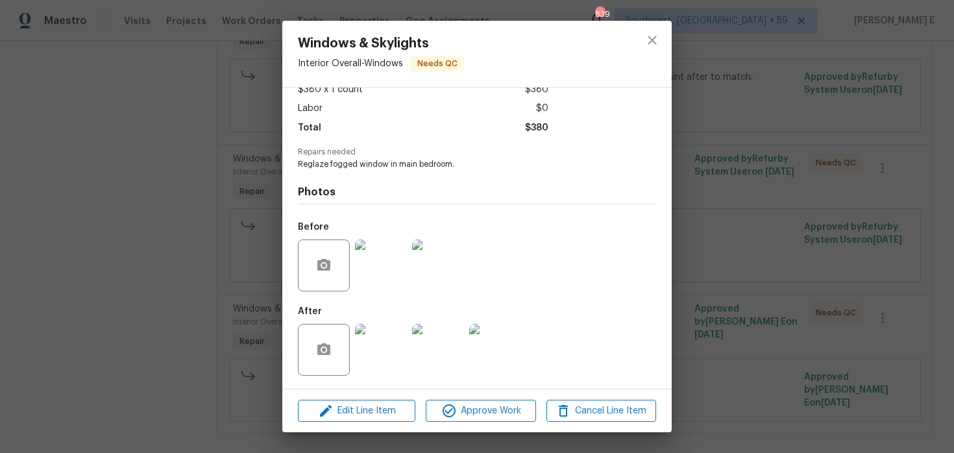
click at [401, 340] on img at bounding box center [381, 350] width 52 height 52
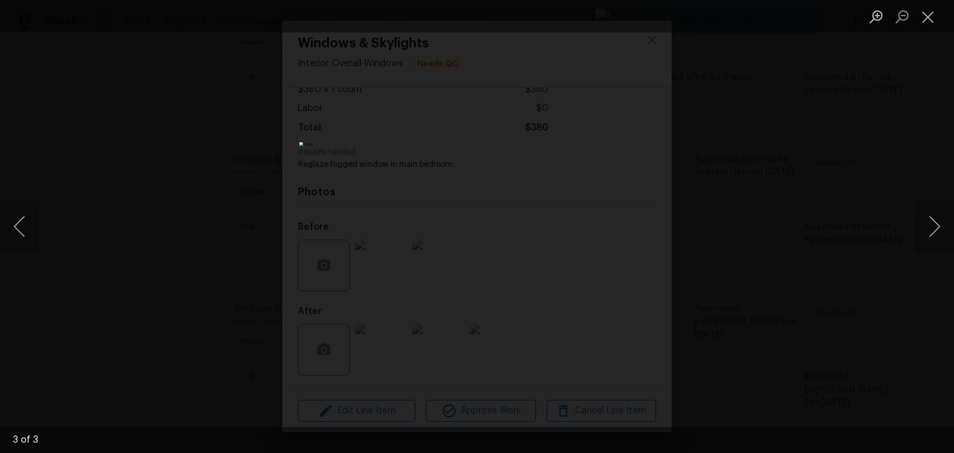
click at [710, 192] on div "Lightbox" at bounding box center [477, 226] width 954 height 453
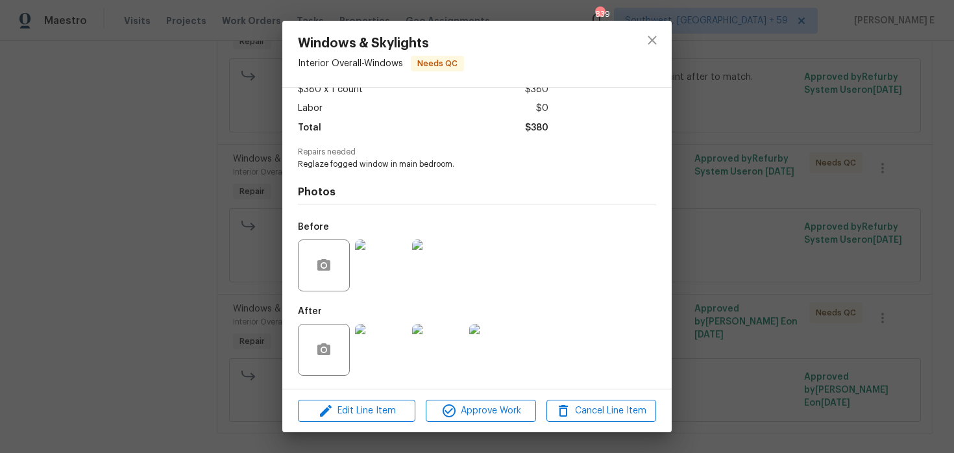
click at [710, 192] on div "Windows & Skylights Interior Overall - Windows Needs QC Vendor B&B MAIDS CLEANI…" at bounding box center [477, 226] width 954 height 453
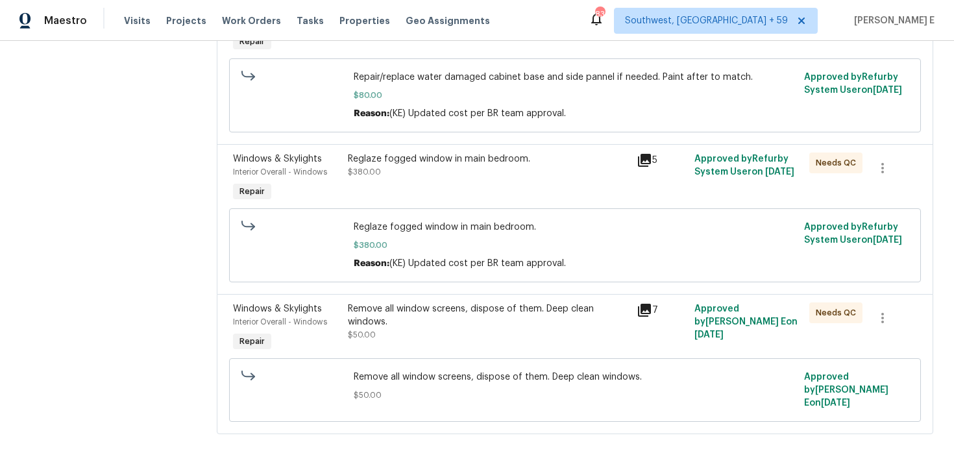
click at [382, 317] on div "Remove all window screens, dispose of them. Deep clean windows." at bounding box center [488, 316] width 280 height 26
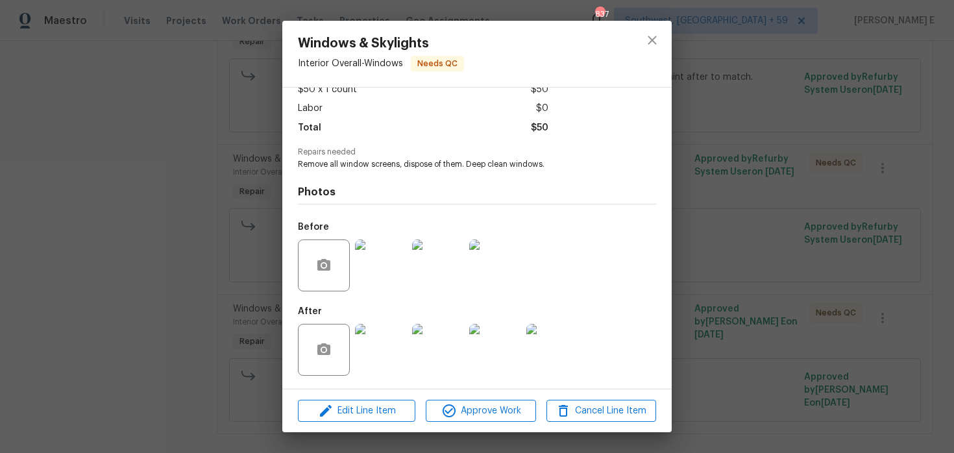
click at [381, 336] on img at bounding box center [381, 350] width 52 height 52
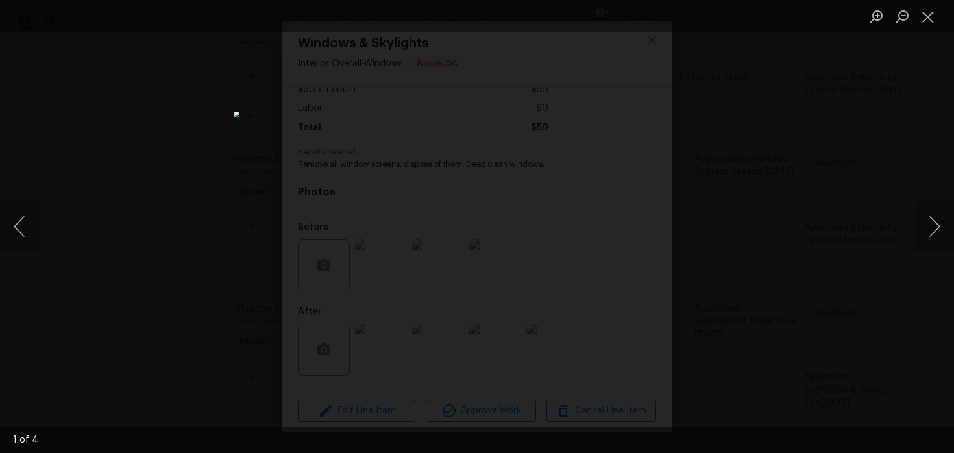
click at [765, 201] on div "Lightbox" at bounding box center [477, 226] width 954 height 453
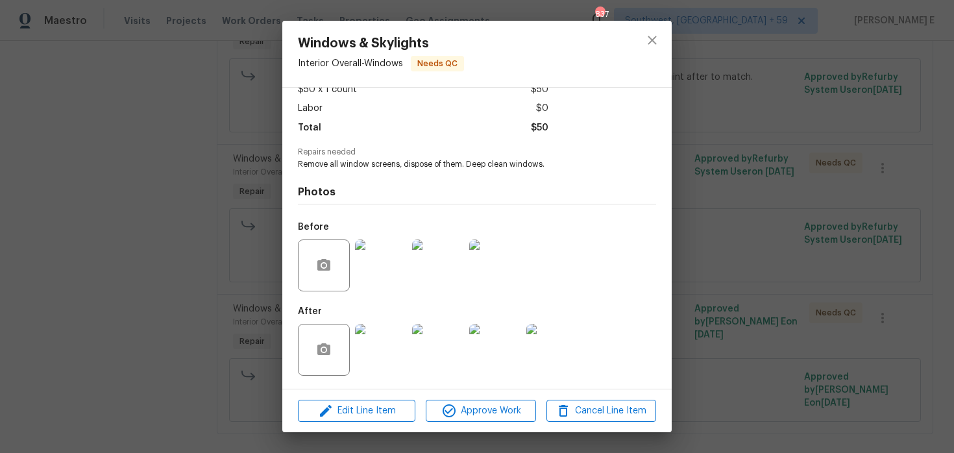
click at [765, 201] on div "Windows & Skylights Interior Overall - Windows Needs QC Vendor B&B MAIDS CLEANI…" at bounding box center [477, 226] width 954 height 453
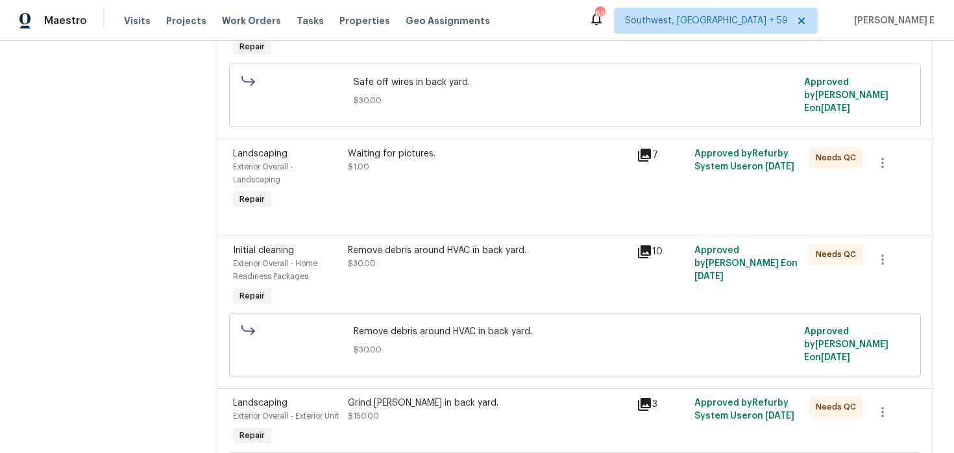
scroll to position [245, 0]
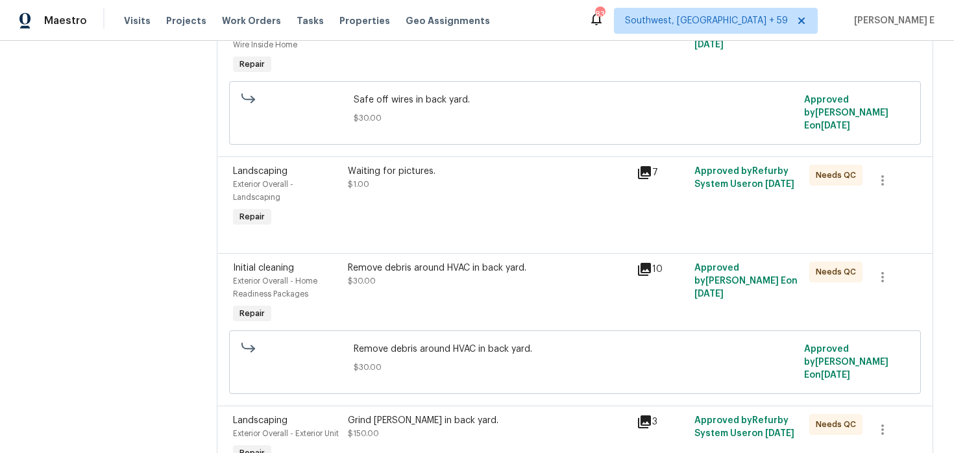
click at [395, 171] on div "Waiting for pictures. $1.00" at bounding box center [488, 178] width 280 height 26
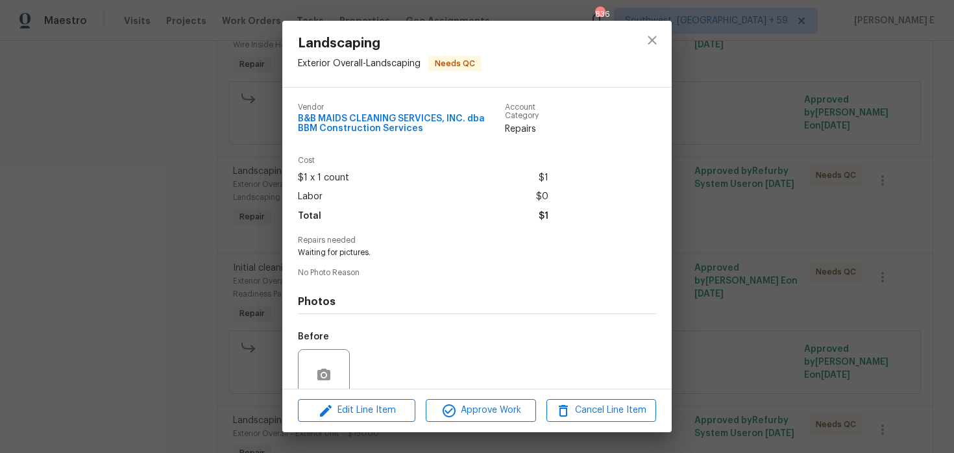
scroll to position [109, 0]
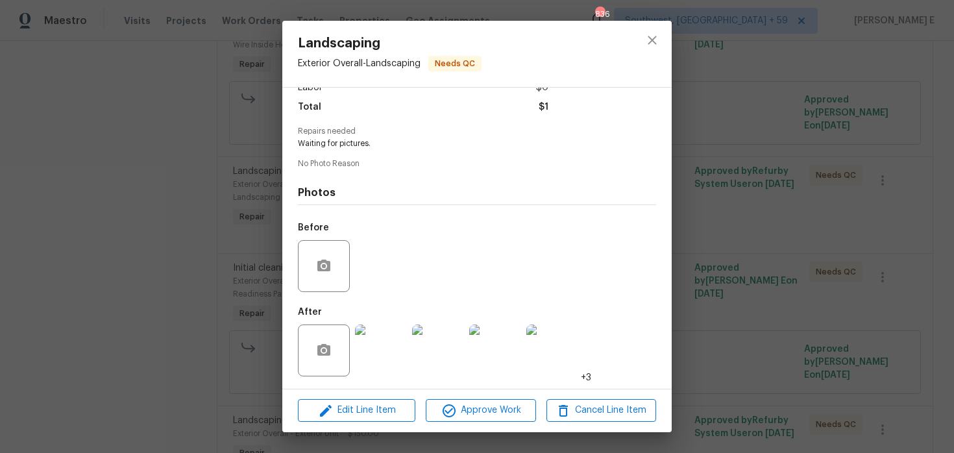
click at [393, 338] on img at bounding box center [381, 351] width 52 height 52
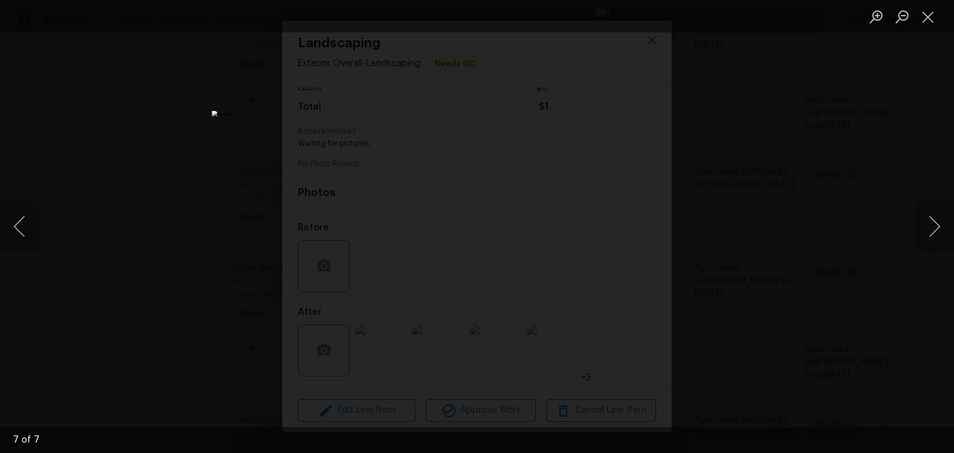
click at [696, 162] on div "Lightbox" at bounding box center [477, 226] width 954 height 453
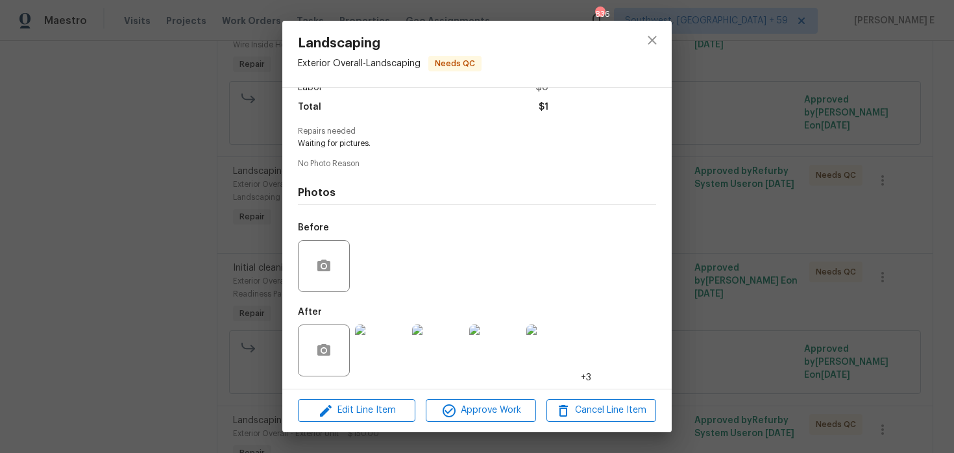
click at [696, 162] on div "Lightbox" at bounding box center [477, 226] width 954 height 453
click at [696, 162] on div "Landscaping Exterior Overall - Landscaping Needs QC Vendor B&B MAIDS CLEANING S…" at bounding box center [477, 226] width 954 height 453
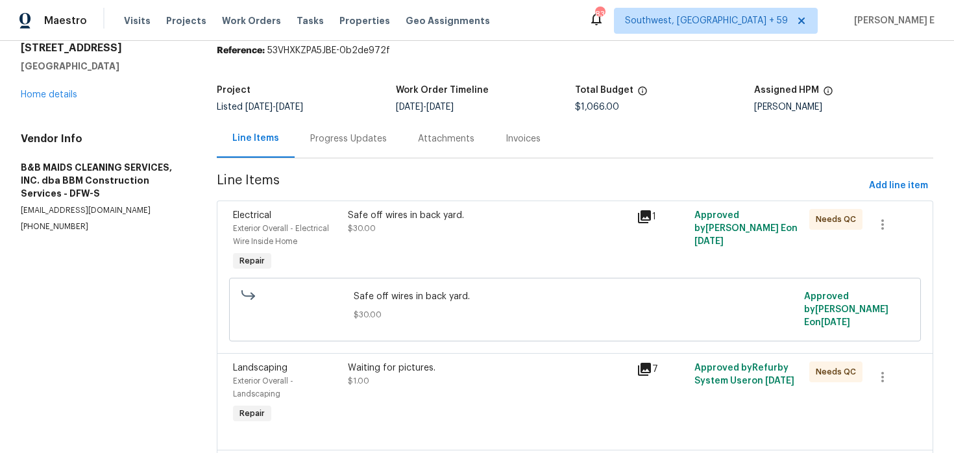
scroll to position [0, 0]
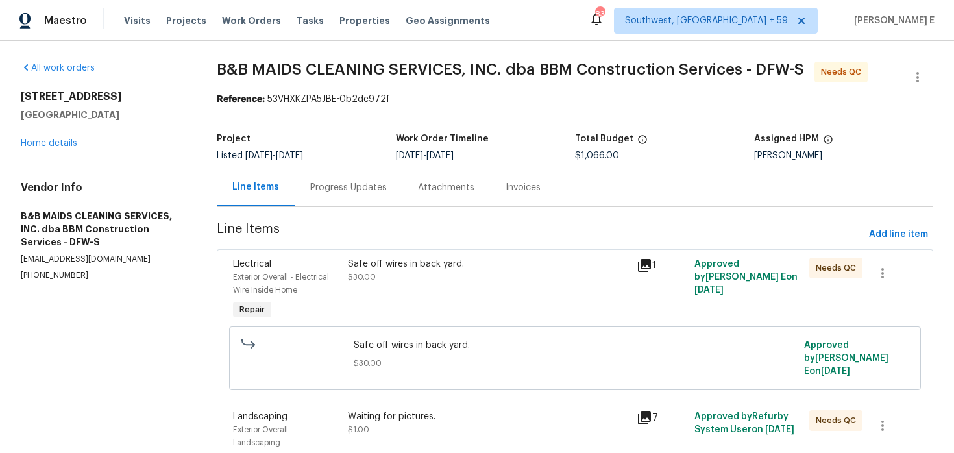
click at [359, 158] on div "Listed 8/13/2025 - 8/15/2025" at bounding box center [306, 155] width 179 height 9
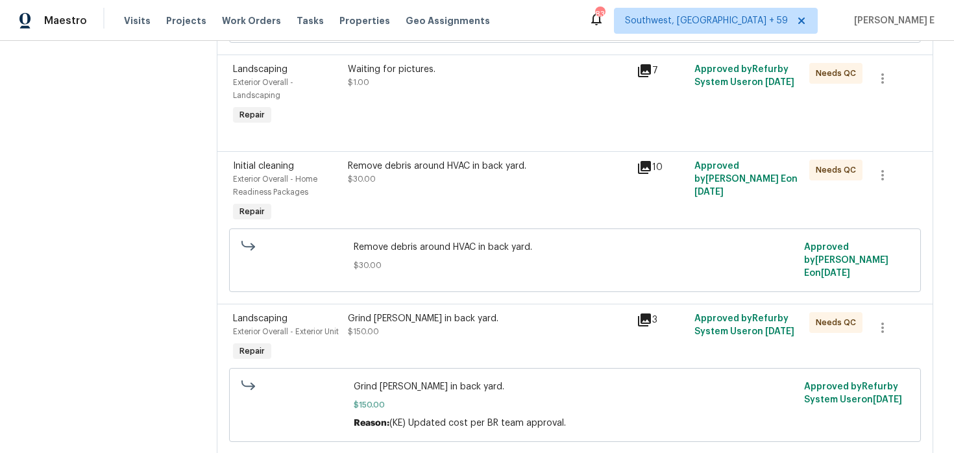
scroll to position [290, 0]
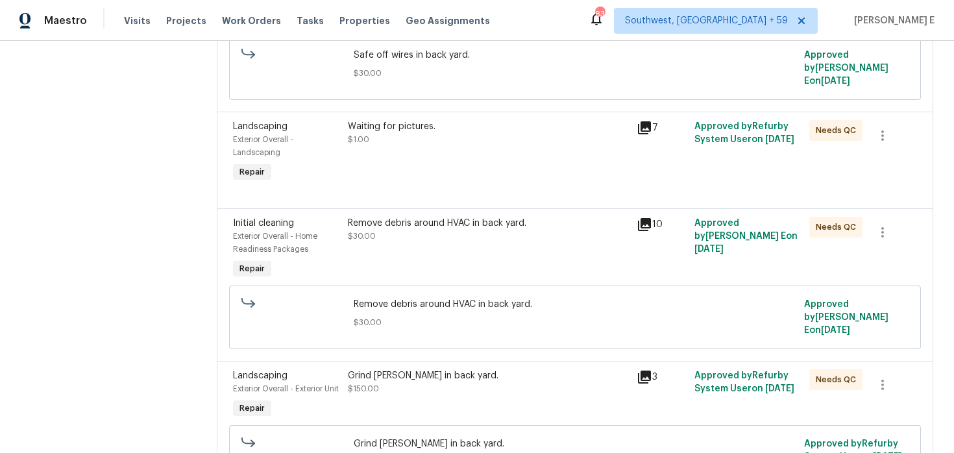
click at [904, 122] on div at bounding box center [892, 135] width 50 height 31
click at [886, 130] on icon "button" at bounding box center [883, 136] width 16 height 16
click at [888, 133] on li "Cancel" at bounding box center [893, 128] width 50 height 21
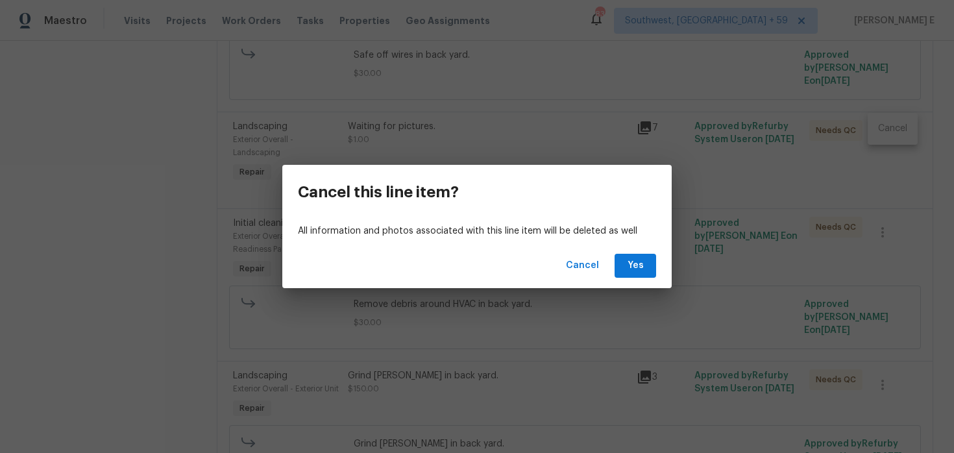
click at [631, 277] on div "Cancel Yes" at bounding box center [477, 265] width 390 height 45
click at [639, 251] on div "Cancel Yes" at bounding box center [477, 265] width 390 height 45
click at [624, 266] on button "Yes" at bounding box center [636, 266] width 42 height 24
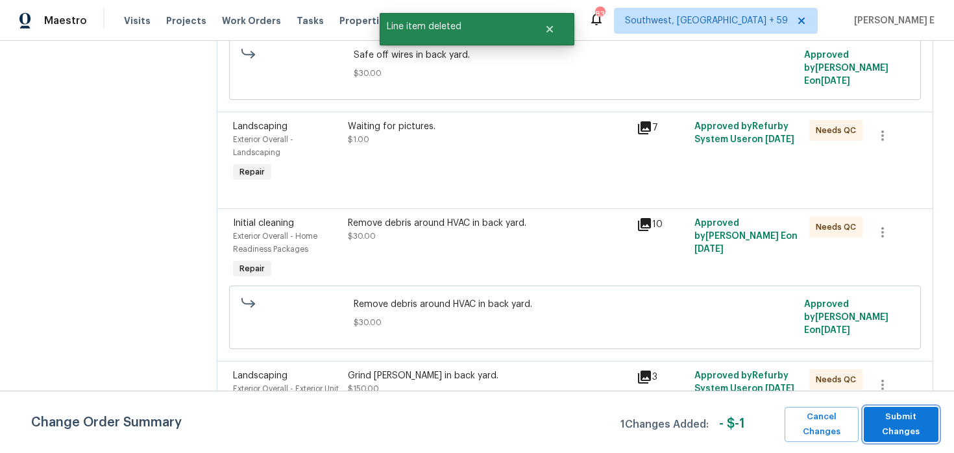
click at [897, 417] on span "Submit Changes" at bounding box center [902, 425] width 62 height 30
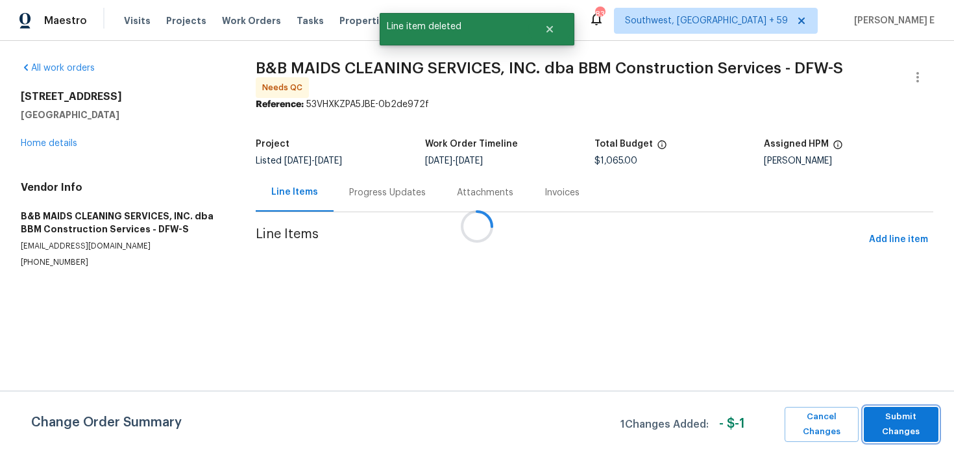
scroll to position [0, 0]
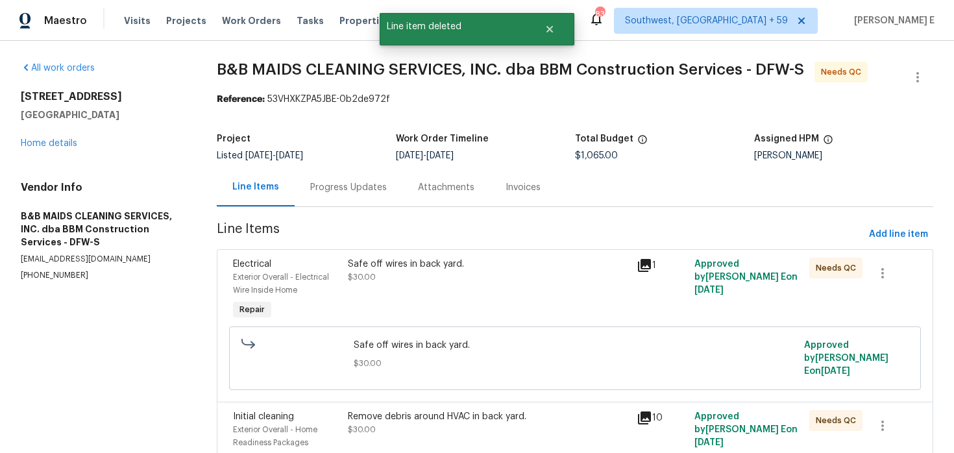
click at [371, 185] on div "Progress Updates" at bounding box center [348, 187] width 77 height 13
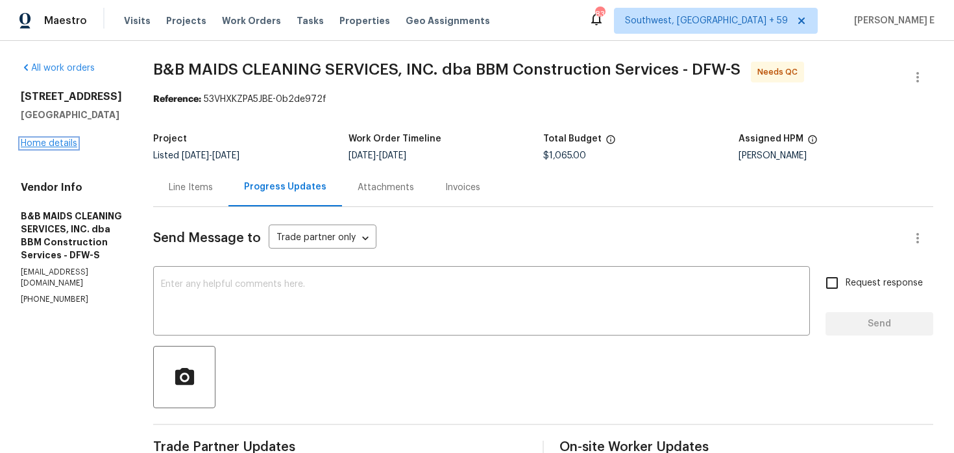
click at [36, 141] on link "Home details" at bounding box center [49, 143] width 56 height 9
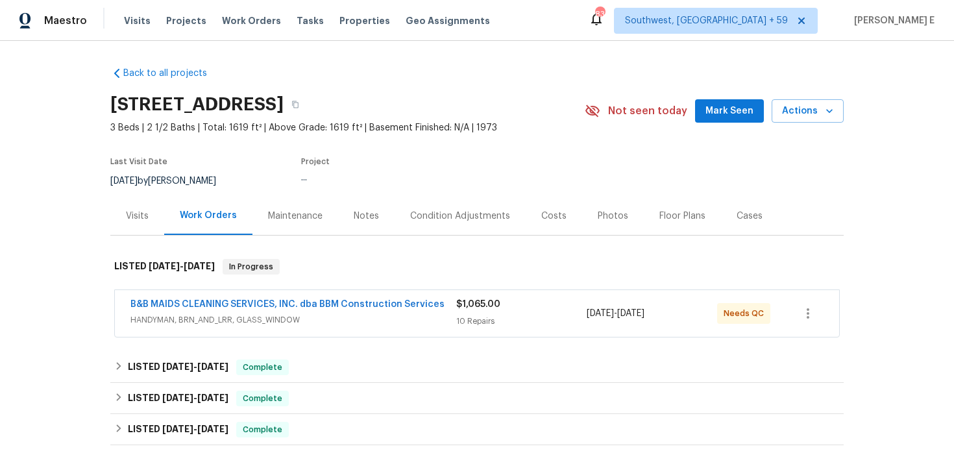
scroll to position [23, 0]
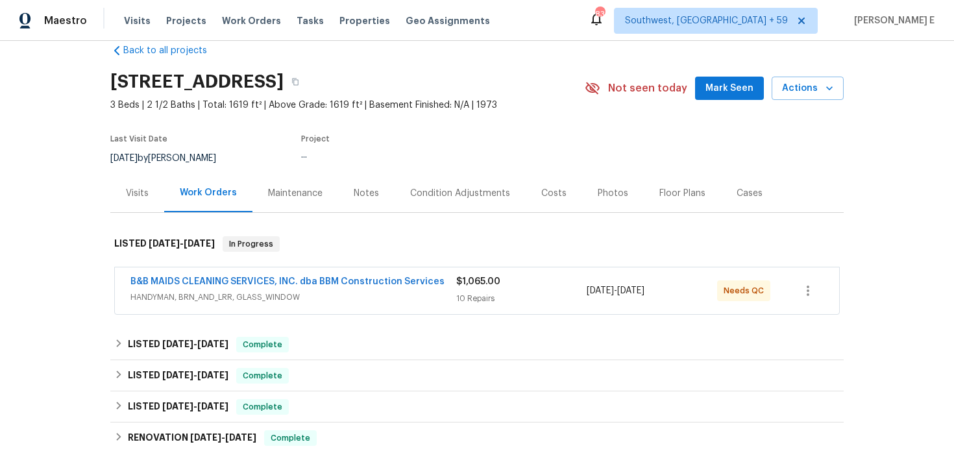
click at [181, 276] on span "B&B MAIDS CLEANING SERVICES, INC. dba BBM Construction Services" at bounding box center [287, 281] width 314 height 13
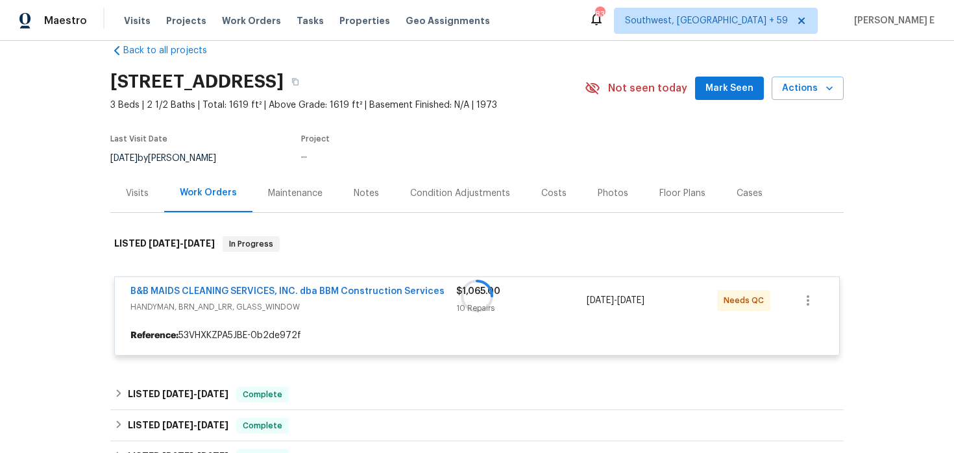
click at [206, 290] on div at bounding box center [477, 295] width 734 height 145
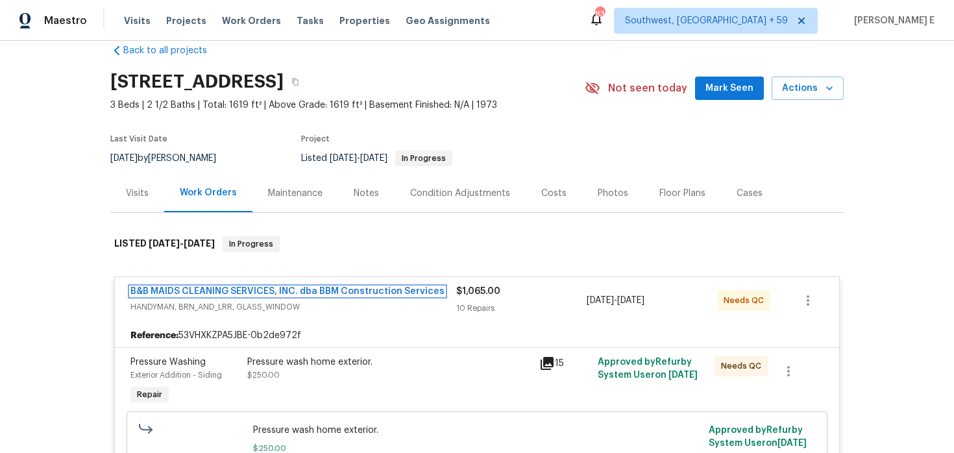
click at [206, 290] on link "B&B MAIDS CLEANING SERVICES, INC. dba BBM Construction Services" at bounding box center [287, 291] width 314 height 9
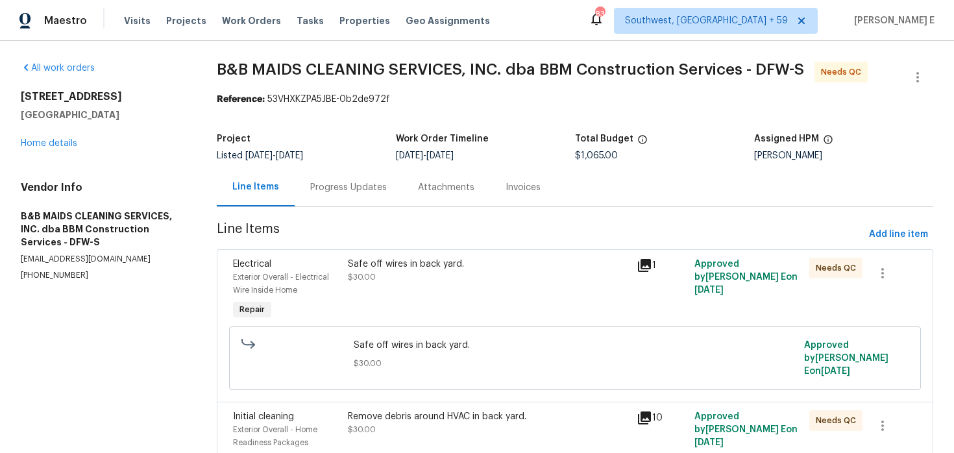
click at [366, 187] on div "Progress Updates" at bounding box center [348, 187] width 77 height 13
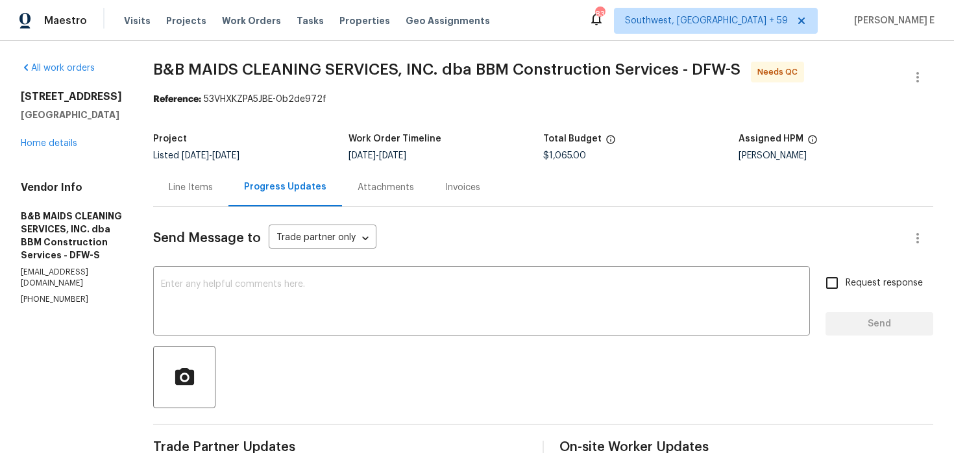
click at [897, 84] on span "B&B MAIDS CLEANING SERVICES, INC. dba BBM Construction Services - DFW-S Needs QC" at bounding box center [527, 77] width 749 height 31
click at [911, 79] on icon "button" at bounding box center [918, 77] width 16 height 16
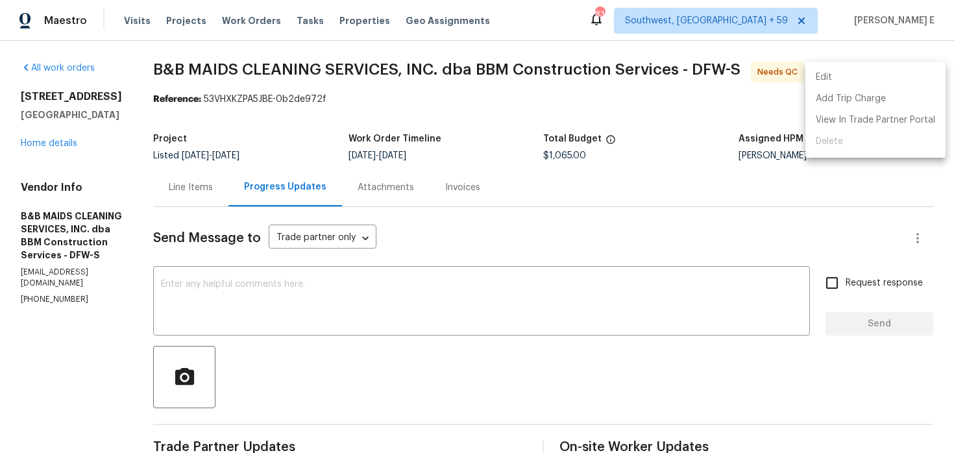
click at [850, 70] on li "Edit" at bounding box center [876, 77] width 140 height 21
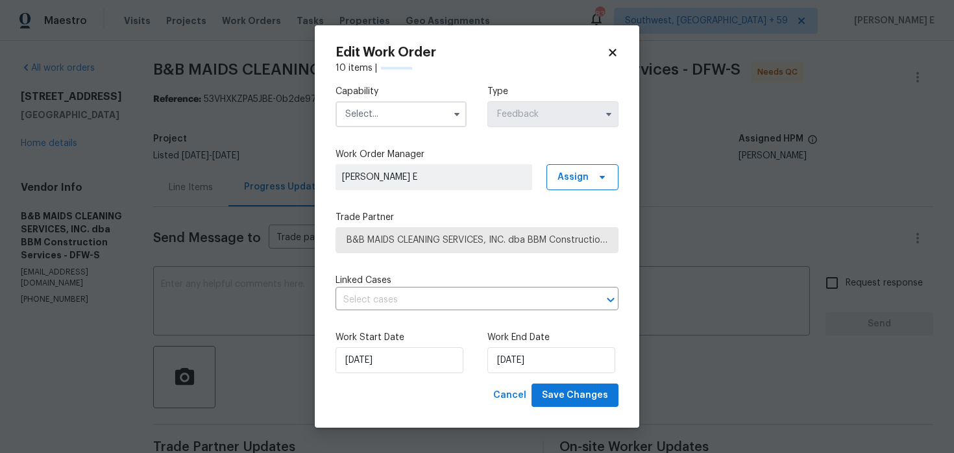
click at [442, 104] on input "text" at bounding box center [401, 114] width 131 height 26
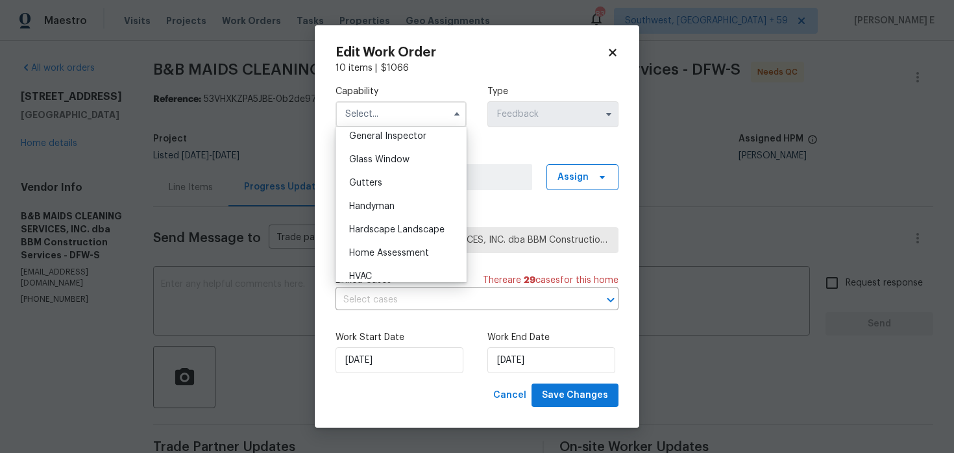
scroll to position [674, 0]
click at [423, 181] on div "Handyman" at bounding box center [401, 181] width 125 height 23
type input "Handyman"
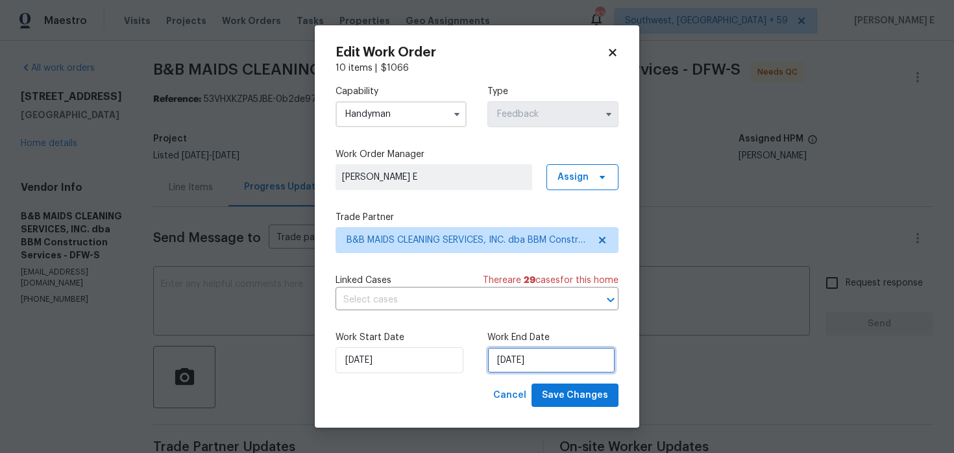
click at [515, 358] on input "15/08/2025" at bounding box center [552, 360] width 128 height 26
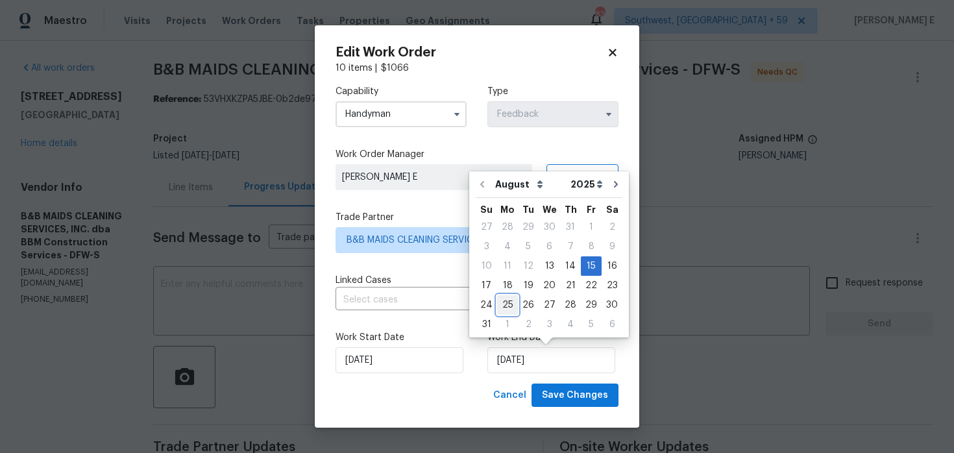
click at [501, 311] on div "25" at bounding box center [507, 305] width 21 height 18
type input "25/08/2025"
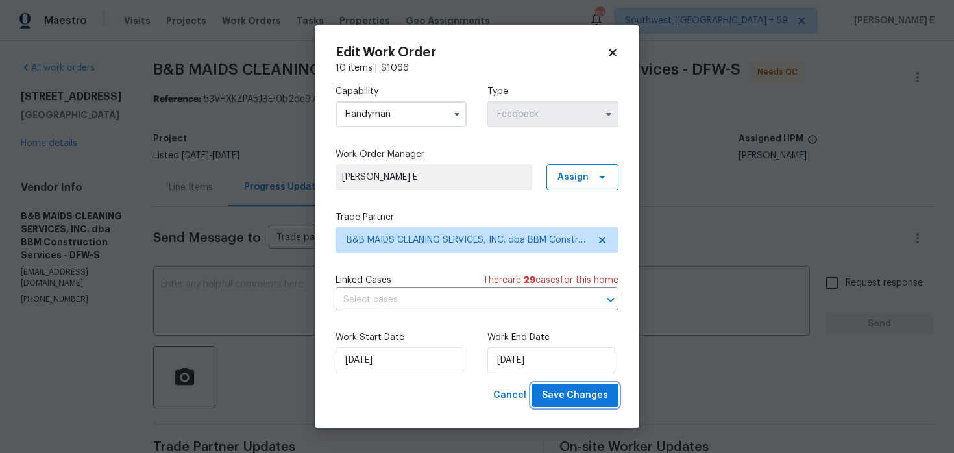
click at [554, 393] on span "Save Changes" at bounding box center [575, 396] width 66 height 16
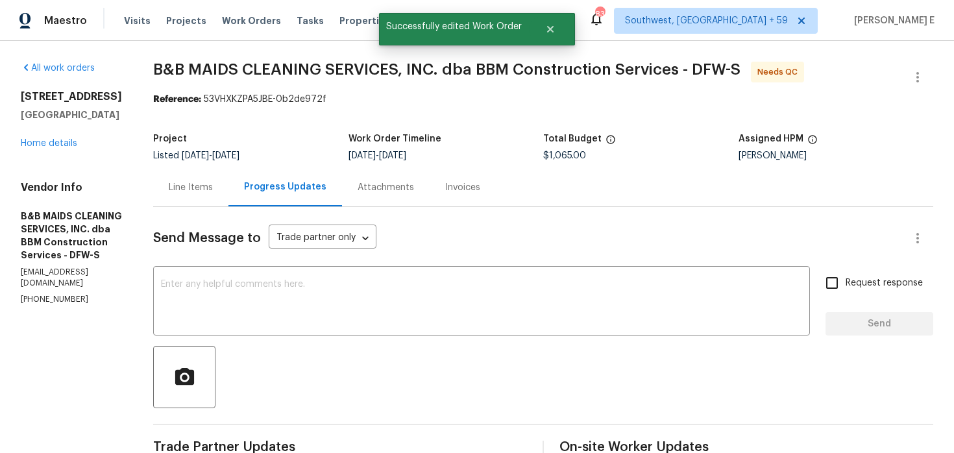
scroll to position [80, 0]
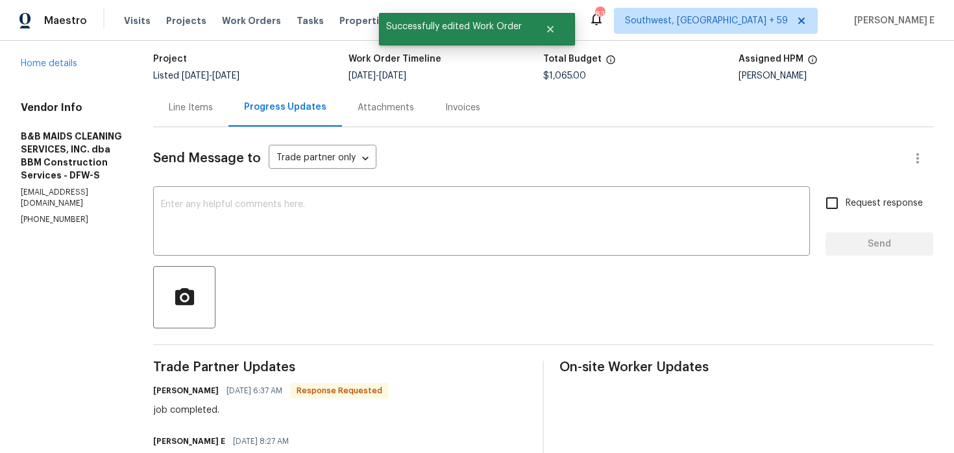
click at [229, 90] on div "Line Items" at bounding box center [190, 107] width 75 height 38
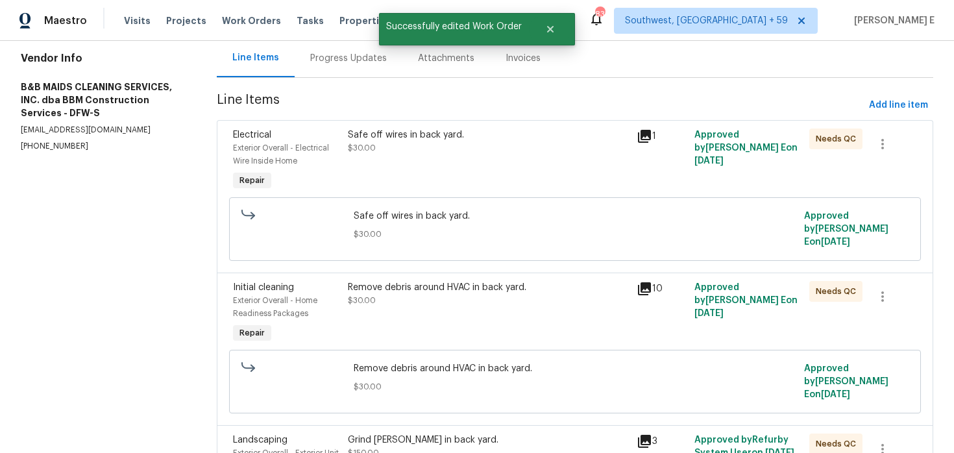
scroll to position [197, 0]
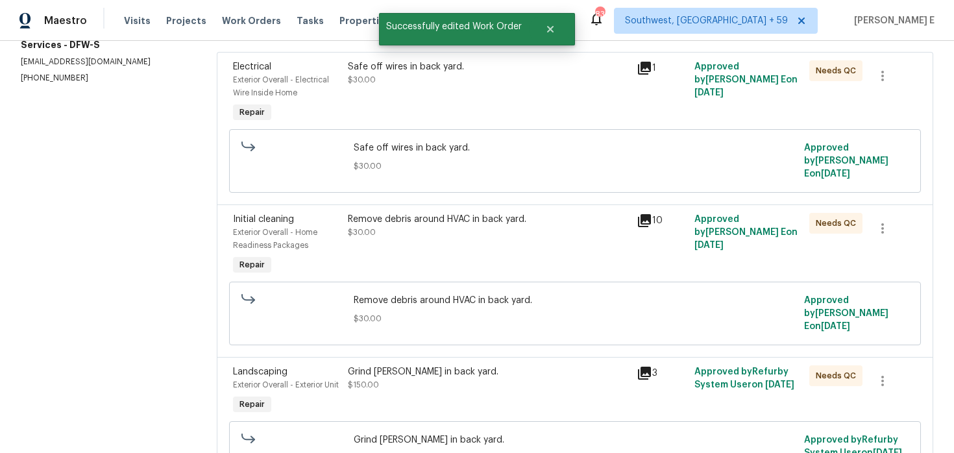
click at [449, 108] on div "Safe off wires in back yard. $30.00" at bounding box center [488, 92] width 288 height 73
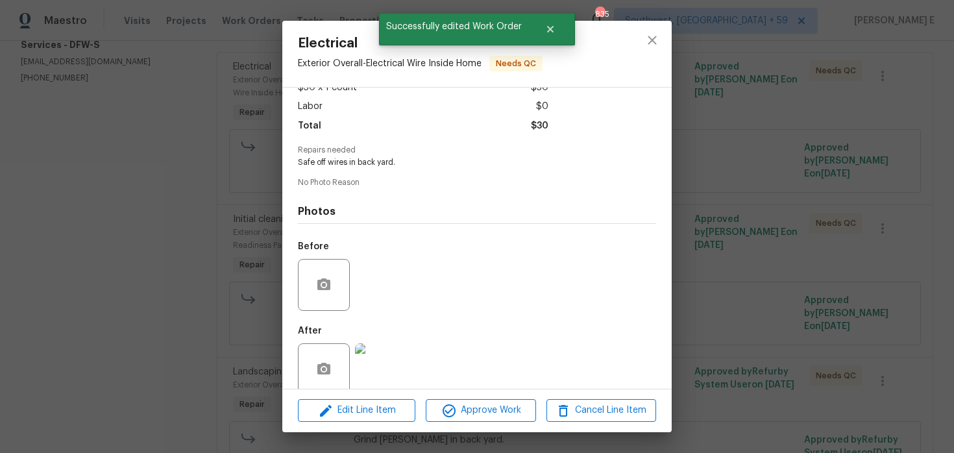
scroll to position [109, 0]
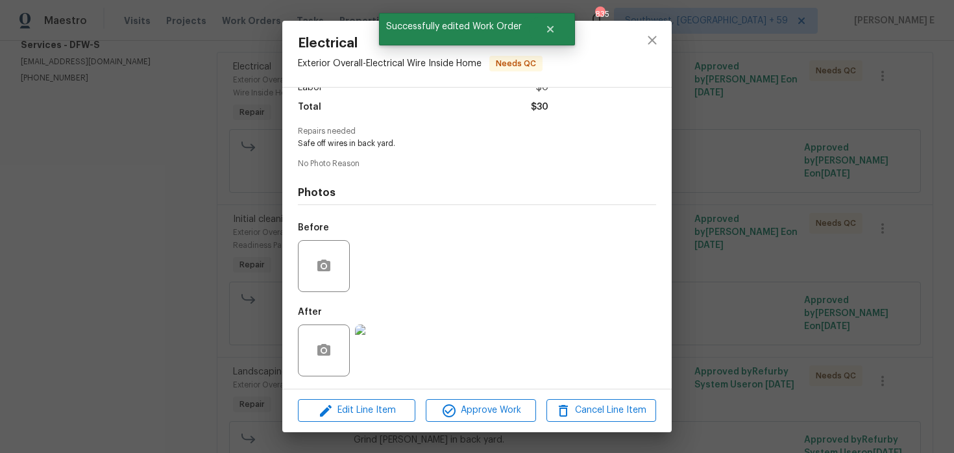
click at [439, 398] on div "Edit Line Item Approve Work Cancel Line Item" at bounding box center [477, 410] width 390 height 43
click at [455, 412] on icon "button" at bounding box center [449, 411] width 16 height 16
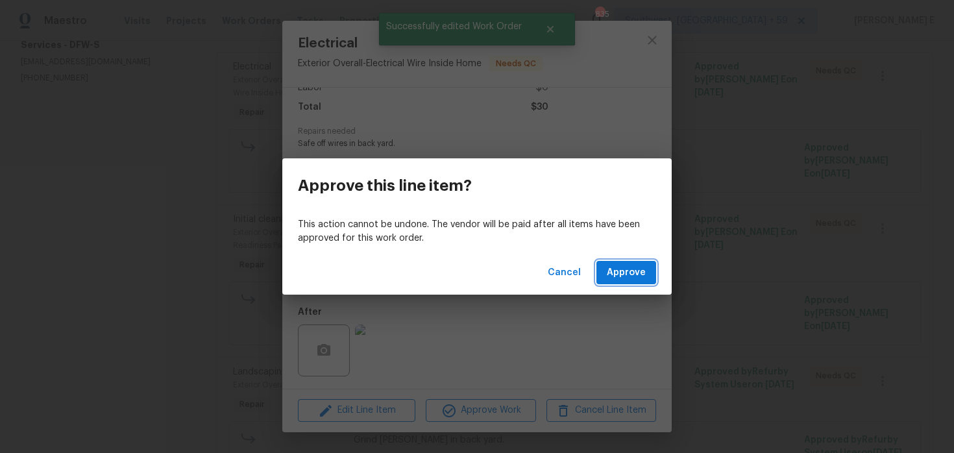
click at [613, 279] on span "Approve" at bounding box center [626, 273] width 39 height 16
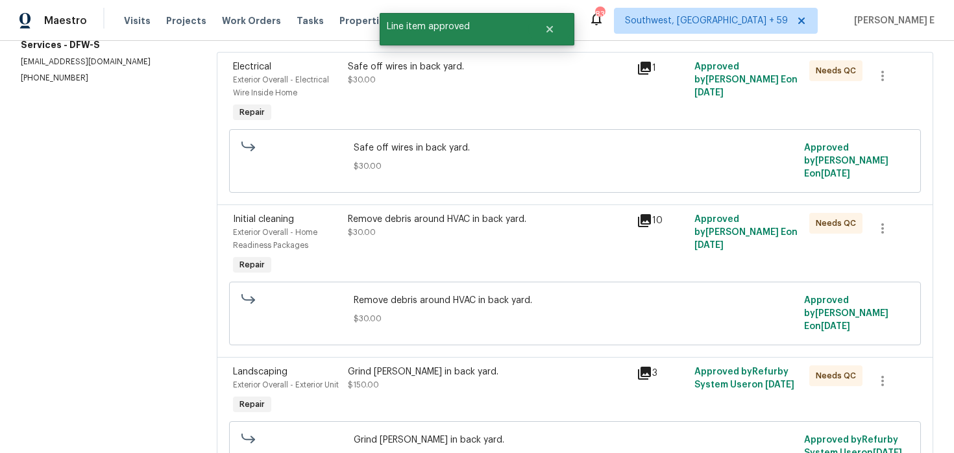
scroll to position [0, 0]
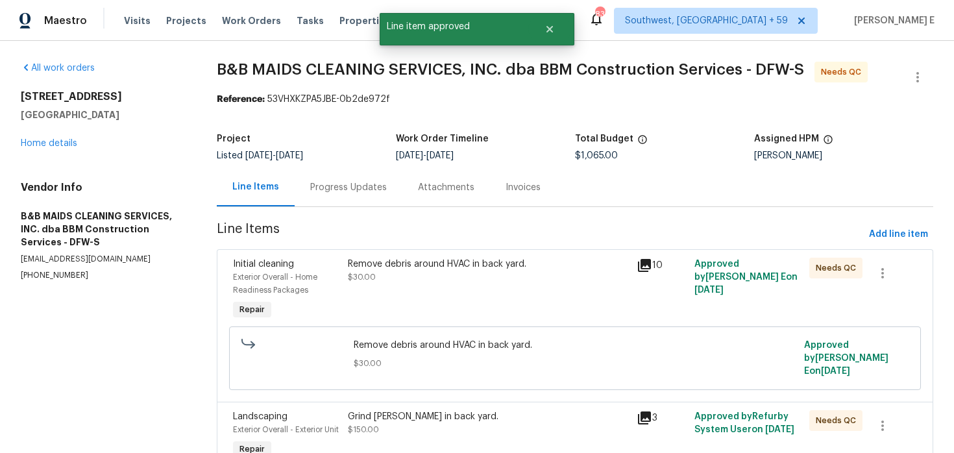
click at [417, 275] on div "Remove debris around HVAC in back yard. $30.00" at bounding box center [488, 271] width 280 height 26
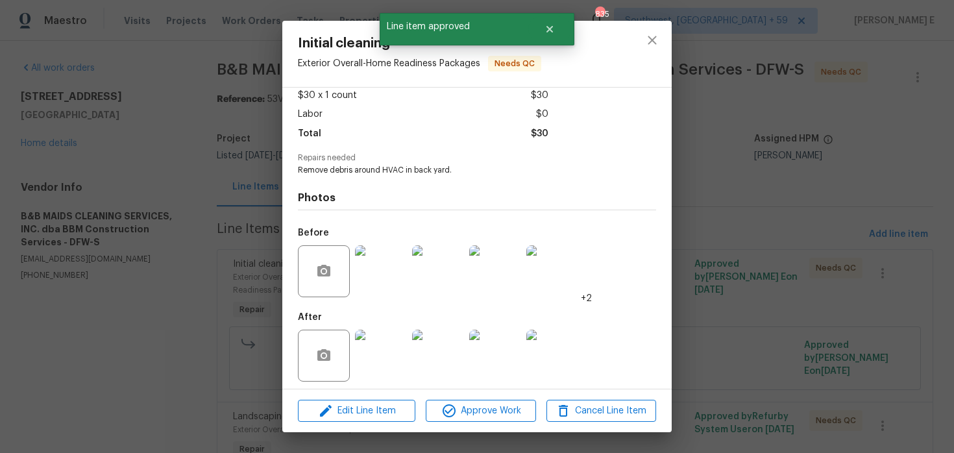
scroll to position [88, 0]
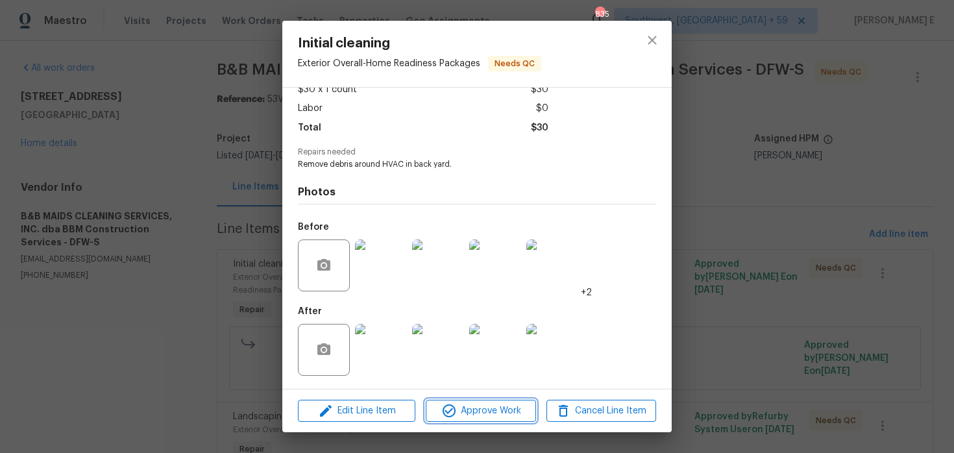
click at [444, 409] on icon "button" at bounding box center [449, 411] width 16 height 16
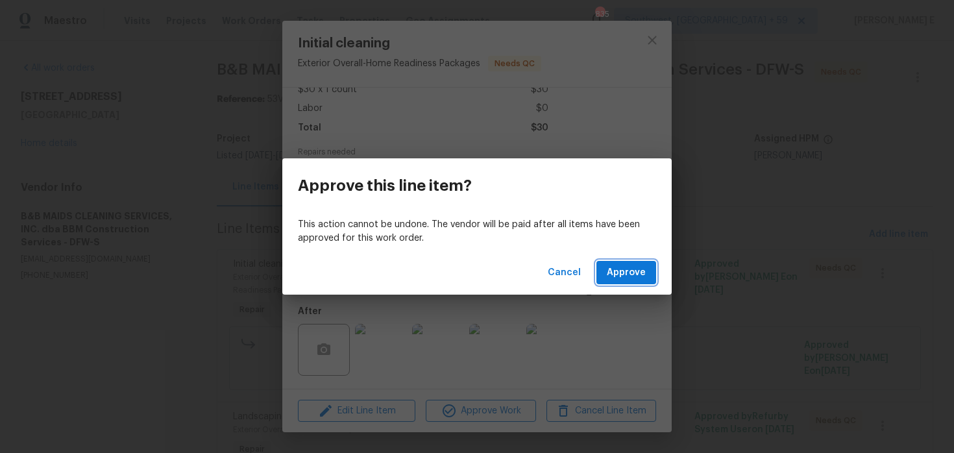
click at [625, 264] on button "Approve" at bounding box center [627, 273] width 60 height 24
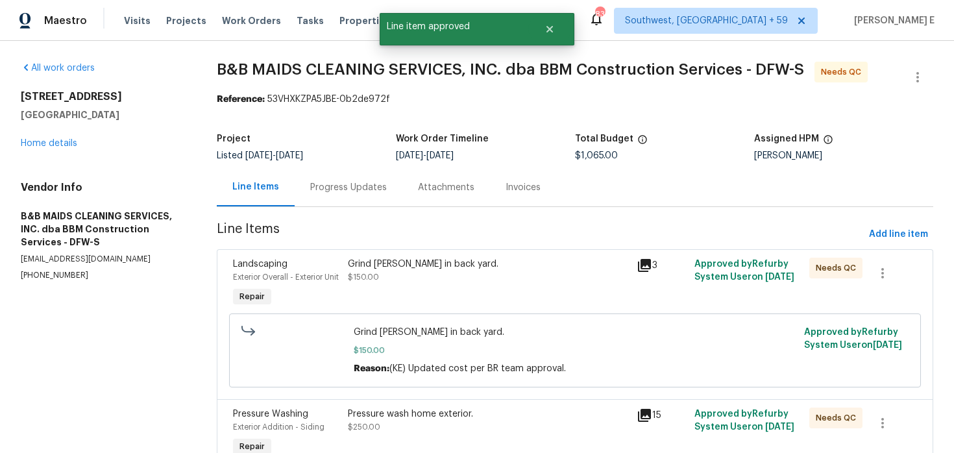
click at [500, 264] on div "Grind stump in back yard." at bounding box center [488, 264] width 280 height 13
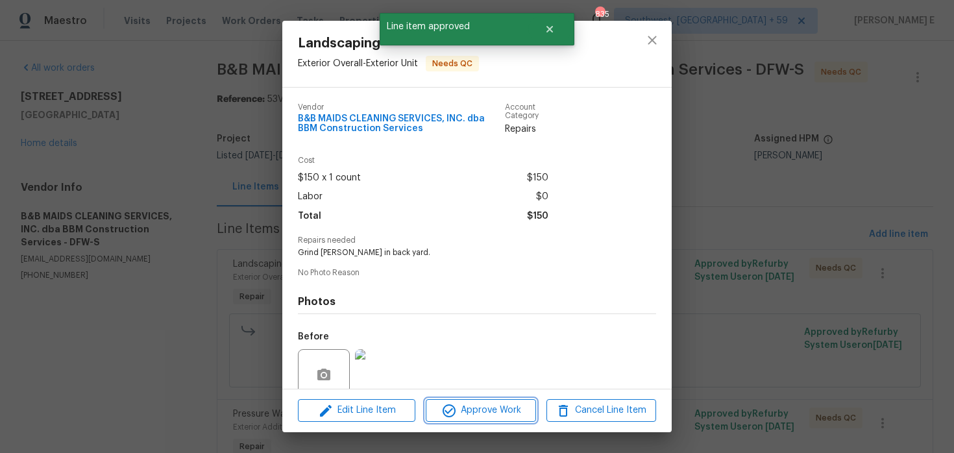
click at [458, 417] on span "Approve Work" at bounding box center [481, 410] width 102 height 16
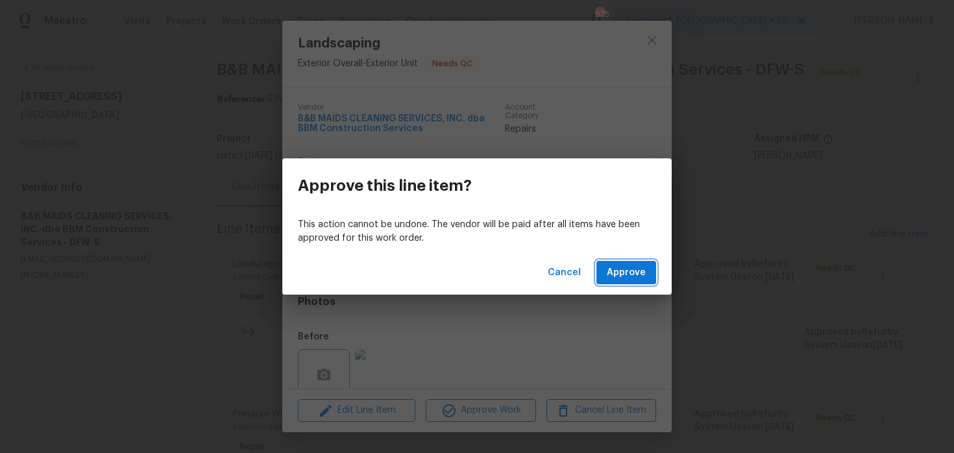
click at [602, 280] on button "Approve" at bounding box center [627, 273] width 60 height 24
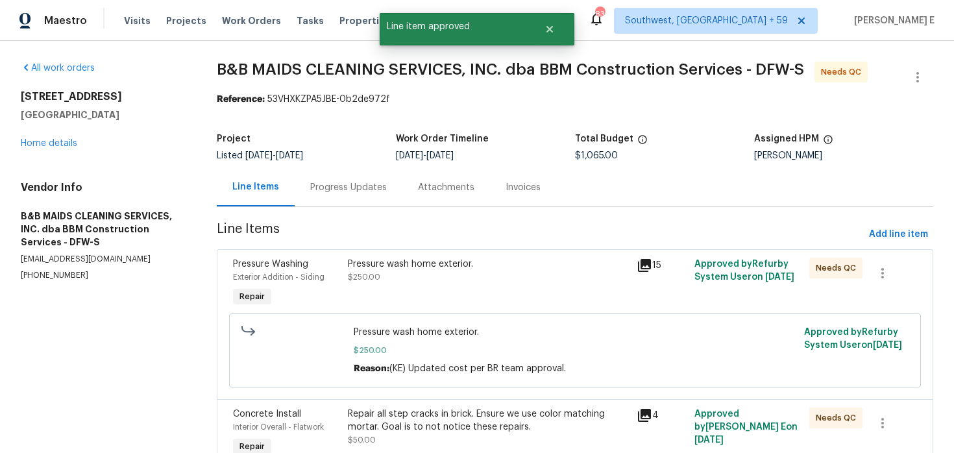
click at [432, 269] on div "Pressure wash home exterior." at bounding box center [488, 264] width 280 height 13
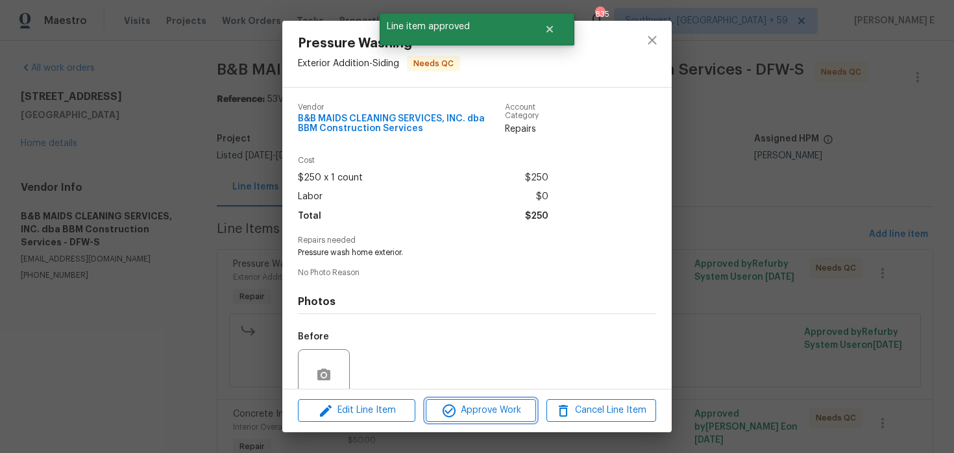
click at [463, 420] on button "Approve Work" at bounding box center [481, 410] width 110 height 23
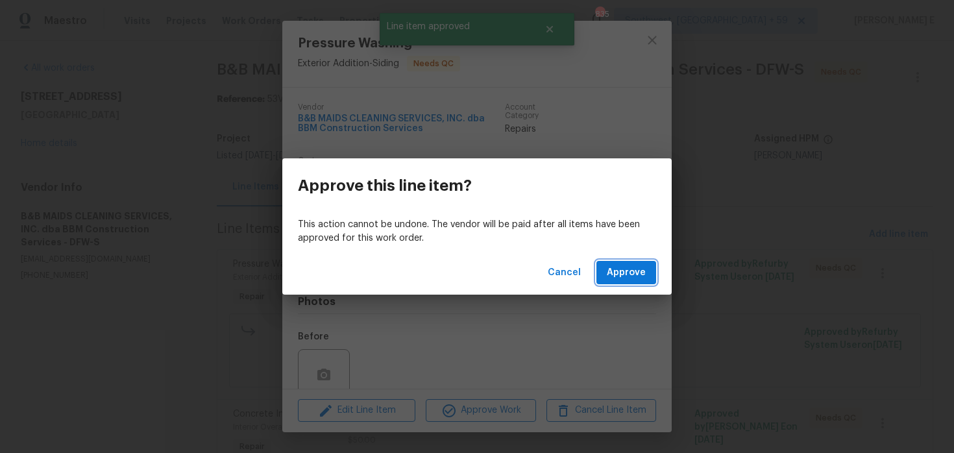
click at [639, 262] on button "Approve" at bounding box center [627, 273] width 60 height 24
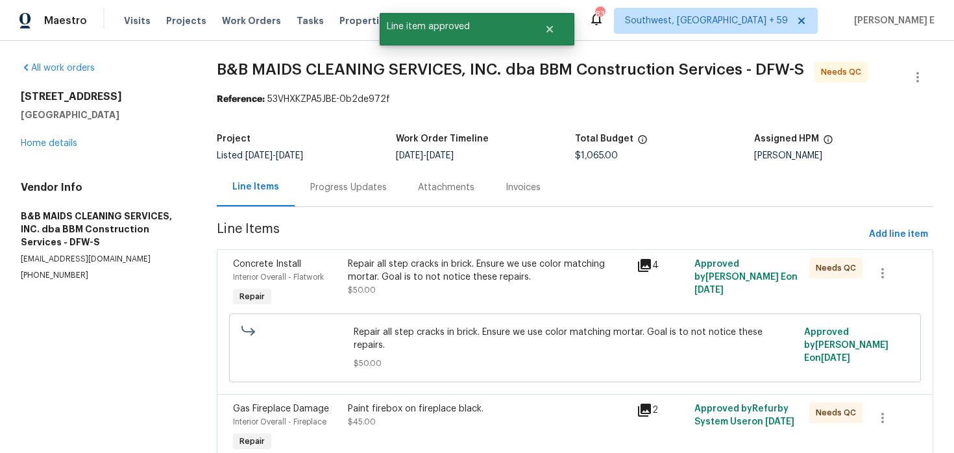
click at [521, 306] on div "Repair all step cracks in brick. Ensure we use color matching mortar. Goal is t…" at bounding box center [488, 284] width 288 height 60
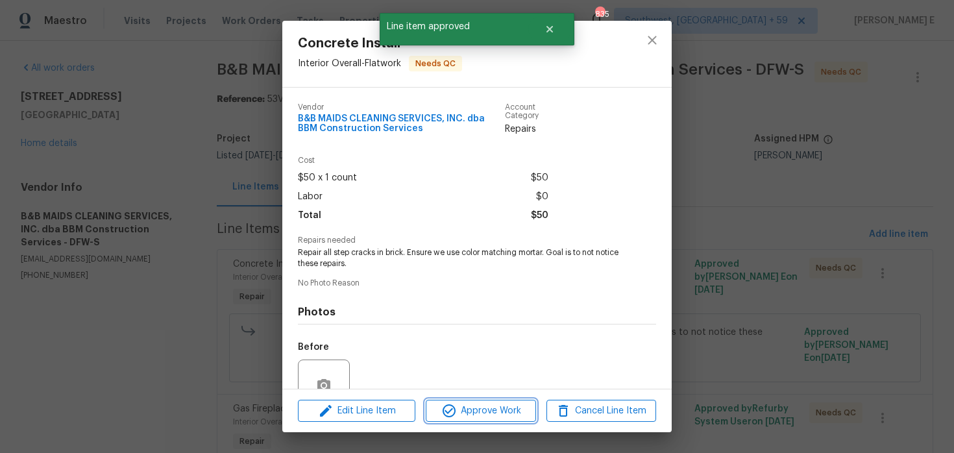
click at [513, 409] on span "Approve Work" at bounding box center [481, 411] width 102 height 16
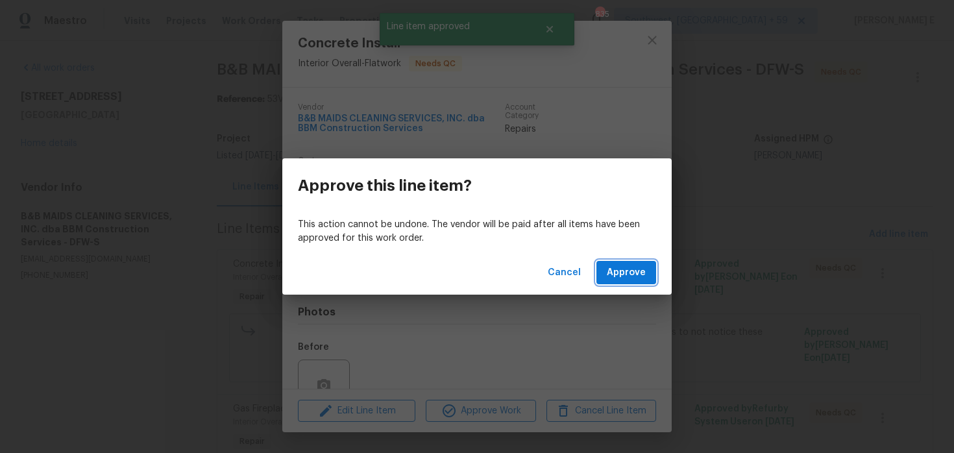
click at [625, 273] on span "Approve" at bounding box center [626, 273] width 39 height 16
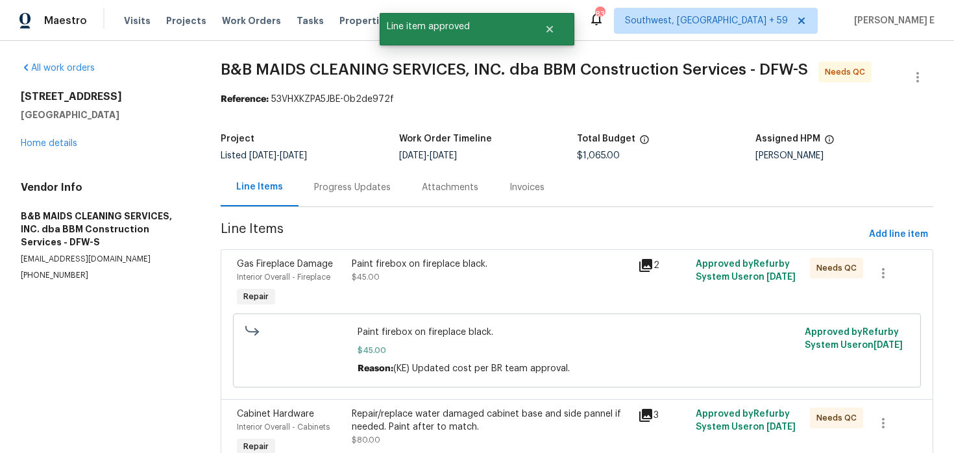
click at [549, 282] on div "Paint firebox on fireplace black. $45.00" at bounding box center [491, 271] width 279 height 26
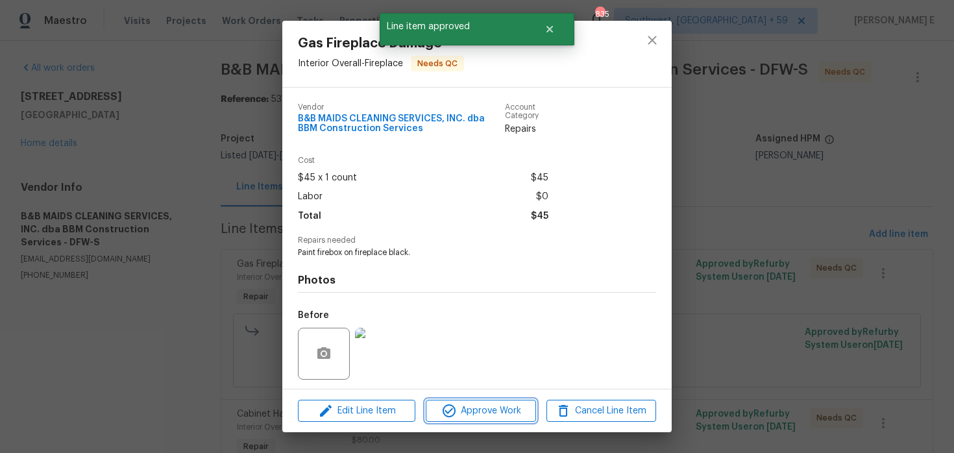
click at [519, 412] on span "Approve Work" at bounding box center [481, 411] width 102 height 16
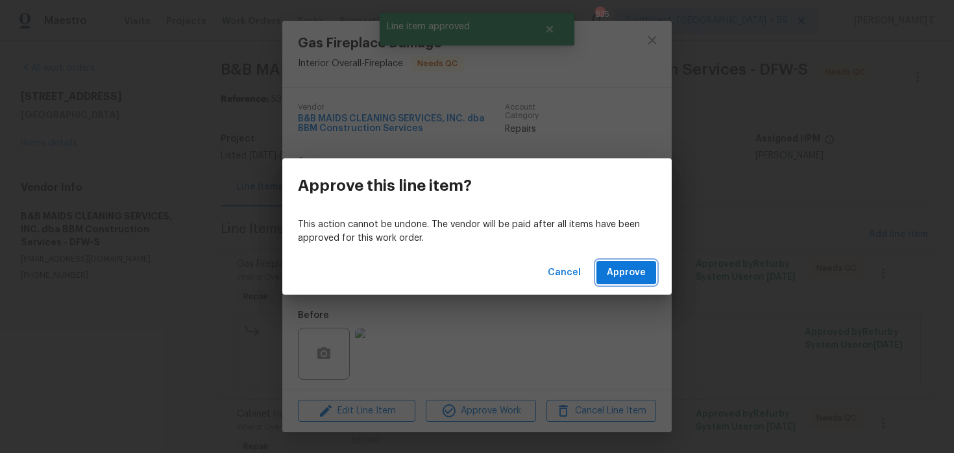
click at [621, 278] on span "Approve" at bounding box center [626, 273] width 39 height 16
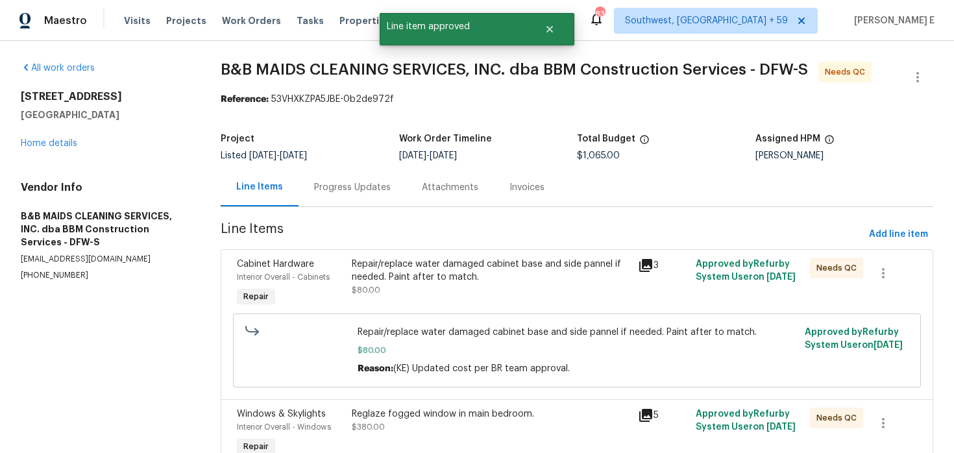
click at [465, 301] on div "Repair/replace water damaged cabinet base and side pannel if needed. Paint afte…" at bounding box center [491, 284] width 287 height 60
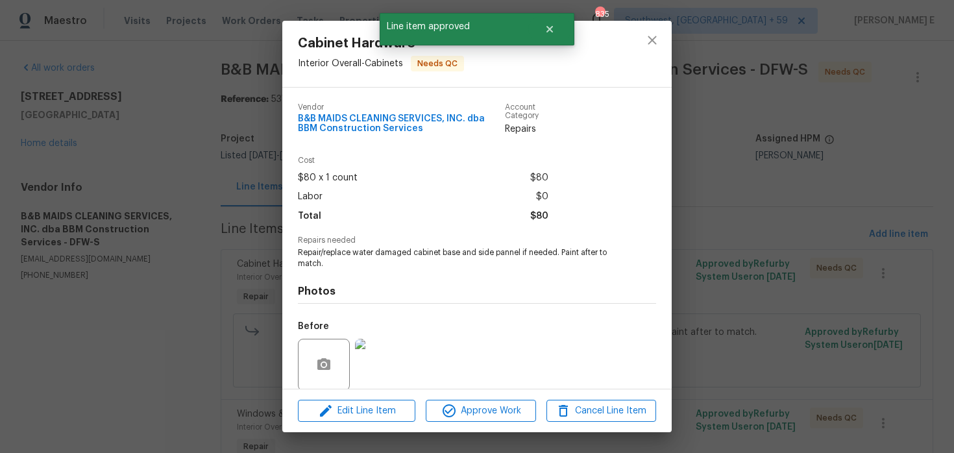
click at [468, 426] on div "Edit Line Item Approve Work Cancel Line Item" at bounding box center [477, 411] width 390 height 43
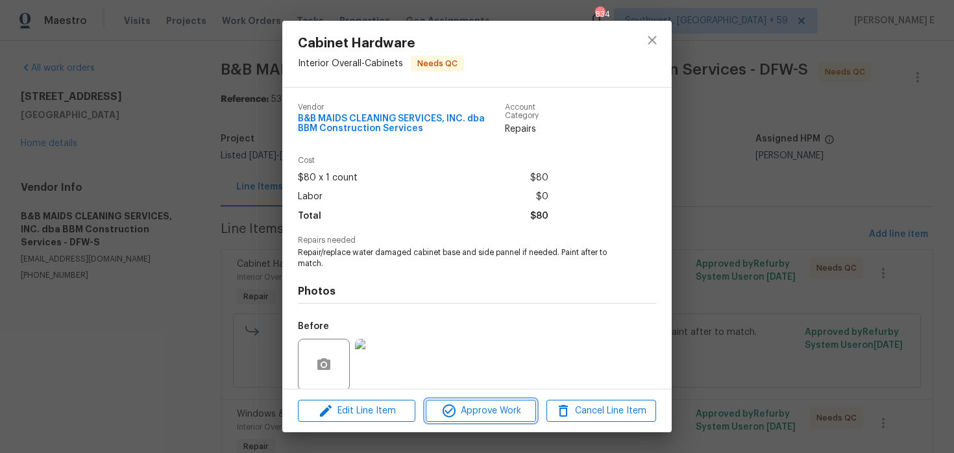
click at [493, 401] on button "Approve Work" at bounding box center [481, 411] width 110 height 23
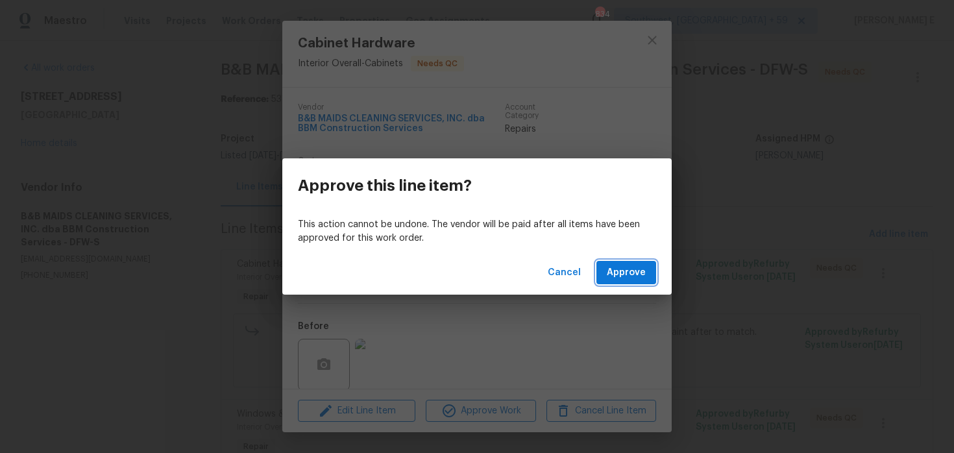
click at [613, 282] on button "Approve" at bounding box center [627, 273] width 60 height 24
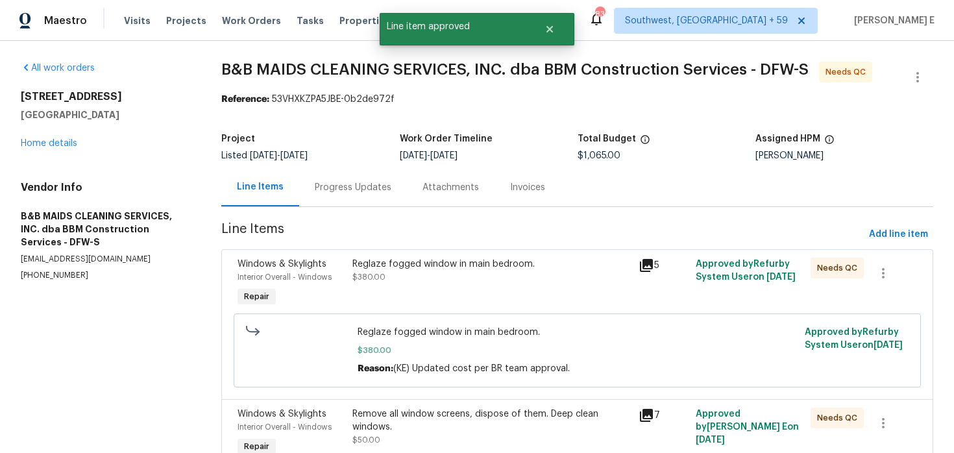
click at [469, 263] on div "Reglaze fogged window in main bedroom." at bounding box center [492, 264] width 279 height 13
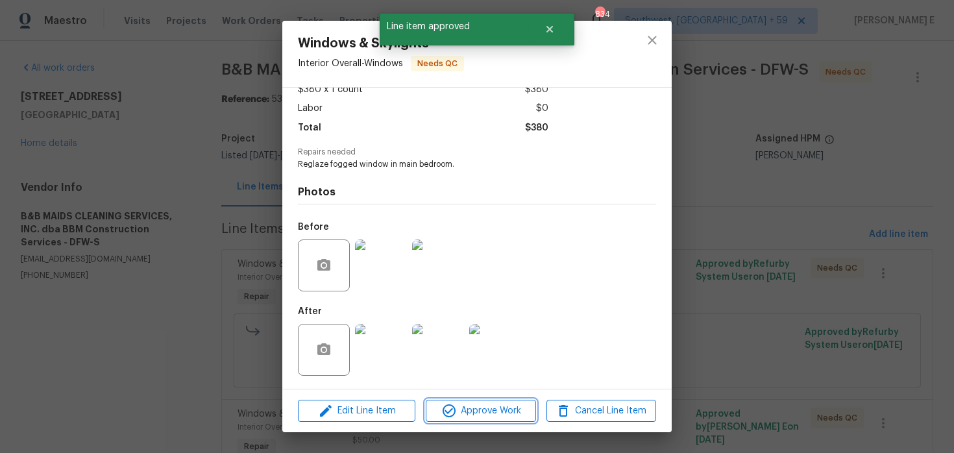
click at [451, 400] on button "Approve Work" at bounding box center [481, 411] width 110 height 23
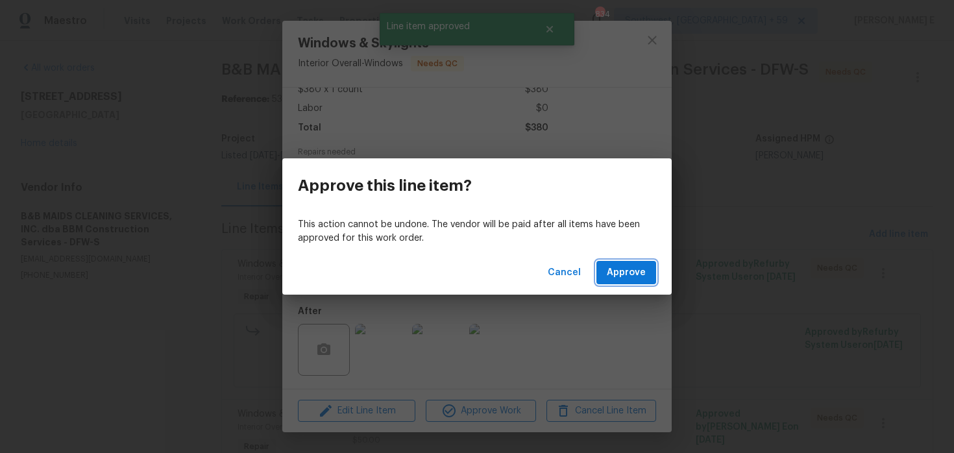
click at [607, 284] on button "Approve" at bounding box center [627, 273] width 60 height 24
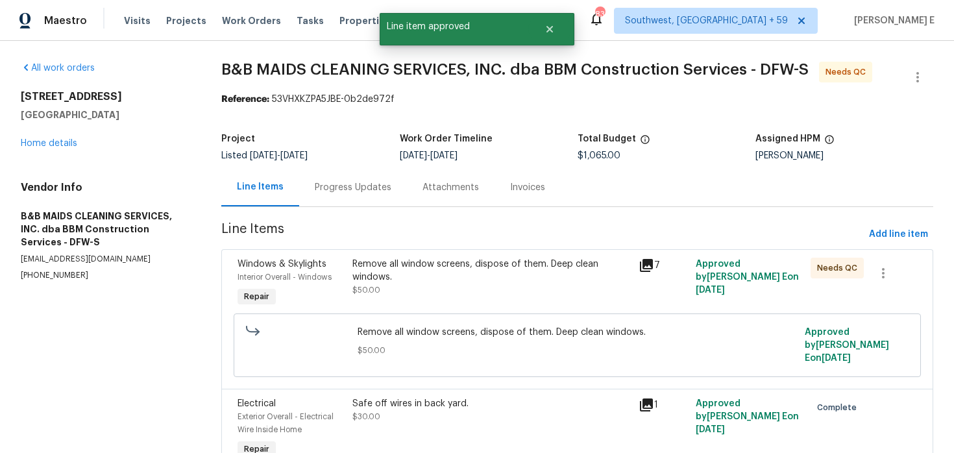
click at [491, 279] on div "Remove all window screens, dispose of them. Deep clean windows." at bounding box center [492, 271] width 279 height 26
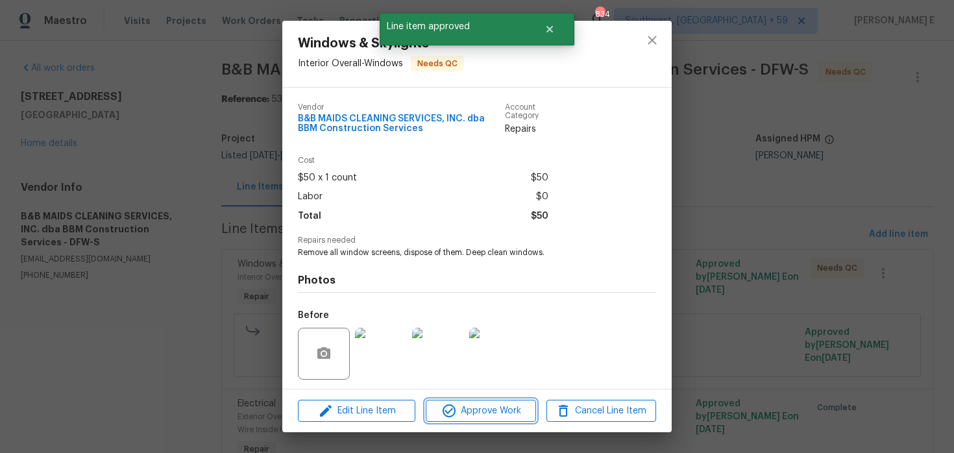
click at [502, 420] on button "Approve Work" at bounding box center [481, 411] width 110 height 23
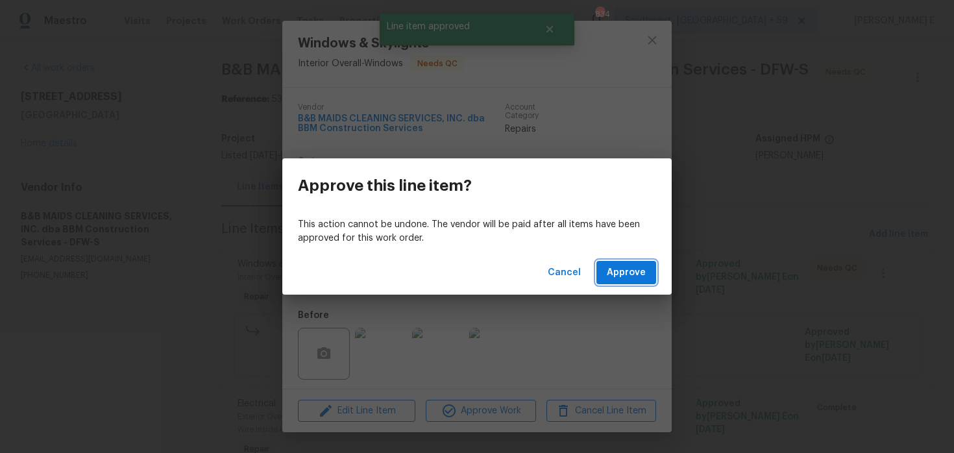
click at [629, 269] on span "Approve" at bounding box center [626, 273] width 39 height 16
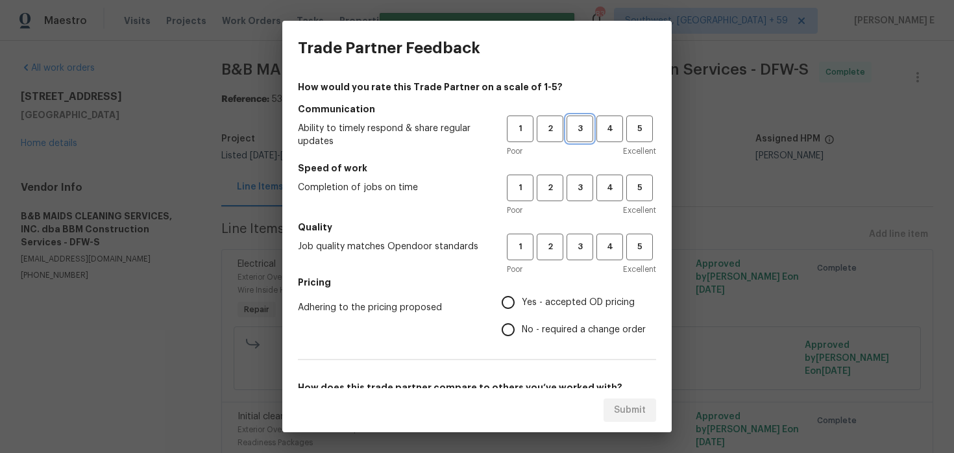
click at [576, 121] on span "3" at bounding box center [580, 128] width 24 height 15
click at [582, 185] on span "3" at bounding box center [580, 187] width 24 height 15
click at [578, 247] on span "3" at bounding box center [580, 247] width 24 height 15
click at [515, 334] on input "No - required a change order" at bounding box center [508, 329] width 27 height 27
radio input "true"
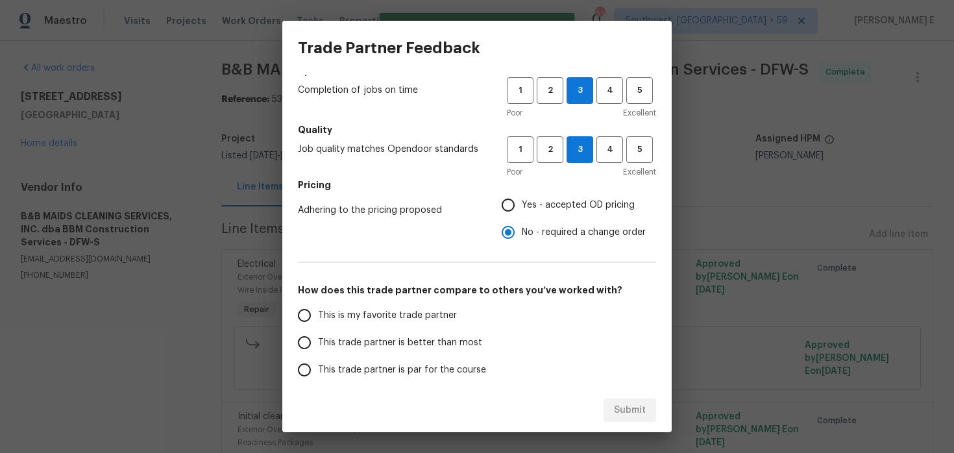
scroll to position [206, 0]
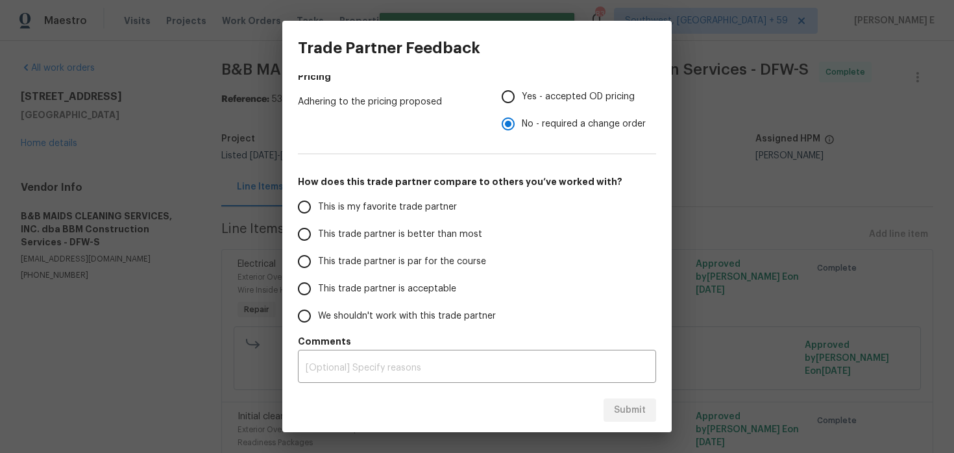
click at [435, 254] on label "This trade partner is par for the course" at bounding box center [393, 261] width 205 height 27
click at [318, 254] on input "This trade partner is par for the course" at bounding box center [304, 261] width 27 height 27
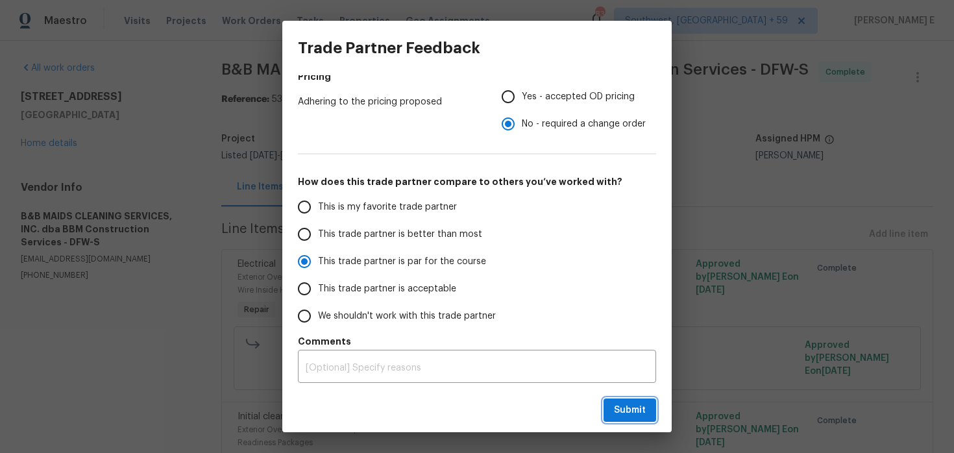
click at [620, 405] on span "Submit" at bounding box center [630, 410] width 32 height 16
radio input "true"
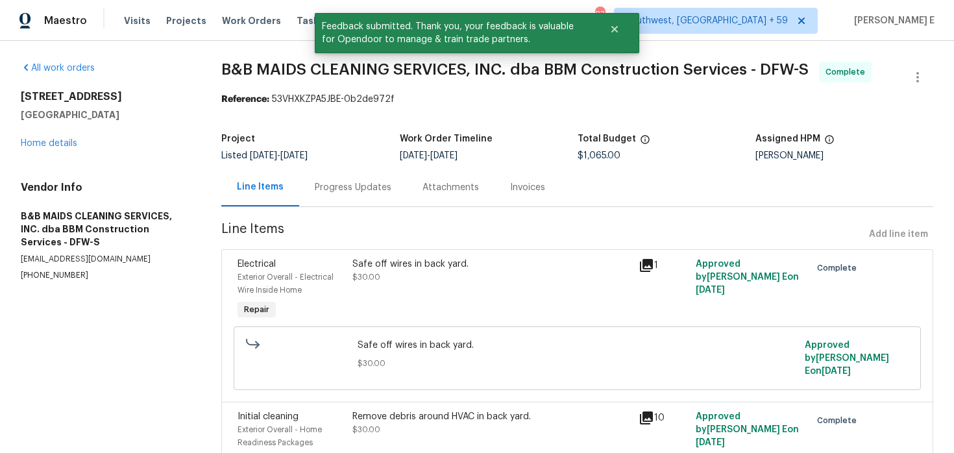
click at [361, 179] on div "Progress Updates" at bounding box center [353, 187] width 108 height 38
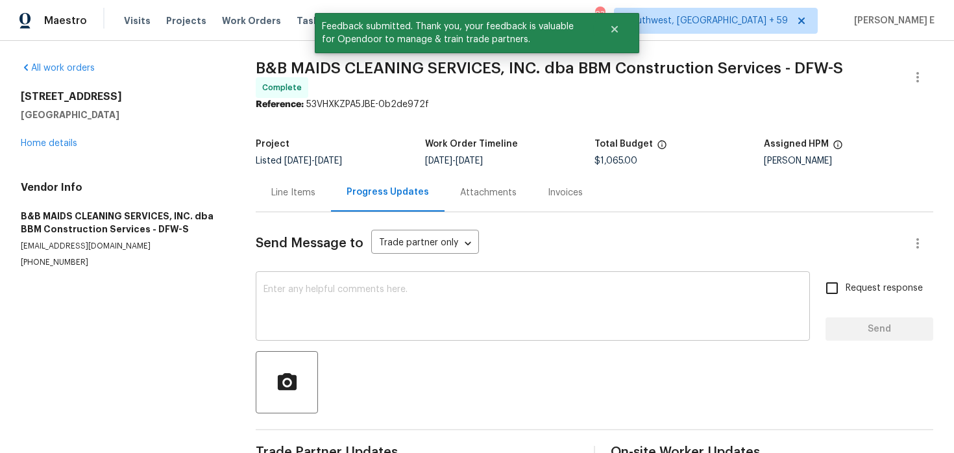
click at [338, 285] on textarea at bounding box center [533, 307] width 539 height 45
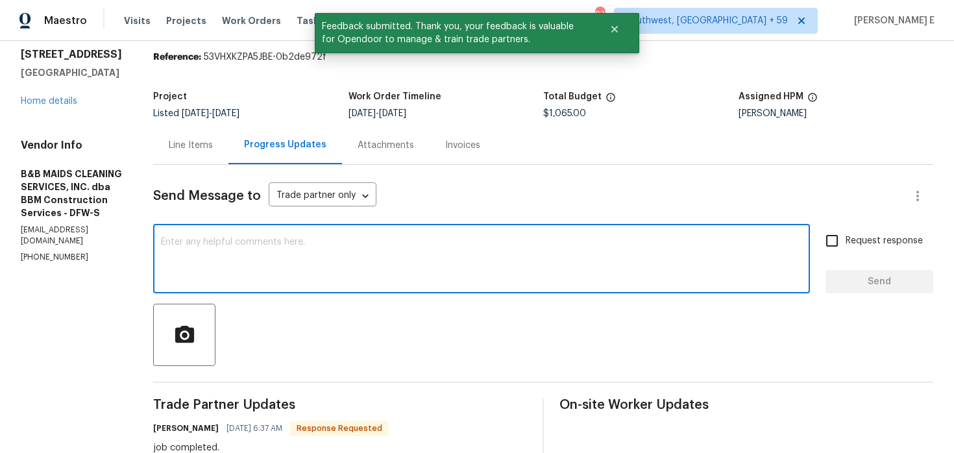
scroll to position [51, 0]
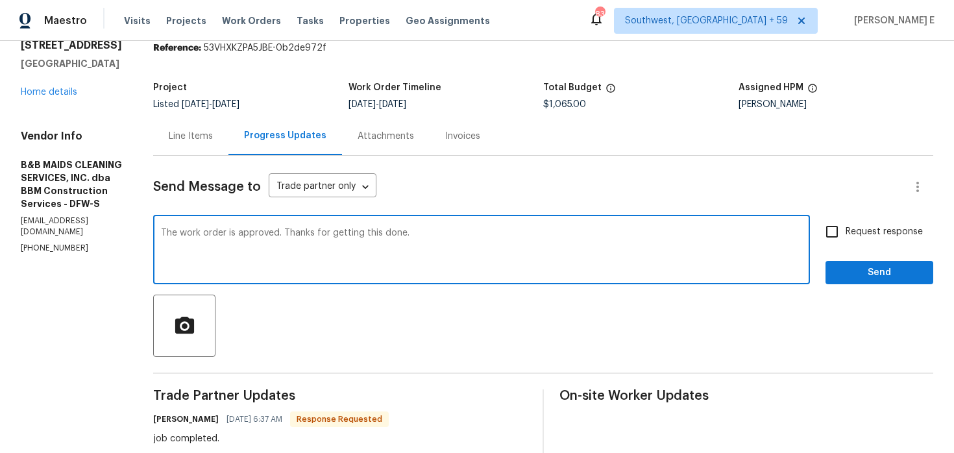
type textarea "The work order is approved. Thanks for getting this done."
click at [867, 223] on label "Request response" at bounding box center [871, 231] width 105 height 27
click at [846, 223] on input "Request response" at bounding box center [832, 231] width 27 height 27
checkbox input "true"
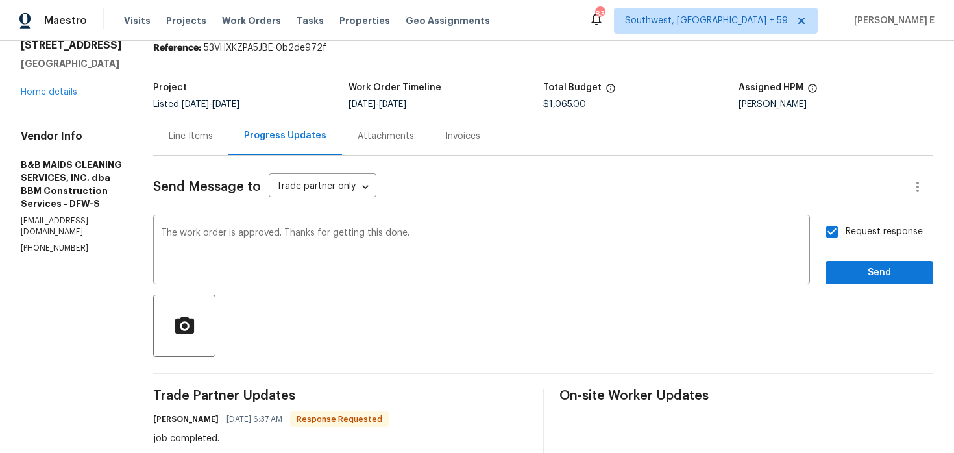
click at [859, 275] on span "Send" at bounding box center [879, 273] width 87 height 16
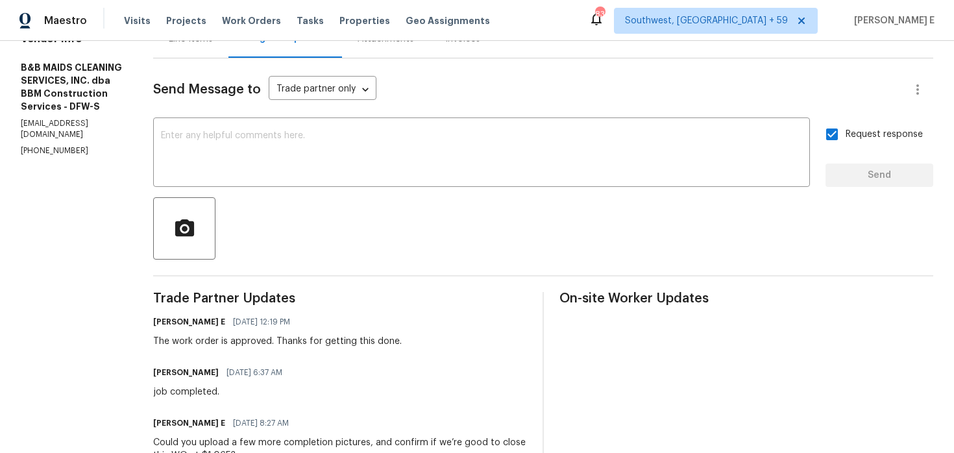
scroll to position [0, 0]
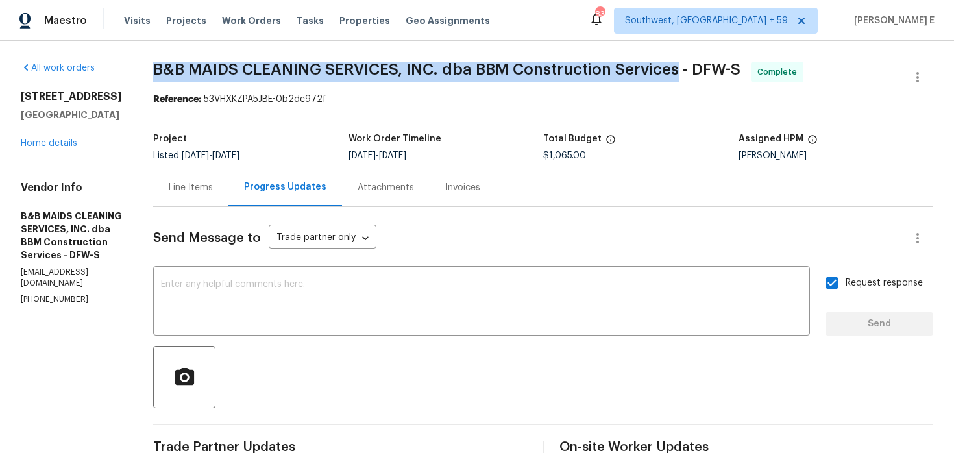
drag, startPoint x: 201, startPoint y: 70, endPoint x: 722, endPoint y: 66, distance: 521.3
click at [722, 66] on span "B&B MAIDS CLEANING SERVICES, INC. dba BBM Construction Services - DFW-S" at bounding box center [447, 70] width 588 height 16
copy span "B&B MAIDS CLEANING SERVICES, INC. dba BBM Construction Services"
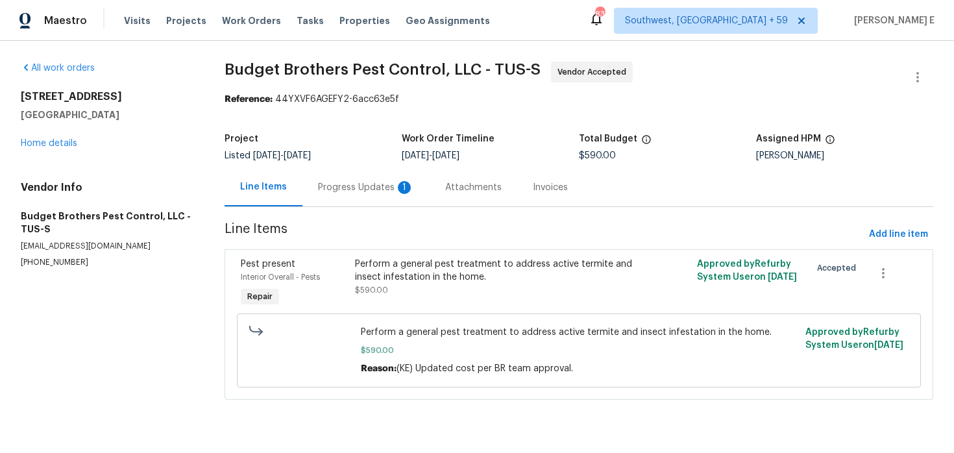
click at [349, 196] on div "Progress Updates 1" at bounding box center [366, 187] width 127 height 38
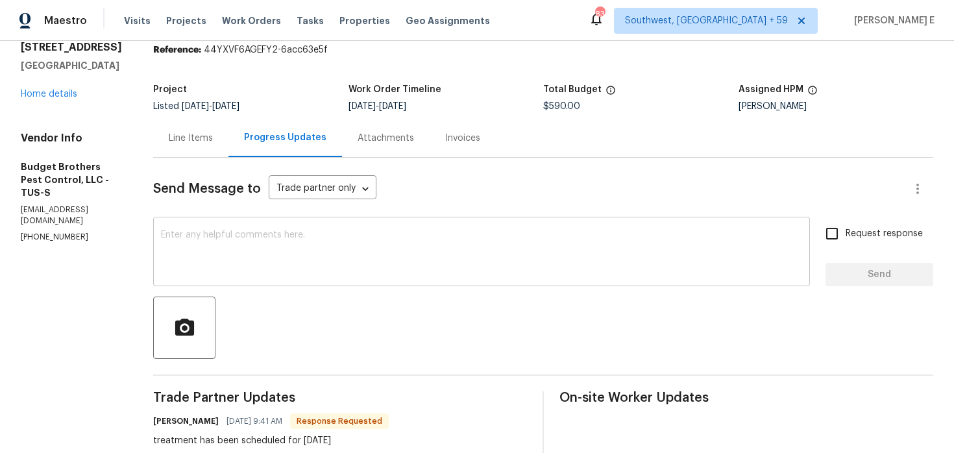
scroll to position [6, 0]
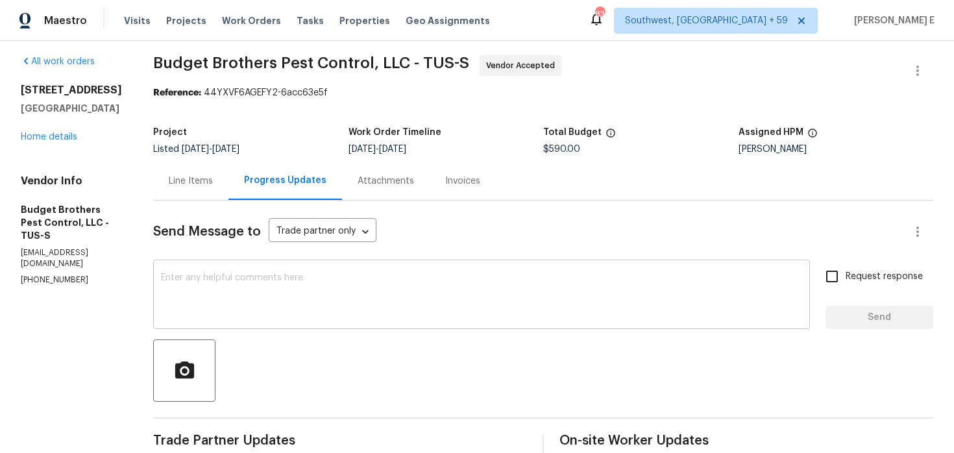
click at [271, 295] on textarea at bounding box center [481, 295] width 641 height 45
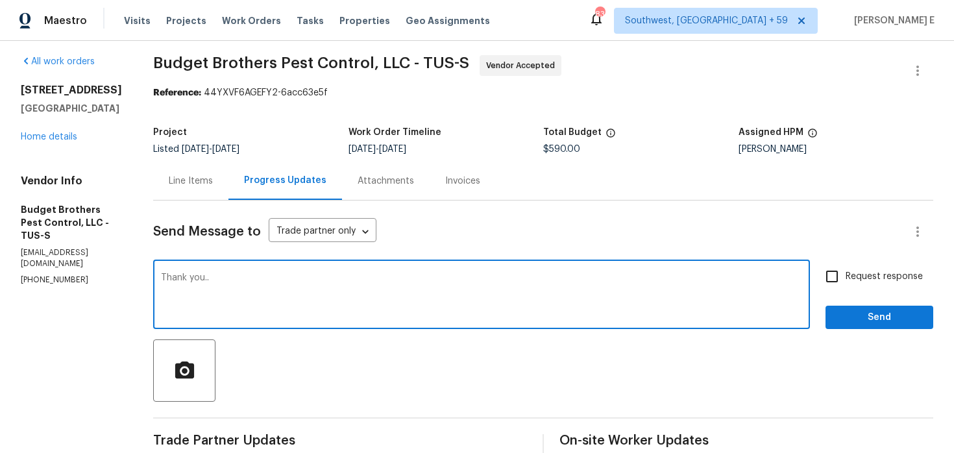
type textarea "Thank you.."
click at [848, 326] on button "Send" at bounding box center [880, 318] width 108 height 24
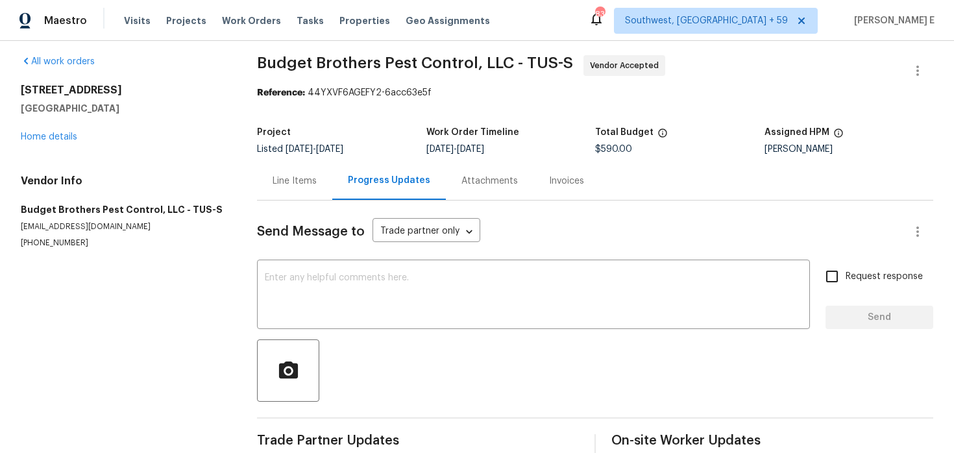
scroll to position [0, 0]
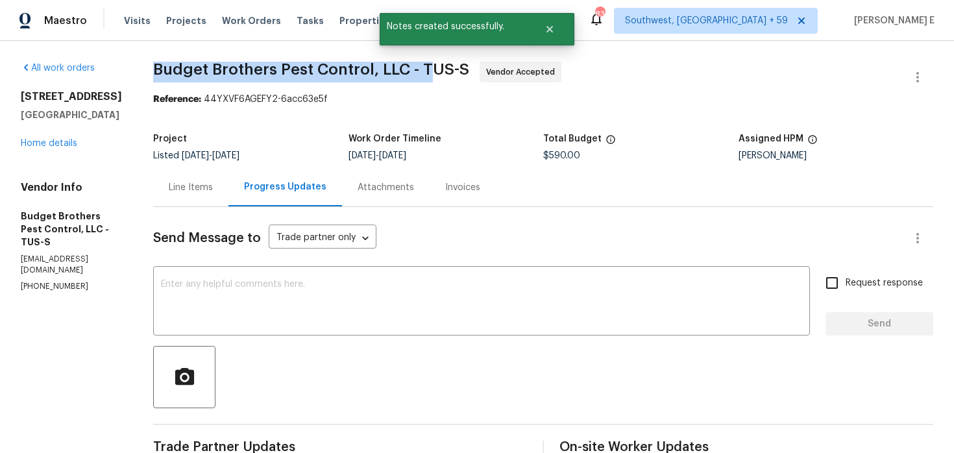
drag, startPoint x: 187, startPoint y: 74, endPoint x: 452, endPoint y: 71, distance: 264.9
copy span "Budget Brothers Pest Control, LLC - T"
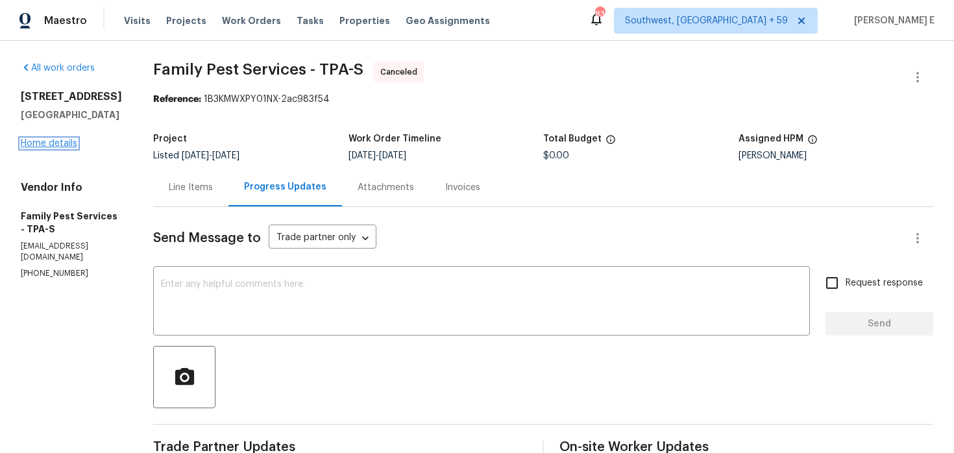
click at [56, 147] on link "Home details" at bounding box center [49, 143] width 56 height 9
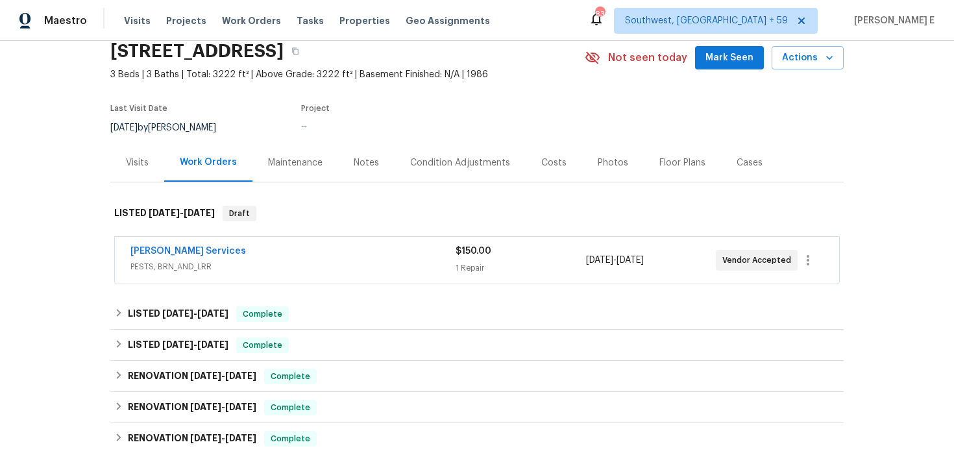
scroll to position [61, 0]
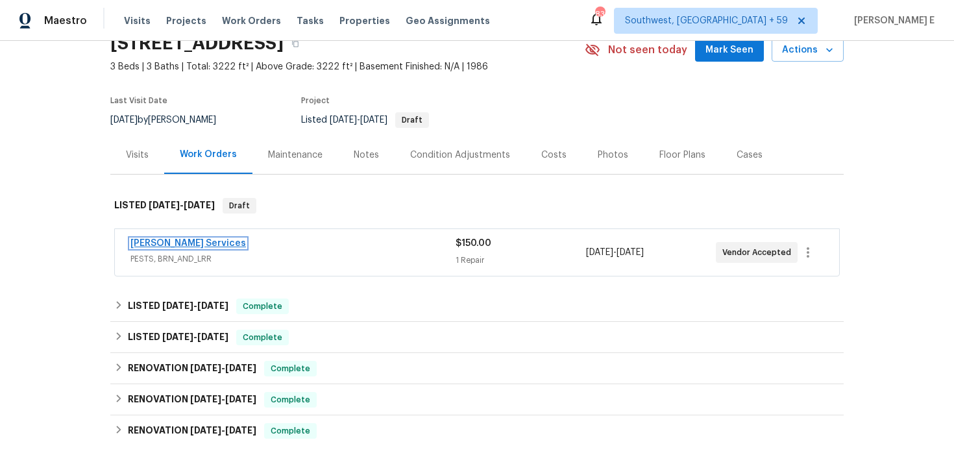
click at [168, 244] on link "[PERSON_NAME] Services" at bounding box center [188, 243] width 116 height 9
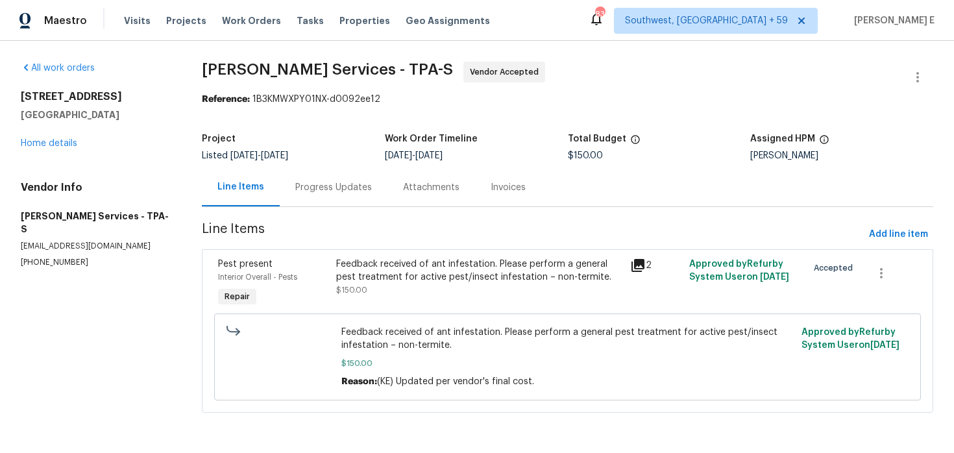
click at [357, 201] on div "Progress Updates" at bounding box center [334, 187] width 108 height 38
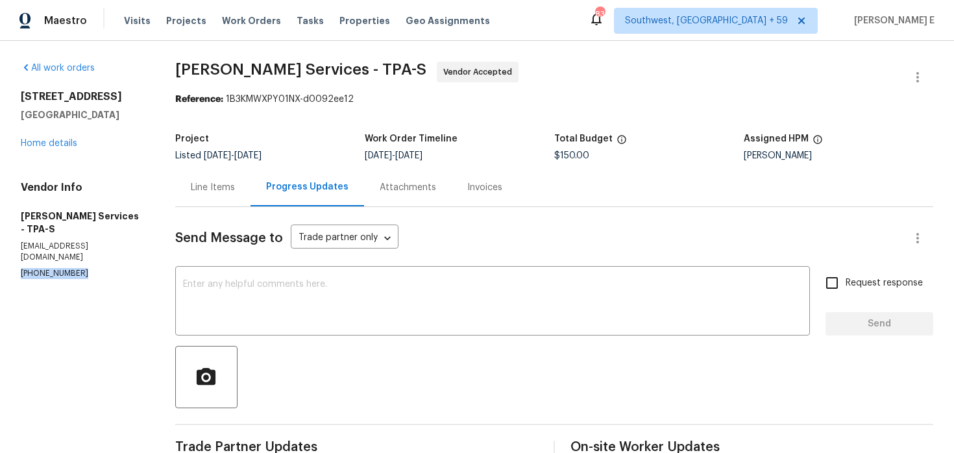
drag, startPoint x: 18, startPoint y: 253, endPoint x: 116, endPoint y: 252, distance: 97.4
copy p "[PHONE_NUMBER]"
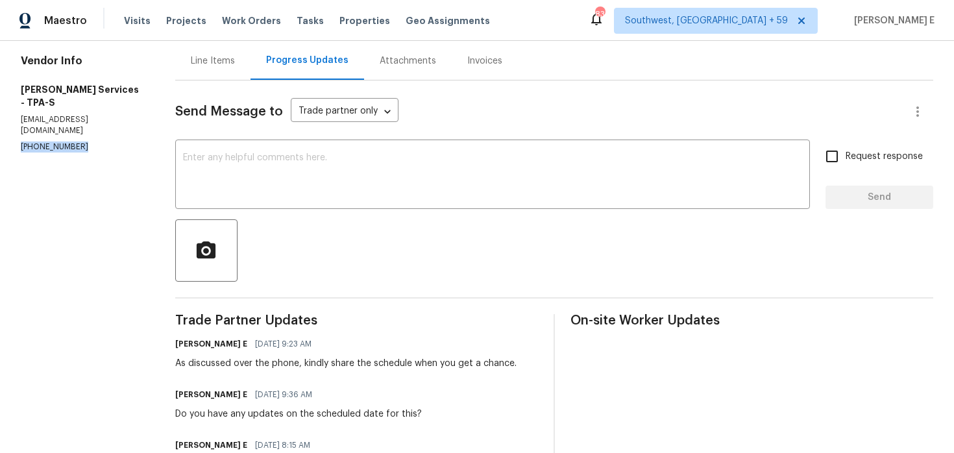
scroll to position [113, 0]
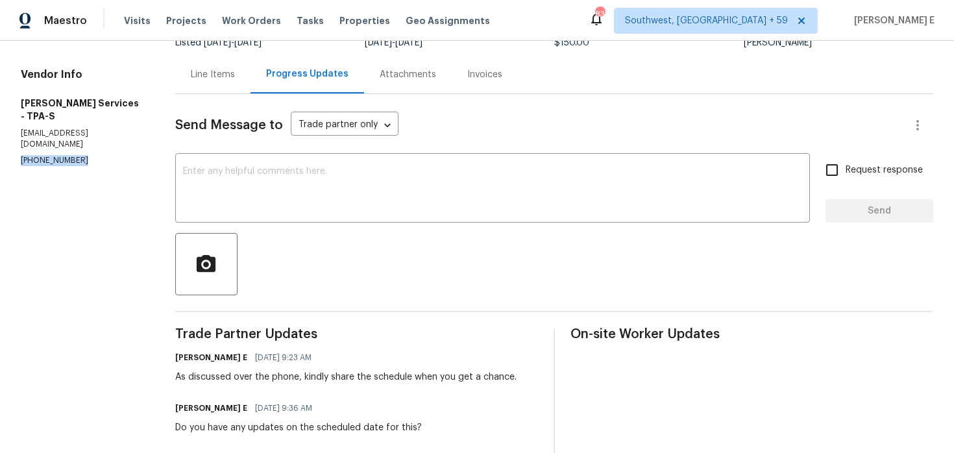
click at [660, 217] on div "x ​" at bounding box center [492, 189] width 635 height 66
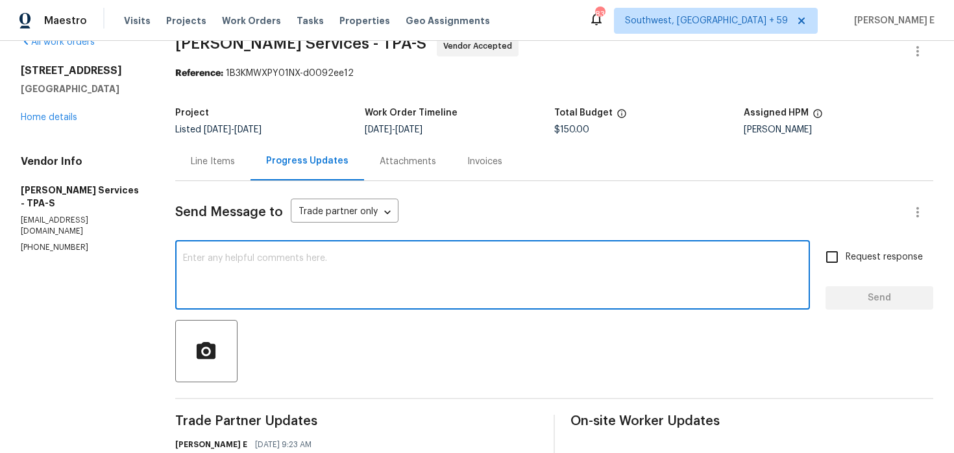
scroll to position [14, 0]
